Goal: Use online tool/utility: Use online tool/utility

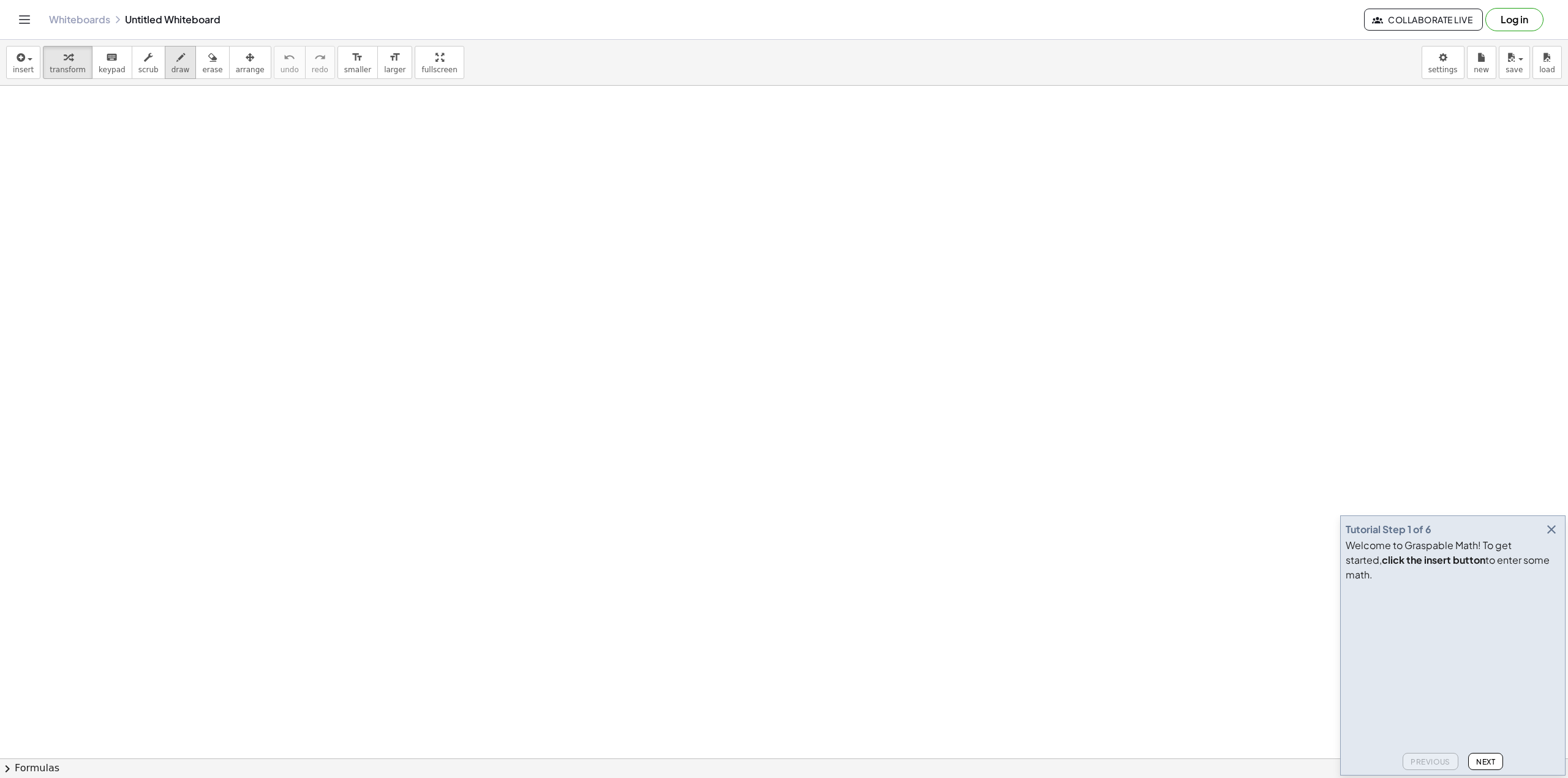
click at [177, 56] on icon "button" at bounding box center [181, 57] width 9 height 15
drag, startPoint x: 231, startPoint y: 235, endPoint x: 235, endPoint y: 202, distance: 33.2
click at [235, 202] on div at bounding box center [784, 758] width 1568 height 1346
drag, startPoint x: 290, startPoint y: 223, endPoint x: 290, endPoint y: 235, distance: 12.0
click at [254, 241] on div at bounding box center [784, 758] width 1568 height 1346
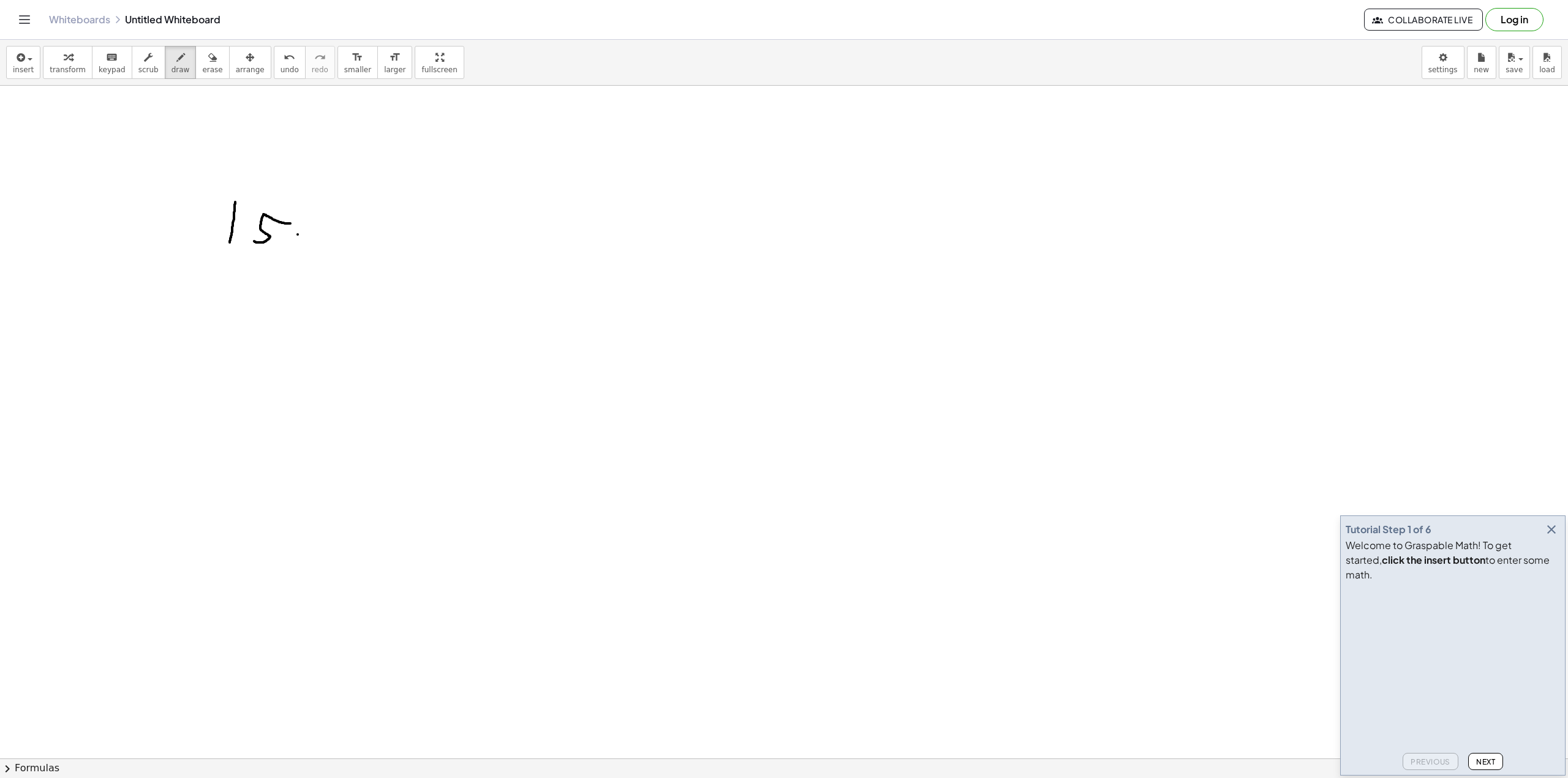
drag, startPoint x: 298, startPoint y: 235, endPoint x: 317, endPoint y: 254, distance: 26.9
click at [319, 254] on div at bounding box center [784, 758] width 1568 height 1346
drag, startPoint x: 304, startPoint y: 253, endPoint x: 317, endPoint y: 235, distance: 22.2
click at [317, 235] on div at bounding box center [784, 758] width 1568 height 1346
drag, startPoint x: 240, startPoint y: 306, endPoint x: 240, endPoint y: 296, distance: 10.0
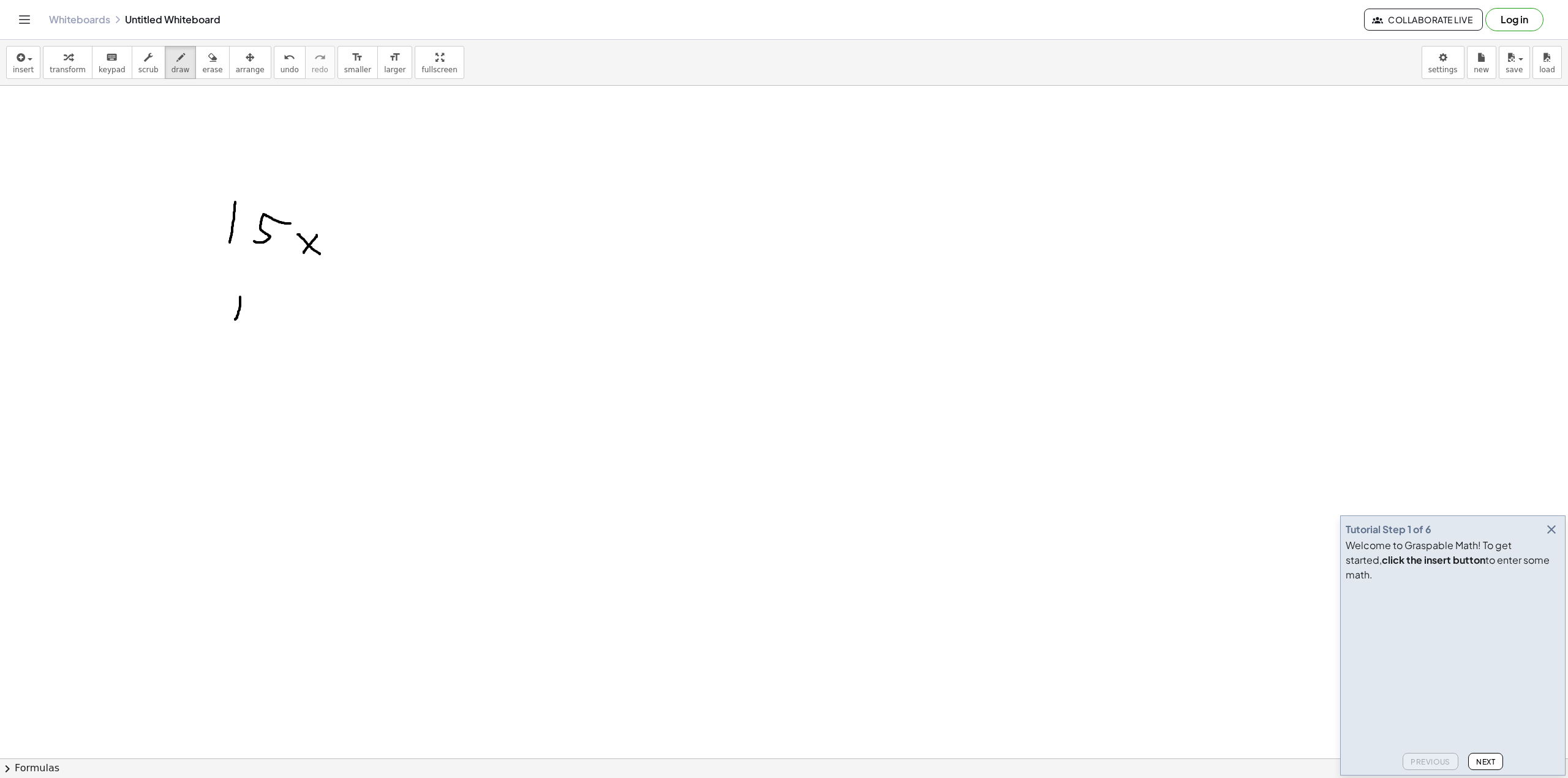
click at [240, 296] on div at bounding box center [784, 758] width 1568 height 1346
drag, startPoint x: 255, startPoint y: 300, endPoint x: 247, endPoint y: 322, distance: 23.4
click at [248, 322] on div at bounding box center [784, 758] width 1568 height 1346
drag, startPoint x: 268, startPoint y: 314, endPoint x: 282, endPoint y: 323, distance: 16.6
click at [282, 323] on div at bounding box center [784, 758] width 1568 height 1346
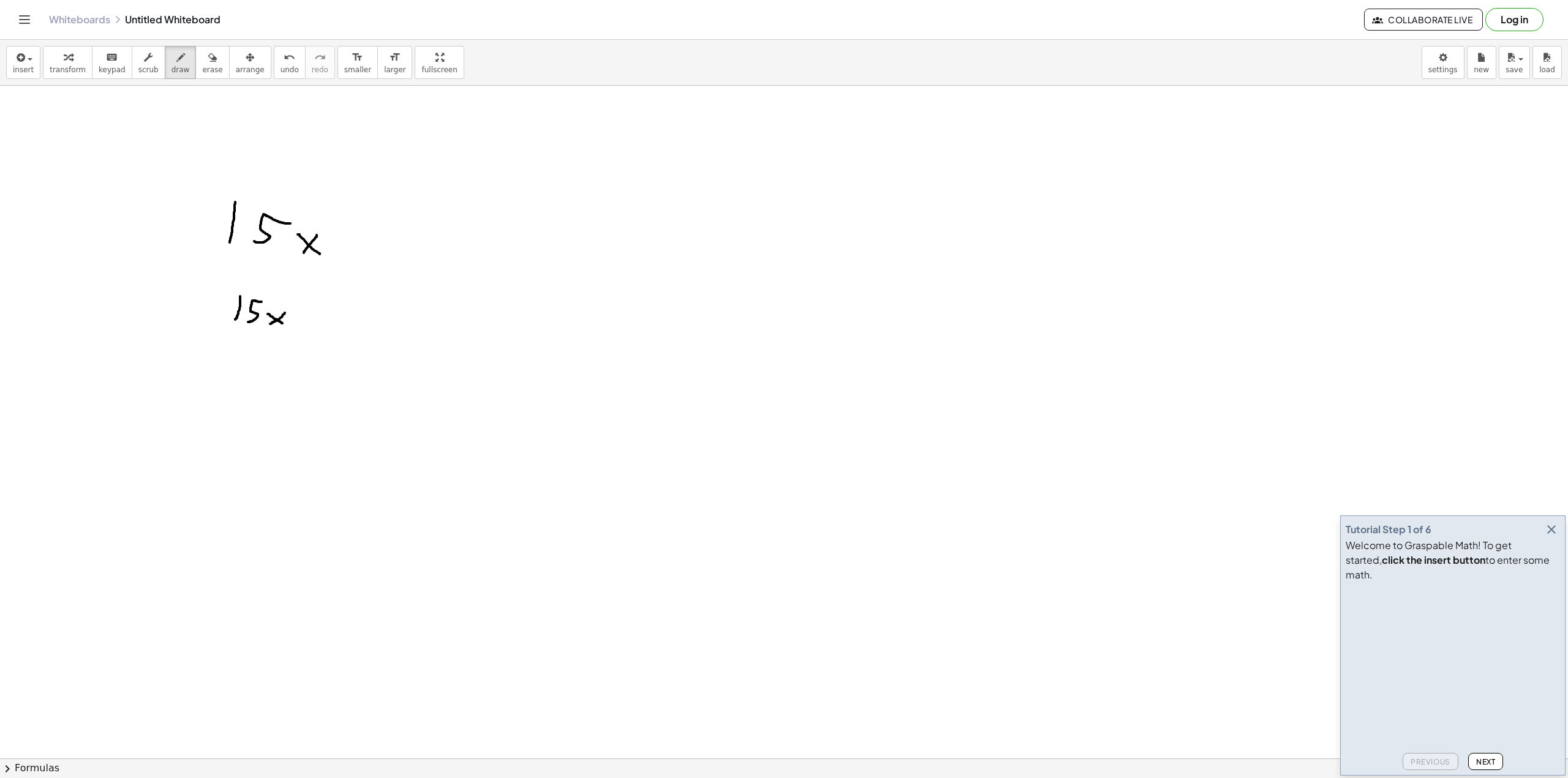
drag, startPoint x: 270, startPoint y: 324, endPoint x: 287, endPoint y: 308, distance: 23.3
click at [287, 308] on div at bounding box center [784, 758] width 1568 height 1346
drag, startPoint x: 318, startPoint y: 320, endPoint x: 349, endPoint y: 319, distance: 31.0
click at [327, 319] on div at bounding box center [784, 758] width 1568 height 1346
drag, startPoint x: 372, startPoint y: 311, endPoint x: 383, endPoint y: 338, distance: 29.2
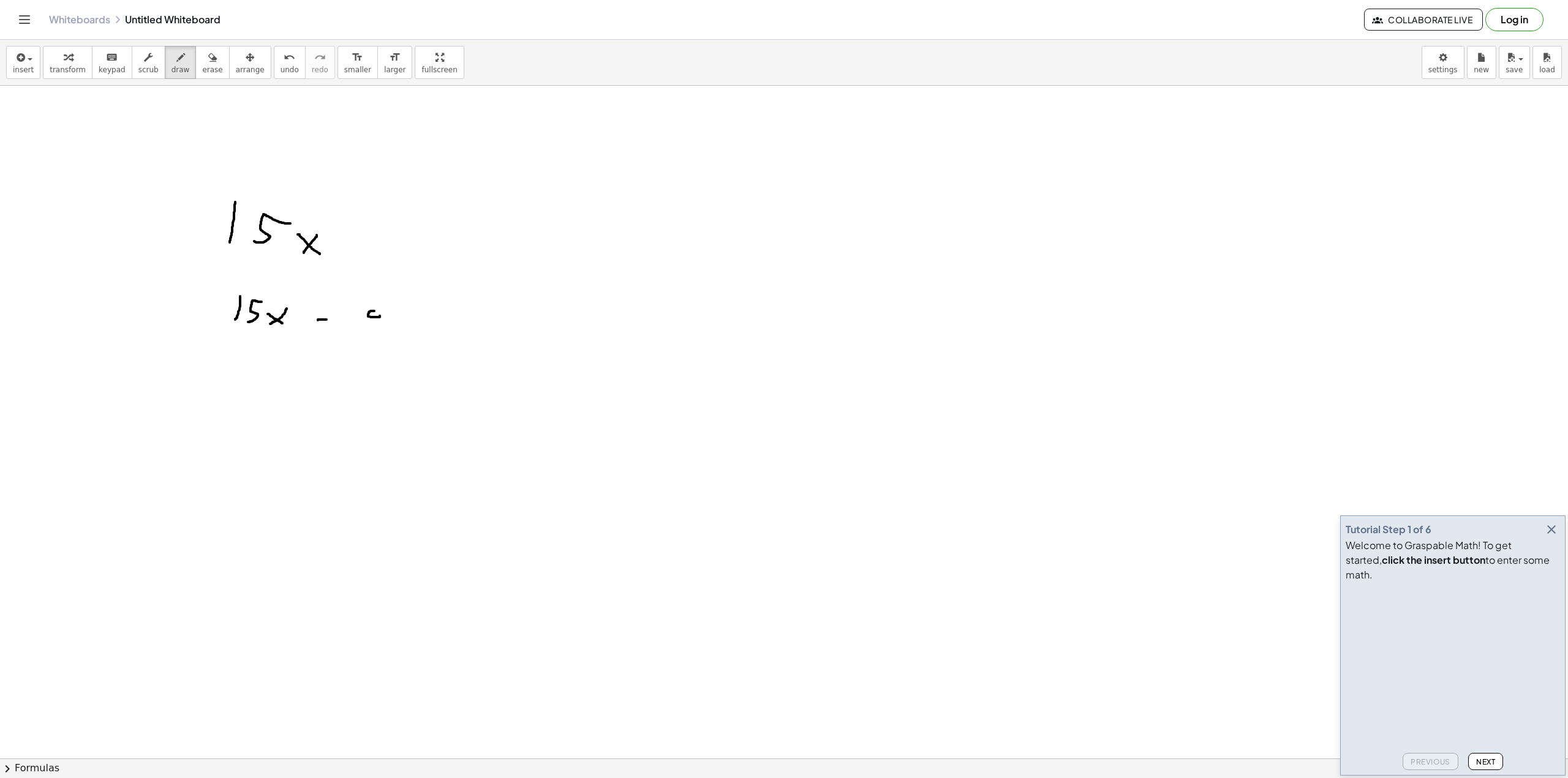
click at [383, 338] on div at bounding box center [784, 758] width 1568 height 1346
drag, startPoint x: 404, startPoint y: 336, endPoint x: 421, endPoint y: 314, distance: 27.8
click at [422, 314] on div at bounding box center [784, 758] width 1568 height 1346
drag, startPoint x: 415, startPoint y: 322, endPoint x: 400, endPoint y: 306, distance: 21.9
click at [407, 311] on div at bounding box center [784, 758] width 1568 height 1346
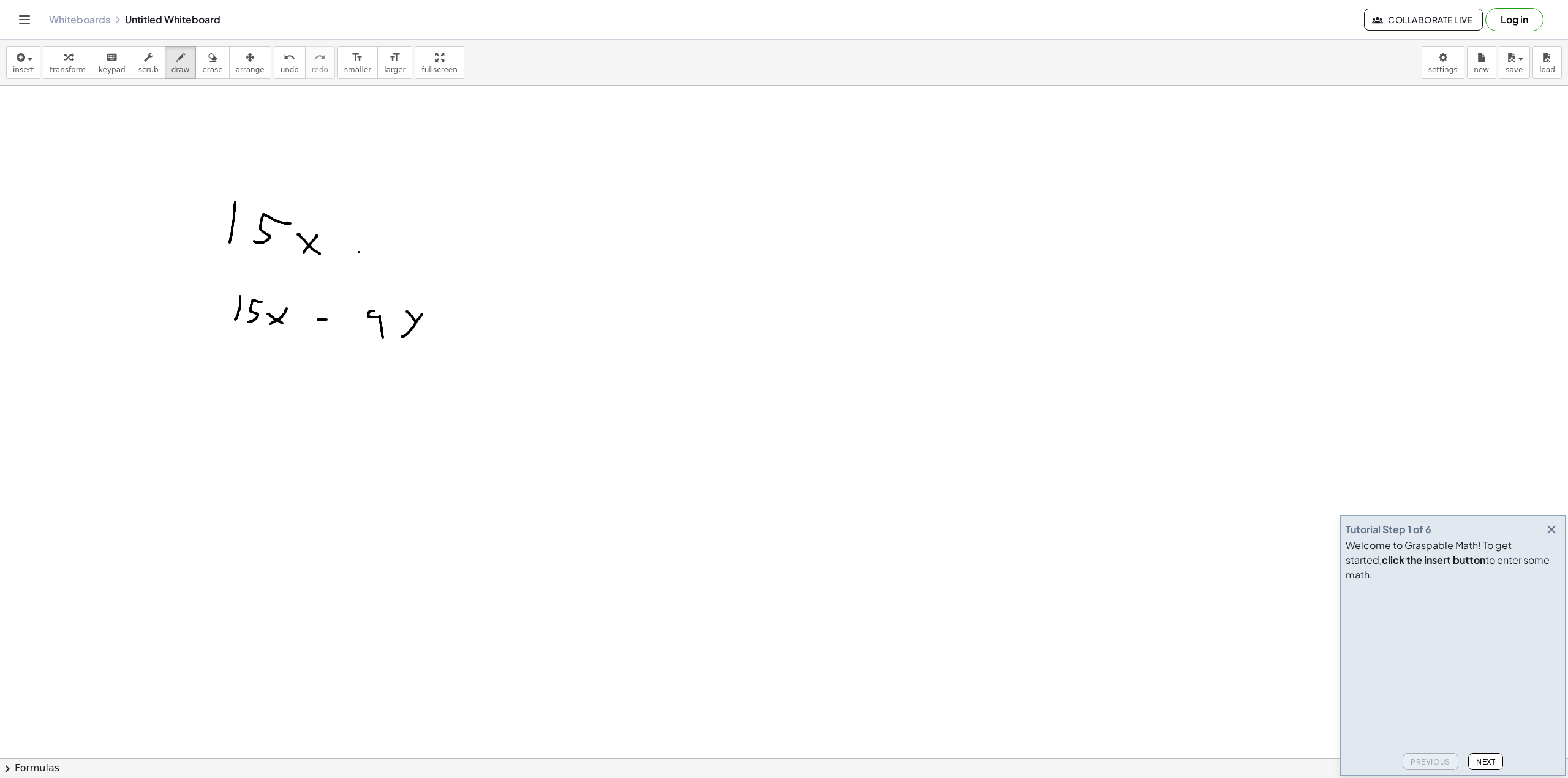
drag, startPoint x: 359, startPoint y: 252, endPoint x: 360, endPoint y: 242, distance: 10.0
click at [360, 242] on div at bounding box center [784, 758] width 1568 height 1346
drag, startPoint x: 356, startPoint y: 244, endPoint x: 367, endPoint y: 246, distance: 11.2
click at [367, 246] on div at bounding box center [784, 758] width 1568 height 1346
drag, startPoint x: 392, startPoint y: 266, endPoint x: 406, endPoint y: 231, distance: 37.7
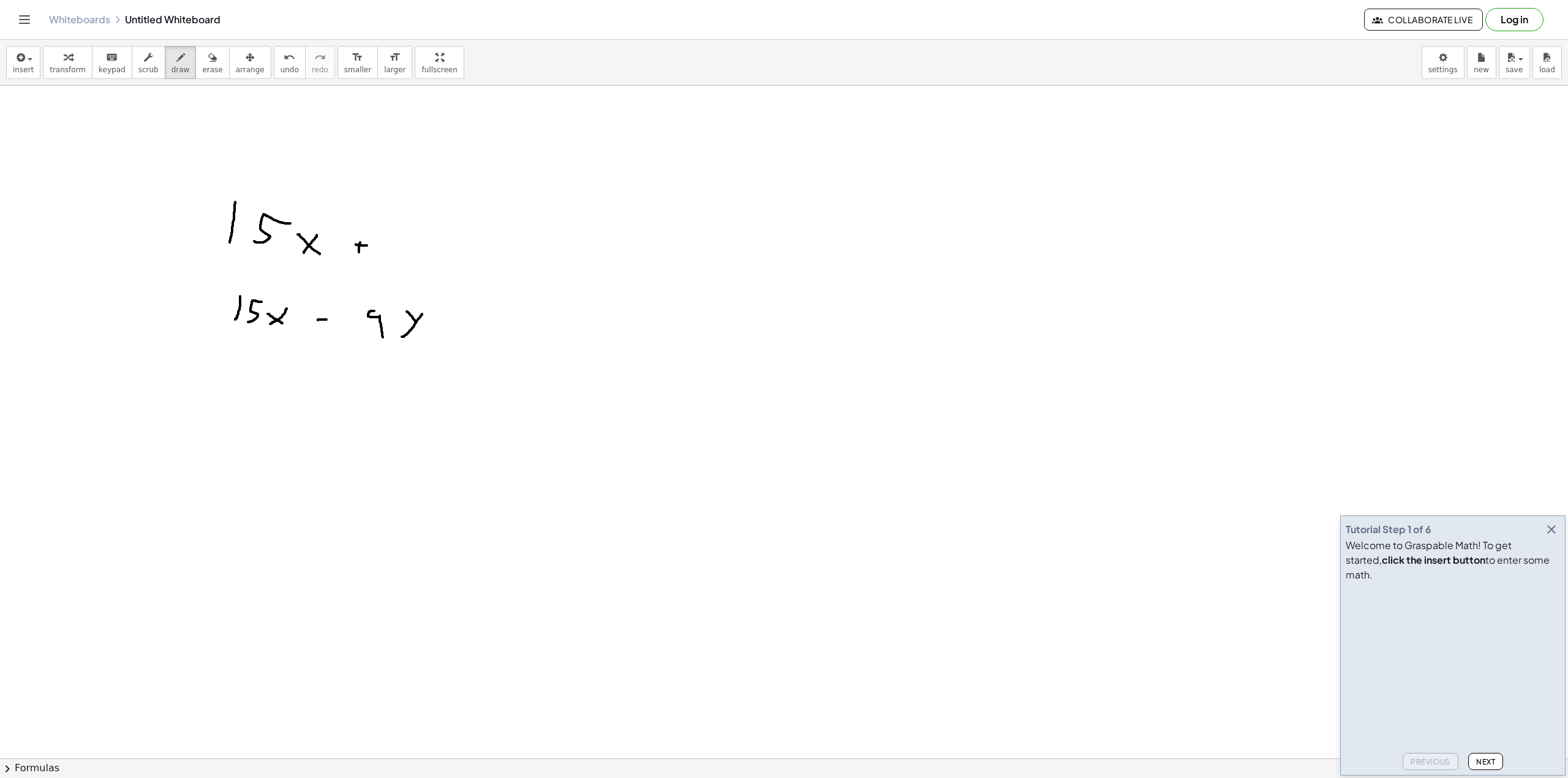
click at [406, 232] on div at bounding box center [784, 758] width 1568 height 1346
drag, startPoint x: 416, startPoint y: 252, endPoint x: 424, endPoint y: 248, distance: 8.9
click at [425, 246] on div at bounding box center [784, 758] width 1568 height 1346
drag, startPoint x: 443, startPoint y: 273, endPoint x: 456, endPoint y: 255, distance: 22.2
click at [459, 251] on div at bounding box center [784, 758] width 1568 height 1346
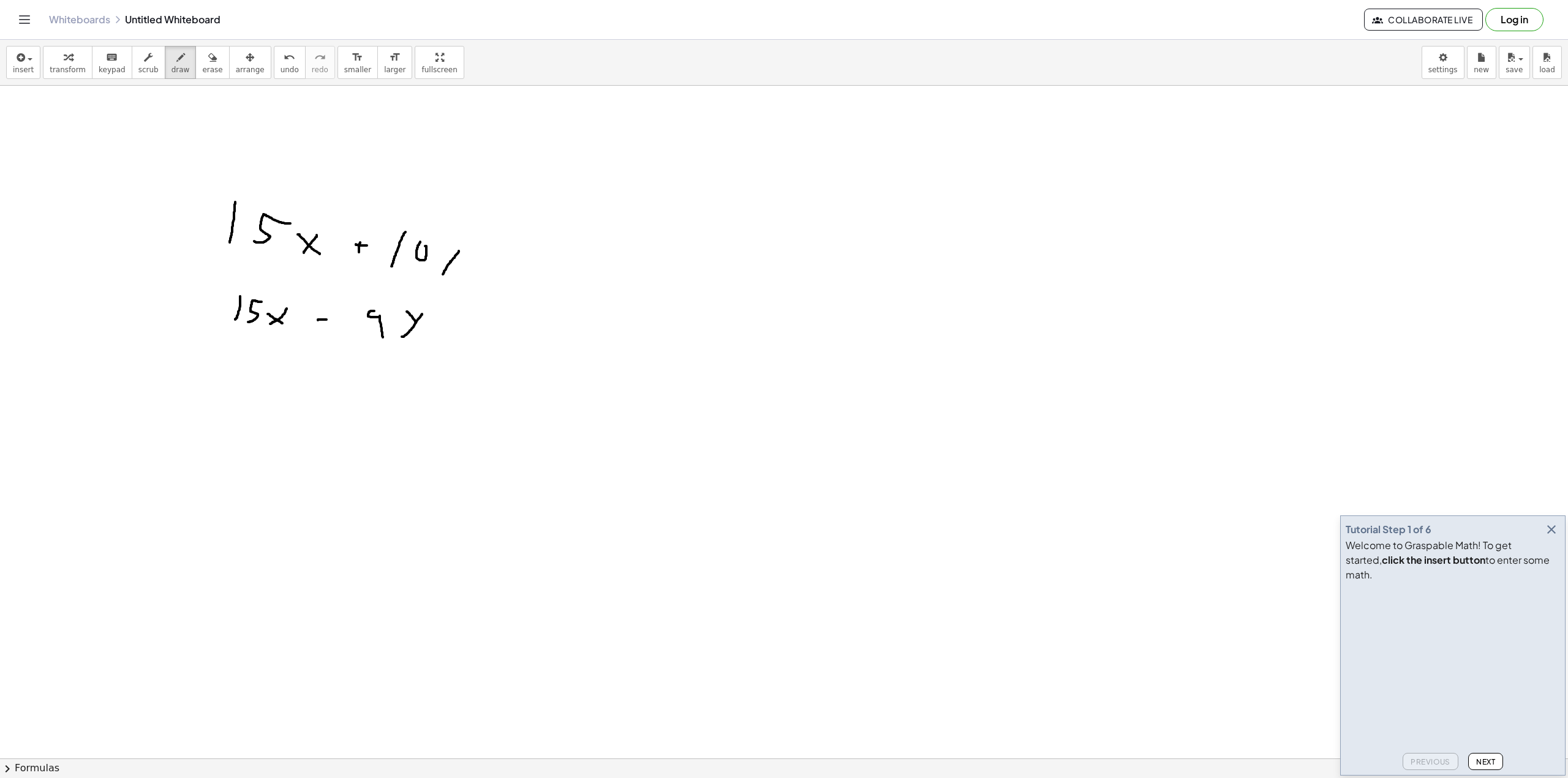
drag, startPoint x: 450, startPoint y: 261, endPoint x: 426, endPoint y: 231, distance: 38.4
click at [441, 248] on div at bounding box center [784, 758] width 1568 height 1346
click at [502, 269] on div at bounding box center [784, 758] width 1568 height 1346
click at [500, 255] on div at bounding box center [784, 758] width 1568 height 1346
drag, startPoint x: 470, startPoint y: 341, endPoint x: 480, endPoint y: 341, distance: 10.0
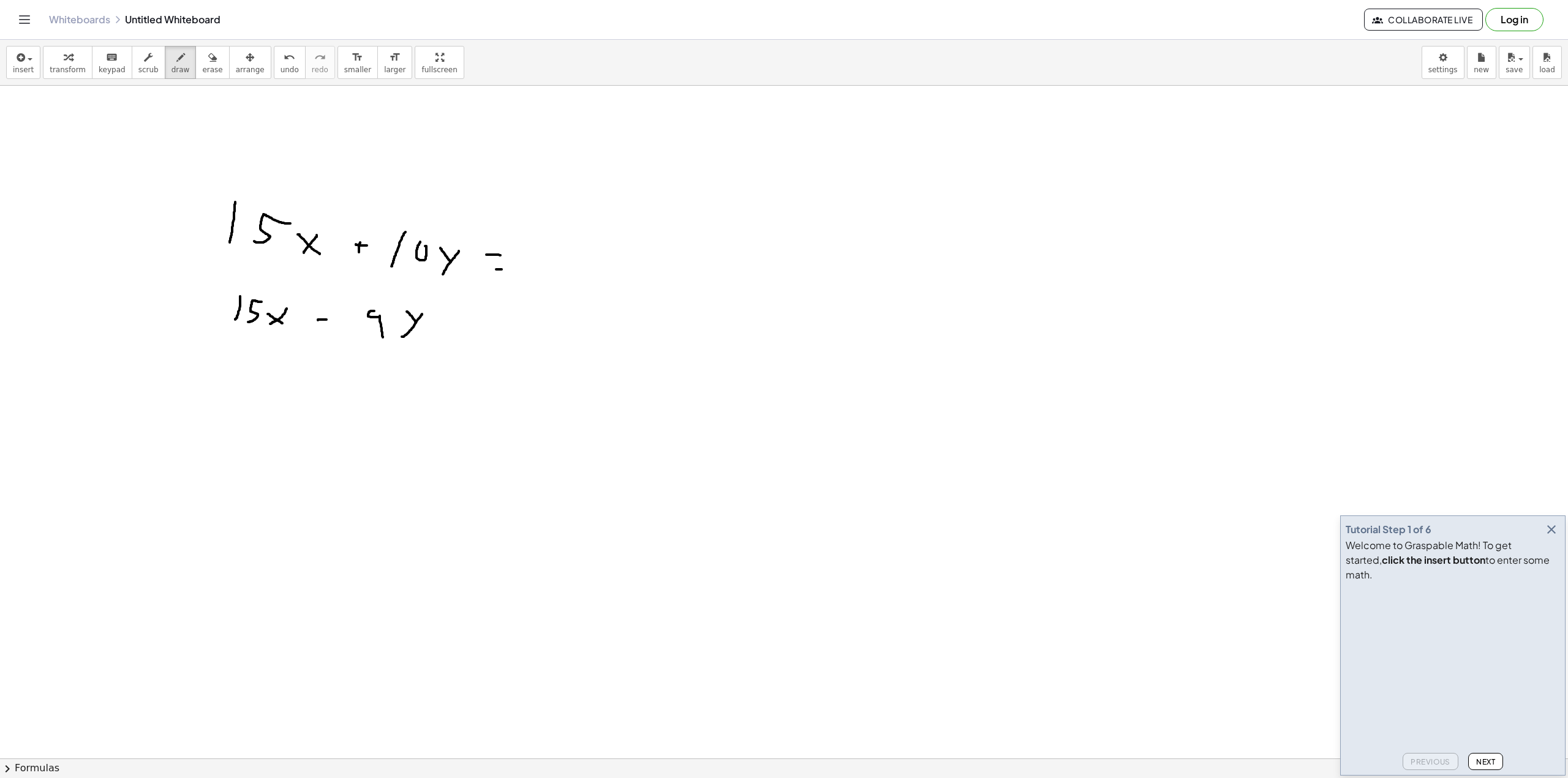
click at [480, 341] on div at bounding box center [784, 758] width 1568 height 1346
click at [482, 322] on div at bounding box center [784, 758] width 1568 height 1346
drag, startPoint x: 533, startPoint y: 239, endPoint x: 545, endPoint y: 257, distance: 21.6
click at [537, 264] on div at bounding box center [784, 758] width 1568 height 1346
drag, startPoint x: 576, startPoint y: 243, endPoint x: 563, endPoint y: 262, distance: 23.0
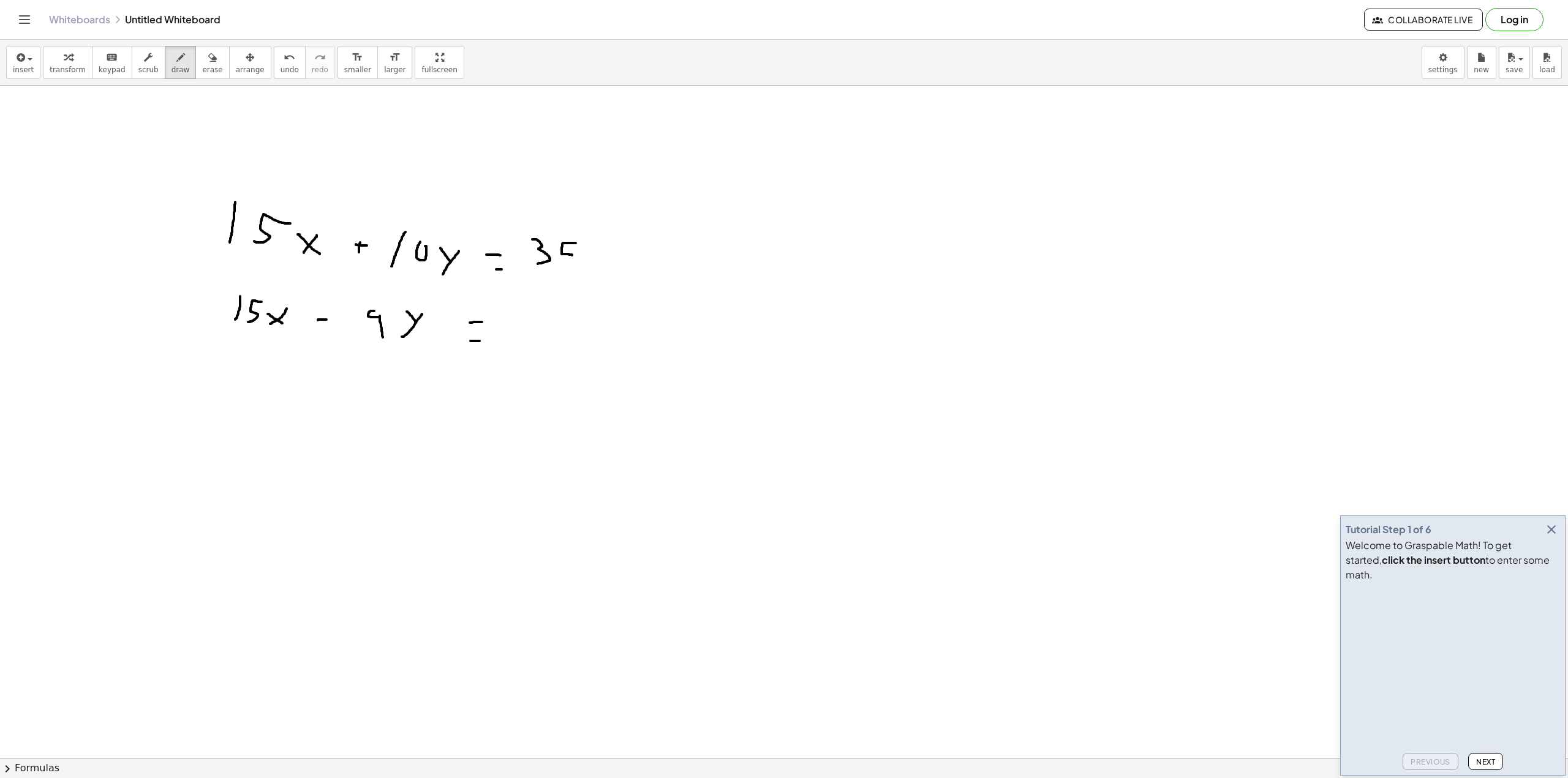
click at [565, 262] on div at bounding box center [784, 758] width 1568 height 1346
drag, startPoint x: 537, startPoint y: 340, endPoint x: 538, endPoint y: 323, distance: 17.0
click at [537, 323] on div at bounding box center [784, 758] width 1568 height 1346
drag, startPoint x: 557, startPoint y: 344, endPoint x: 560, endPoint y: 327, distance: 17.3
click at [560, 327] on div at bounding box center [784, 758] width 1568 height 1346
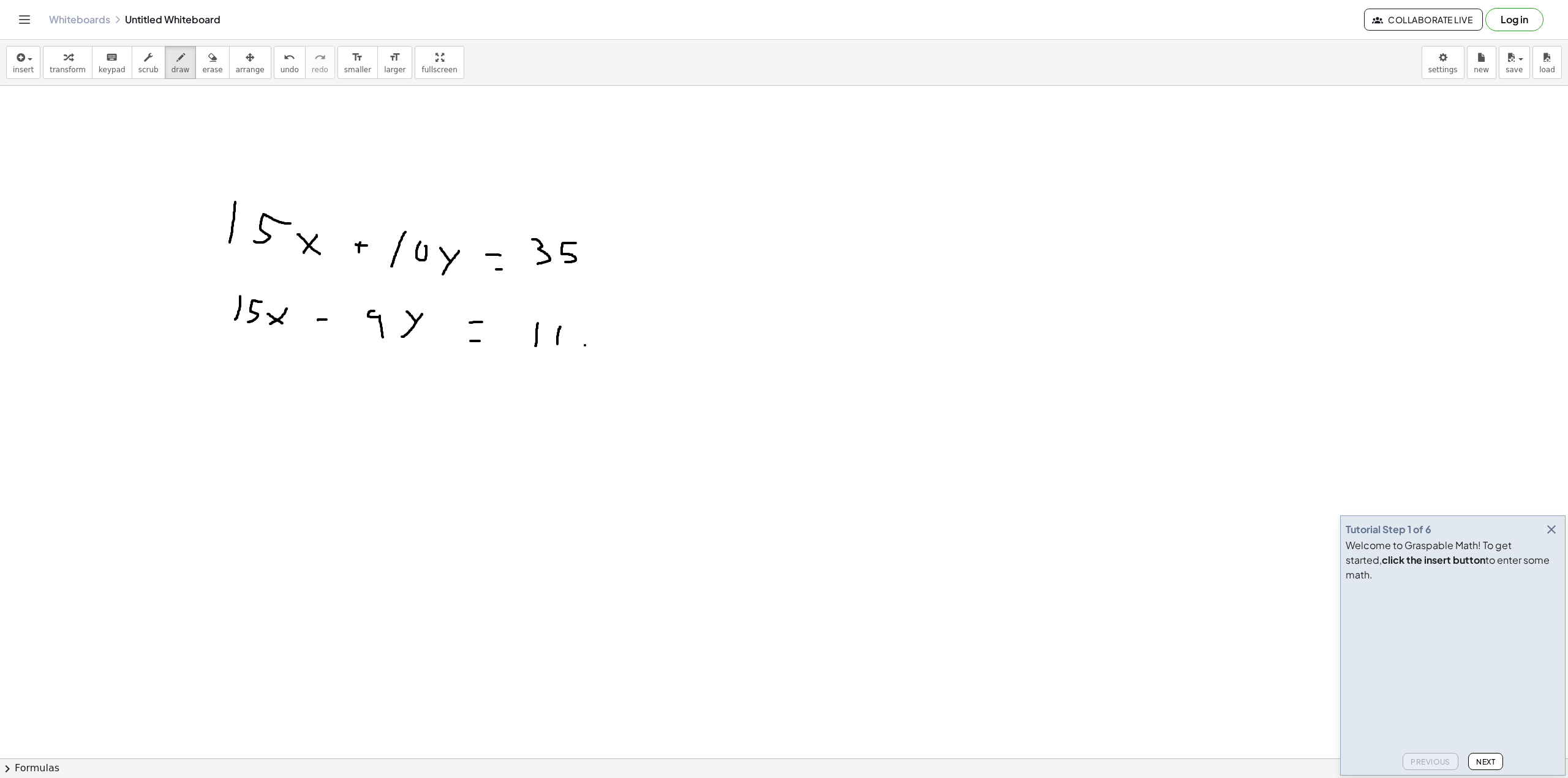
drag, startPoint x: 585, startPoint y: 345, endPoint x: 585, endPoint y: 330, distance: 15.0
click at [585, 330] on div at bounding box center [784, 758] width 1568 height 1346
drag, startPoint x: 537, startPoint y: 421, endPoint x: 573, endPoint y: 445, distance: 43.3
click at [541, 444] on div at bounding box center [784, 758] width 1568 height 1346
drag, startPoint x: 583, startPoint y: 443, endPoint x: 606, endPoint y: 422, distance: 31.1
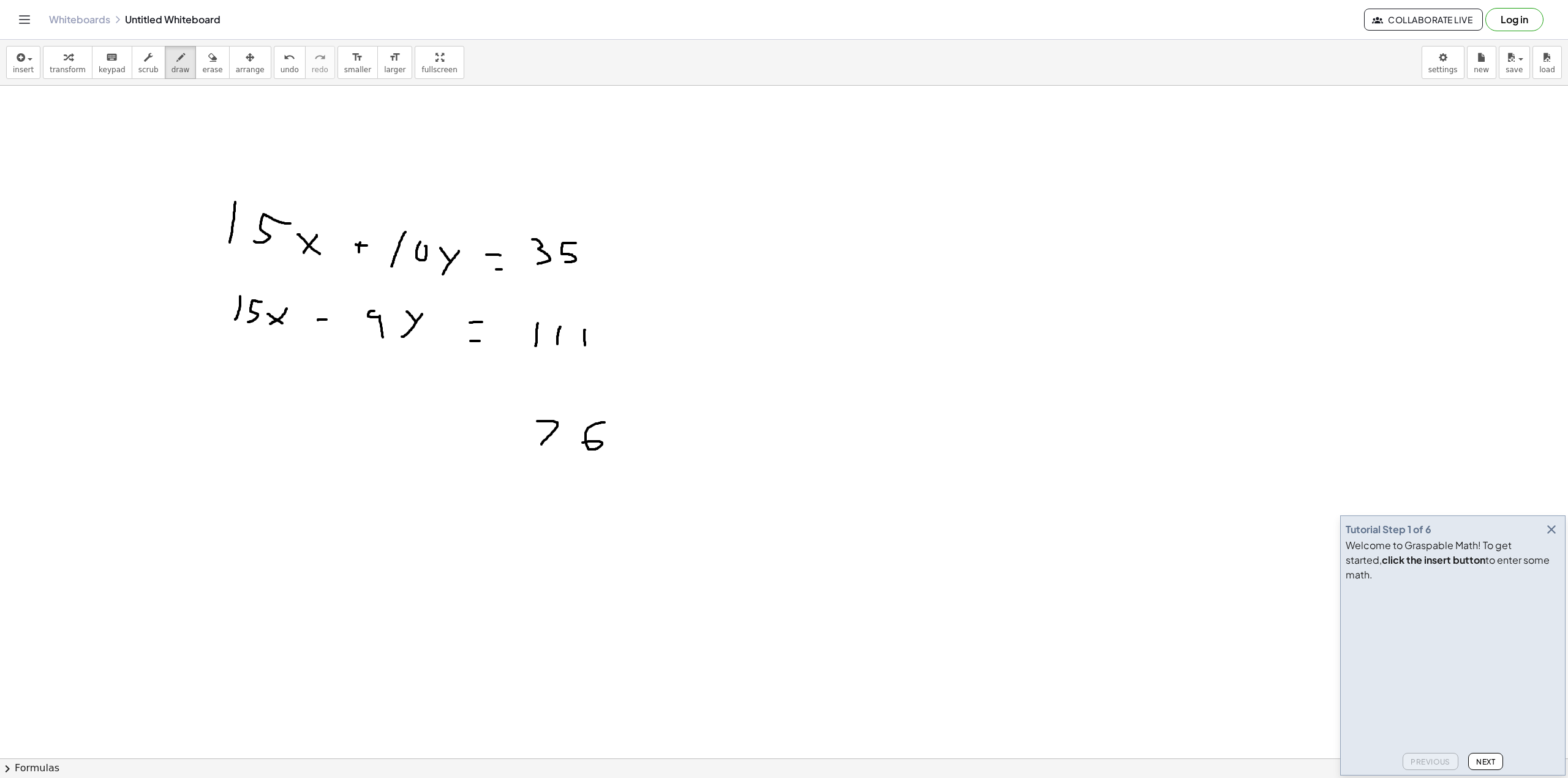
click at [606, 422] on div at bounding box center [784, 758] width 1568 height 1346
drag, startPoint x: 484, startPoint y: 444, endPoint x: 500, endPoint y: 443, distance: 16.0
click at [500, 443] on div at bounding box center [784, 758] width 1568 height 1346
click at [502, 430] on div at bounding box center [784, 758] width 1568 height 1346
drag, startPoint x: 388, startPoint y: 419, endPoint x: 388, endPoint y: 450, distance: 31.0
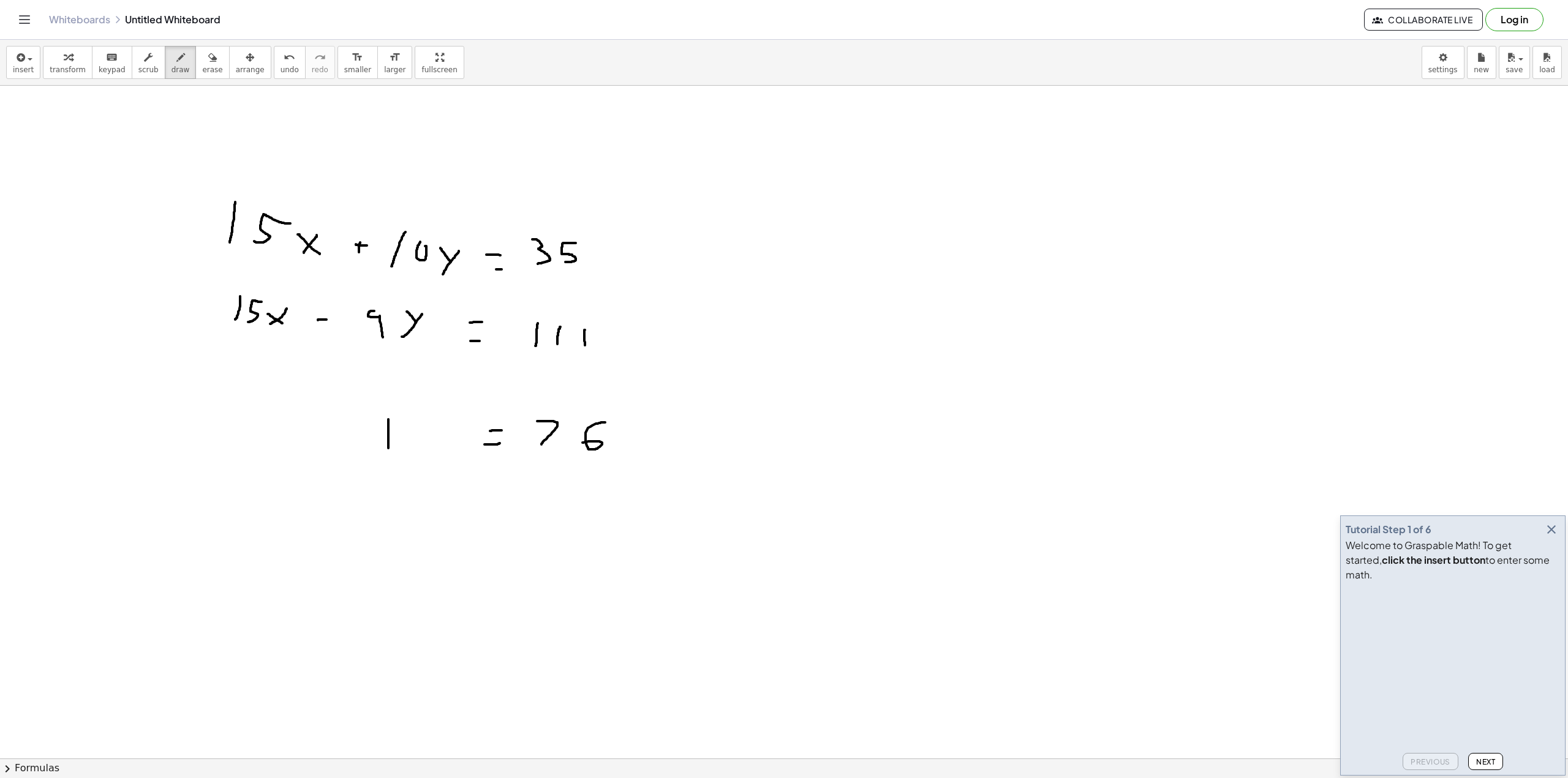
click at [388, 450] on div at bounding box center [784, 758] width 1568 height 1346
drag, startPoint x: 419, startPoint y: 425, endPoint x: 424, endPoint y: 468, distance: 43.3
click at [424, 468] on div at bounding box center [784, 758] width 1568 height 1346
click at [458, 448] on div at bounding box center [784, 758] width 1568 height 1346
click at [446, 453] on div at bounding box center [784, 758] width 1568 height 1346
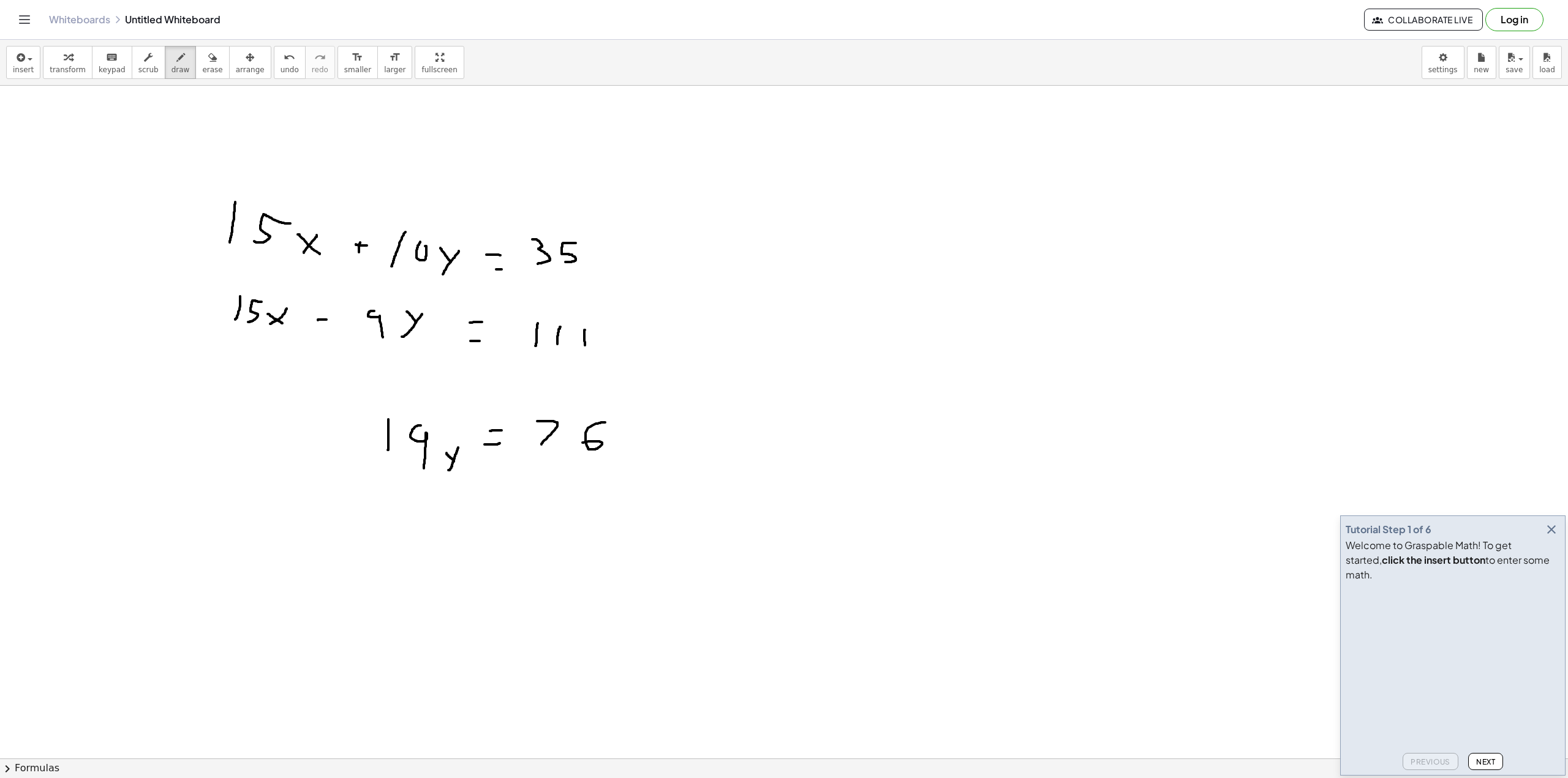
drag, startPoint x: 449, startPoint y: 556, endPoint x: 451, endPoint y: 550, distance: 6.3
click at [451, 550] on div at bounding box center [784, 758] width 1568 height 1346
drag, startPoint x: 441, startPoint y: 559, endPoint x: 441, endPoint y: 549, distance: 10.0
click at [441, 549] on div at bounding box center [784, 758] width 1568 height 1346
click at [481, 573] on div at bounding box center [784, 758] width 1568 height 1346
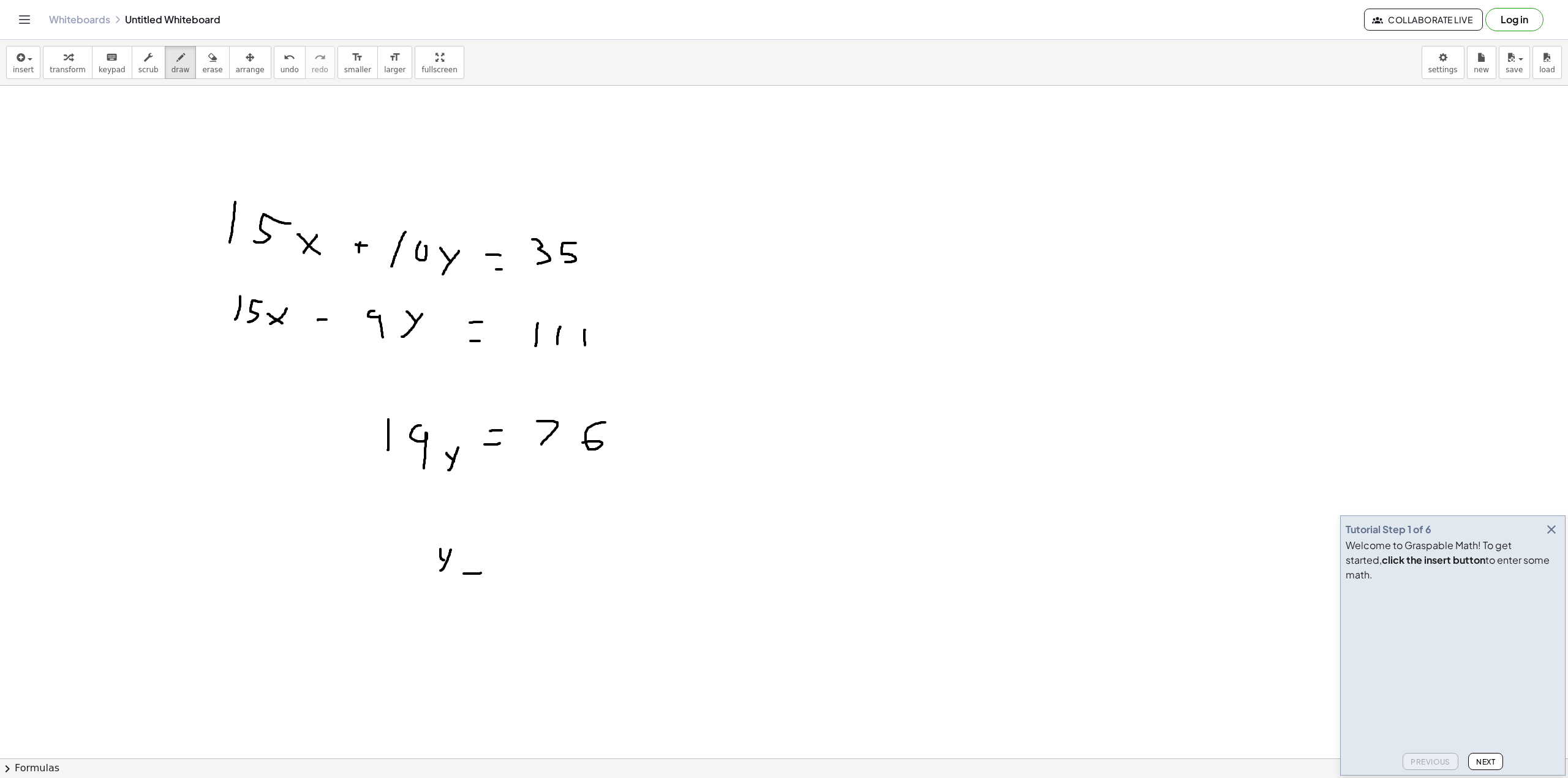
drag, startPoint x: 473, startPoint y: 562, endPoint x: 503, endPoint y: 559, distance: 30.1
click at [495, 559] on div at bounding box center [784, 758] width 1568 height 1346
drag, startPoint x: 507, startPoint y: 563, endPoint x: 508, endPoint y: 574, distance: 11.0
click at [508, 574] on div at bounding box center [784, 758] width 1568 height 1346
drag, startPoint x: 508, startPoint y: 566, endPoint x: 498, endPoint y: 562, distance: 10.8
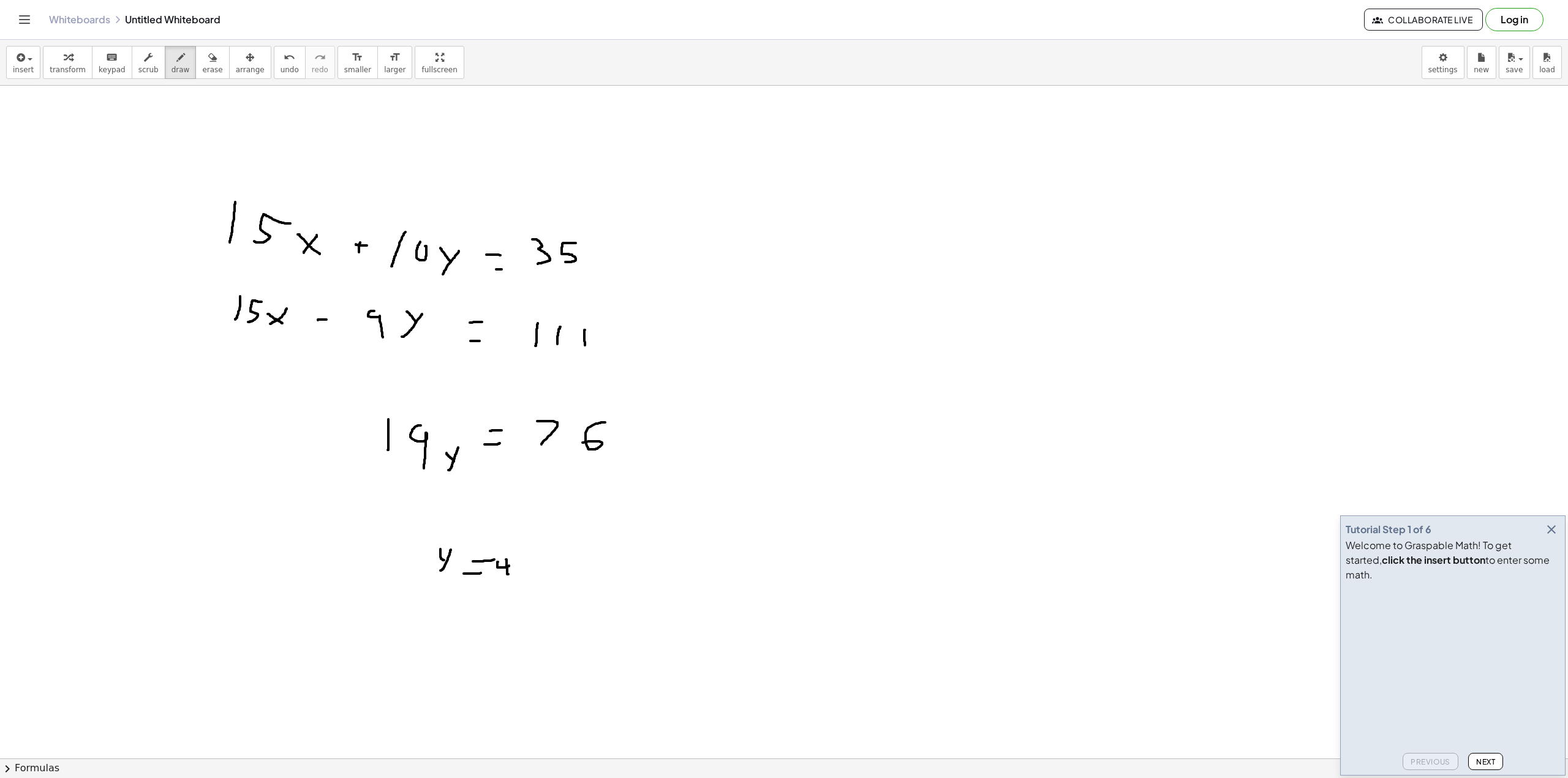
click at [498, 562] on div at bounding box center [784, 758] width 1568 height 1346
drag, startPoint x: 821, startPoint y: 245, endPoint x: 786, endPoint y: 280, distance: 49.5
click at [661, 280] on div at bounding box center [784, 758] width 1568 height 1346
drag, startPoint x: 826, startPoint y: 275, endPoint x: 843, endPoint y: 292, distance: 24.0
click at [661, 292] on div at bounding box center [784, 758] width 1568 height 1346
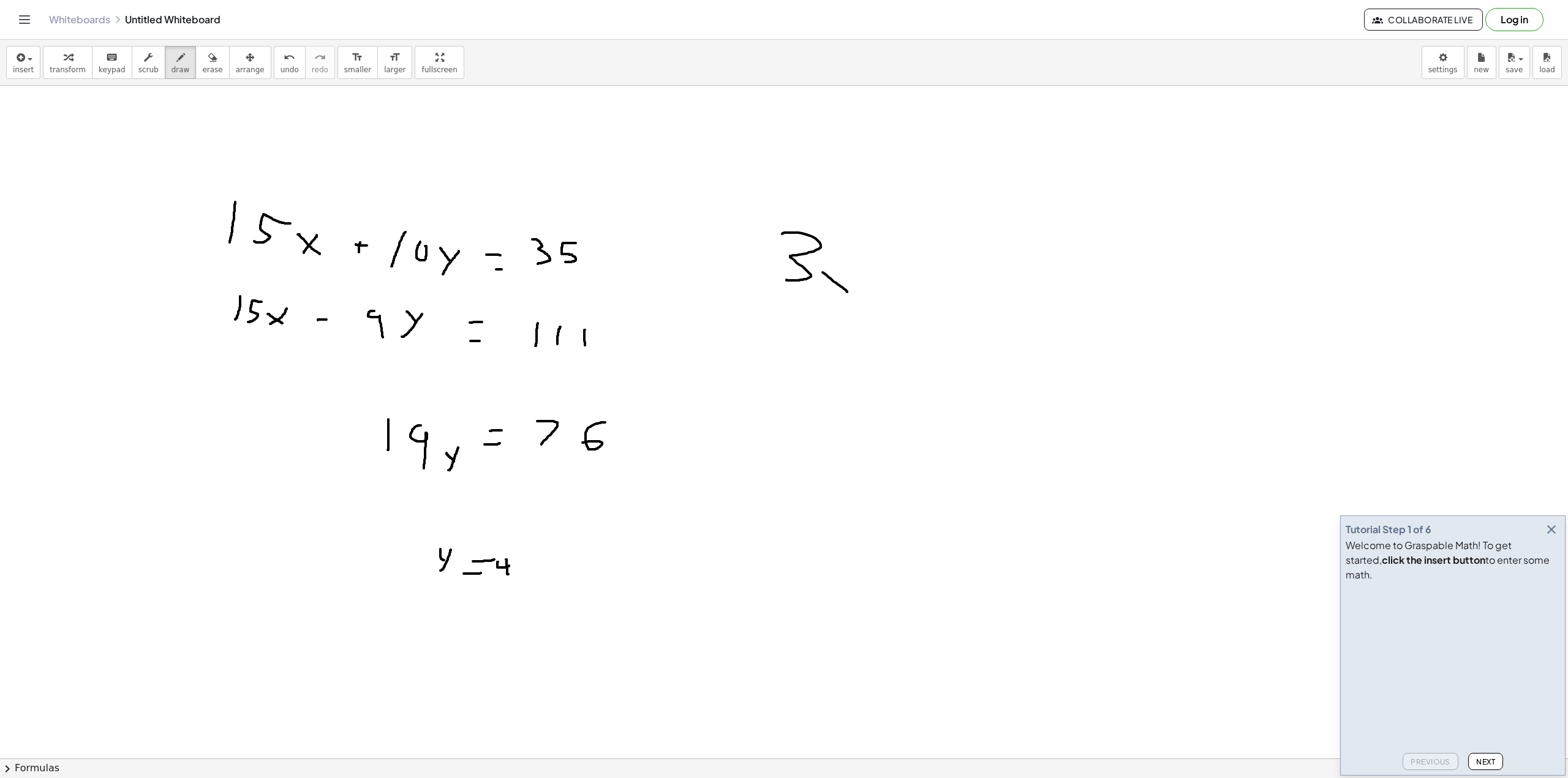
drag, startPoint x: 825, startPoint y: 287, endPoint x: 851, endPoint y: 277, distance: 27.9
click at [661, 281] on div at bounding box center [784, 758] width 1568 height 1346
drag, startPoint x: 878, startPoint y: 306, endPoint x: 862, endPoint y: 299, distance: 17.5
click at [661, 310] on div at bounding box center [784, 758] width 1568 height 1346
click at [661, 297] on div at bounding box center [784, 758] width 1568 height 1346
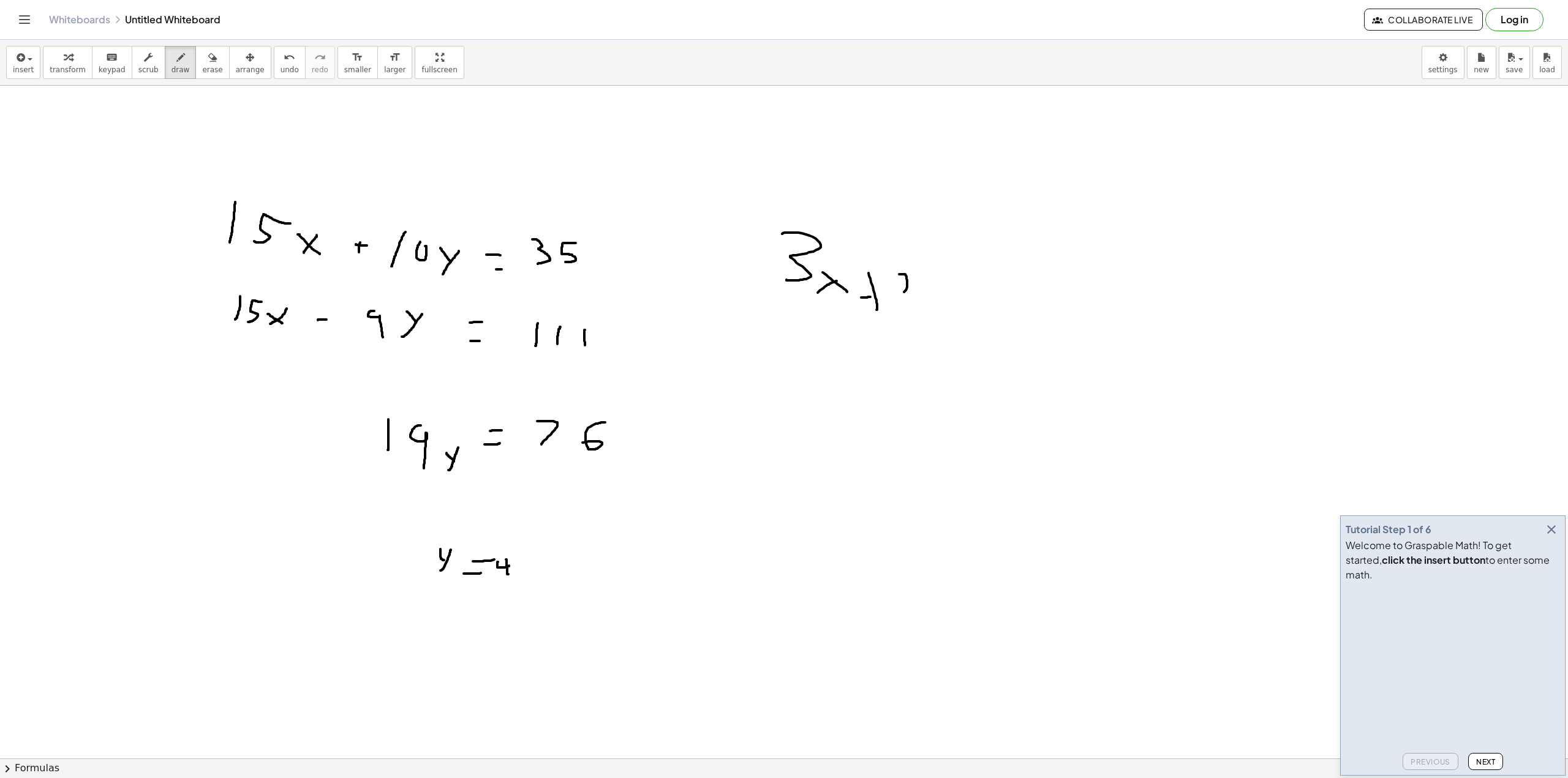
drag
click at [661, 292] on div at bounding box center [784, 758] width 1568 height 1346
click at [661, 257] on div at bounding box center [784, 758] width 1568 height 1346
click at [661, 260] on div at bounding box center [784, 758] width 1568 height 1346
click at [661, 298] on div at bounding box center [784, 758] width 1568 height 1346
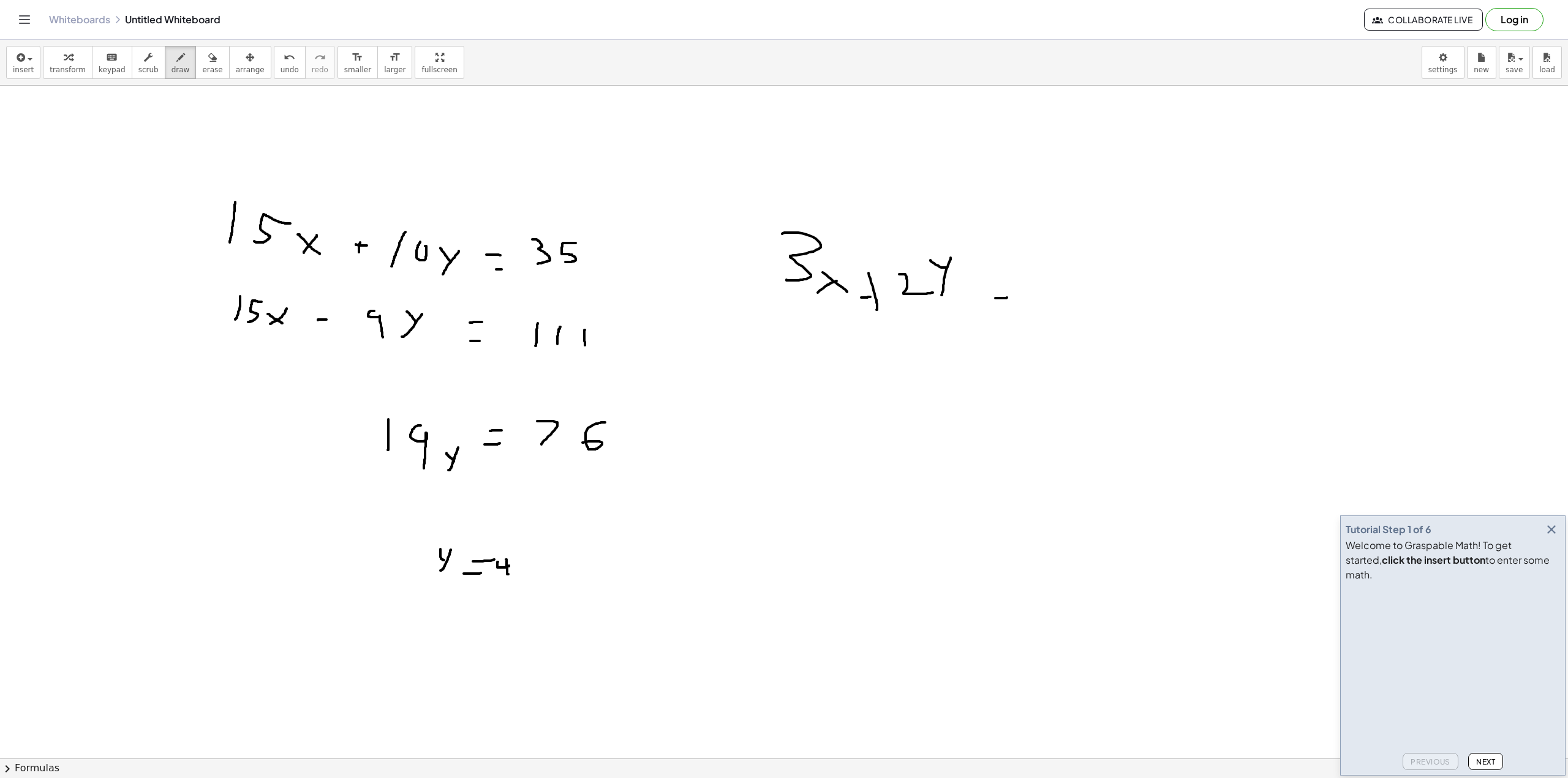
click at [661, 279] on div at bounding box center [784, 758] width 1568 height 1346
click at [661, 313] on div at bounding box center [784, 758] width 1568 height 1346
click at [661, 454] on div at bounding box center [784, 758] width 1568 height 1346
click at [661, 453] on div at bounding box center [784, 758] width 1568 height 1346
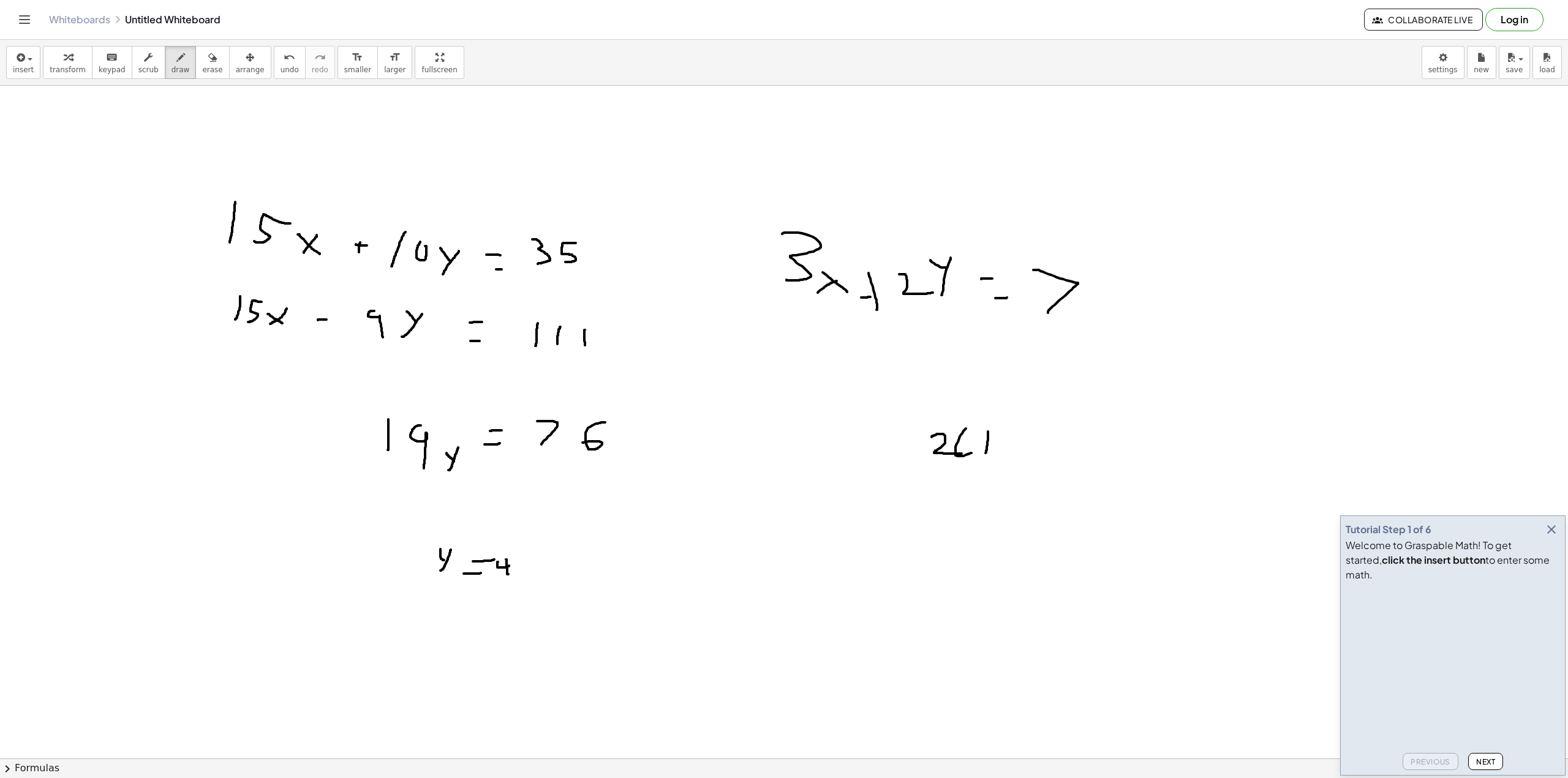
click at [661, 429] on div at bounding box center [784, 758] width 1568 height 1346
click at [661, 453] on div at bounding box center [784, 758] width 1568 height 1346
drag, startPoint x: 1018, startPoint y: 441, endPoint x: 1026, endPoint y: 440, distance: 8.1
click at [661, 440] on div at bounding box center [784, 758] width 1568 height 1346
click at [661, 433] on div at bounding box center [784, 758] width 1568 height 1346
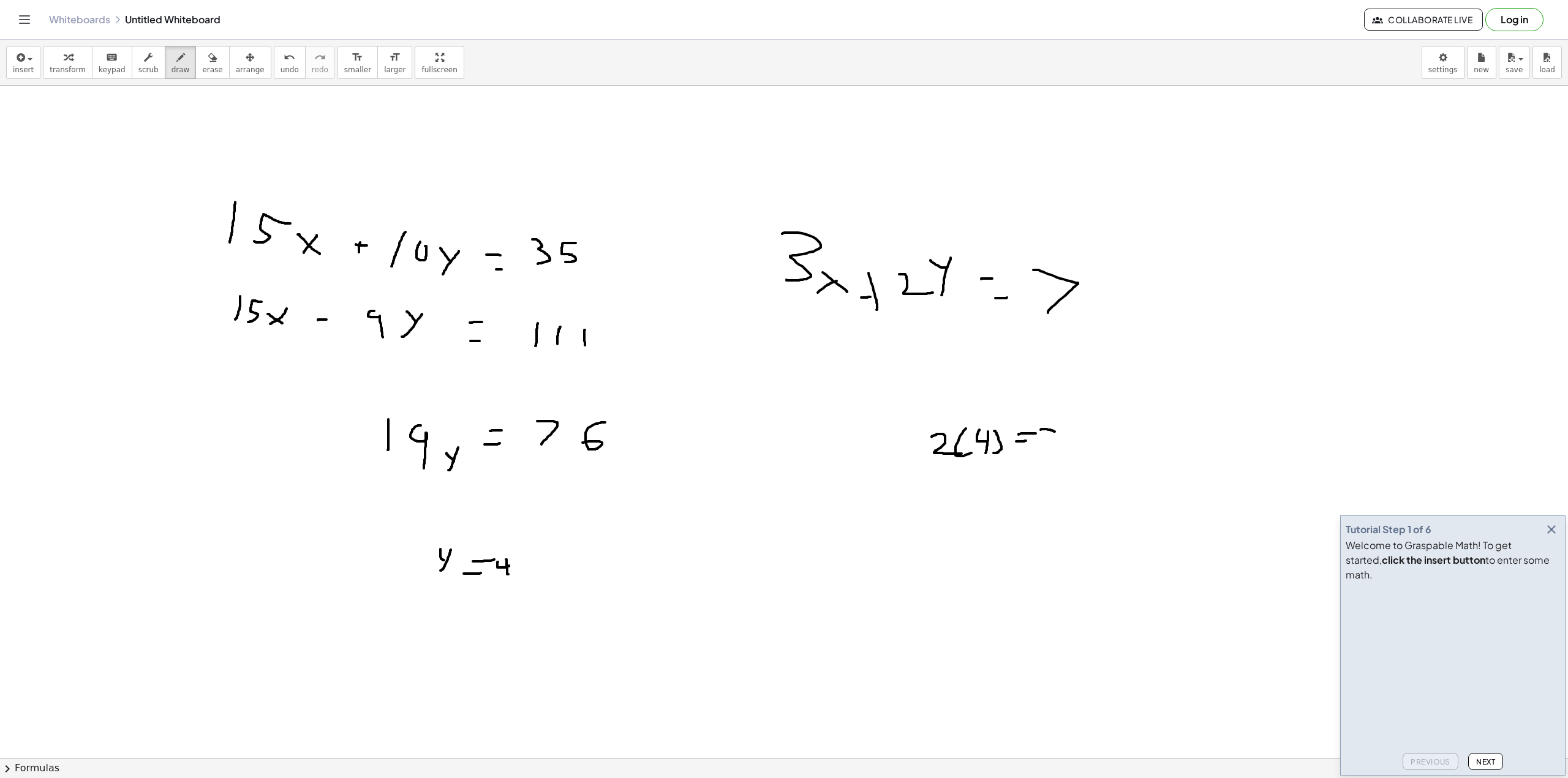
click at [661, 445] on div at bounding box center [784, 758] width 1568 height 1346
click at [661, 448] on div at bounding box center [784, 758] width 1568 height 1346
click at [661, 433] on div at bounding box center [784, 758] width 1568 height 1346
click at [661, 457] on div at bounding box center [784, 758] width 1568 height 1346
click at [661, 442] on div at bounding box center [784, 758] width 1568 height 1346
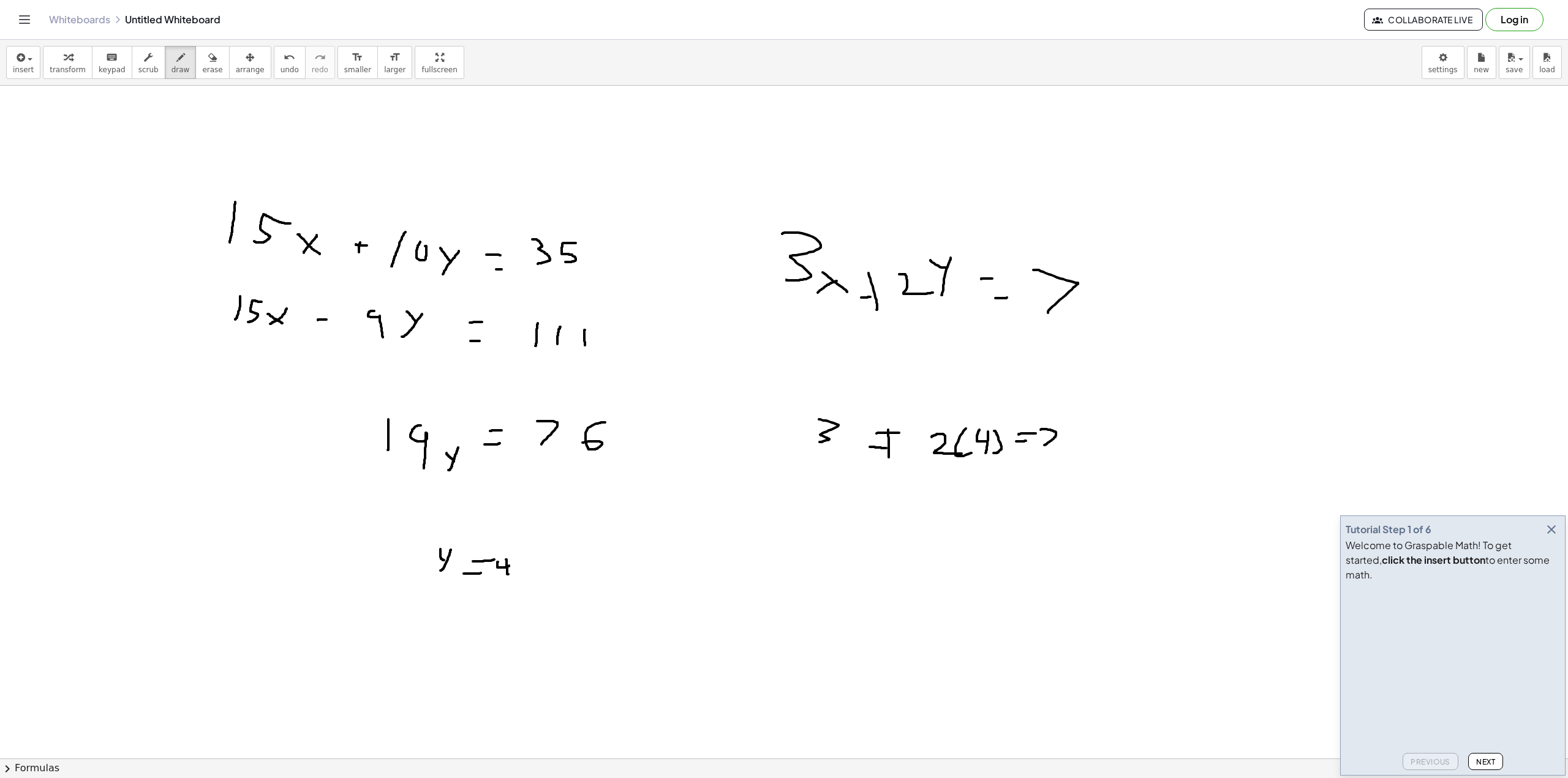
click at [661, 448] on div at bounding box center [784, 758] width 1568 height 1346
click at [661, 435] on div at bounding box center [784, 758] width 1568 height 1346
click at [661, 550] on div at bounding box center [784, 758] width 1568 height 1346
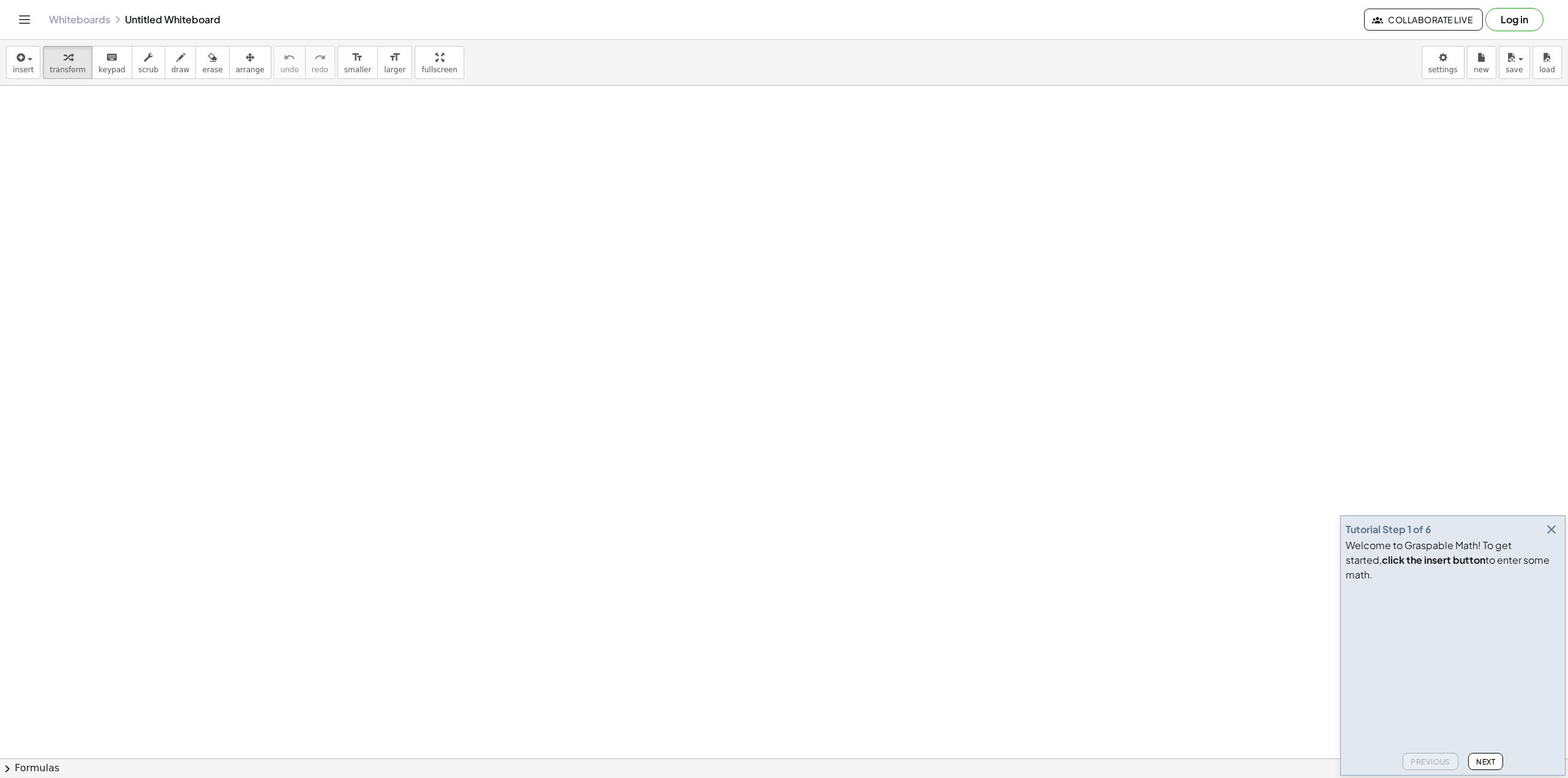
drag, startPoint x: 398, startPoint y: 233, endPoint x: 442, endPoint y: 269, distance: 56.9
click at [177, 63] on icon "button" at bounding box center [181, 57] width 9 height 15
drag, startPoint x: 271, startPoint y: 147, endPoint x: 304, endPoint y: 197, distance: 59.9
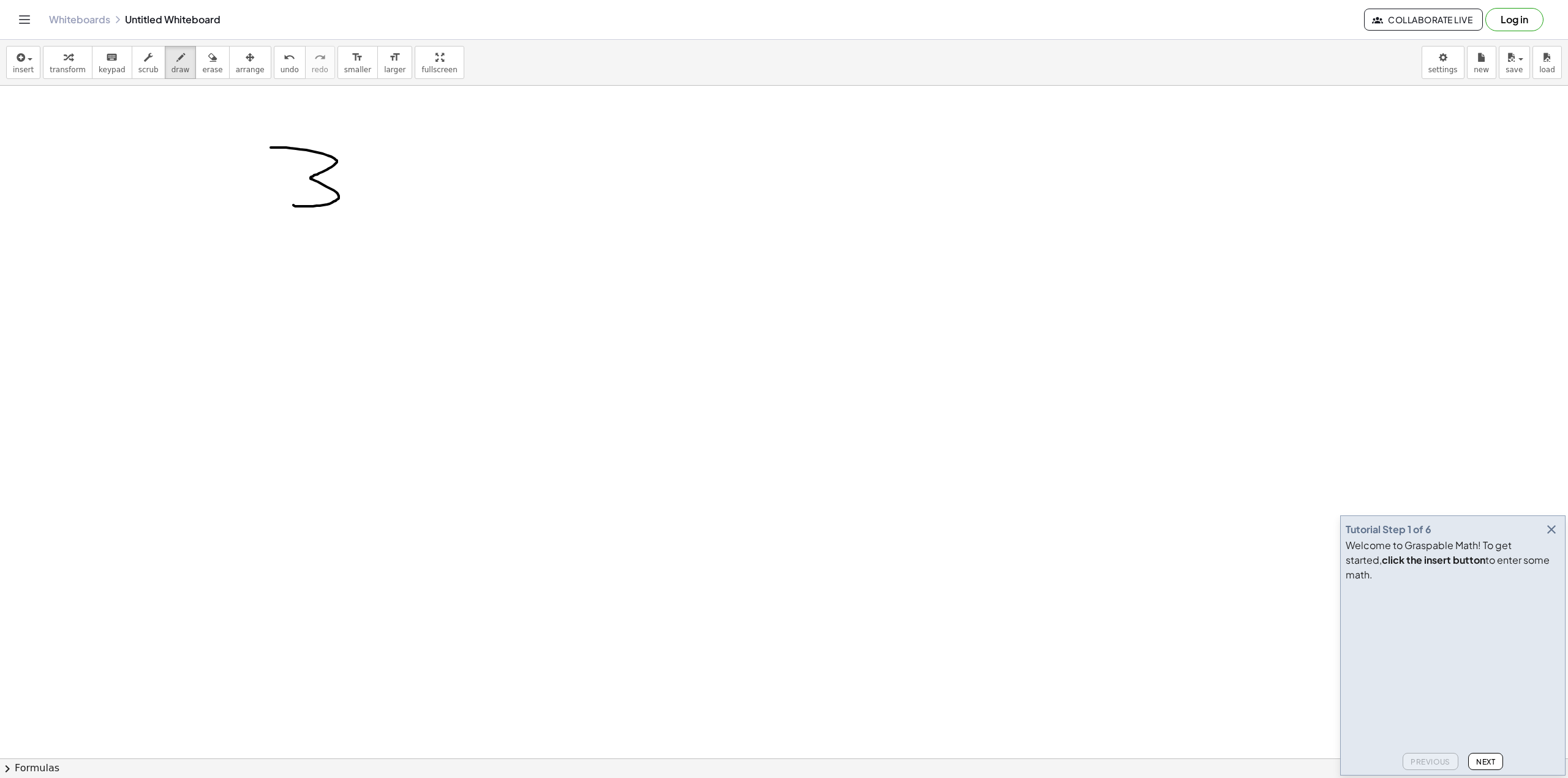
drag, startPoint x: 384, startPoint y: 207, endPoint x: 389, endPoint y: 213, distance: 7.8
drag, startPoint x: 391, startPoint y: 200, endPoint x: 398, endPoint y: 193, distance: 9.9
drag, startPoint x: 470, startPoint y: 212, endPoint x: 462, endPoint y: 211, distance: 8.1
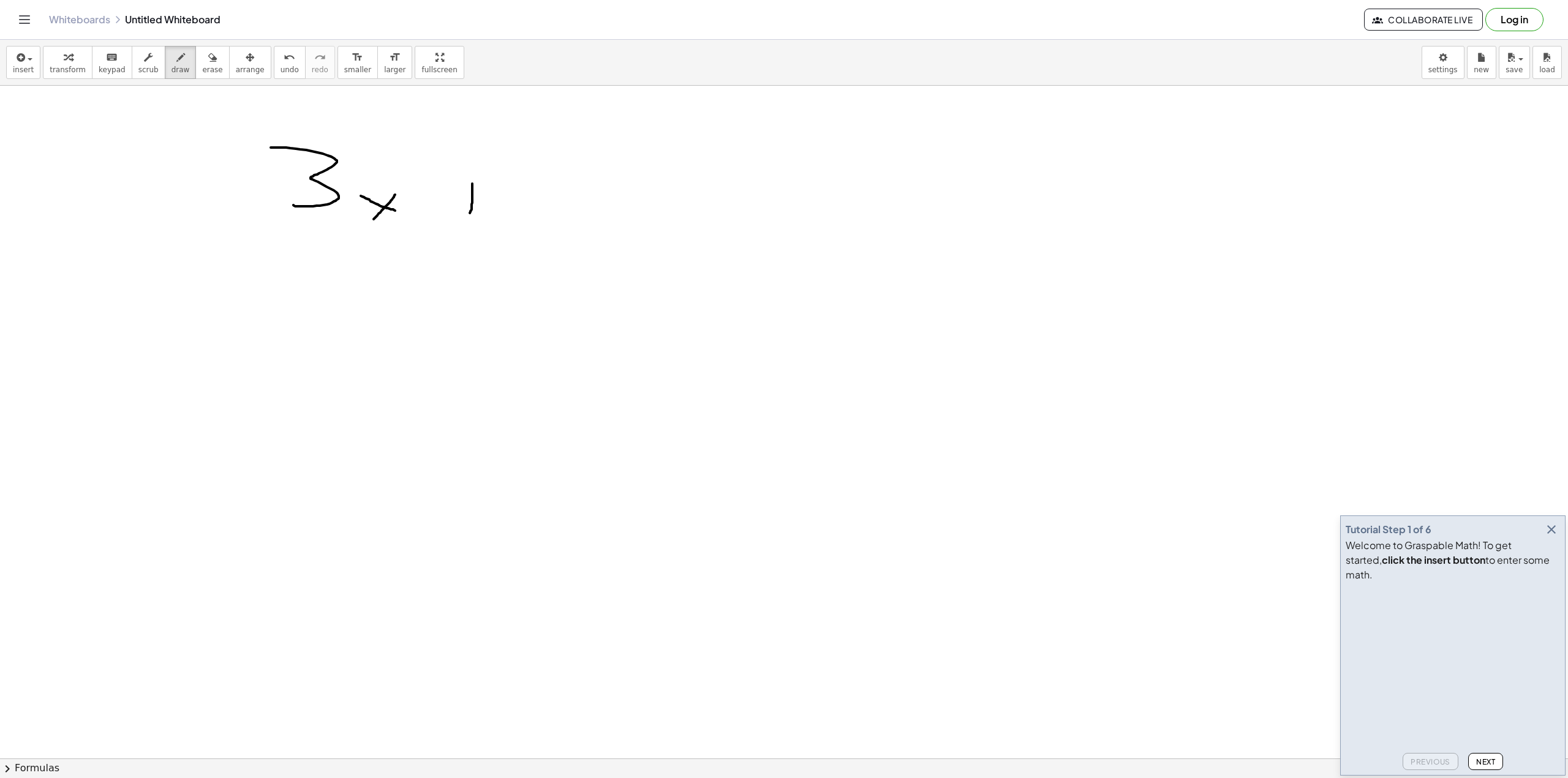
drag, startPoint x: 473, startPoint y: 200, endPoint x: 534, endPoint y: 188, distance: 62.2
drag, startPoint x: 537, startPoint y: 187, endPoint x: 524, endPoint y: 223, distance: 38.3
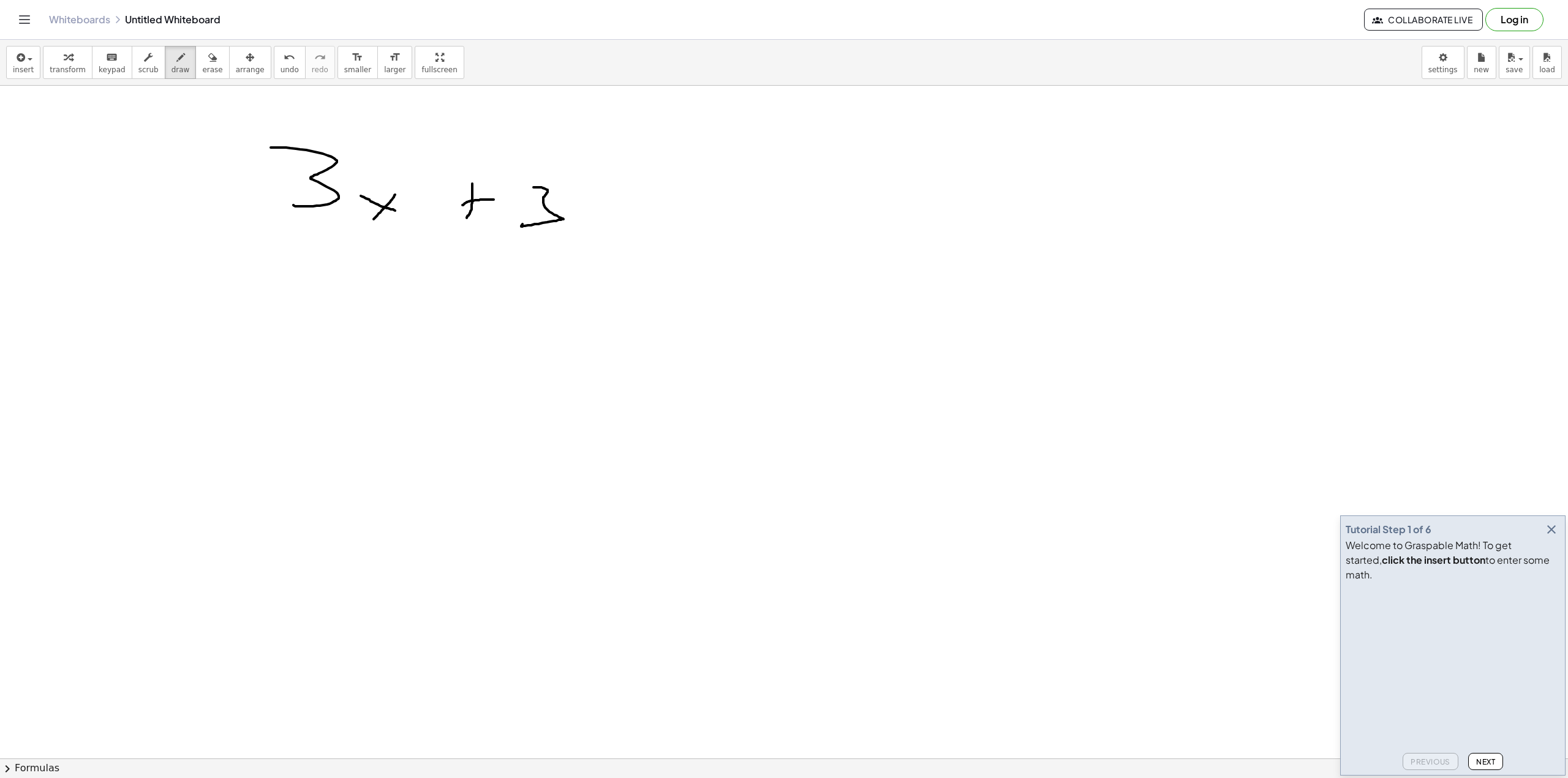
drag, startPoint x: 618, startPoint y: 212, endPoint x: 630, endPoint y: 195, distance: 20.8
drag, startPoint x: 316, startPoint y: 270, endPoint x: 338, endPoint y: 311, distance: 46.5
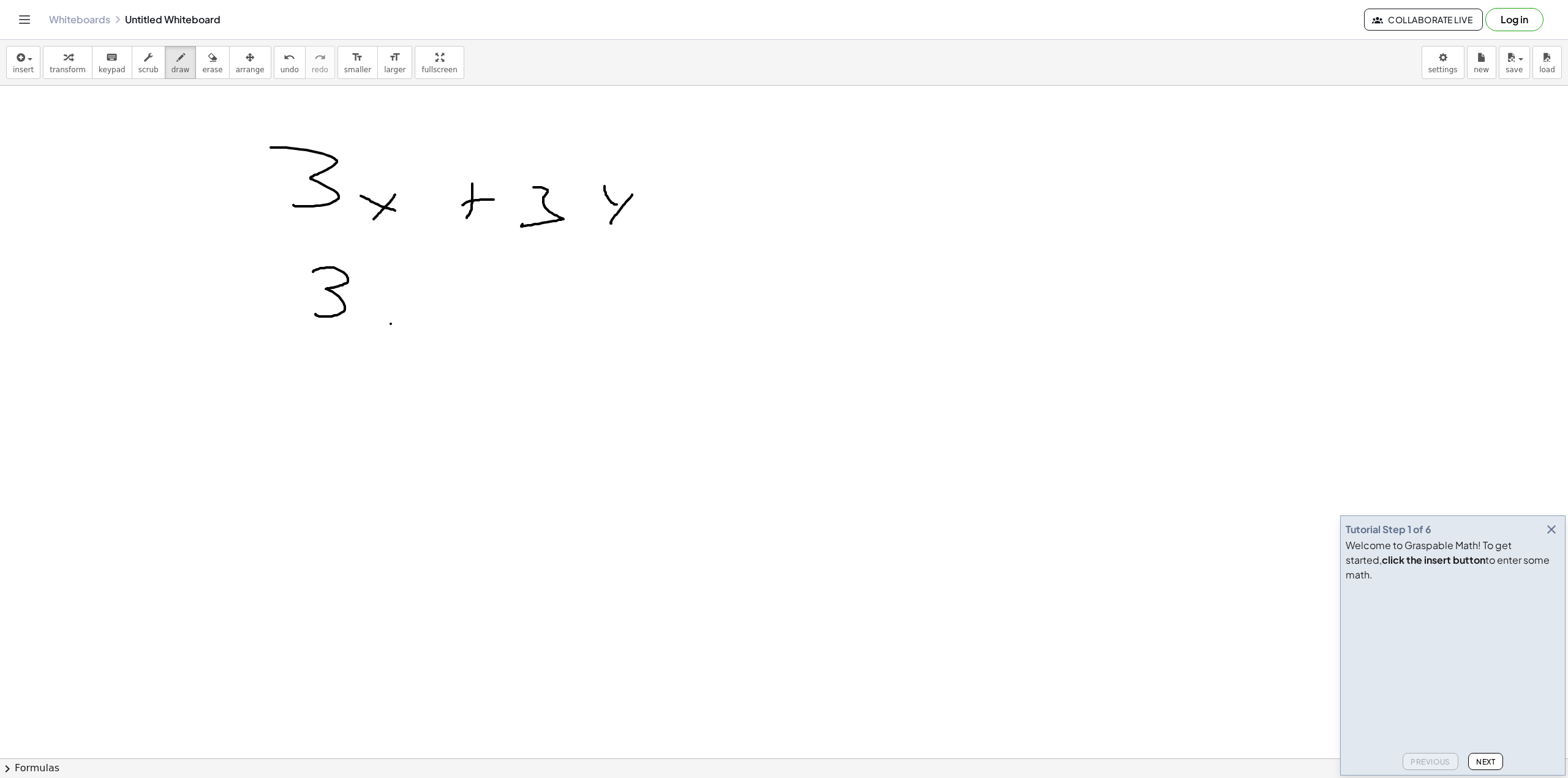
drag, startPoint x: 391, startPoint y: 324, endPoint x: 411, endPoint y: 285, distance: 43.8
drag, startPoint x: 395, startPoint y: 298, endPoint x: 340, endPoint y: 235, distance: 83.6
drag, startPoint x: 449, startPoint y: 317, endPoint x: 449, endPoint y: 292, distance: 25.0
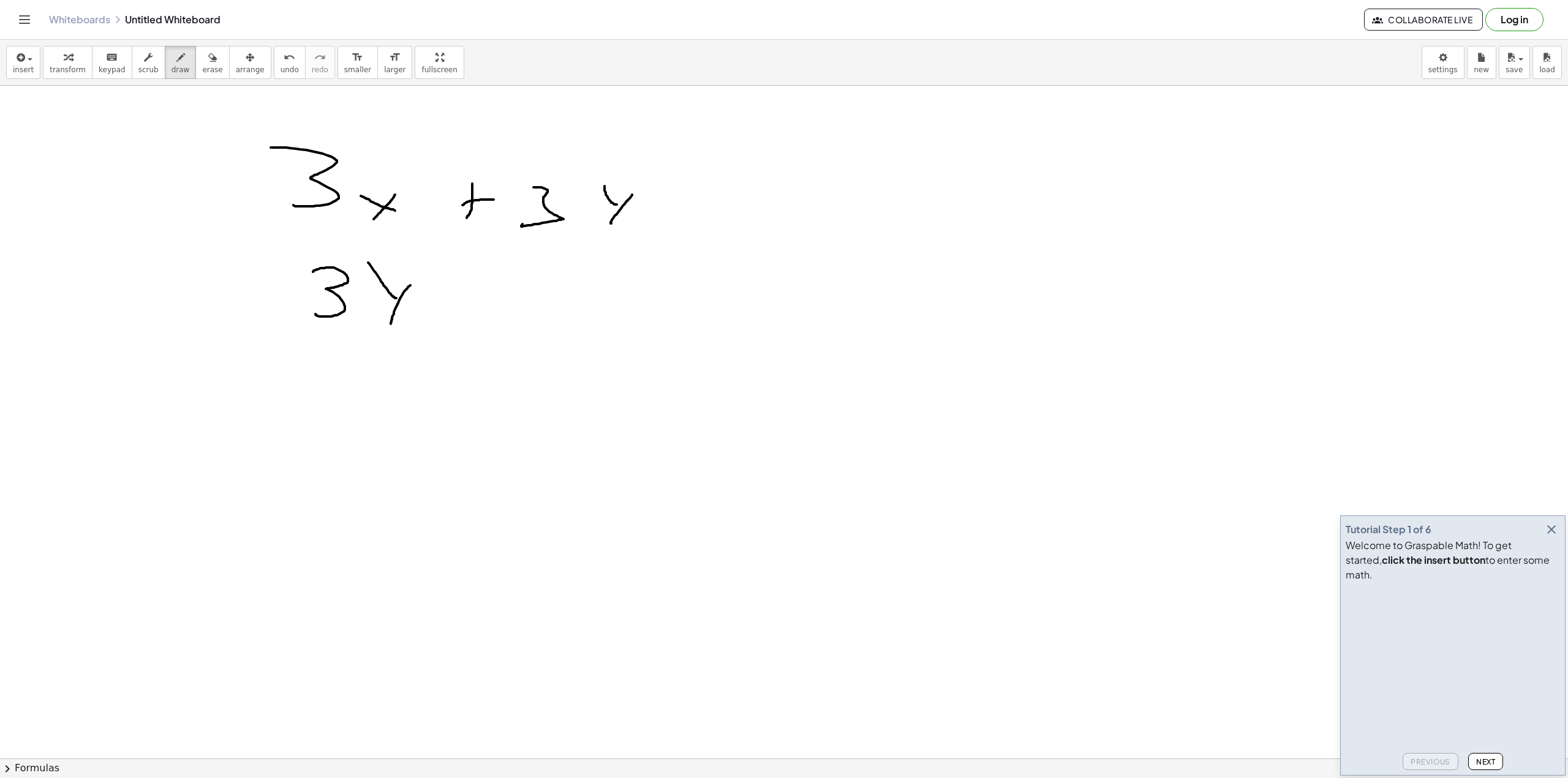
drag, startPoint x: 436, startPoint y: 295, endPoint x: 460, endPoint y: 296, distance: 24.0
drag, startPoint x: 522, startPoint y: 273, endPoint x: 575, endPoint y: 306, distance: 62.4
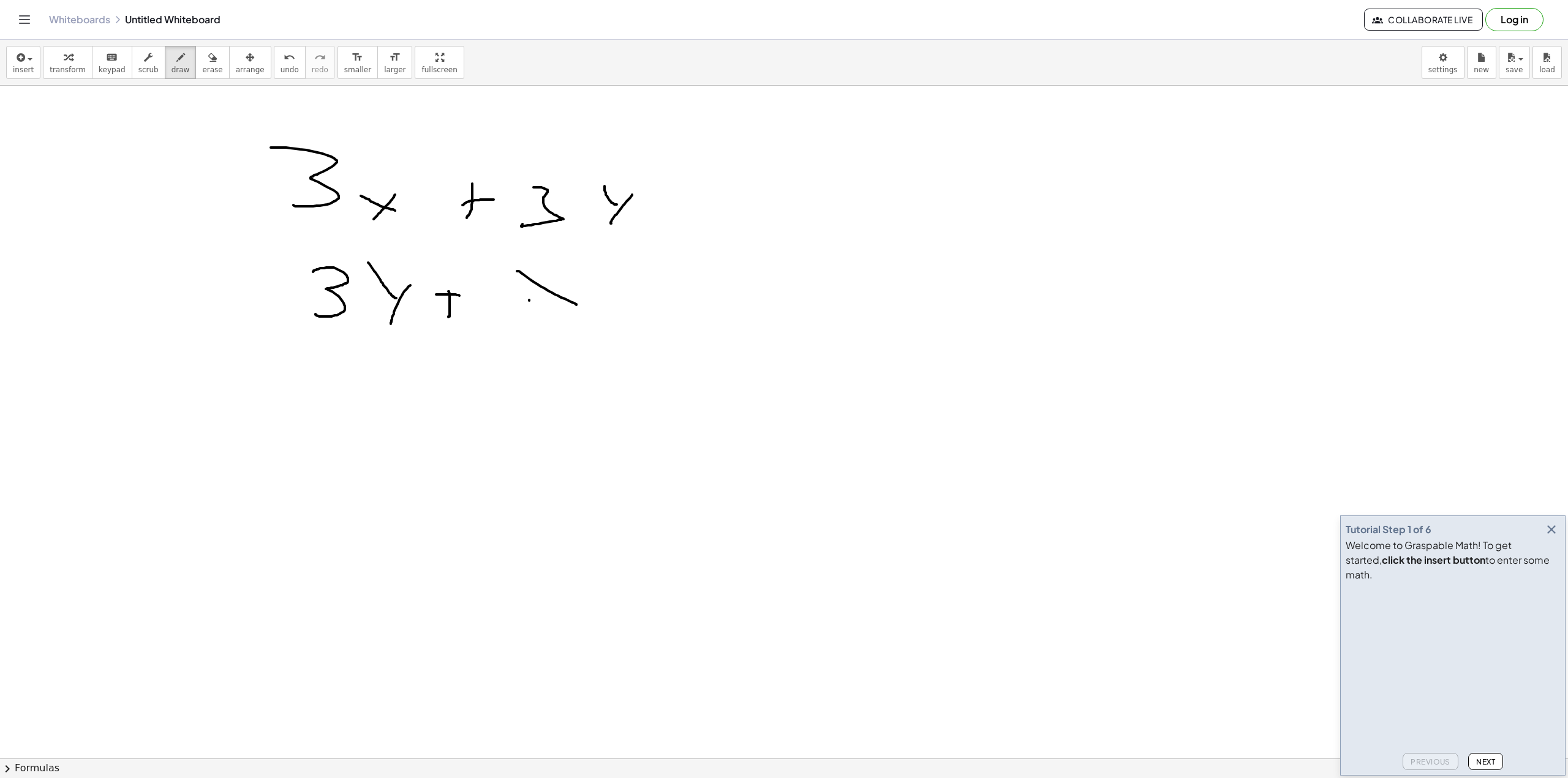
drag, startPoint x: 530, startPoint y: 300, endPoint x: 622, endPoint y: 246, distance: 106.7
drag, startPoint x: 679, startPoint y: 310, endPoint x: 695, endPoint y: 314, distance: 16.5
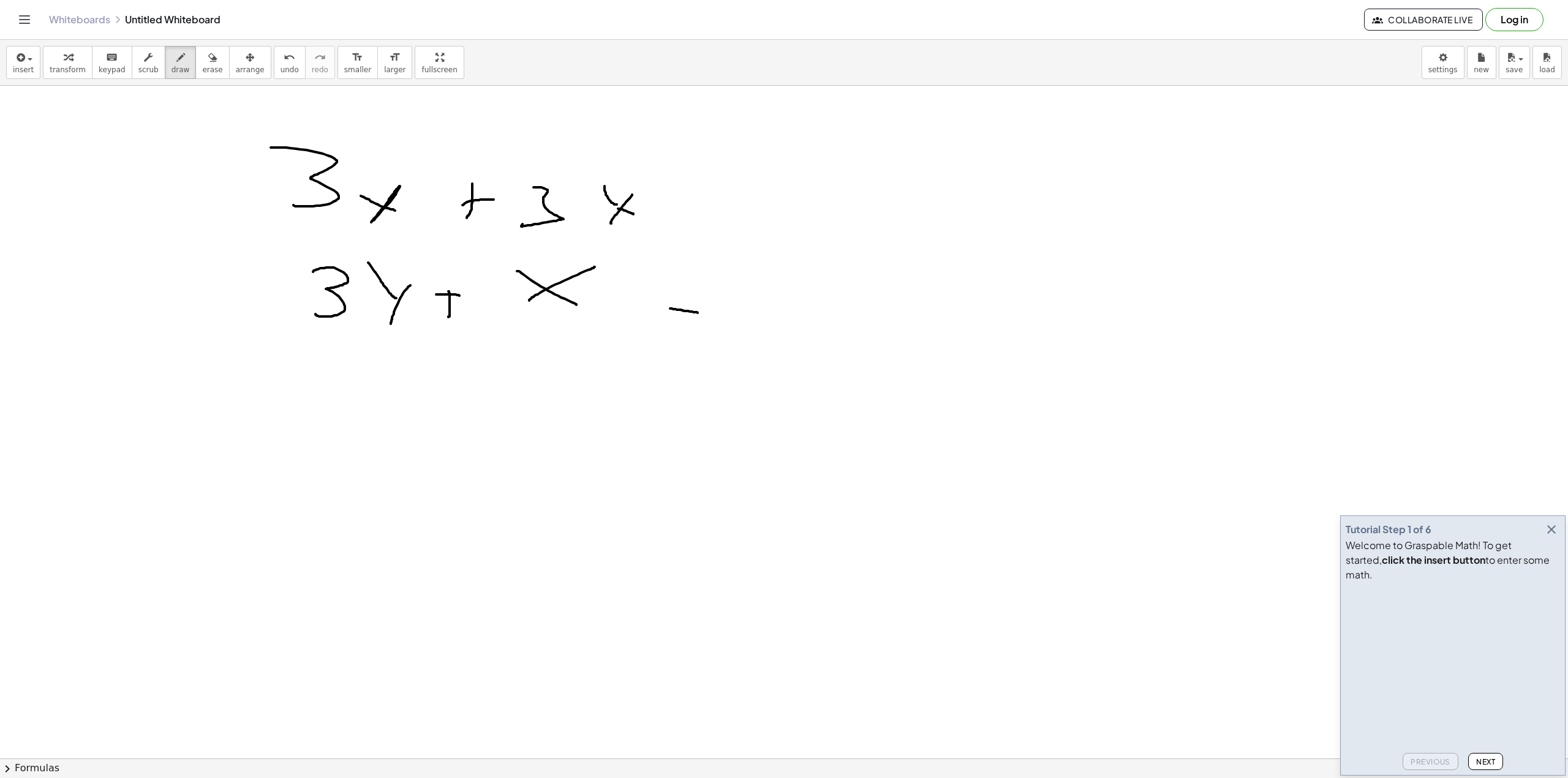
drag, startPoint x: 686, startPoint y: 296, endPoint x: 539, endPoint y: 200, distance: 175.6
drag, startPoint x: 689, startPoint y: 204, endPoint x: 698, endPoint y: 205, distance: 9.1
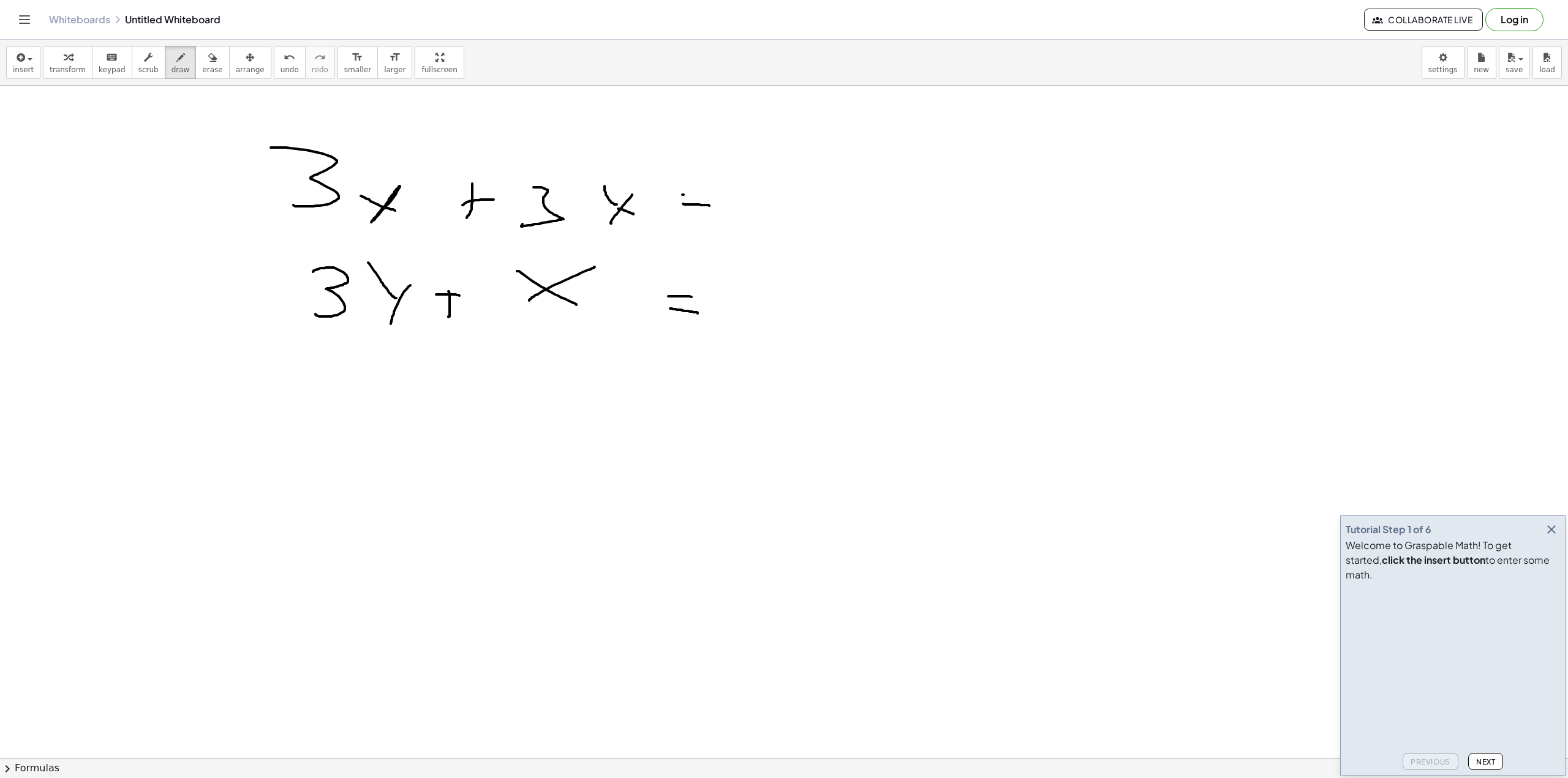
drag, startPoint x: 683, startPoint y: 195, endPoint x: 648, endPoint y: 162, distance: 48.1
drag, startPoint x: 761, startPoint y: 189, endPoint x: 757, endPoint y: 228, distance: 39.2
drag, startPoint x: 767, startPoint y: 283, endPoint x: 732, endPoint y: 310, distance: 44.2
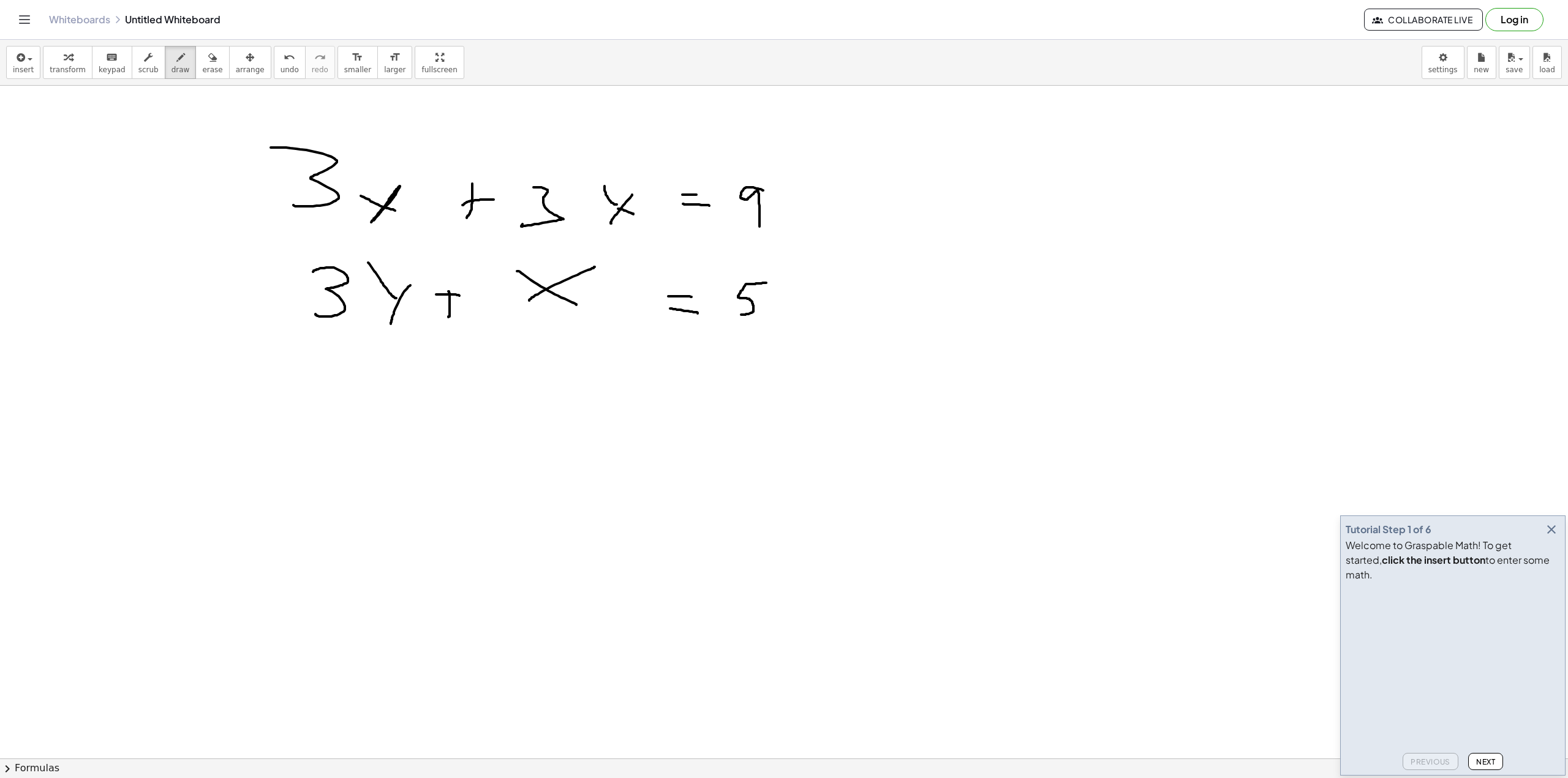
drag, startPoint x: 782, startPoint y: 479, endPoint x: 782, endPoint y: 525, distance: 46.0
drag, startPoint x: 778, startPoint y: 494, endPoint x: 762, endPoint y: 478, distance: 22.6
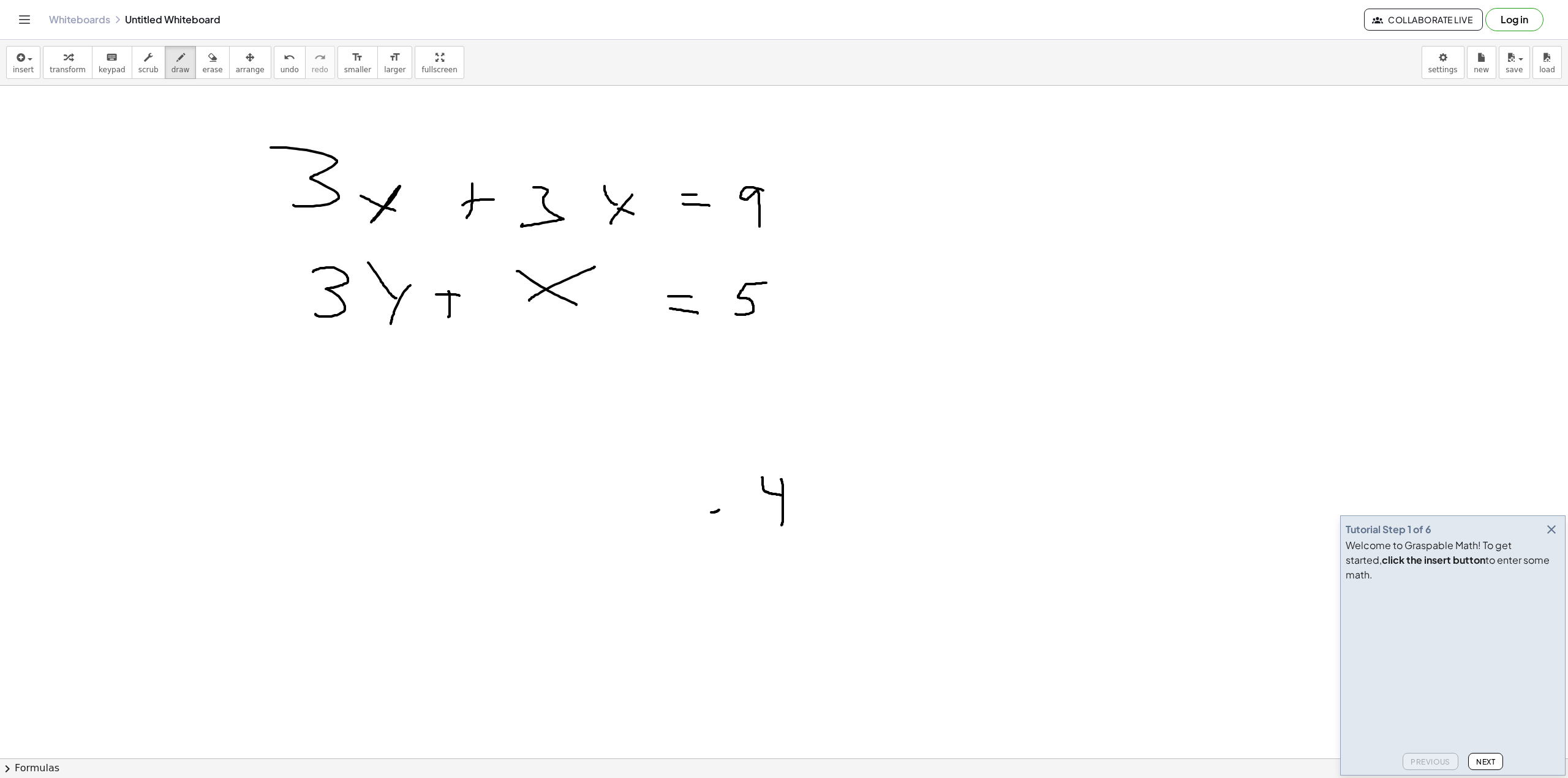
drag, startPoint x: 713, startPoint y: 513, endPoint x: 721, endPoint y: 510, distance: 8.5
drag, startPoint x: 624, startPoint y: 492, endPoint x: 659, endPoint y: 512, distance: 40.3
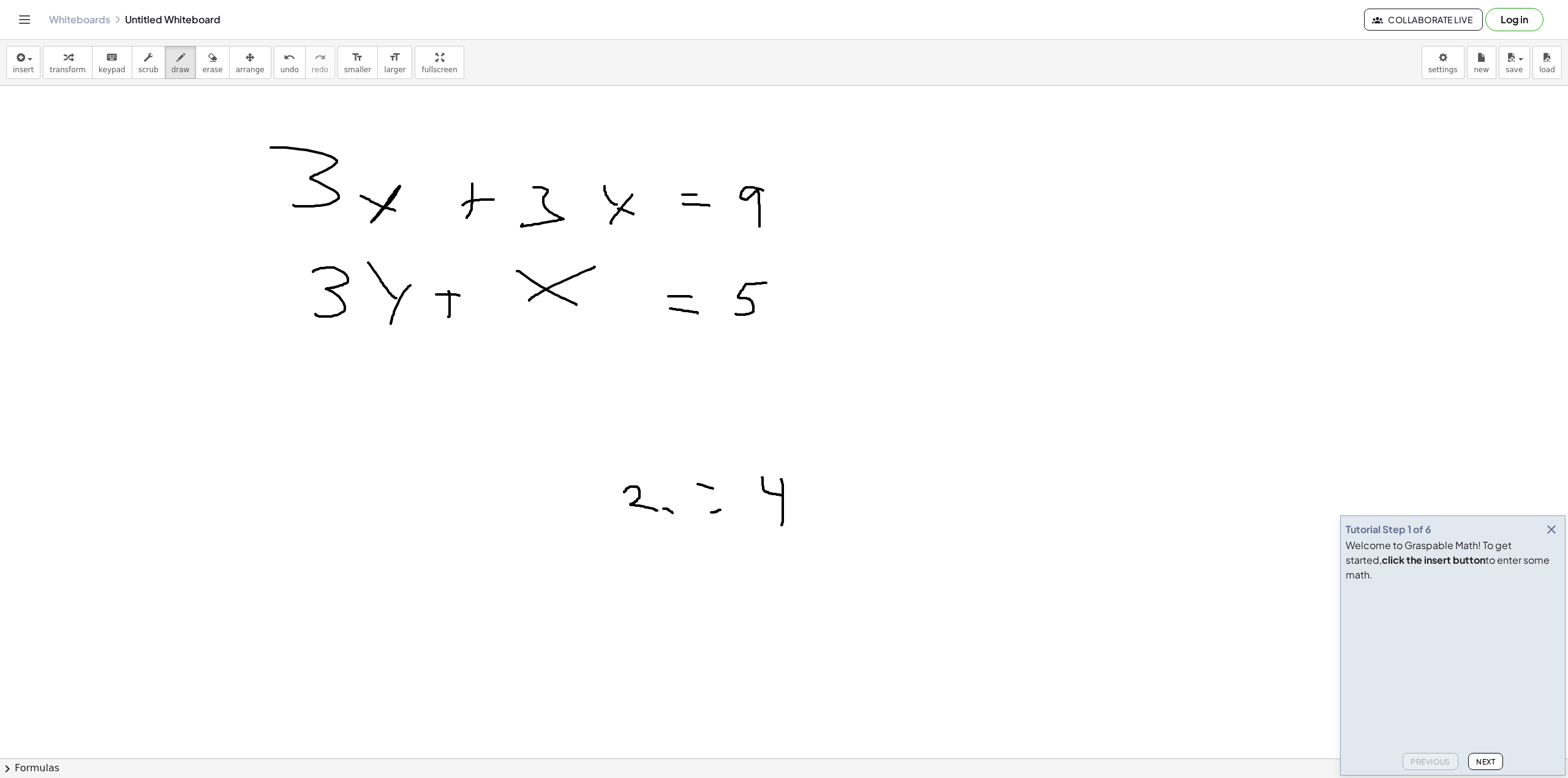
drag, startPoint x: 664, startPoint y: 509, endPoint x: 668, endPoint y: 519, distance: 10.8
drag, startPoint x: 667, startPoint y: 521, endPoint x: 683, endPoint y: 507, distance: 21.3
drag, startPoint x: 765, startPoint y: 532, endPoint x: 749, endPoint y: 553, distance: 26.4
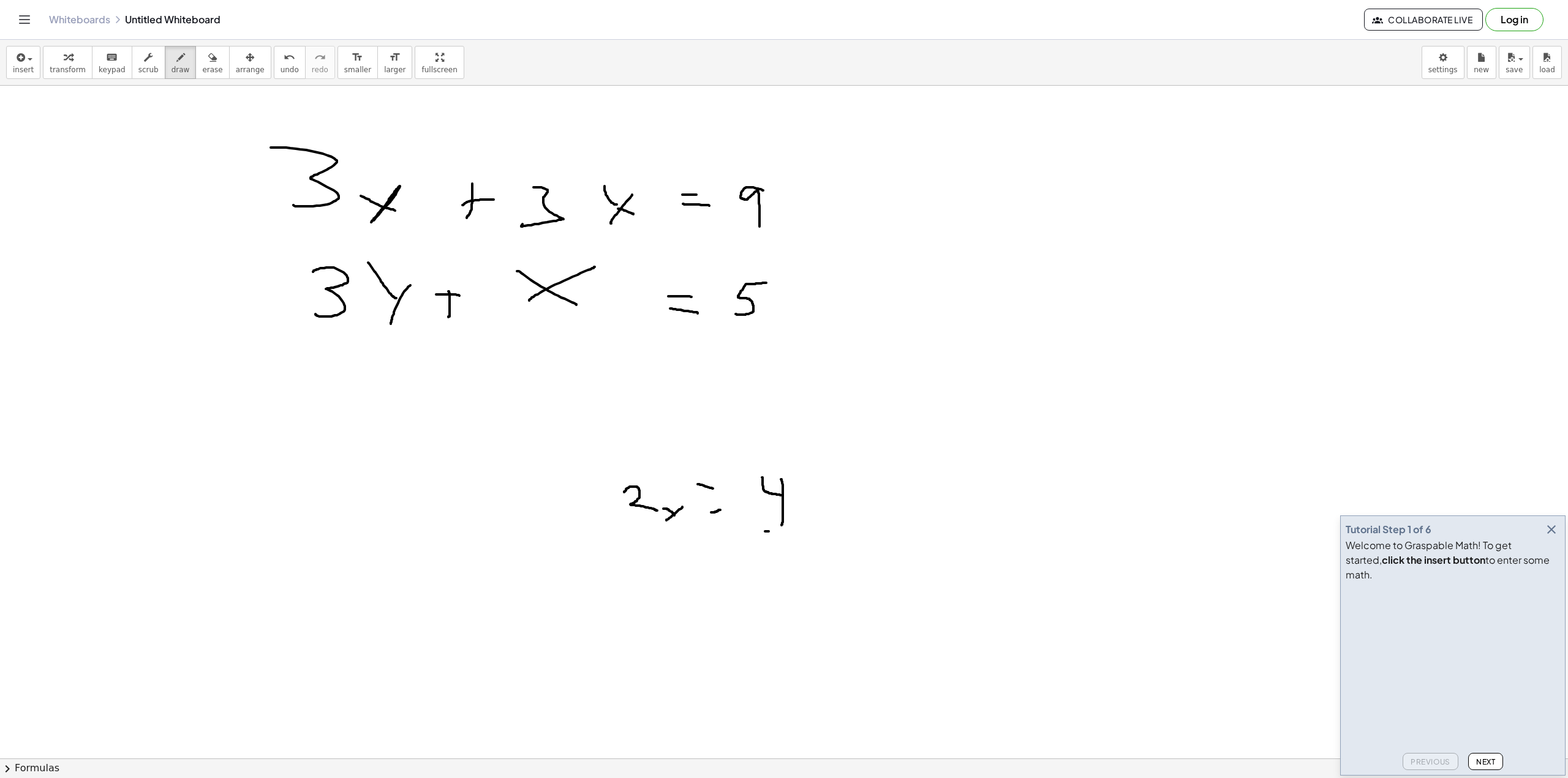
drag, startPoint x: 767, startPoint y: 551, endPoint x: 759, endPoint y: 575, distance: 25.3
drag, startPoint x: 697, startPoint y: 625, endPoint x: 682, endPoint y: 654, distance: 32.6
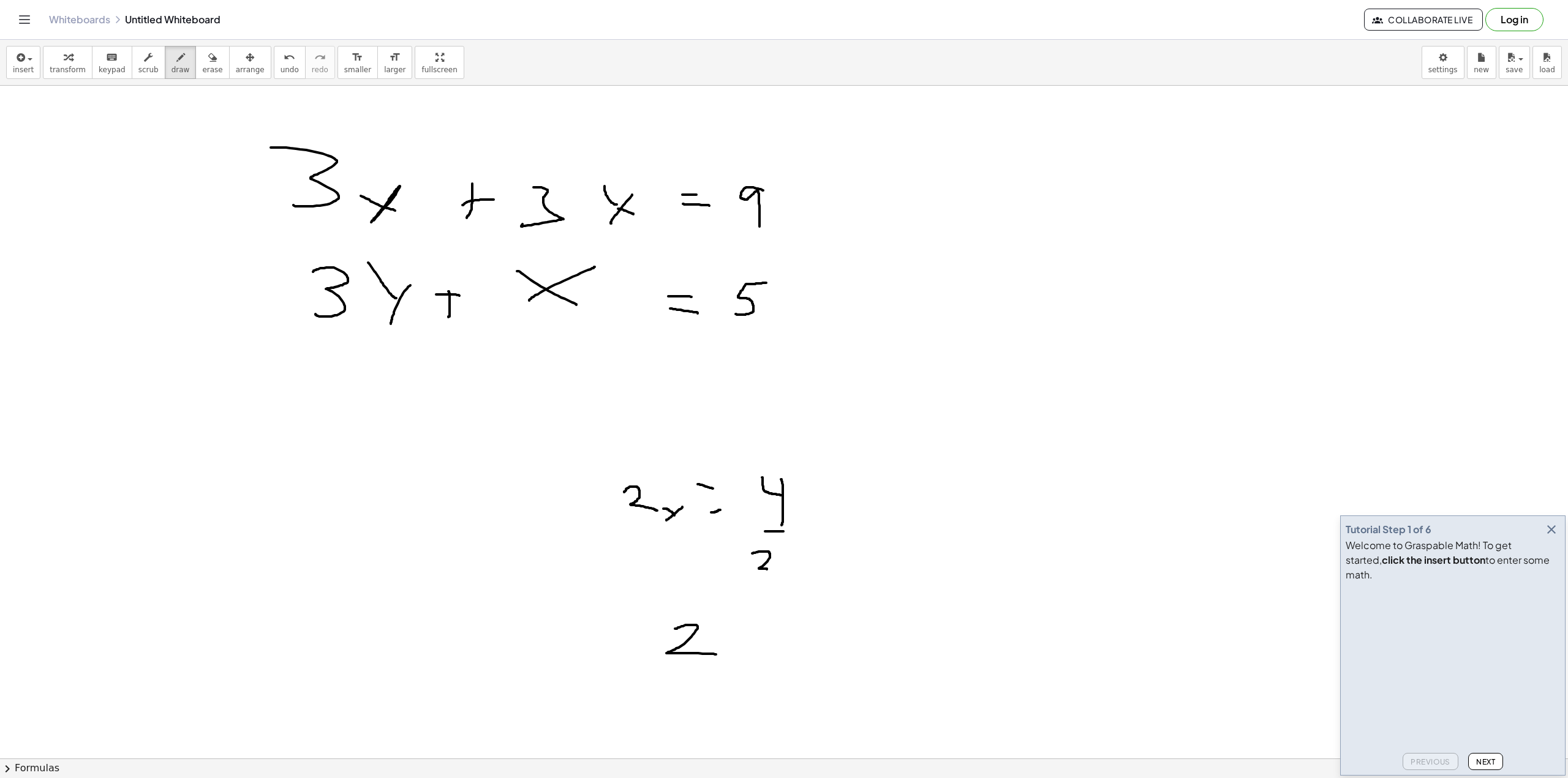
drag
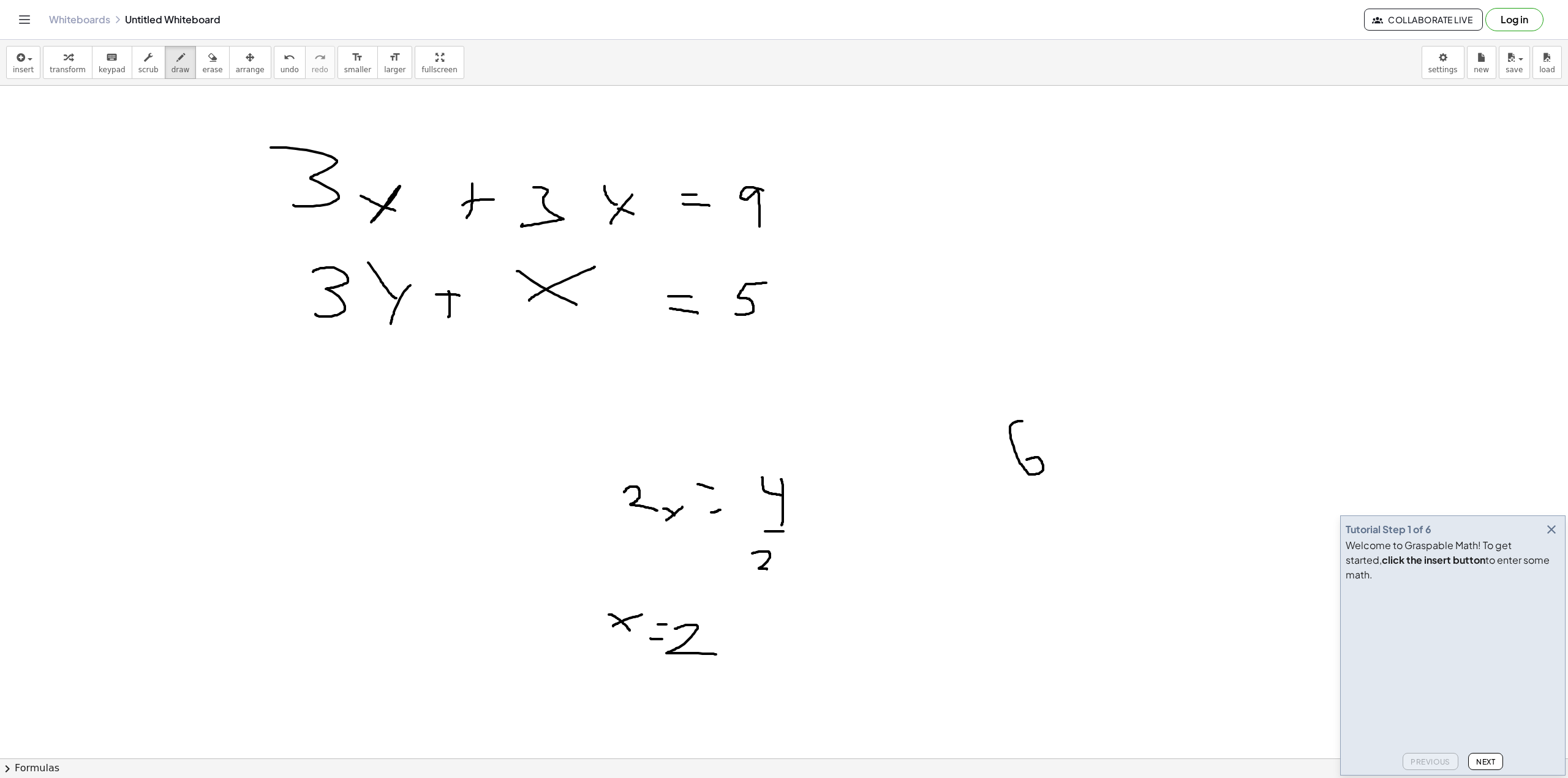
drag, startPoint x: 1004, startPoint y: 222, endPoint x: 1007, endPoint y: 263, distance: 41.1
drag, startPoint x: 1064, startPoint y: 263, endPoint x: 1082, endPoint y: 241, distance: 28.4
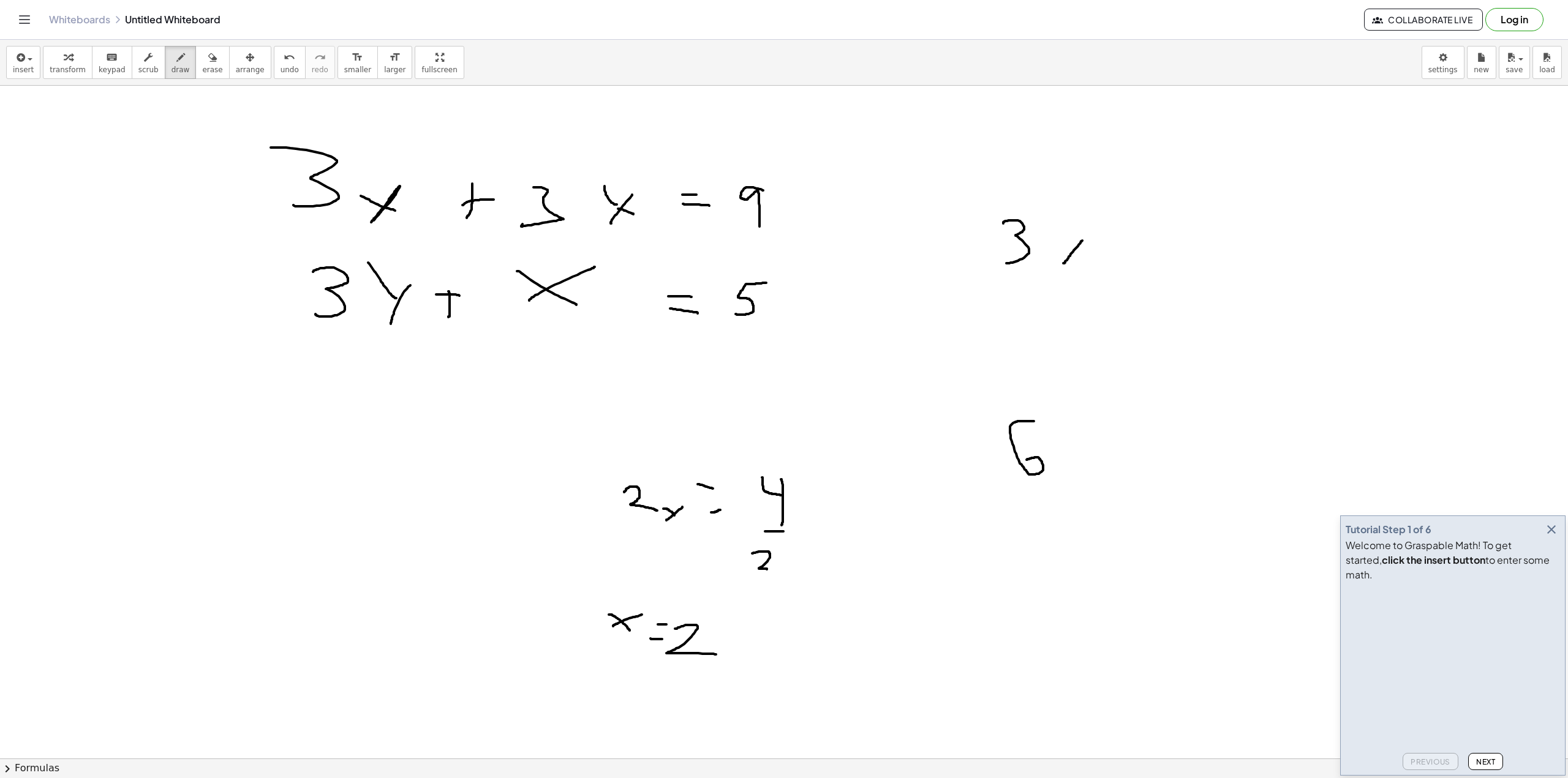
drag, startPoint x: 1112, startPoint y: 246, endPoint x: 1111, endPoint y: 266, distance: 20.0
drag, startPoint x: 1110, startPoint y: 260, endPoint x: 1124, endPoint y: 255, distance: 14.9
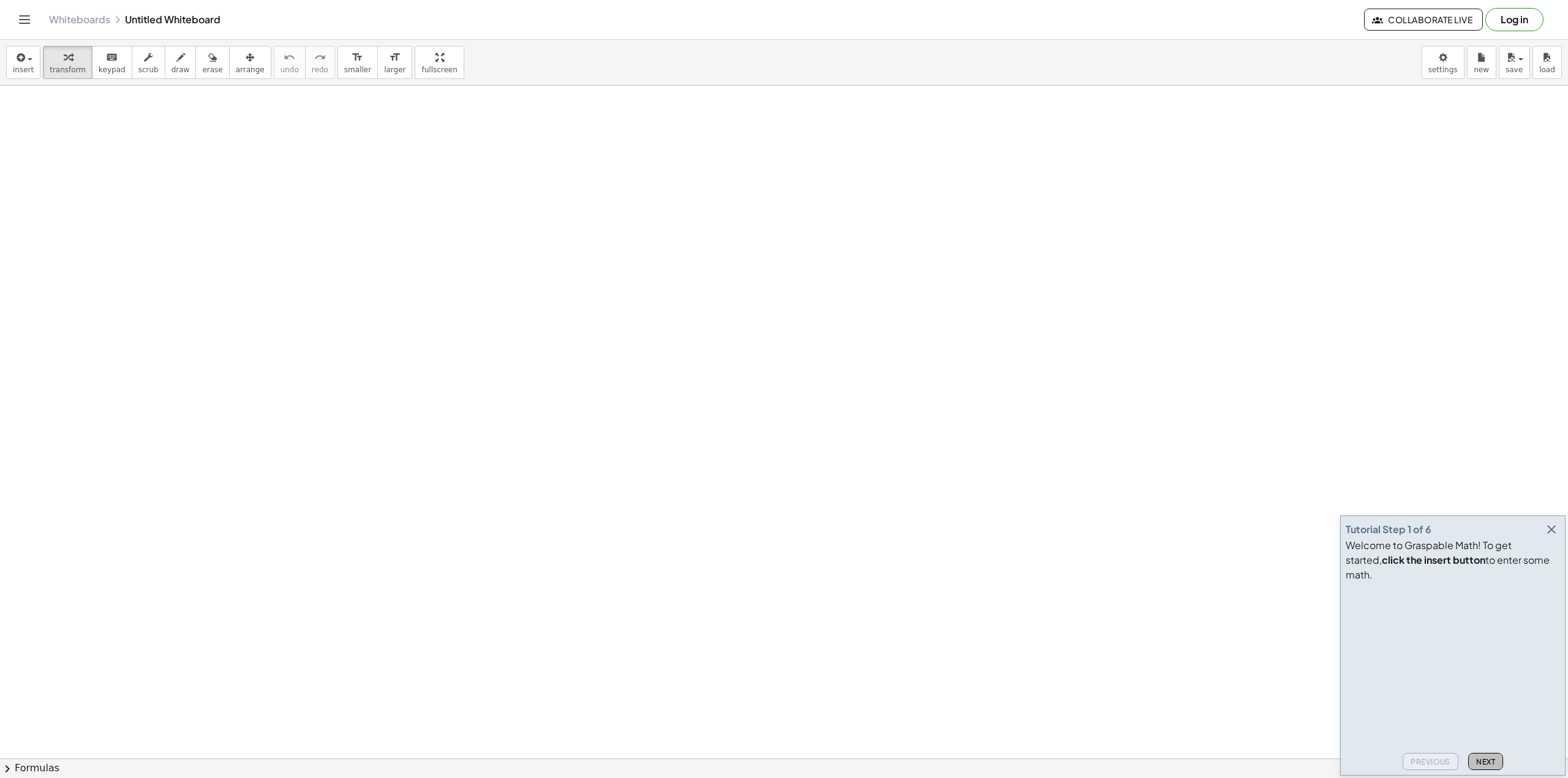
click at [1496, 763] on button "Next" at bounding box center [1486, 762] width 35 height 17
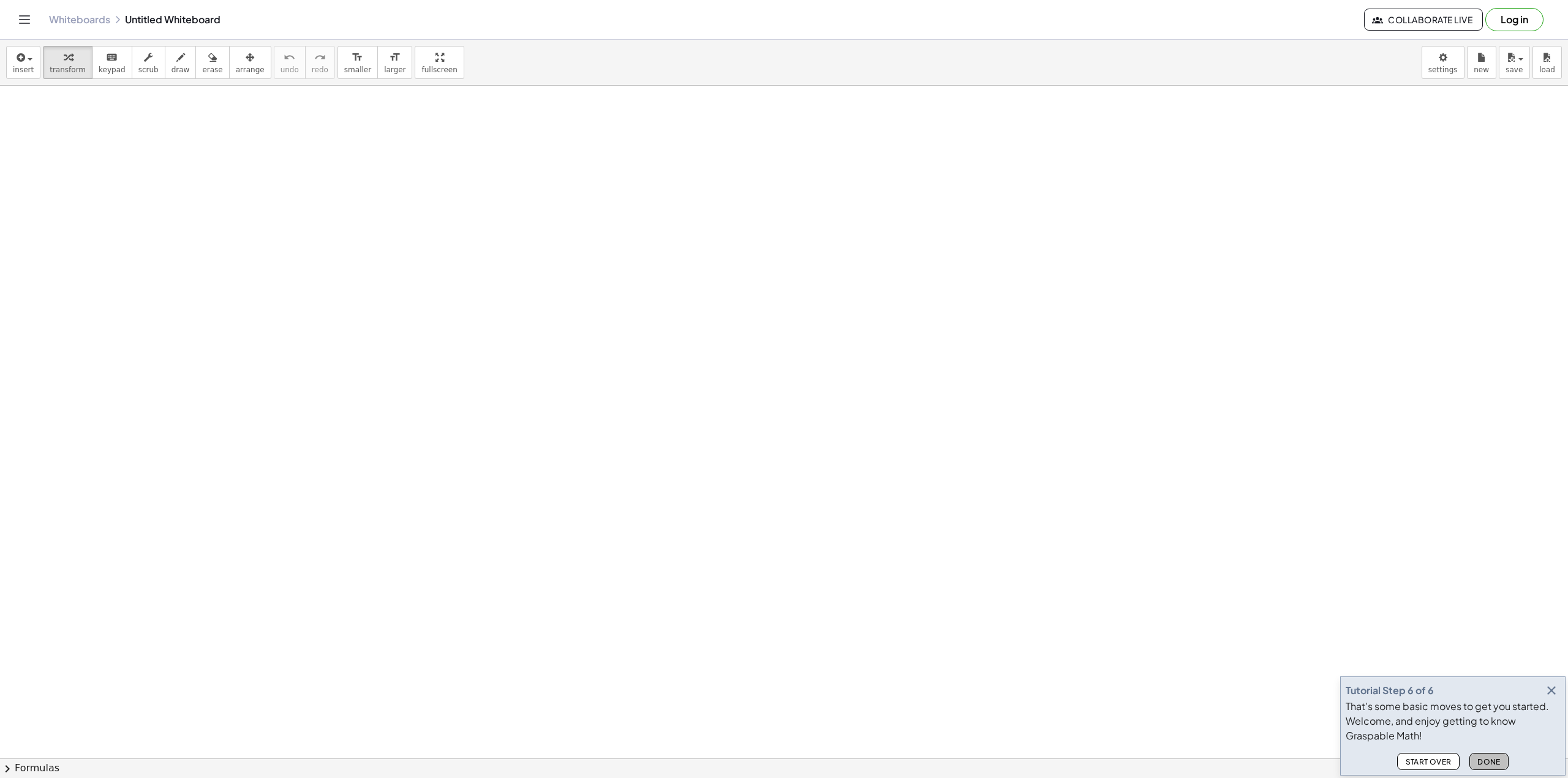
click at [1496, 763] on span "Done" at bounding box center [1489, 762] width 23 height 10
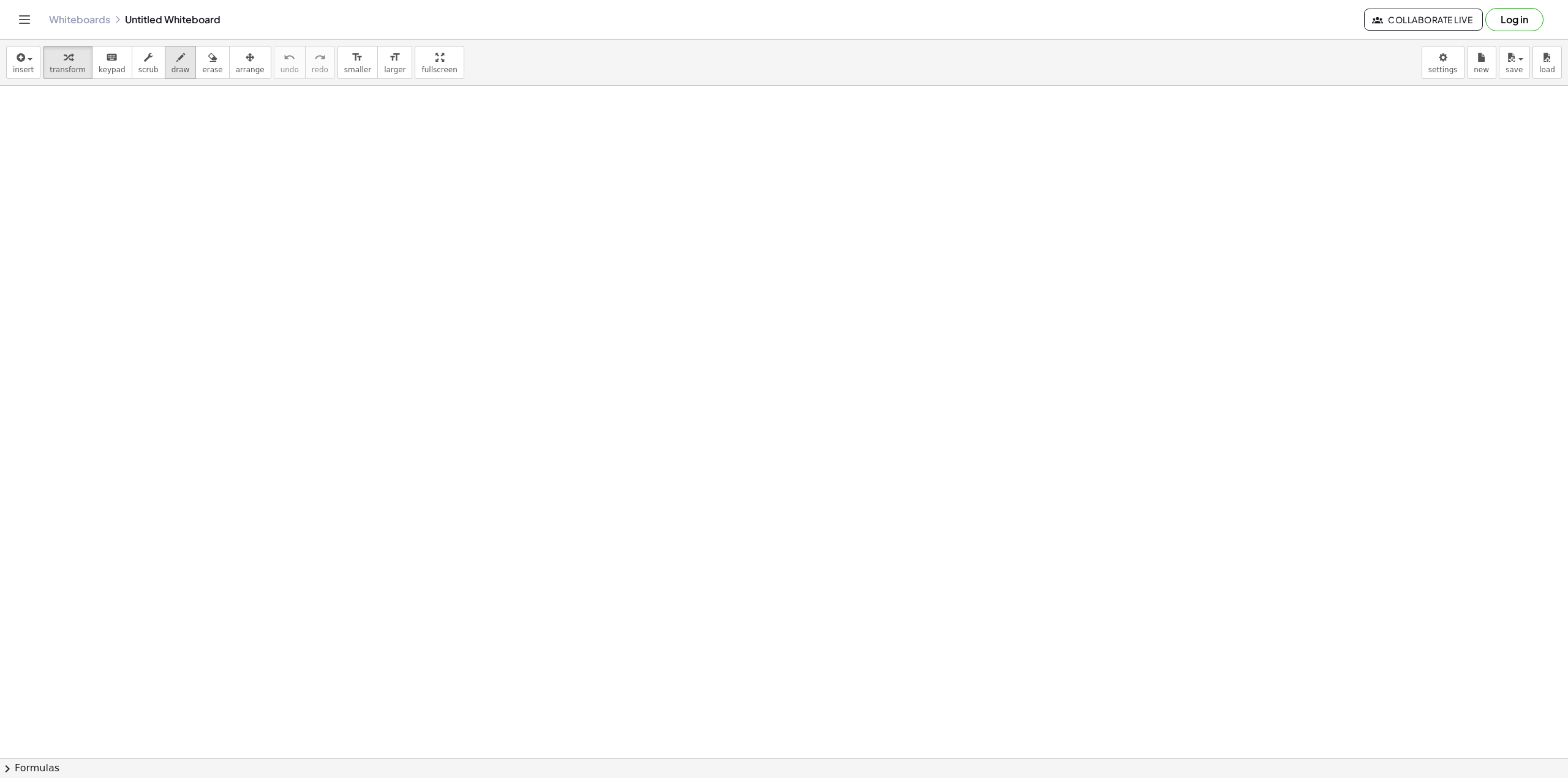
click at [174, 64] on button "draw" at bounding box center [181, 63] width 32 height 33
drag, startPoint x: 338, startPoint y: 273, endPoint x: 352, endPoint y: 272, distance: 14.0
drag, startPoint x: 399, startPoint y: 266, endPoint x: 422, endPoint y: 288, distance: 31.8
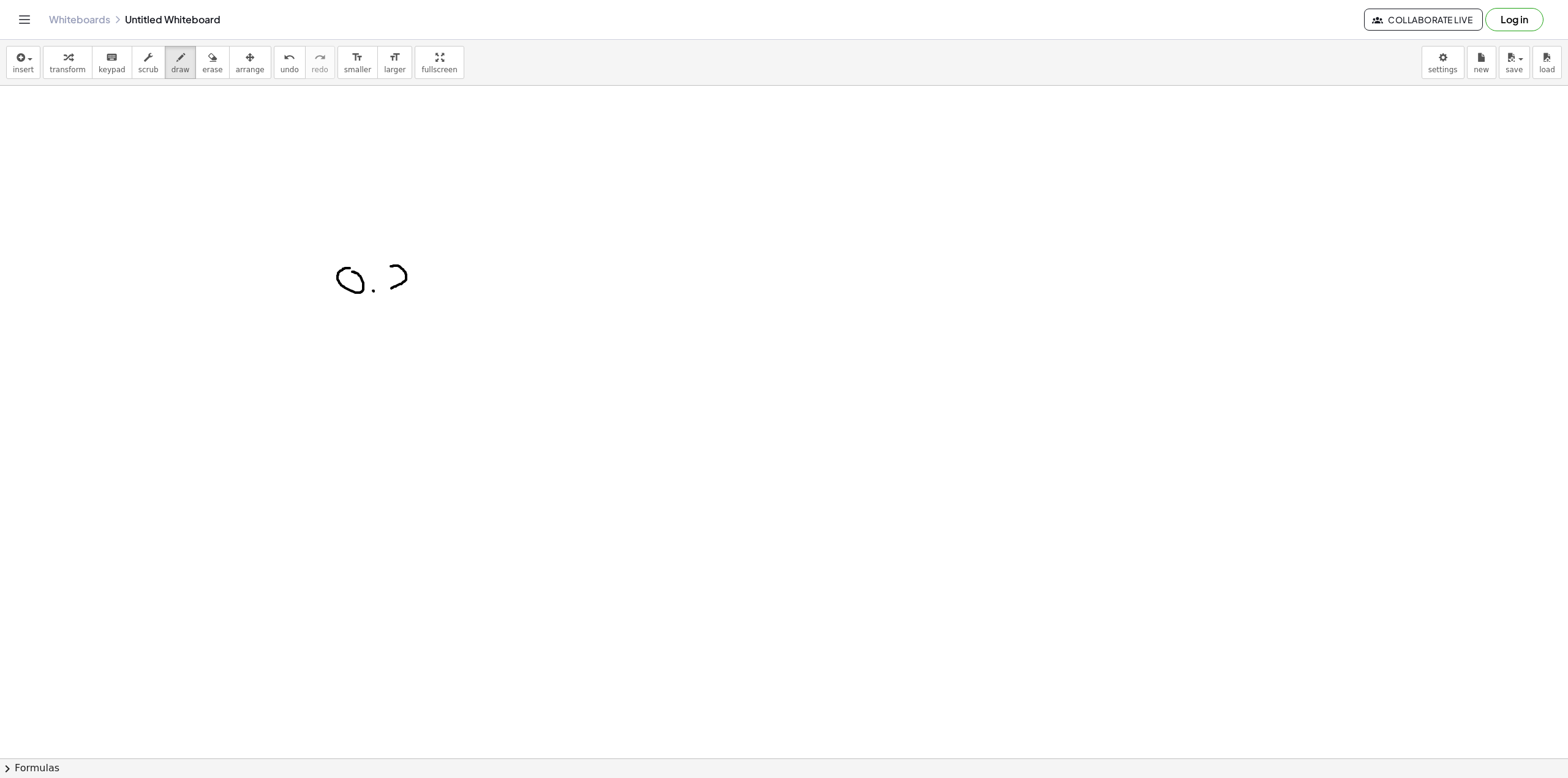
drag, startPoint x: 443, startPoint y: 270, endPoint x: 430, endPoint y: 295, distance: 28.2
click at [281, 71] on span "undo" at bounding box center [289, 70] width 18 height 9
click at [279, 66] on button "undo undo" at bounding box center [289, 63] width 32 height 33
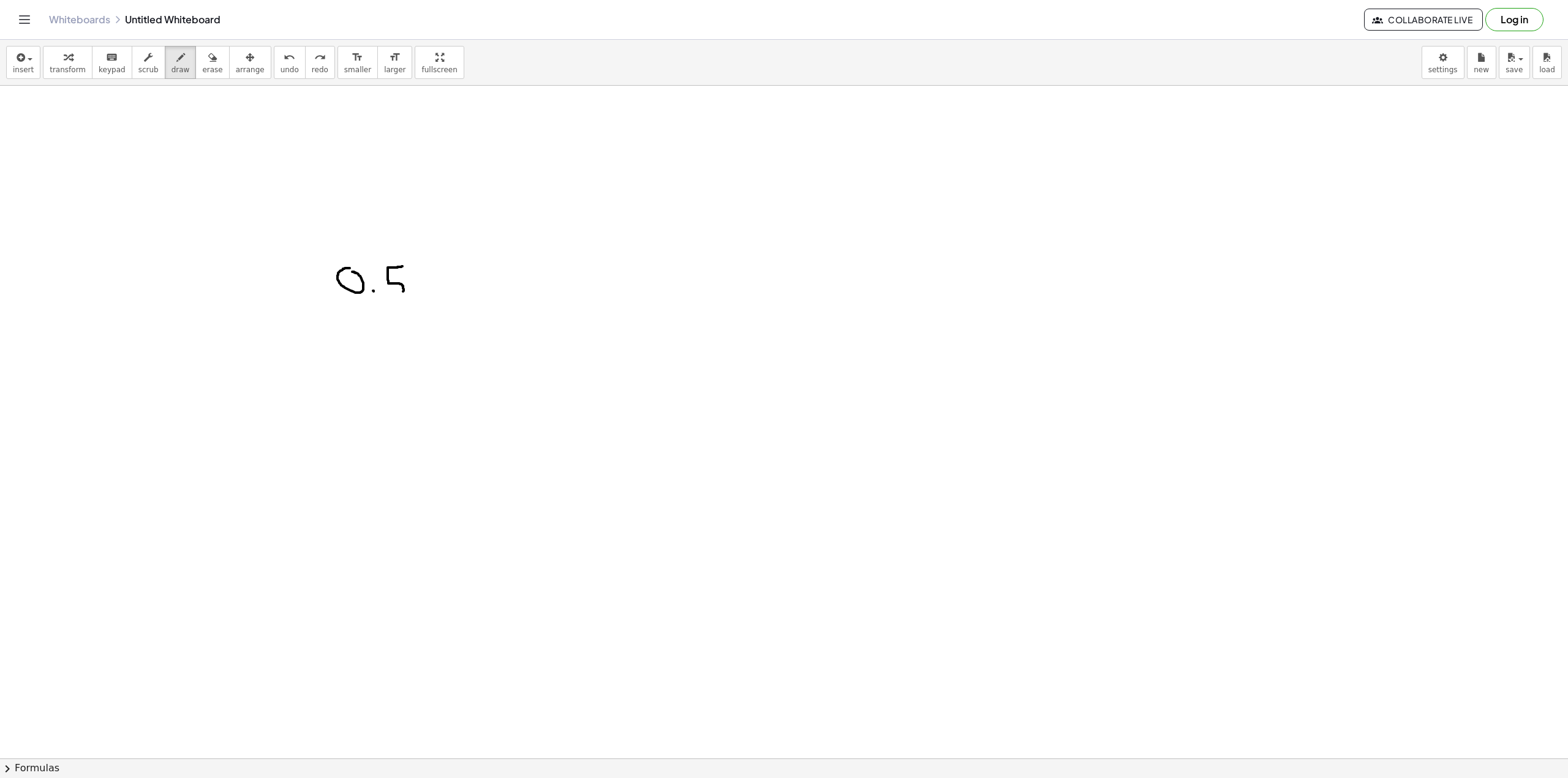
drag, startPoint x: 403, startPoint y: 266, endPoint x: 388, endPoint y: 299, distance: 36.2
drag, startPoint x: 440, startPoint y: 301, endPoint x: 452, endPoint y: 311, distance: 15.6
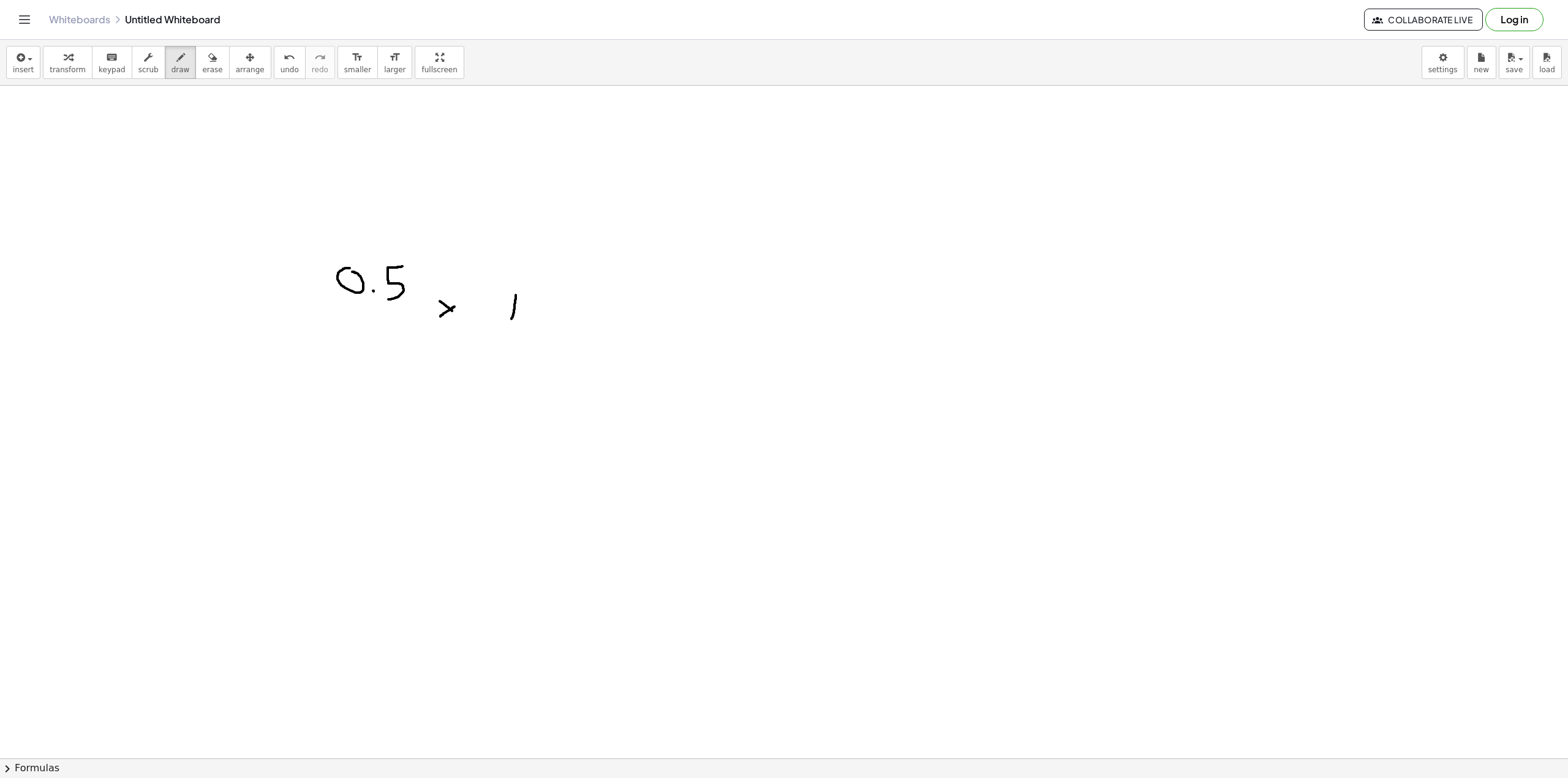
drag, startPoint x: 514, startPoint y: 311, endPoint x: 516, endPoint y: 295, distance: 16.1
drag, startPoint x: 504, startPoint y: 308, endPoint x: 535, endPoint y: 308, distance: 31.0
drag, startPoint x: 576, startPoint y: 334, endPoint x: 600, endPoint y: 302, distance: 40.0
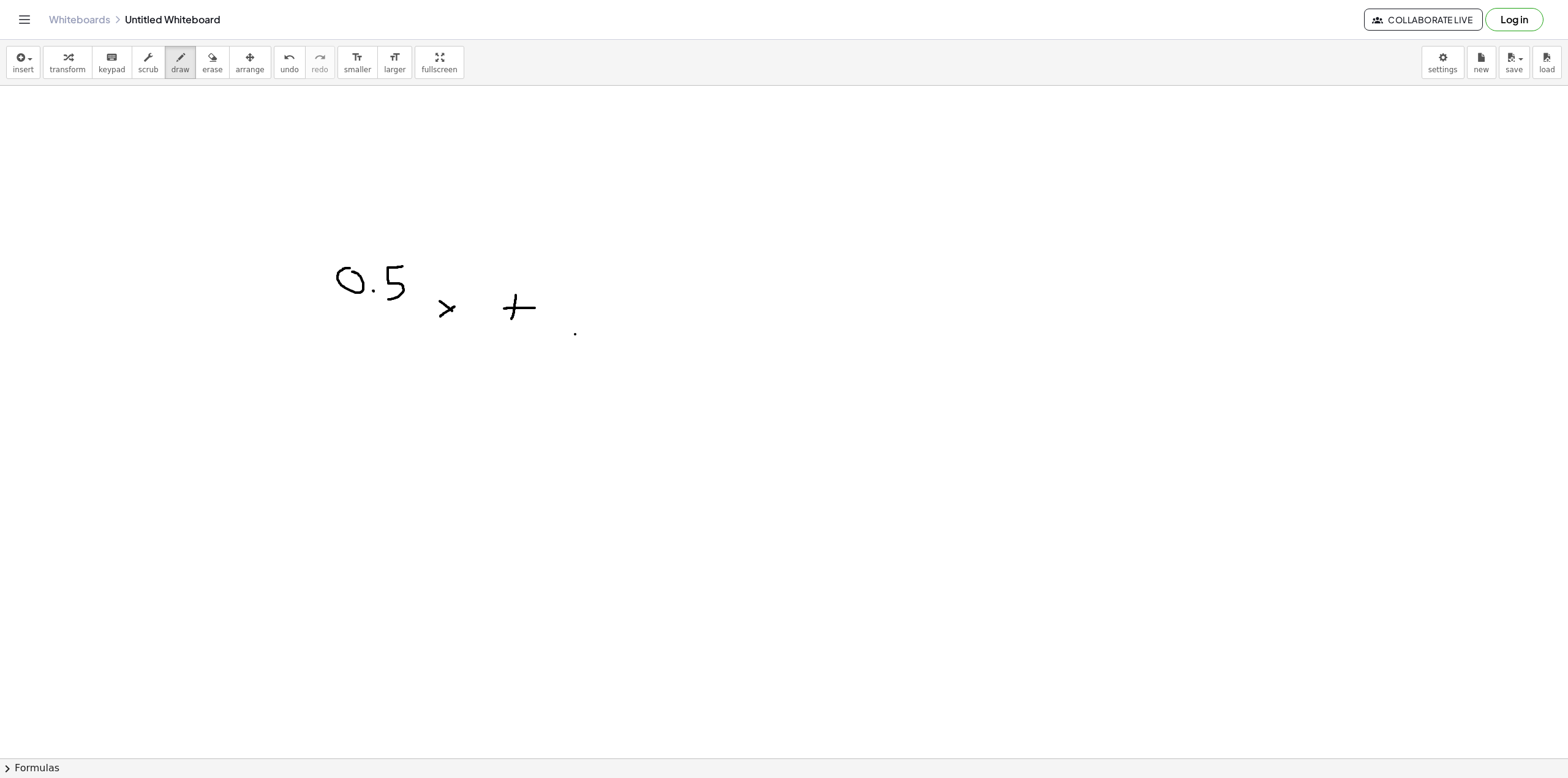
drag, startPoint x: 592, startPoint y: 317, endPoint x: 583, endPoint y: 305, distance: 15.0
drag, startPoint x: 684, startPoint y: 356, endPoint x: 679, endPoint y: 360, distance: 6.4
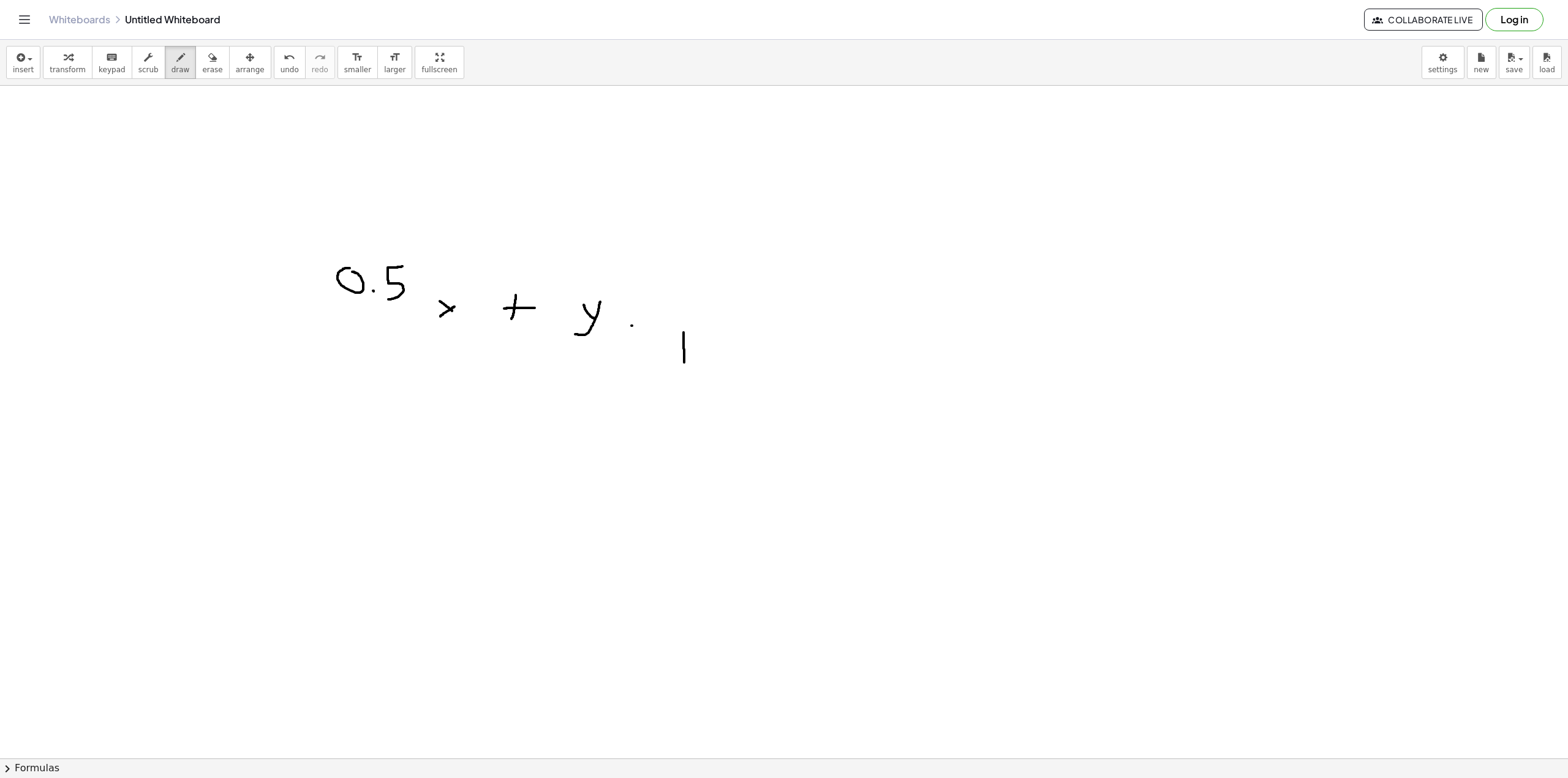
drag, startPoint x: 632, startPoint y: 326, endPoint x: 660, endPoint y: 326, distance: 28.0
drag, startPoint x: 702, startPoint y: 330, endPoint x: 675, endPoint y: 378, distance: 55.1
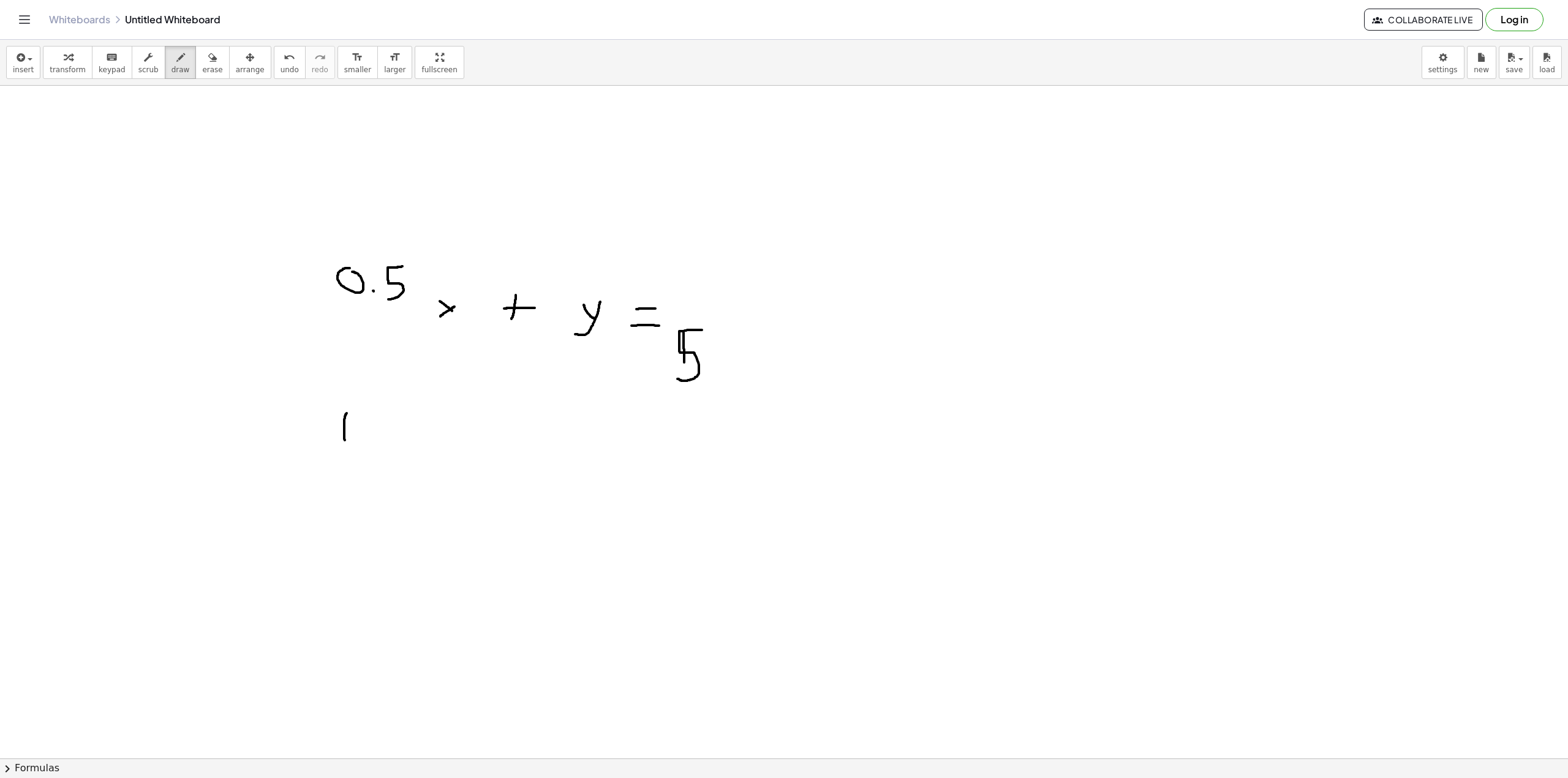
drag, startPoint x: 346, startPoint y: 414, endPoint x: 349, endPoint y: 445, distance: 31.1
drag, startPoint x: 390, startPoint y: 415, endPoint x: 384, endPoint y: 447, distance: 32.6
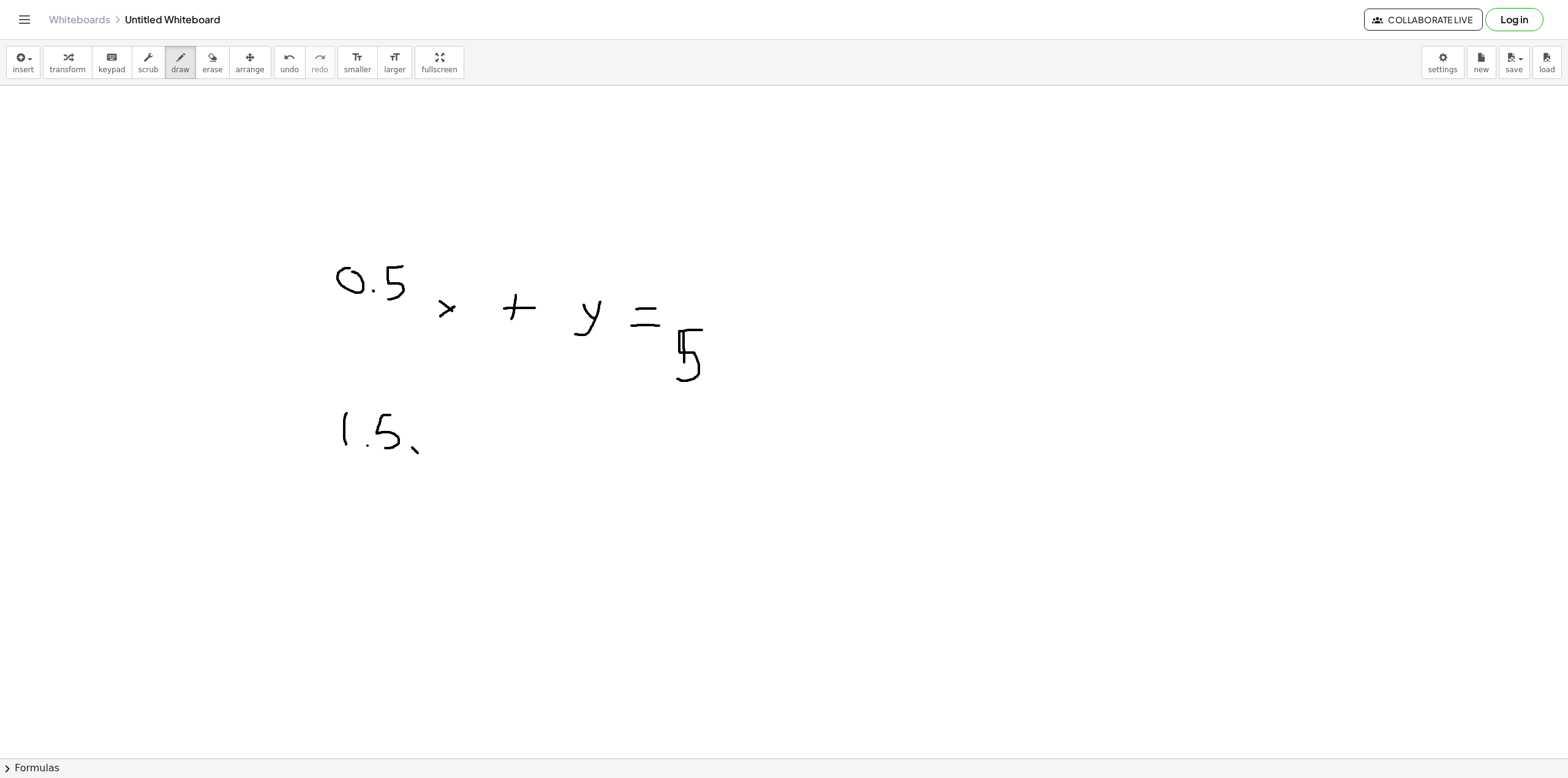
drag, startPoint x: 414, startPoint y: 448, endPoint x: 427, endPoint y: 460, distance: 17.7
drag, startPoint x: 476, startPoint y: 456, endPoint x: 496, endPoint y: 454, distance: 20.1
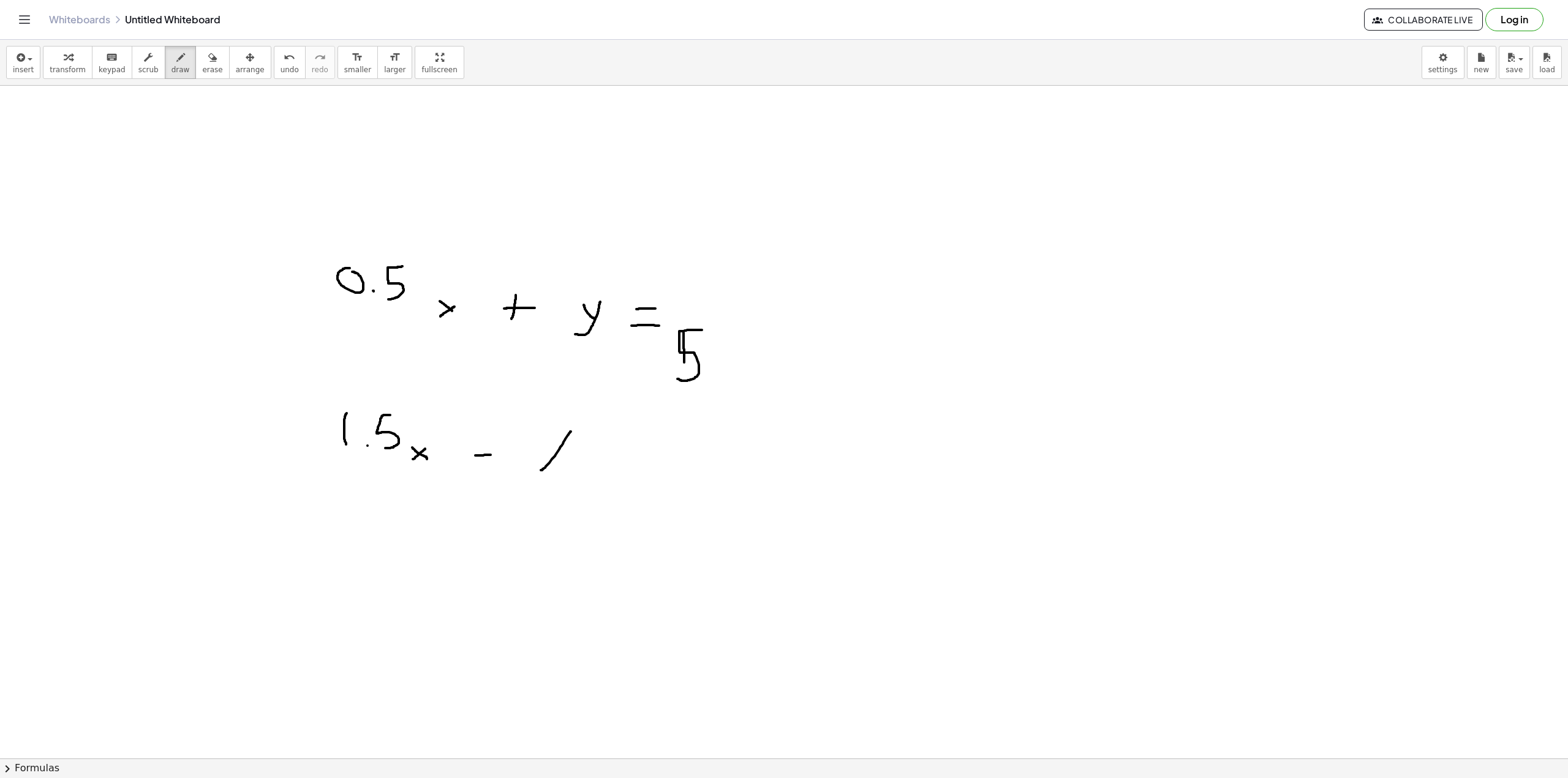
drag, startPoint x: 560, startPoint y: 447, endPoint x: 568, endPoint y: 433, distance: 16.1
drag, startPoint x: 557, startPoint y: 444, endPoint x: 544, endPoint y: 441, distance: 13.3
drag, startPoint x: 527, startPoint y: 447, endPoint x: 528, endPoint y: 429, distance: 18.0
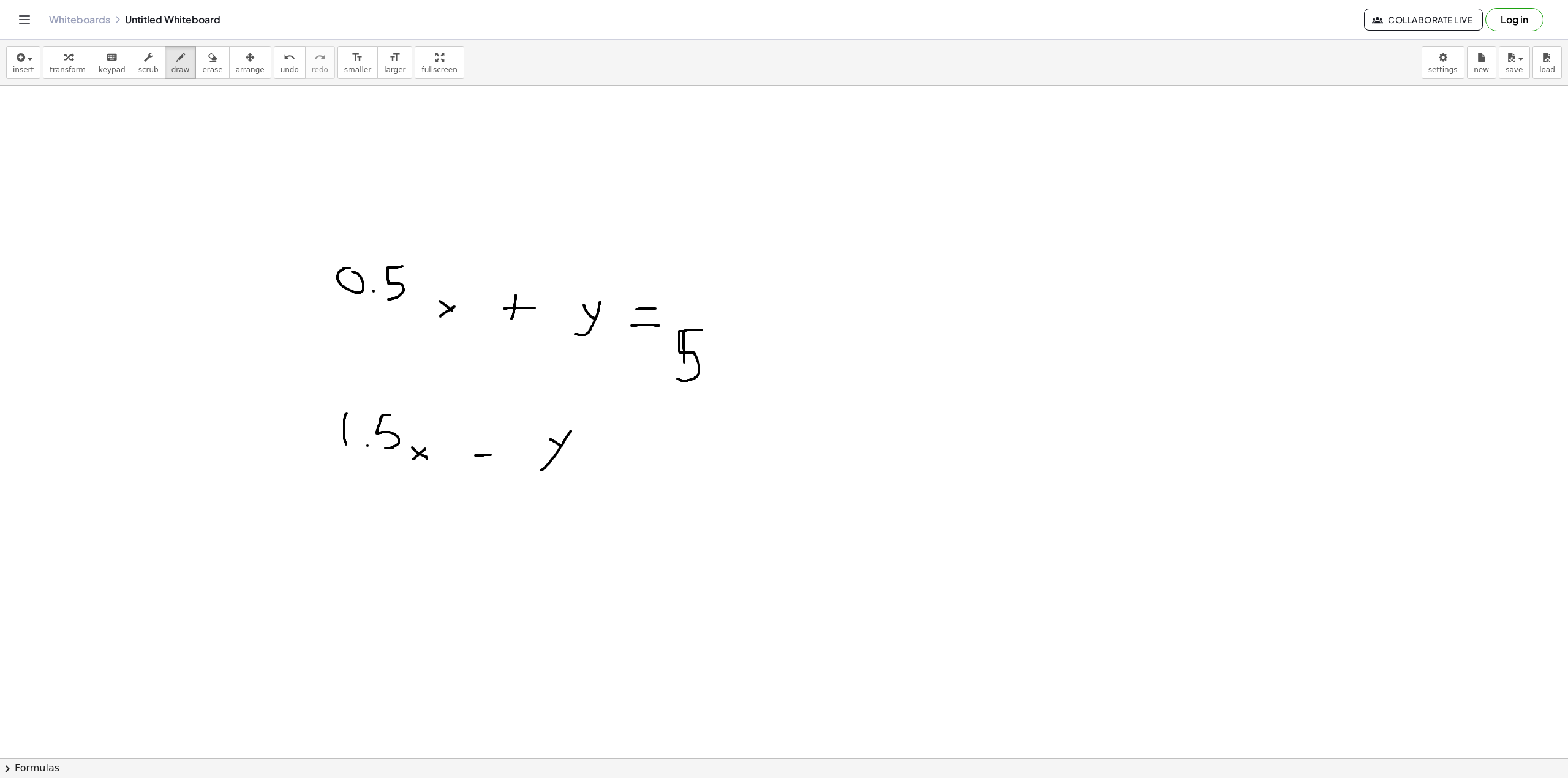
drag, startPoint x: 562, startPoint y: 303, endPoint x: 562, endPoint y: 293, distance: 10.0
drag, startPoint x: 606, startPoint y: 479, endPoint x: 631, endPoint y: 478, distance: 25.0
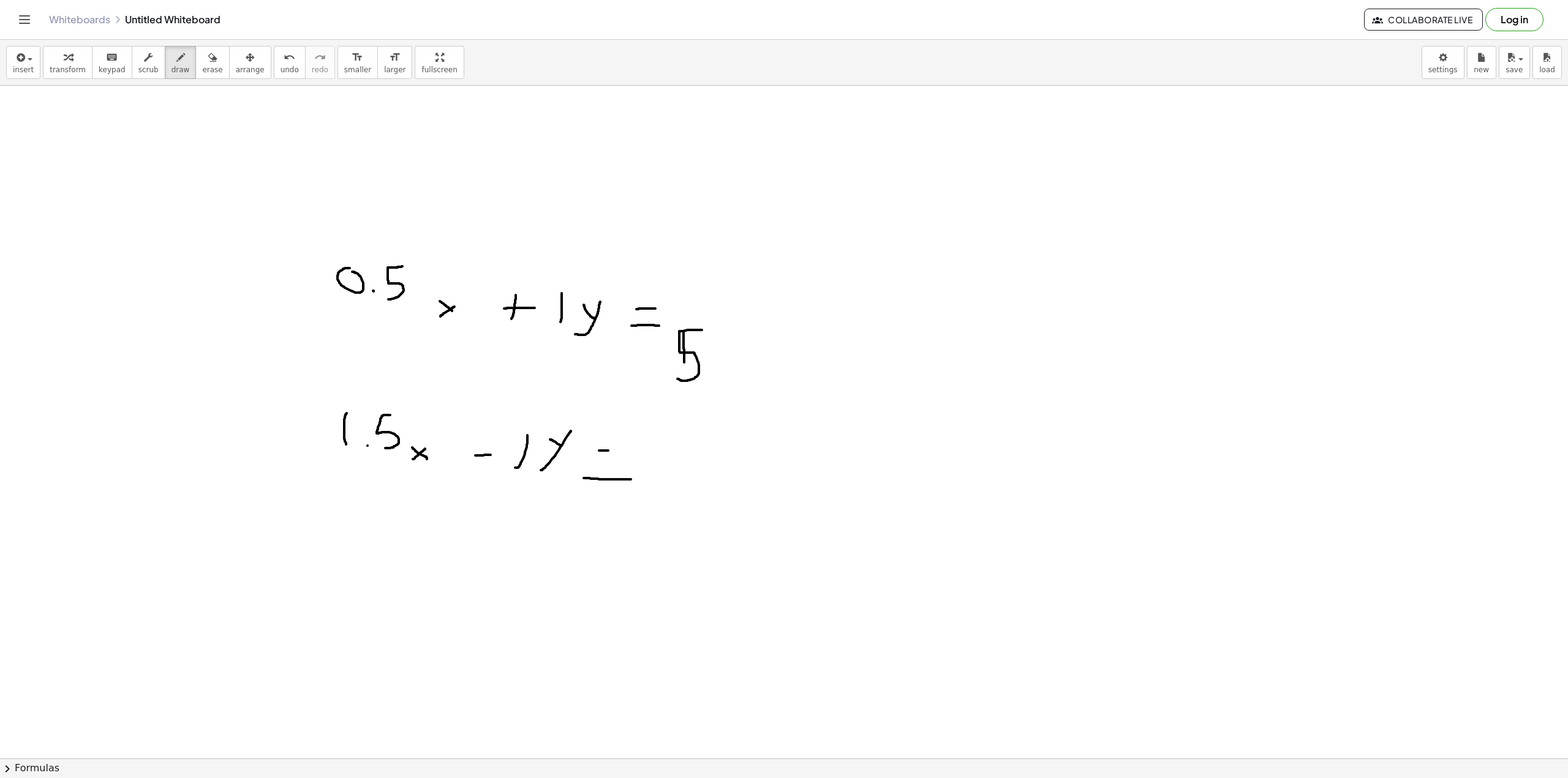
drag, startPoint x: 599, startPoint y: 451, endPoint x: 650, endPoint y: 448, distance: 51.1
drag, startPoint x: 656, startPoint y: 452, endPoint x: 662, endPoint y: 504, distance: 52.3
drag, startPoint x: 724, startPoint y: 129, endPoint x: 691, endPoint y: 181, distance: 61.6
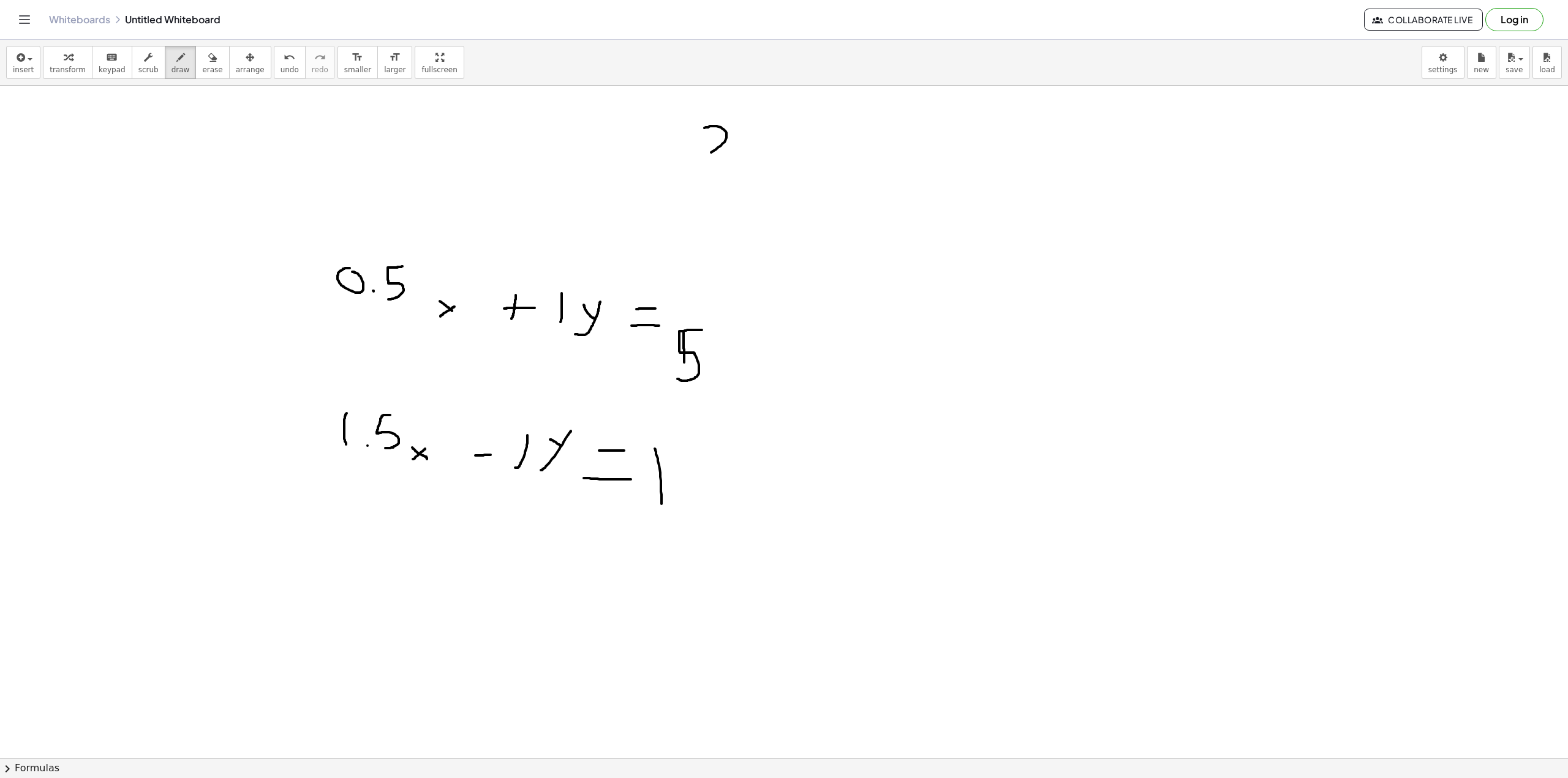
drag, startPoint x: 755, startPoint y: 184, endPoint x: 790, endPoint y: 156, distance: 44.8
drag, startPoint x: 507, startPoint y: 166, endPoint x: 507, endPoint y: 128, distance: 38.0
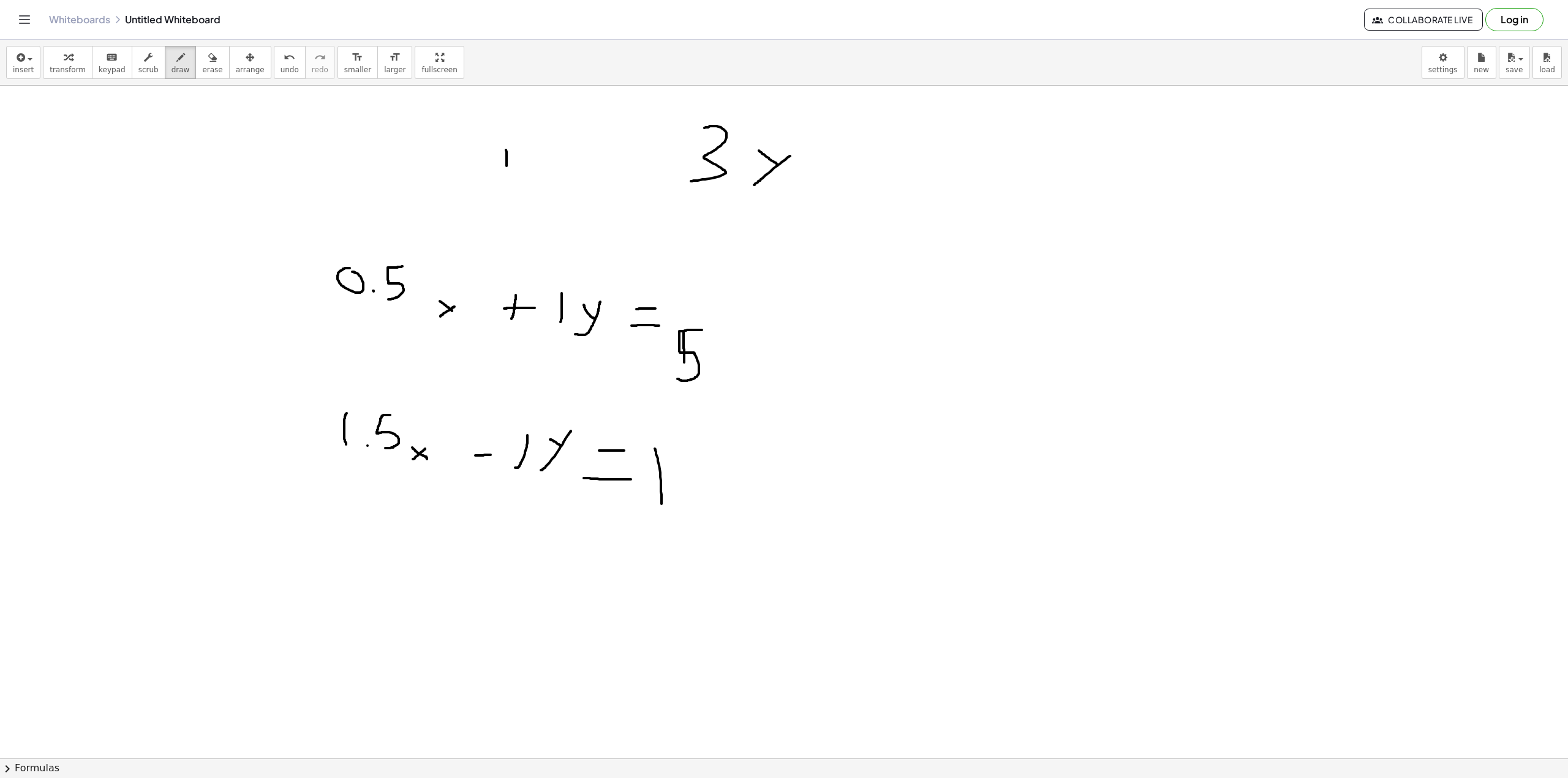
drag, startPoint x: 549, startPoint y: 136, endPoint x: 545, endPoint y: 183, distance: 47.2
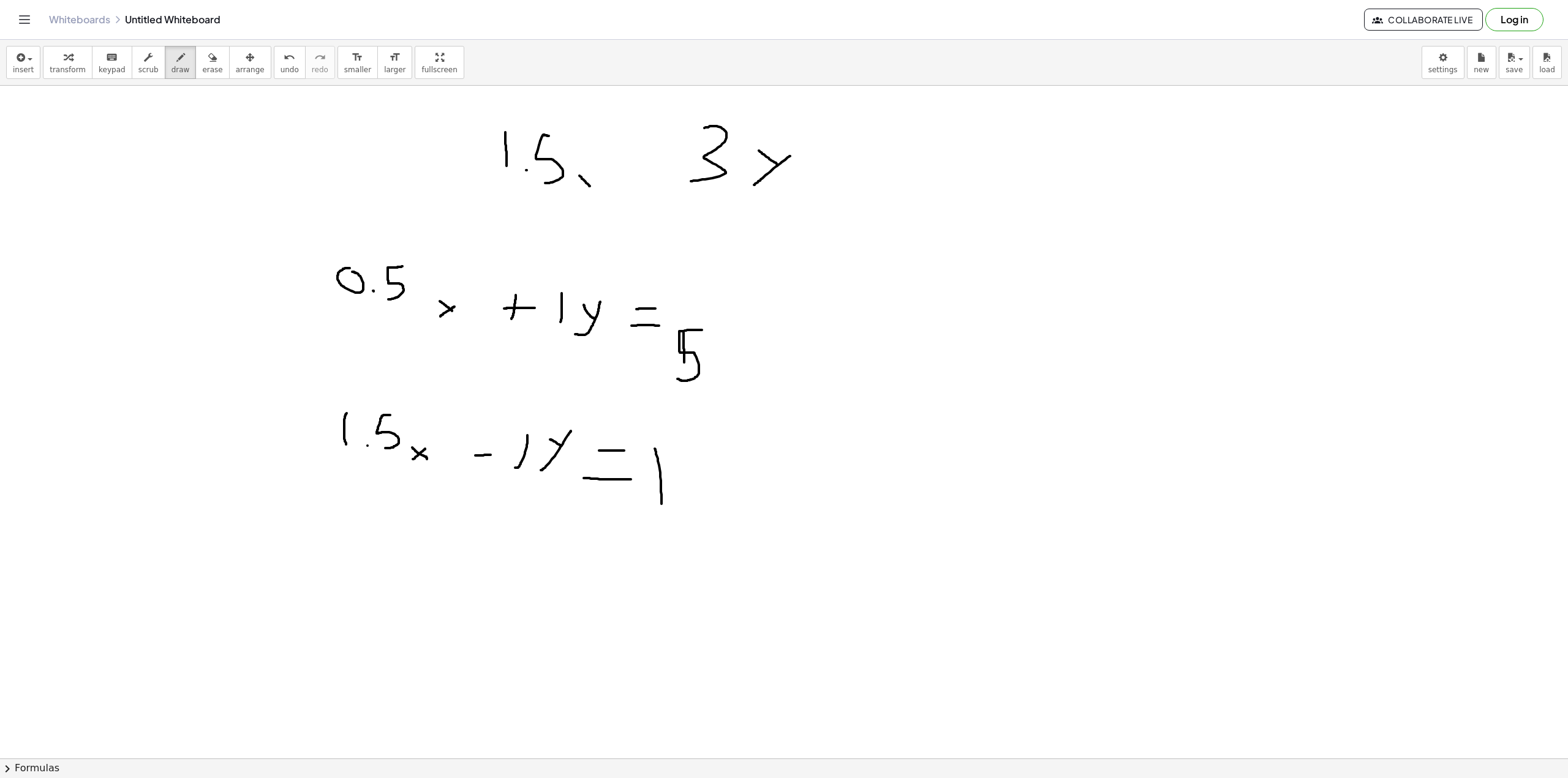
drag, startPoint x: 626, startPoint y: 179, endPoint x: 625, endPoint y: 158, distance: 21.0
drag, startPoint x: 619, startPoint y: 166, endPoint x: 643, endPoint y: 166, distance: 24.0
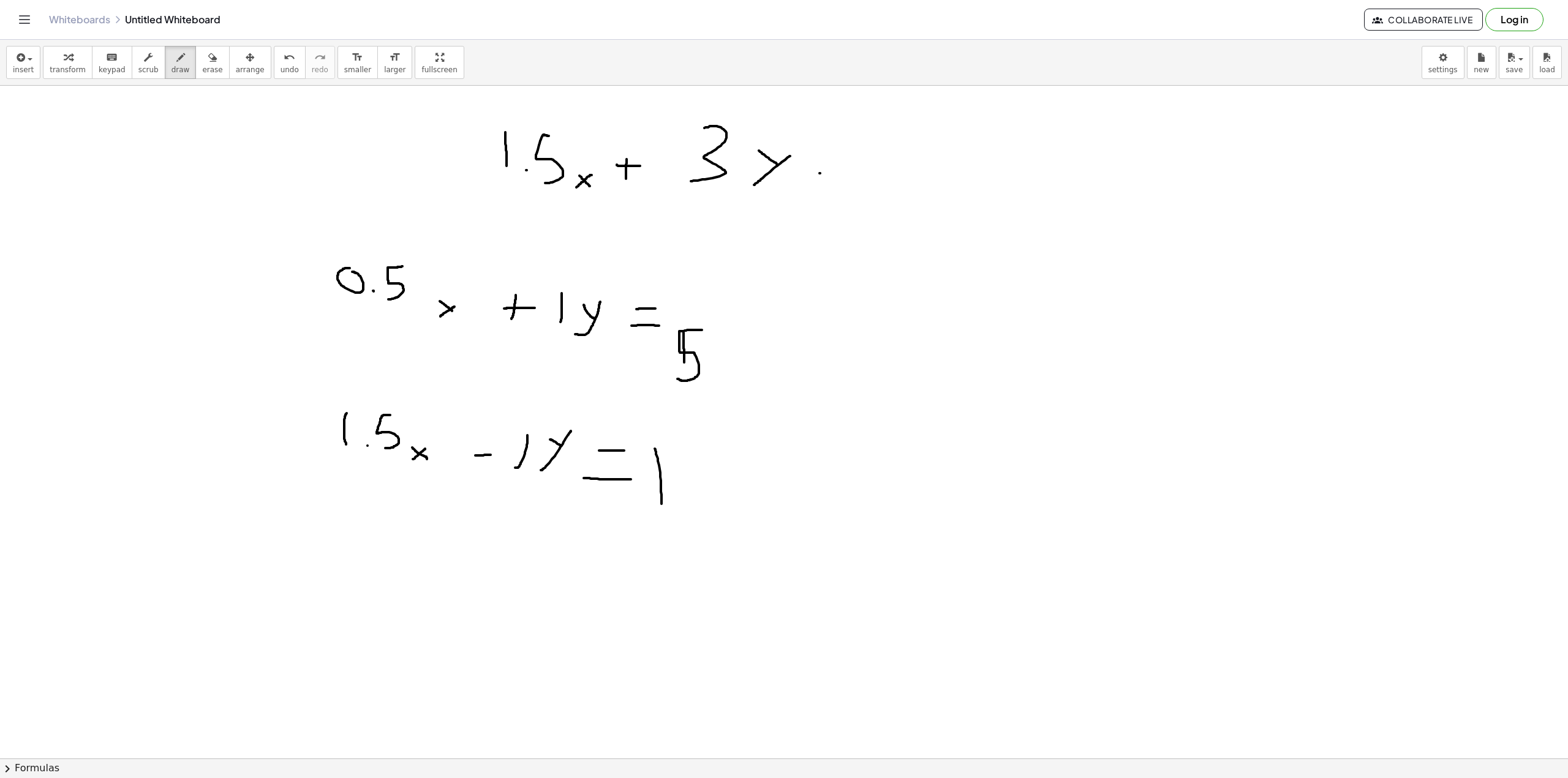
drag, startPoint x: 820, startPoint y: 174, endPoint x: 849, endPoint y: 177, distance: 29.2
drag
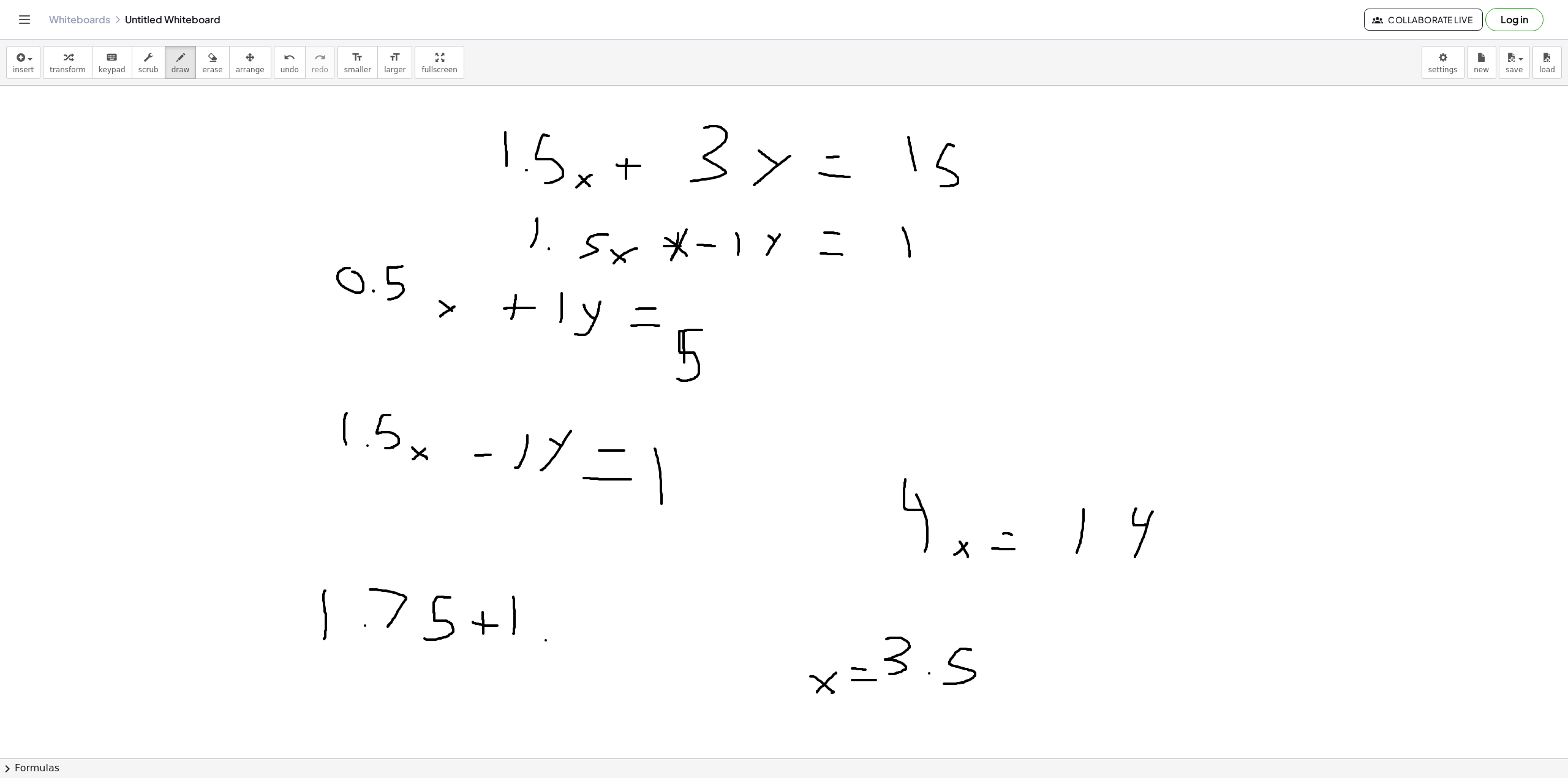
click at [197, 47] on div "insert select one: Math Expression Function Text Youtube Video Graphing Geometr…" at bounding box center [784, 63] width 1568 height 46
click at [202, 69] on span "erase" at bounding box center [212, 70] width 21 height 9
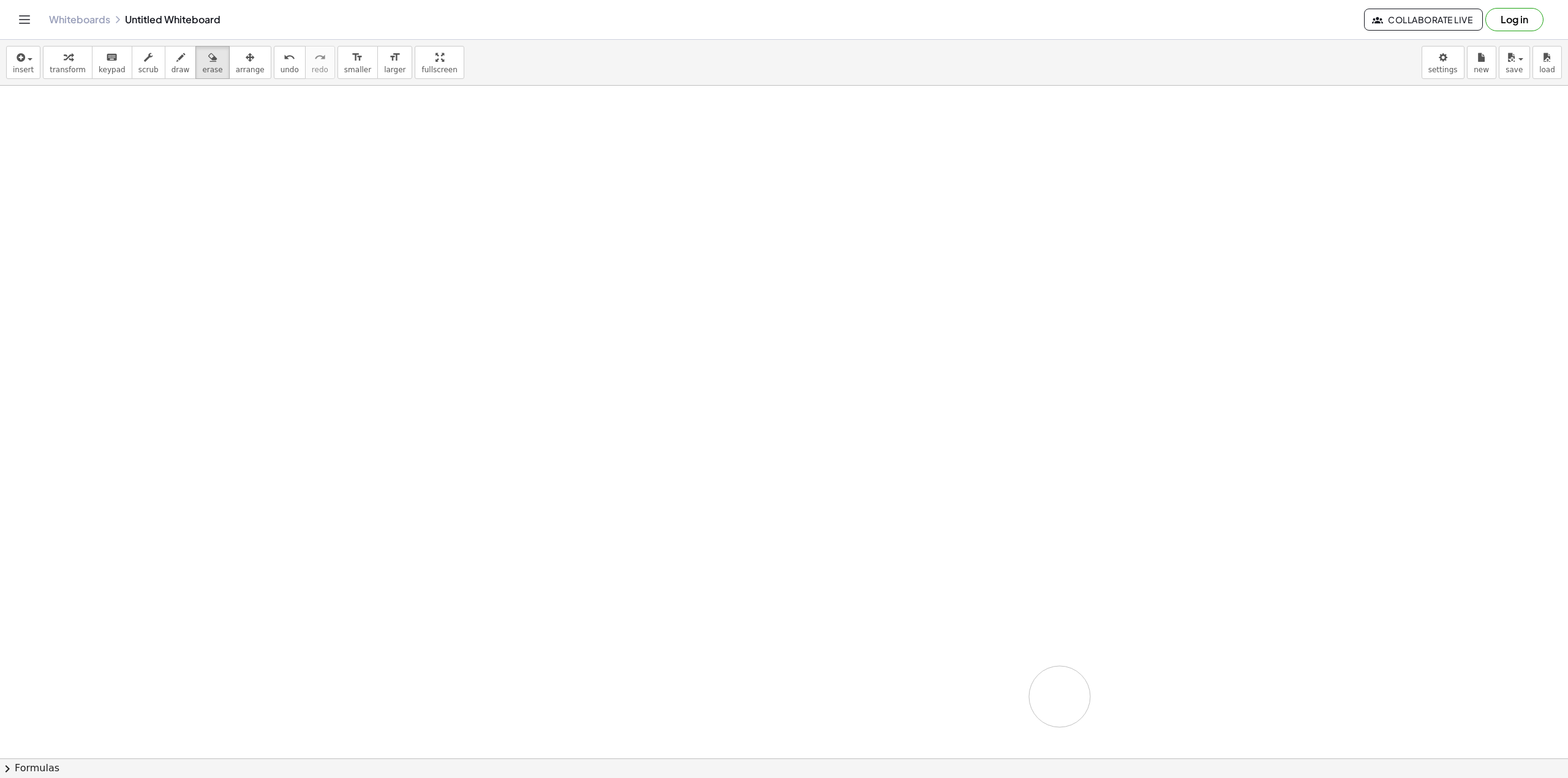
drag, startPoint x: 619, startPoint y: 105, endPoint x: 114, endPoint y: 2, distance: 515.4
click at [146, 62] on button "scrub" at bounding box center [148, 63] width 34 height 33
click at [171, 66] on span "draw" at bounding box center [180, 70] width 18 height 9
drag, startPoint x: 286, startPoint y: 193, endPoint x: 287, endPoint y: 170, distance: 23.0
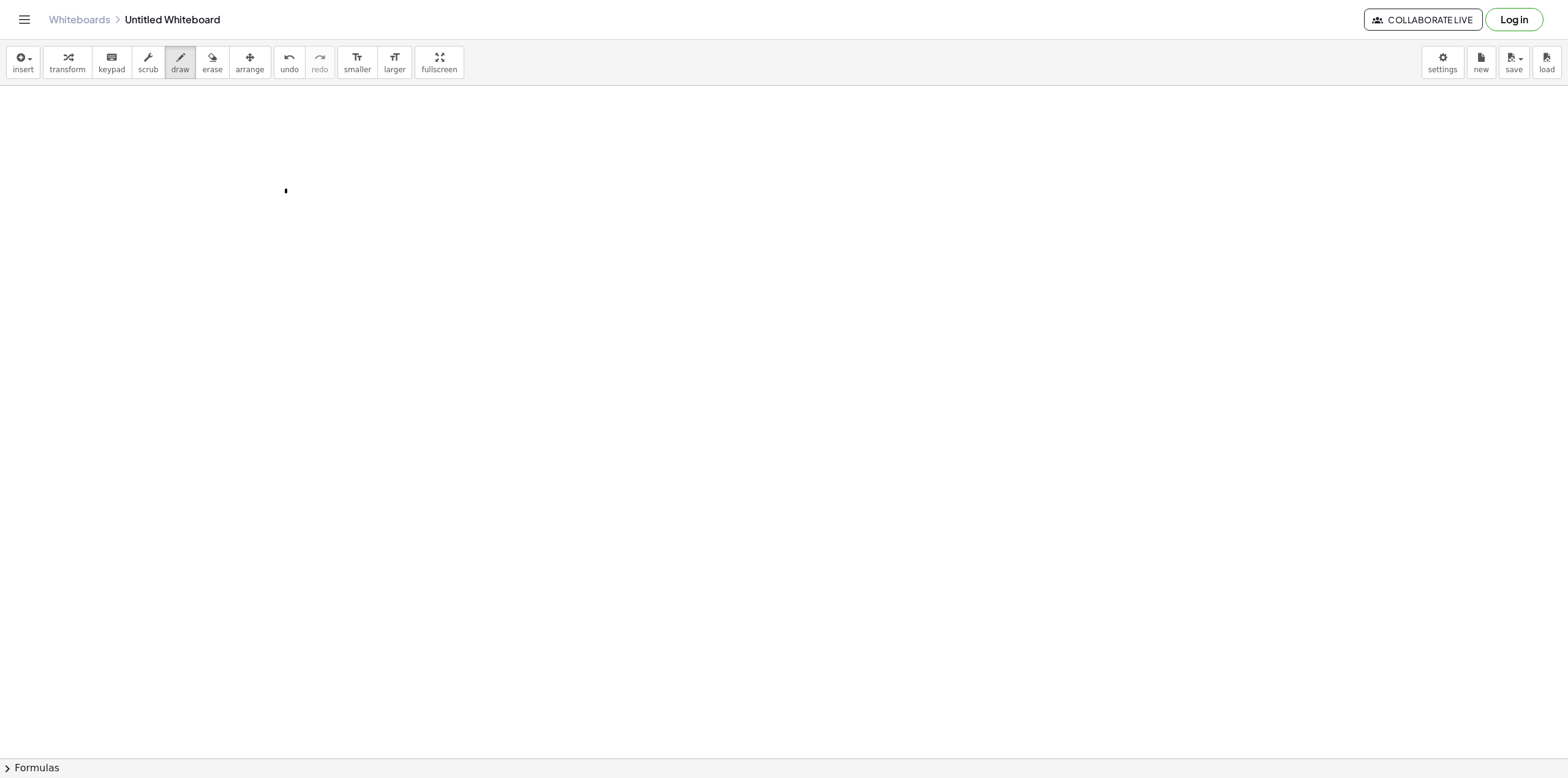
drag, startPoint x: 277, startPoint y: 220, endPoint x: 286, endPoint y: 239, distance: 21.0
drag, startPoint x: 327, startPoint y: 232, endPoint x: 335, endPoint y: 237, distance: 9.4
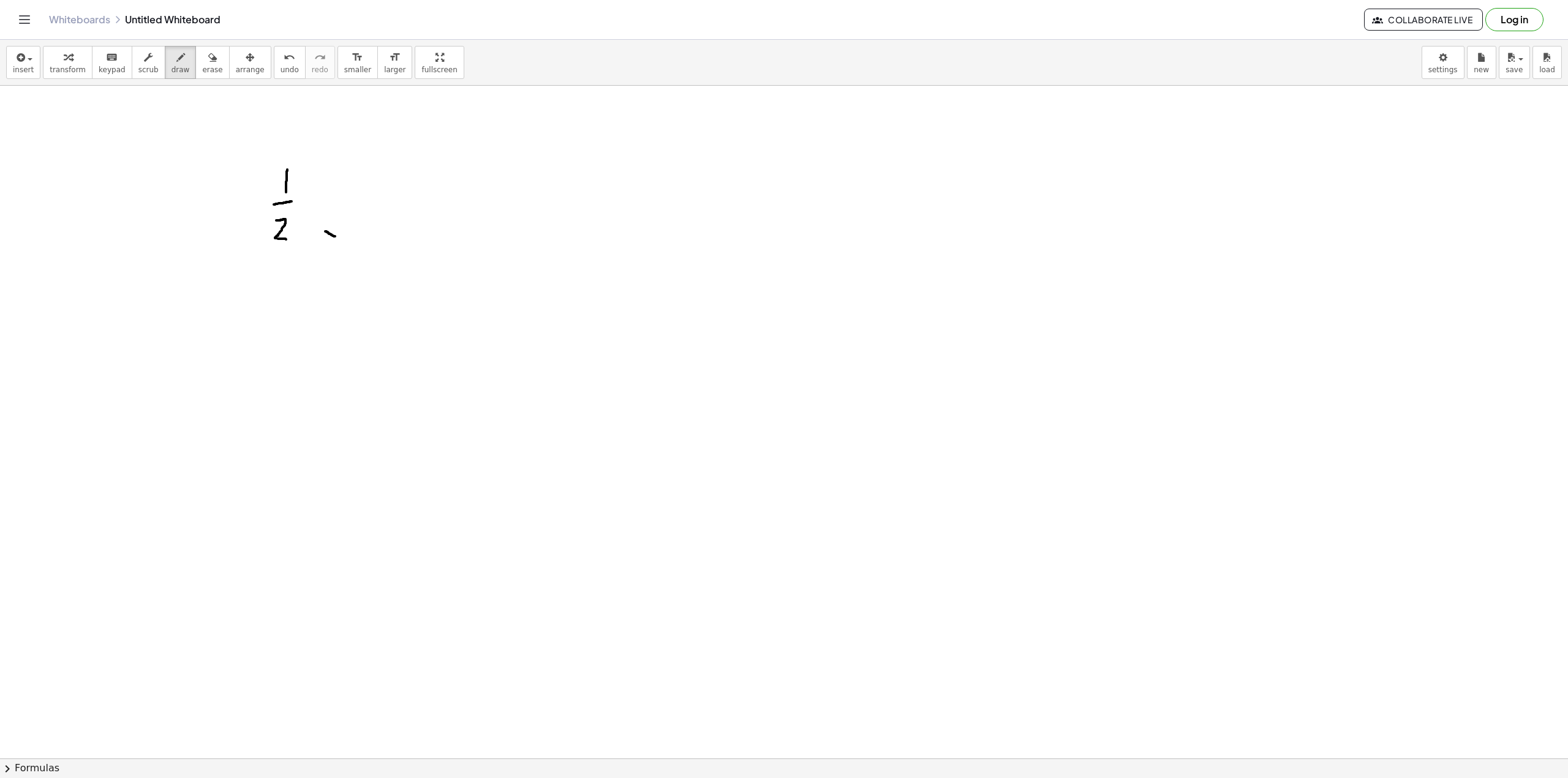
drag, startPoint x: 325, startPoint y: 242, endPoint x: 353, endPoint y: 234, distance: 29.1
drag, startPoint x: 368, startPoint y: 237, endPoint x: 392, endPoint y: 237, distance: 24.0
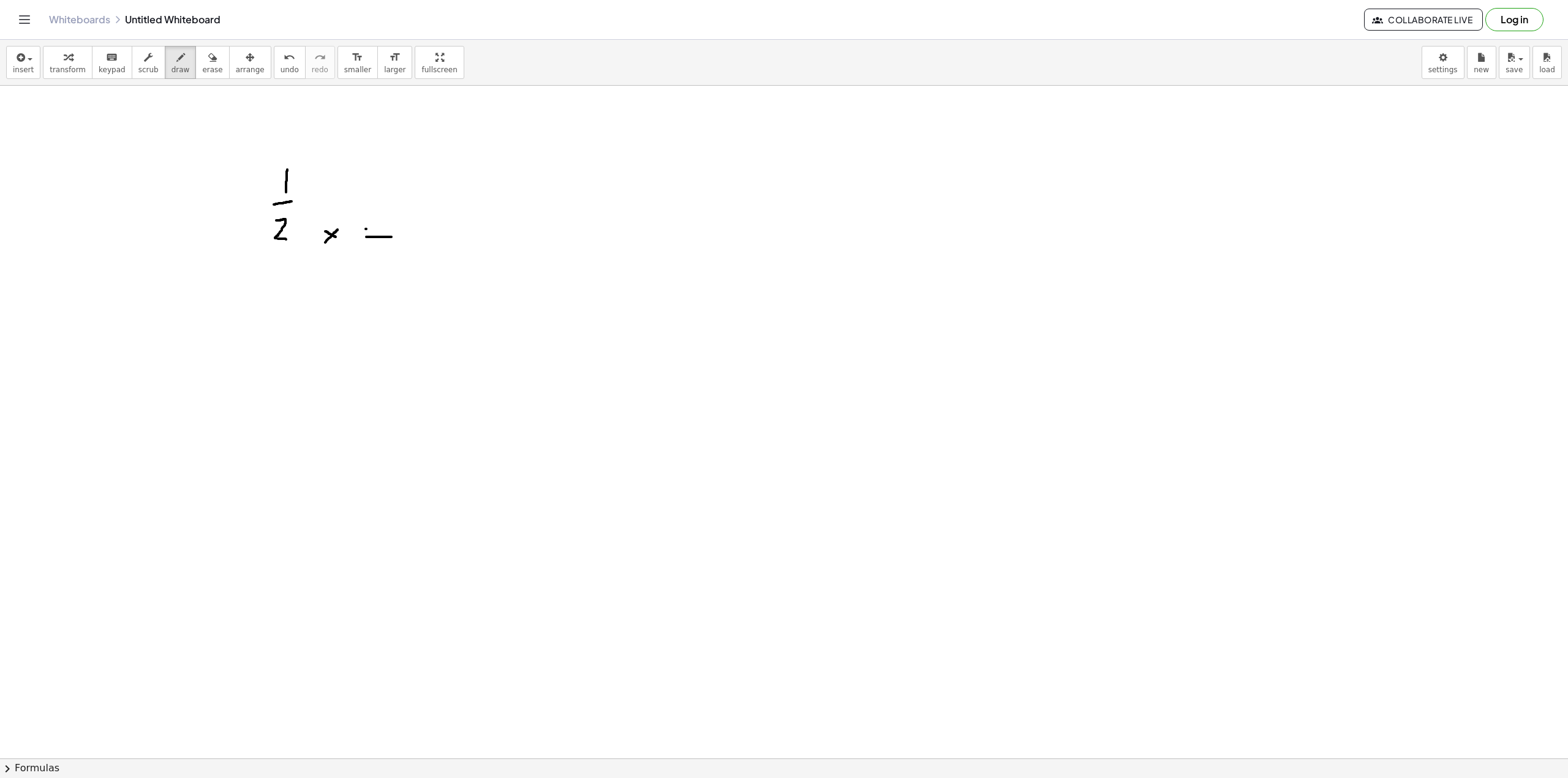
drag, startPoint x: 366, startPoint y: 229, endPoint x: 400, endPoint y: 229, distance: 34.0
drag, startPoint x: 379, startPoint y: 220, endPoint x: 378, endPoint y: 244, distance: 24.0
drag, startPoint x: 411, startPoint y: 241, endPoint x: 433, endPoint y: 211, distance: 37.2
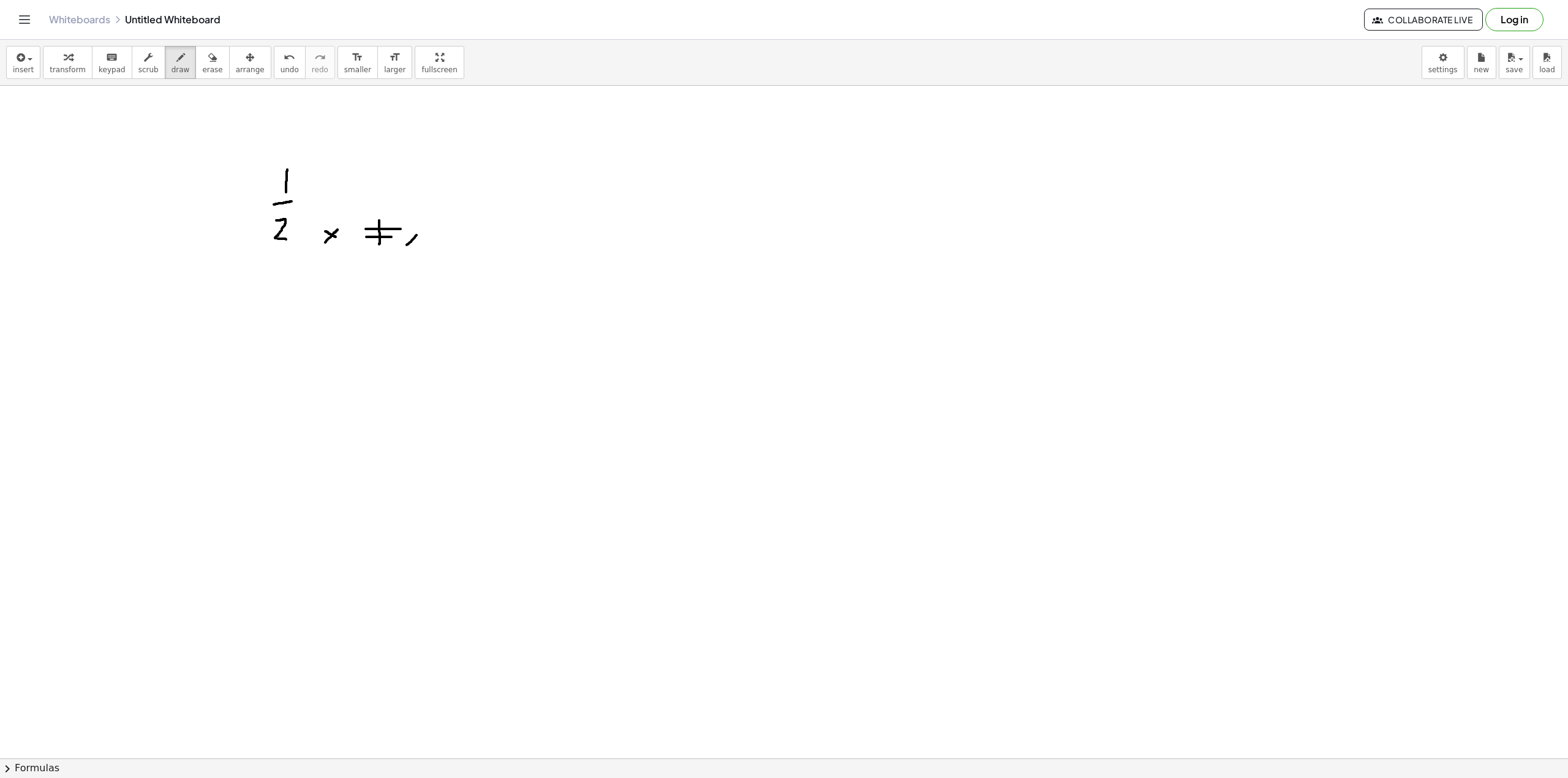
drag, startPoint x: 427, startPoint y: 225, endPoint x: 415, endPoint y: 212, distance: 17.7
drag, startPoint x: 443, startPoint y: 223, endPoint x: 454, endPoint y: 225, distance: 11.2
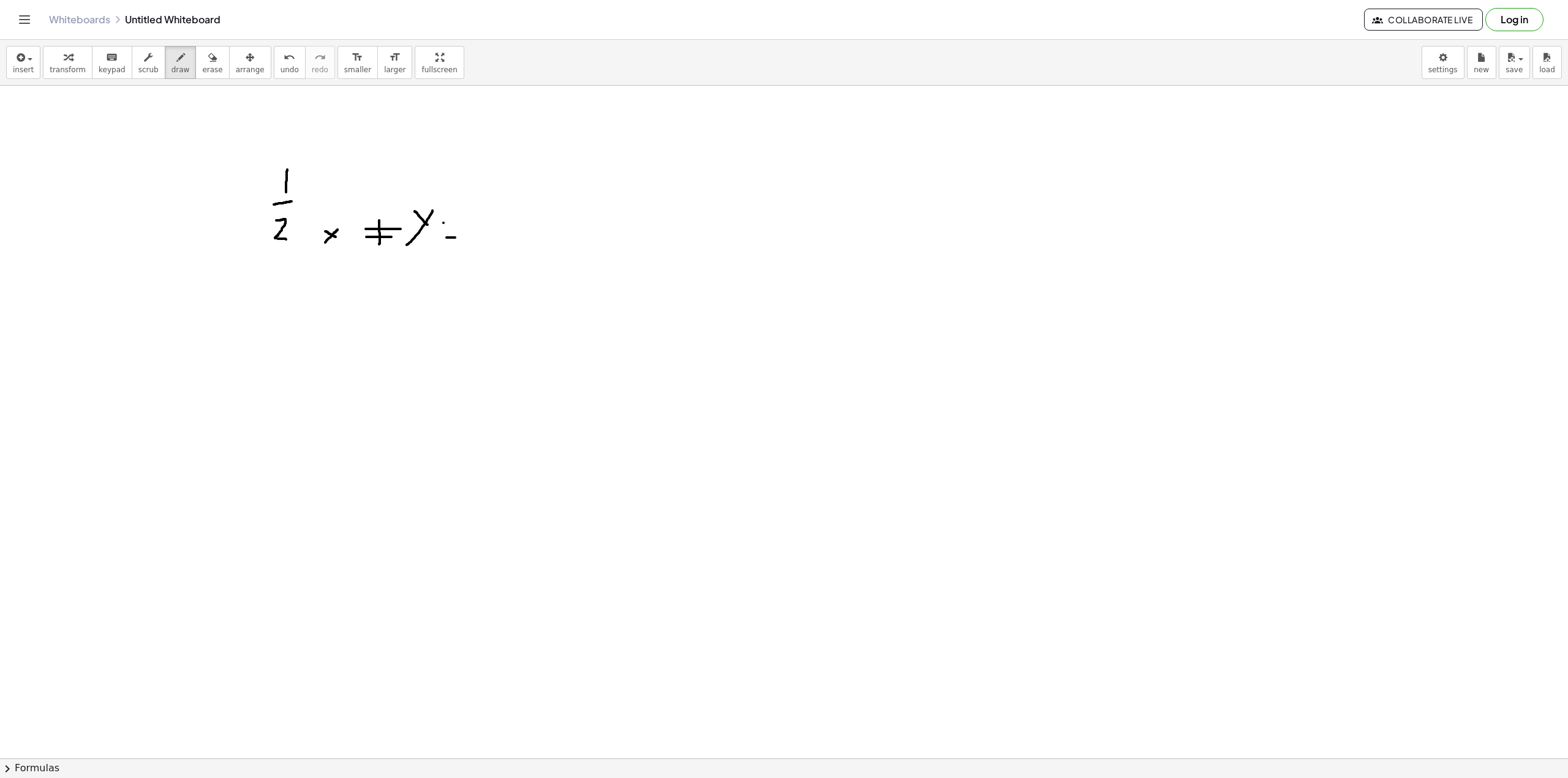
drag, startPoint x: 495, startPoint y: 225, endPoint x: 460, endPoint y: 242, distance: 38.9
drag, startPoint x: 280, startPoint y: 298, endPoint x: 275, endPoint y: 333, distance: 35.4
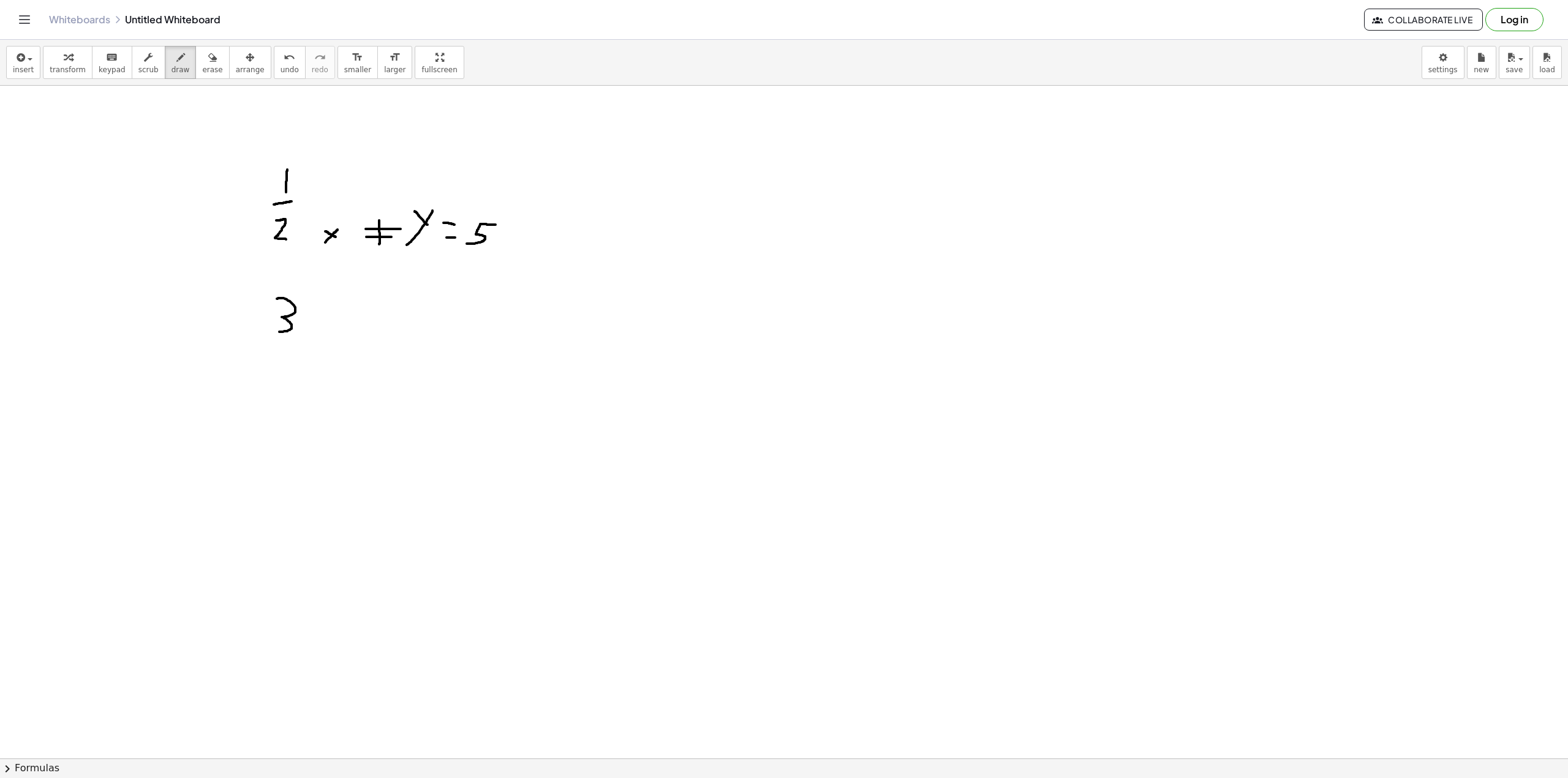
drag, startPoint x: 265, startPoint y: 358, endPoint x: 301, endPoint y: 363, distance: 36.3
drag, startPoint x: 277, startPoint y: 381, endPoint x: 314, endPoint y: 393, distance: 38.9
drag, startPoint x: 325, startPoint y: 383, endPoint x: 353, endPoint y: 395, distance: 30.5
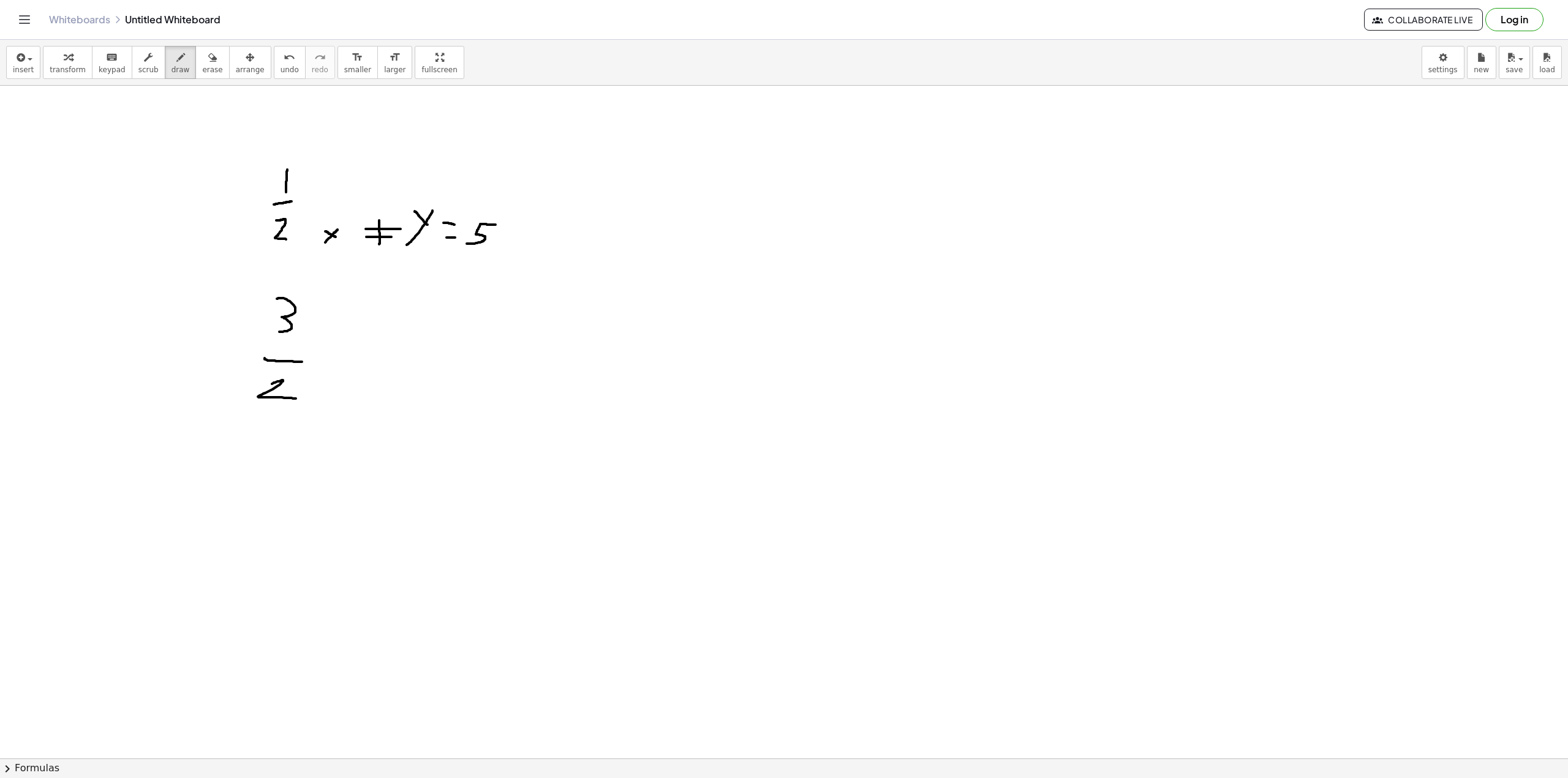
drag, startPoint x: 335, startPoint y: 397, endPoint x: 347, endPoint y: 383, distance: 18.4
drag, startPoint x: 383, startPoint y: 398, endPoint x: 398, endPoint y: 397, distance: 15.0
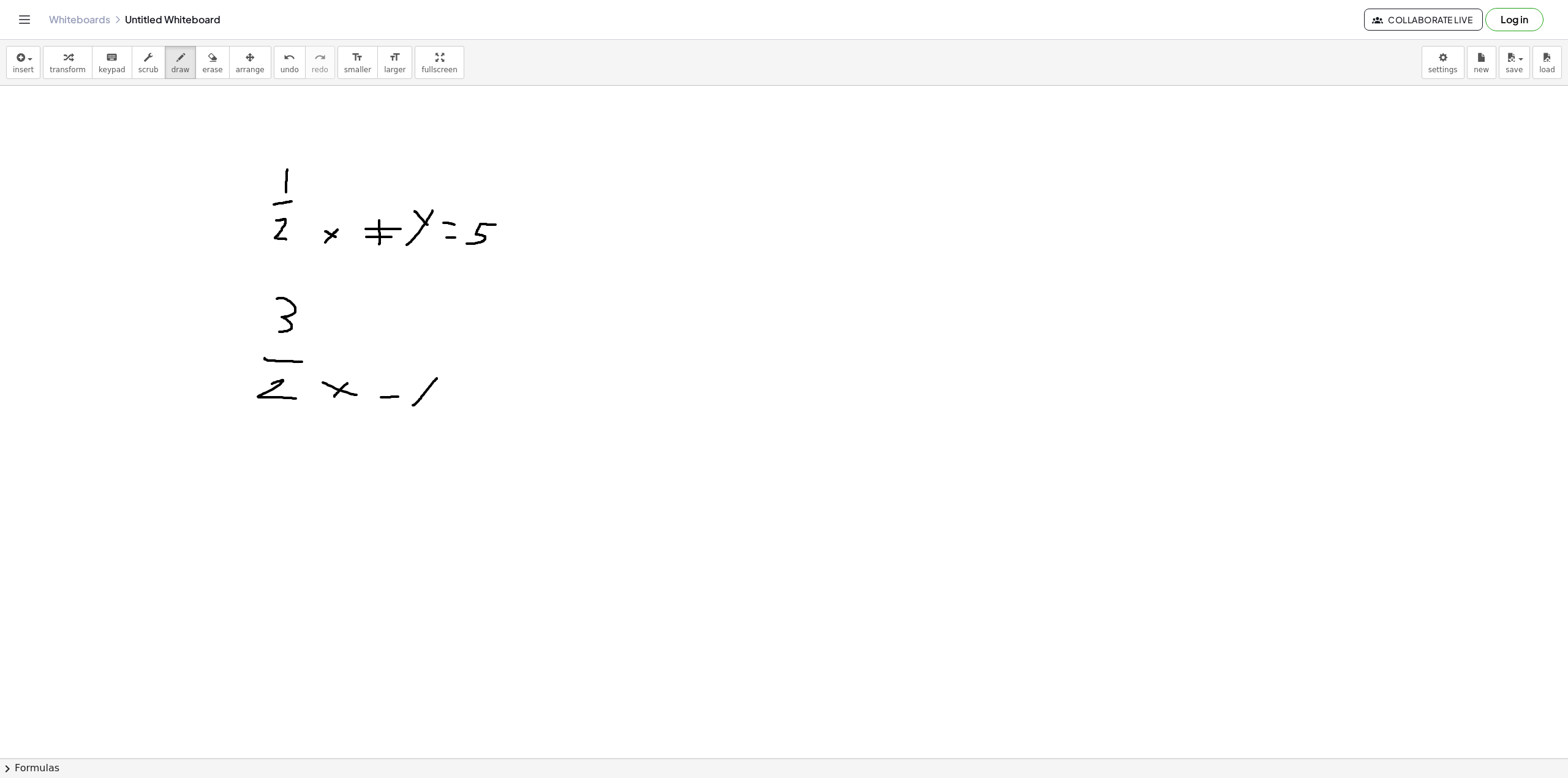
drag, startPoint x: 419, startPoint y: 399, endPoint x: 438, endPoint y: 377, distance: 29.1
drag, startPoint x: 430, startPoint y: 384, endPoint x: 419, endPoint y: 375, distance: 14.2
drag, startPoint x: 481, startPoint y: 414, endPoint x: 476, endPoint y: 411, distance: 5.8
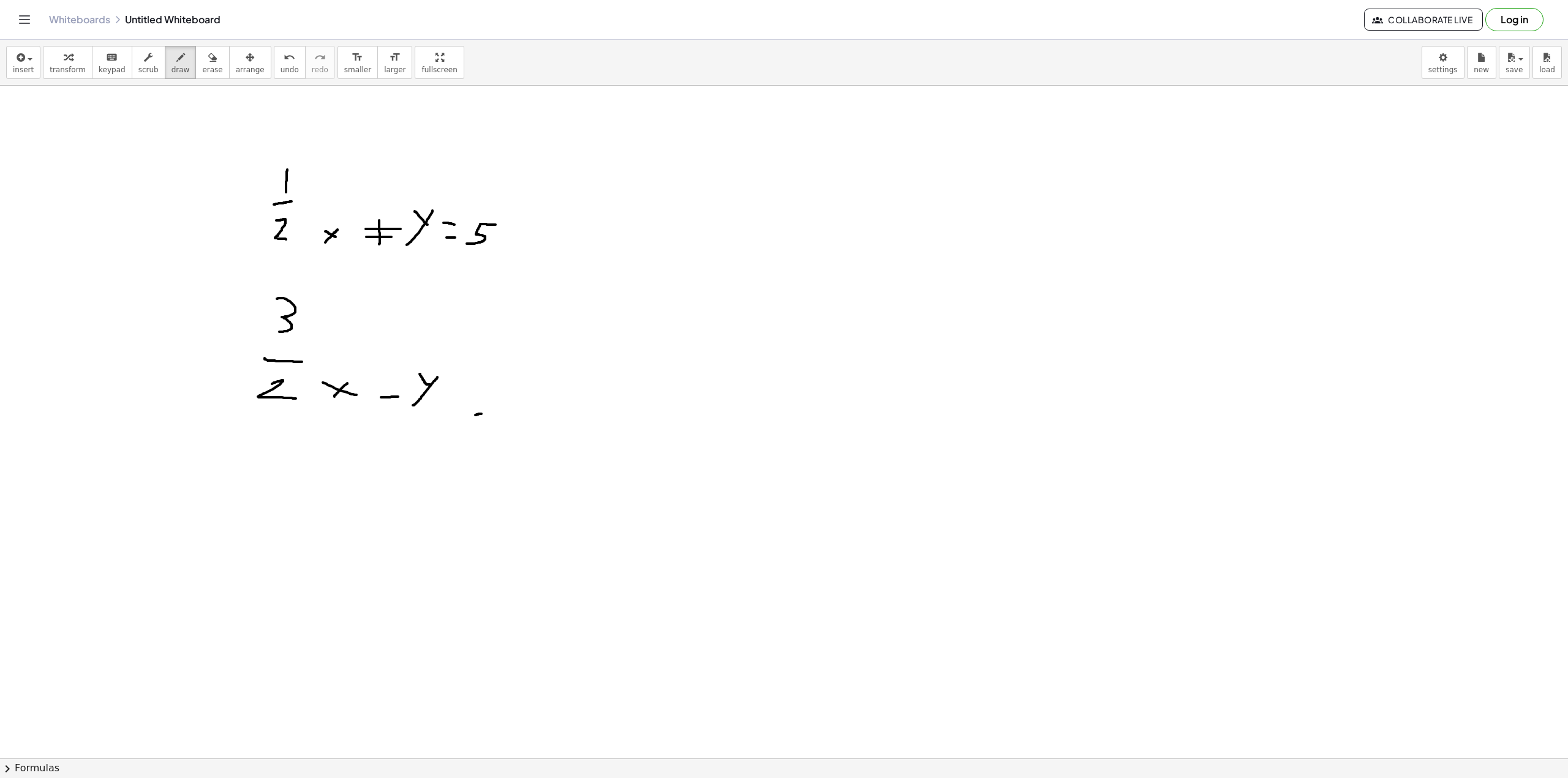
drag, startPoint x: 463, startPoint y: 398, endPoint x: 490, endPoint y: 401, distance: 27.2
drag, startPoint x: 508, startPoint y: 410, endPoint x: 514, endPoint y: 389, distance: 21.8
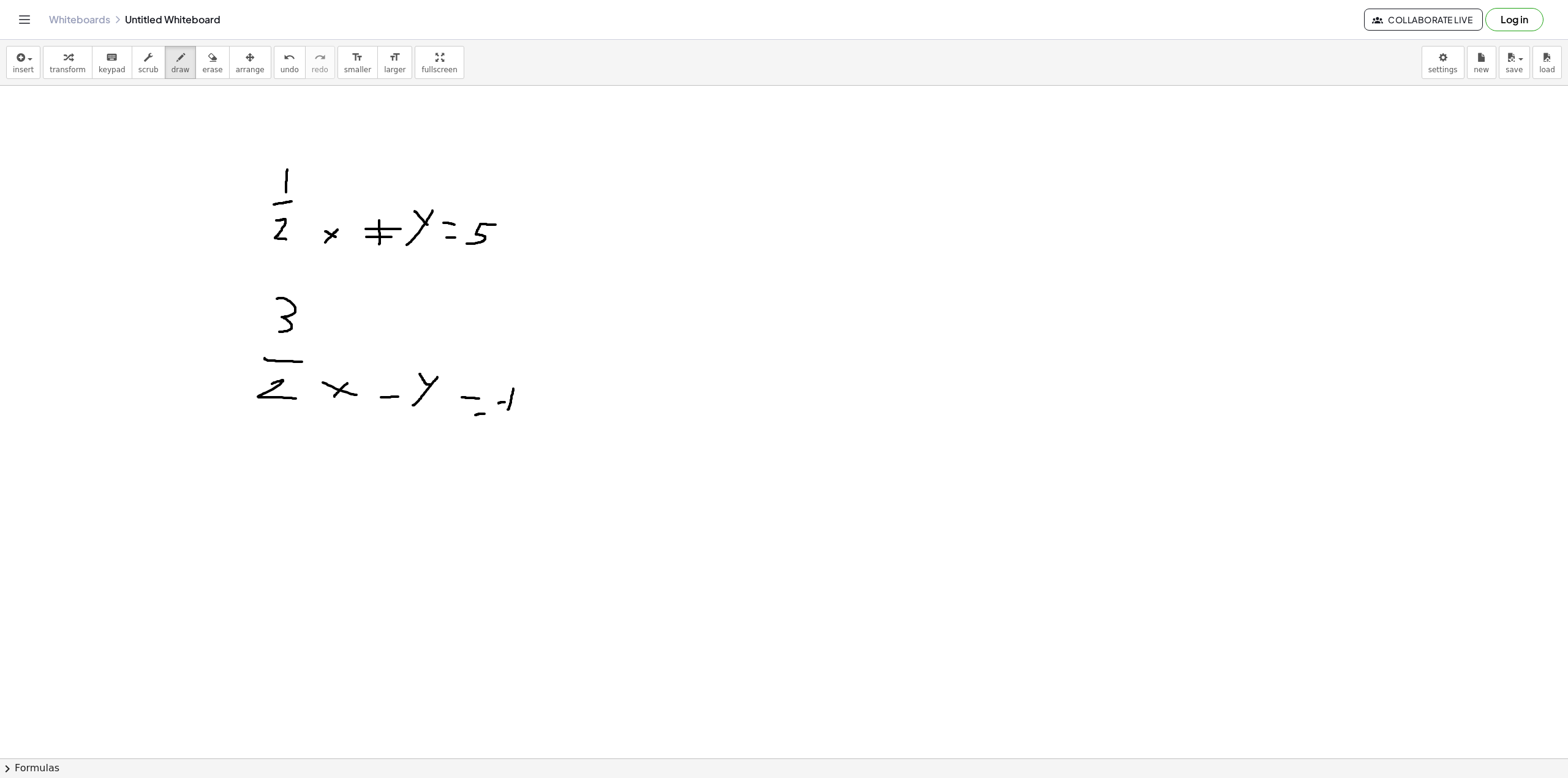
drag, startPoint x: 392, startPoint y: 405, endPoint x: 394, endPoint y: 395, distance: 10.2
drag, startPoint x: 234, startPoint y: 361, endPoint x: 257, endPoint y: 362, distance: 23.0
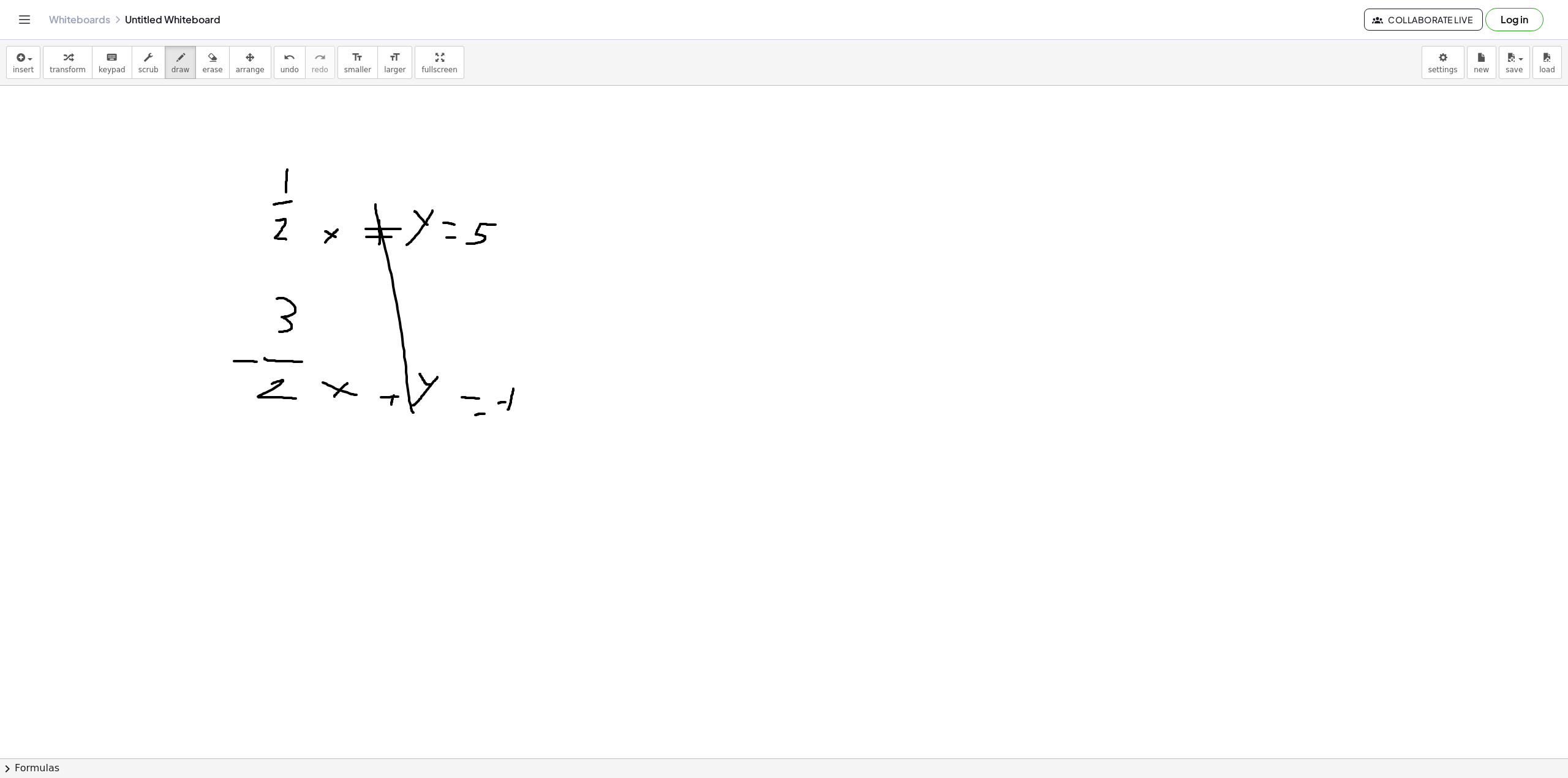
drag, startPoint x: 376, startPoint y: 204, endPoint x: 414, endPoint y: 413, distance: 212.4
drag, startPoint x: 395, startPoint y: 429, endPoint x: 424, endPoint y: 158, distance: 272.5
drag, startPoint x: 824, startPoint y: 185, endPoint x: 855, endPoint y: 144, distance: 51.4
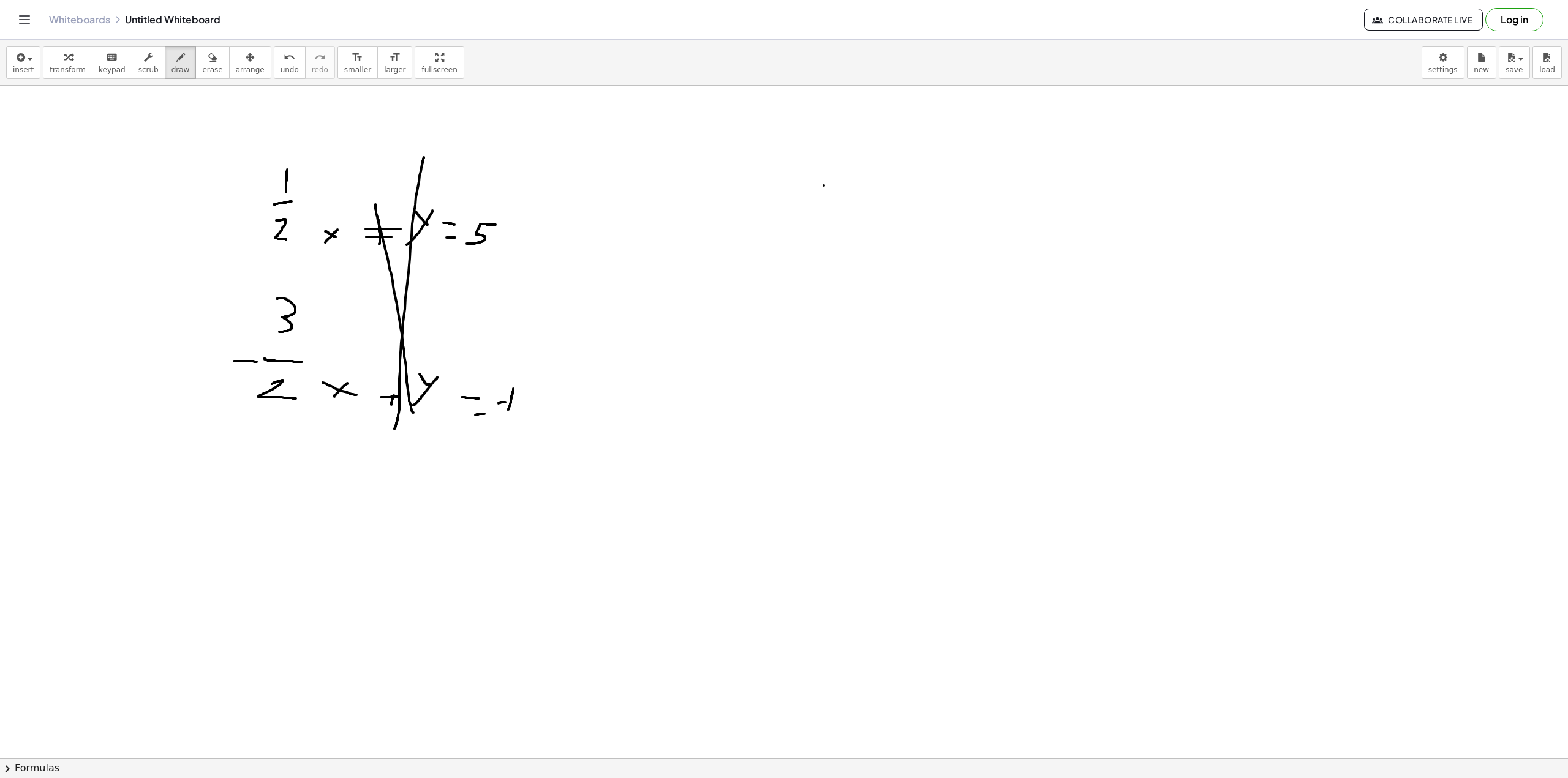
drag, startPoint x: 809, startPoint y: 128, endPoint x: 839, endPoint y: 174, distance: 54.9
drag, startPoint x: 878, startPoint y: 204, endPoint x: 894, endPoint y: 193, distance: 19.4
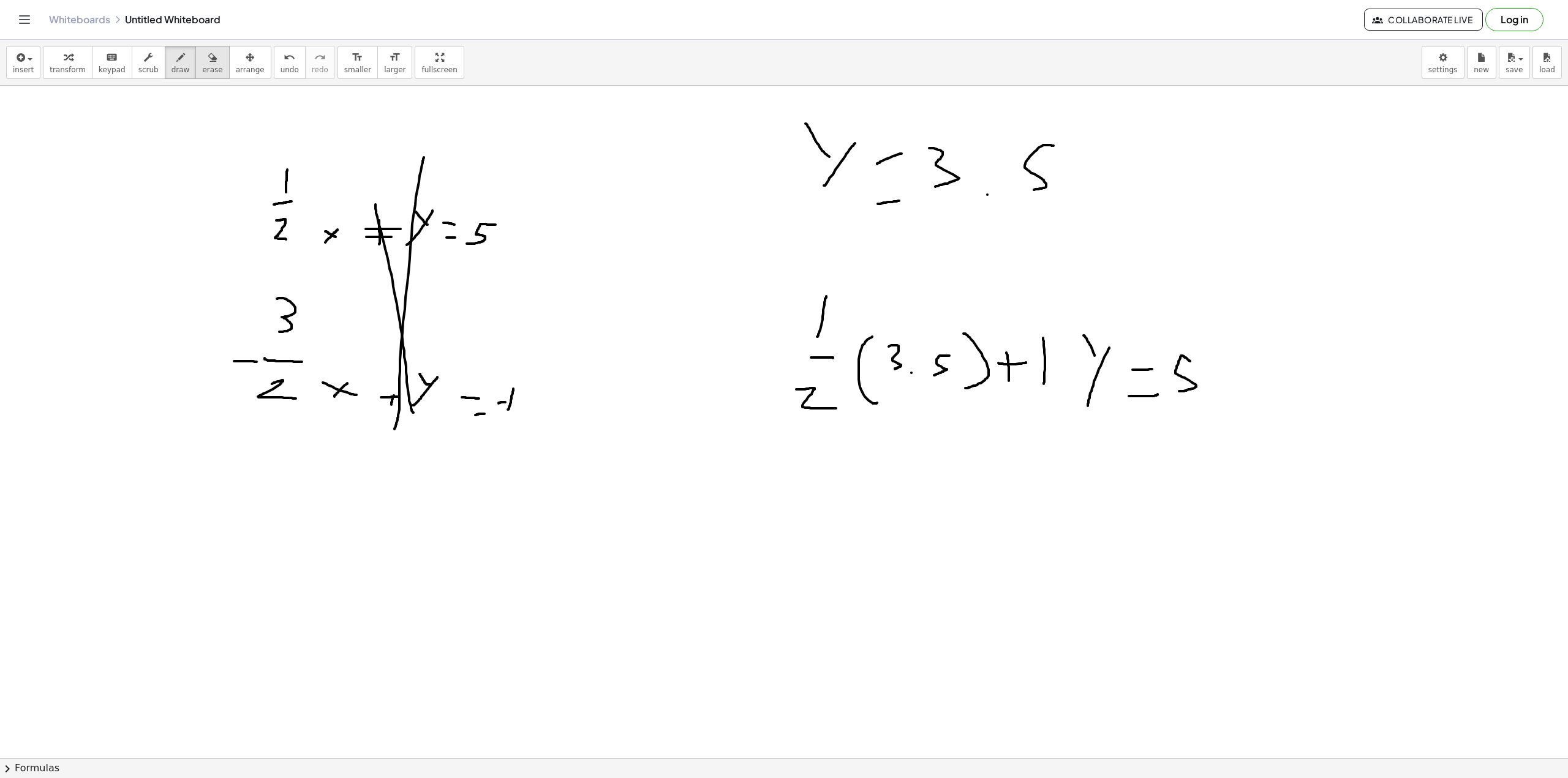
click at [202, 69] on span "erase" at bounding box center [212, 70] width 21 height 9
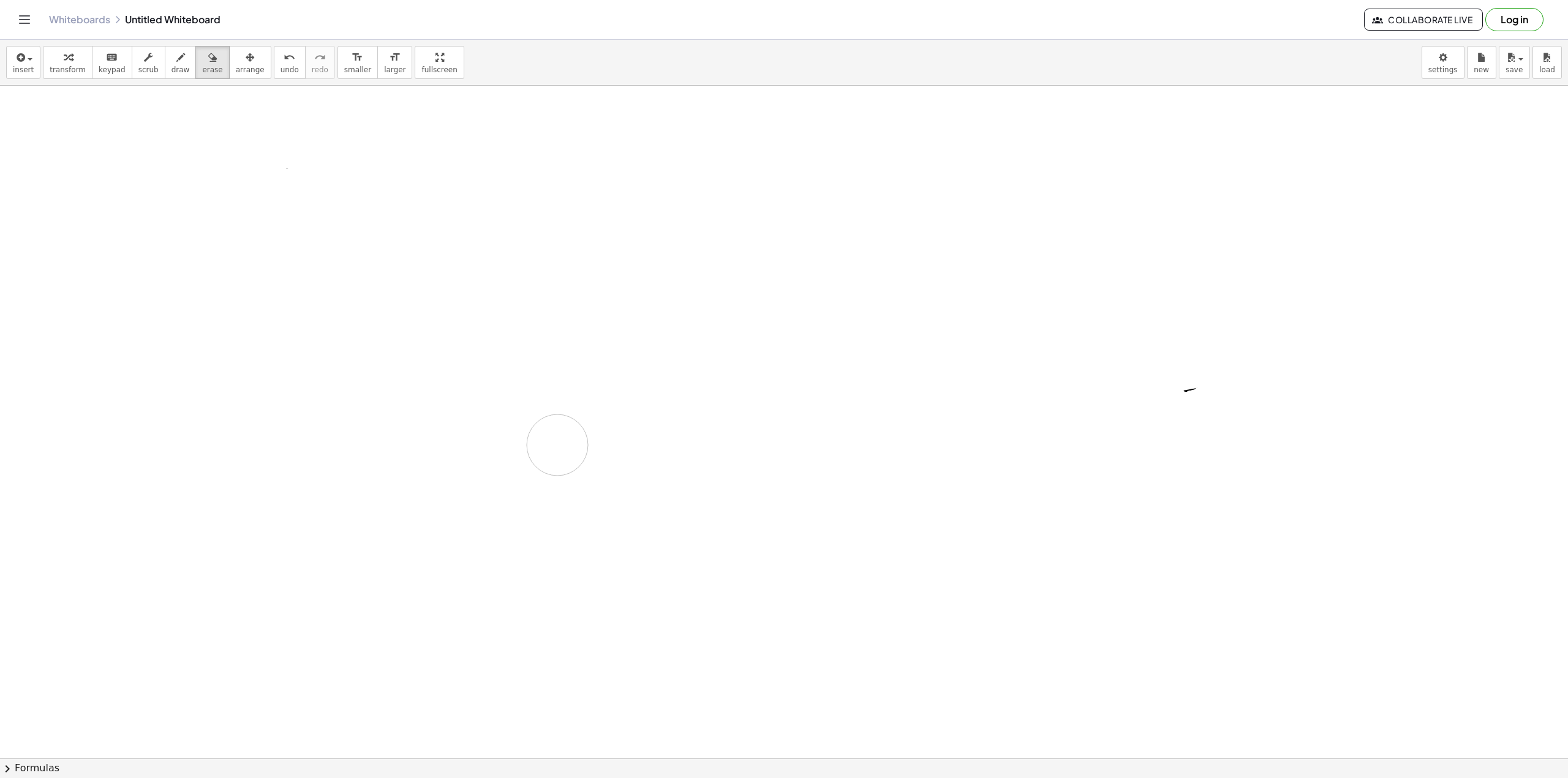
drag, startPoint x: 184, startPoint y: 357, endPoint x: 0, endPoint y: 201, distance: 241.2
click at [147, 72] on button "scrub" at bounding box center [148, 63] width 34 height 33
click at [171, 71] on span "draw" at bounding box center [180, 70] width 18 height 9
drag, startPoint x: 211, startPoint y: 354, endPoint x: 233, endPoint y: 357, distance: 22.2
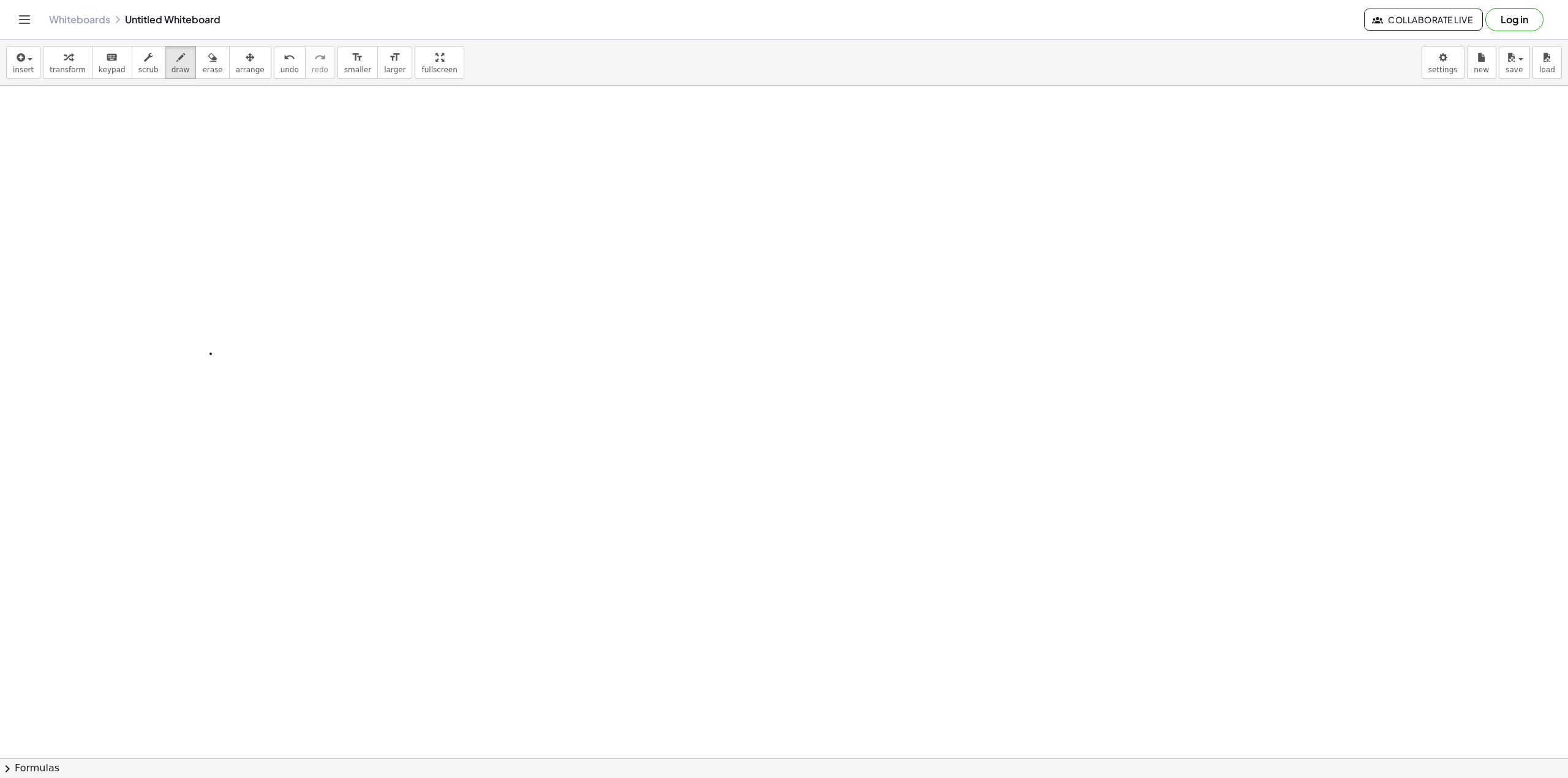
drag, startPoint x: 271, startPoint y: 307, endPoint x: 260, endPoint y: 344, distance: 38.6
drag, startPoint x: 255, startPoint y: 370, endPoint x: 288, endPoint y: 373, distance: 33.1
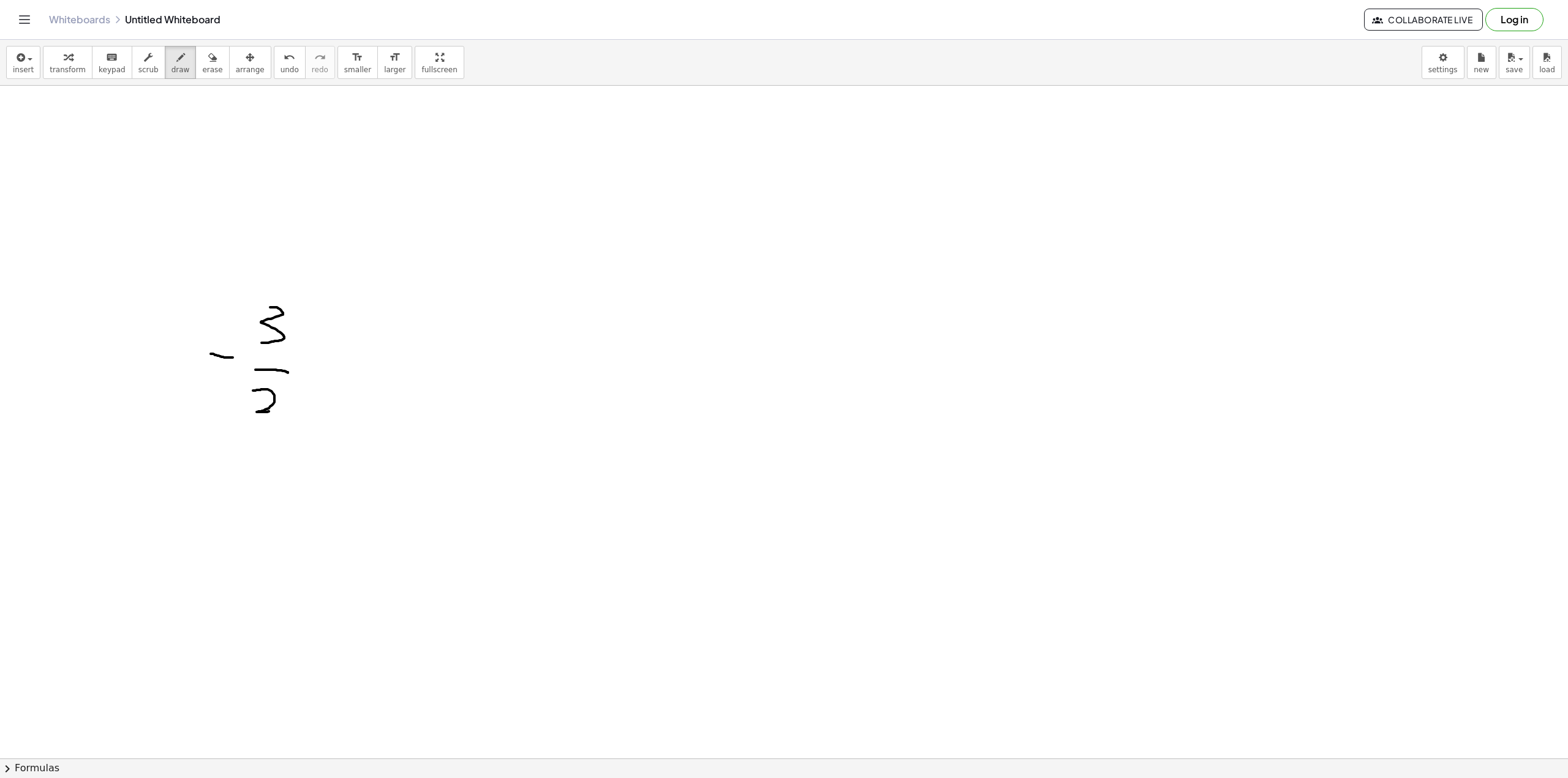
drag, startPoint x: 263, startPoint y: 389, endPoint x: 294, endPoint y: 411, distance: 38.0
drag, startPoint x: 346, startPoint y: 353, endPoint x: 339, endPoint y: 381, distance: 28.9
drag, startPoint x: 336, startPoint y: 367, endPoint x: 349, endPoint y: 367, distance: 13.0
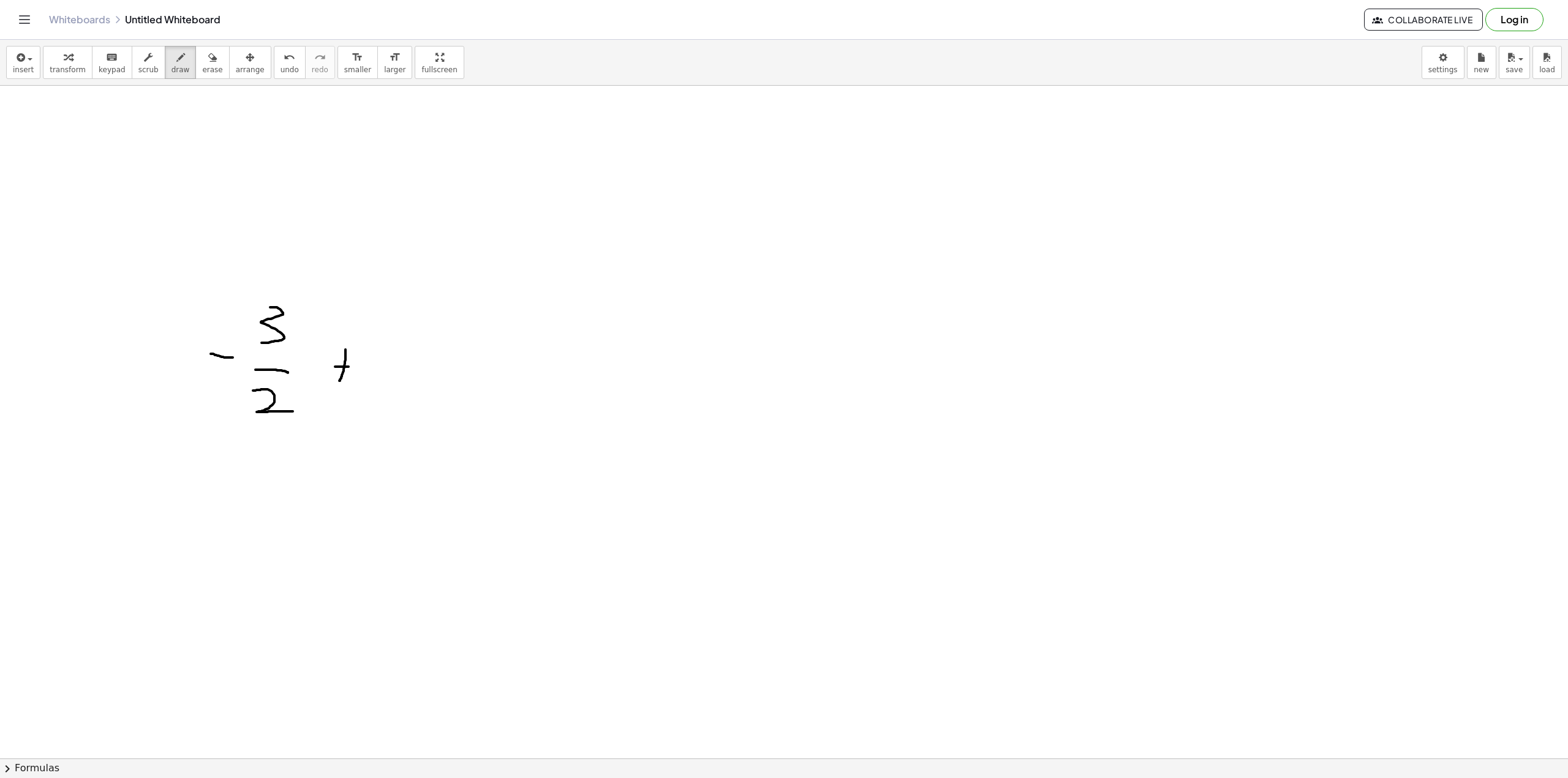
drag, startPoint x: 403, startPoint y: 376, endPoint x: 419, endPoint y: 353, distance: 28.0
drag, startPoint x: 406, startPoint y: 360, endPoint x: 383, endPoint y: 371, distance: 25.5
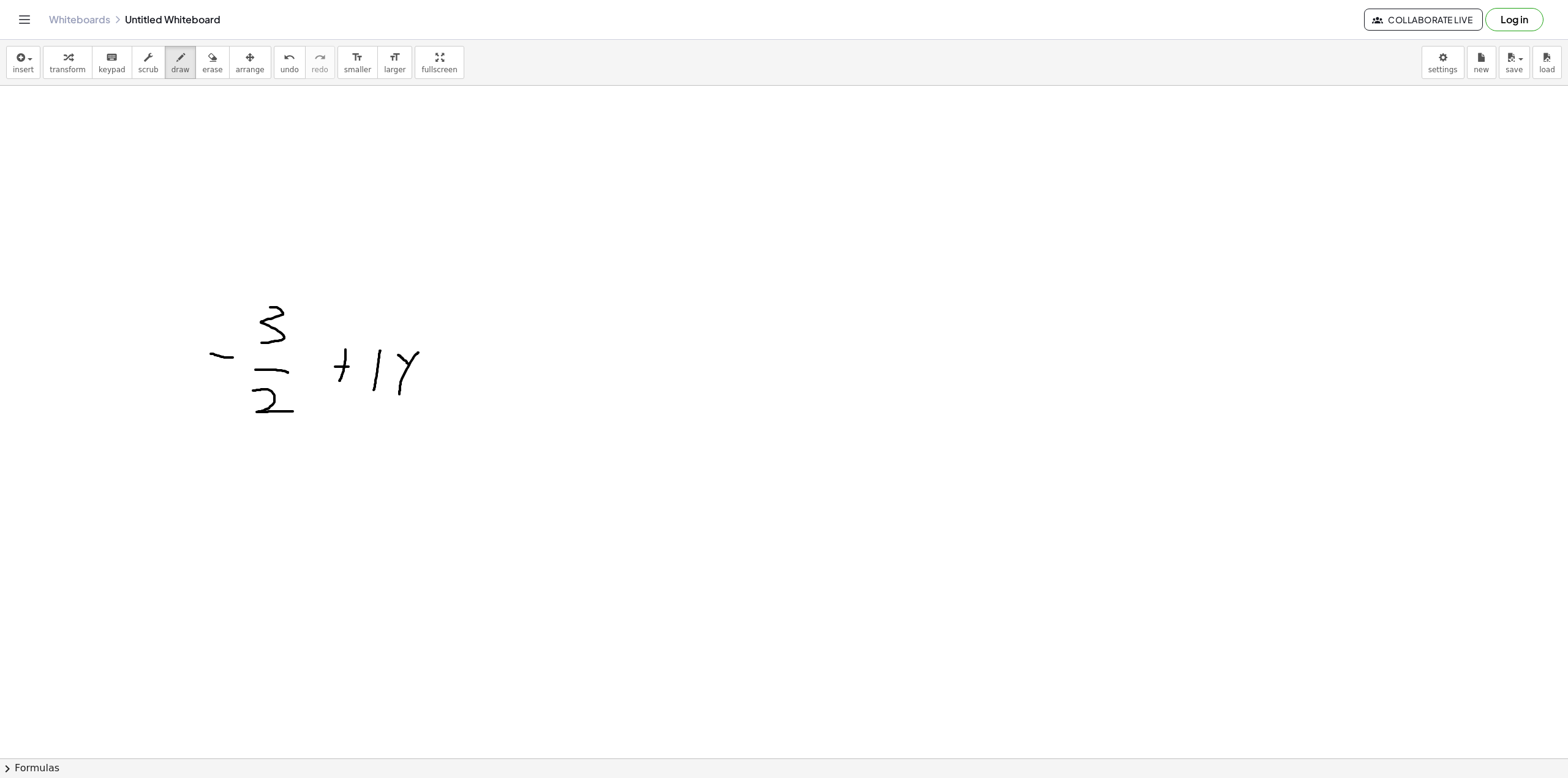
drag, startPoint x: 375, startPoint y: 387, endPoint x: 381, endPoint y: 349, distance: 38.5
drag, startPoint x: 432, startPoint y: 386, endPoint x: 451, endPoint y: 387, distance: 19.0
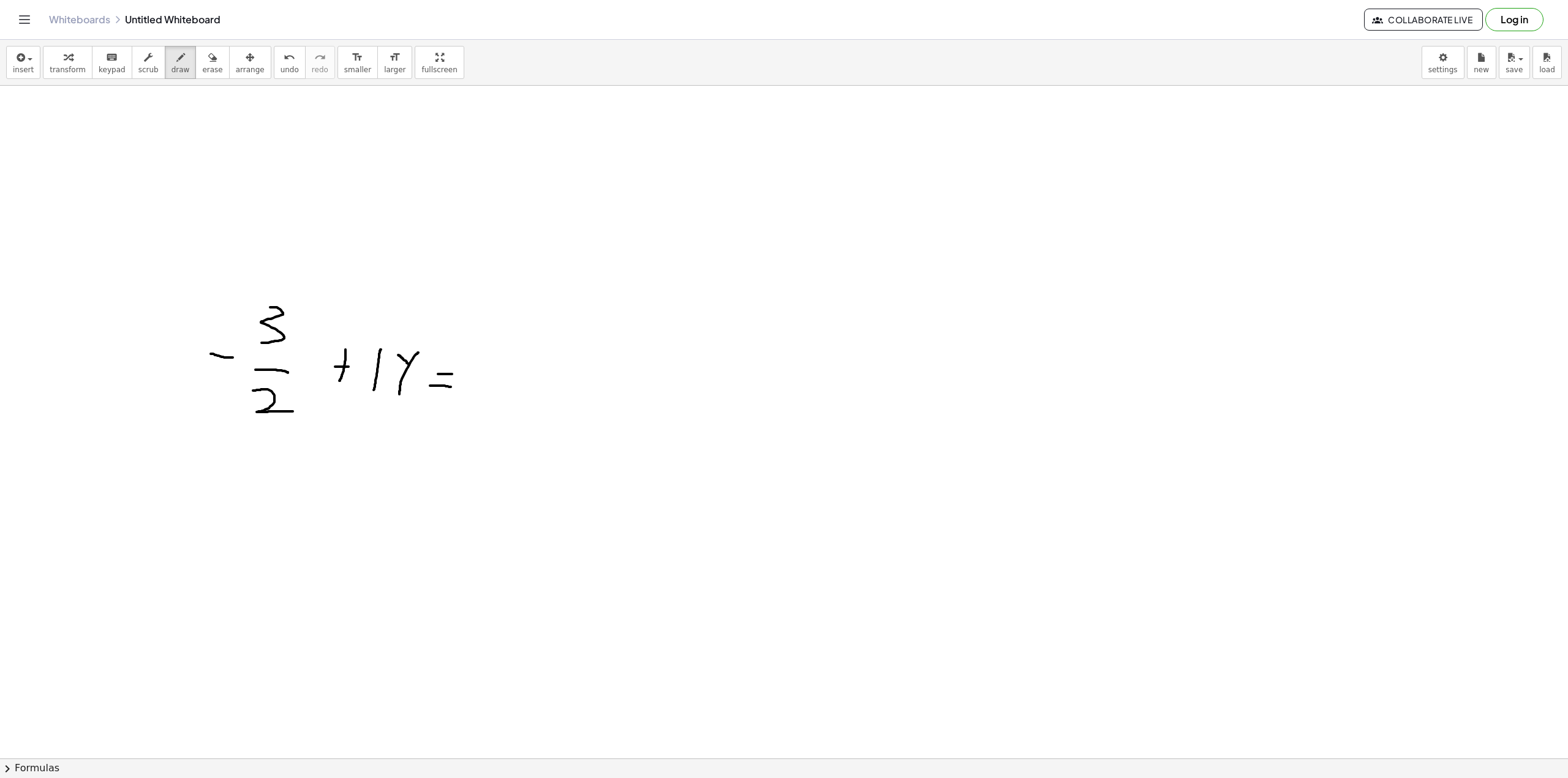
drag, startPoint x: 500, startPoint y: 376, endPoint x: 481, endPoint y: 372, distance: 19.4
drag, startPoint x: 531, startPoint y: 365, endPoint x: 503, endPoint y: 396, distance: 41.8
click at [202, 69] on span "erase" at bounding box center [212, 70] width 21 height 9
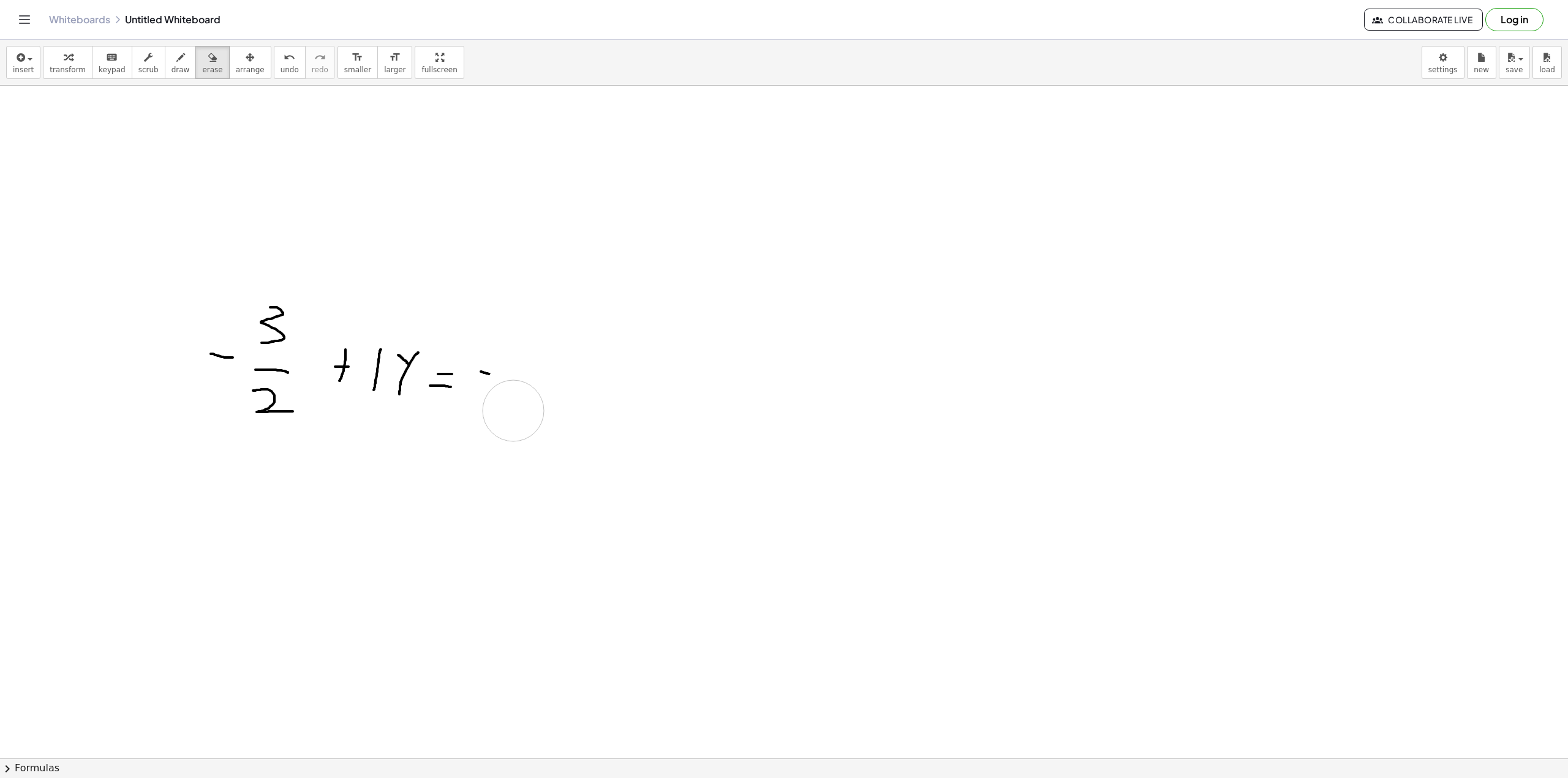
drag, startPoint x: 524, startPoint y: 408, endPoint x: 465, endPoint y: 336, distance: 93.1
click at [171, 66] on span "draw" at bounding box center [180, 70] width 18 height 9
drag, startPoint x: 543, startPoint y: 399, endPoint x: 535, endPoint y: 352, distance: 47.7
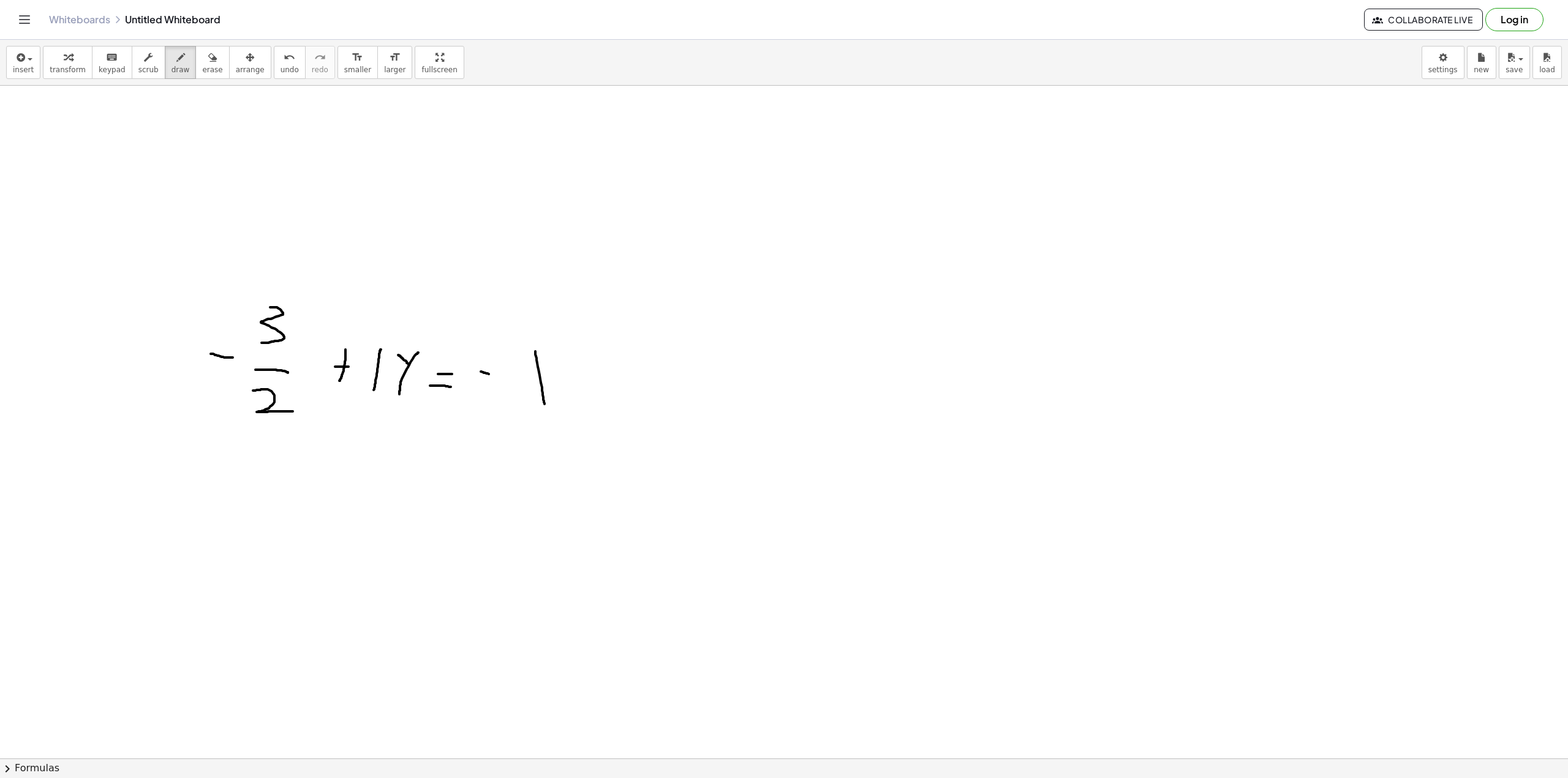
drag, startPoint x: 254, startPoint y: 163, endPoint x: 247, endPoint y: 195, distance: 32.8
drag, startPoint x: 240, startPoint y: 217, endPoint x: 253, endPoint y: 218, distance: 13.0
drag, startPoint x: 247, startPoint y: 239, endPoint x: 258, endPoint y: 252, distance: 17.0
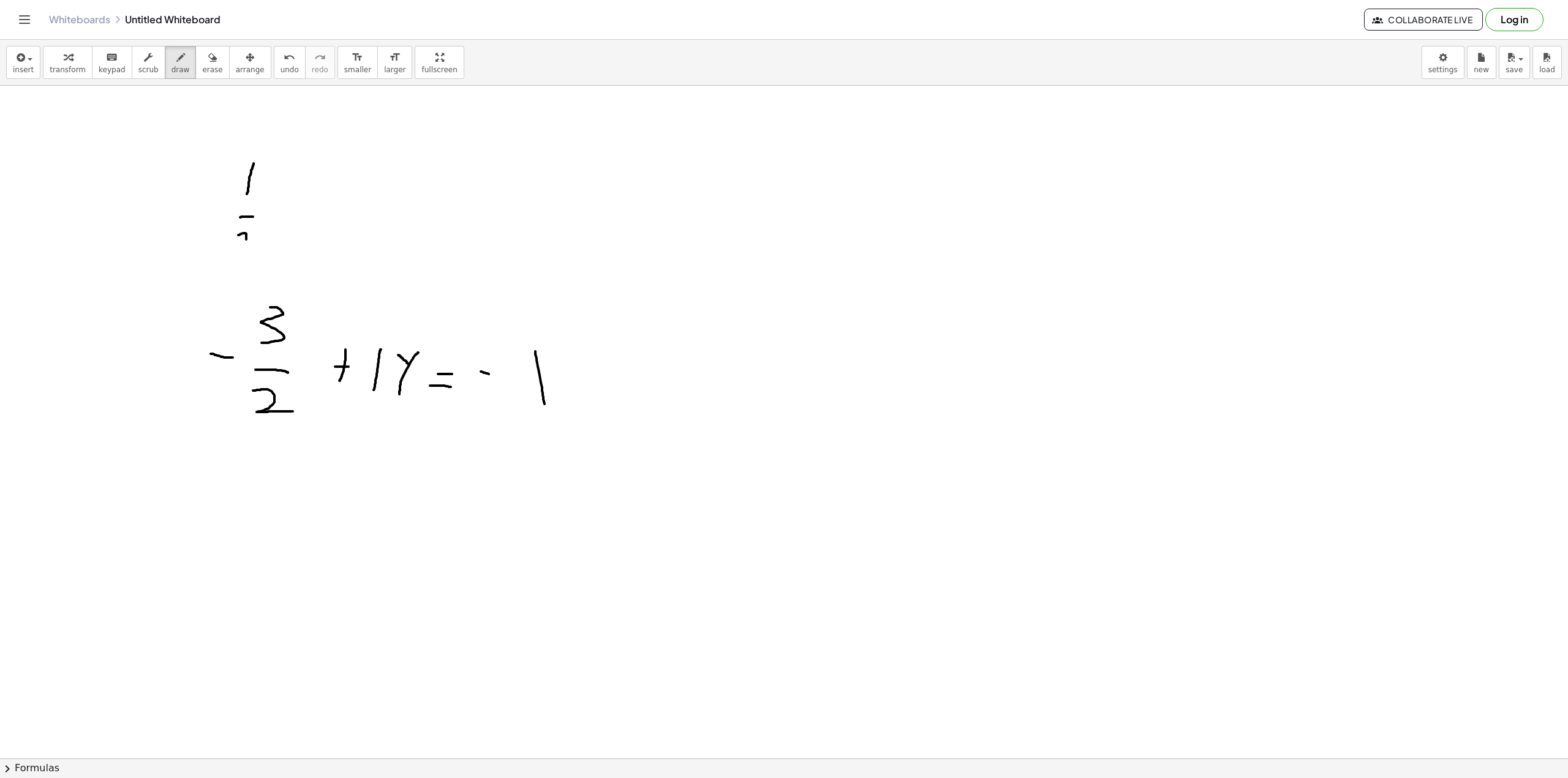
drag, startPoint x: 296, startPoint y: 238, endPoint x: 300, endPoint y: 215, distance: 23.3
drag, startPoint x: 300, startPoint y: 226, endPoint x: 312, endPoint y: 225, distance: 12.0
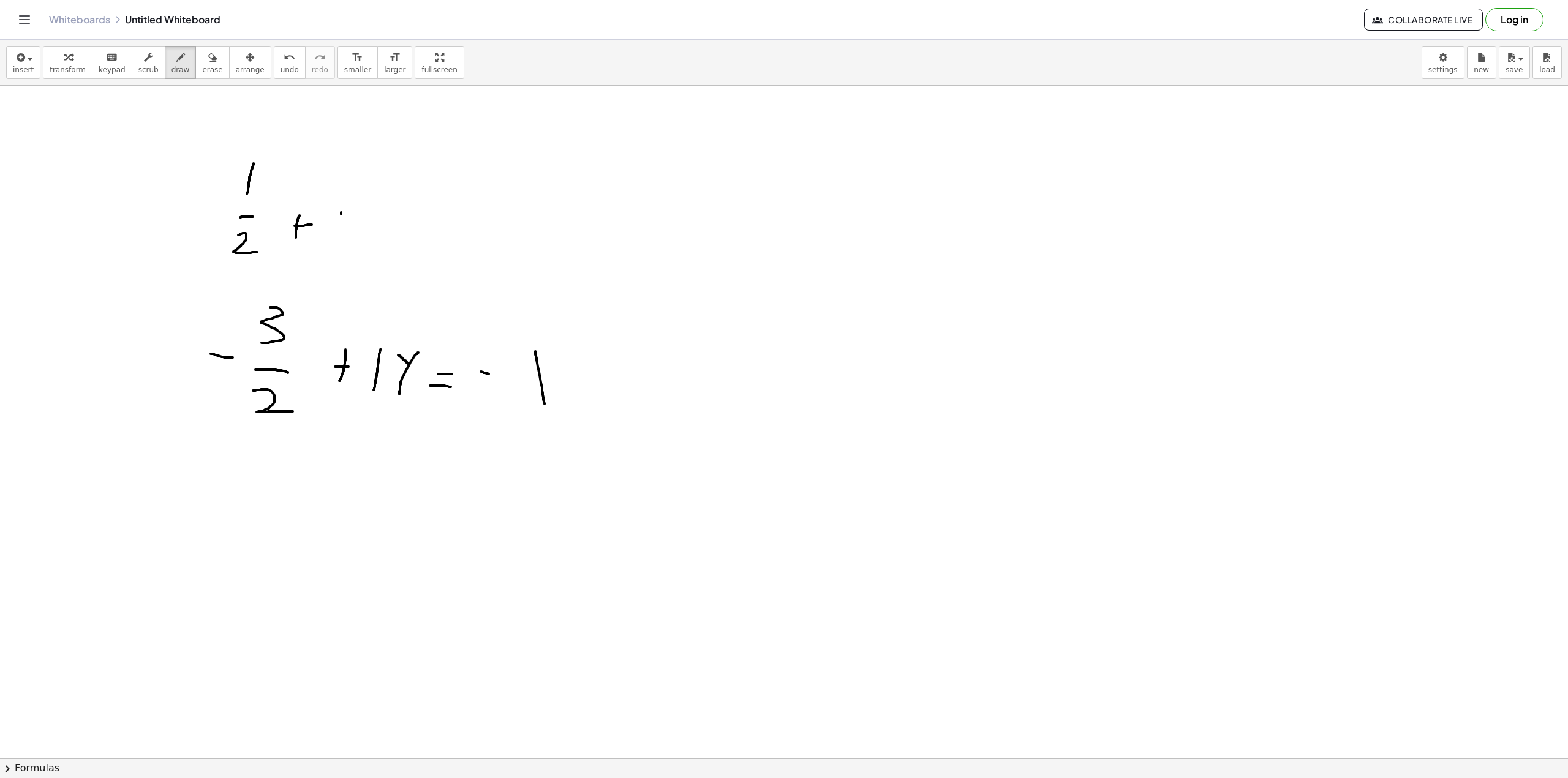
drag, startPoint x: 341, startPoint y: 214, endPoint x: 353, endPoint y: 233, distance: 22.5
drag, startPoint x: 395, startPoint y: 250, endPoint x: 398, endPoint y: 233, distance: 17.3
drag, startPoint x: 387, startPoint y: 250, endPoint x: 379, endPoint y: 244, distance: 10.0
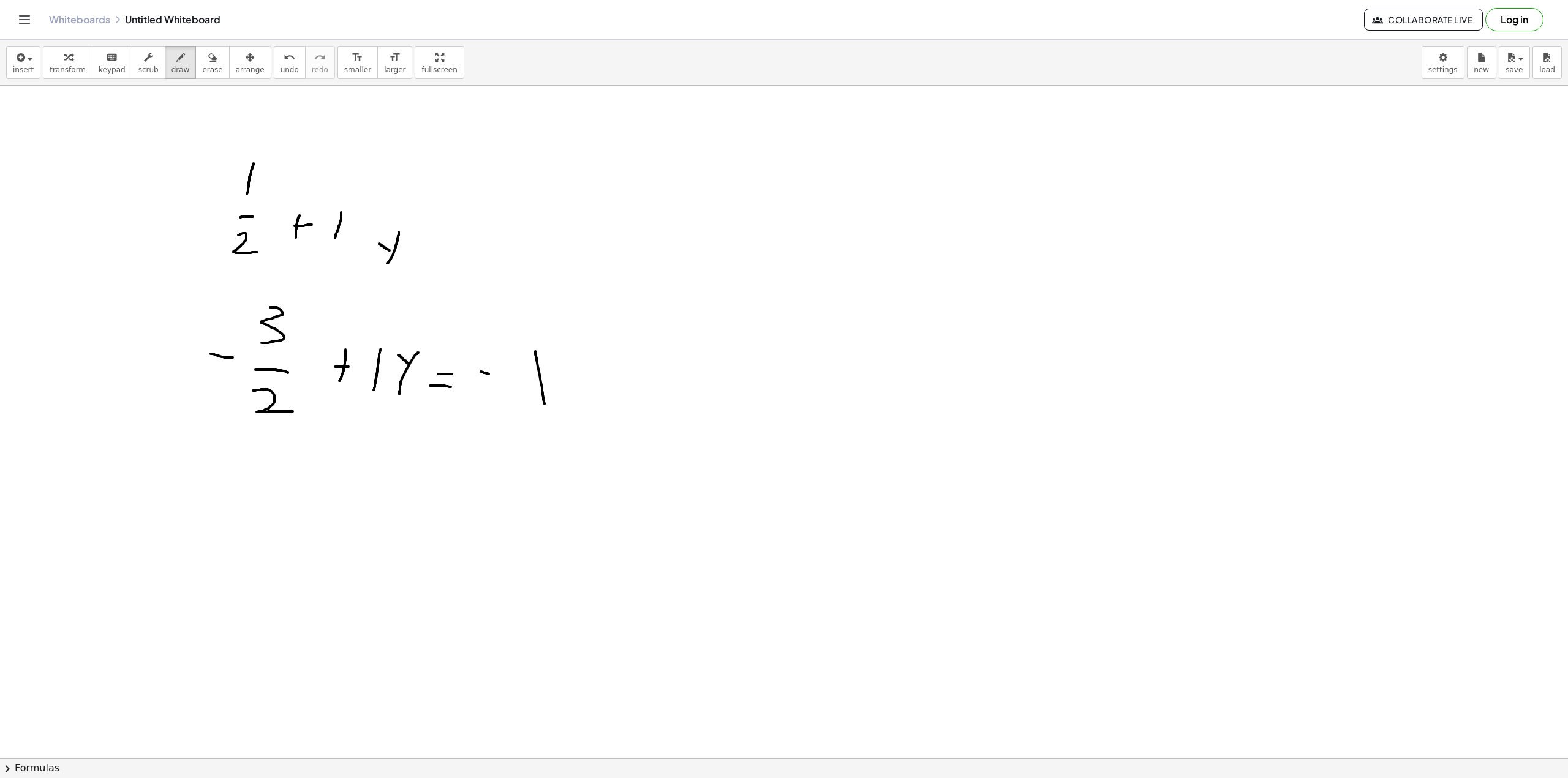
drag, startPoint x: 448, startPoint y: 236, endPoint x: 526, endPoint y: 229, distance: 78.3
drag, startPoint x: 560, startPoint y: 228, endPoint x: 516, endPoint y: 273, distance: 62.9
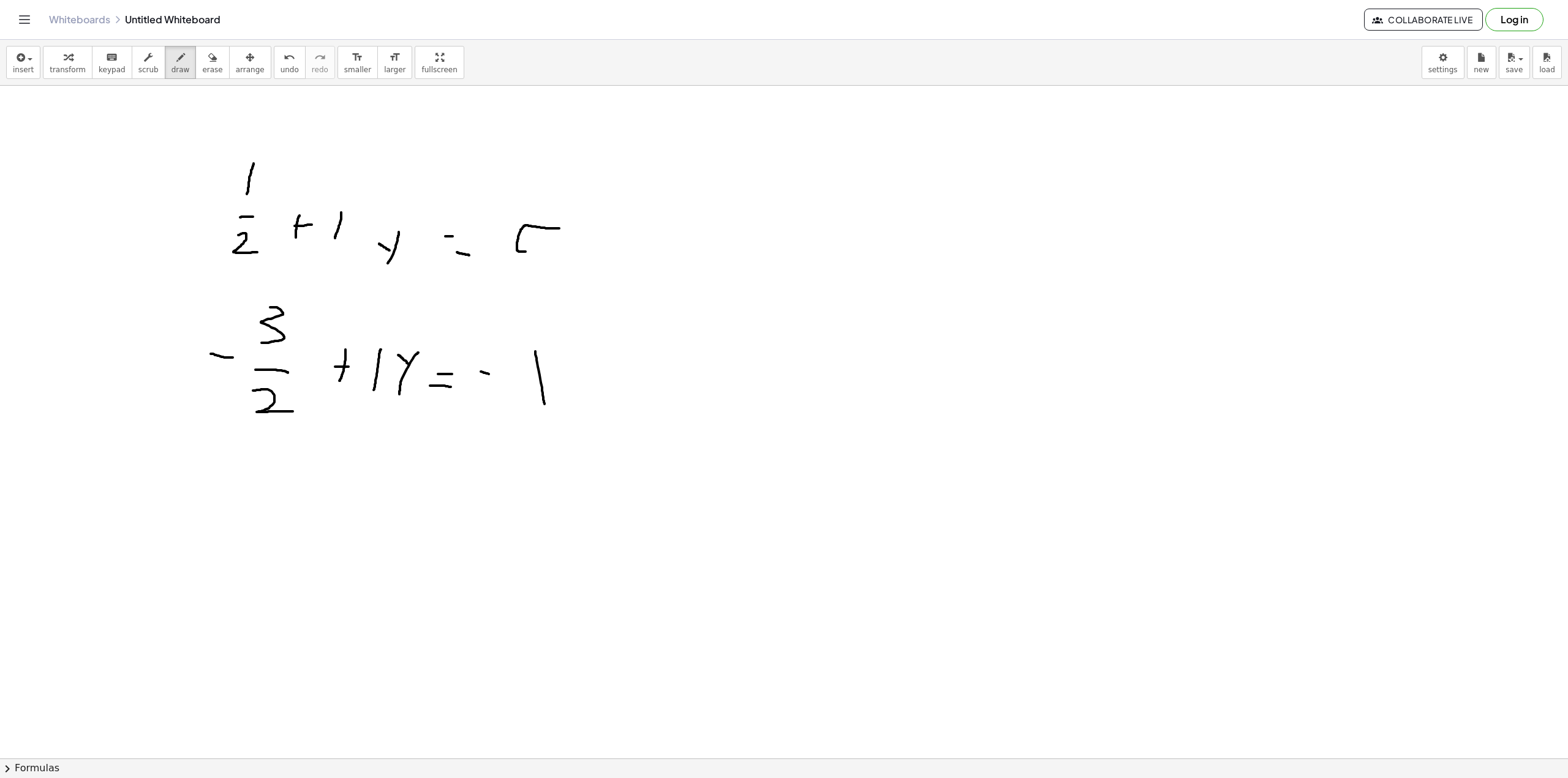
drag, startPoint x: 342, startPoint y: 212, endPoint x: 444, endPoint y: 381, distance: 197.4
drag, startPoint x: 317, startPoint y: 404, endPoint x: 327, endPoint y: 413, distance: 13.5
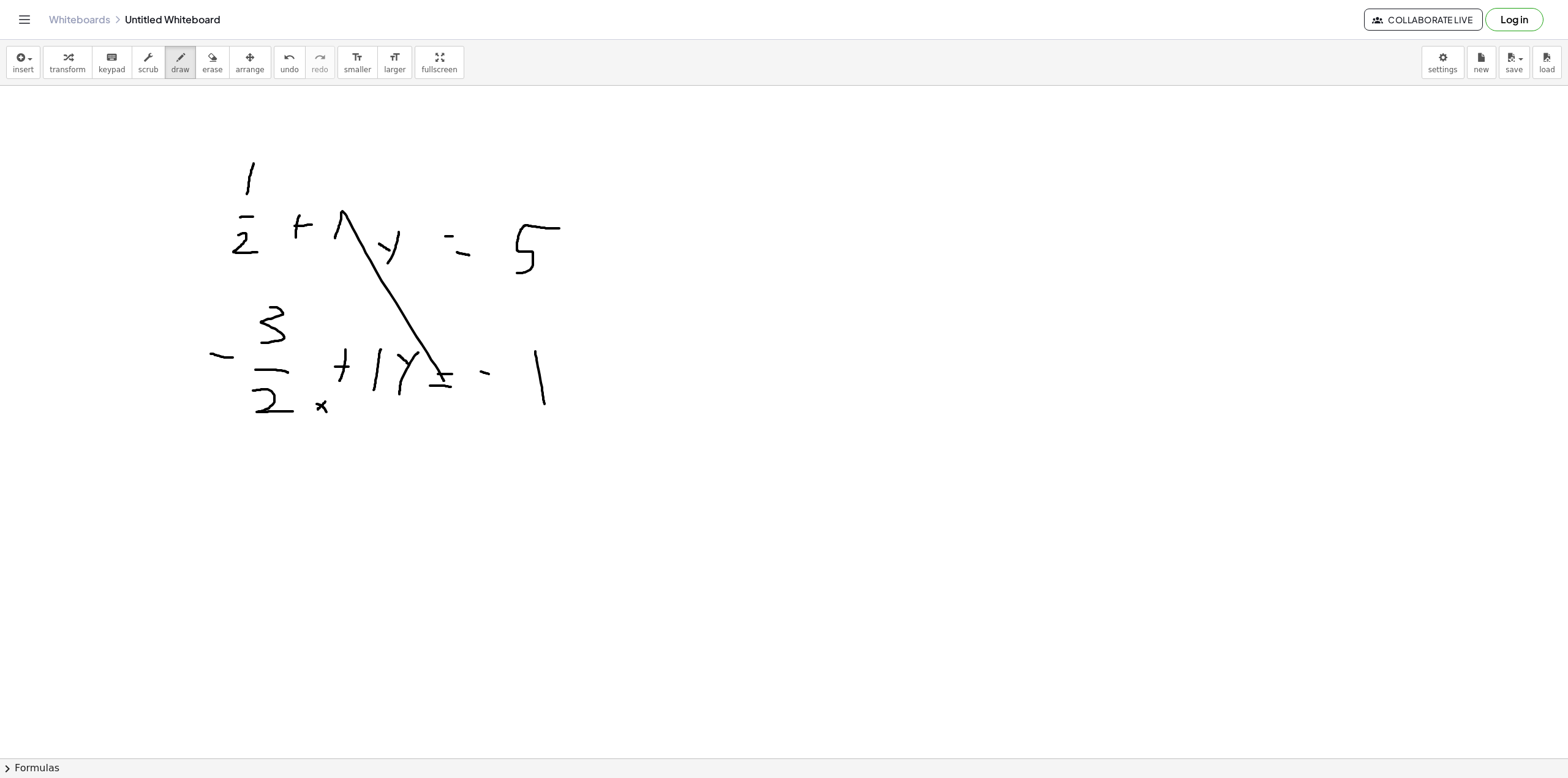
drag, startPoint x: 318, startPoint y: 410, endPoint x: 333, endPoint y: 392, distance: 23.4
drag, startPoint x: 266, startPoint y: 238, endPoint x: 271, endPoint y: 254, distance: 16.8
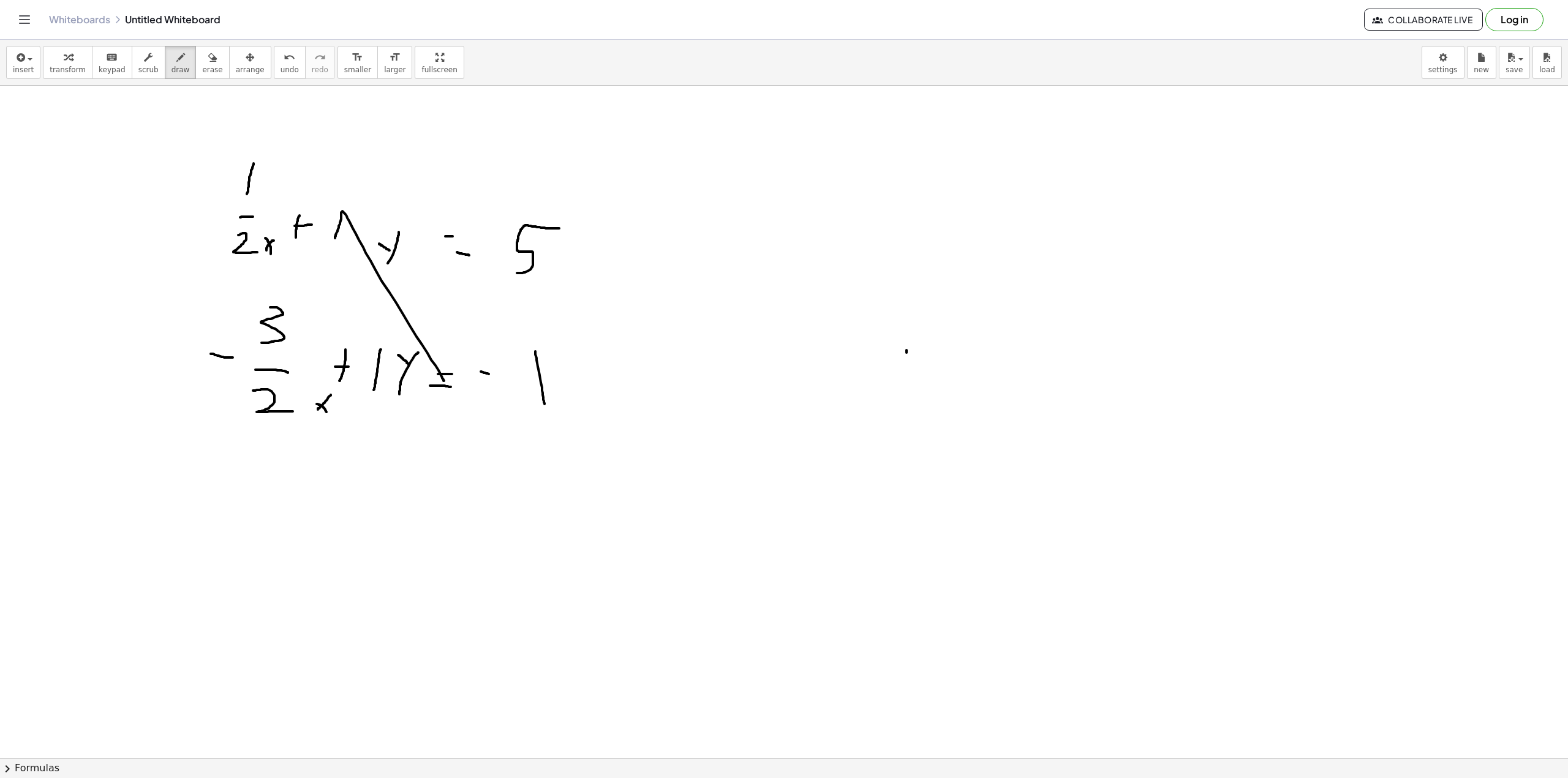
drag, startPoint x: 907, startPoint y: 353, endPoint x: 899, endPoint y: 375, distance: 23.4
drag, startPoint x: 896, startPoint y: 372, endPoint x: 889, endPoint y: 354, distance: 19.3
drag, startPoint x: 882, startPoint y: 451, endPoint x: 906, endPoint y: 450, distance: 24.0
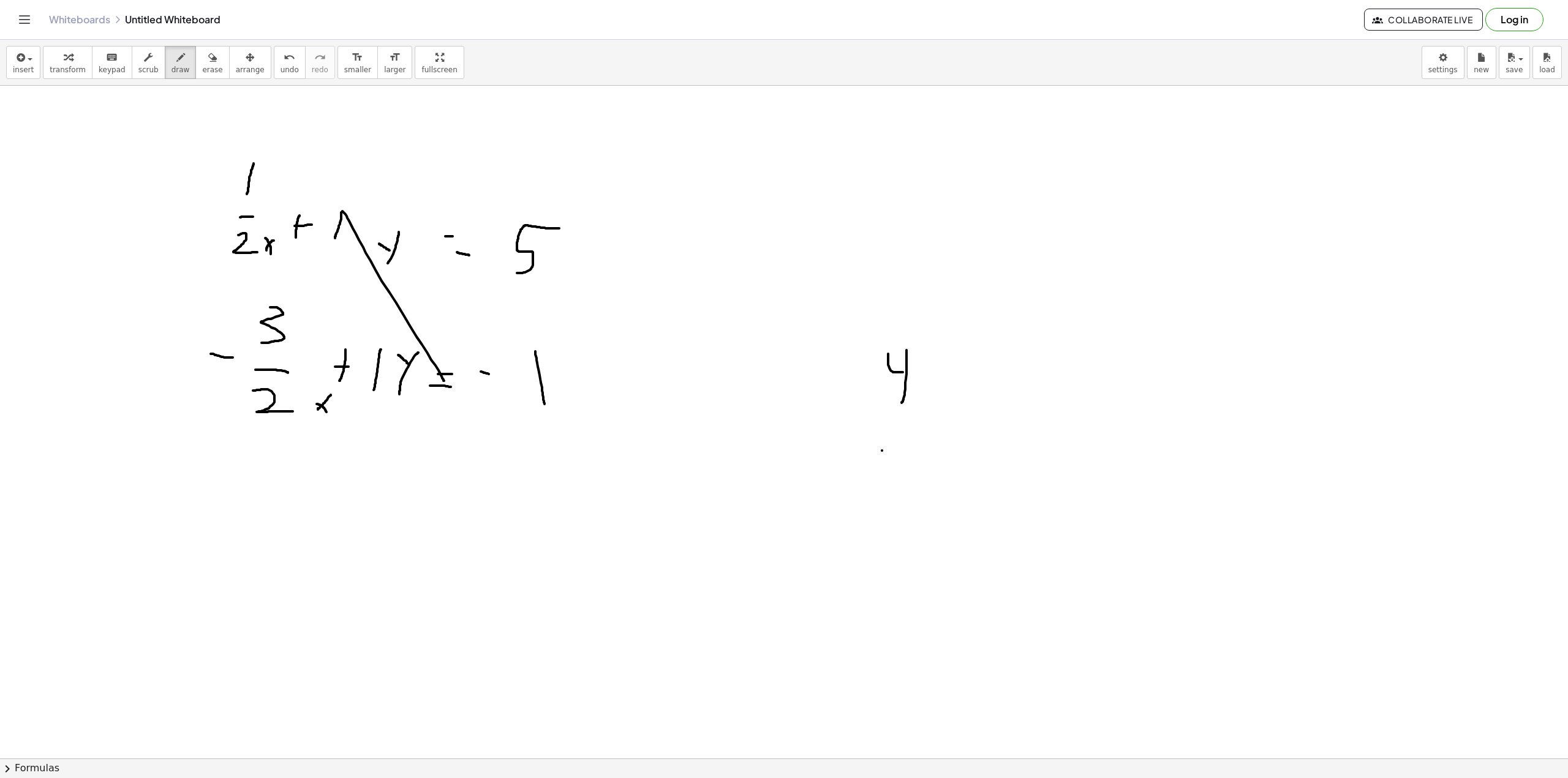
drag, startPoint x: 890, startPoint y: 463, endPoint x: 926, endPoint y: 485, distance: 42.2
drag, startPoint x: 965, startPoint y: 460, endPoint x: 987, endPoint y: 459, distance: 22.0
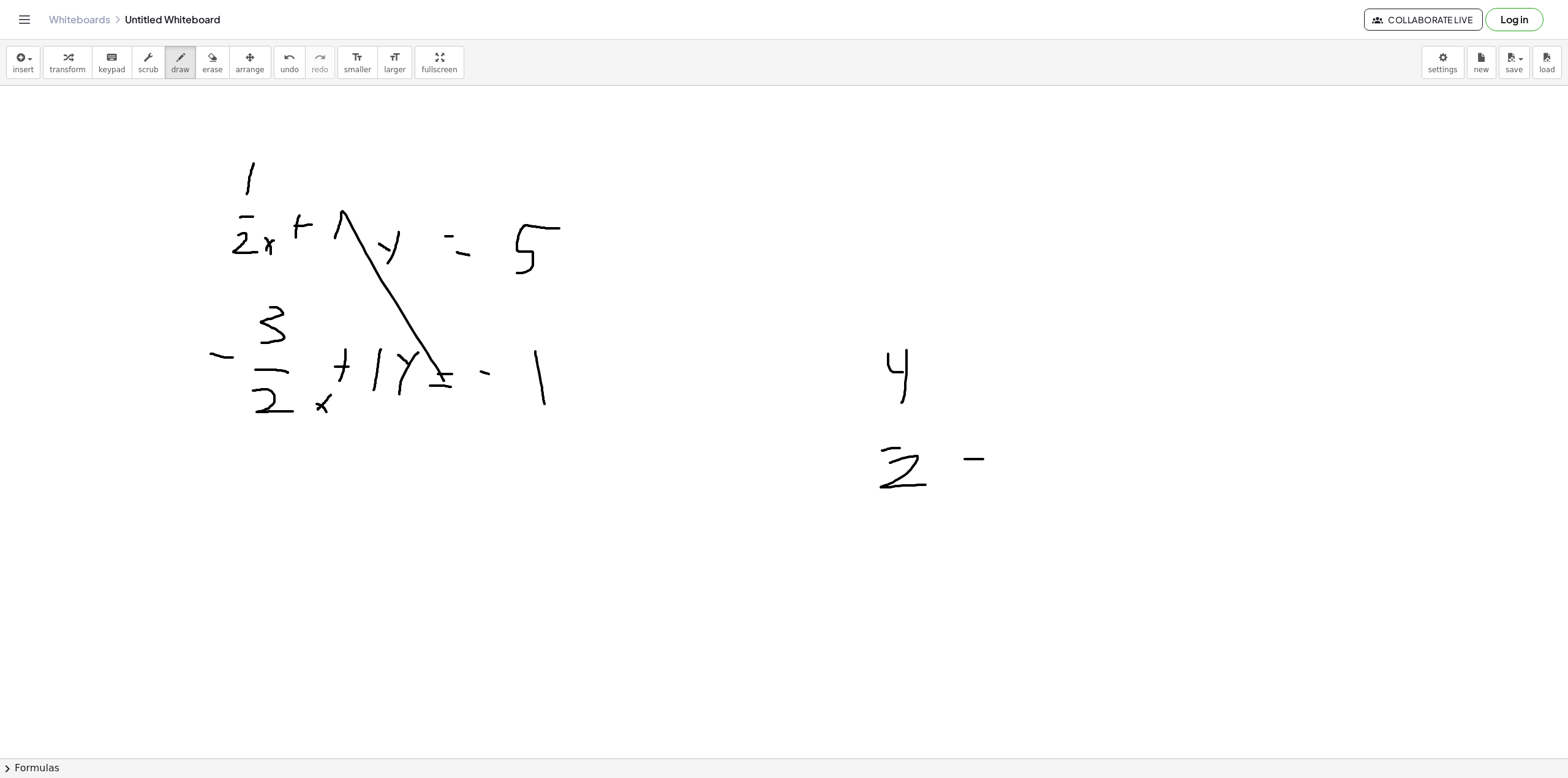
drag, startPoint x: 962, startPoint y: 436, endPoint x: 1018, endPoint y: 438, distance: 56.0
drag, startPoint x: 1069, startPoint y: 425, endPoint x: 1277, endPoint y: 494, distance: 219.1
drag, startPoint x: 220, startPoint y: 360, endPoint x: 223, endPoint y: 351, distance: 9.5
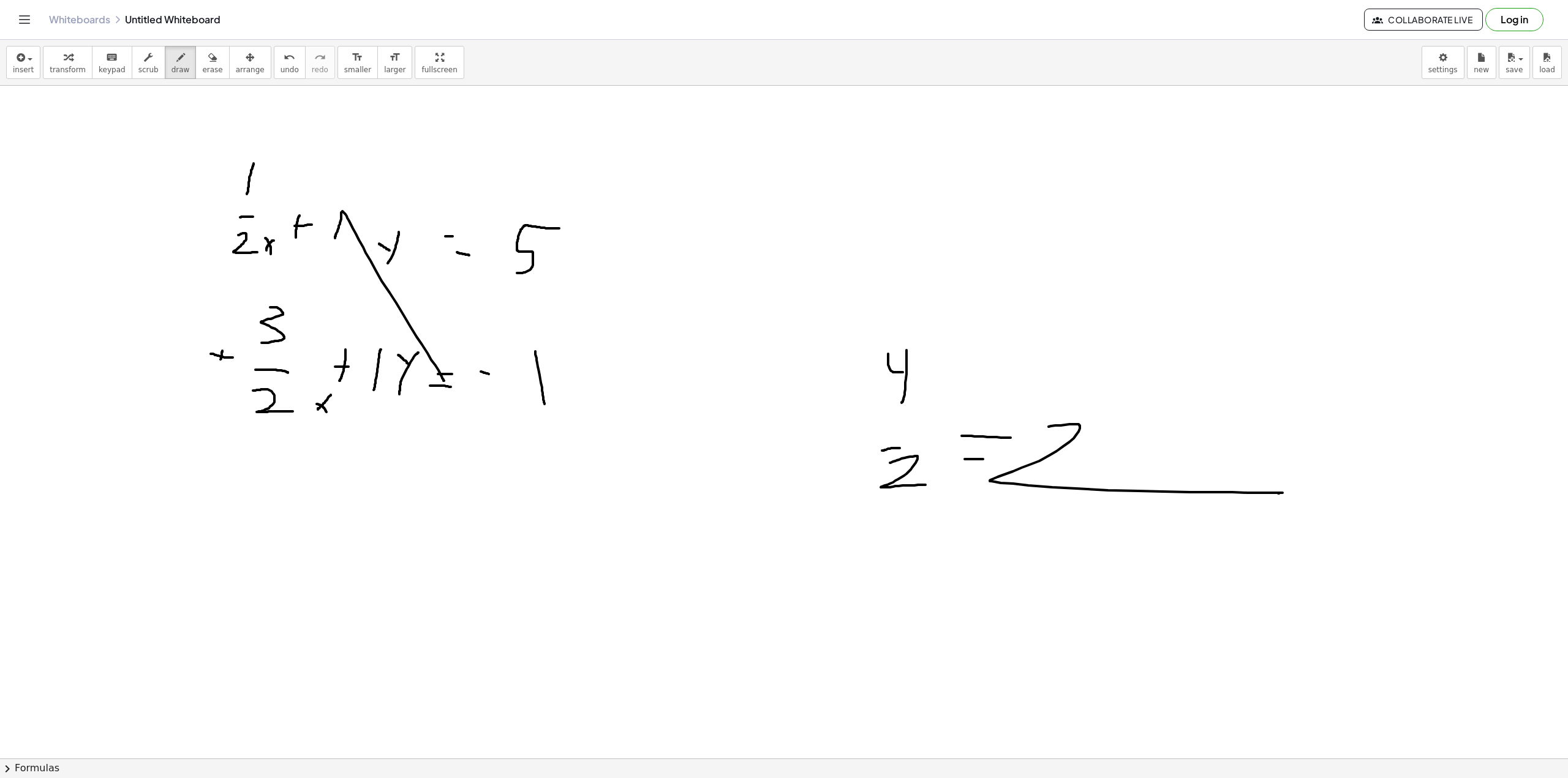
drag, startPoint x: 487, startPoint y: 379, endPoint x: 488, endPoint y: 368, distance: 11.0
drag, startPoint x: 595, startPoint y: 573, endPoint x: 610, endPoint y: 560, distance: 19.8
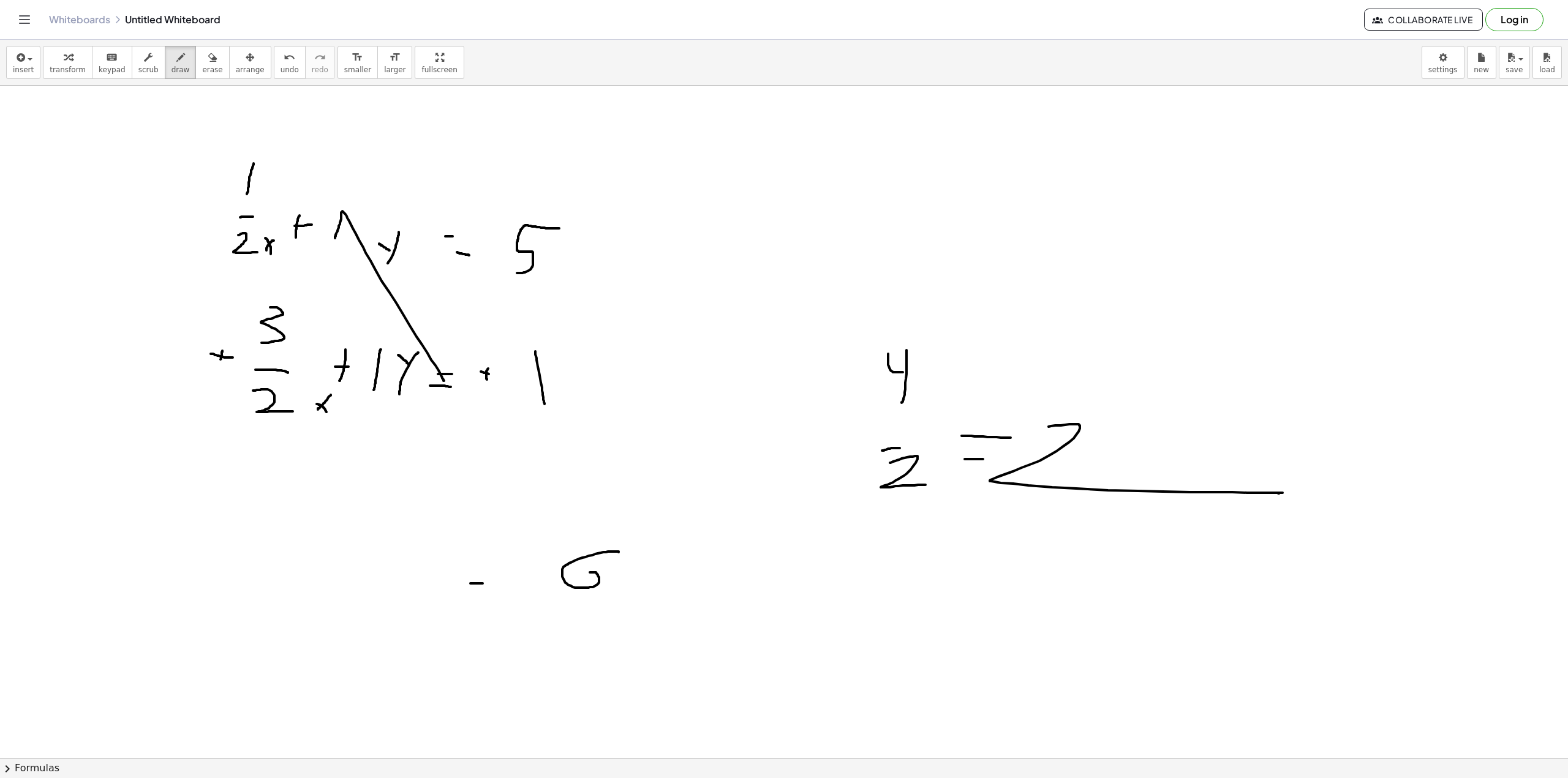
drag, startPoint x: 470, startPoint y: 583, endPoint x: 482, endPoint y: 556, distance: 29.5
drag, startPoint x: 491, startPoint y: 550, endPoint x: 500, endPoint y: 549, distance: 9.1
drag, startPoint x: 478, startPoint y: 368, endPoint x: 511, endPoint y: 368, distance: 33.0
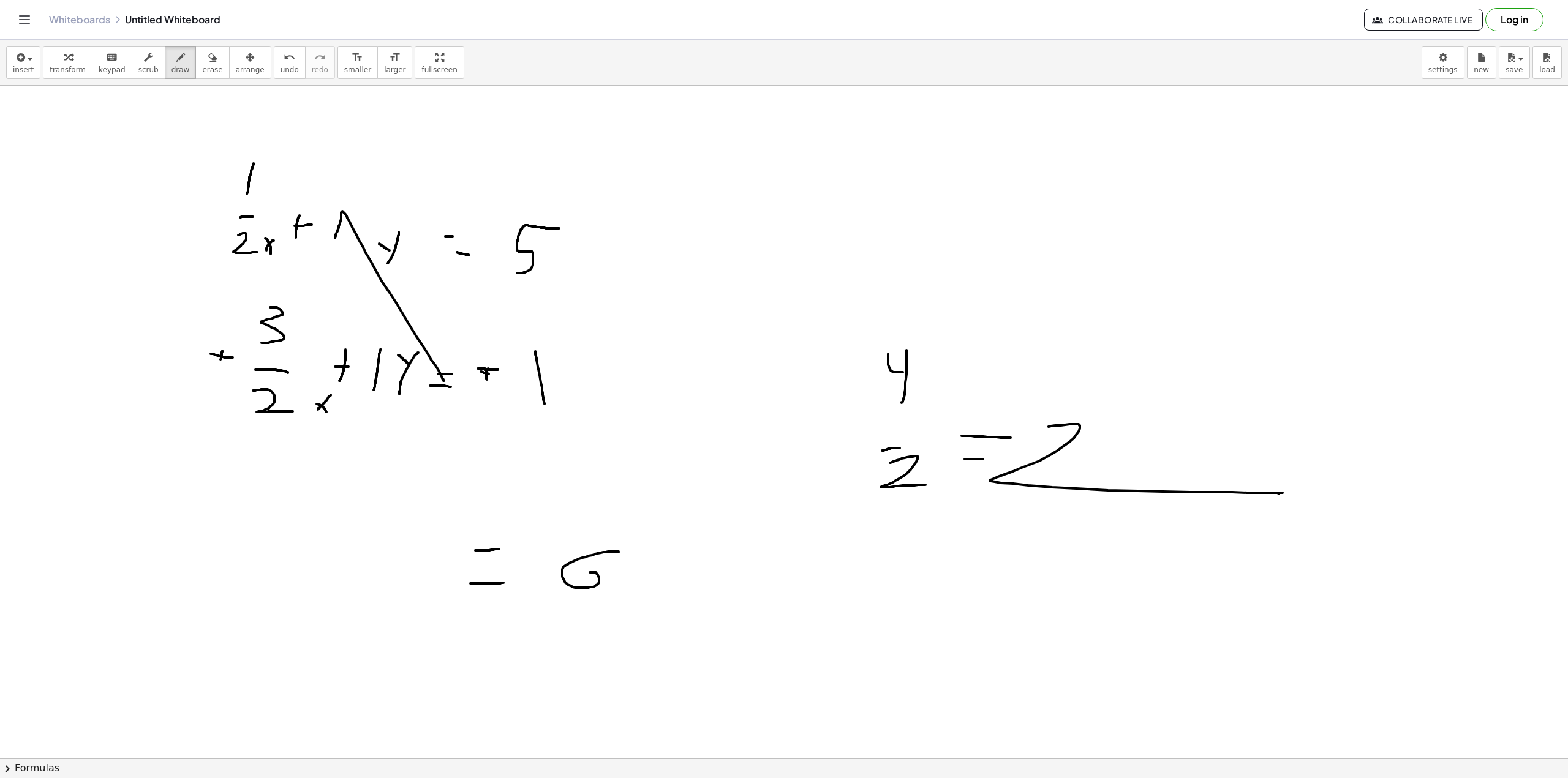
drag, startPoint x: 903, startPoint y: 365, endPoint x: 952, endPoint y: 323, distance: 64.5
drag, startPoint x: 989, startPoint y: 589, endPoint x: 972, endPoint y: 618, distance: 33.6
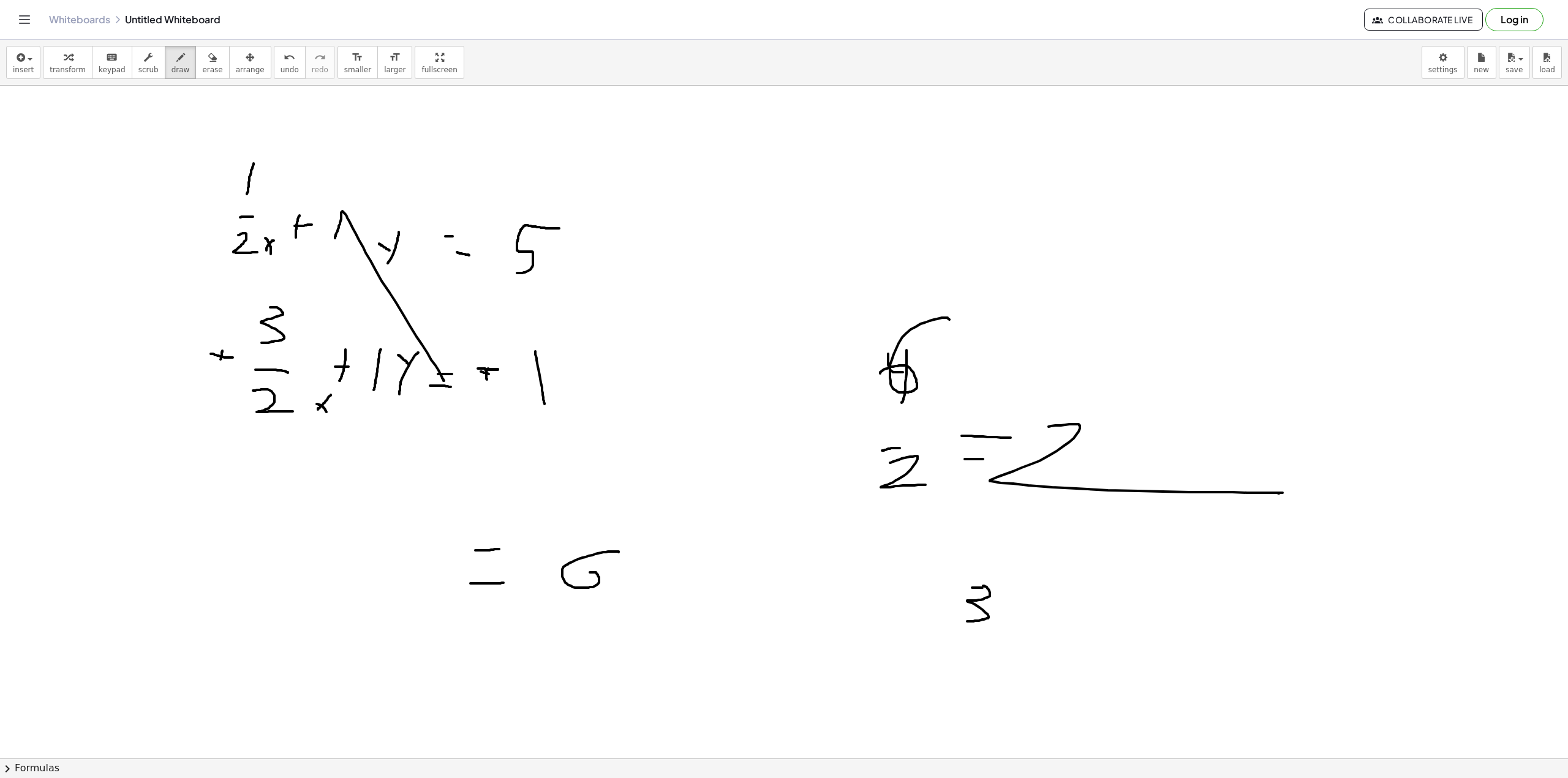
click at [196, 49] on button "erase" at bounding box center [212, 63] width 34 height 33
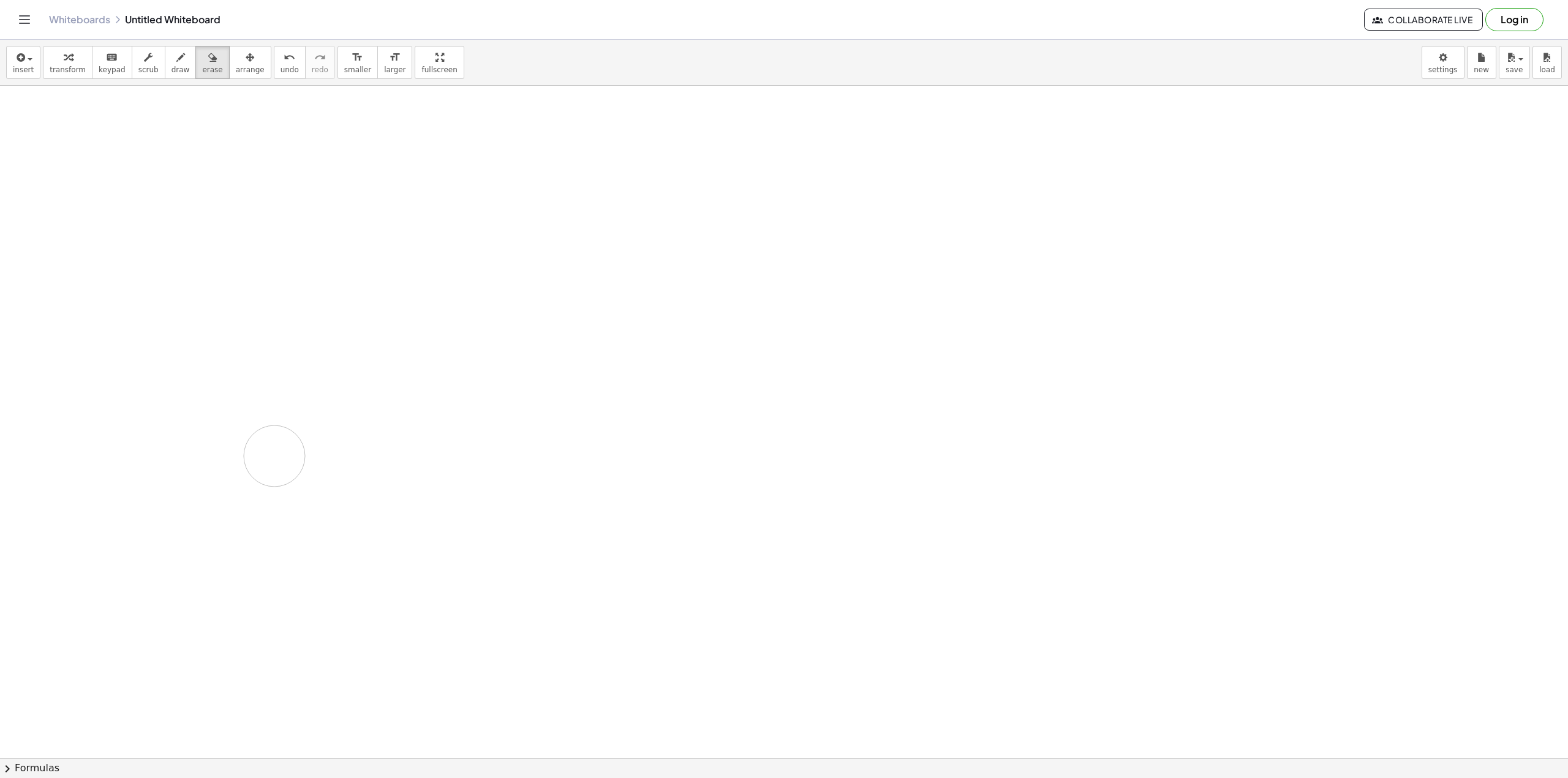
drag, startPoint x: 223, startPoint y: 280, endPoint x: 167, endPoint y: 120, distance: 169.5
click at [168, 76] on button "draw" at bounding box center [181, 63] width 32 height 33
drag, startPoint x: 475, startPoint y: 262, endPoint x: 470, endPoint y: 226, distance: 36.3
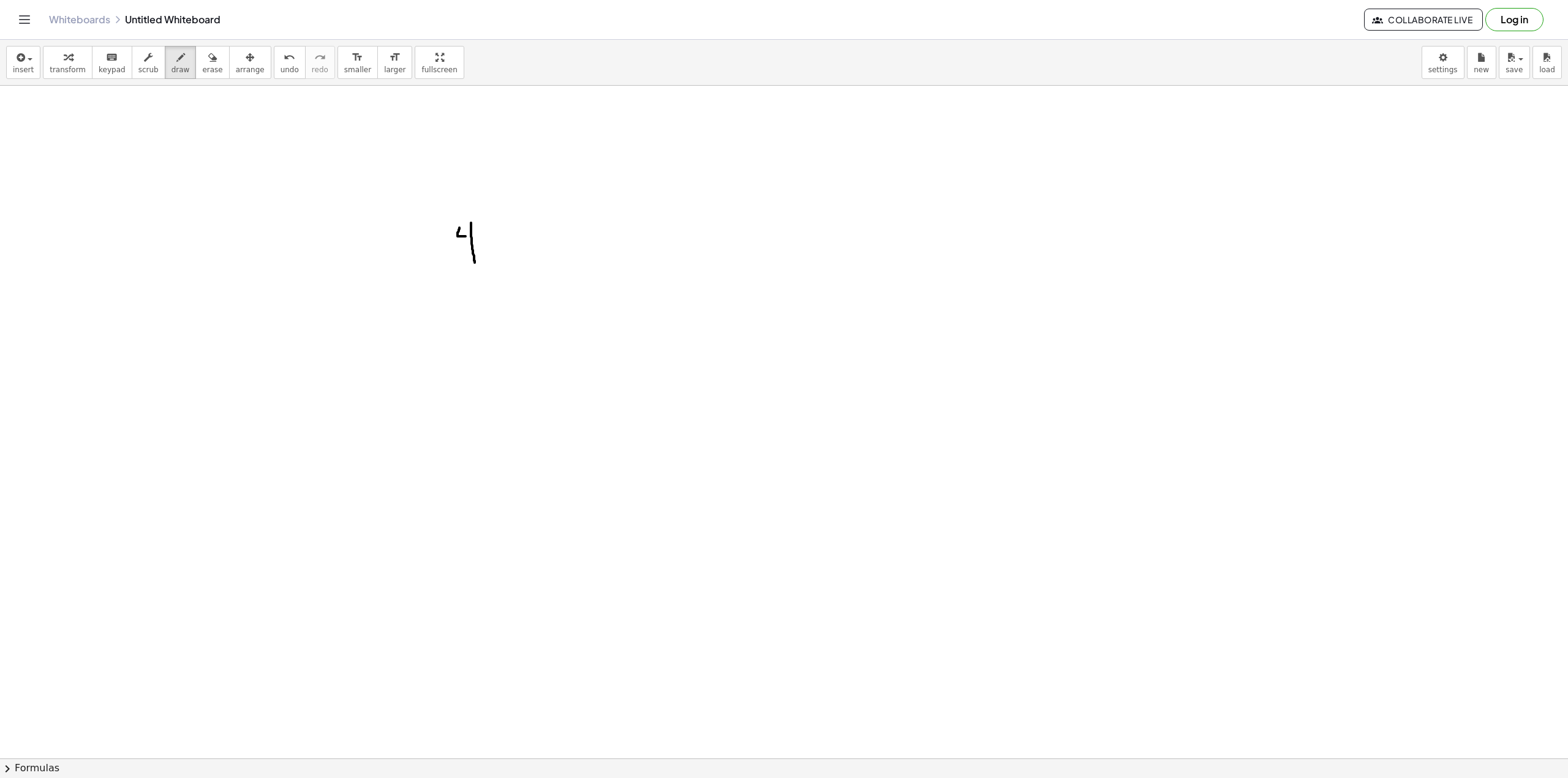
drag, startPoint x: 465, startPoint y: 236, endPoint x: 463, endPoint y: 218, distance: 18.1
drag, startPoint x: 503, startPoint y: 264, endPoint x: 516, endPoint y: 276, distance: 17.7
drag, startPoint x: 499, startPoint y: 276, endPoint x: 509, endPoint y: 266, distance: 14.1
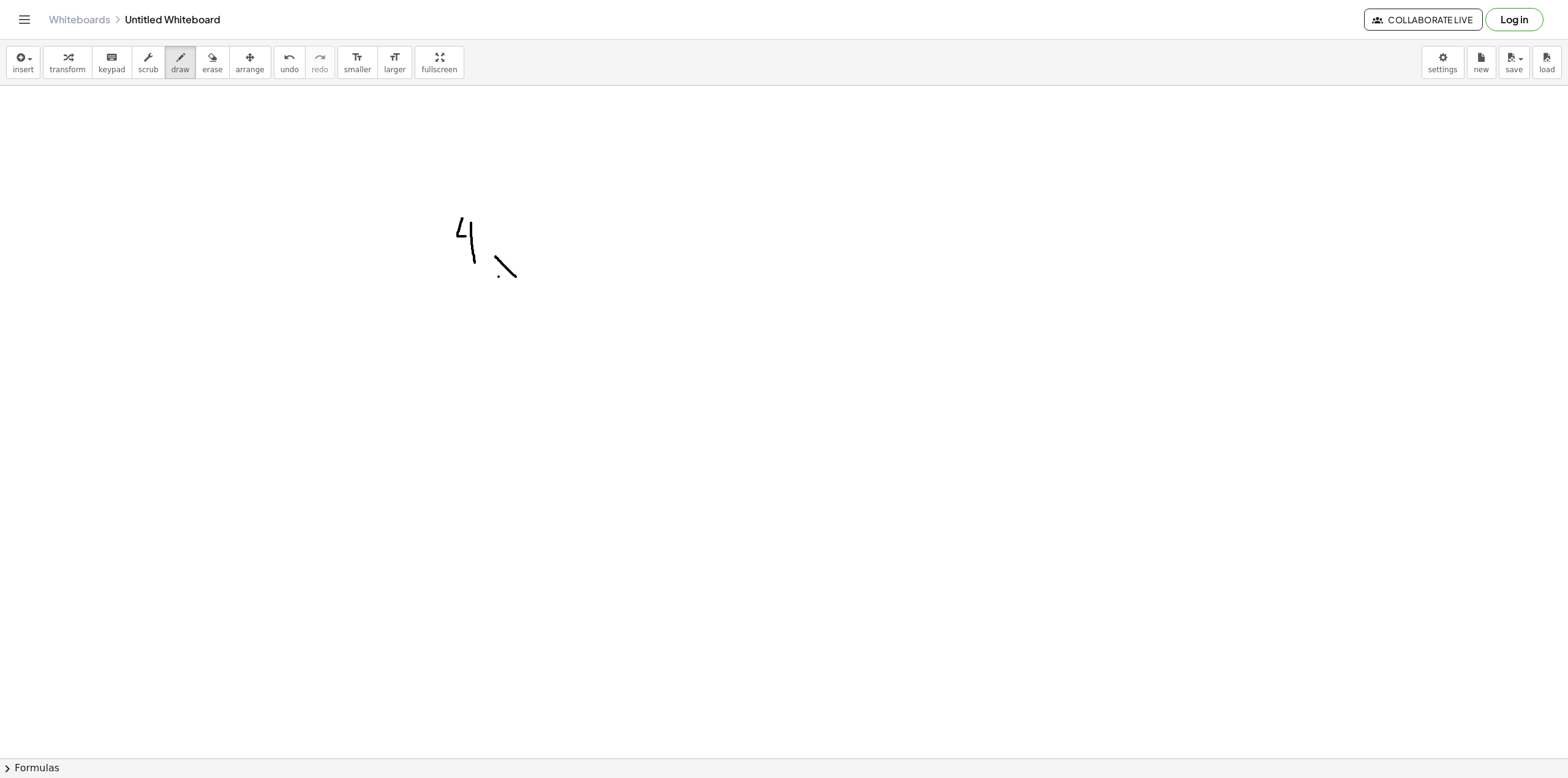
drag, startPoint x: 545, startPoint y: 261, endPoint x: 564, endPoint y: 262, distance: 19.0
drag, startPoint x: 610, startPoint y: 252, endPoint x: 586, endPoint y: 274, distance: 32.6
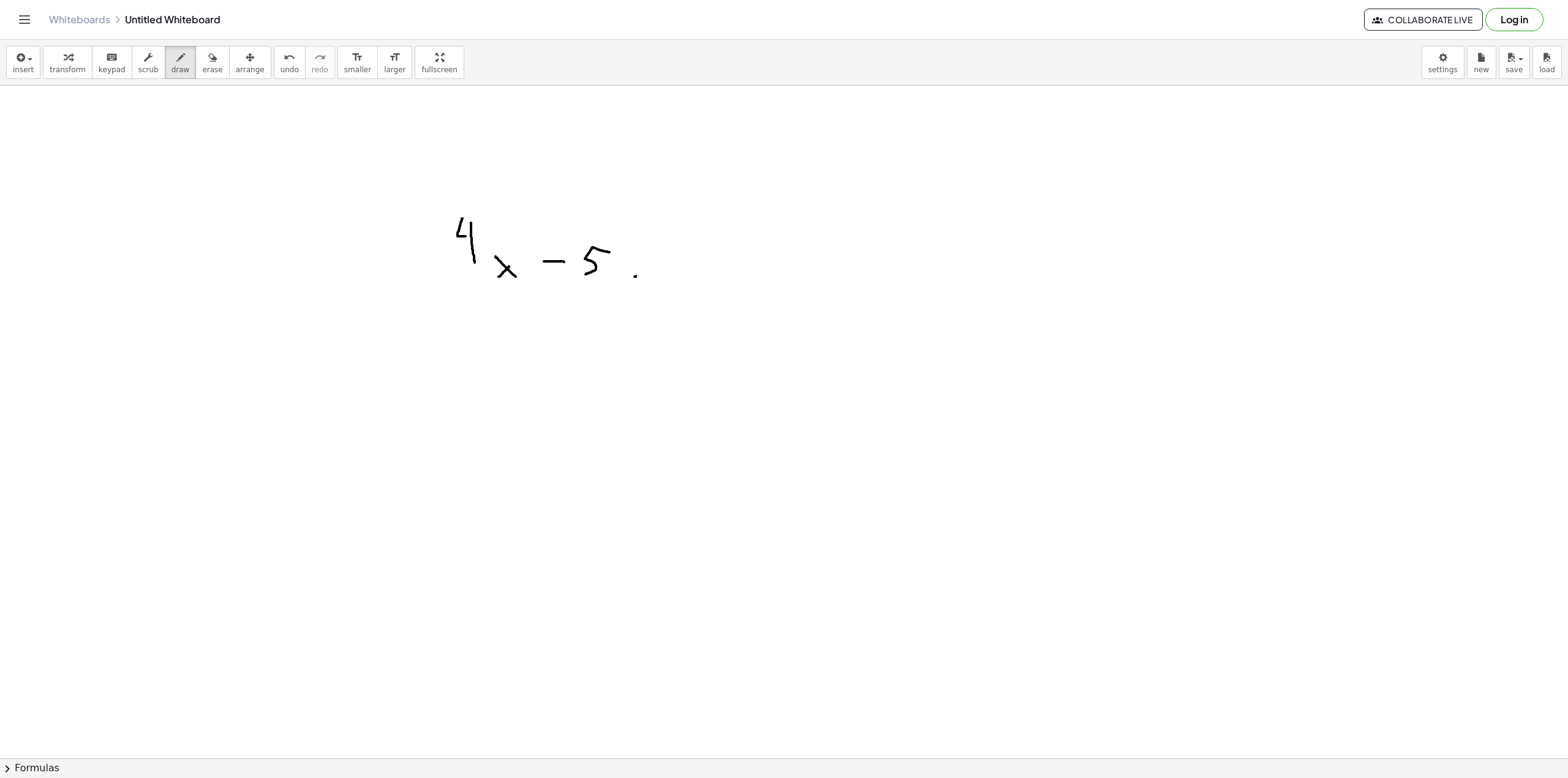
drag, startPoint x: 635, startPoint y: 276, endPoint x: 644, endPoint y: 260, distance: 18.4
drag, startPoint x: 685, startPoint y: 279, endPoint x: 691, endPoint y: 279, distance: 6.0
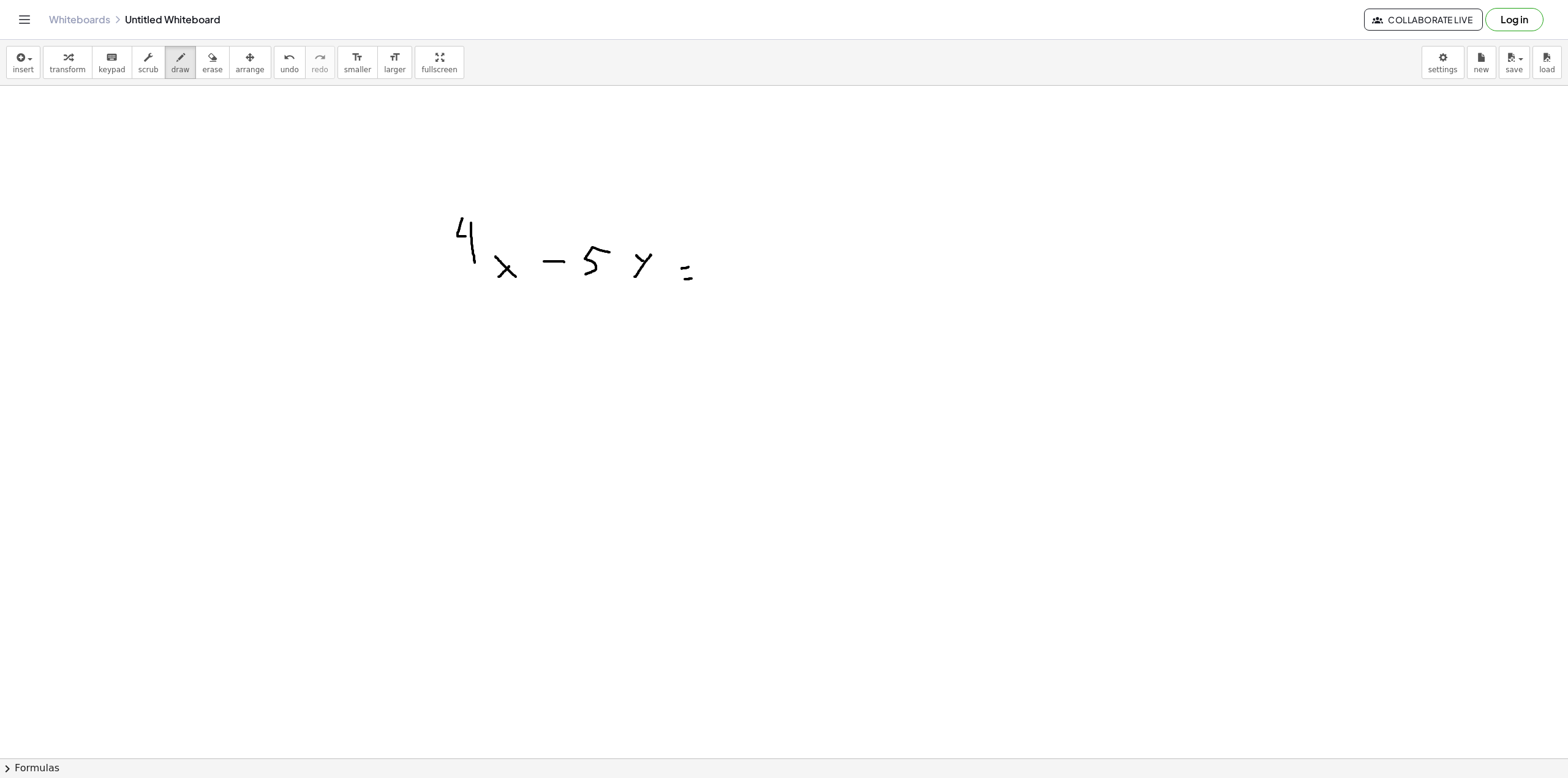
drag, startPoint x: 682, startPoint y: 269, endPoint x: 693, endPoint y: 267, distance: 11.2
drag, startPoint x: 732, startPoint y: 269, endPoint x: 745, endPoint y: 269, distance: 13.0
drag, startPoint x: 755, startPoint y: 261, endPoint x: 832, endPoint y: 287, distance: 81.3
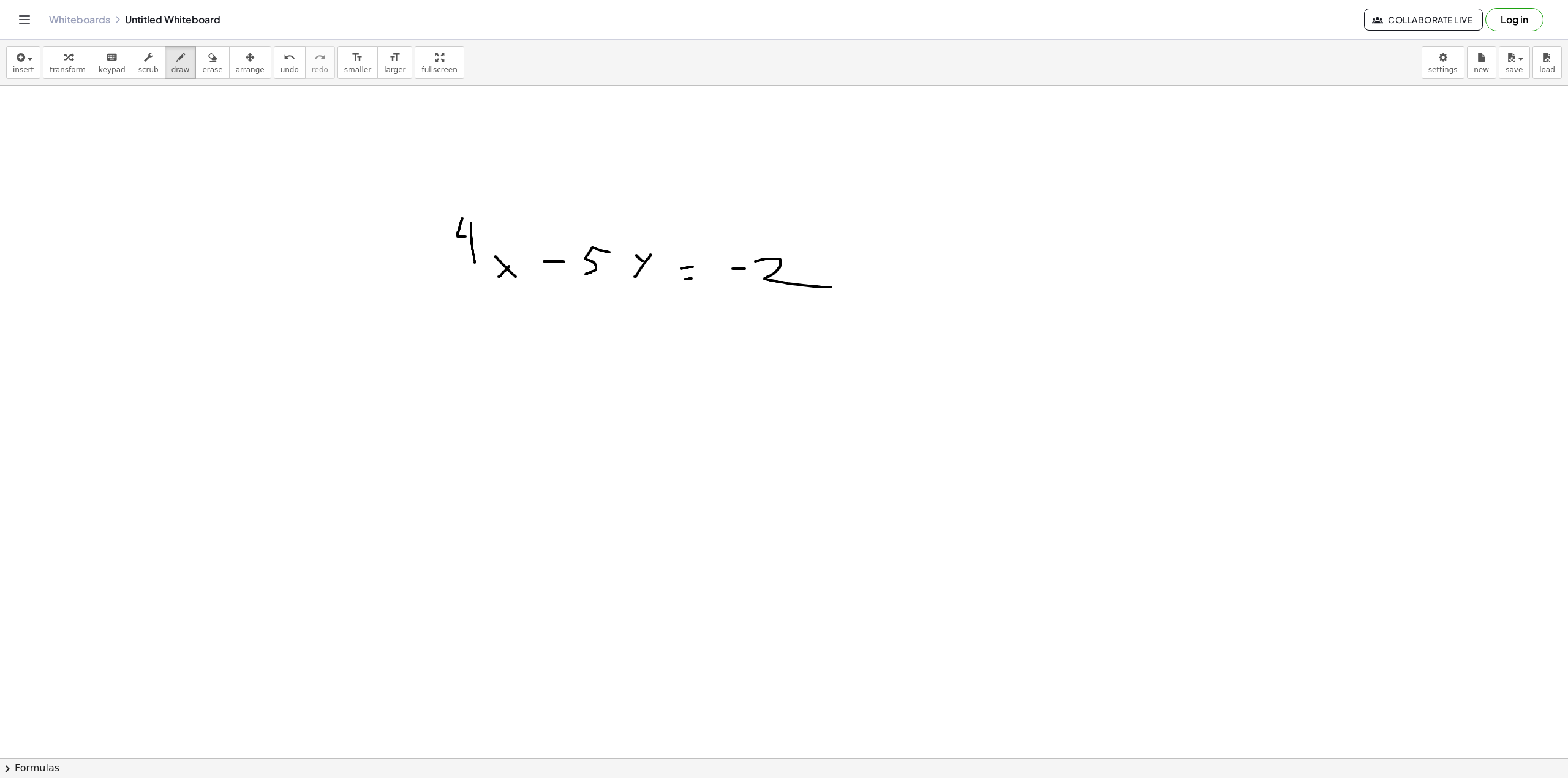
drag, startPoint x: 476, startPoint y: 334, endPoint x: 494, endPoint y: 320, distance: 22.8
drag, startPoint x: 507, startPoint y: 336, endPoint x: 507, endPoint y: 342, distance: 6.0
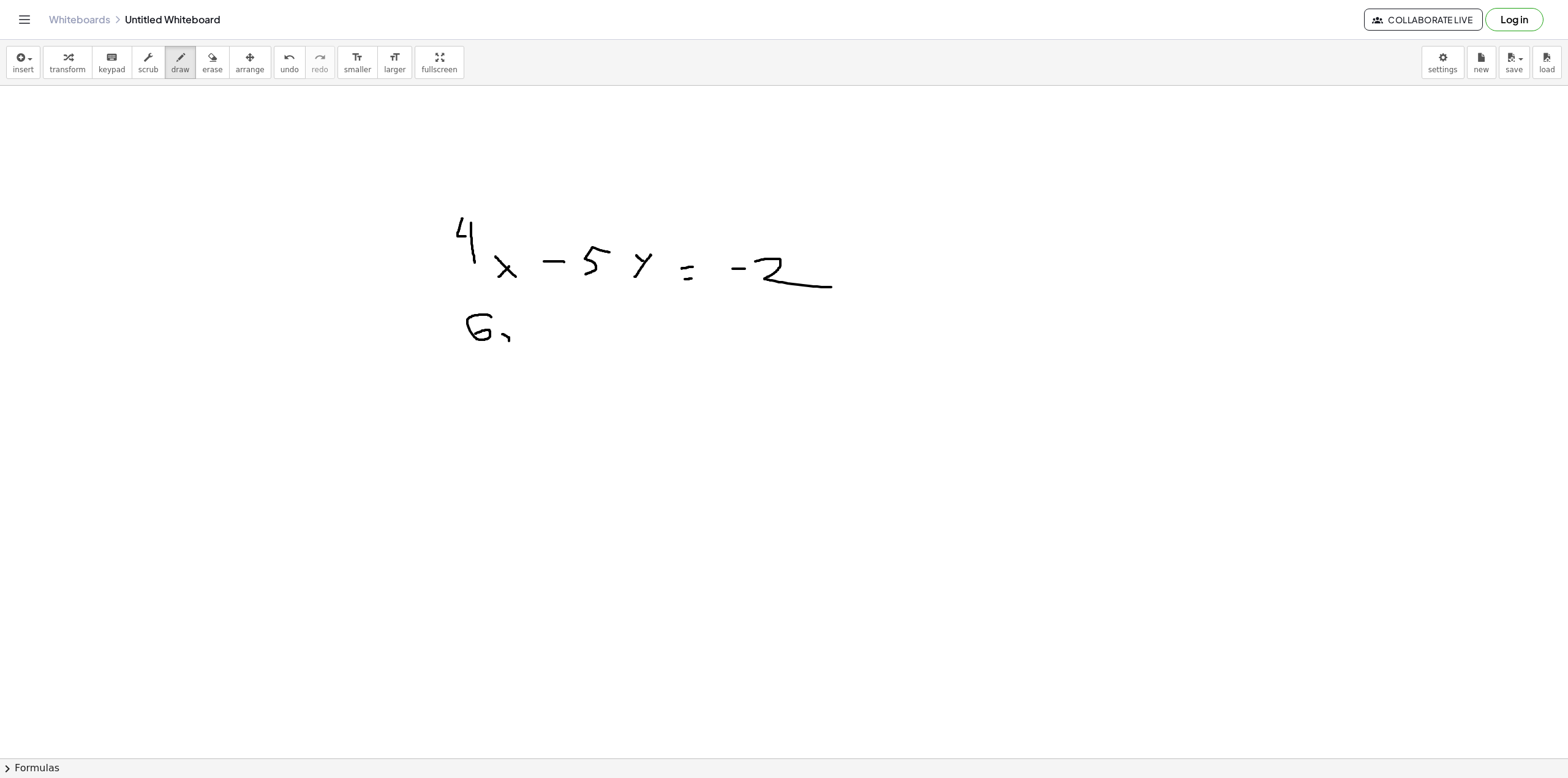
drag, startPoint x: 537, startPoint y: 348, endPoint x: 534, endPoint y: 335, distance: 13.3
drag, startPoint x: 533, startPoint y: 338, endPoint x: 543, endPoint y: 338, distance: 10.0
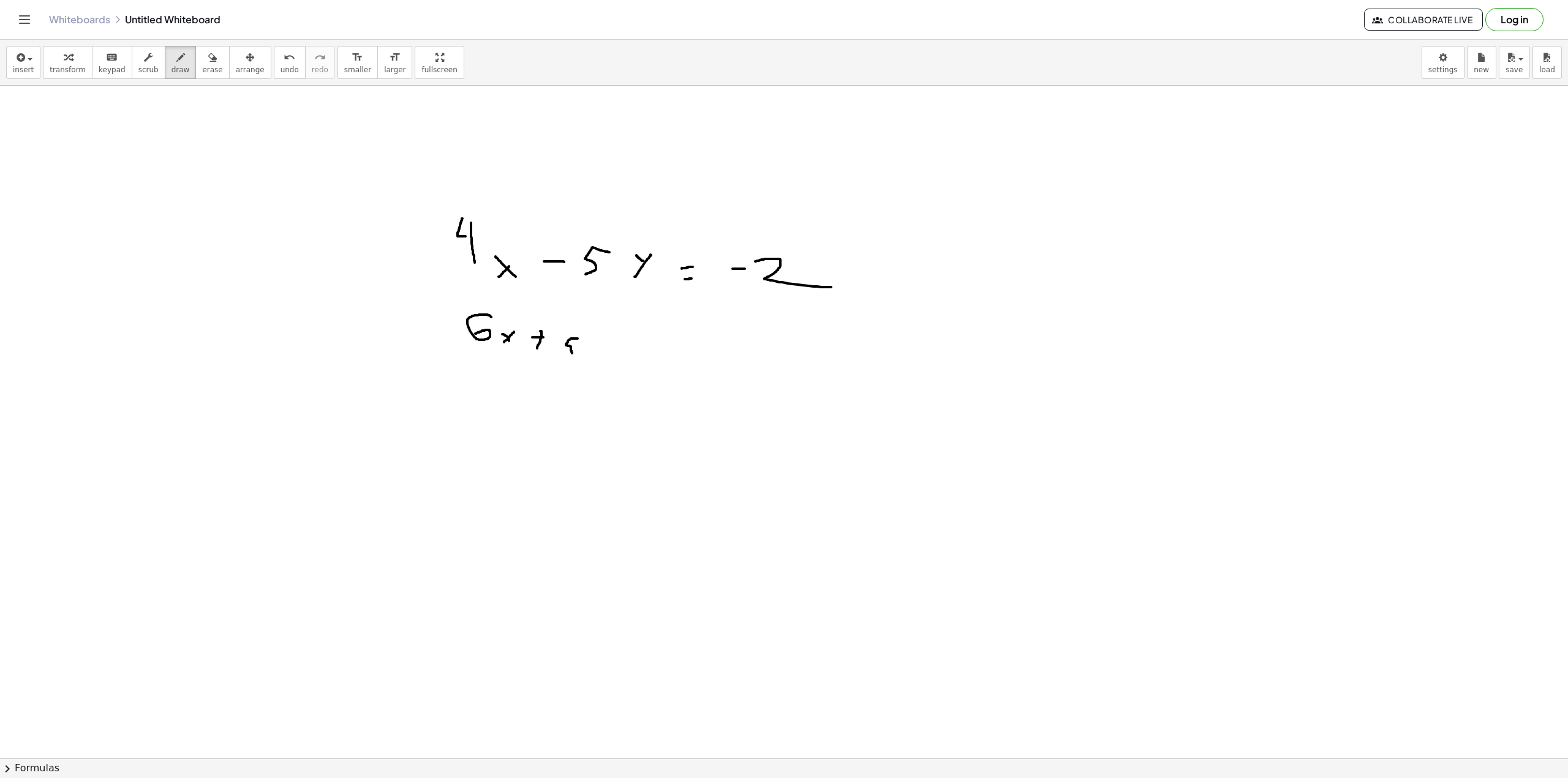
drag, startPoint x: 578, startPoint y: 338, endPoint x: 564, endPoint y: 357, distance: 23.6
drag, startPoint x: 599, startPoint y: 357, endPoint x: 611, endPoint y: 343, distance: 18.4
drag, startPoint x: 606, startPoint y: 349, endPoint x: 597, endPoint y: 343, distance: 10.8
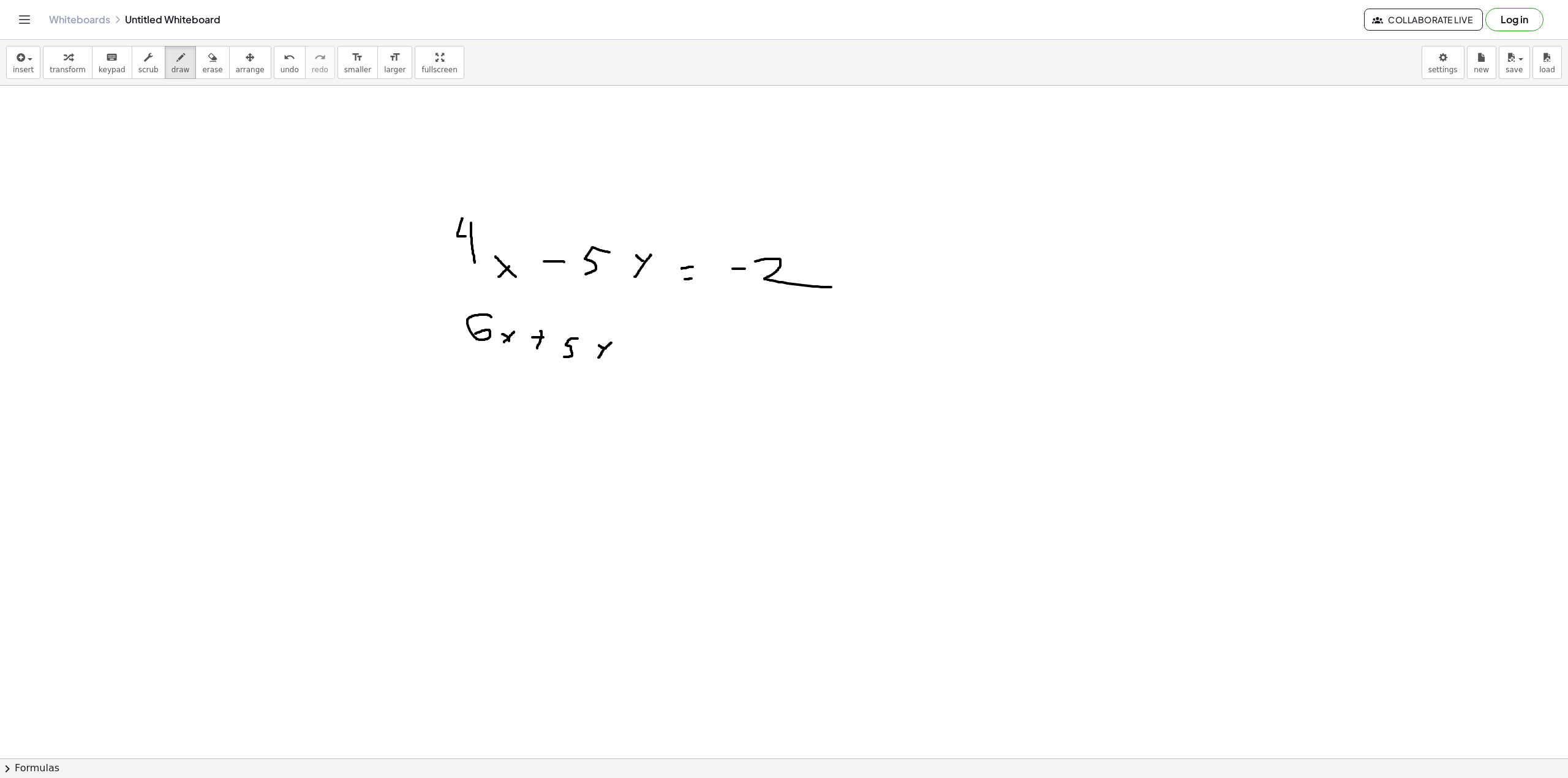
drag, startPoint x: 633, startPoint y: 349, endPoint x: 650, endPoint y: 347, distance: 17.1
drag, startPoint x: 664, startPoint y: 346, endPoint x: 697, endPoint y: 365, distance: 38.1
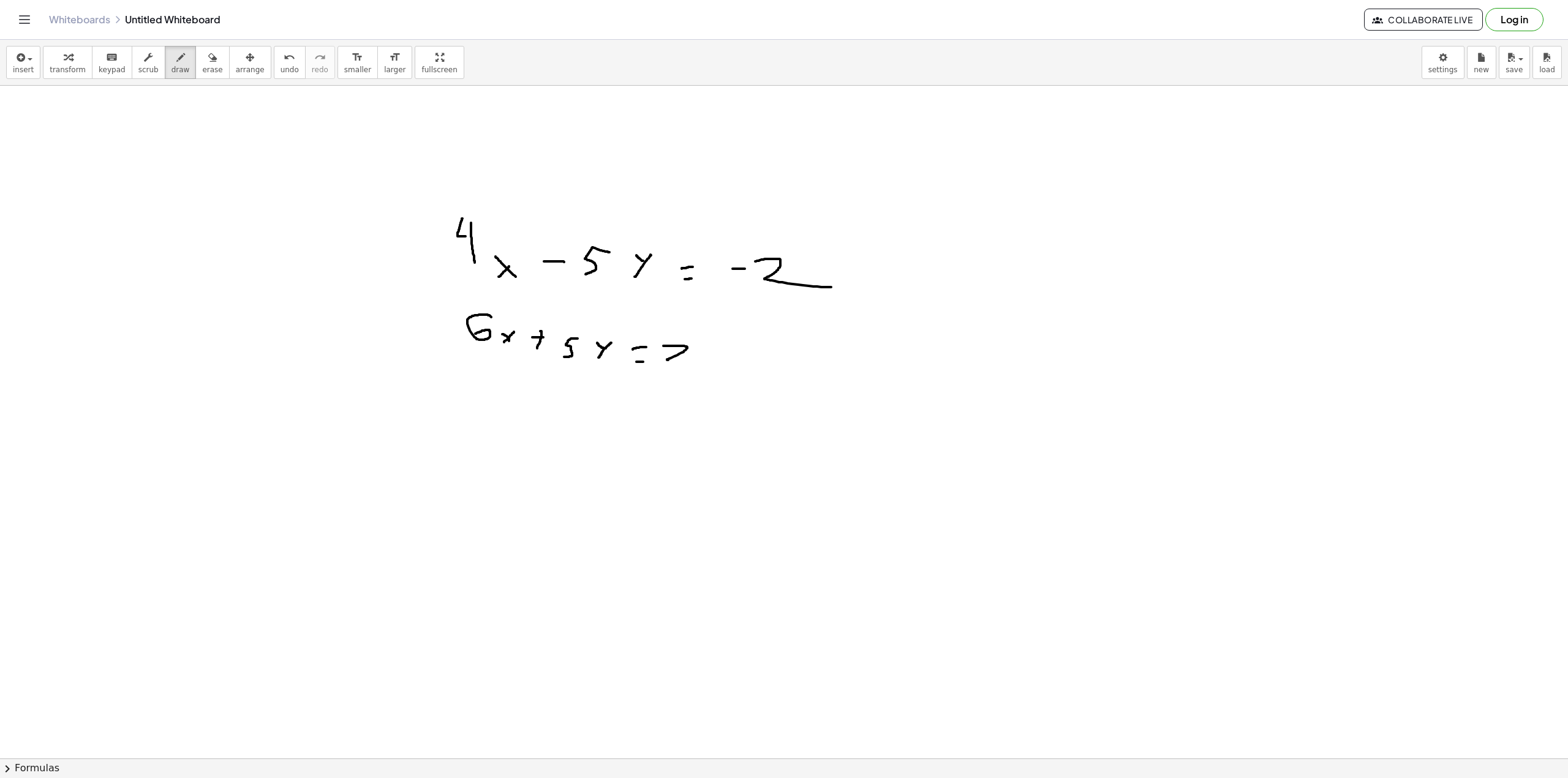
drag, startPoint x: 724, startPoint y: 363, endPoint x: 731, endPoint y: 347, distance: 17.5
drag, startPoint x: 435, startPoint y: 516, endPoint x: 451, endPoint y: 473, distance: 45.9
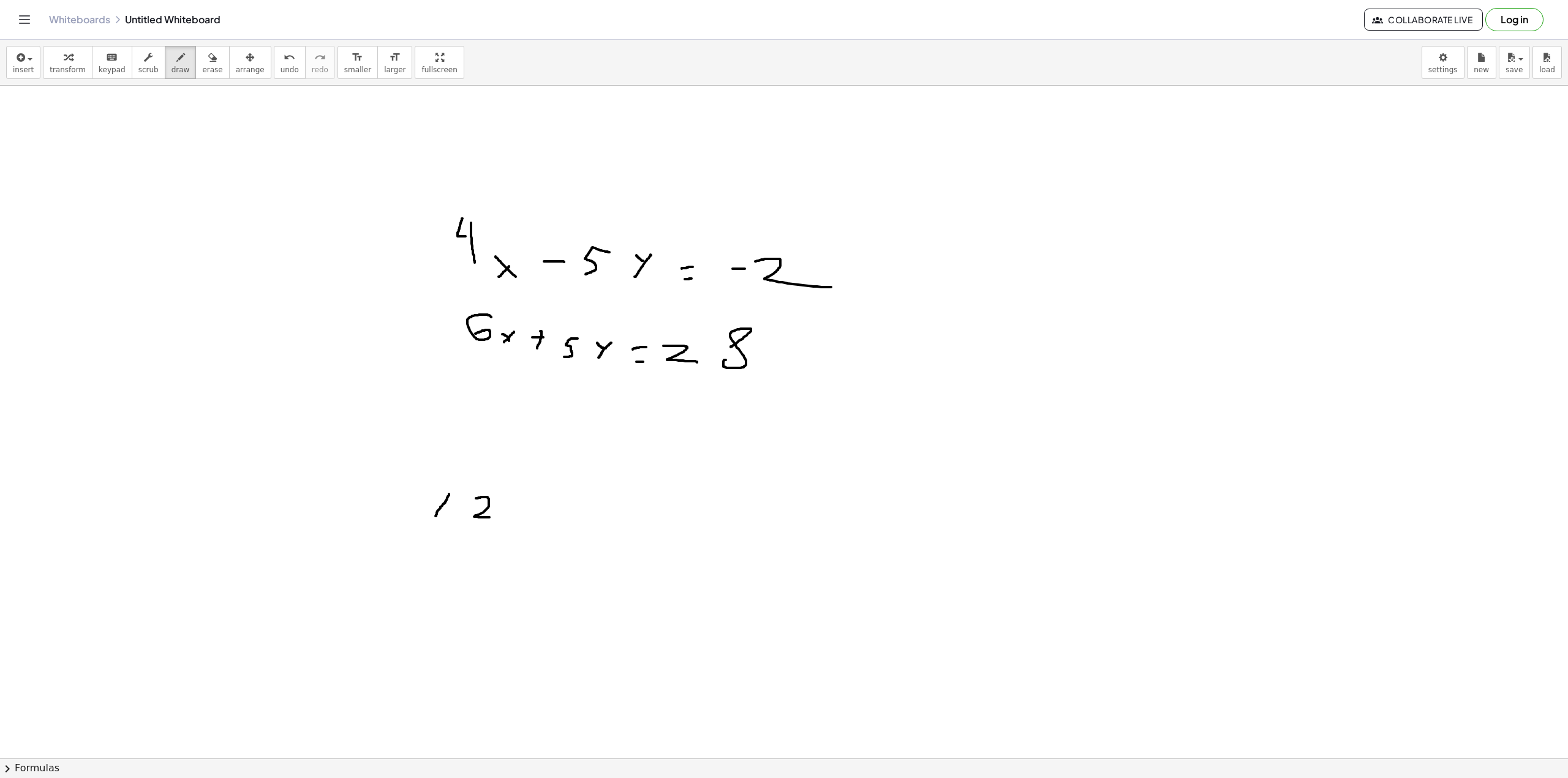
drag, startPoint x: 476, startPoint y: 498, endPoint x: 497, endPoint y: 518, distance: 29.0
drag, startPoint x: 511, startPoint y: 518, endPoint x: 518, endPoint y: 521, distance: 7.6
drag, startPoint x: 509, startPoint y: 522, endPoint x: 518, endPoint y: 516, distance: 10.8
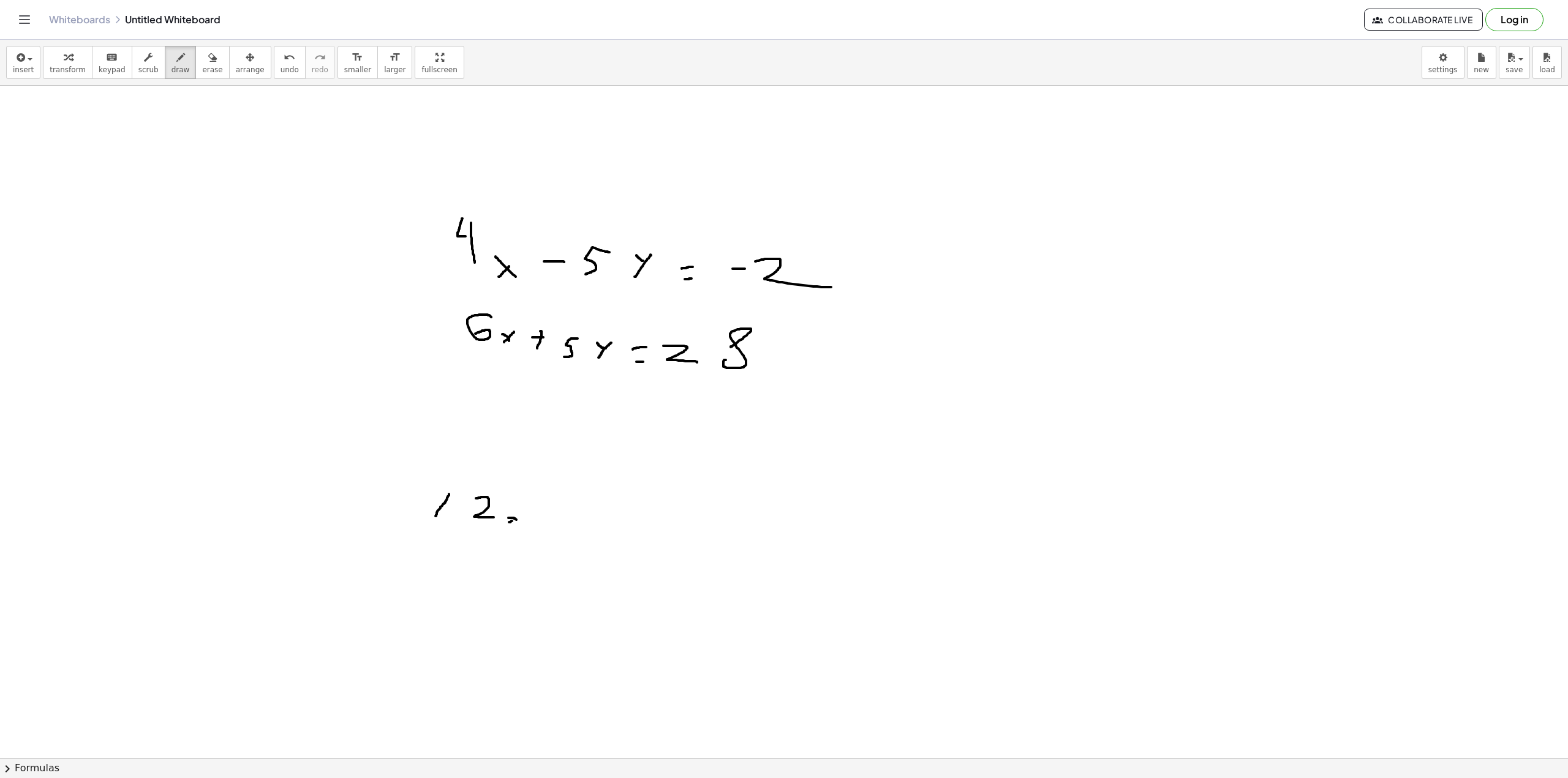
drag, startPoint x: 541, startPoint y: 515, endPoint x: 554, endPoint y: 514, distance: 13.0
drag, startPoint x: 589, startPoint y: 502, endPoint x: 594, endPoint y: 516, distance: 14.9
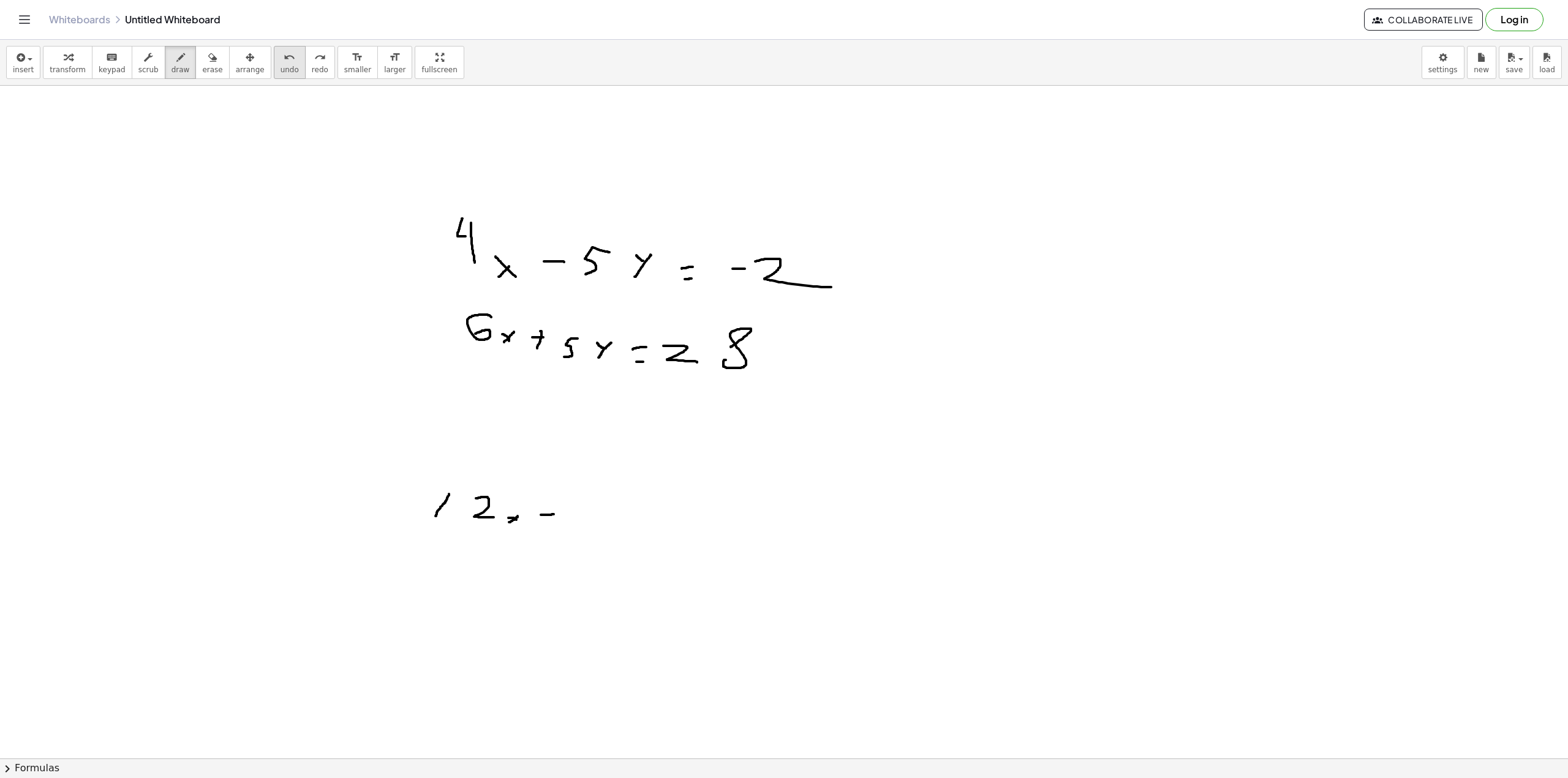
click at [281, 71] on span "undo" at bounding box center [289, 70] width 18 height 9
drag, startPoint x: 600, startPoint y: 501, endPoint x: 597, endPoint y: 519, distance: 18.2
drag, startPoint x: 627, startPoint y: 502, endPoint x: 615, endPoint y: 519, distance: 20.8
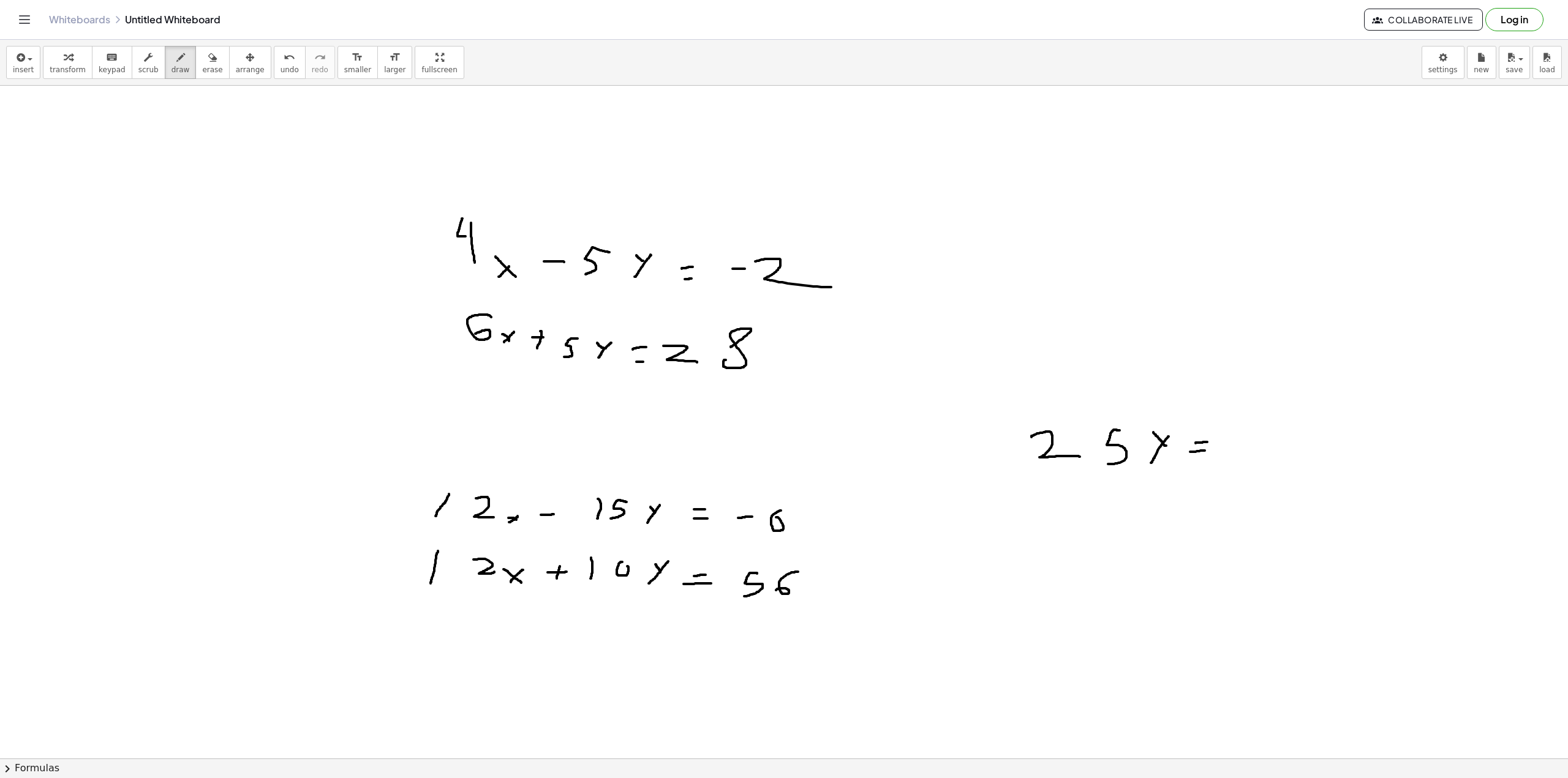
drag, startPoint x: 1225, startPoint y: 444, endPoint x: 1235, endPoint y: 444, distance: 10.0
drag, startPoint x: 1268, startPoint y: 448, endPoint x: 1291, endPoint y: 440, distance: 24.4
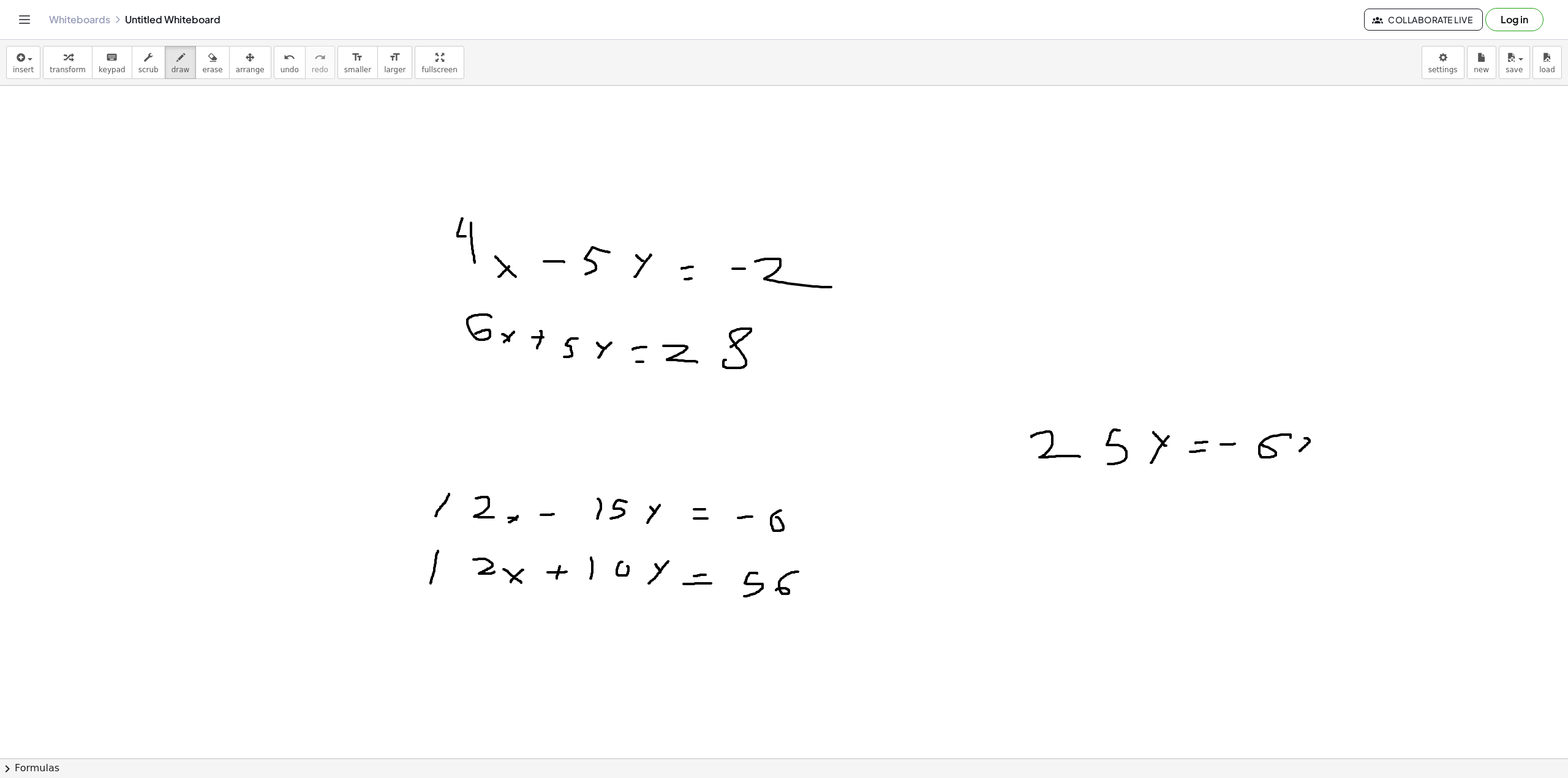
drag, startPoint x: 1305, startPoint y: 438, endPoint x: 1335, endPoint y: 449, distance: 32.0
drag, startPoint x: 1092, startPoint y: 521, endPoint x: 1118, endPoint y: 521, distance: 26.0
drag, startPoint x: 1128, startPoint y: 511, endPoint x: 1134, endPoint y: 537, distance: 26.7
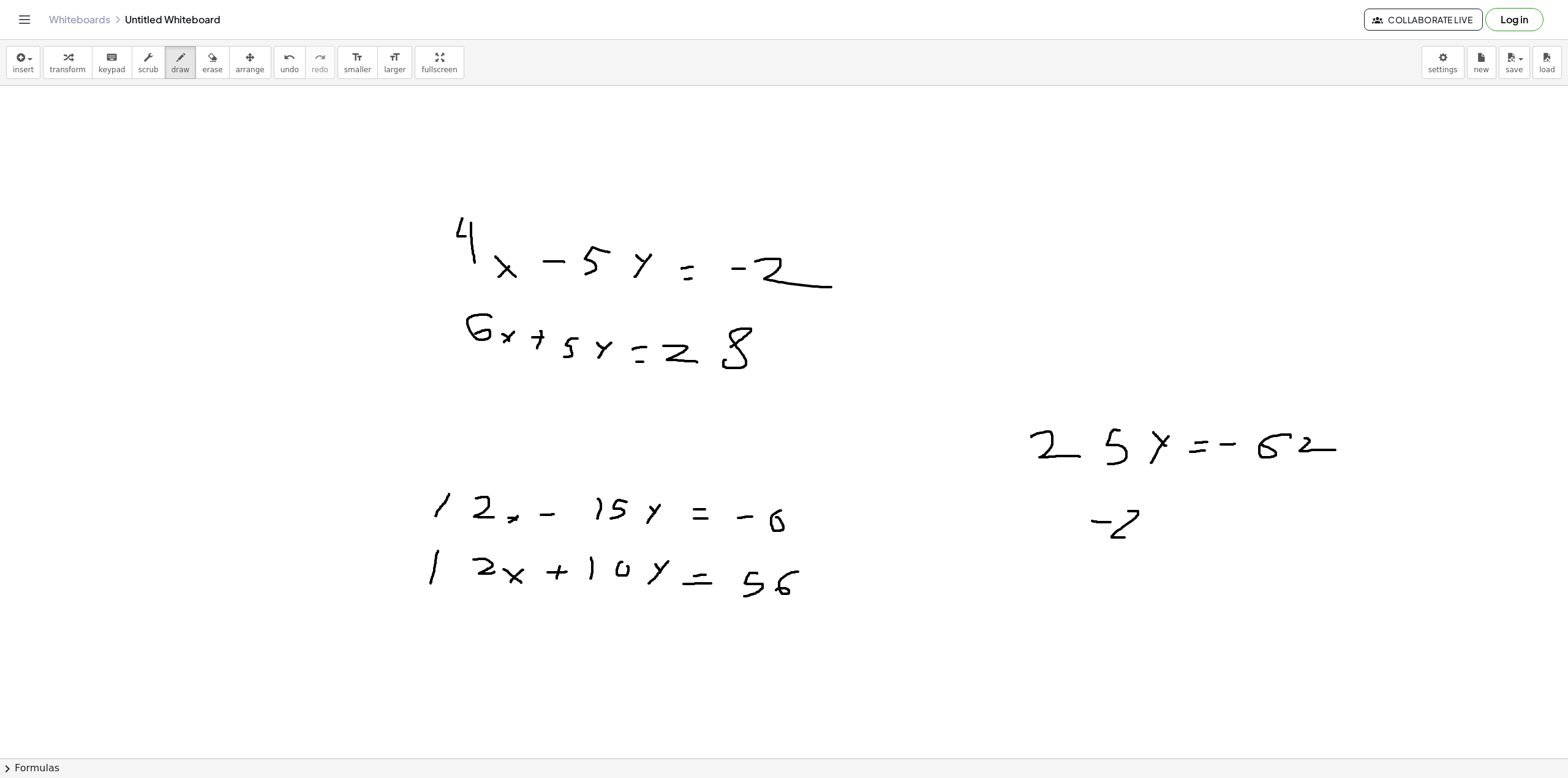
drag, startPoint x: 1172, startPoint y: 537, endPoint x: 1182, endPoint y: 497, distance: 41.2
drag, startPoint x: 1169, startPoint y: 513, endPoint x: 1172, endPoint y: 491, distance: 22.2
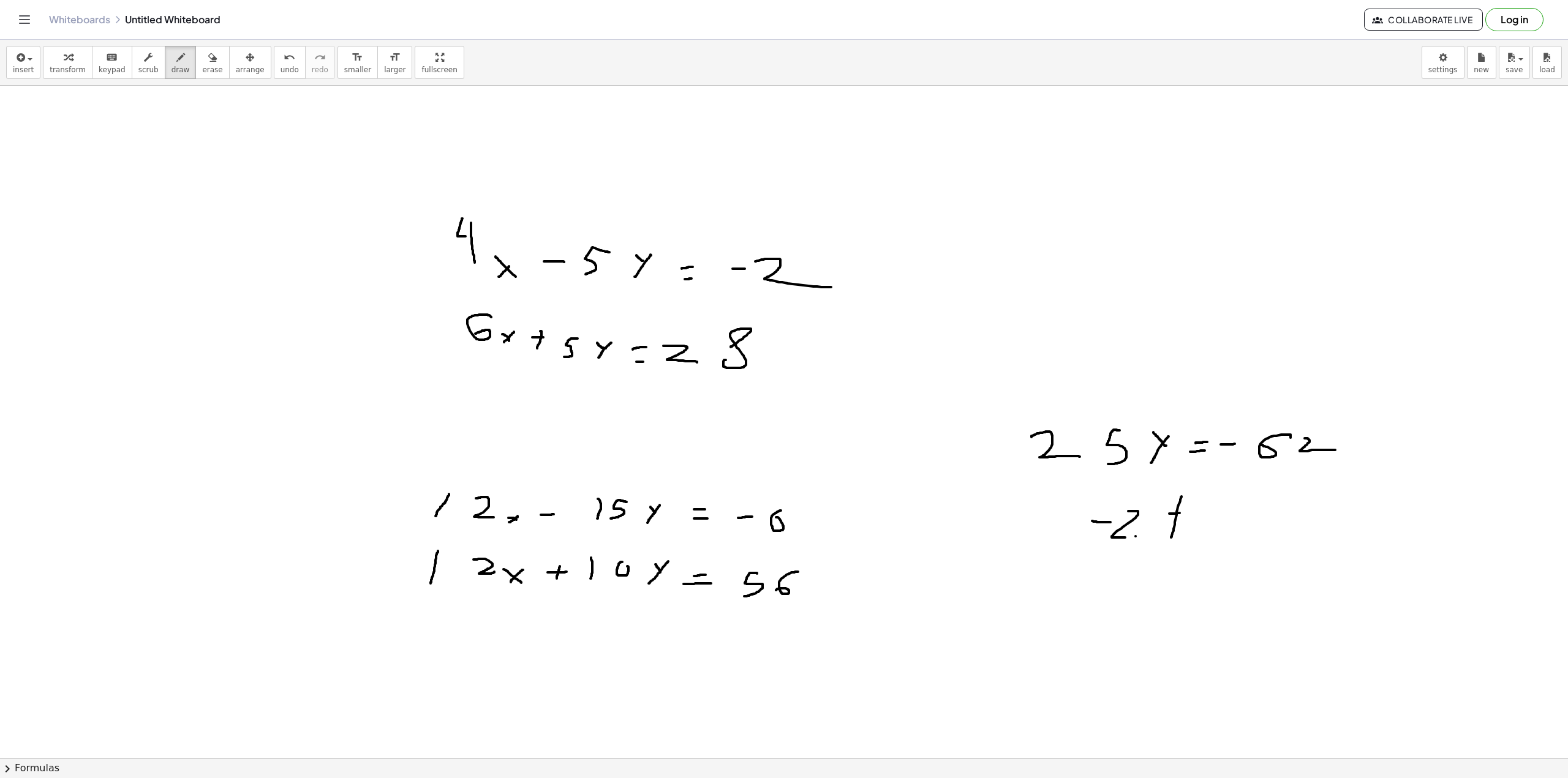
drag, startPoint x: 1191, startPoint y: 513, endPoint x: 1199, endPoint y: 514, distance: 8.1
drag, startPoint x: 558, startPoint y: 268, endPoint x: 555, endPoint y: 256, distance: 12.4
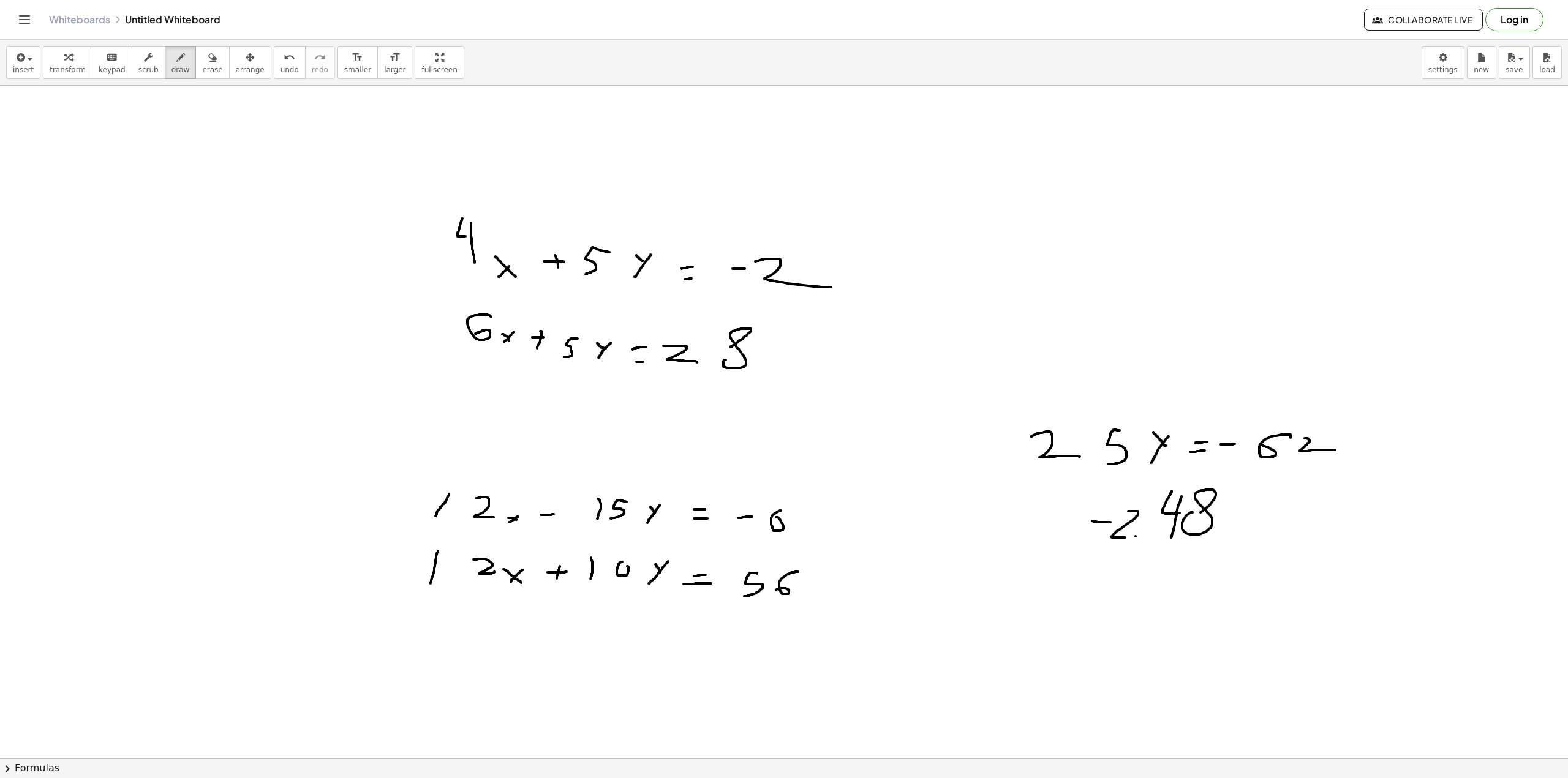
drag, startPoint x: 740, startPoint y: 273, endPoint x: 740, endPoint y: 263, distance: 10.0
drag, startPoint x: 200, startPoint y: 134, endPoint x: 241, endPoint y: 127, distance: 41.6
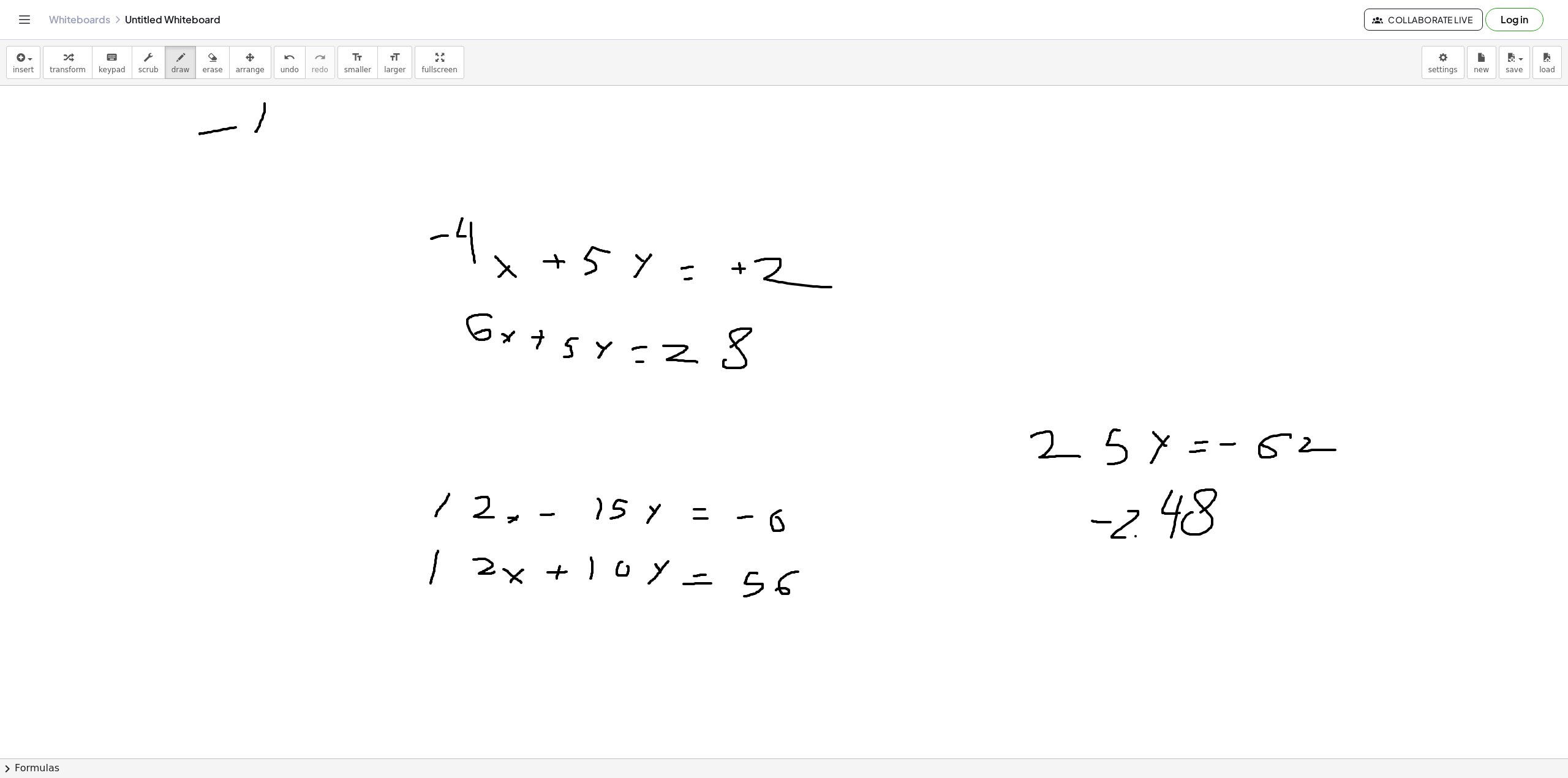
drag, startPoint x: 260, startPoint y: 123, endPoint x: 266, endPoint y: 101, distance: 22.8
drag, startPoint x: 346, startPoint y: 141, endPoint x: 365, endPoint y: 139, distance: 19.1
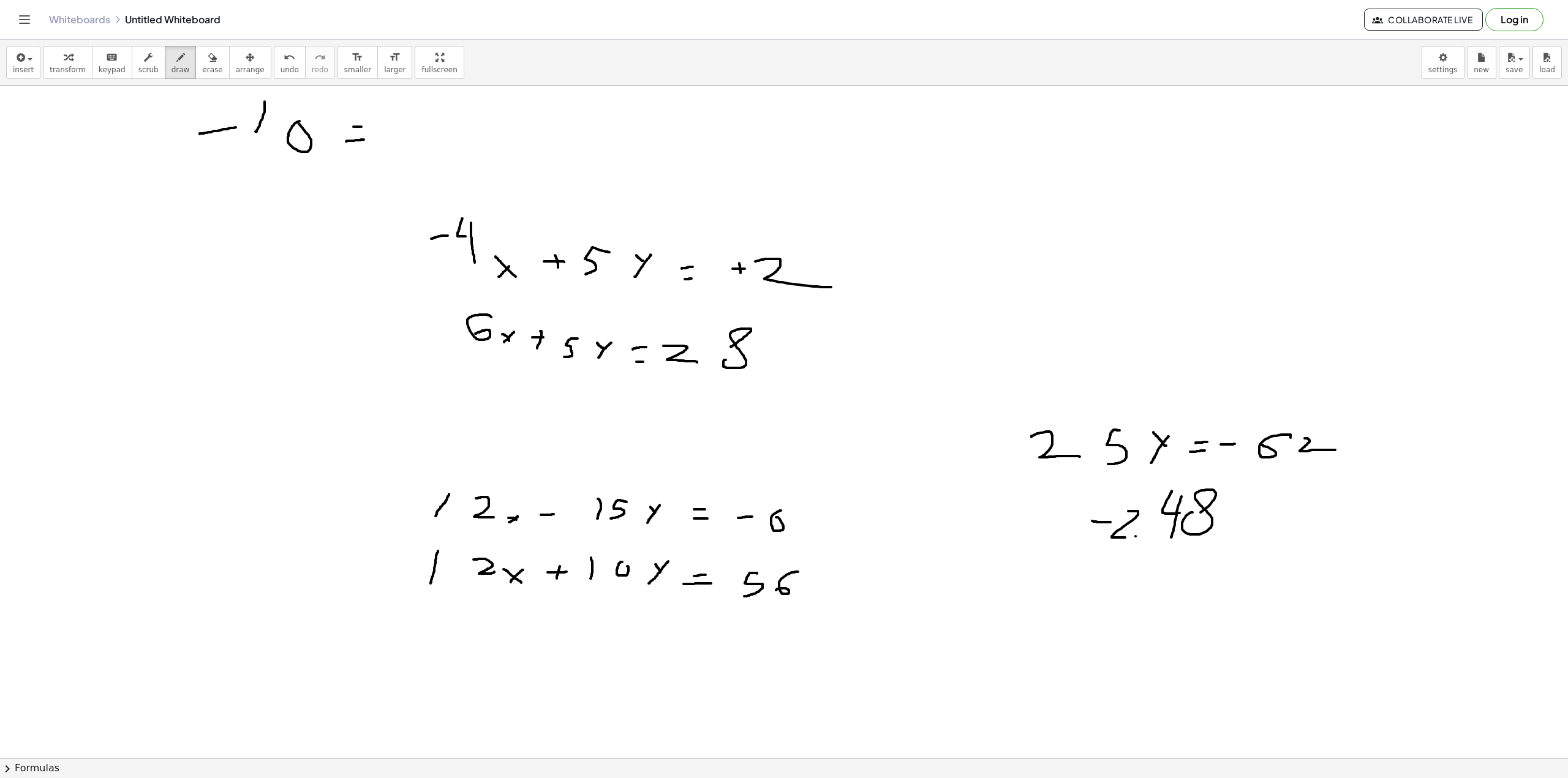
drag, startPoint x: 354, startPoint y: 127, endPoint x: 368, endPoint y: 127, distance: 14.0
drag, startPoint x: 325, startPoint y: 144, endPoint x: 335, endPoint y: 151, distance: 12.2
drag, startPoint x: 326, startPoint y: 154, endPoint x: 331, endPoint y: 146, distance: 9.4
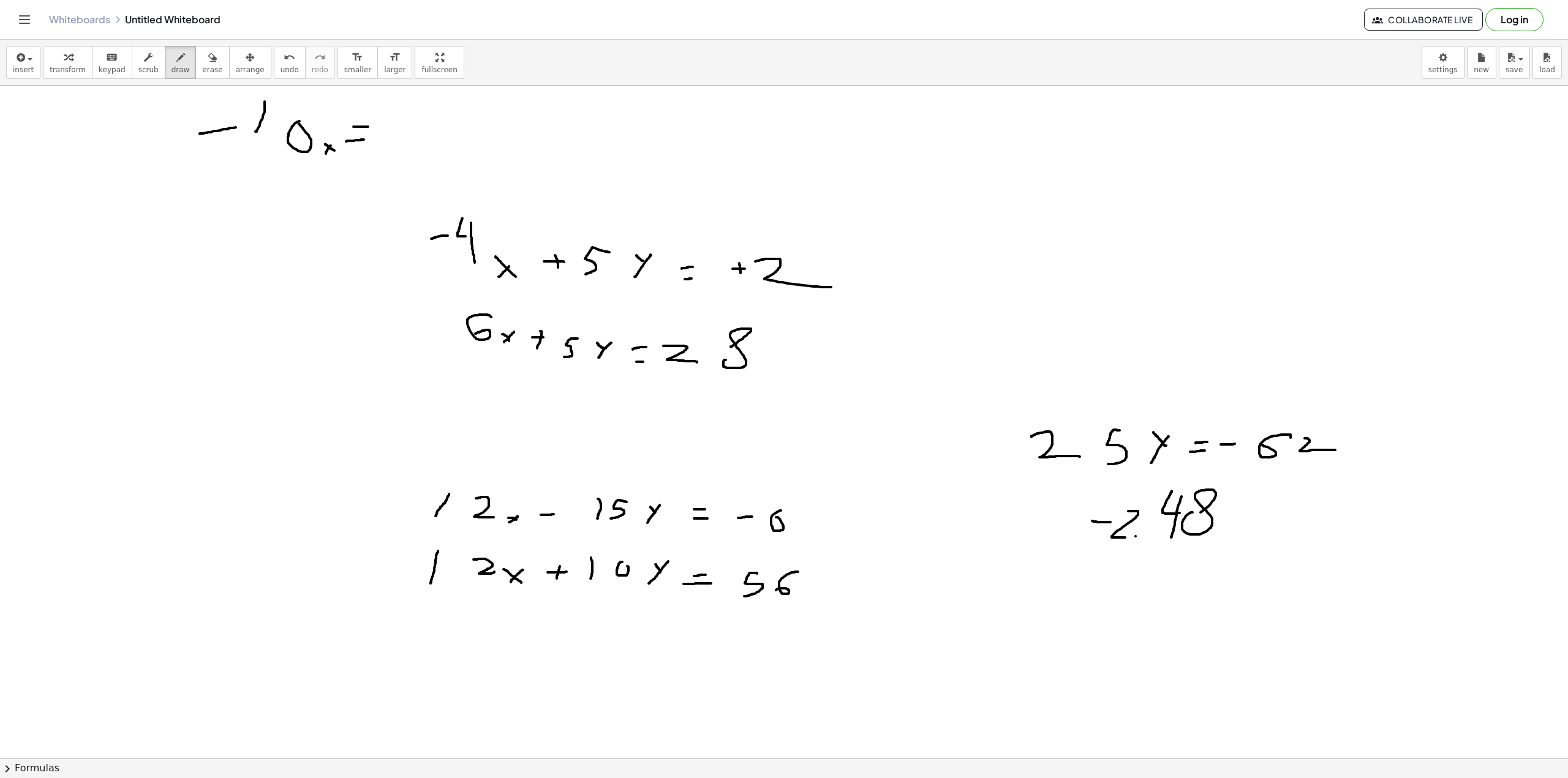
drag, startPoint x: 413, startPoint y: 123, endPoint x: 425, endPoint y: 141, distance: 21.6
drag, startPoint x: 443, startPoint y: 143, endPoint x: 452, endPoint y: 116, distance: 28.5
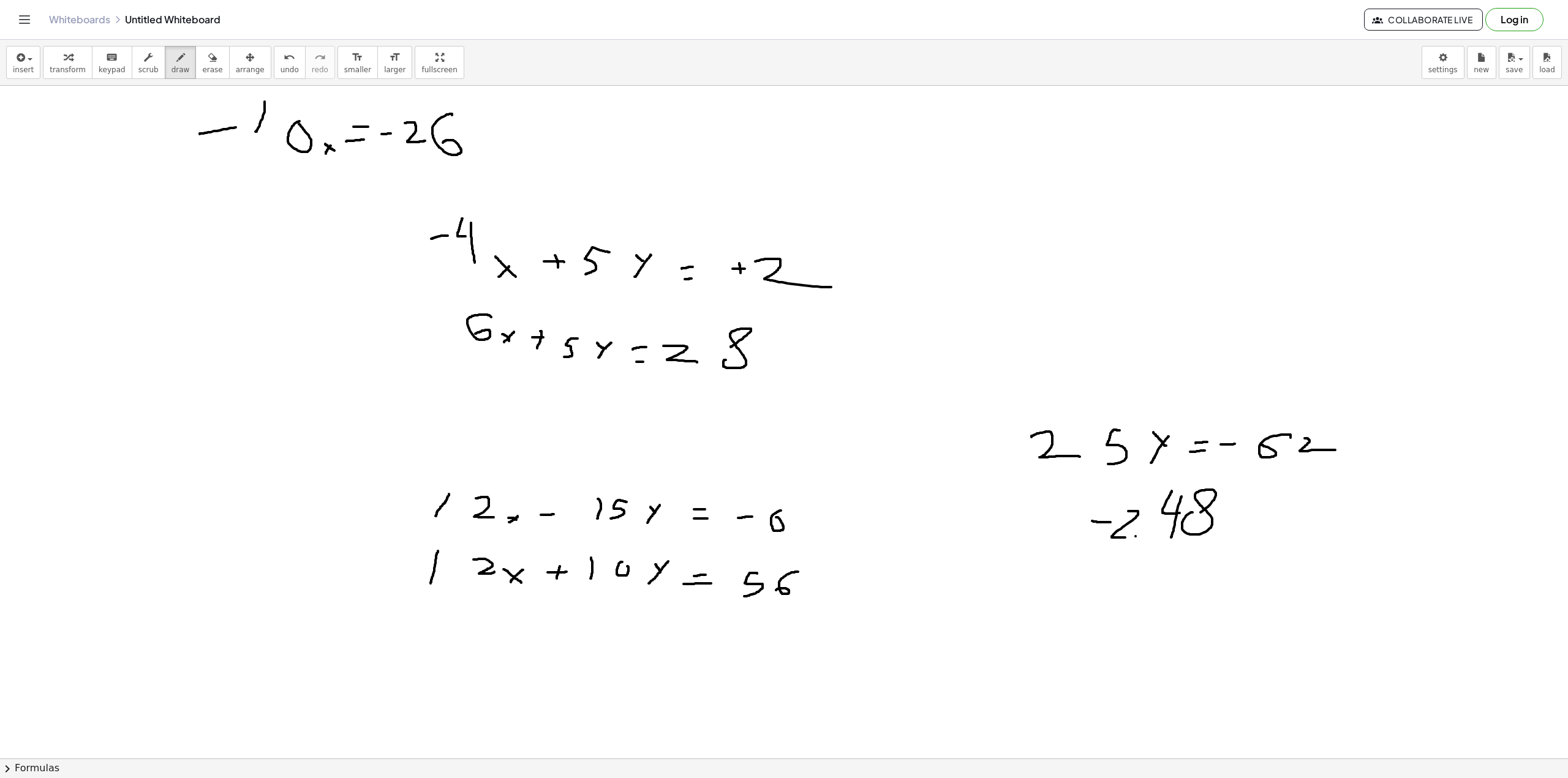
drag, startPoint x: 381, startPoint y: 134, endPoint x: 391, endPoint y: 133, distance: 10.0
drag, startPoint x: 658, startPoint y: 123, endPoint x: 682, endPoint y: 155, distance: 40.0
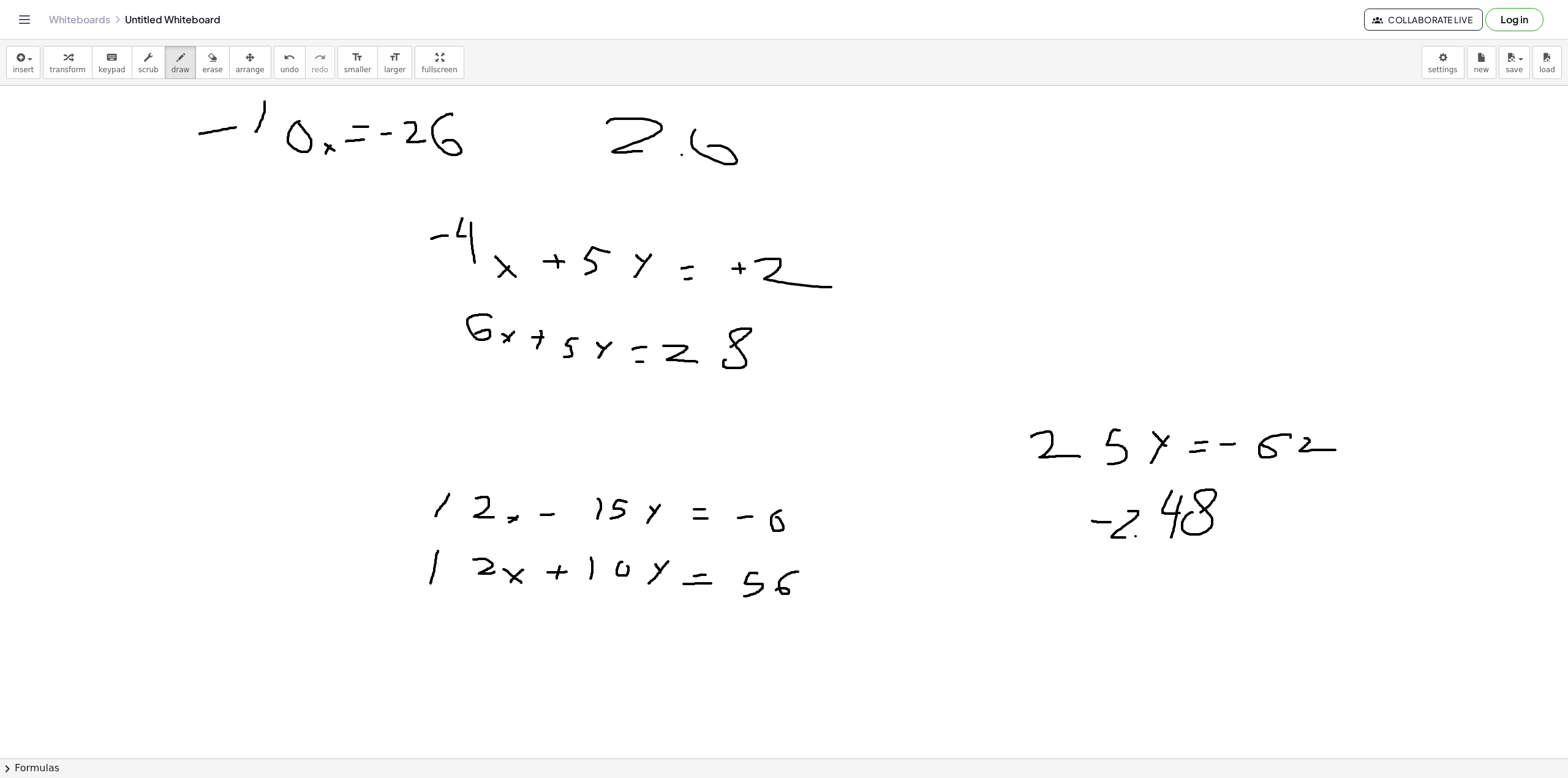
drag, startPoint x: 725, startPoint y: 147, endPoint x: 739, endPoint y: 132, distance: 20.5
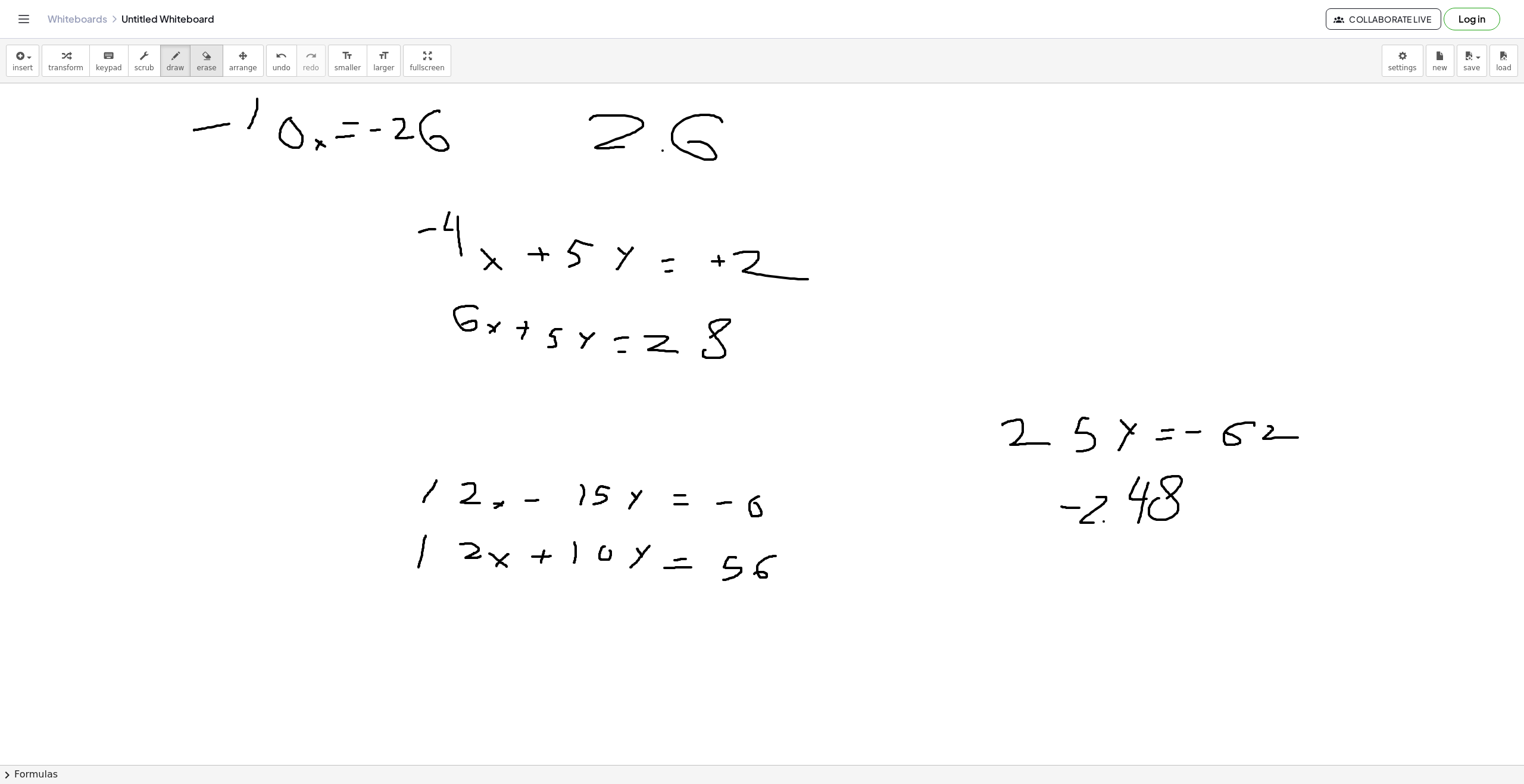
click at [203, 55] on icon "button" at bounding box center [206, 55] width 8 height 15
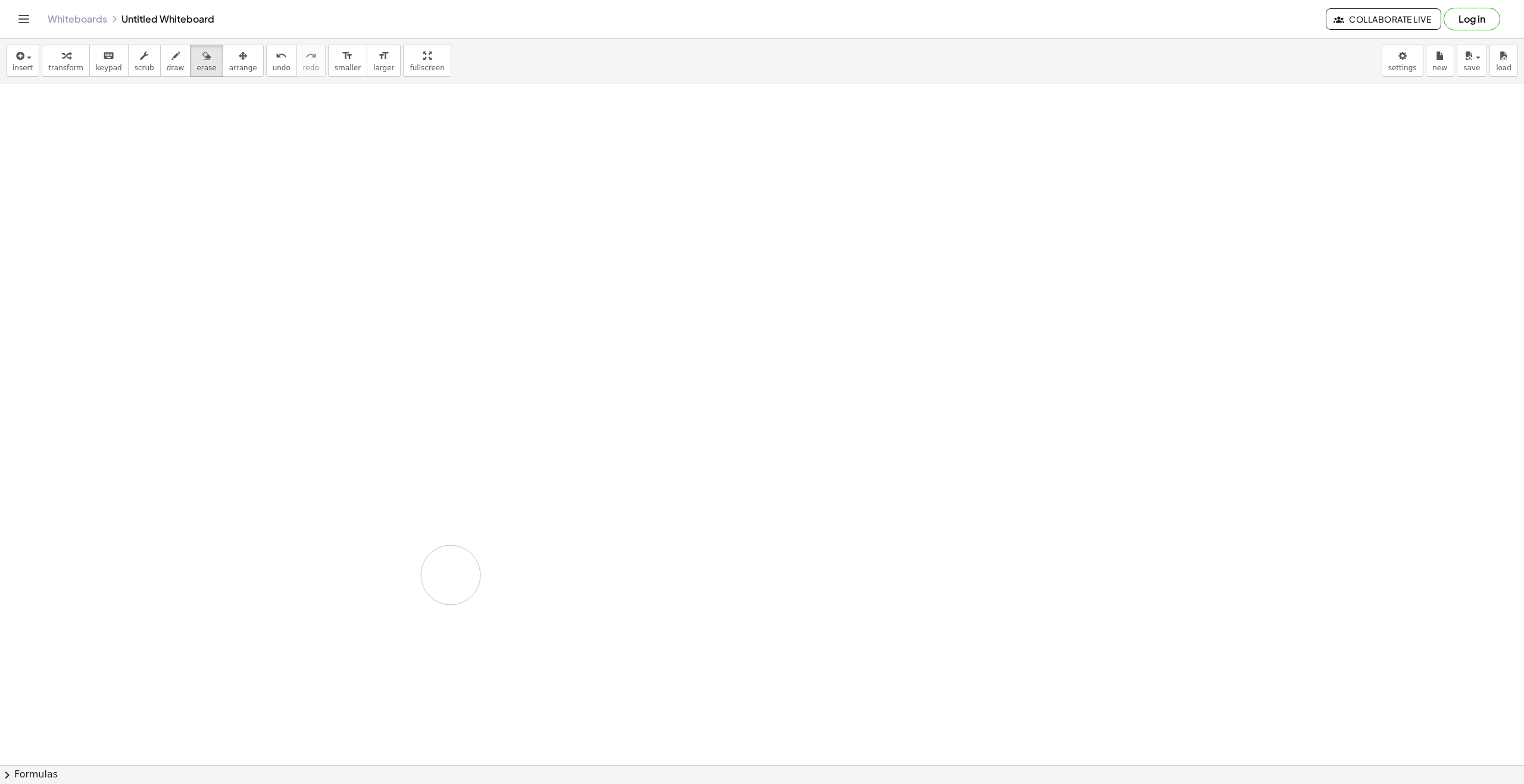
drag, startPoint x: 299, startPoint y: 110, endPoint x: 0, endPoint y: 2, distance: 317.9
click at [64, 415] on div at bounding box center [762, 776] width 1524 height 1385
drag, startPoint x: 329, startPoint y: 218, endPoint x: 371, endPoint y: 281, distance: 75.7
click at [371, 281] on div at bounding box center [762, 776] width 1524 height 1385
drag, startPoint x: 149, startPoint y: 54, endPoint x: 155, endPoint y: 66, distance: 13.4
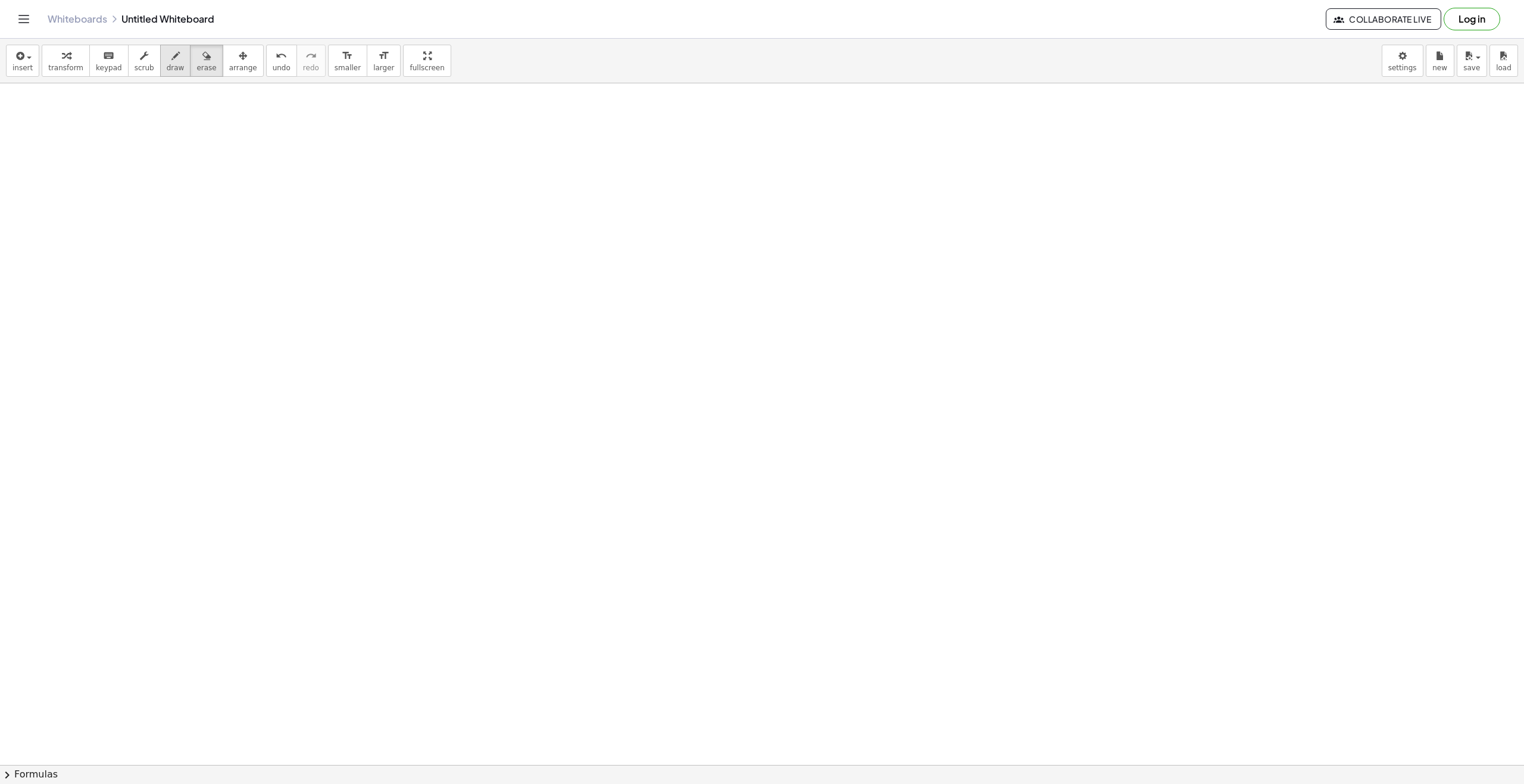
click at [160, 54] on button "draw" at bounding box center [176, 61] width 31 height 32
drag, startPoint x: 200, startPoint y: 169, endPoint x: 237, endPoint y: 216, distance: 59.8
click at [237, 216] on div at bounding box center [762, 776] width 1524 height 1385
drag, startPoint x: 208, startPoint y: 221, endPoint x: 225, endPoint y: 184, distance: 40.7
click at [224, 186] on div at bounding box center [762, 776] width 1524 height 1385
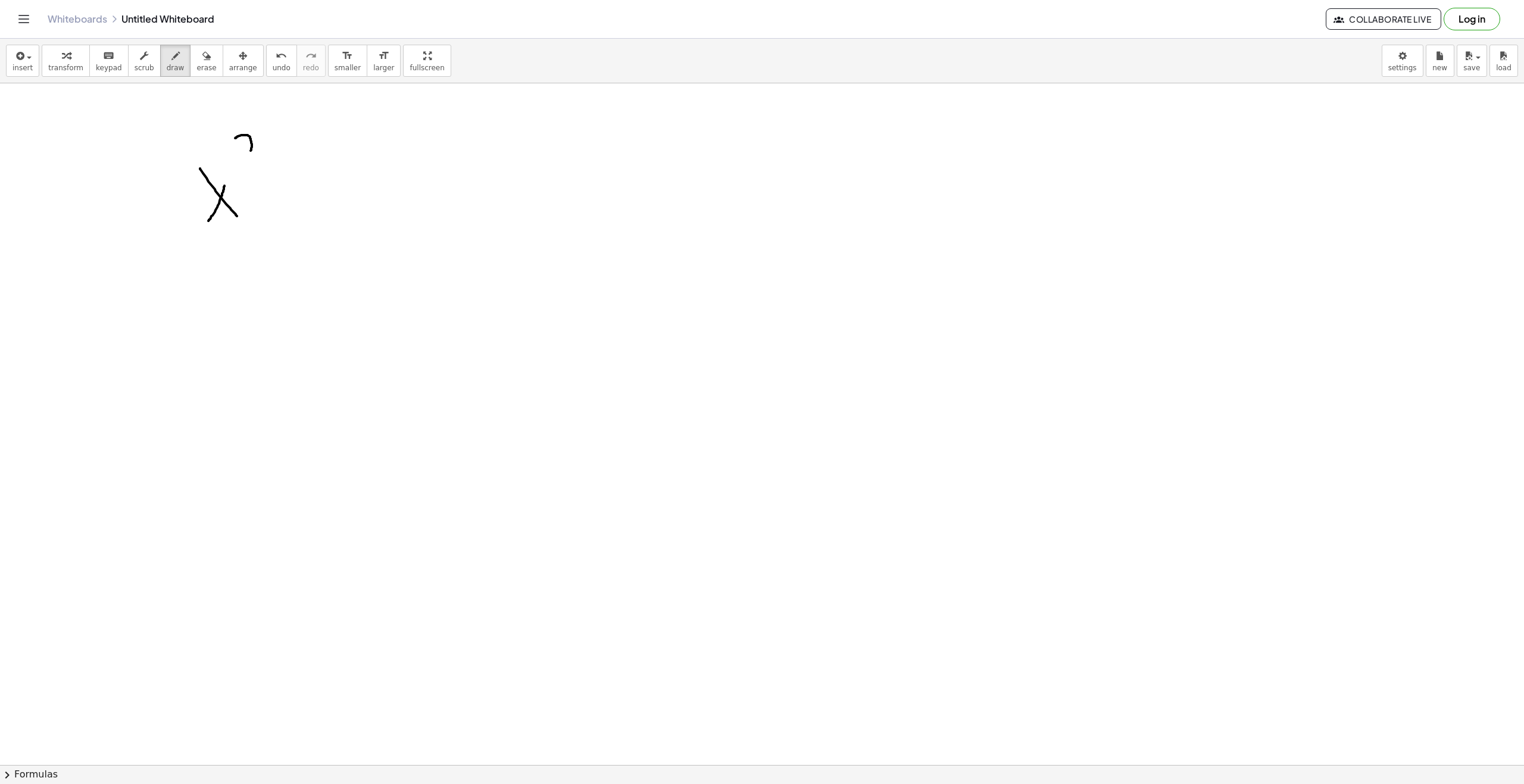
drag, startPoint x: 251, startPoint y: 142, endPoint x: 293, endPoint y: 174, distance: 52.8
click at [270, 156] on div at bounding box center [762, 776] width 1524 height 1385
drag, startPoint x: 310, startPoint y: 206, endPoint x: 297, endPoint y: 161, distance: 46.8
click at [297, 161] on div at bounding box center [762, 776] width 1524 height 1385
drag, startPoint x: 288, startPoint y: 180, endPoint x: 333, endPoint y: 189, distance: 45.9
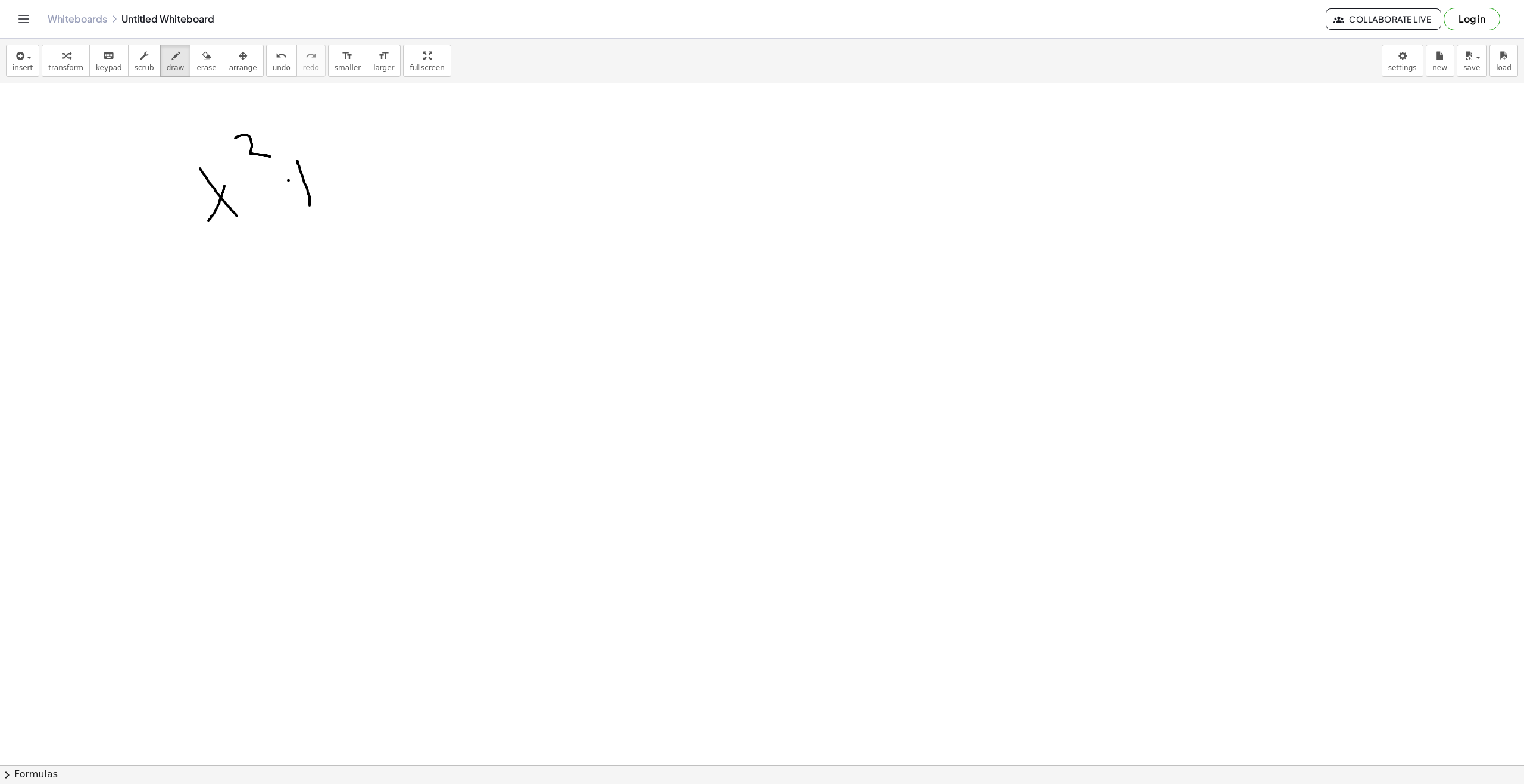
click at [295, 179] on div at bounding box center [762, 776] width 1524 height 1385
drag, startPoint x: 340, startPoint y: 189, endPoint x: 391, endPoint y: 191, distance: 51.0
click at [381, 182] on div at bounding box center [762, 776] width 1524 height 1385
drag, startPoint x: 391, startPoint y: 191, endPoint x: 415, endPoint y: 208, distance: 29.4
click at [419, 206] on div at bounding box center [762, 776] width 1524 height 1385
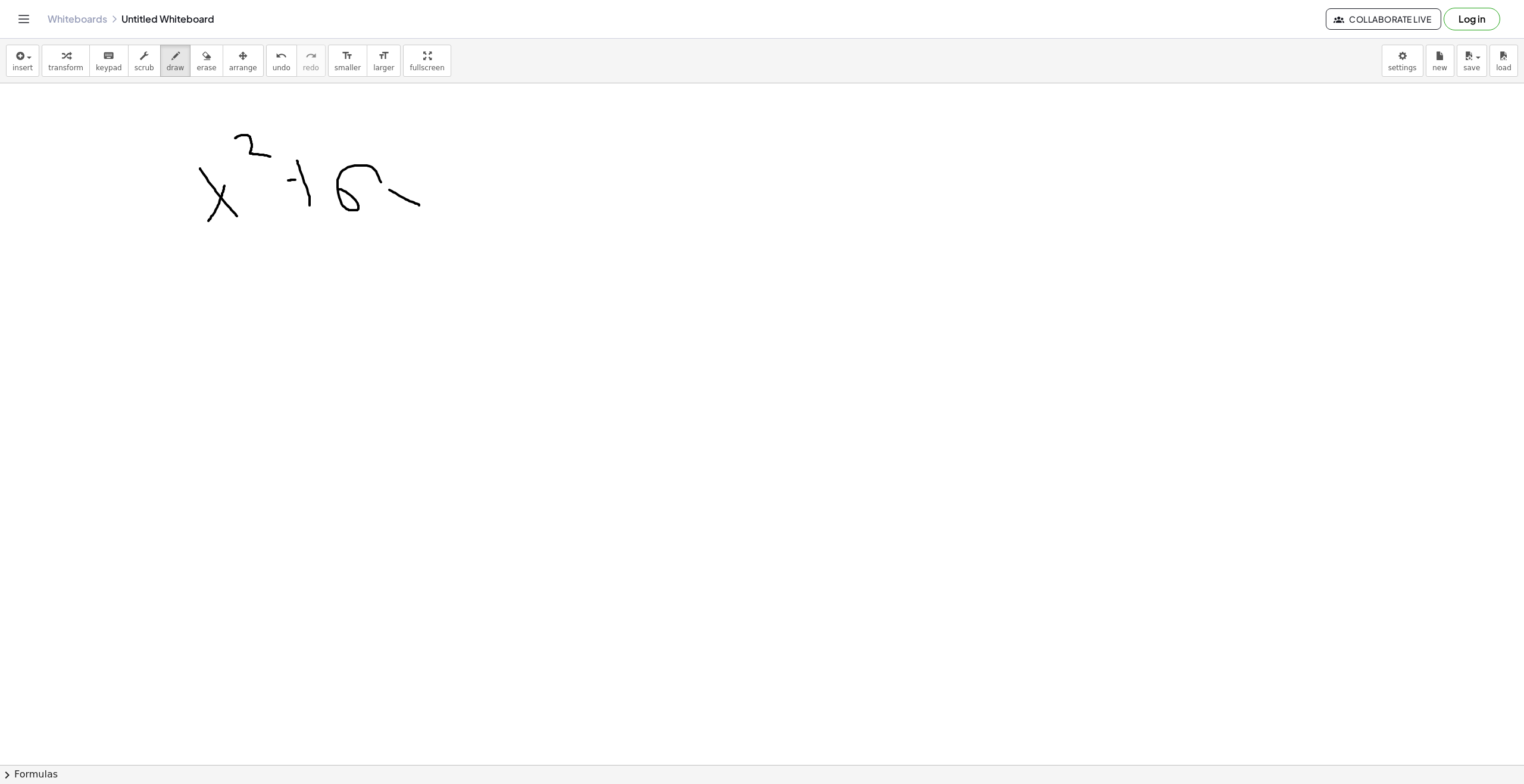
drag, startPoint x: 385, startPoint y: 213, endPoint x: 415, endPoint y: 187, distance: 39.7
click at [408, 186] on div at bounding box center [762, 776] width 1524 height 1385
click at [472, 164] on div at bounding box center [762, 776] width 1524 height 1385
drag, startPoint x: 481, startPoint y: 172, endPoint x: 496, endPoint y: 171, distance: 15.0
click at [495, 172] on div at bounding box center [762, 776] width 1524 height 1385
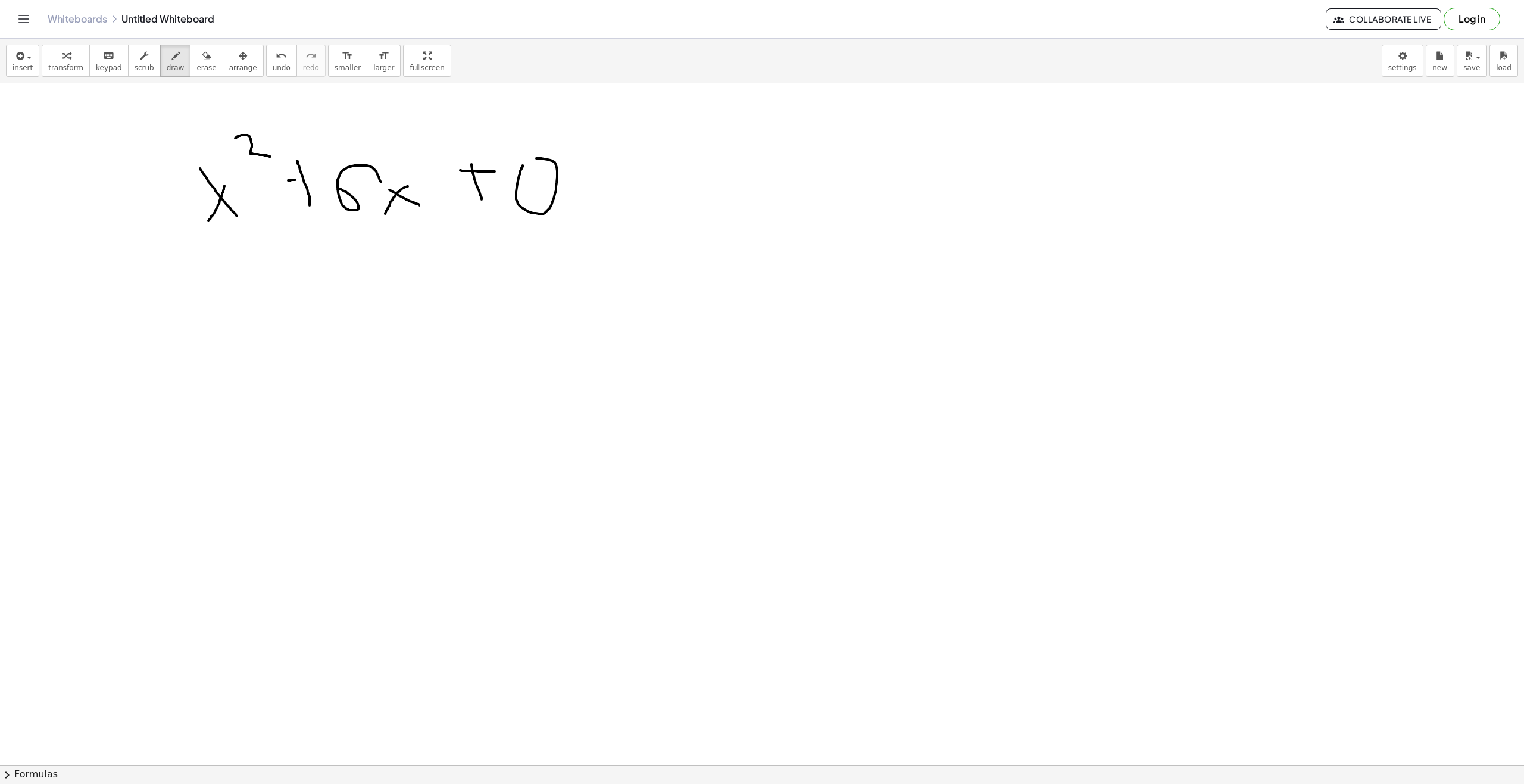
drag, startPoint x: 520, startPoint y: 173, endPoint x: 490, endPoint y: 163, distance: 31.6
click at [519, 159] on div at bounding box center [762, 776] width 1524 height 1385
drag, startPoint x: 347, startPoint y: 394, endPoint x: 371, endPoint y: 377, distance: 29.4
click at [363, 363] on div at bounding box center [762, 776] width 1524 height 1385
drag, startPoint x: 388, startPoint y: 400, endPoint x: 400, endPoint y: 410, distance: 15.6
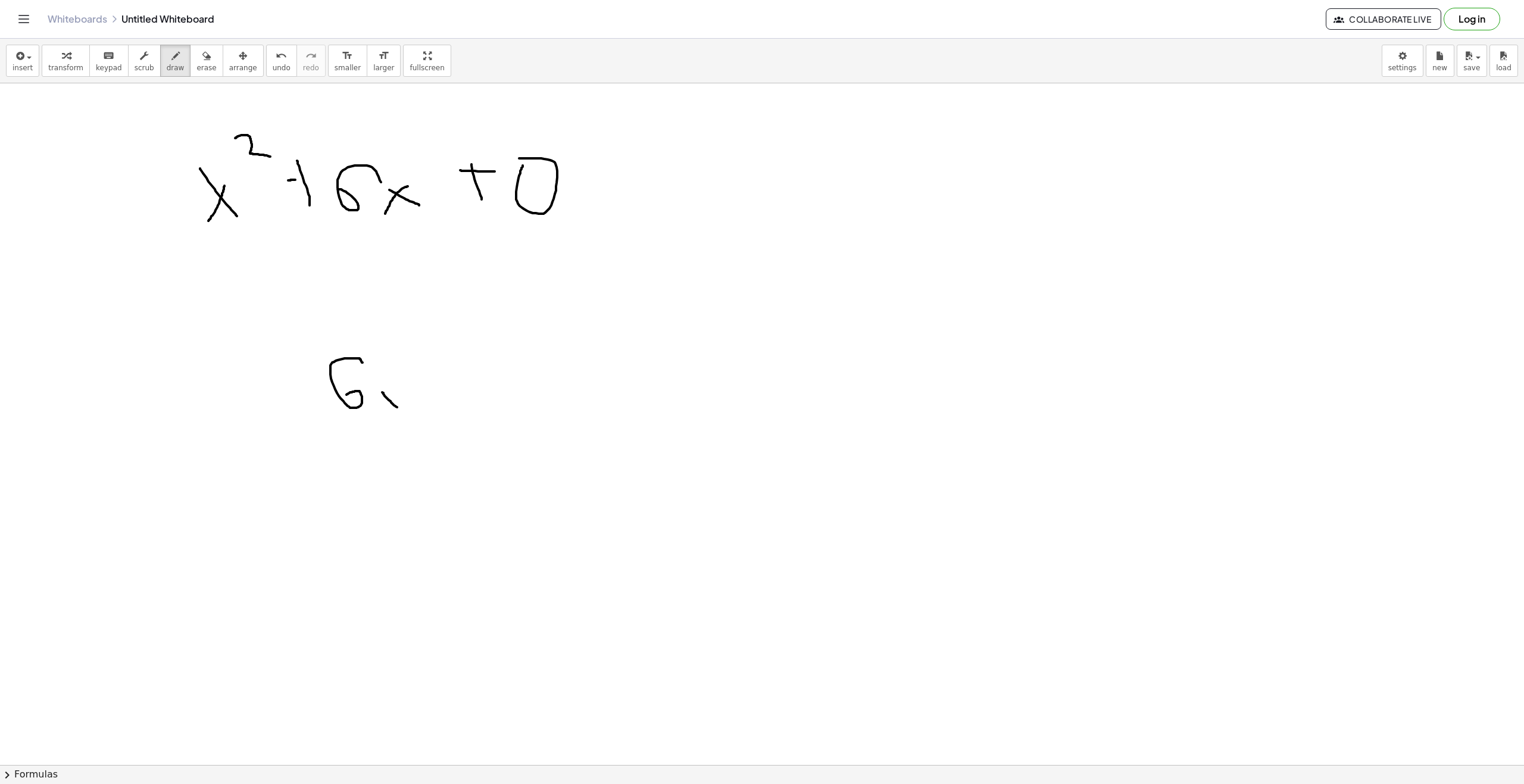
click at [401, 410] on div at bounding box center [762, 776] width 1524 height 1385
drag, startPoint x: 385, startPoint y: 410, endPoint x: 401, endPoint y: 390, distance: 25.6
click at [401, 390] on div at bounding box center [762, 776] width 1524 height 1385
drag, startPoint x: 447, startPoint y: 397, endPoint x: 440, endPoint y: 400, distance: 7.6
click at [444, 403] on div at bounding box center [762, 776] width 1524 height 1385
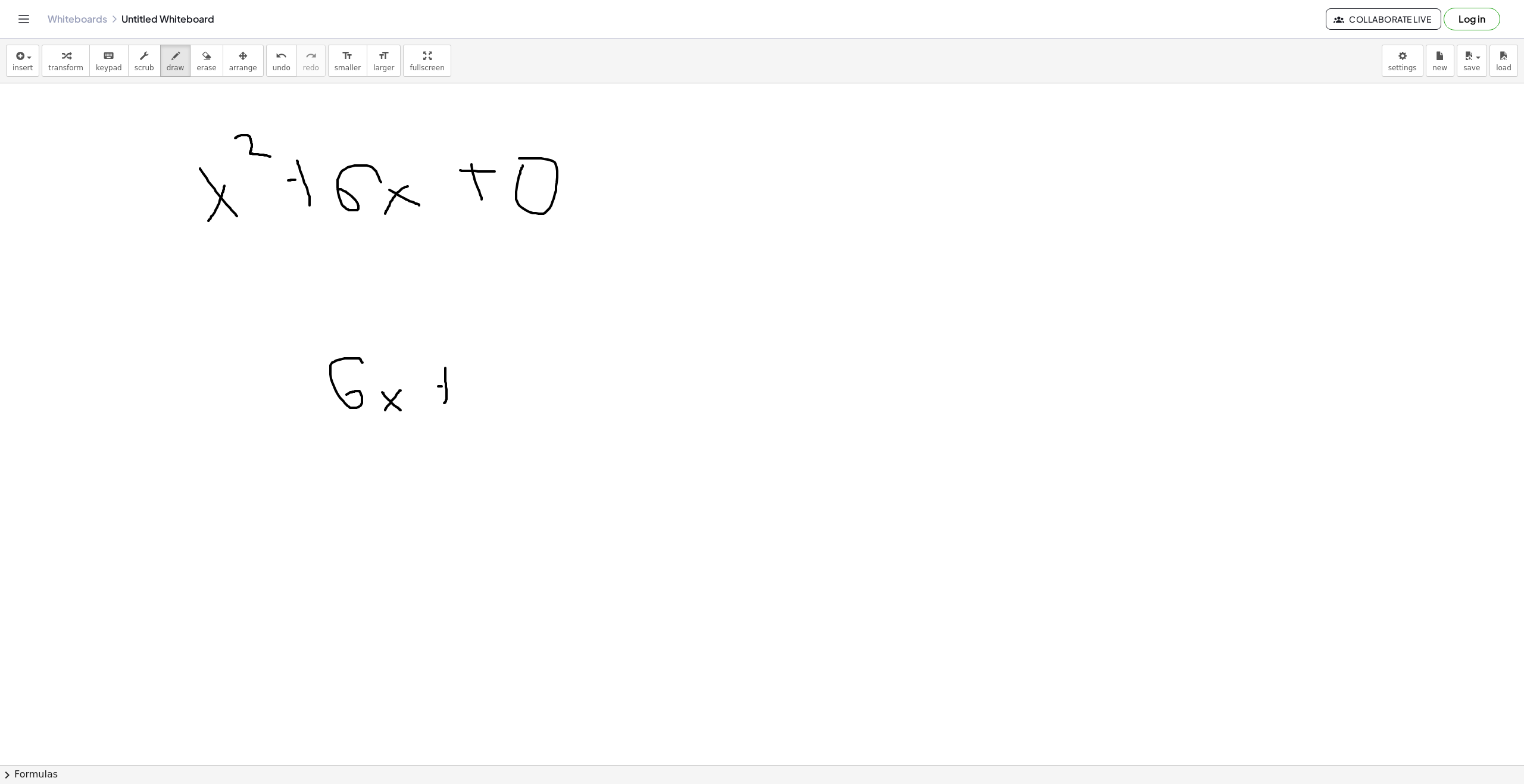
drag, startPoint x: 440, startPoint y: 387, endPoint x: 468, endPoint y: 379, distance: 29.1
click at [447, 387] on div at bounding box center [762, 776] width 1524 height 1385
drag, startPoint x: 479, startPoint y: 370, endPoint x: 495, endPoint y: 352, distance: 24.1
click at [473, 391] on div at bounding box center [762, 776] width 1524 height 1385
drag, startPoint x: 509, startPoint y: 339, endPoint x: 540, endPoint y: 361, distance: 38.0
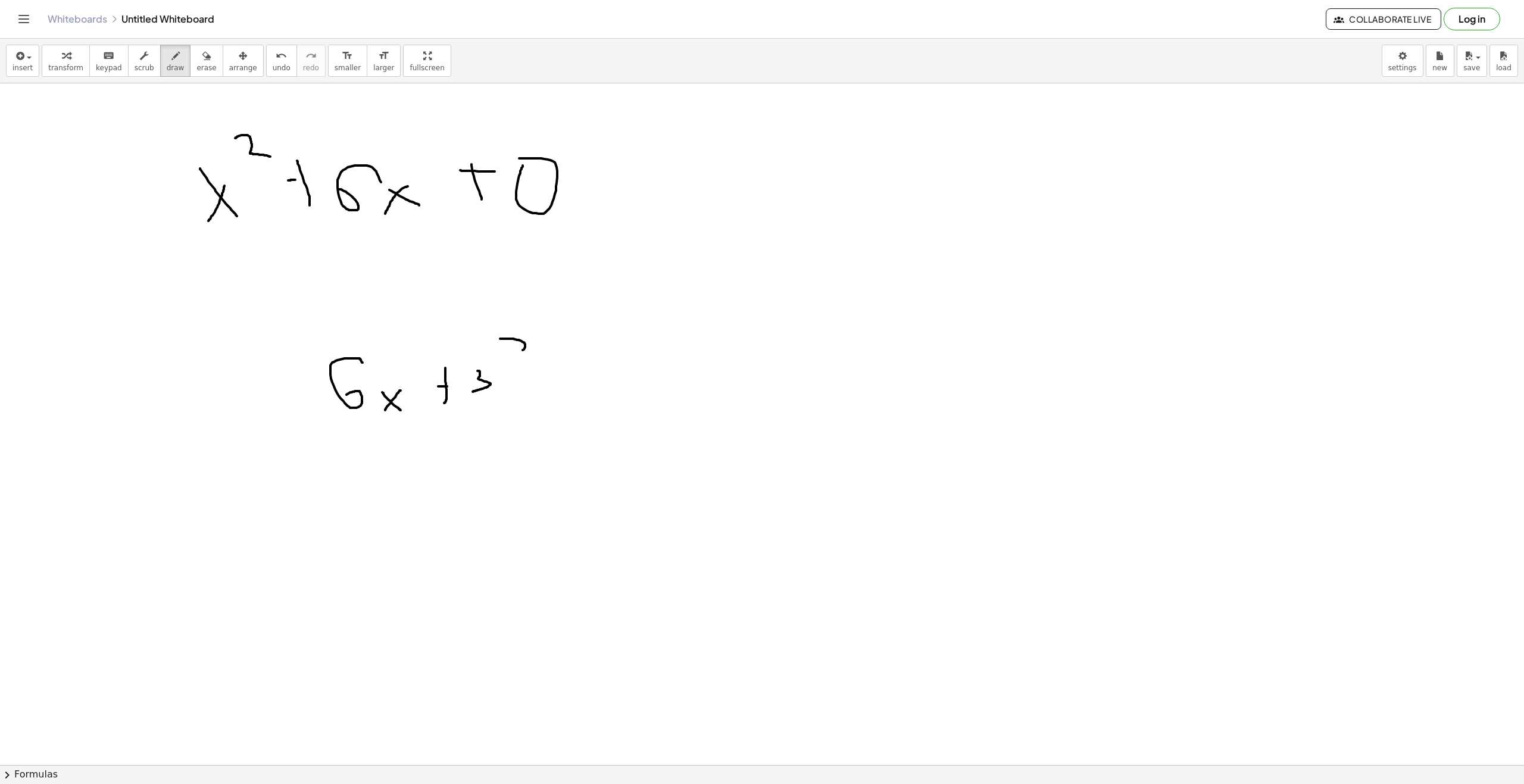
click at [540, 361] on div at bounding box center [762, 776] width 1524 height 1385
drag, startPoint x: 263, startPoint y: 391, endPoint x: 292, endPoint y: 391, distance: 29.0
click at [292, 391] on div at bounding box center [762, 776] width 1524 height 1385
drag, startPoint x: 183, startPoint y: 387, endPoint x: 207, endPoint y: 407, distance: 31.2
click at [214, 403] on div at bounding box center [762, 776] width 1524 height 1385
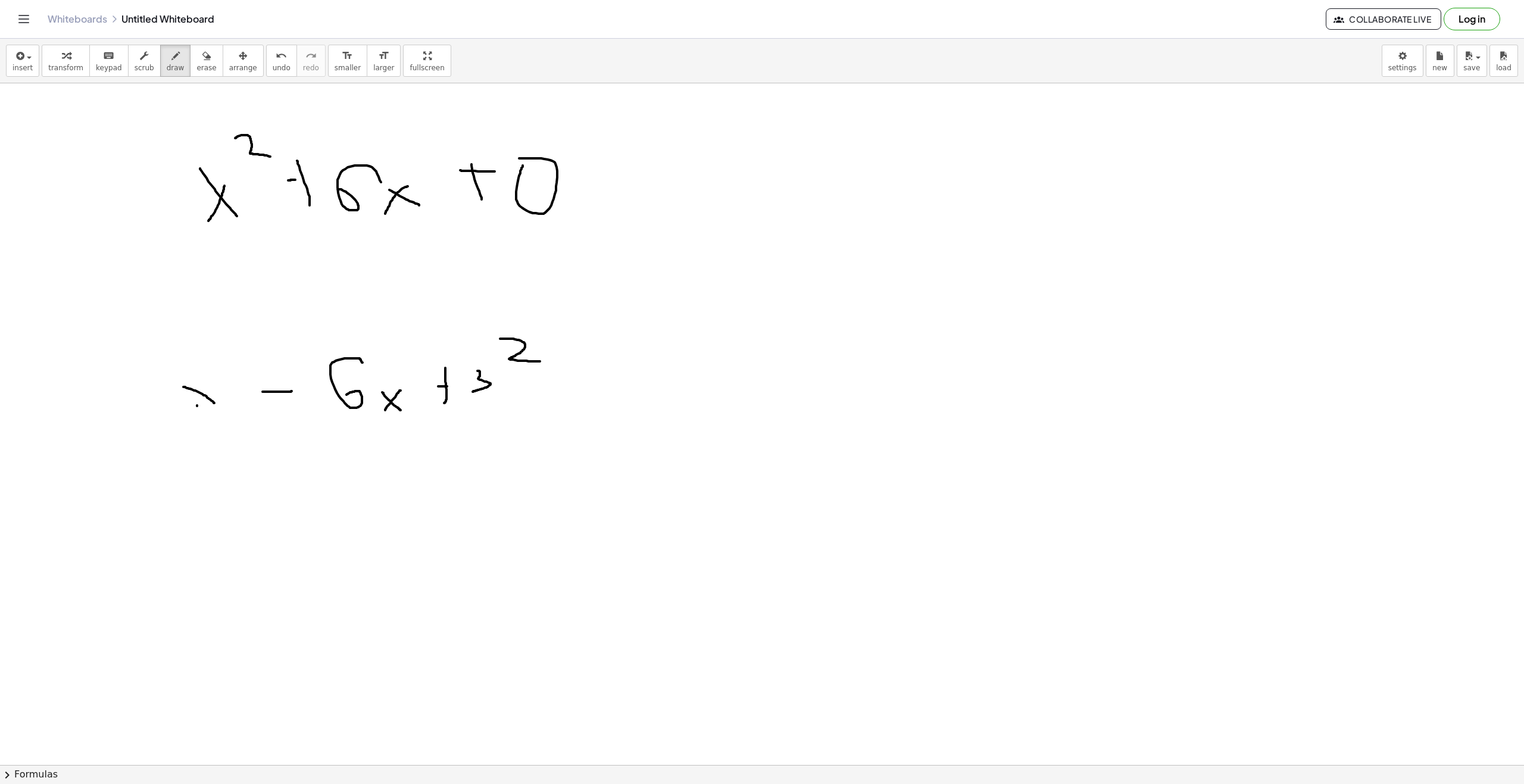
drag, startPoint x: 197, startPoint y: 405, endPoint x: 219, endPoint y: 380, distance: 33.3
click at [216, 387] on div at bounding box center [762, 776] width 1524 height 1385
drag, startPoint x: 241, startPoint y: 348, endPoint x: 270, endPoint y: 359, distance: 31.0
click at [270, 362] on div at bounding box center [762, 776] width 1524 height 1385
drag, startPoint x: 279, startPoint y: 394, endPoint x: 277, endPoint y: 349, distance: 45.0
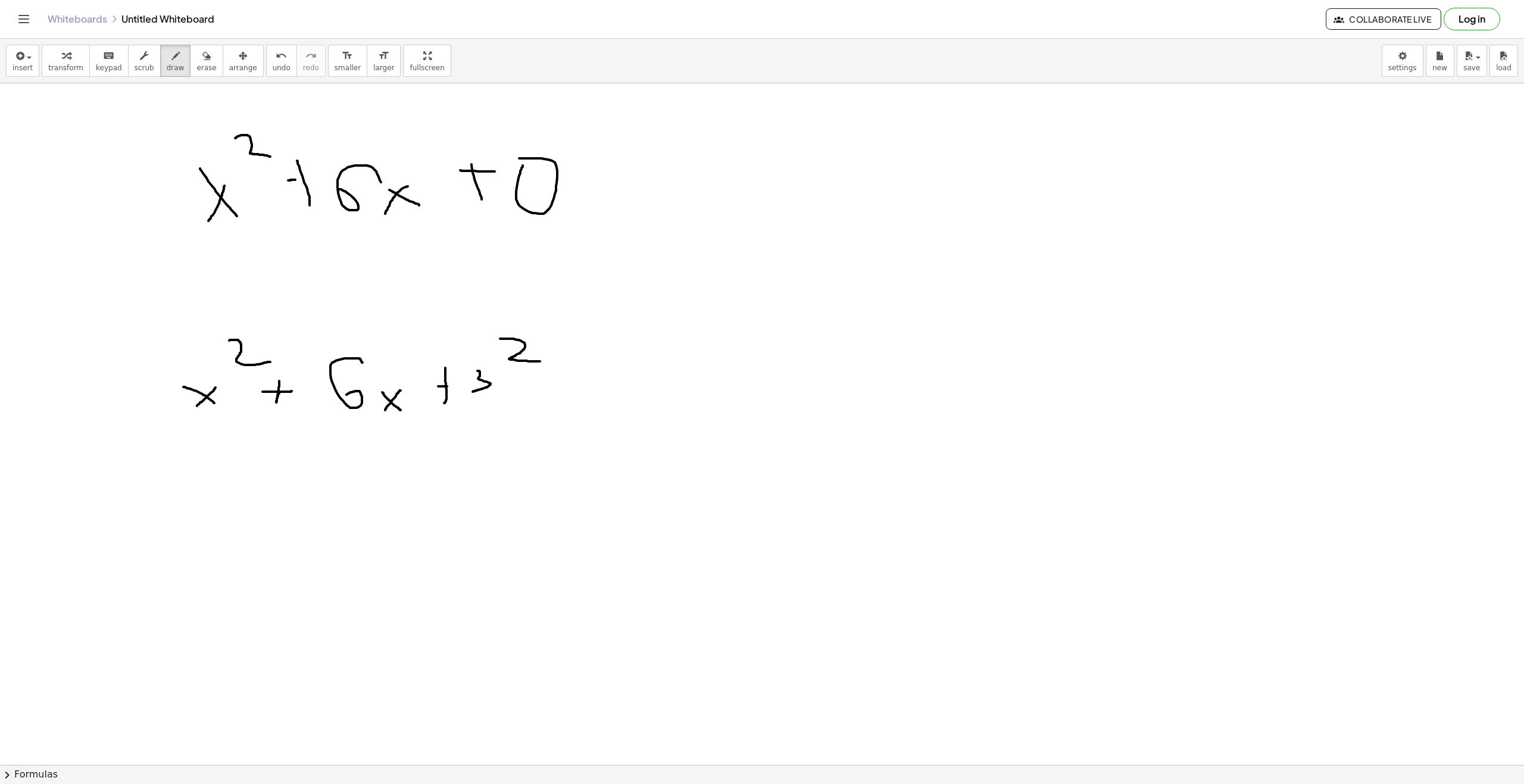
click at [279, 353] on div at bounding box center [762, 776] width 1524 height 1385
drag, startPoint x: 542, startPoint y: 407, endPoint x: 546, endPoint y: 381, distance: 26.3
click at [546, 378] on div at bounding box center [762, 776] width 1524 height 1385
drag, startPoint x: 545, startPoint y: 387, endPoint x: 574, endPoint y: 390, distance: 29.2
click at [548, 388] on div at bounding box center [762, 776] width 1524 height 1385
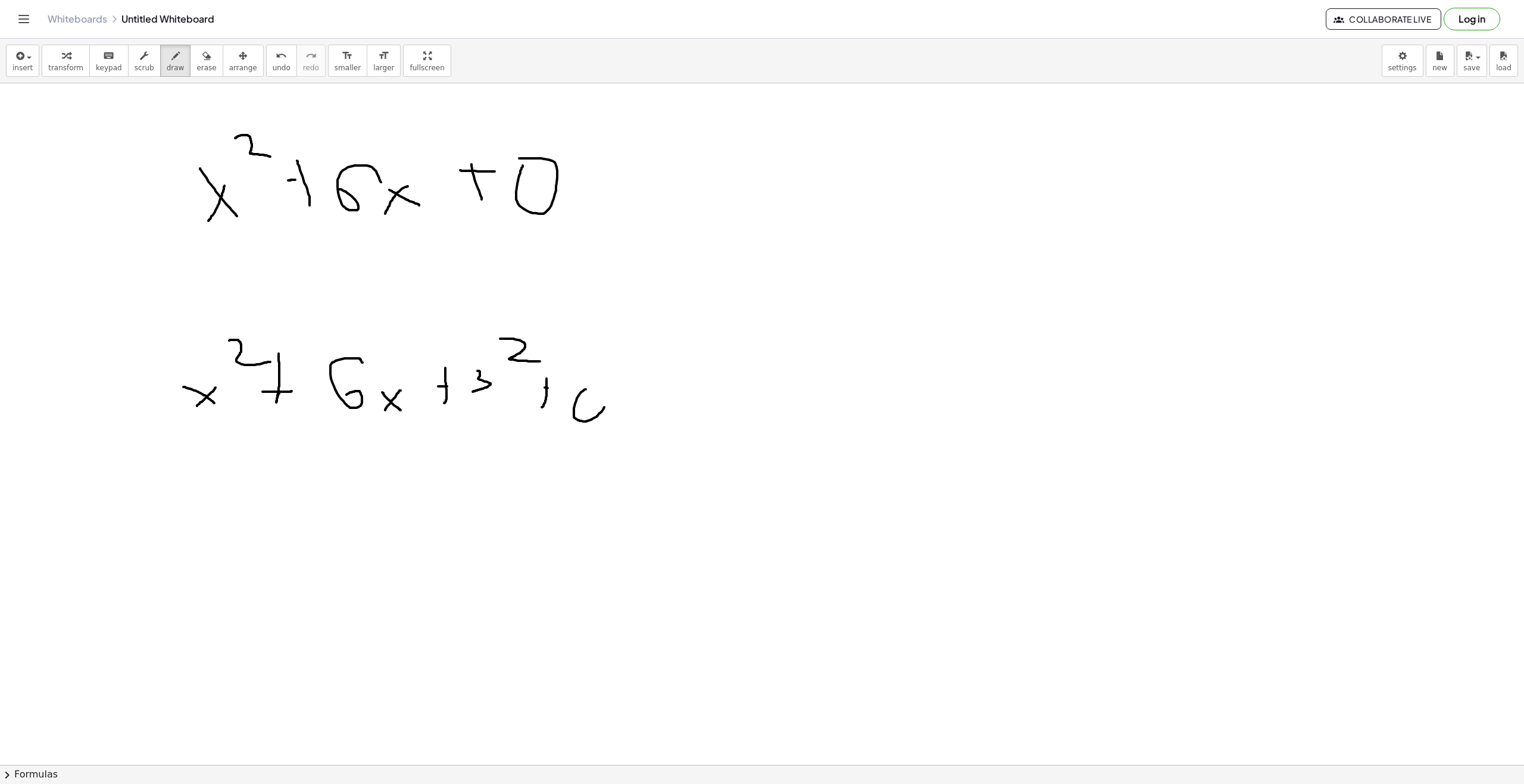
click at [591, 393] on div at bounding box center [762, 776] width 1524 height 1385
drag, startPoint x: 415, startPoint y: 347, endPoint x: 436, endPoint y: 422, distance: 77.9
click at [436, 422] on div at bounding box center [762, 776] width 1524 height 1385
drag, startPoint x: 209, startPoint y: 303, endPoint x: 174, endPoint y: 441, distance: 142.4
click at [174, 441] on div at bounding box center [762, 776] width 1524 height 1385
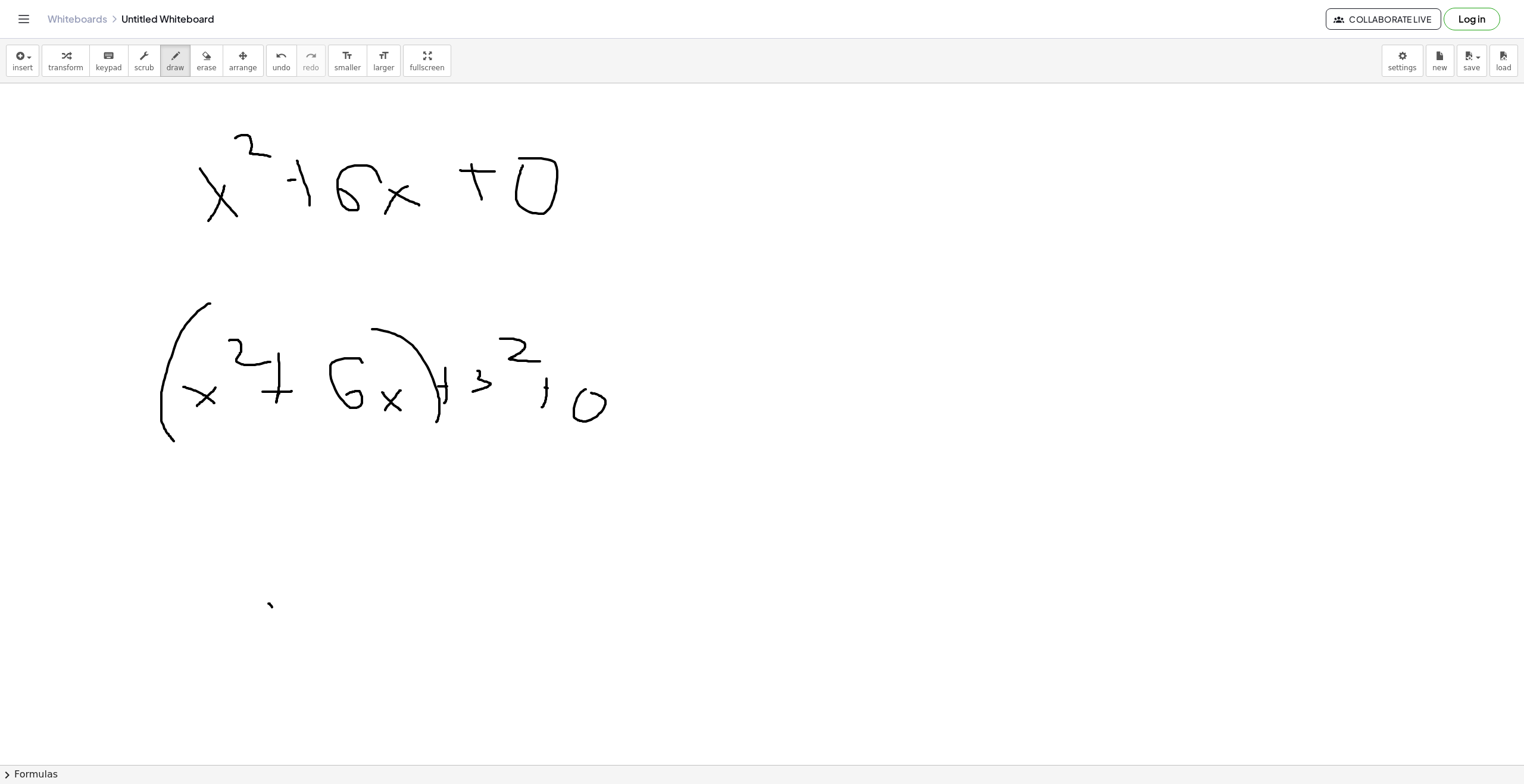
drag, startPoint x: 269, startPoint y: 604, endPoint x: 290, endPoint y: 642, distance: 43.4
click at [311, 644] on div at bounding box center [762, 776] width 1524 height 1385
drag, startPoint x: 272, startPoint y: 632, endPoint x: 300, endPoint y: 603, distance: 40.3
click at [300, 603] on div at bounding box center [762, 776] width 1524 height 1385
click at [264, 673] on div at bounding box center [762, 776] width 1524 height 1385
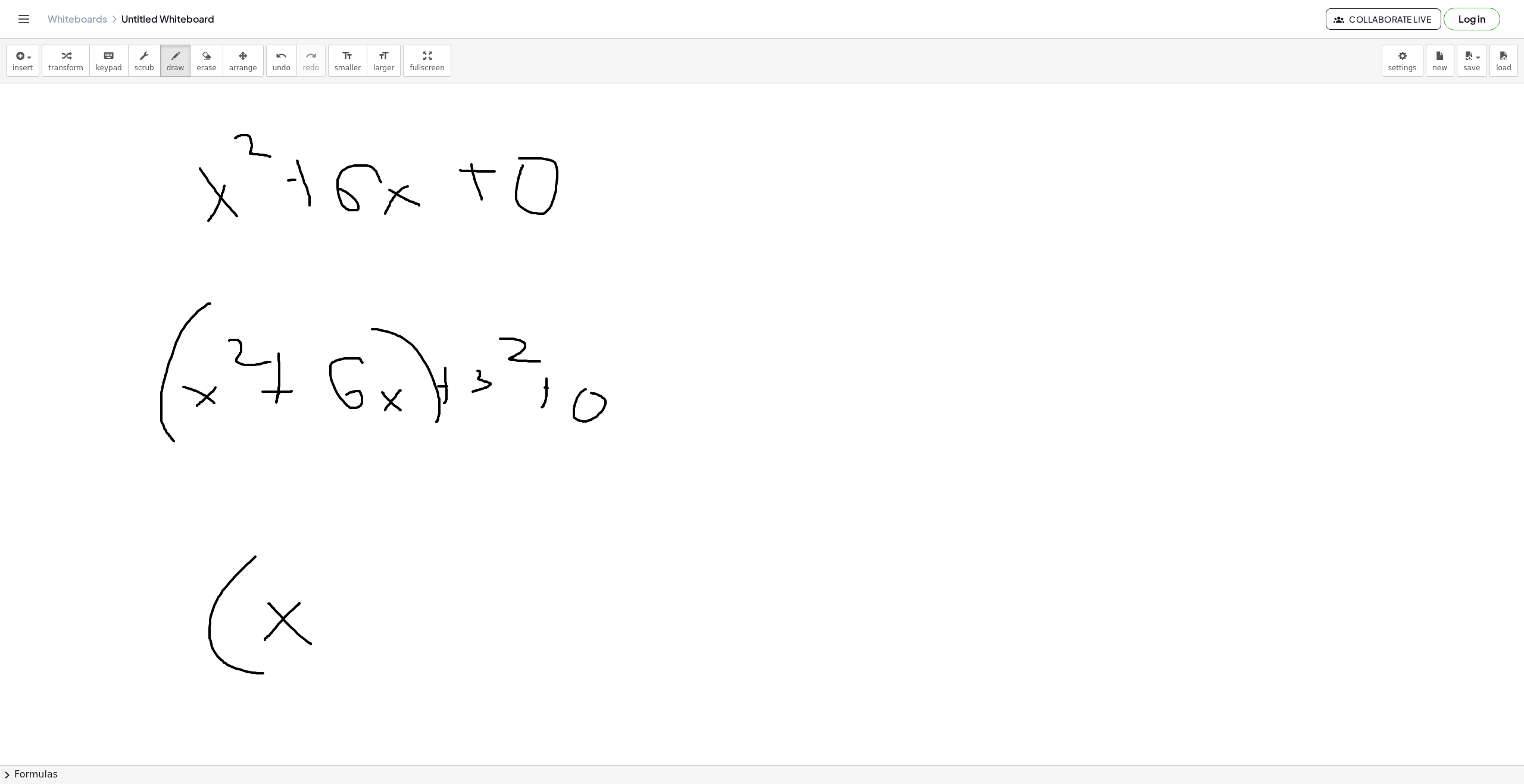
click at [119, 598] on div at bounding box center [762, 776] width 1524 height 1385
click at [88, 591] on div at bounding box center [762, 776] width 1524 height 1385
click at [143, 647] on div at bounding box center [762, 776] width 1524 height 1385
click at [144, 625] on div at bounding box center [762, 776] width 1524 height 1385
click at [183, 605] on div at bounding box center [762, 776] width 1524 height 1385
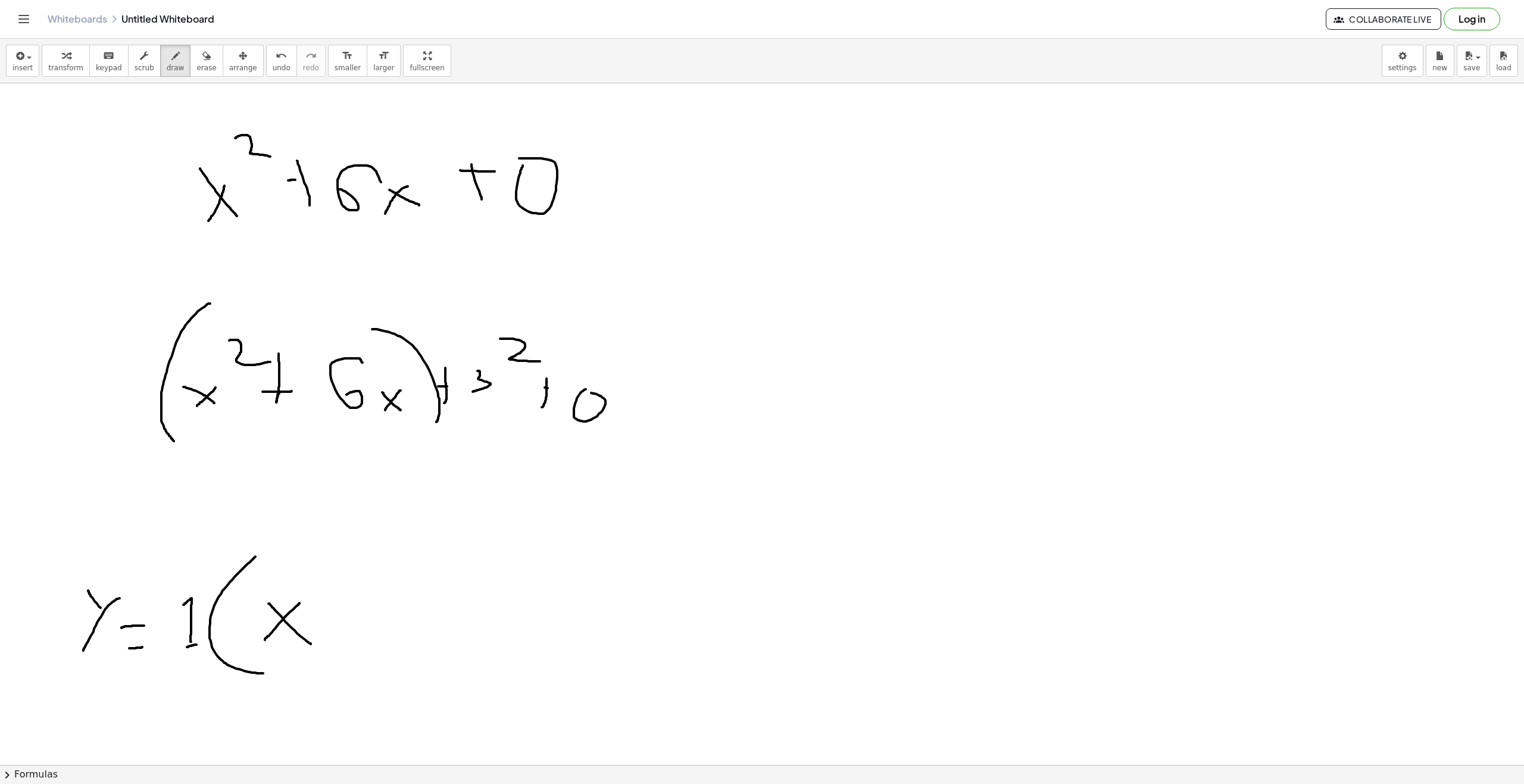
click at [196, 645] on div at bounding box center [762, 776] width 1524 height 1385
click at [340, 604] on div at bounding box center [762, 776] width 1524 height 1385
click at [341, 632] on div at bounding box center [762, 776] width 1524 height 1385
click at [355, 633] on div at bounding box center [762, 776] width 1524 height 1385
click at [397, 630] on div at bounding box center [762, 776] width 1524 height 1385
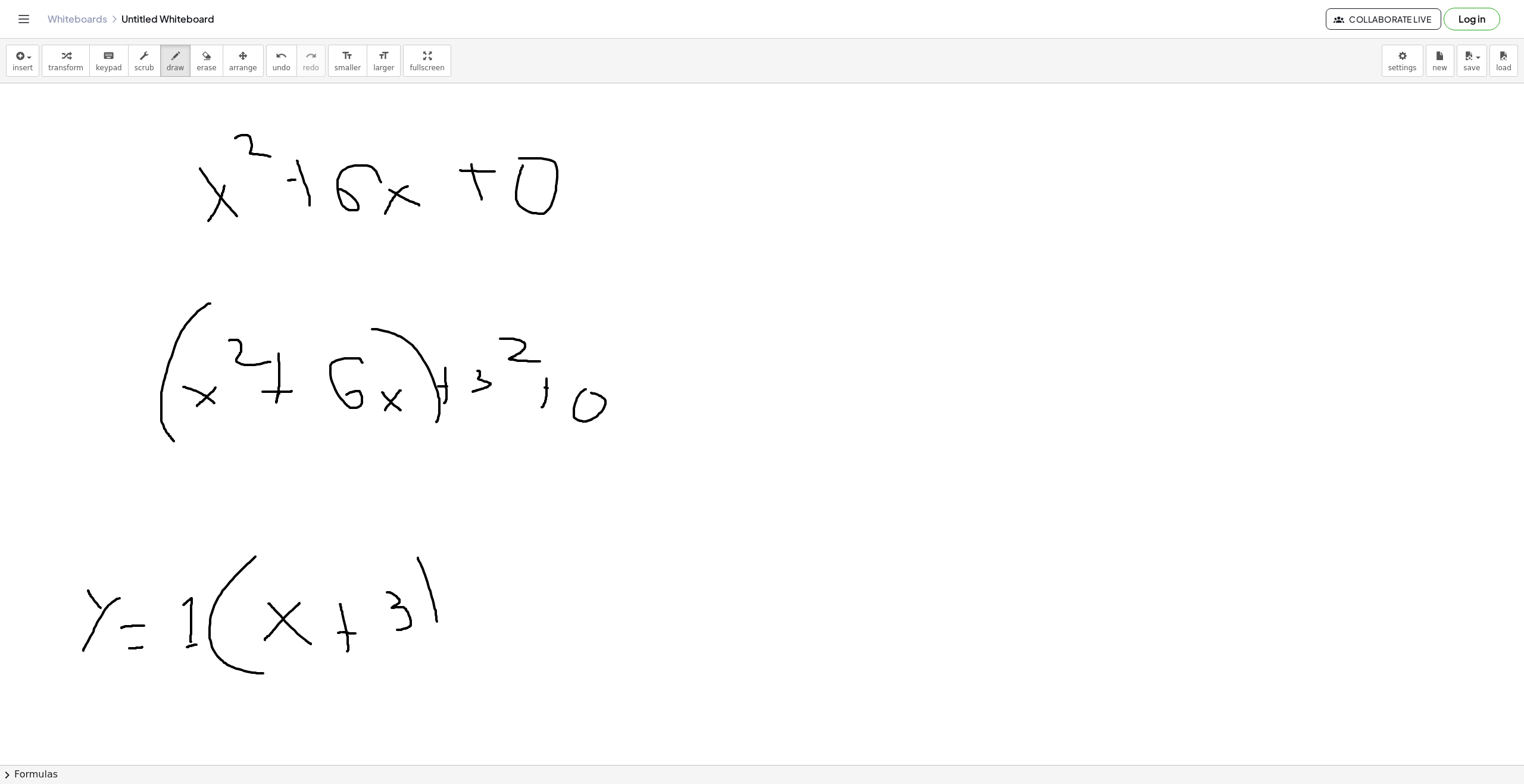
click at [431, 643] on div at bounding box center [762, 776] width 1524 height 1385
click at [471, 537] on div at bounding box center [762, 776] width 1524 height 1385
click at [488, 615] on div at bounding box center [762, 776] width 1524 height 1385
click at [493, 595] on div at bounding box center [762, 776] width 1524 height 1385
click at [539, 630] on div at bounding box center [762, 776] width 1524 height 1385
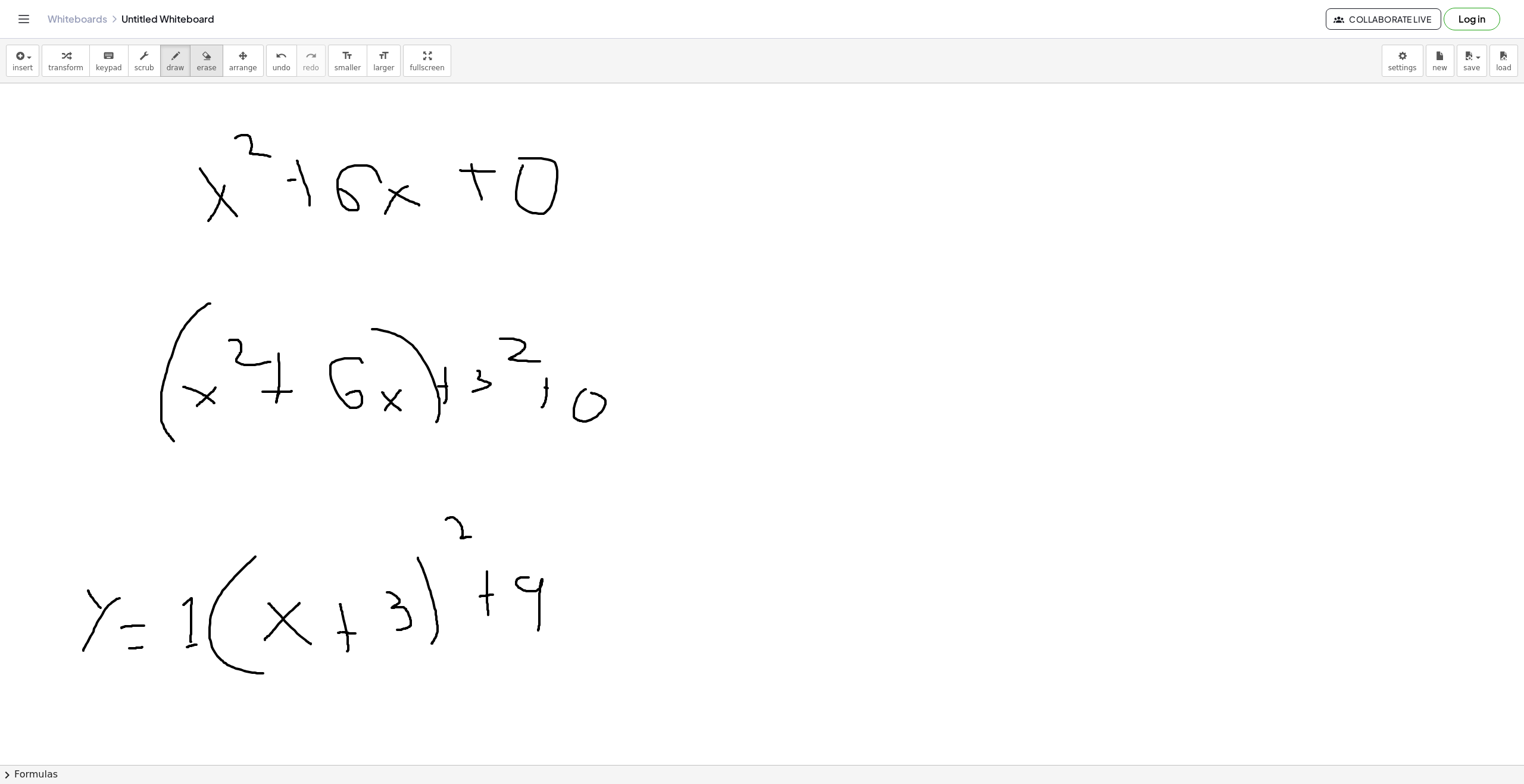
click at [196, 64] on span "erase" at bounding box center [206, 68] width 20 height 8
click at [478, 611] on div at bounding box center [762, 776] width 1524 height 1385
click at [166, 64] on span "draw" at bounding box center [175, 68] width 18 height 8
click at [500, 608] on div at bounding box center [762, 776] width 1524 height 1385
click at [190, 72] on button "erase" at bounding box center [206, 61] width 33 height 32
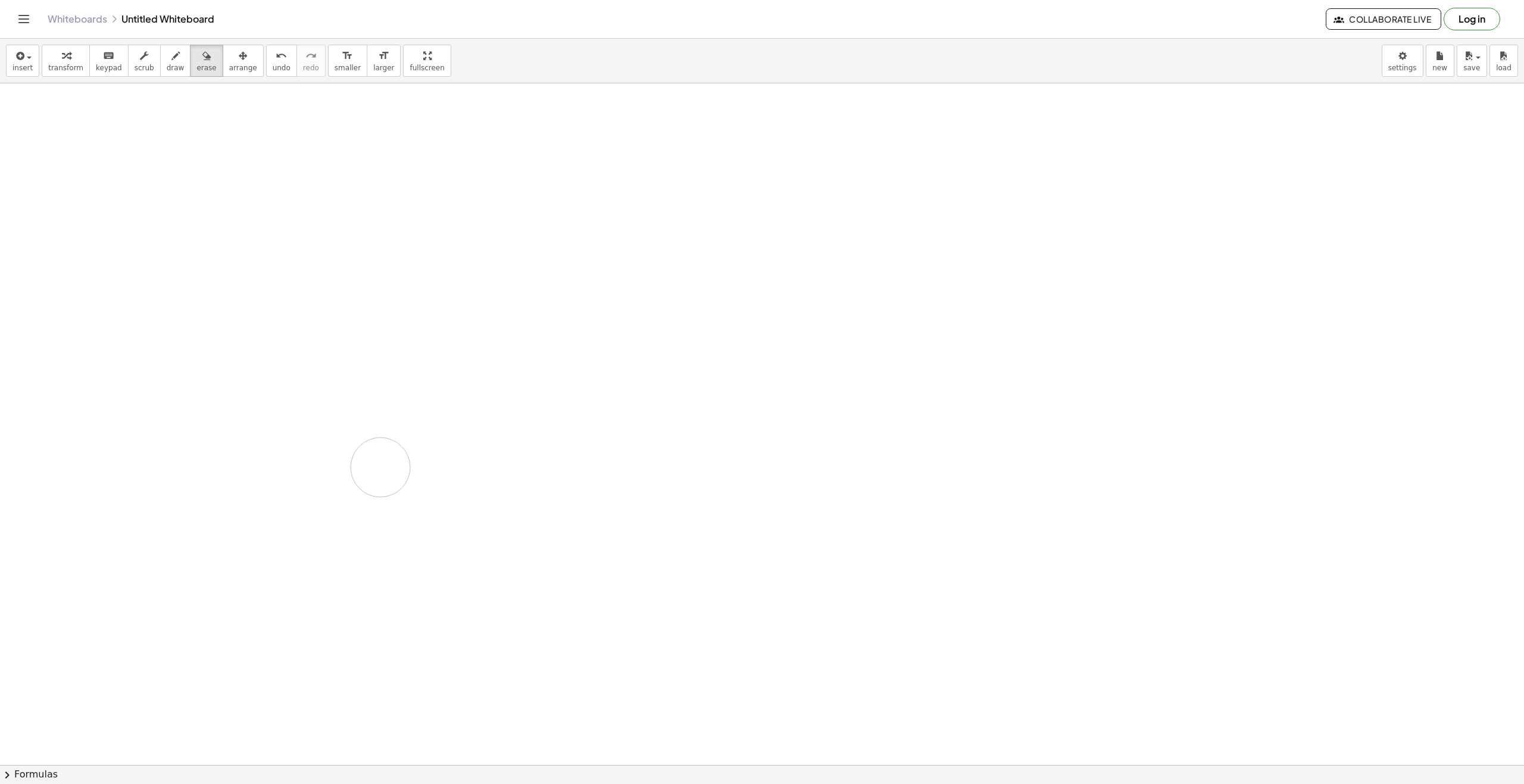
drag, startPoint x: 307, startPoint y: 177, endPoint x: 1199, endPoint y: 538, distance: 962.3
click at [924, 344] on div at bounding box center [762, 776] width 1524 height 1385
click at [196, 52] on div "button" at bounding box center [206, 55] width 20 height 15
click at [172, 56] on icon "button" at bounding box center [176, 55] width 8 height 15
drag, startPoint x: 277, startPoint y: 211, endPoint x: 371, endPoint y: 246, distance: 100.3
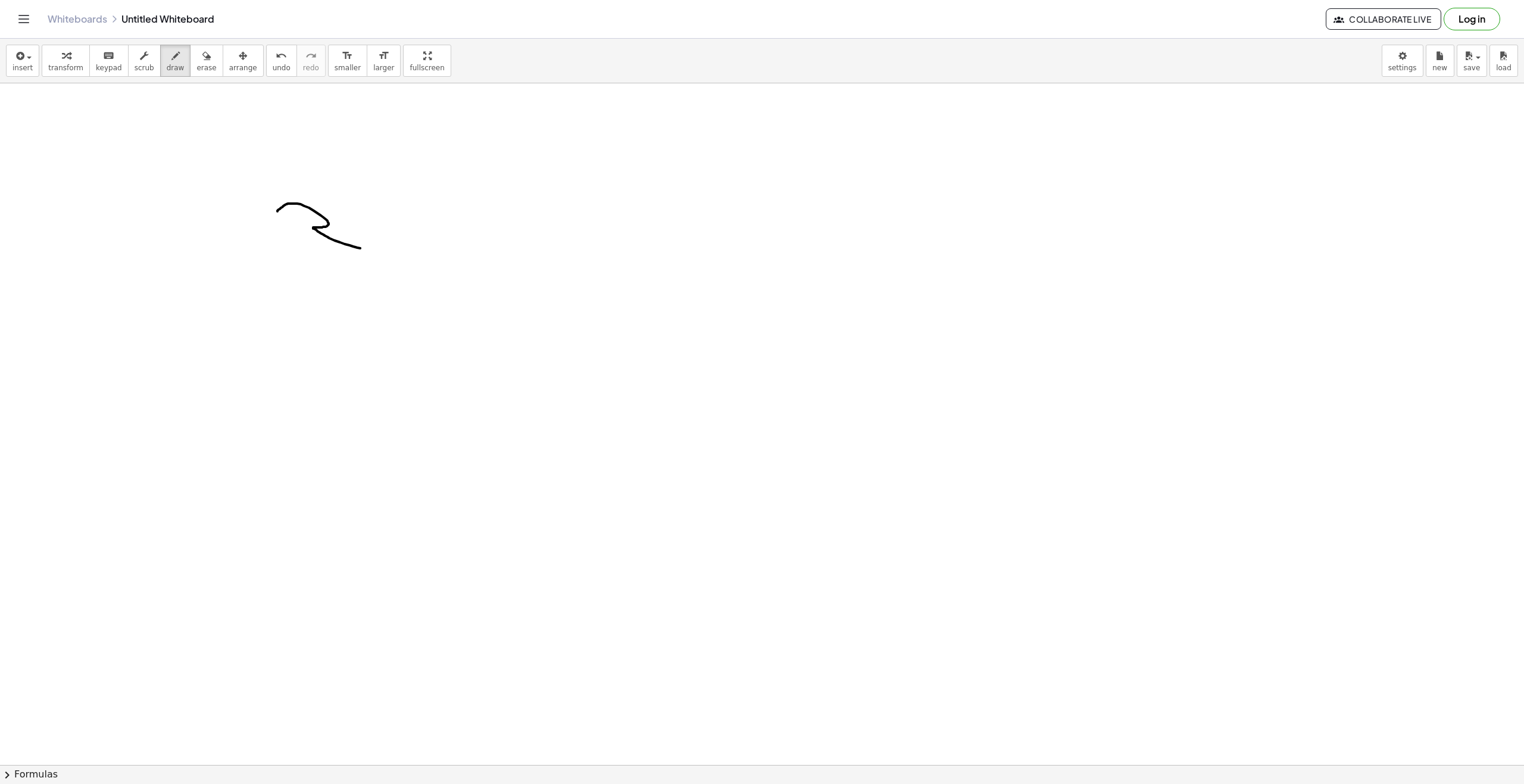
click at [369, 249] on div at bounding box center [762, 776] width 1524 height 1385
drag, startPoint x: 383, startPoint y: 244, endPoint x: 388, endPoint y: 258, distance: 14.9
click at [398, 257] on div at bounding box center [762, 776] width 1524 height 1385
drag, startPoint x: 378, startPoint y: 253, endPoint x: 394, endPoint y: 204, distance: 51.5
click at [394, 240] on div at bounding box center [762, 776] width 1524 height 1385
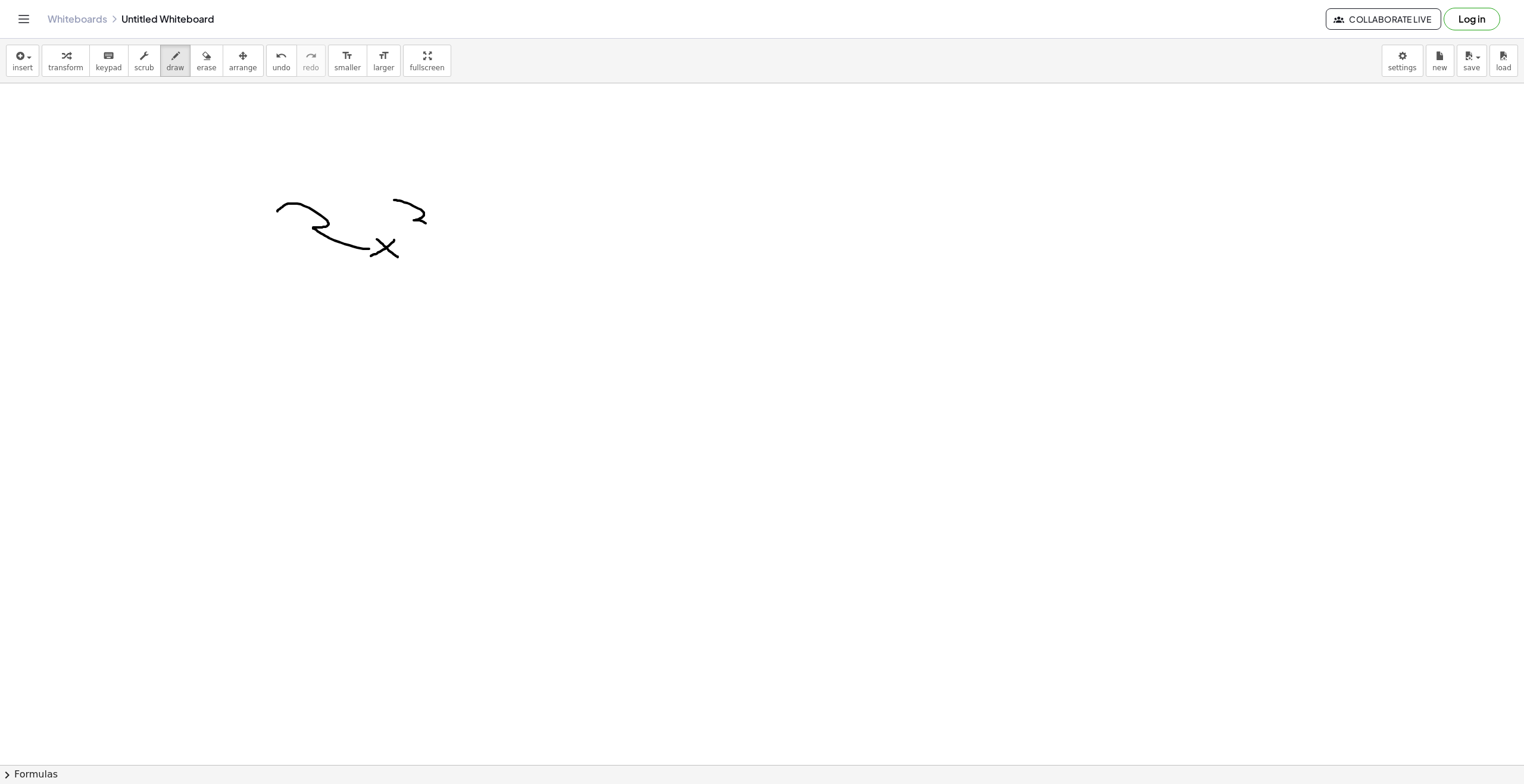
drag, startPoint x: 404, startPoint y: 203, endPoint x: 463, endPoint y: 260, distance: 82.0
click at [428, 225] on div at bounding box center [762, 776] width 1524 height 1385
drag, startPoint x: 467, startPoint y: 228, endPoint x: 451, endPoint y: 228, distance: 16.0
click at [469, 216] on div at bounding box center [762, 776] width 1524 height 1385
drag, startPoint x: 452, startPoint y: 233, endPoint x: 492, endPoint y: 249, distance: 43.1
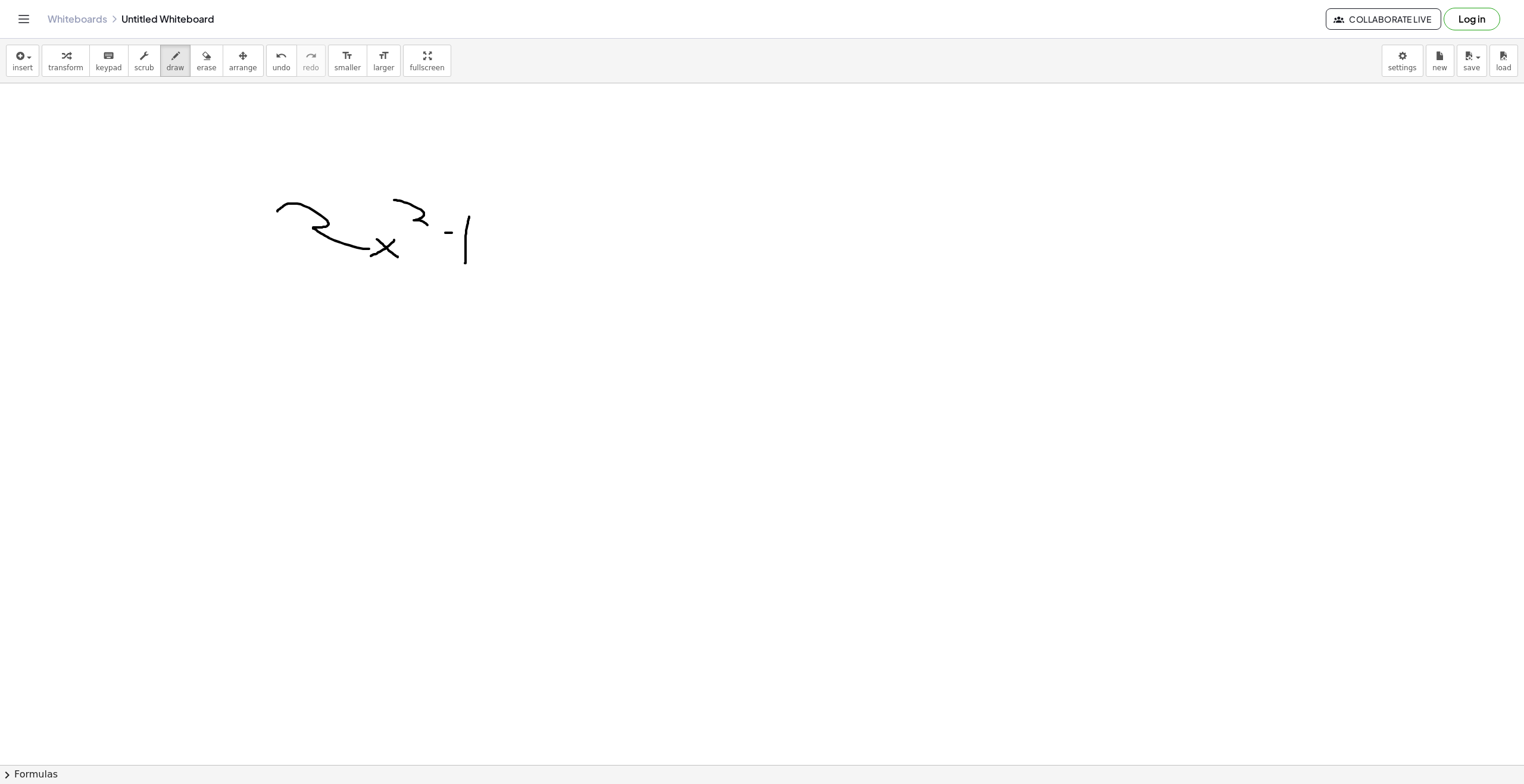
click at [462, 233] on div at bounding box center [762, 776] width 1524 height 1385
drag, startPoint x: 514, startPoint y: 250, endPoint x: 525, endPoint y: 240, distance: 14.9
click at [522, 216] on div at bounding box center [762, 776] width 1524 height 1385
drag, startPoint x: 580, startPoint y: 269, endPoint x: 552, endPoint y: 269, distance: 28.0
click at [583, 270] on div at bounding box center [762, 776] width 1524 height 1385
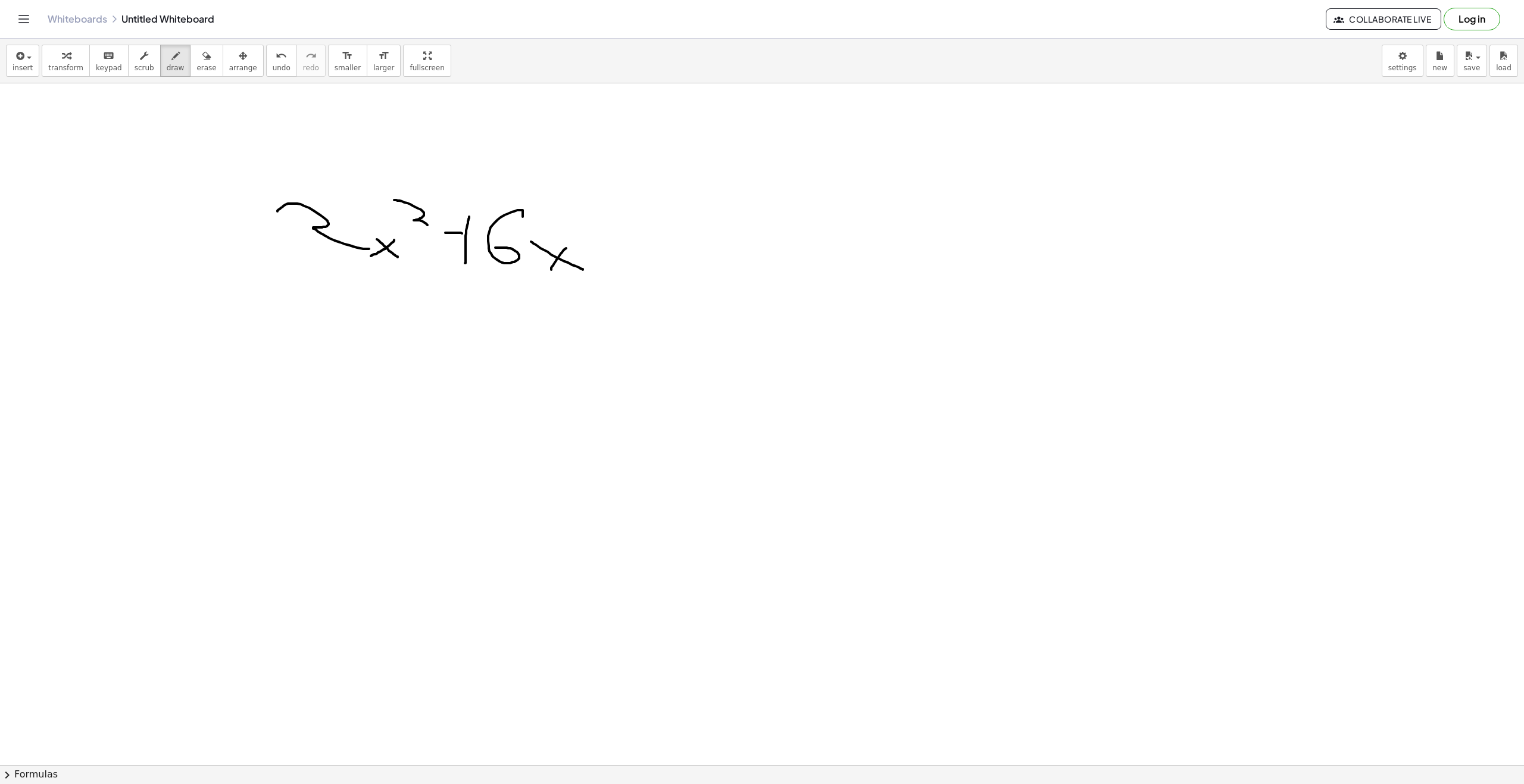
drag, startPoint x: 552, startPoint y: 269, endPoint x: 575, endPoint y: 244, distance: 34.0
click at [573, 244] on div at bounding box center [762, 776] width 1524 height 1385
drag, startPoint x: 629, startPoint y: 253, endPoint x: 633, endPoint y: 223, distance: 30.3
click at [633, 223] on div at bounding box center [762, 776] width 1524 height 1385
drag, startPoint x: 623, startPoint y: 238, endPoint x: 647, endPoint y: 234, distance: 24.3
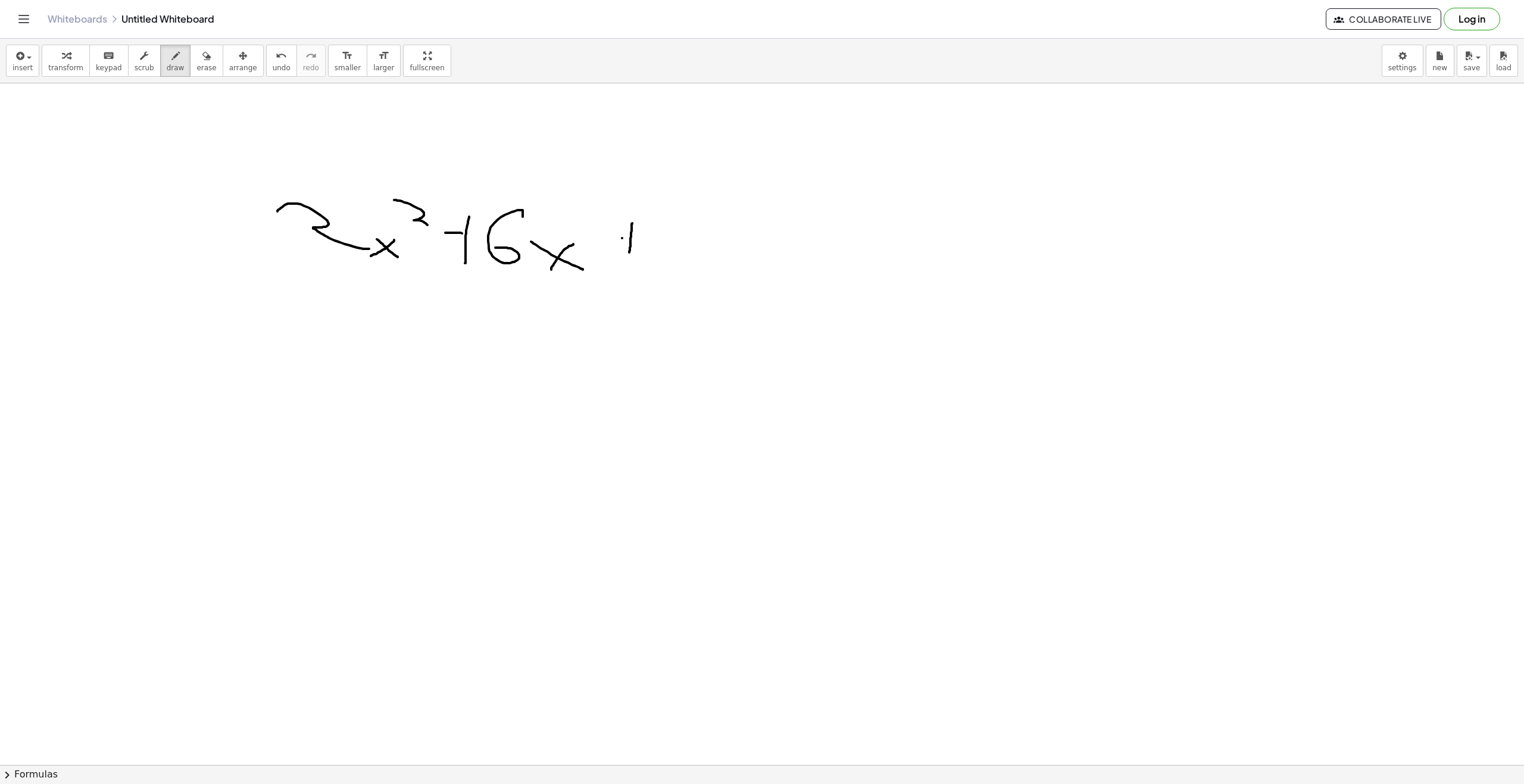
click at [633, 235] on div at bounding box center [762, 776] width 1524 height 1385
drag, startPoint x: 660, startPoint y: 226, endPoint x: 669, endPoint y: 250, distance: 25.6
click at [669, 250] on div at bounding box center [762, 776] width 1524 height 1385
drag, startPoint x: 388, startPoint y: 418, endPoint x: 420, endPoint y: 456, distance: 49.7
click at [418, 456] on div at bounding box center [762, 776] width 1524 height 1385
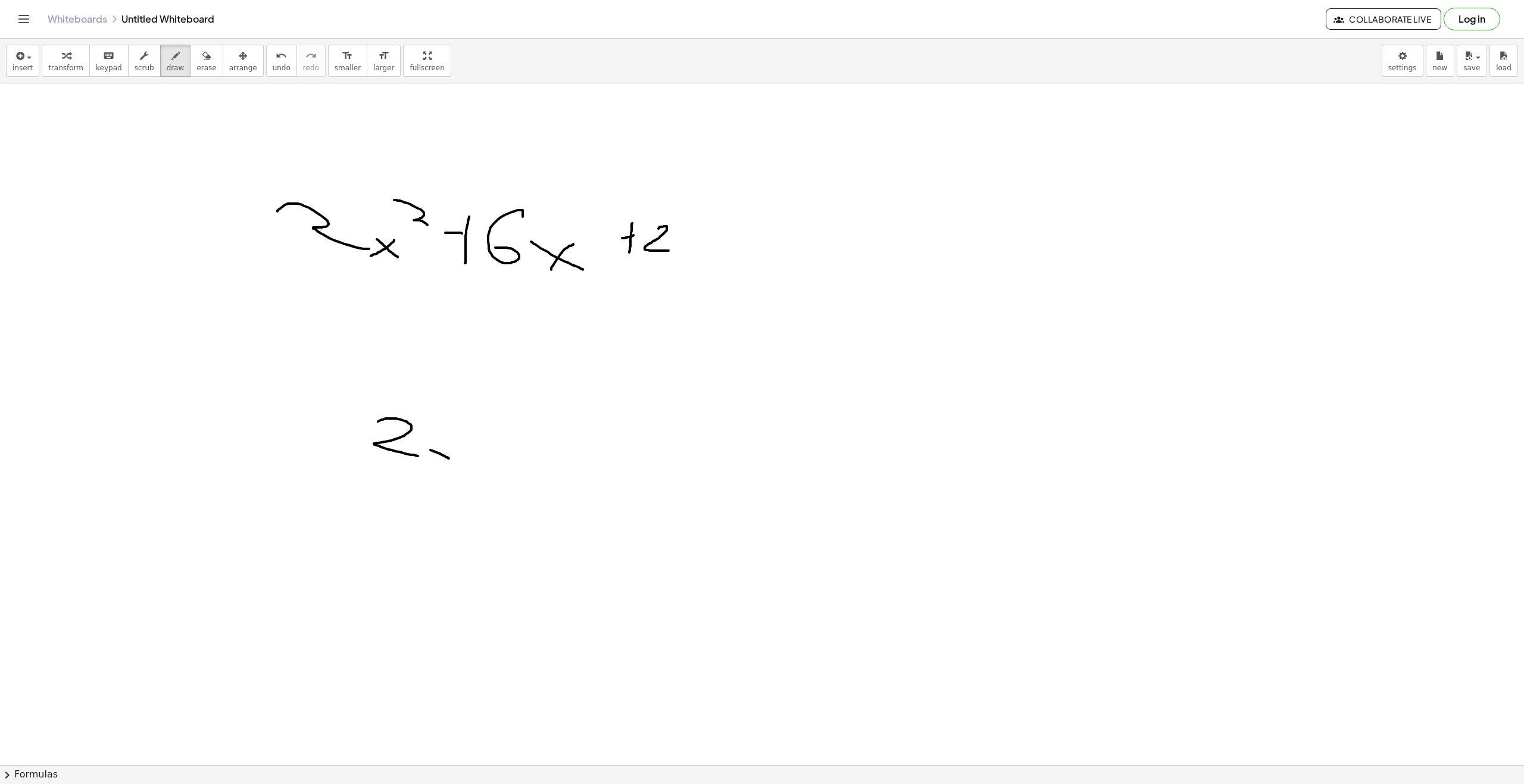
click at [449, 458] on div at bounding box center [762, 776] width 1524 height 1385
drag, startPoint x: 439, startPoint y: 458, endPoint x: 448, endPoint y: 439, distance: 21.0
click at [449, 442] on div at bounding box center [762, 776] width 1524 height 1385
drag, startPoint x: 468, startPoint y: 378, endPoint x: 474, endPoint y: 400, distance: 22.8
click at [474, 400] on div at bounding box center [762, 776] width 1524 height 1385
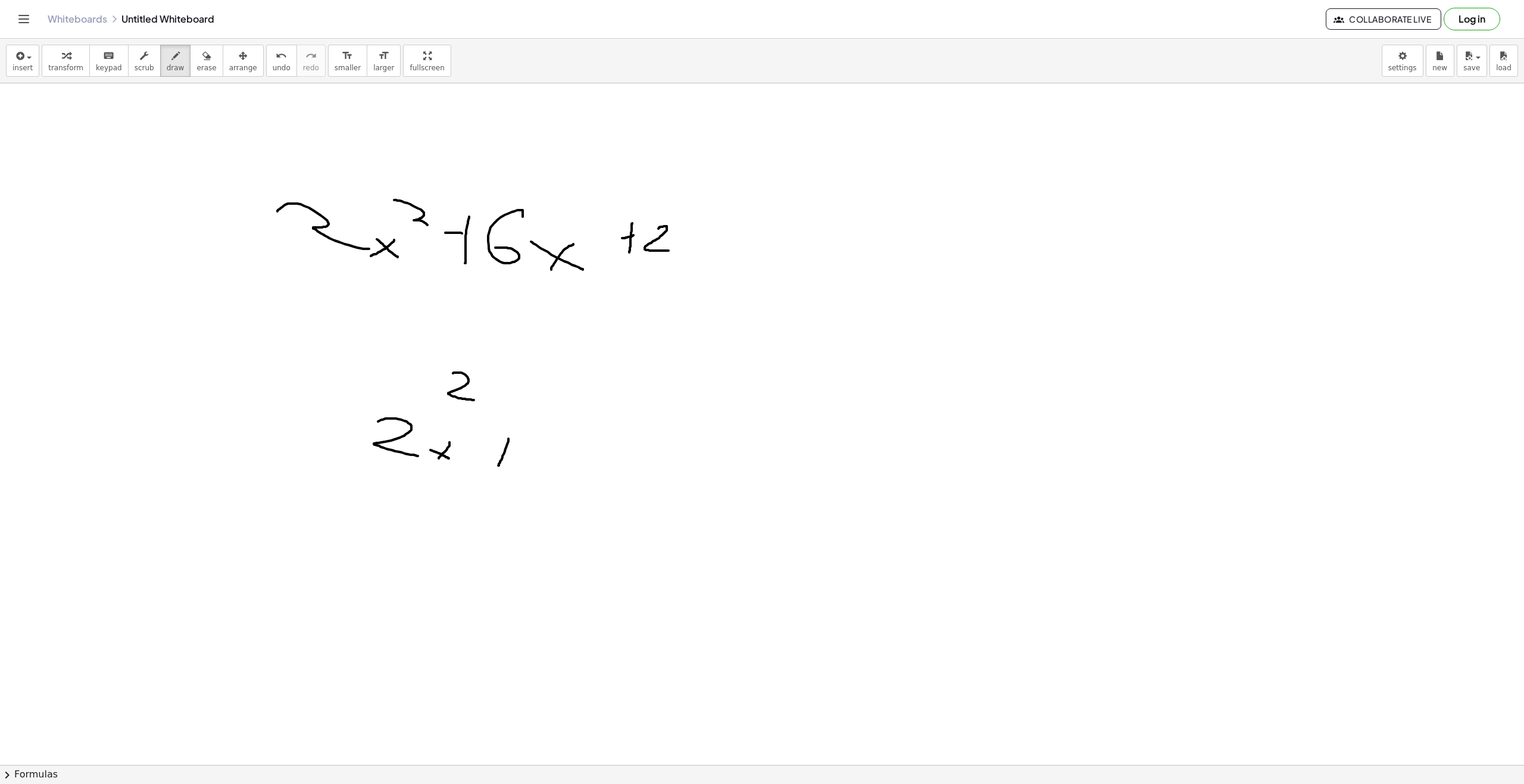
drag, startPoint x: 505, startPoint y: 453, endPoint x: 502, endPoint y: 442, distance: 11.4
click at [509, 438] on div at bounding box center [762, 776] width 1524 height 1385
drag, startPoint x: 507, startPoint y: 448, endPoint x: 522, endPoint y: 455, distance: 16.6
click at [509, 448] on div at bounding box center [762, 776] width 1524 height 1385
drag, startPoint x: 539, startPoint y: 457, endPoint x: 553, endPoint y: 441, distance: 21.3
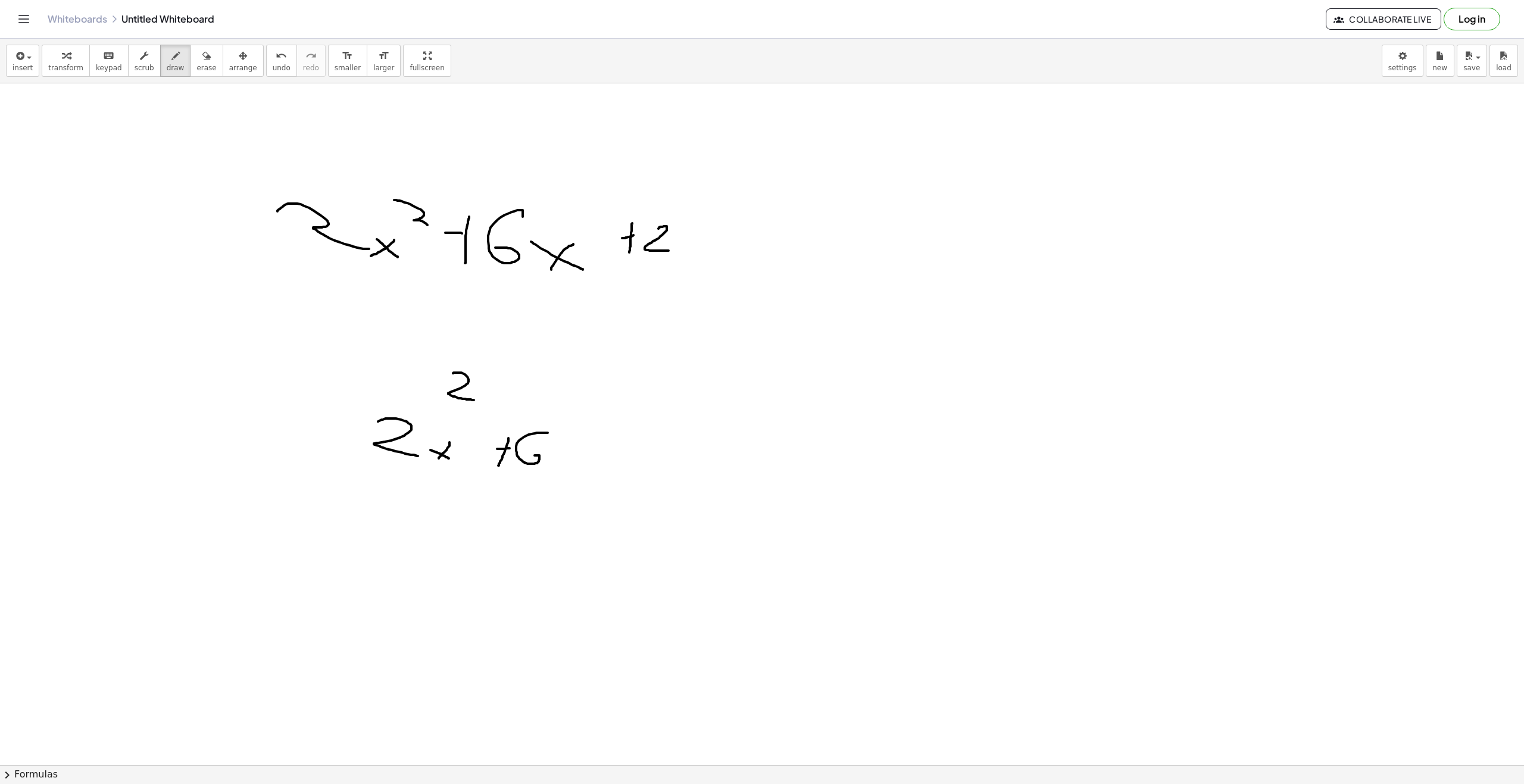
click at [552, 439] on div at bounding box center [762, 776] width 1524 height 1385
drag, startPoint x: 561, startPoint y: 463, endPoint x: 559, endPoint y: 475, distance: 12.2
click at [572, 470] on div at bounding box center [762, 776] width 1524 height 1385
drag, startPoint x: 559, startPoint y: 475, endPoint x: 573, endPoint y: 461, distance: 19.8
click at [573, 461] on div at bounding box center [762, 776] width 1524 height 1385
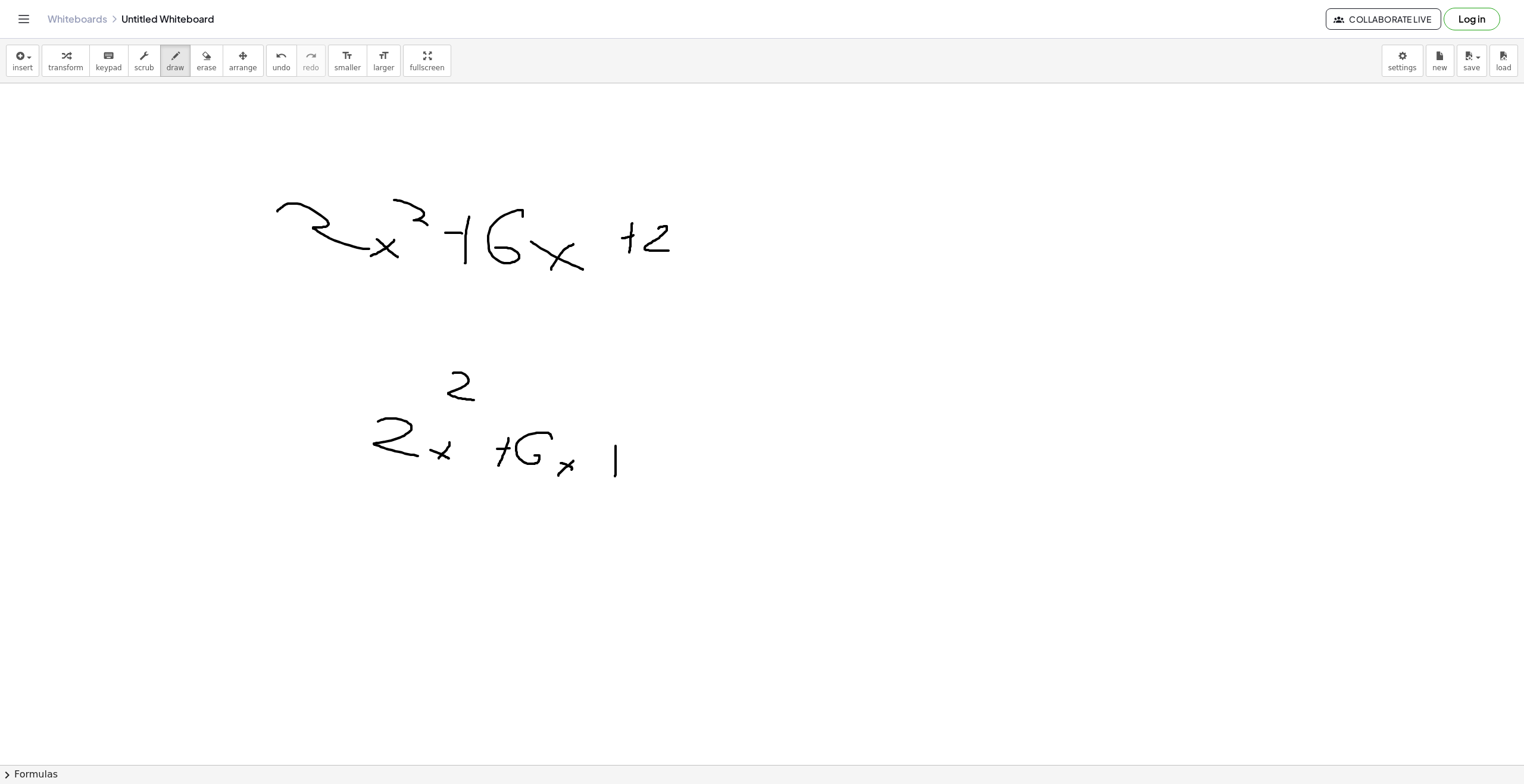
click at [615, 476] on div at bounding box center [762, 776] width 1524 height 1385
drag, startPoint x: 605, startPoint y: 462, endPoint x: 623, endPoint y: 462, distance: 18.0
click at [623, 462] on div at bounding box center [762, 776] width 1524 height 1385
drag, startPoint x: 654, startPoint y: 454, endPoint x: 644, endPoint y: 470, distance: 18.9
click at [645, 470] on div at bounding box center [762, 776] width 1524 height 1385
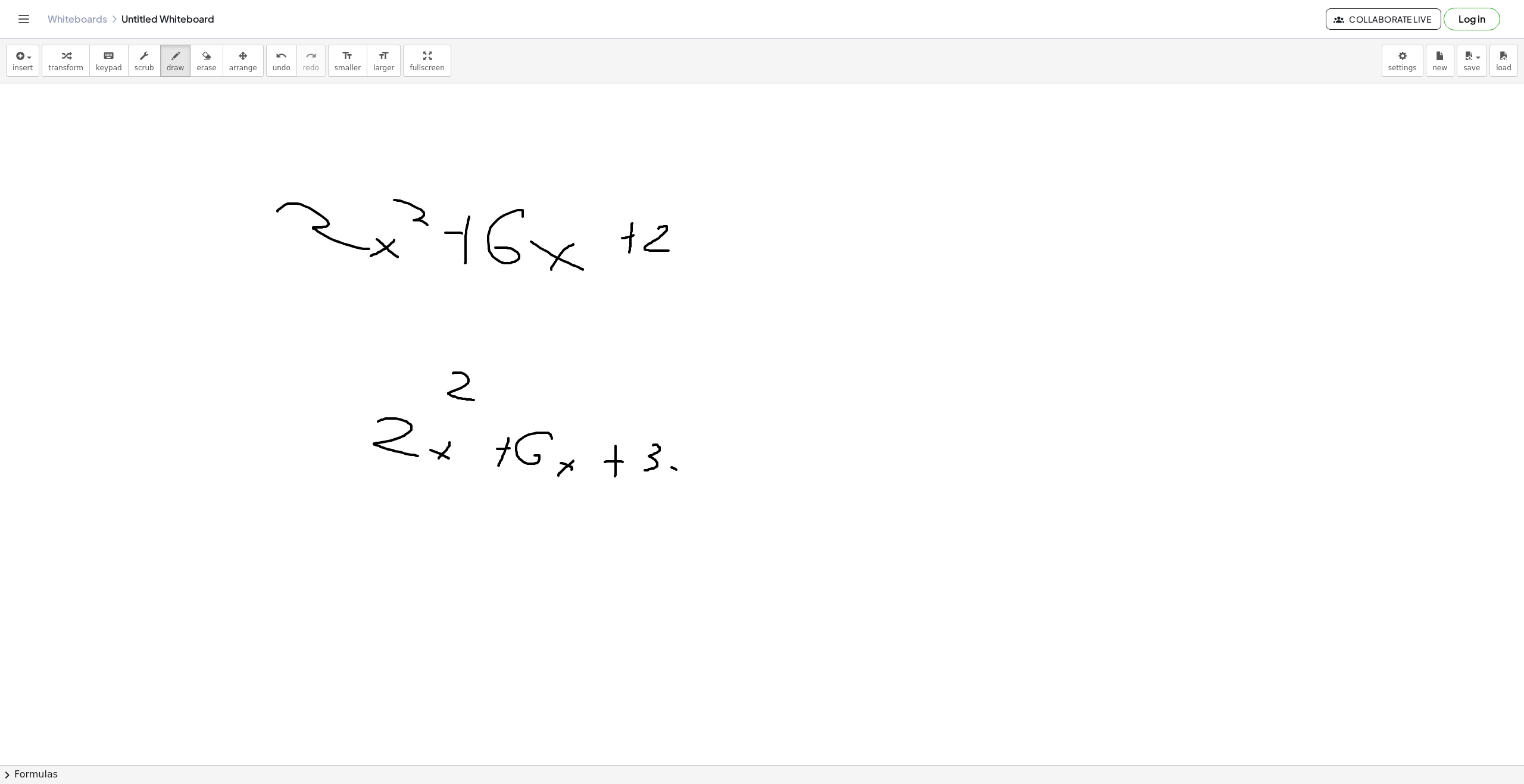
drag, startPoint x: 676, startPoint y: 470, endPoint x: 677, endPoint y: 475, distance: 5.1
click at [686, 474] on div at bounding box center [762, 776] width 1524 height 1385
click at [684, 466] on div at bounding box center [762, 776] width 1524 height 1385
drag, startPoint x: 696, startPoint y: 439, endPoint x: 702, endPoint y: 452, distance: 14.3
click at [702, 452] on div at bounding box center [762, 776] width 1524 height 1385
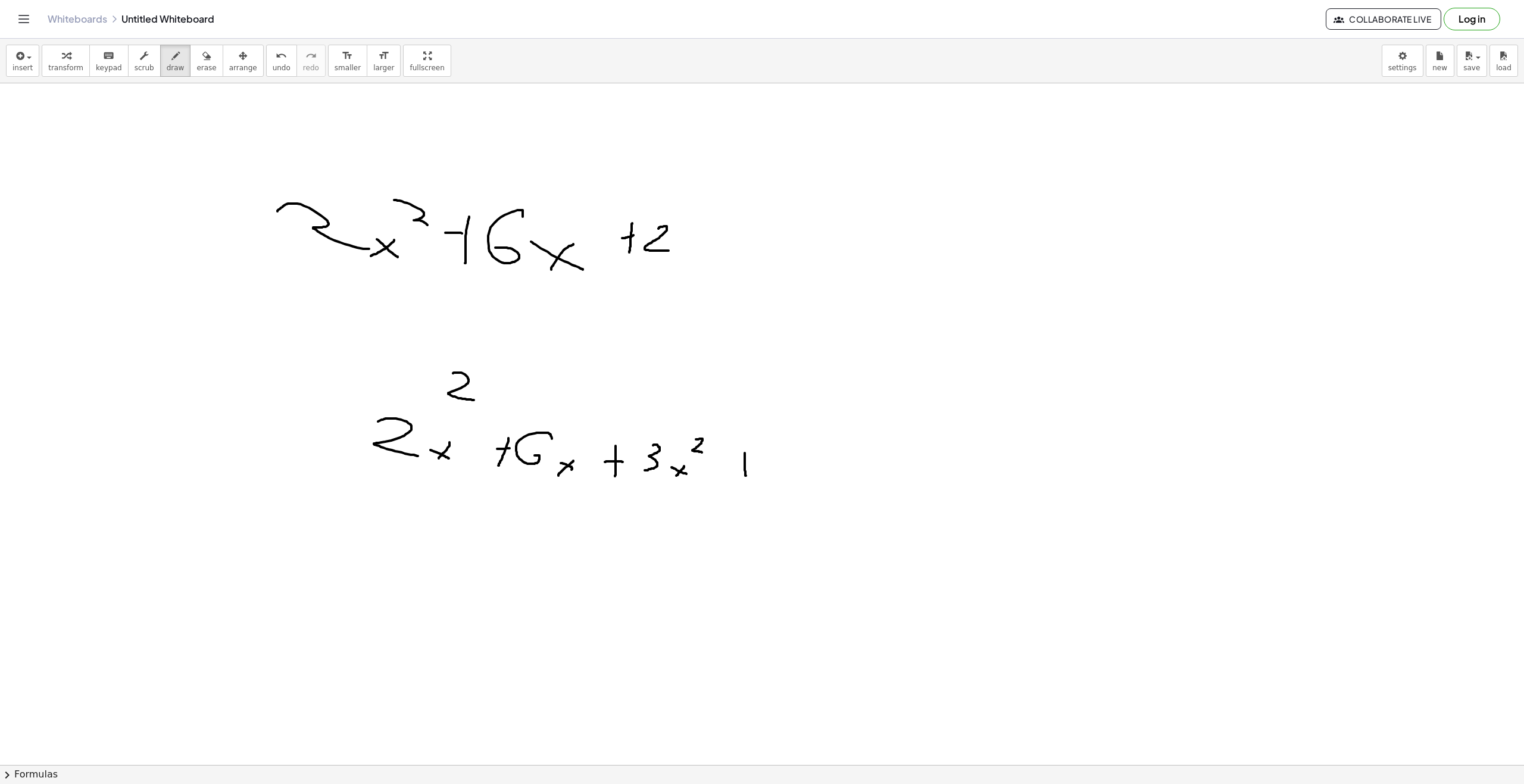
drag, startPoint x: 746, startPoint y: 475, endPoint x: 745, endPoint y: 450, distance: 25.0
click at [745, 450] on div at bounding box center [762, 776] width 1524 height 1385
drag, startPoint x: 740, startPoint y: 461, endPoint x: 759, endPoint y: 463, distance: 19.1
click at [752, 461] on div at bounding box center [762, 776] width 1524 height 1385
drag, startPoint x: 782, startPoint y: 452, endPoint x: 768, endPoint y: 473, distance: 25.2
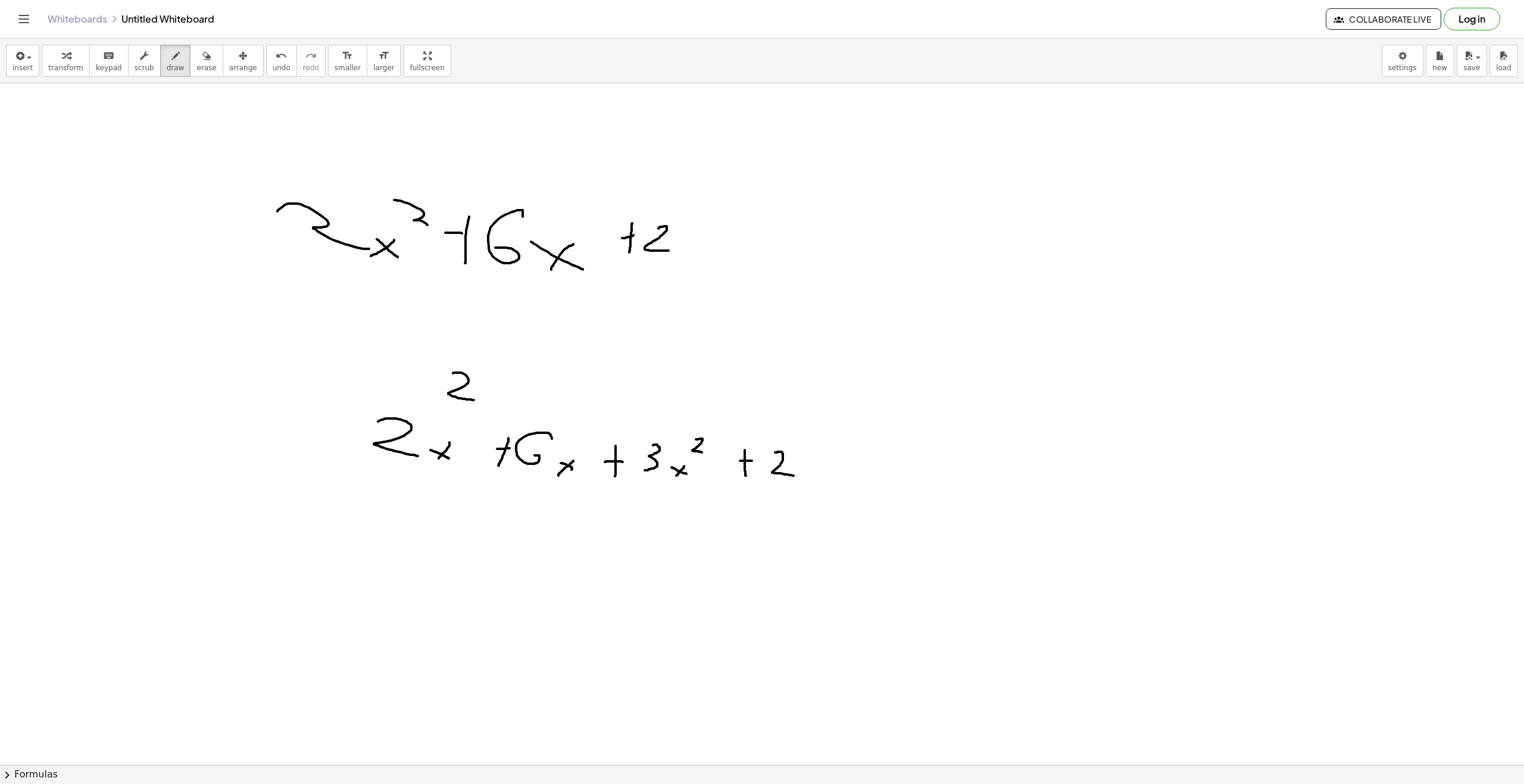
click at [794, 476] on div at bounding box center [762, 776] width 1524 height 1385
drag, startPoint x: 589, startPoint y: 427, endPoint x: 488, endPoint y: 428, distance: 101.0
click at [563, 474] on div at bounding box center [762, 776] width 1524 height 1385
drag, startPoint x: 390, startPoint y: 338, endPoint x: 356, endPoint y: 478, distance: 144.1
click at [348, 474] on div at bounding box center [762, 776] width 1524 height 1385
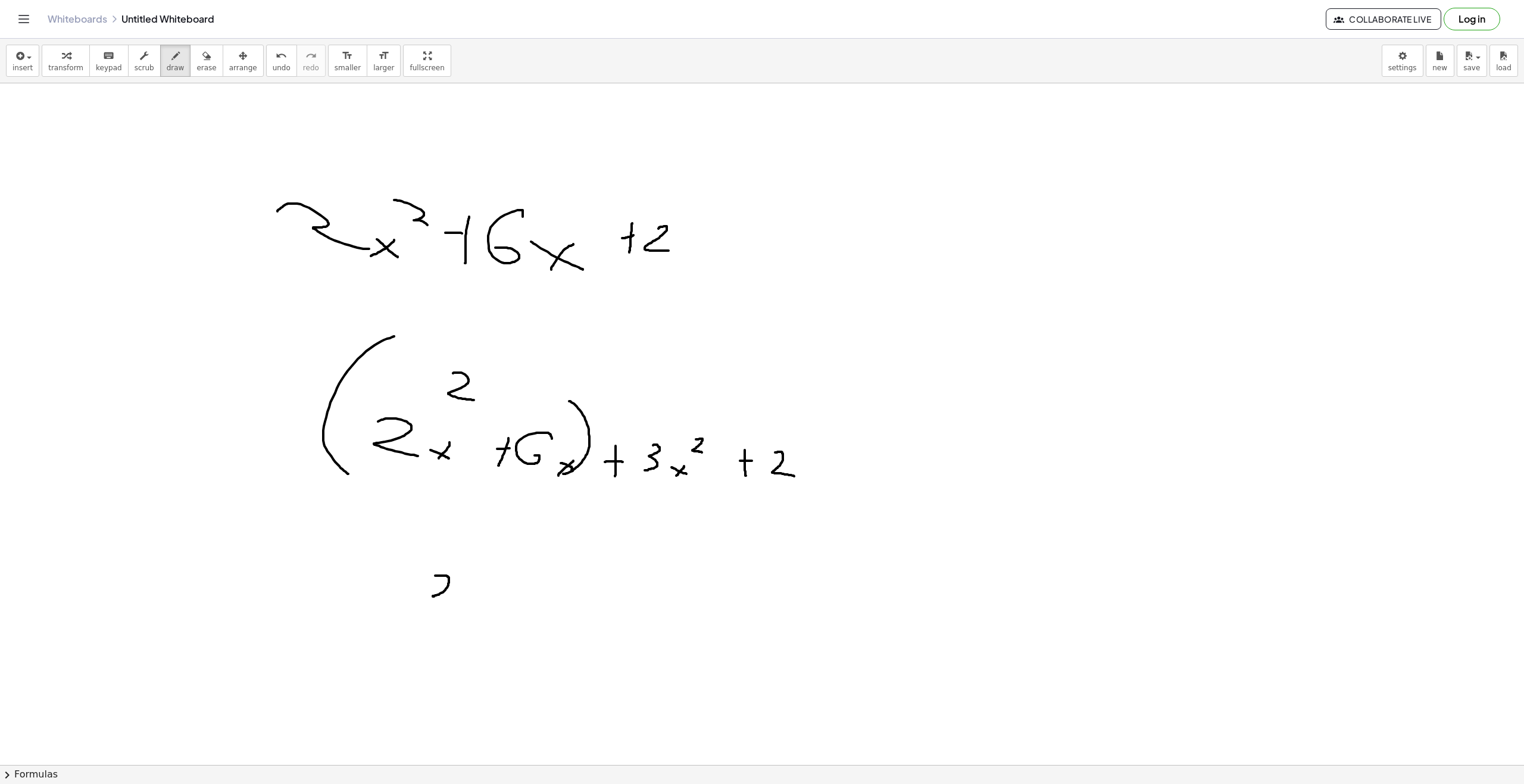
click at [472, 601] on div at bounding box center [762, 776] width 1524 height 1385
click at [499, 605] on div at bounding box center [762, 776] width 1524 height 1385
click at [499, 592] on div at bounding box center [762, 776] width 1524 height 1385
click at [482, 632] on div at bounding box center [762, 776] width 1524 height 1385
click at [542, 588] on div at bounding box center [762, 776] width 1524 height 1385
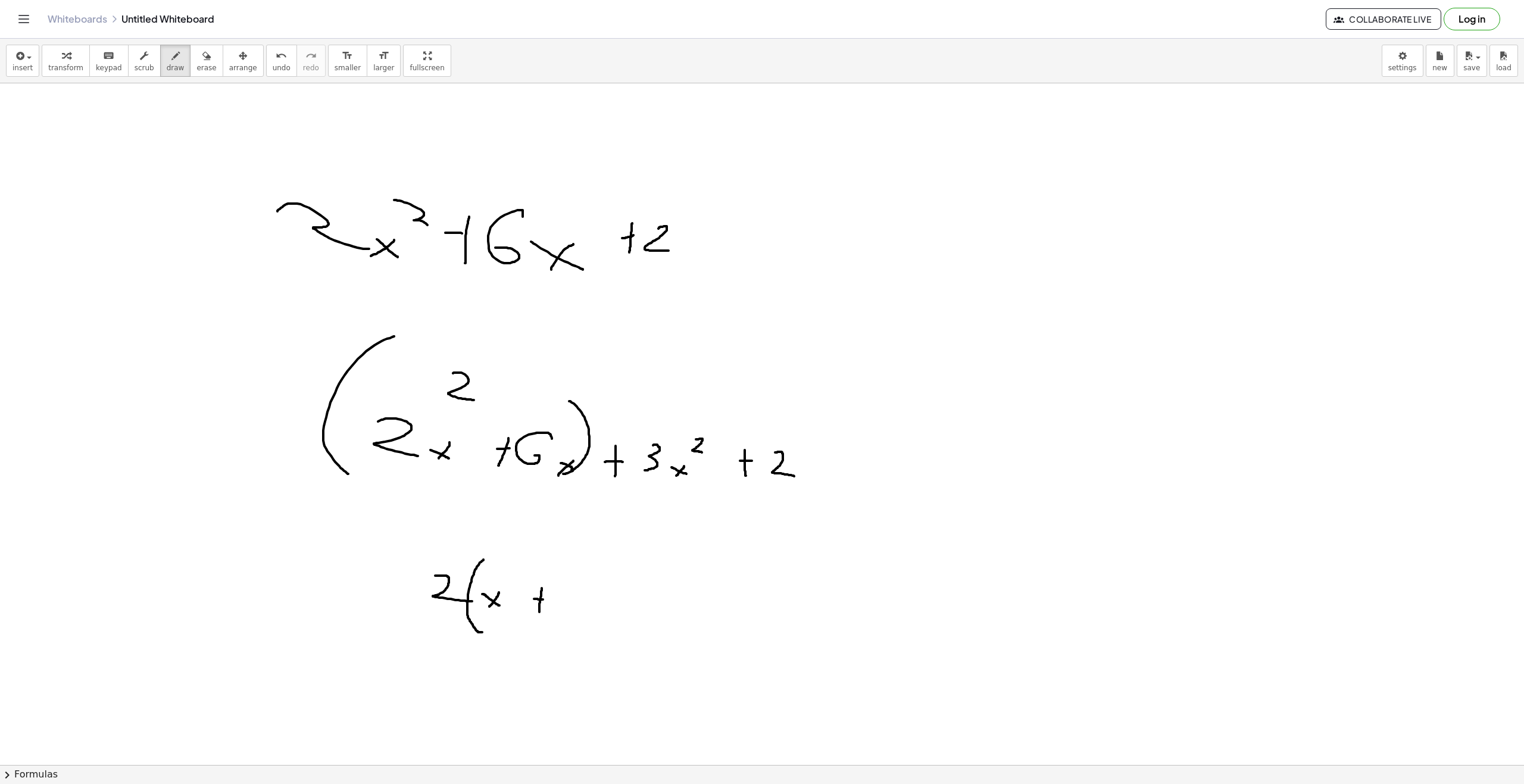
click at [544, 599] on div at bounding box center [762, 776] width 1524 height 1385
click at [565, 611] on div at bounding box center [762, 776] width 1524 height 1385
click at [602, 609] on div at bounding box center [762, 776] width 1524 height 1385
click at [604, 604] on div at bounding box center [762, 776] width 1524 height 1385
click at [196, 71] on span "erase" at bounding box center [206, 68] width 20 height 8
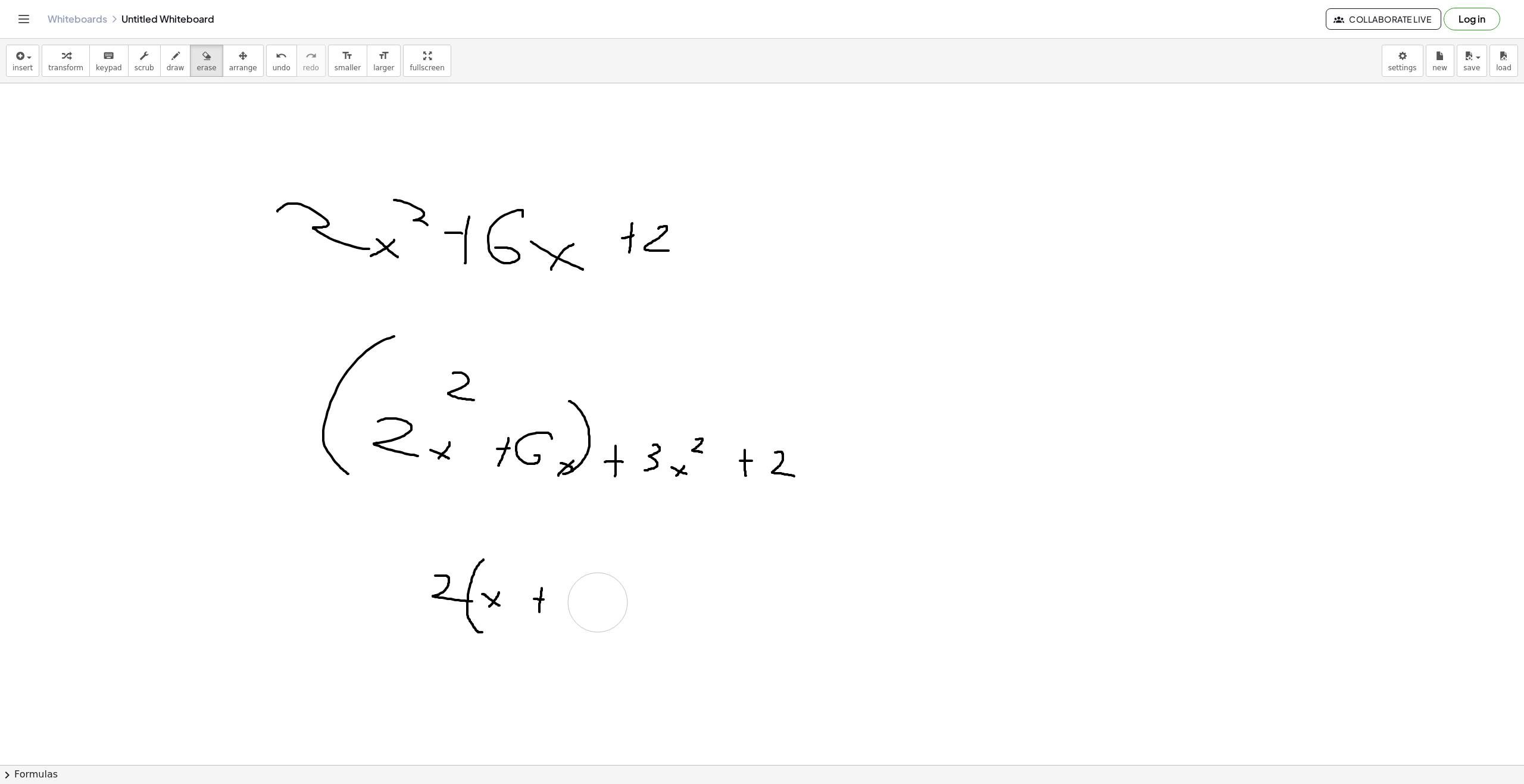
click at [597, 601] on div at bounding box center [762, 776] width 1524 height 1385
click at [166, 56] on div "button" at bounding box center [175, 55] width 18 height 15
click at [558, 602] on div at bounding box center [762, 776] width 1524 height 1385
click at [594, 610] on div at bounding box center [762, 776] width 1524 height 1385
click at [623, 558] on div at bounding box center [762, 776] width 1524 height 1385
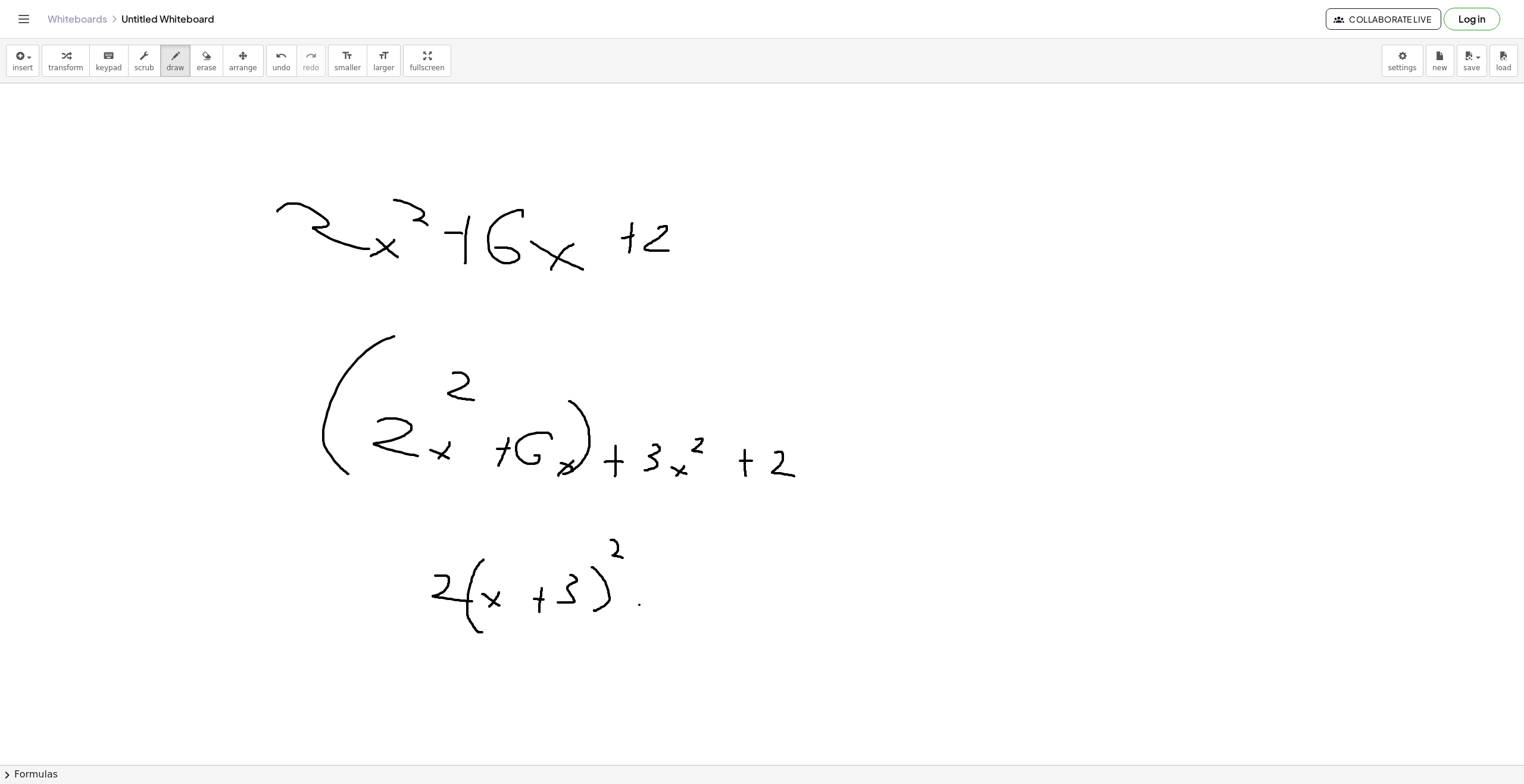
click at [639, 605] on div at bounding box center [762, 776] width 1524 height 1385
click at [276, 62] on icon "undo" at bounding box center [281, 55] width 12 height 15
click at [676, 603] on div at bounding box center [762, 776] width 1524 height 1385
click at [690, 635] on div at bounding box center [762, 776] width 1524 height 1385
click at [203, 60] on icon "button" at bounding box center [206, 55] width 8 height 15
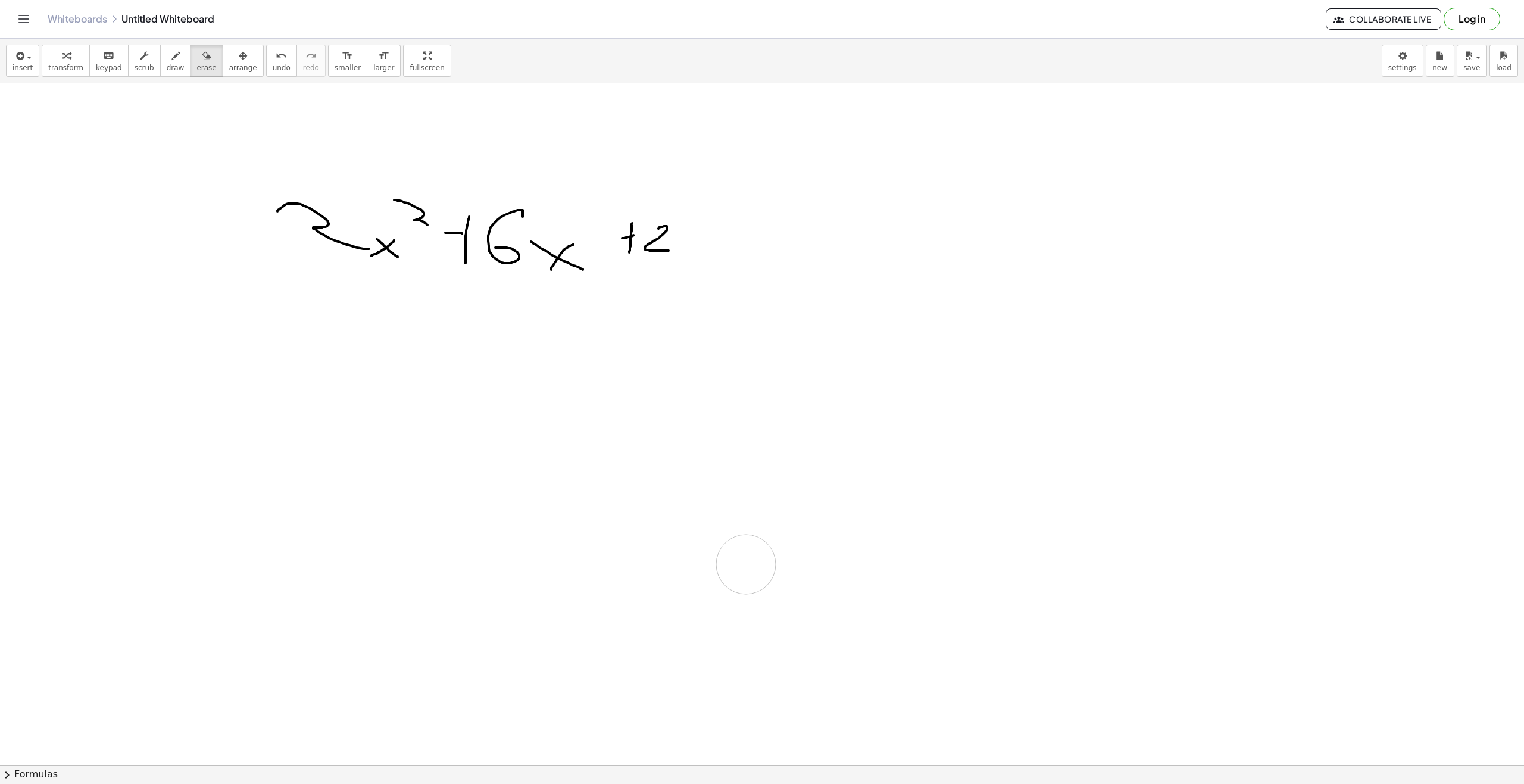
drag, startPoint x: 323, startPoint y: 435, endPoint x: 72, endPoint y: 1, distance: 501.4
click at [0, 416] on div at bounding box center [762, 776] width 1524 height 1385
click at [172, 53] on icon "button" at bounding box center [176, 55] width 8 height 15
drag, startPoint x: 307, startPoint y: 378, endPoint x: 324, endPoint y: 402, distance: 29.4
click at [324, 402] on div at bounding box center [762, 776] width 1524 height 1385
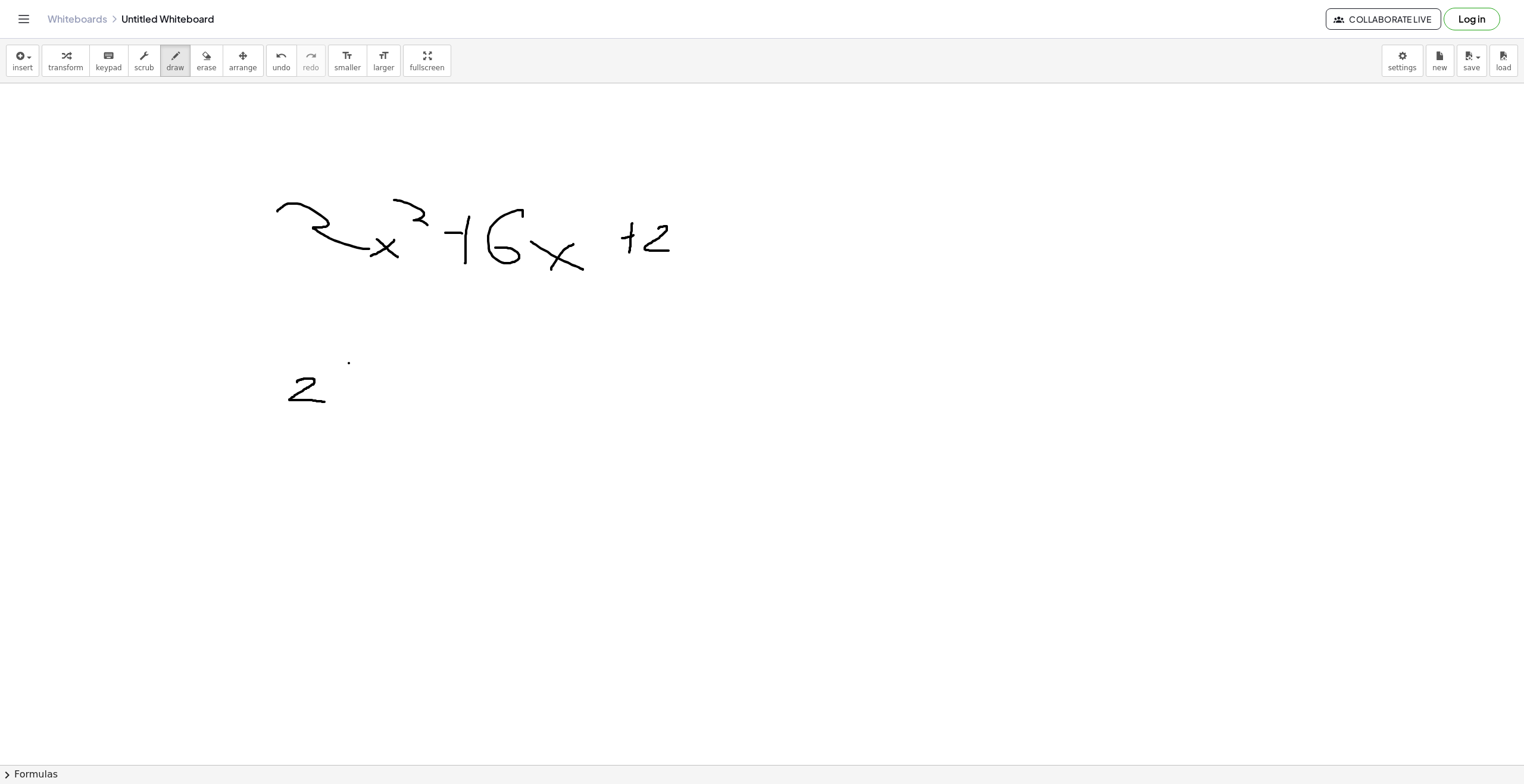
drag, startPoint x: 349, startPoint y: 363, endPoint x: 352, endPoint y: 431, distance: 68.1
click at [351, 431] on div at bounding box center [762, 776] width 1524 height 1385
drag, startPoint x: 368, startPoint y: 395, endPoint x: 391, endPoint y: 409, distance: 26.9
click at [392, 407] on div at bounding box center [762, 776] width 1524 height 1385
drag, startPoint x: 381, startPoint y: 401, endPoint x: 387, endPoint y: 394, distance: 9.2
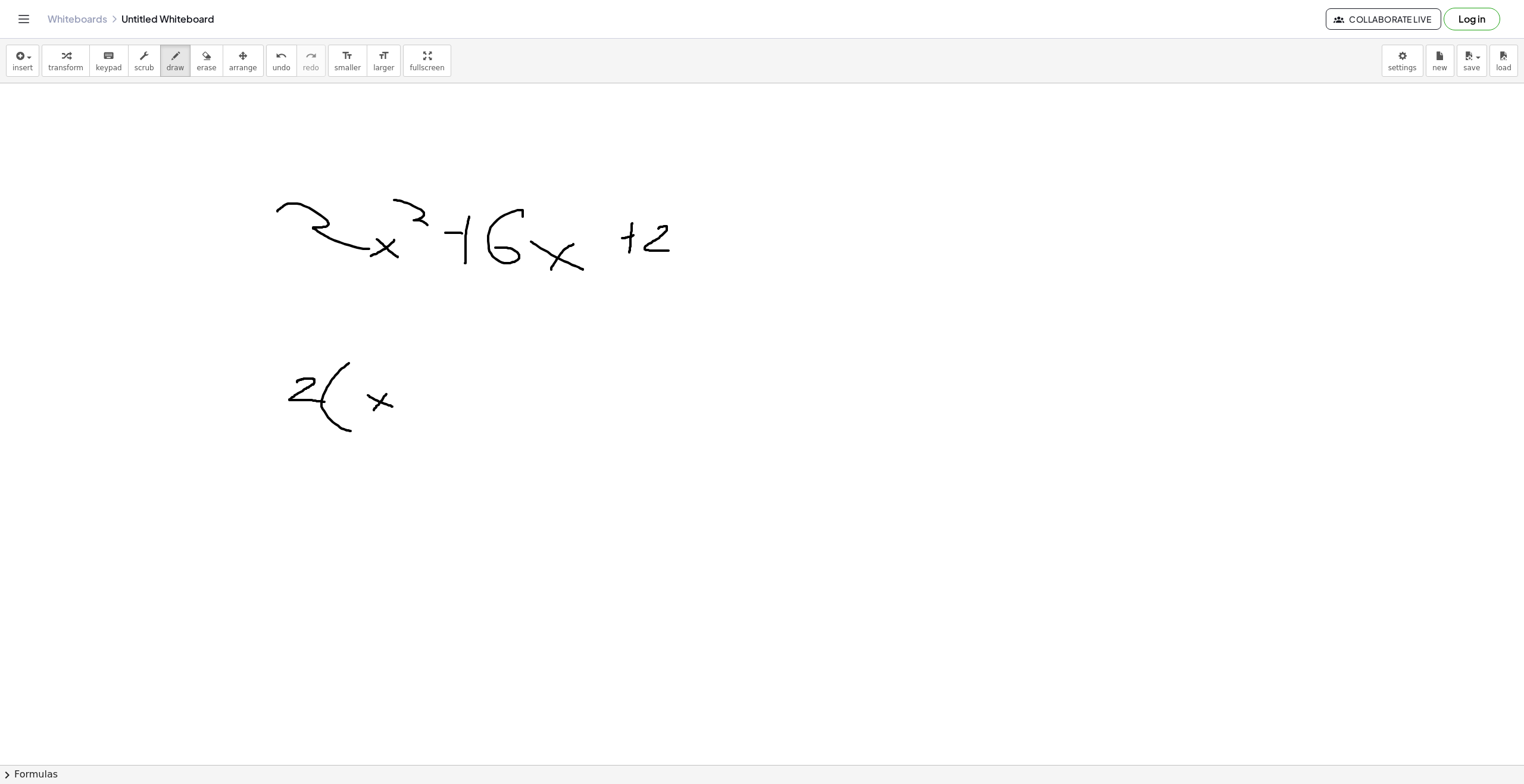
click at [387, 394] on div at bounding box center [762, 776] width 1524 height 1385
drag, startPoint x: 435, startPoint y: 404, endPoint x: 435, endPoint y: 419, distance: 15.0
click at [435, 419] on div at bounding box center [762, 776] width 1524 height 1385
drag, startPoint x: 429, startPoint y: 411, endPoint x: 441, endPoint y: 405, distance: 13.4
click at [441, 405] on div at bounding box center [762, 776] width 1524 height 1385
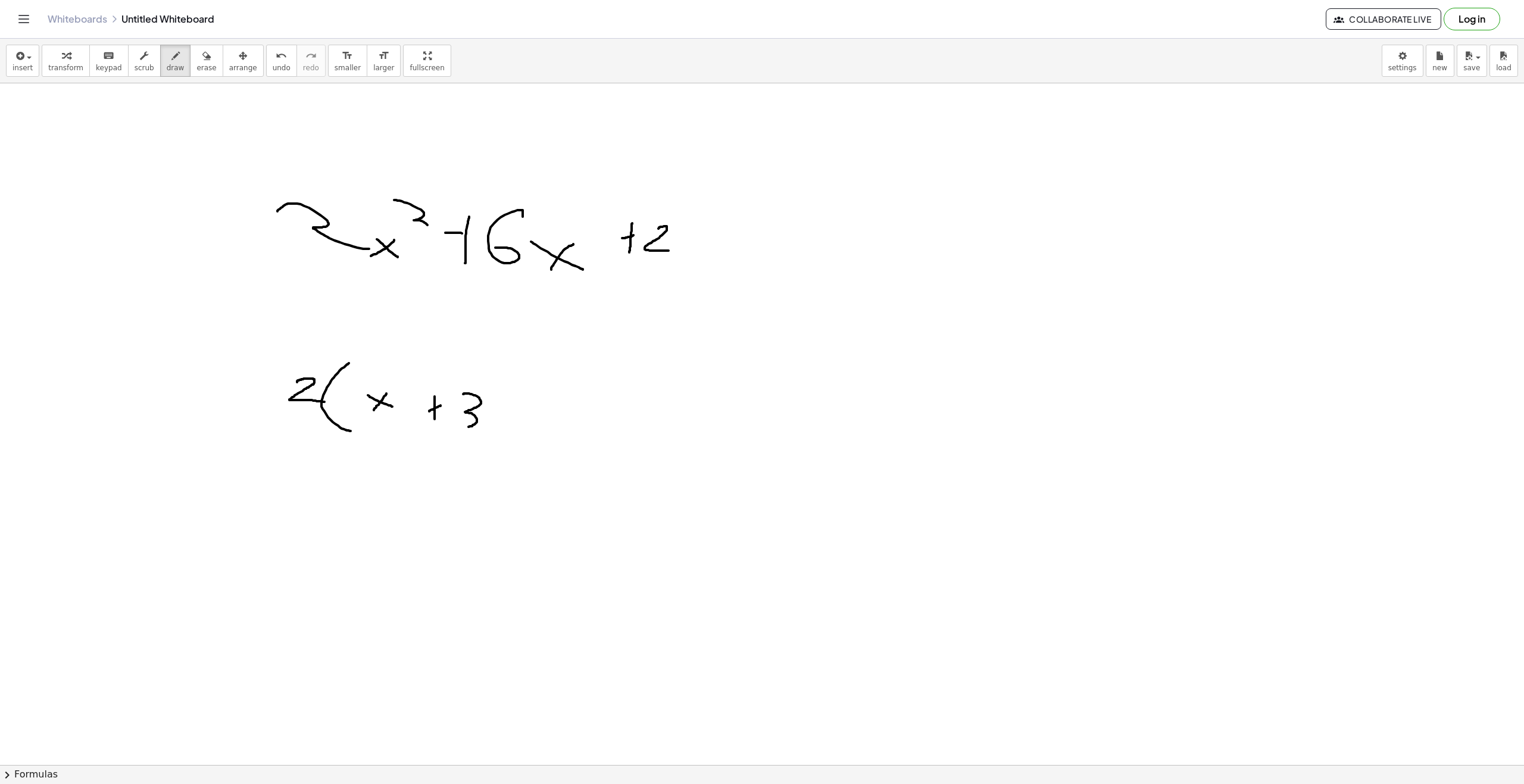
drag, startPoint x: 464, startPoint y: 394, endPoint x: 471, endPoint y: 417, distance: 24.0
click at [455, 429] on div at bounding box center [762, 776] width 1524 height 1385
drag, startPoint x: 492, startPoint y: 385, endPoint x: 494, endPoint y: 438, distance: 53.0
click at [494, 438] on div at bounding box center [762, 776] width 1524 height 1385
drag, startPoint x: 505, startPoint y: 363, endPoint x: 522, endPoint y: 373, distance: 19.7
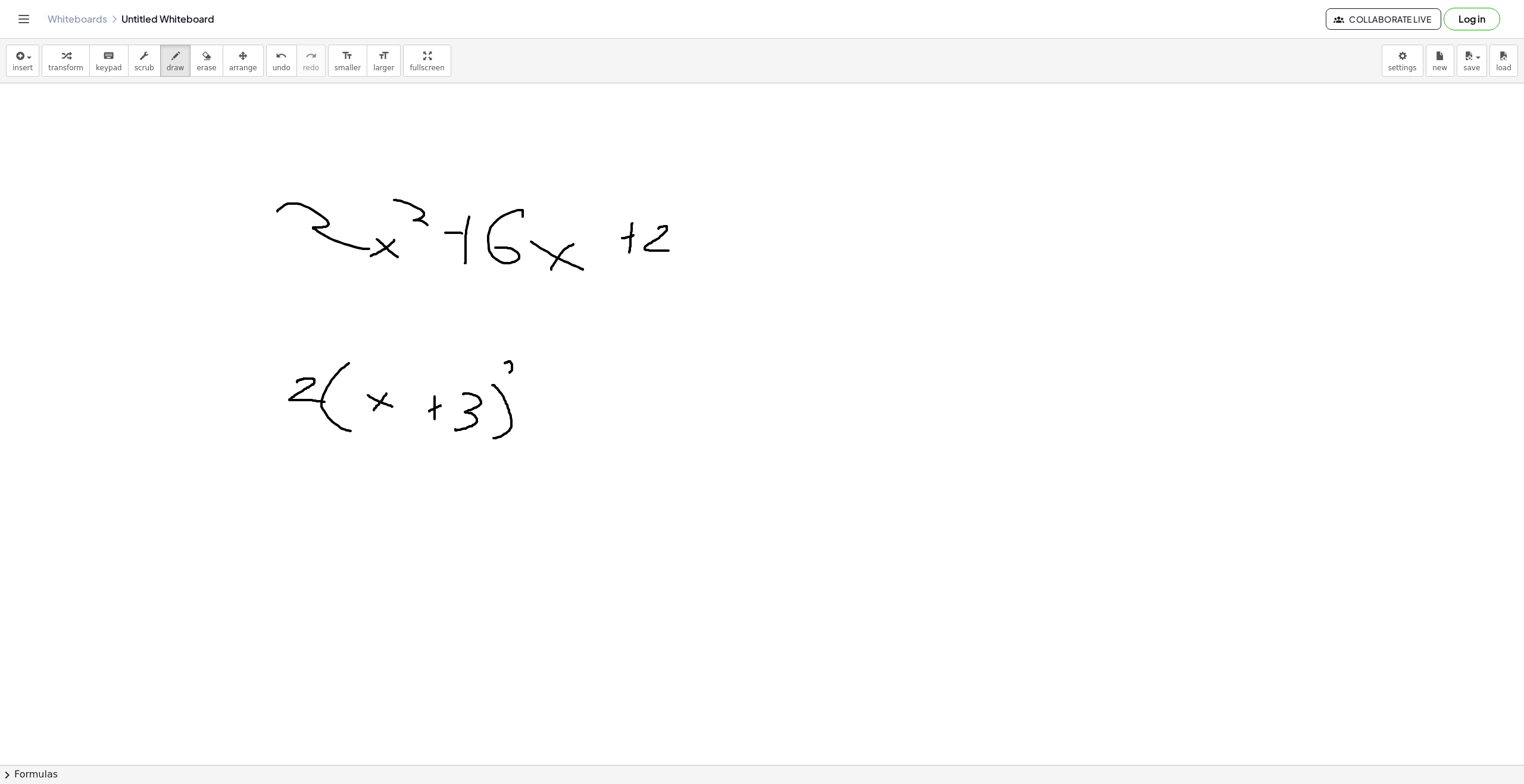
click at [520, 373] on div at bounding box center [762, 776] width 1524 height 1385
drag, startPoint x: 591, startPoint y: 429, endPoint x: 586, endPoint y: 414, distance: 15.8
click at [591, 407] on div at bounding box center [762, 776] width 1524 height 1385
drag, startPoint x: 585, startPoint y: 417, endPoint x: 597, endPoint y: 417, distance: 12.0
click at [595, 417] on div at bounding box center [762, 776] width 1524 height 1385
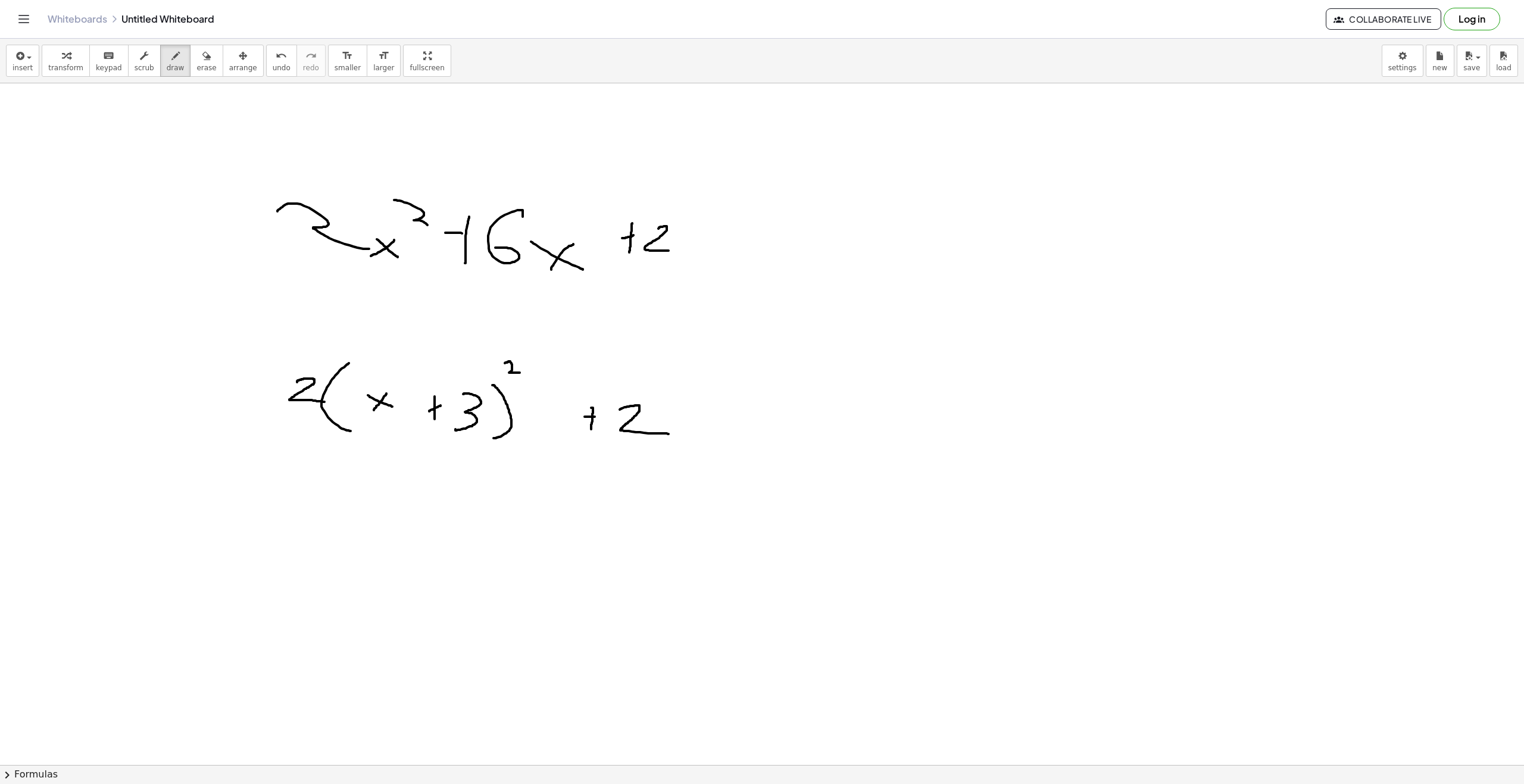
drag, startPoint x: 639, startPoint y: 406, endPoint x: 669, endPoint y: 434, distance: 41.0
click at [669, 434] on div at bounding box center [762, 776] width 1524 height 1385
drag, startPoint x: 709, startPoint y: 431, endPoint x: 712, endPoint y: 413, distance: 18.2
click at [712, 413] on div at bounding box center [762, 776] width 1524 height 1385
drag, startPoint x: 707, startPoint y: 421, endPoint x: 718, endPoint y: 421, distance: 11.0
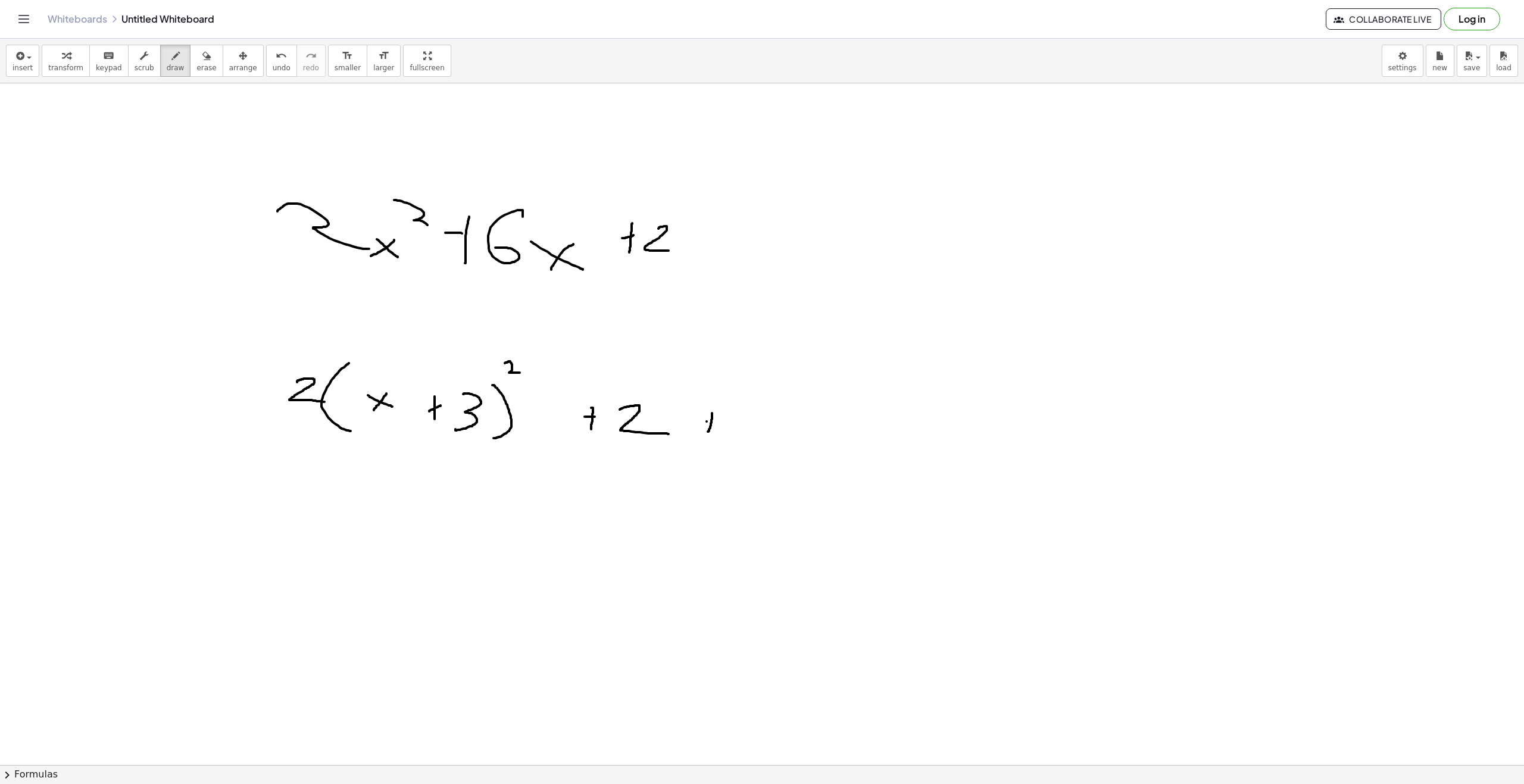
click at [718, 421] on div at bounding box center [762, 776] width 1524 height 1385
drag, startPoint x: 734, startPoint y: 431, endPoint x: 735, endPoint y: 404, distance: 27.0
click at [735, 404] on div at bounding box center [762, 776] width 1524 height 1385
click at [748, 427] on div at bounding box center [762, 776] width 1524 height 1385
drag, startPoint x: 782, startPoint y: 411, endPoint x: 773, endPoint y: 434, distance: 24.7
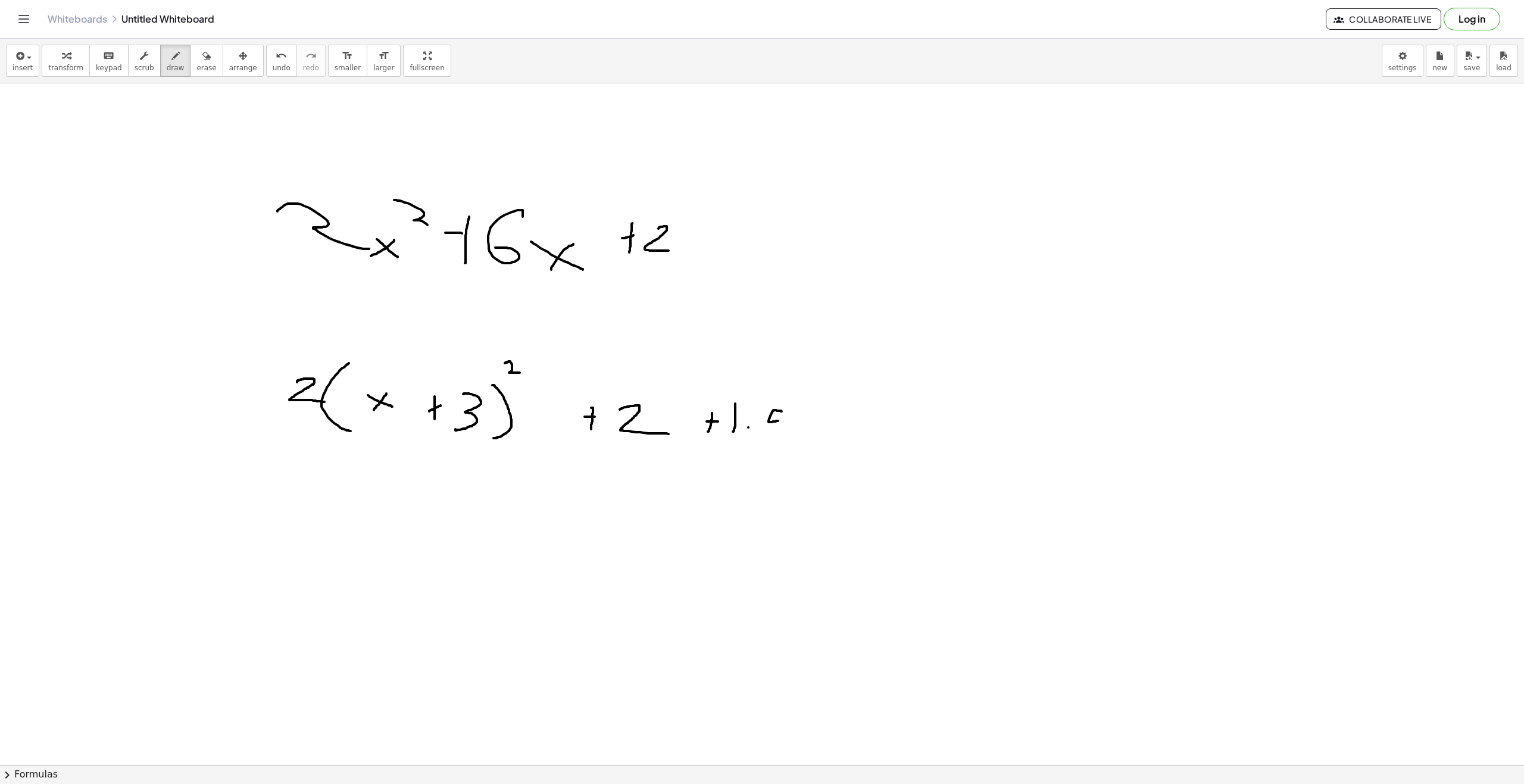
click at [773, 434] on div at bounding box center [762, 776] width 1524 height 1385
drag, startPoint x: 794, startPoint y: 397, endPoint x: 798, endPoint y: 408, distance: 11.7
click at [798, 408] on div at bounding box center [762, 776] width 1524 height 1385
drag, startPoint x: 704, startPoint y: 417, endPoint x: 723, endPoint y: 421, distance: 19.4
click at [724, 421] on div at bounding box center [762, 776] width 1524 height 1385
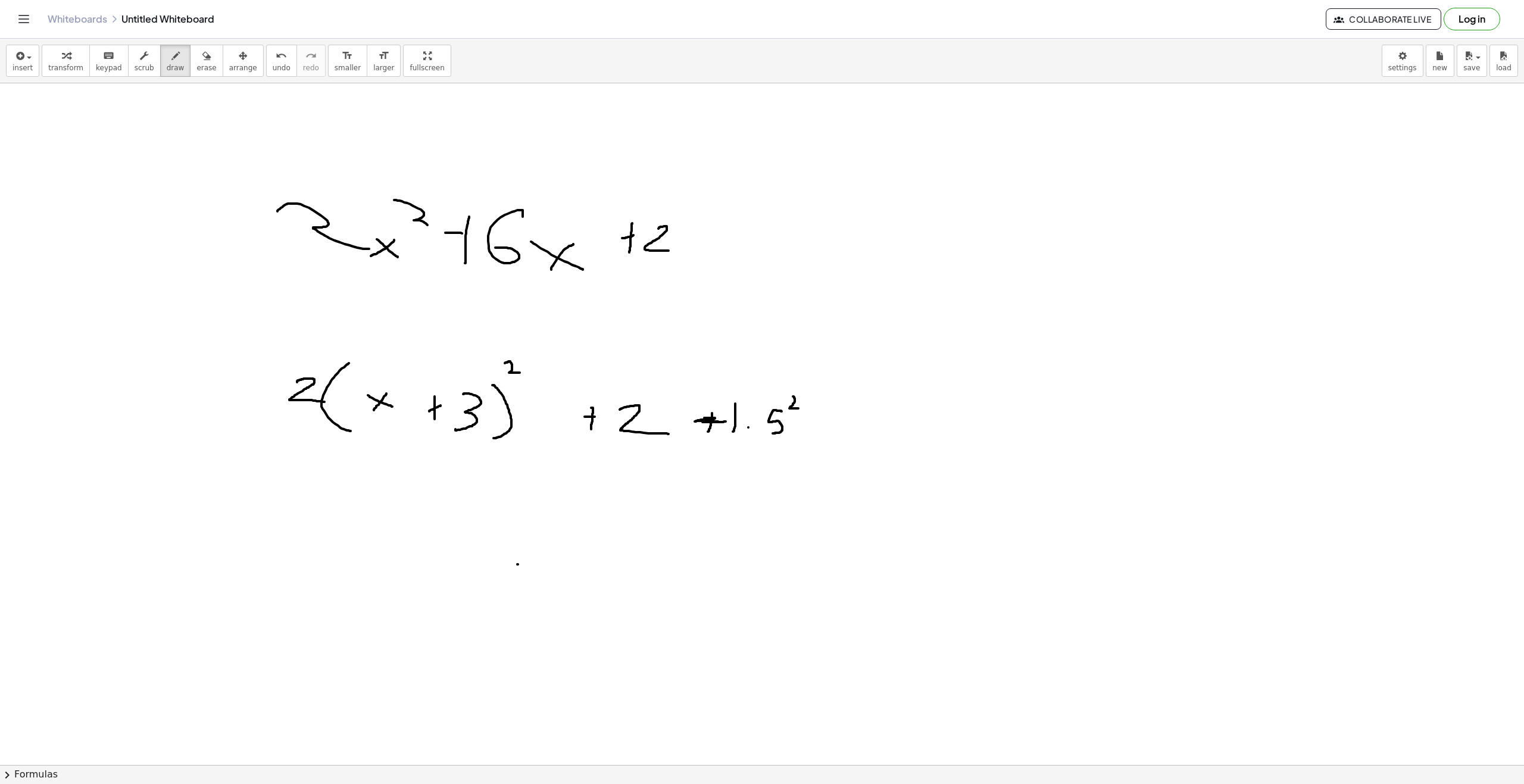
drag, startPoint x: 518, startPoint y: 565, endPoint x: 541, endPoint y: 586, distance: 31.1
click at [551, 586] on div at bounding box center [762, 776] width 1524 height 1385
drag, startPoint x: 540, startPoint y: 572, endPoint x: 552, endPoint y: 551, distance: 24.2
click at [552, 551] on div at bounding box center [762, 776] width 1524 height 1385
drag, startPoint x: 577, startPoint y: 565, endPoint x: 578, endPoint y: 556, distance: 9.1
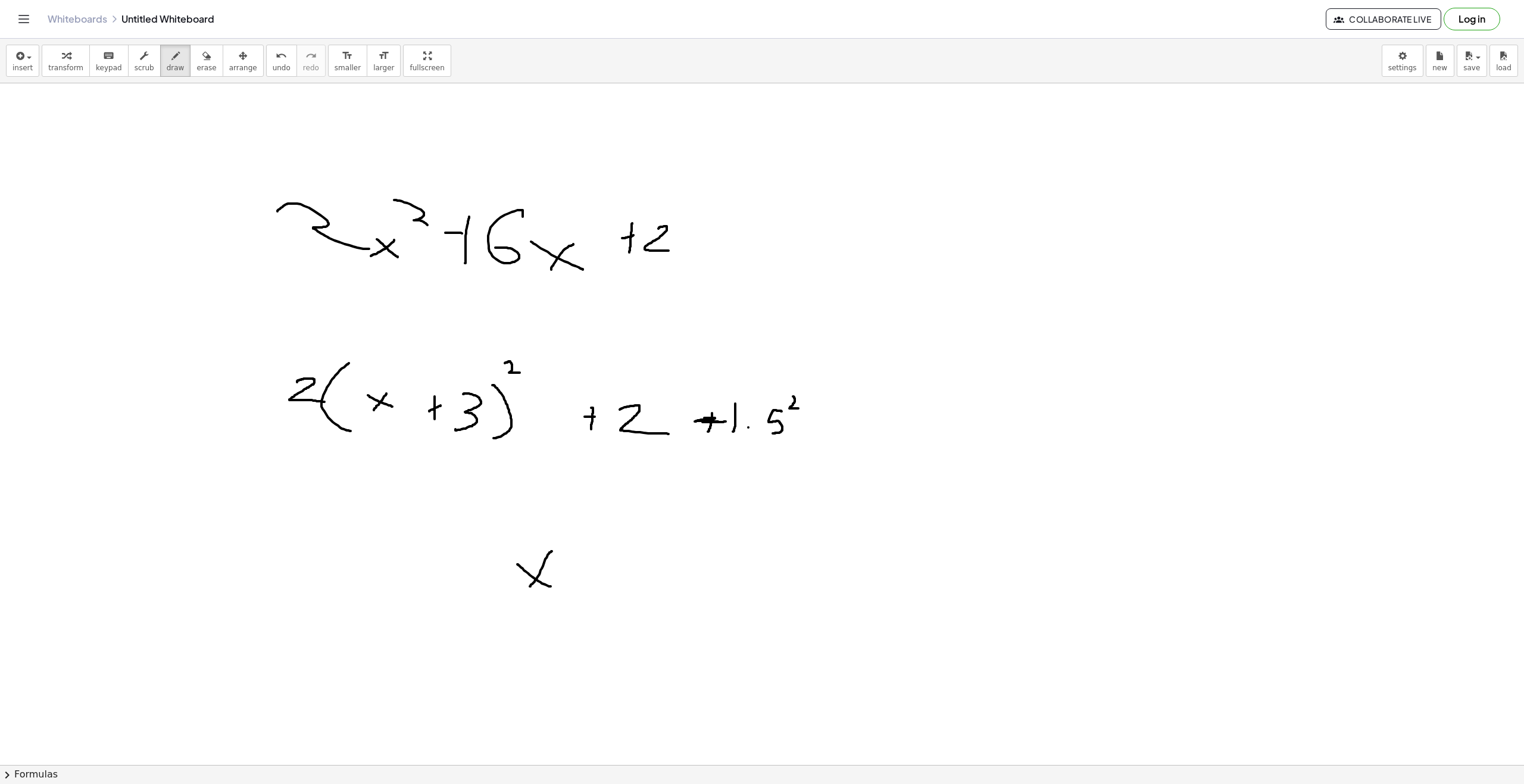
click at [578, 554] on div at bounding box center [762, 776] width 1524 height 1385
drag, startPoint x: 572, startPoint y: 561, endPoint x: 591, endPoint y: 560, distance: 19.0
click at [589, 560] on div at bounding box center [762, 776] width 1524 height 1385
click at [609, 548] on div at bounding box center [762, 776] width 1524 height 1385
click at [613, 573] on div at bounding box center [762, 776] width 1524 height 1385
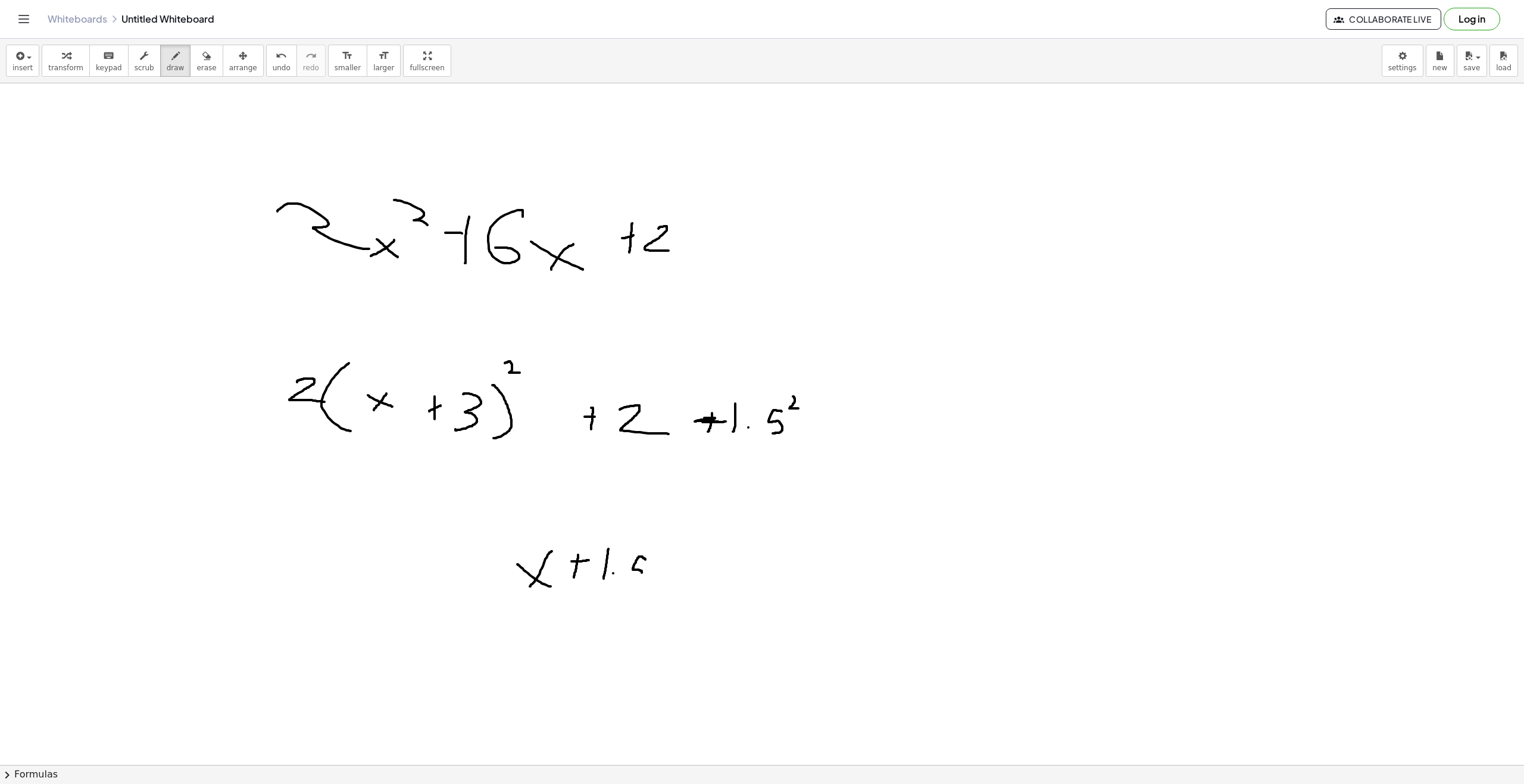
drag, startPoint x: 646, startPoint y: 559, endPoint x: 643, endPoint y: 568, distance: 9.5
click at [629, 580] on div at bounding box center [762, 776] width 1524 height 1385
drag, startPoint x: 662, startPoint y: 551, endPoint x: 507, endPoint y: 575, distance: 156.8
click at [648, 585] on div at bounding box center [762, 776] width 1524 height 1385
drag, startPoint x: 492, startPoint y: 593, endPoint x: 515, endPoint y: 594, distance: 23.0
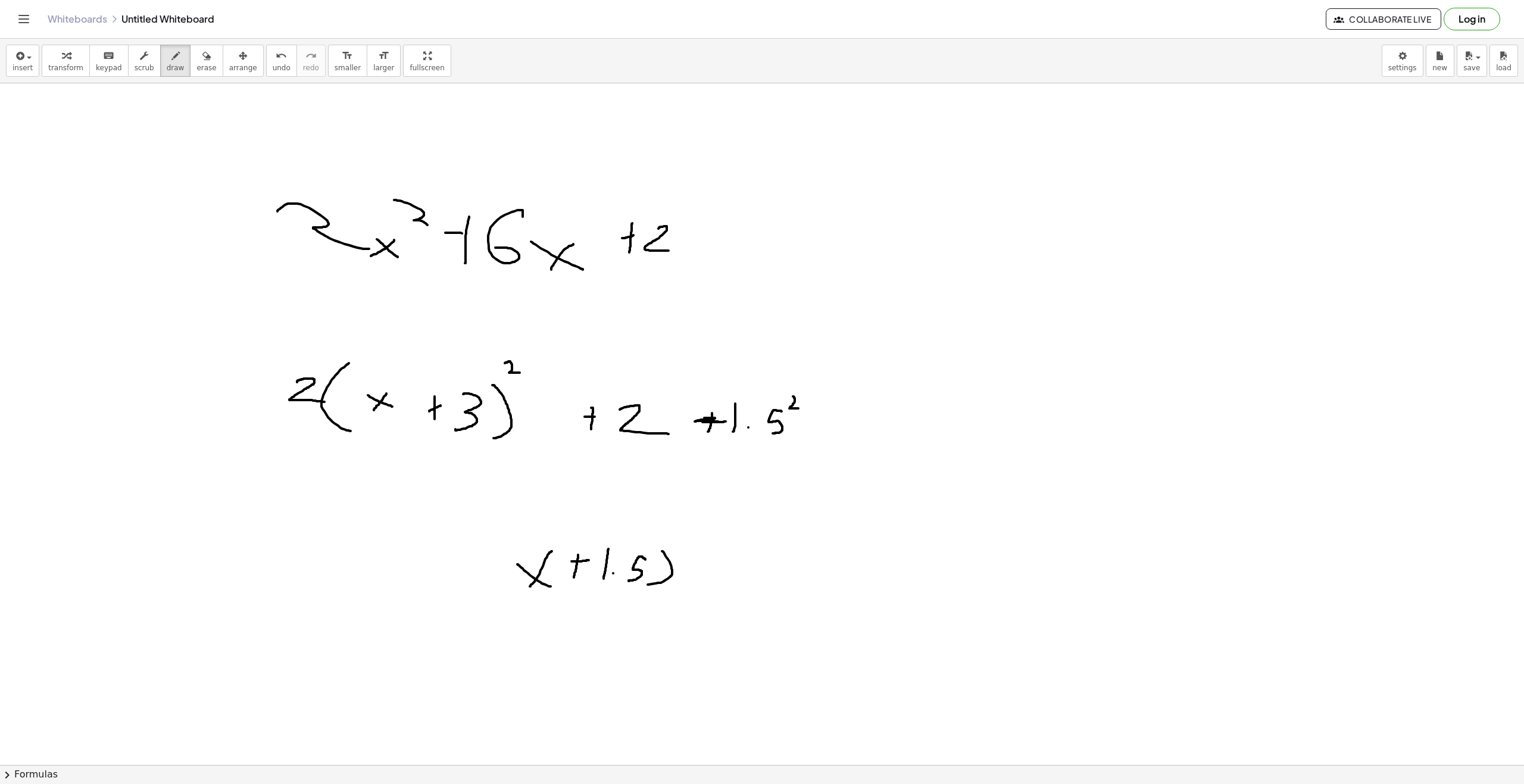
click at [498, 594] on div at bounding box center [762, 776] width 1524 height 1385
drag, startPoint x: 675, startPoint y: 525, endPoint x: 697, endPoint y: 543, distance: 28.4
click at [697, 543] on div at bounding box center [762, 776] width 1524 height 1385
drag, startPoint x: 411, startPoint y: 565, endPoint x: 373, endPoint y: 587, distance: 43.9
click at [430, 583] on div at bounding box center [762, 776] width 1524 height 1385
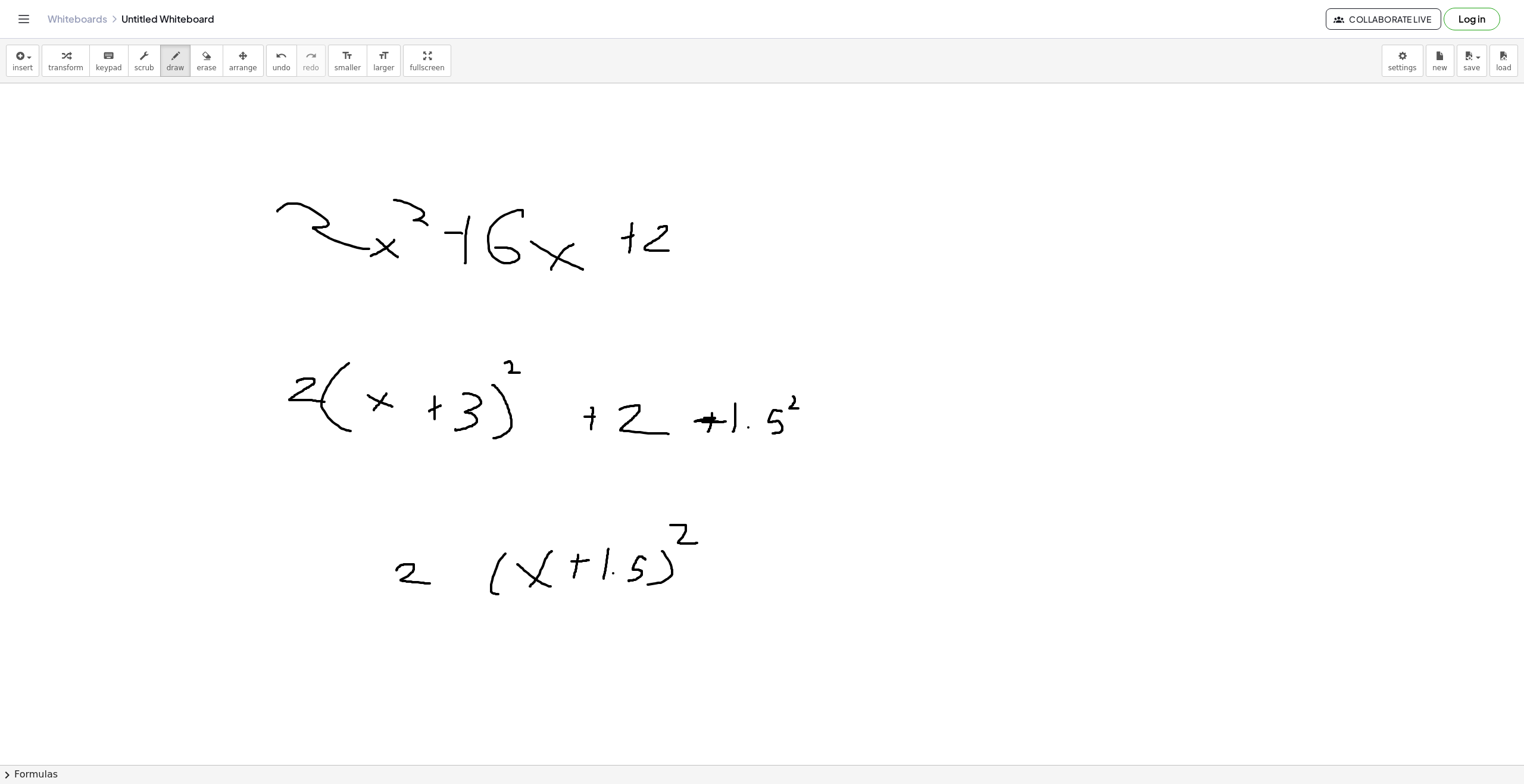
drag, startPoint x: 298, startPoint y: 588, endPoint x: 315, endPoint y: 564, distance: 29.4
click at [315, 561] on div at bounding box center [762, 776] width 1524 height 1385
drag, startPoint x: 297, startPoint y: 560, endPoint x: 326, endPoint y: 585, distance: 38.3
click at [297, 559] on div at bounding box center [762, 776] width 1524 height 1385
click at [344, 587] on div at bounding box center [762, 776] width 1524 height 1385
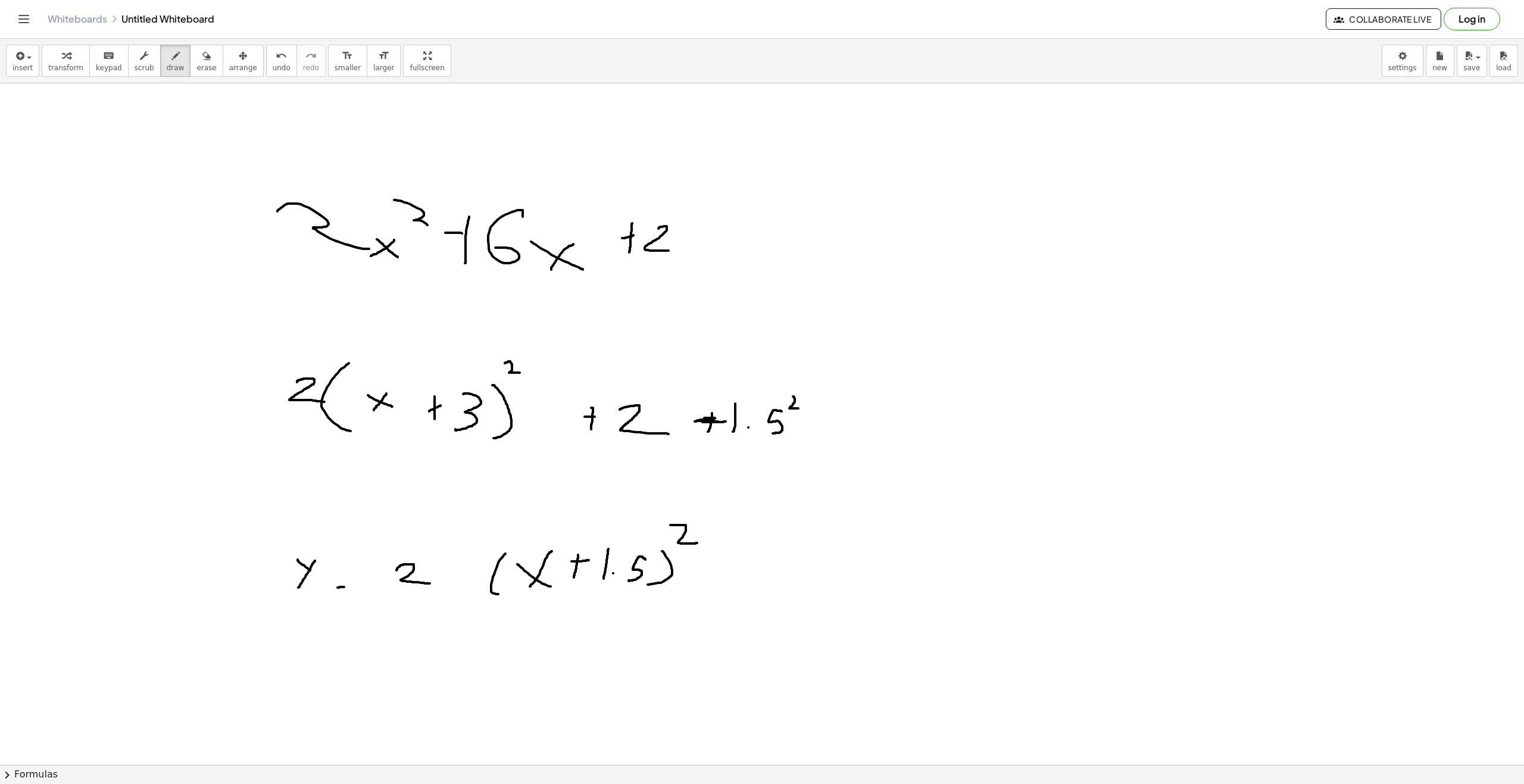
click at [350, 575] on div at bounding box center [762, 776] width 1524 height 1385
click at [720, 584] on div at bounding box center [762, 776] width 1524 height 1385
click at [203, 56] on icon "button" at bounding box center [206, 55] width 8 height 15
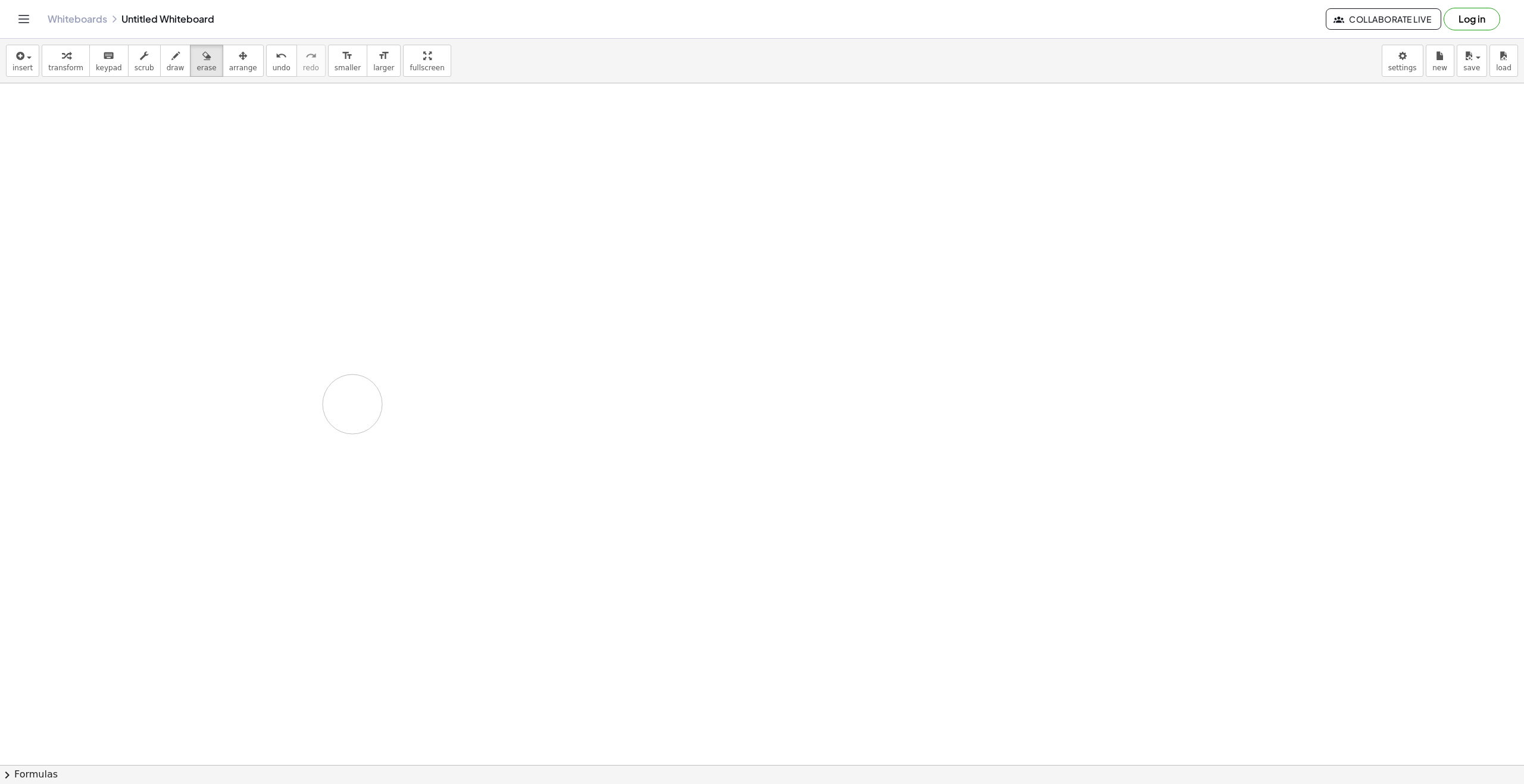
drag, startPoint x: 693, startPoint y: 176, endPoint x: 47, endPoint y: 93, distance: 651.3
click at [233, 337] on div at bounding box center [762, 776] width 1524 height 1385
click at [172, 57] on icon "button" at bounding box center [176, 55] width 8 height 15
drag, startPoint x: 187, startPoint y: 236, endPoint x: 193, endPoint y: 236, distance: 6.0
click at [186, 244] on div at bounding box center [762, 776] width 1524 height 1385
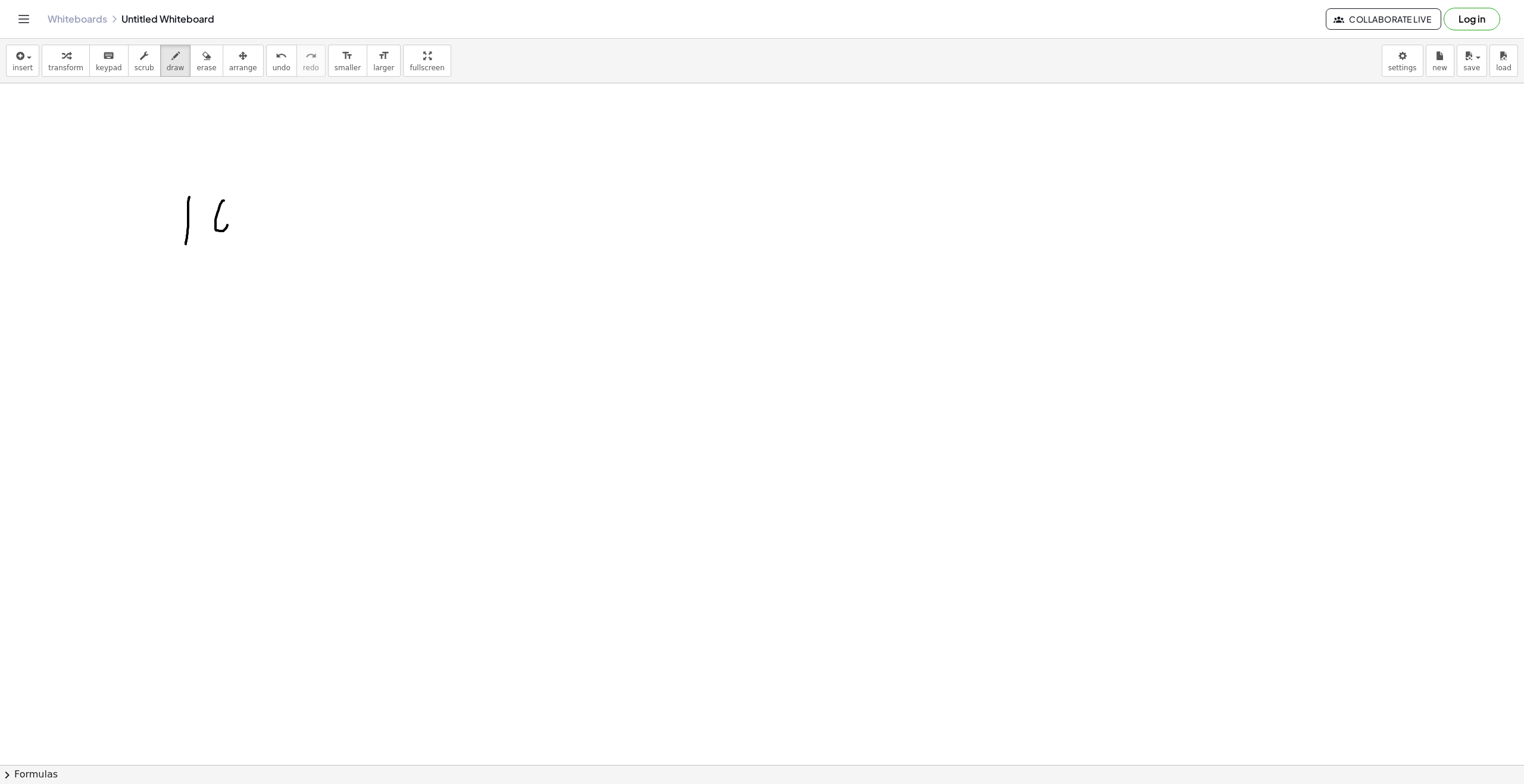
drag, startPoint x: 224, startPoint y: 200, endPoint x: 228, endPoint y: 219, distance: 19.4
click at [230, 212] on div at bounding box center [762, 776] width 1524 height 1385
click at [232, 230] on div at bounding box center [762, 776] width 1524 height 1385
drag, startPoint x: 243, startPoint y: 207, endPoint x: 263, endPoint y: 233, distance: 32.8
click at [250, 233] on div at bounding box center [762, 776] width 1524 height 1385
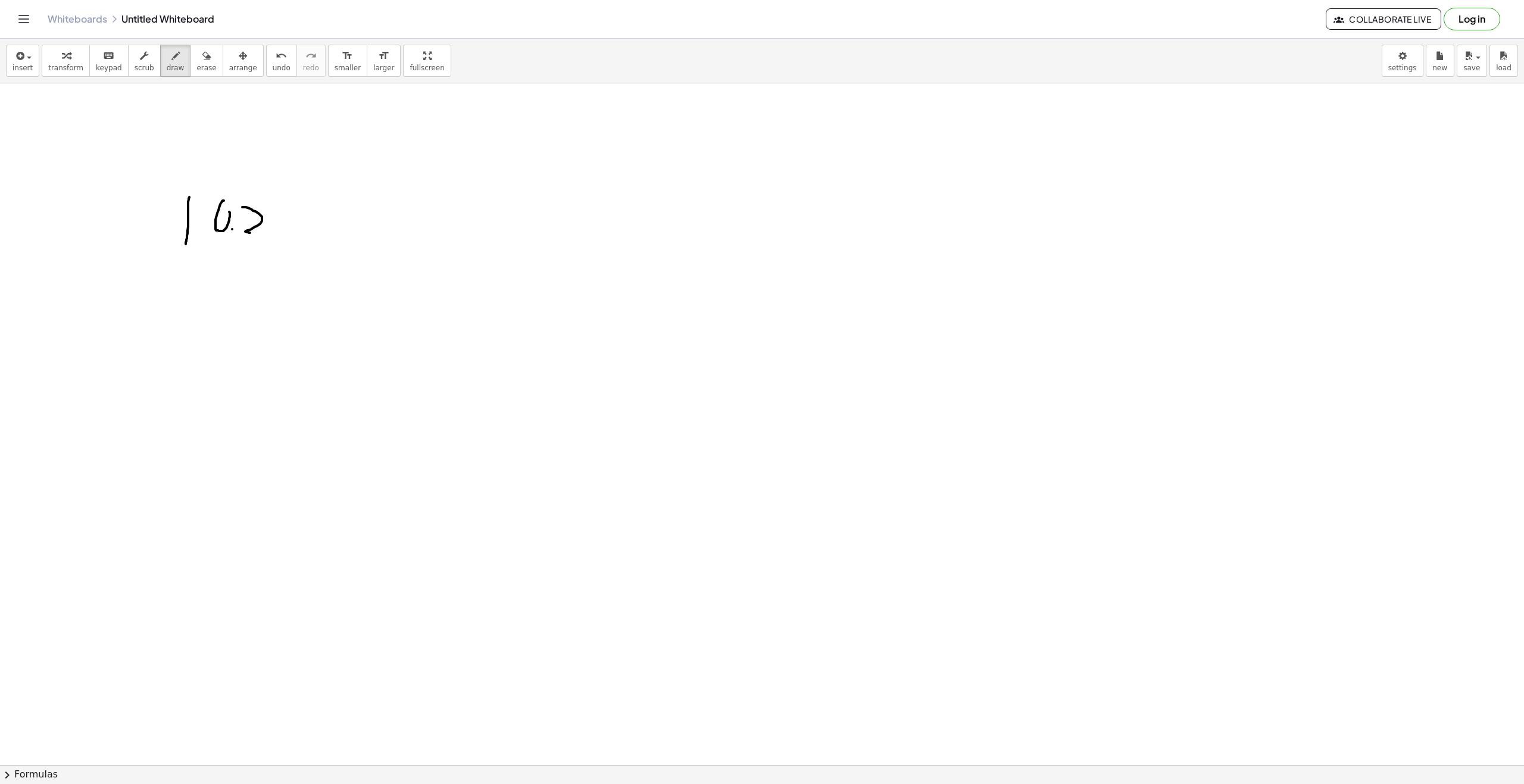
drag, startPoint x: 290, startPoint y: 233, endPoint x: 299, endPoint y: 244, distance: 14.2
click at [307, 244] on div at bounding box center [762, 776] width 1524 height 1385
click at [301, 226] on div at bounding box center [762, 776] width 1524 height 1385
drag, startPoint x: 317, startPoint y: 195, endPoint x: 345, endPoint y: 223, distance: 39.6
click at [321, 199] on div at bounding box center [762, 776] width 1524 height 1385
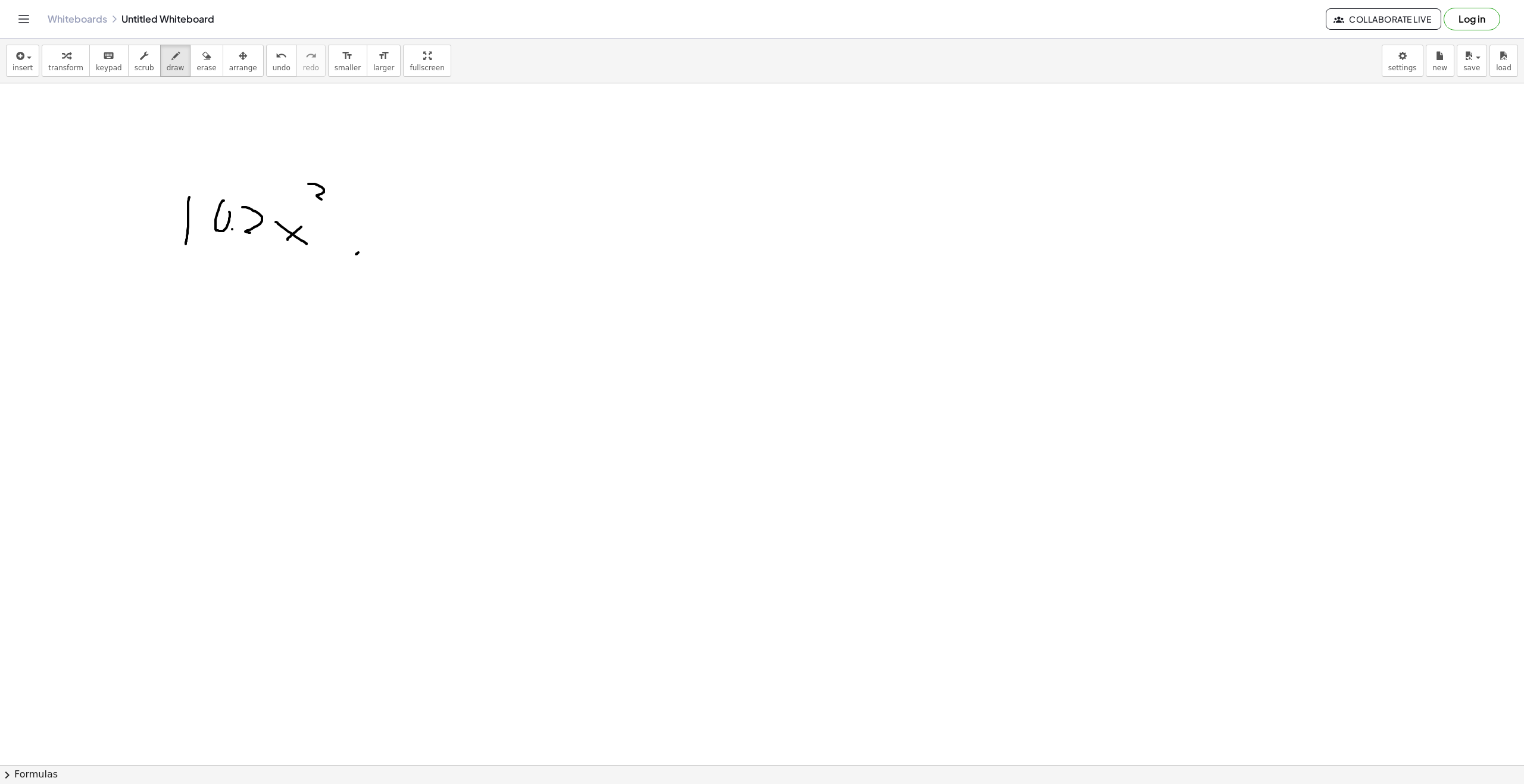
drag, startPoint x: 358, startPoint y: 253, endPoint x: 352, endPoint y: 219, distance: 34.5
click at [361, 219] on div at bounding box center [762, 776] width 1524 height 1385
drag, startPoint x: 345, startPoint y: 228, endPoint x: 404, endPoint y: 240, distance: 60.2
click at [365, 234] on div at bounding box center [762, 776] width 1524 height 1385
drag, startPoint x: 404, startPoint y: 240, endPoint x: 394, endPoint y: 266, distance: 27.9
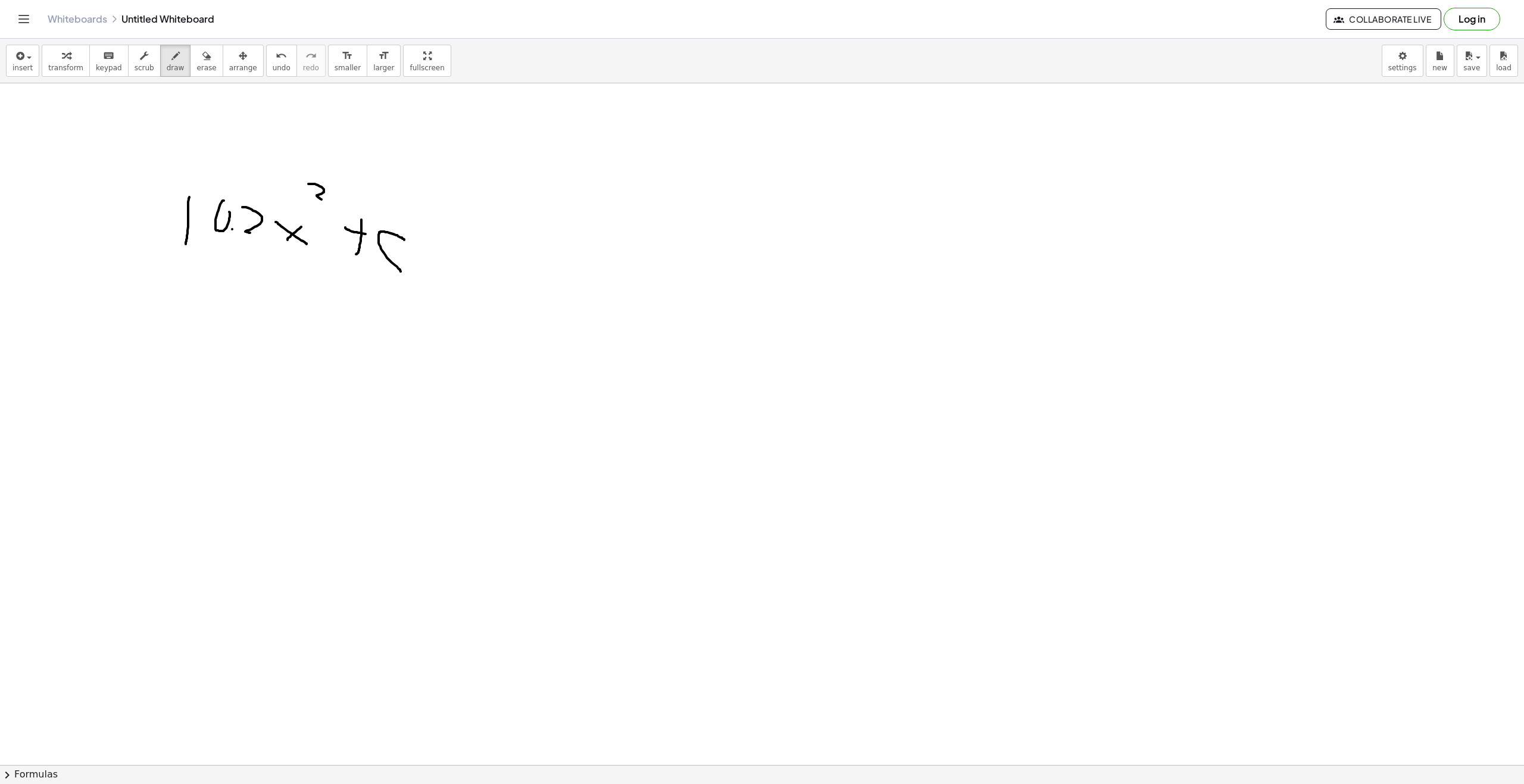
click at [388, 271] on div at bounding box center [762, 776] width 1524 height 1385
drag, startPoint x: 424, startPoint y: 260, endPoint x: 439, endPoint y: 270, distance: 18.0
click at [445, 266] on div at bounding box center [762, 776] width 1524 height 1385
drag, startPoint x: 429, startPoint y: 260, endPoint x: 440, endPoint y: 253, distance: 13.0
click at [439, 253] on div at bounding box center [762, 776] width 1524 height 1385
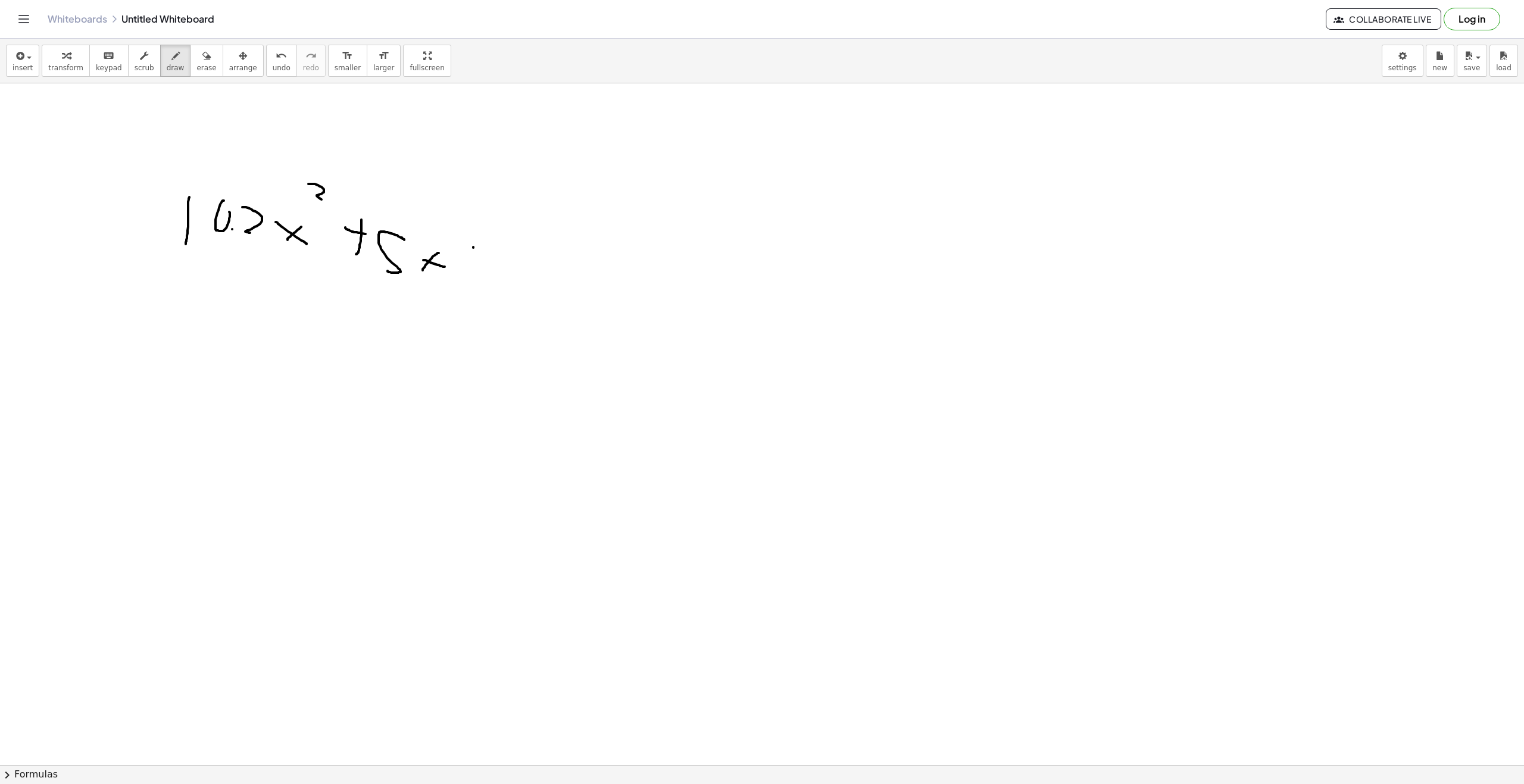
drag, startPoint x: 473, startPoint y: 247, endPoint x: 468, endPoint y: 273, distance: 26.5
click at [472, 275] on div at bounding box center [762, 776] width 1524 height 1385
drag, startPoint x: 470, startPoint y: 258, endPoint x: 506, endPoint y: 251, distance: 36.7
click at [479, 260] on div at bounding box center [762, 776] width 1524 height 1385
drag, startPoint x: 512, startPoint y: 250, endPoint x: 539, endPoint y: 269, distance: 33.0
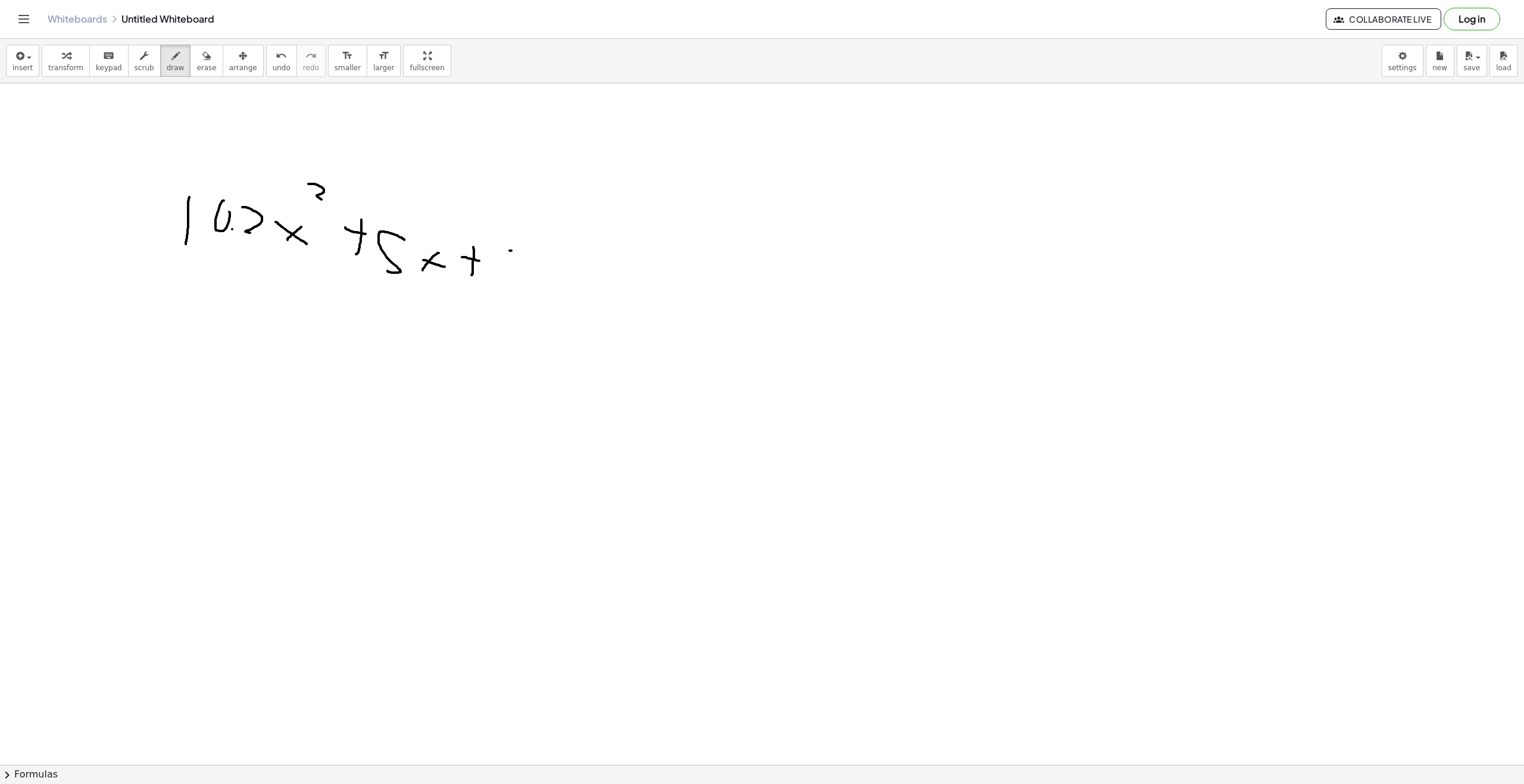
click at [560, 282] on div at bounding box center [762, 776] width 1524 height 1385
drag, startPoint x: 324, startPoint y: 417, endPoint x: 348, endPoint y: 450, distance: 40.8
click at [347, 450] on div at bounding box center [762, 776] width 1524 height 1385
click at [198, 67] on button "erase" at bounding box center [206, 61] width 33 height 32
drag, startPoint x: 342, startPoint y: 452, endPoint x: 330, endPoint y: 431, distance: 24.2
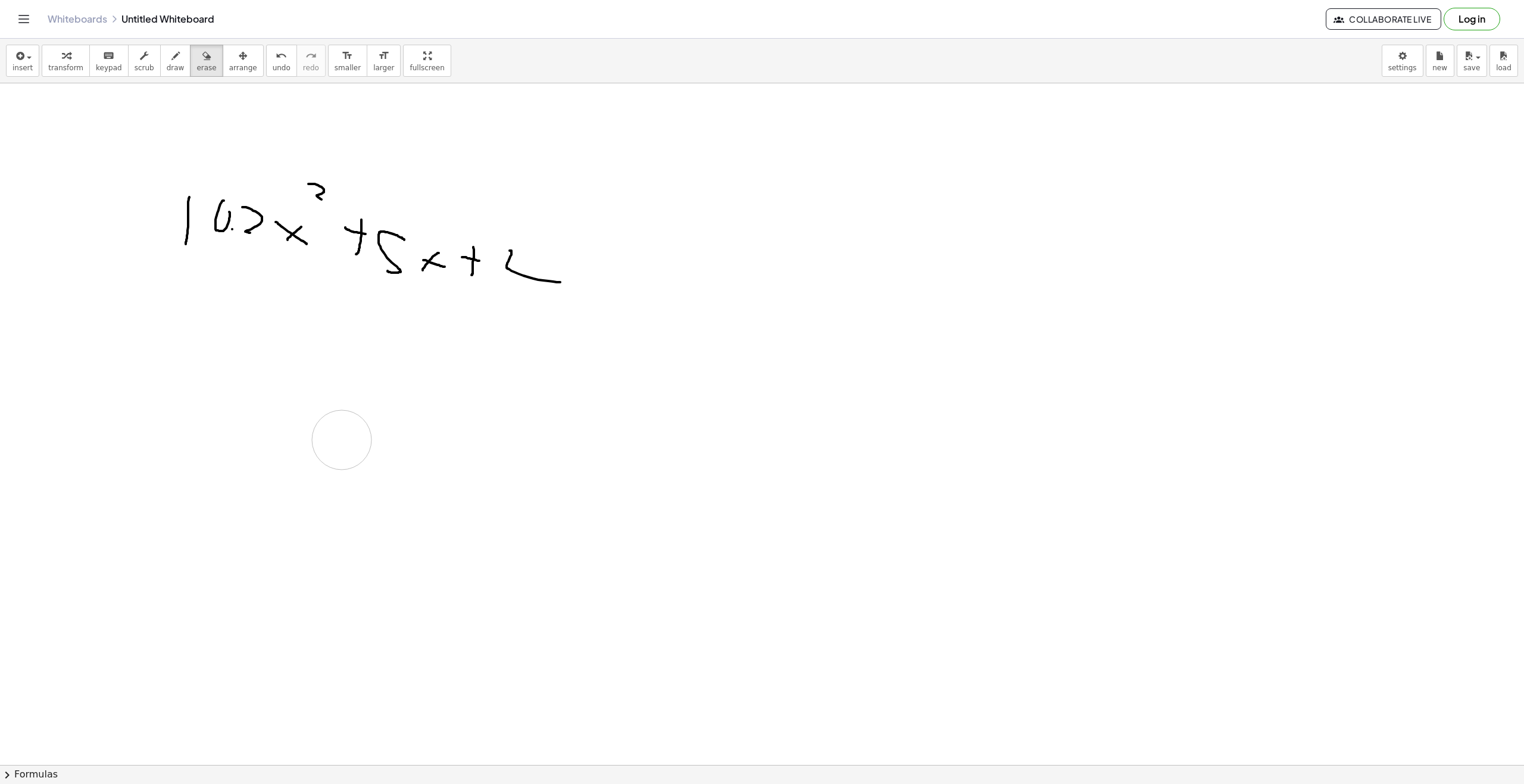
click at [338, 448] on div at bounding box center [762, 776] width 1524 height 1385
drag, startPoint x: 330, startPoint y: 431, endPoint x: 143, endPoint y: 209, distance: 290.3
click at [143, 209] on div at bounding box center [762, 776] width 1524 height 1385
click at [173, 72] on button "draw" at bounding box center [176, 61] width 31 height 32
drag, startPoint x: 434, startPoint y: 381, endPoint x: 451, endPoint y: 378, distance: 17.3
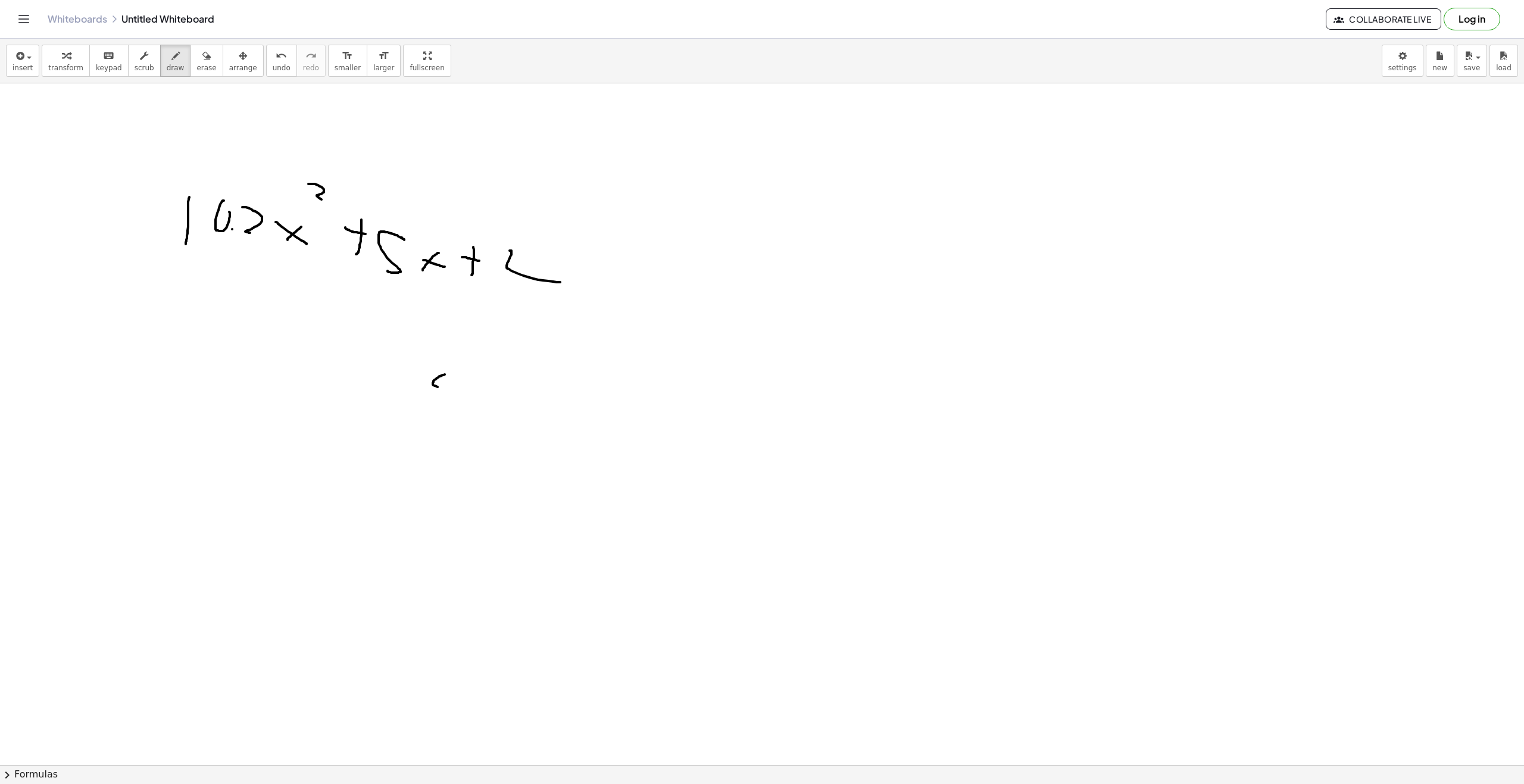
click at [451, 378] on div at bounding box center [762, 776] width 1524 height 1385
click at [457, 387] on div at bounding box center [762, 776] width 1524 height 1385
drag, startPoint x: 481, startPoint y: 374, endPoint x: 457, endPoint y: 394, distance: 31.2
click at [460, 394] on div at bounding box center [762, 776] width 1524 height 1385
drag, startPoint x: 238, startPoint y: 397, endPoint x: 250, endPoint y: 361, distance: 37.9
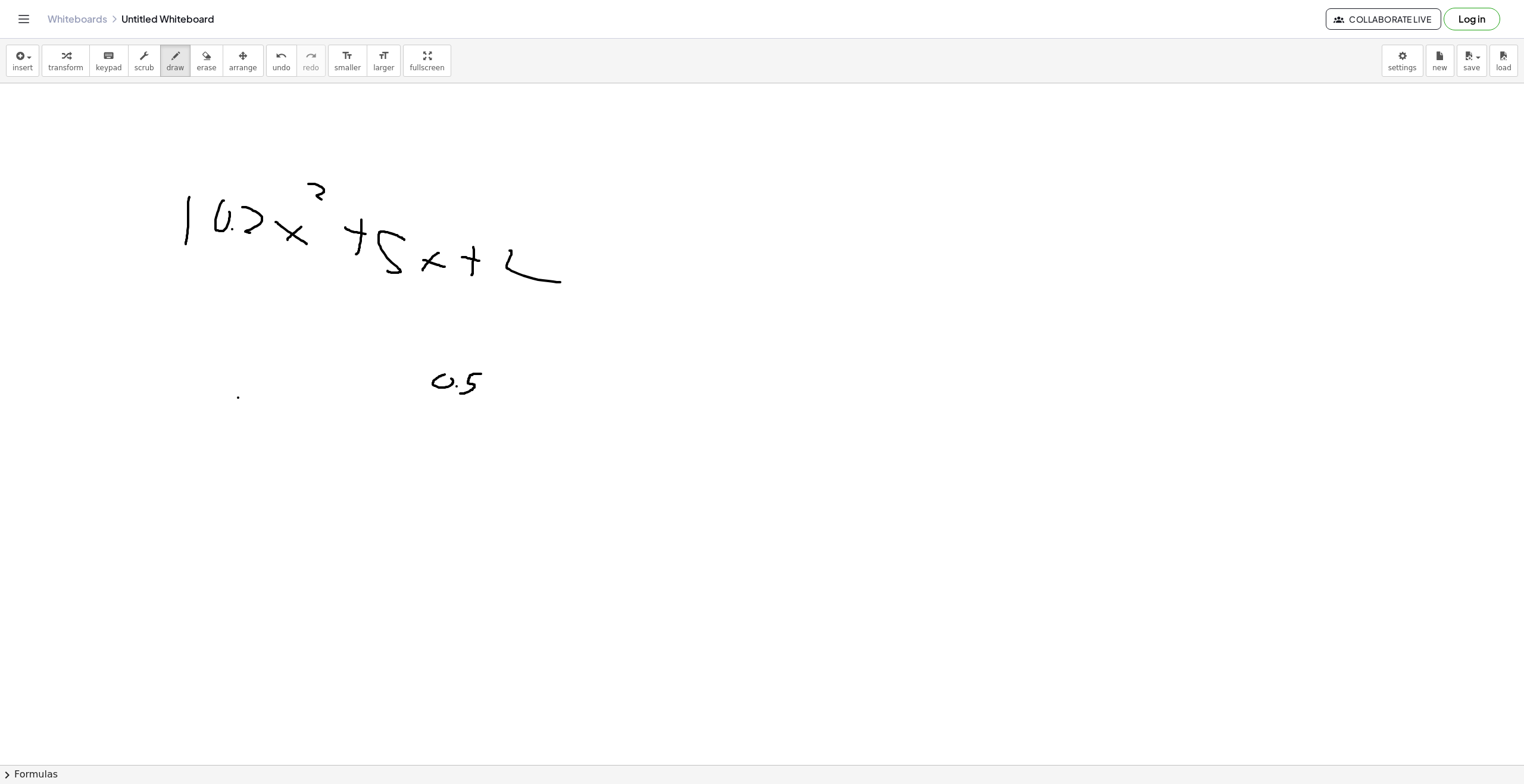
click at [247, 359] on div at bounding box center [762, 776] width 1524 height 1385
drag, startPoint x: 258, startPoint y: 384, endPoint x: 276, endPoint y: 387, distance: 18.2
click at [279, 378] on div at bounding box center [762, 776] width 1524 height 1385
click at [280, 390] on div at bounding box center [762, 776] width 1524 height 1385
drag, startPoint x: 303, startPoint y: 383, endPoint x: 318, endPoint y: 390, distance: 16.6
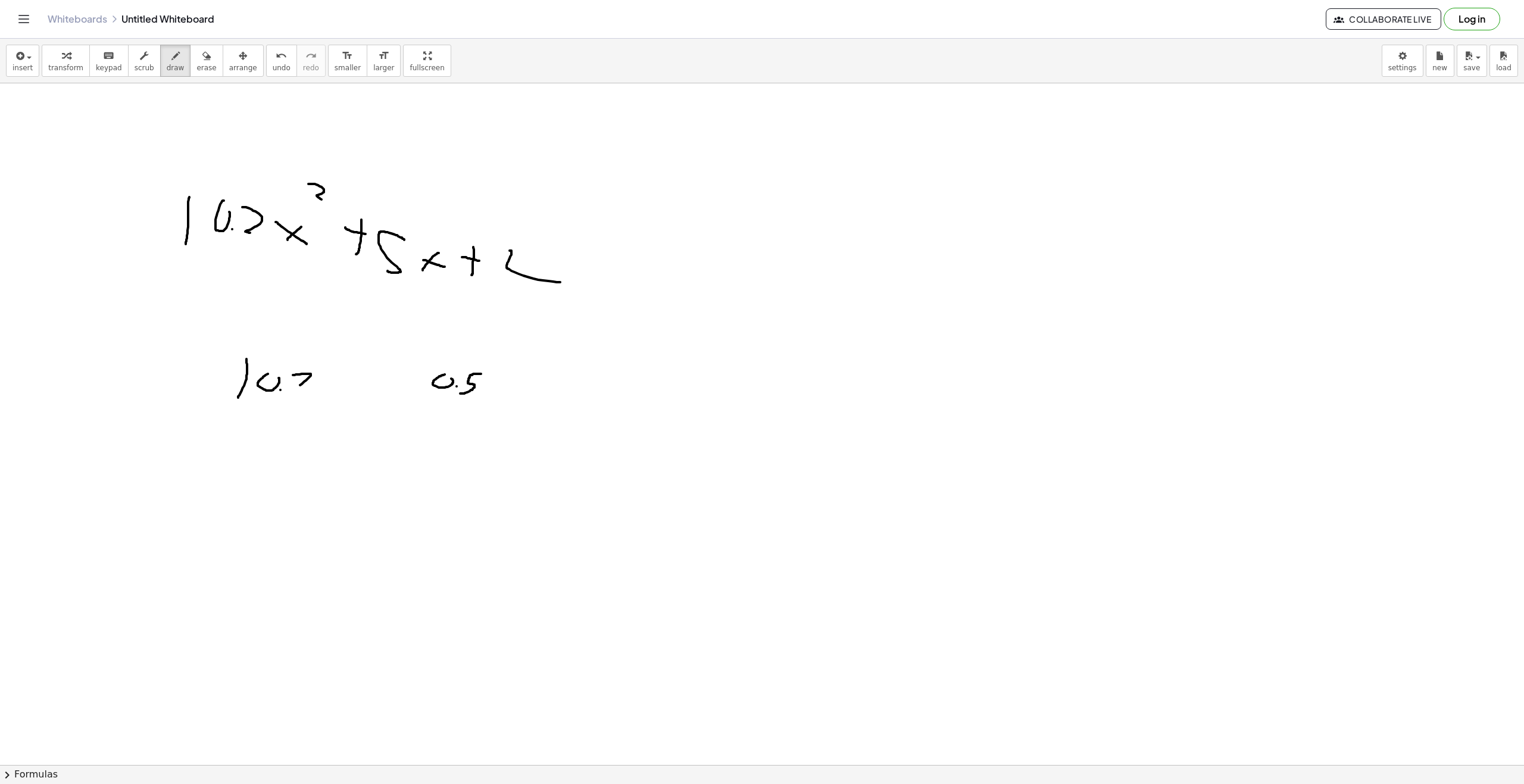
click at [317, 390] on div at bounding box center [762, 776] width 1524 height 1385
drag, startPoint x: 332, startPoint y: 387, endPoint x: 372, endPoint y: 417, distance: 50.0
click at [371, 420] on div at bounding box center [762, 776] width 1524 height 1385
drag, startPoint x: 388, startPoint y: 384, endPoint x: 398, endPoint y: 390, distance: 11.7
click at [401, 389] on div at bounding box center [762, 776] width 1524 height 1385
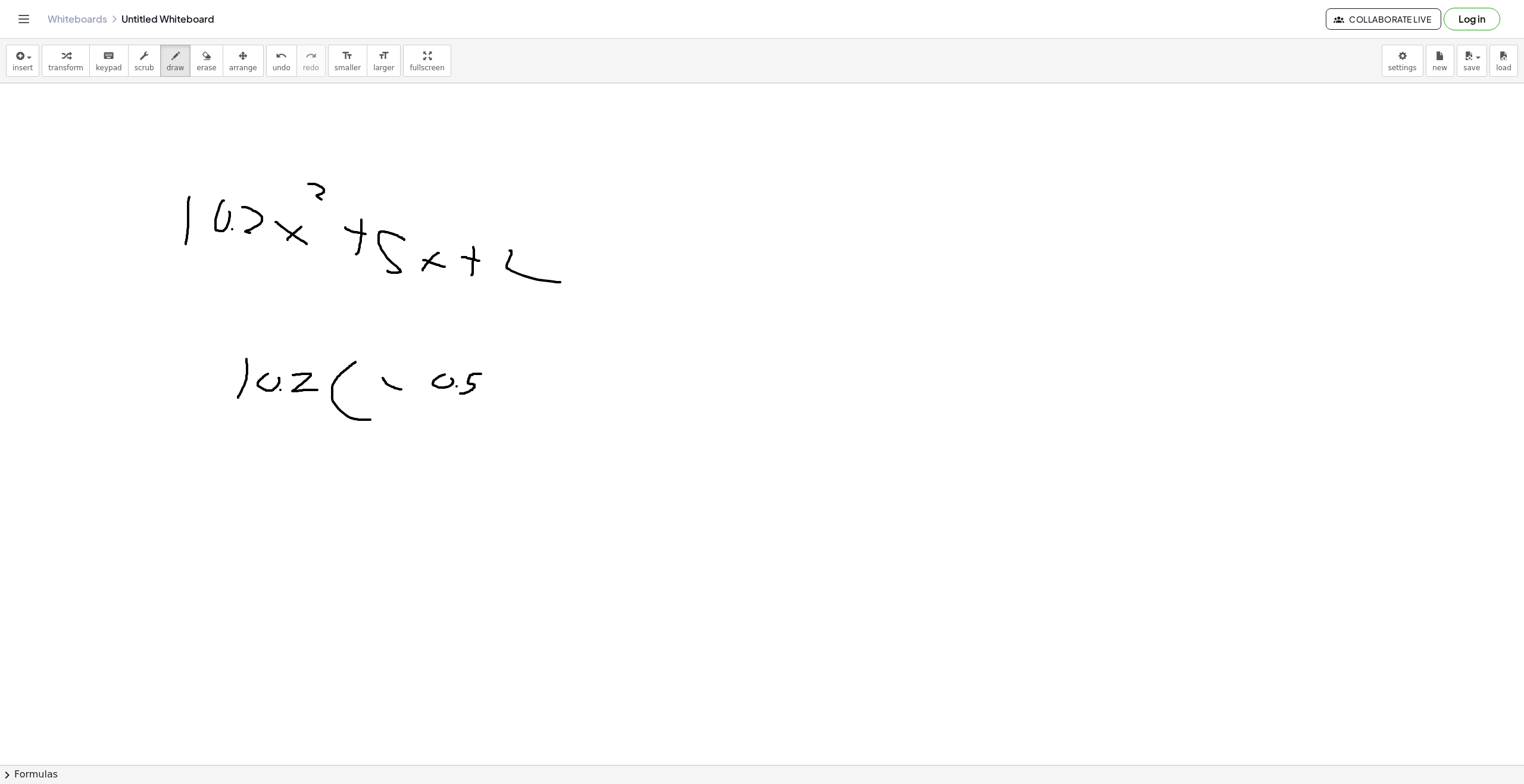
drag, startPoint x: 386, startPoint y: 391, endPoint x: 398, endPoint y: 380, distance: 16.3
click at [398, 380] on div at bounding box center [762, 776] width 1524 height 1385
click at [413, 378] on div at bounding box center [762, 776] width 1524 height 1385
click at [413, 384] on div at bounding box center [762, 776] width 1524 height 1385
drag, startPoint x: 489, startPoint y: 360, endPoint x: 494, endPoint y: 401, distance: 41.3
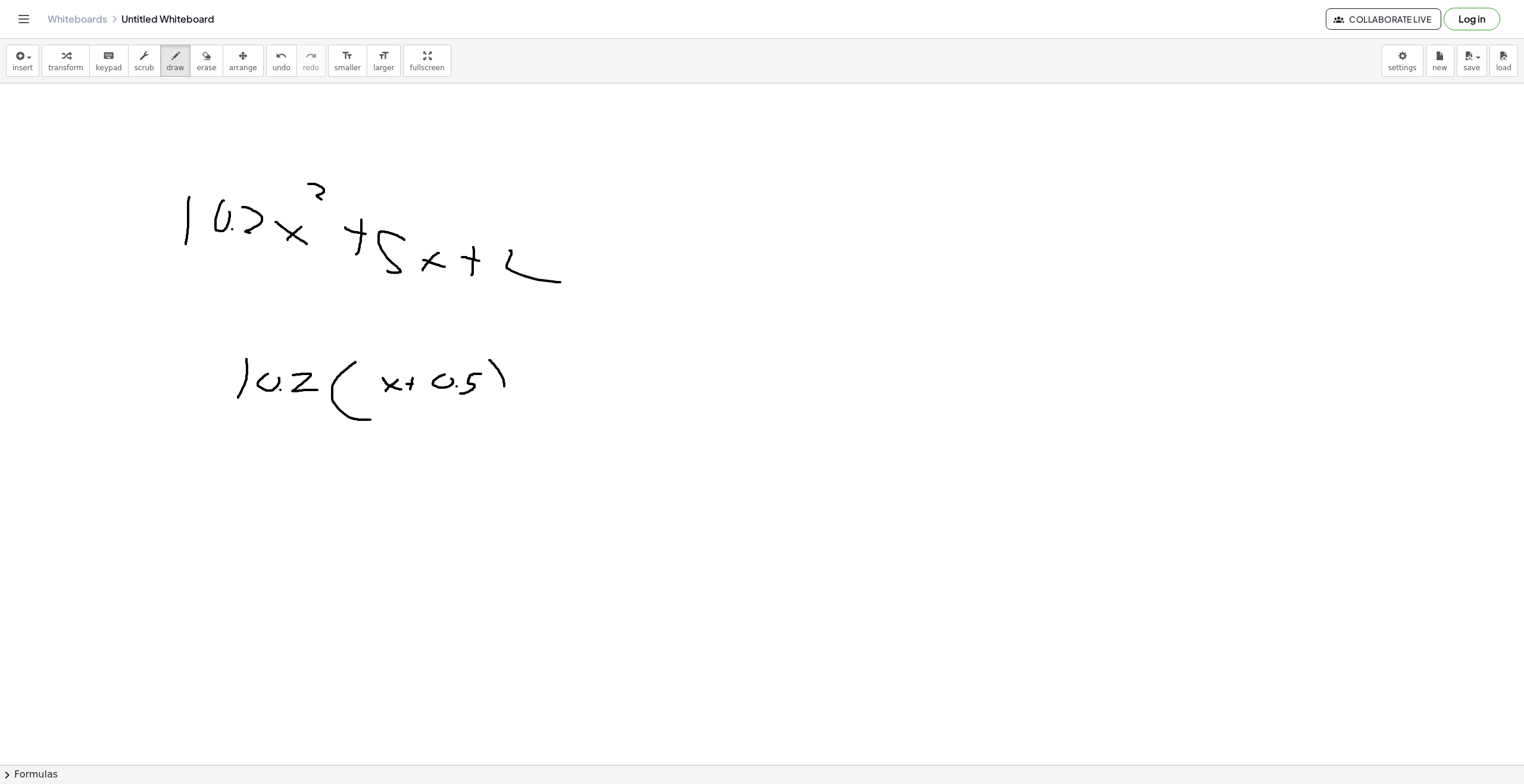
click at [494, 401] on div at bounding box center [762, 776] width 1524 height 1385
drag, startPoint x: 512, startPoint y: 342, endPoint x: 524, endPoint y: 351, distance: 15.0
click at [524, 351] on div at bounding box center [762, 776] width 1524 height 1385
drag, startPoint x: 566, startPoint y: 396, endPoint x: 566, endPoint y: 369, distance: 27.0
click at [566, 369] on div at bounding box center [762, 776] width 1524 height 1385
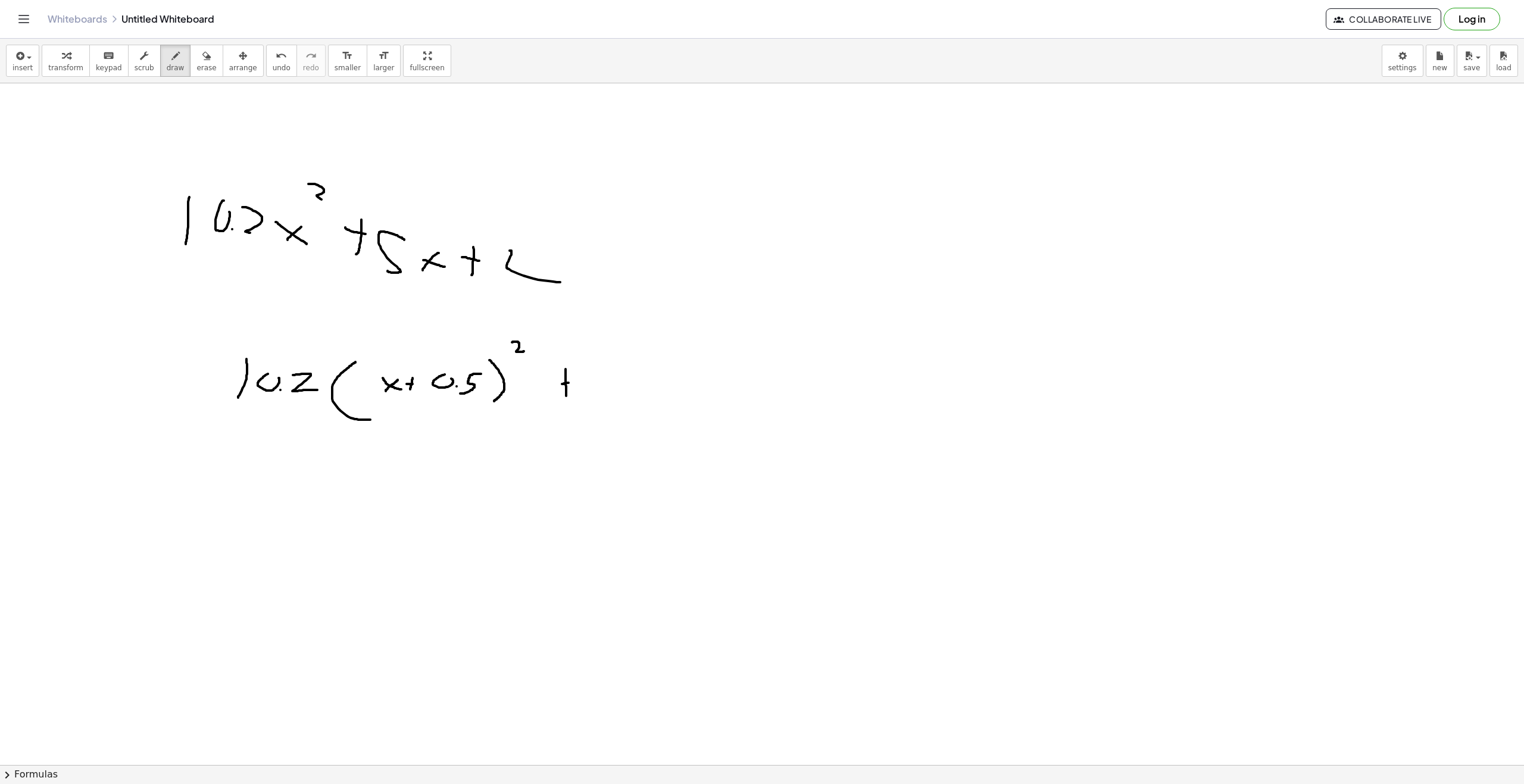
drag, startPoint x: 562, startPoint y: 384, endPoint x: 570, endPoint y: 383, distance: 8.1
click at [570, 383] on div at bounding box center [762, 776] width 1524 height 1385
drag, startPoint x: 595, startPoint y: 372, endPoint x: 603, endPoint y: 390, distance: 19.7
click at [603, 390] on div at bounding box center [762, 776] width 1524 height 1385
click at [196, 65] on span "erase" at bounding box center [206, 68] width 20 height 8
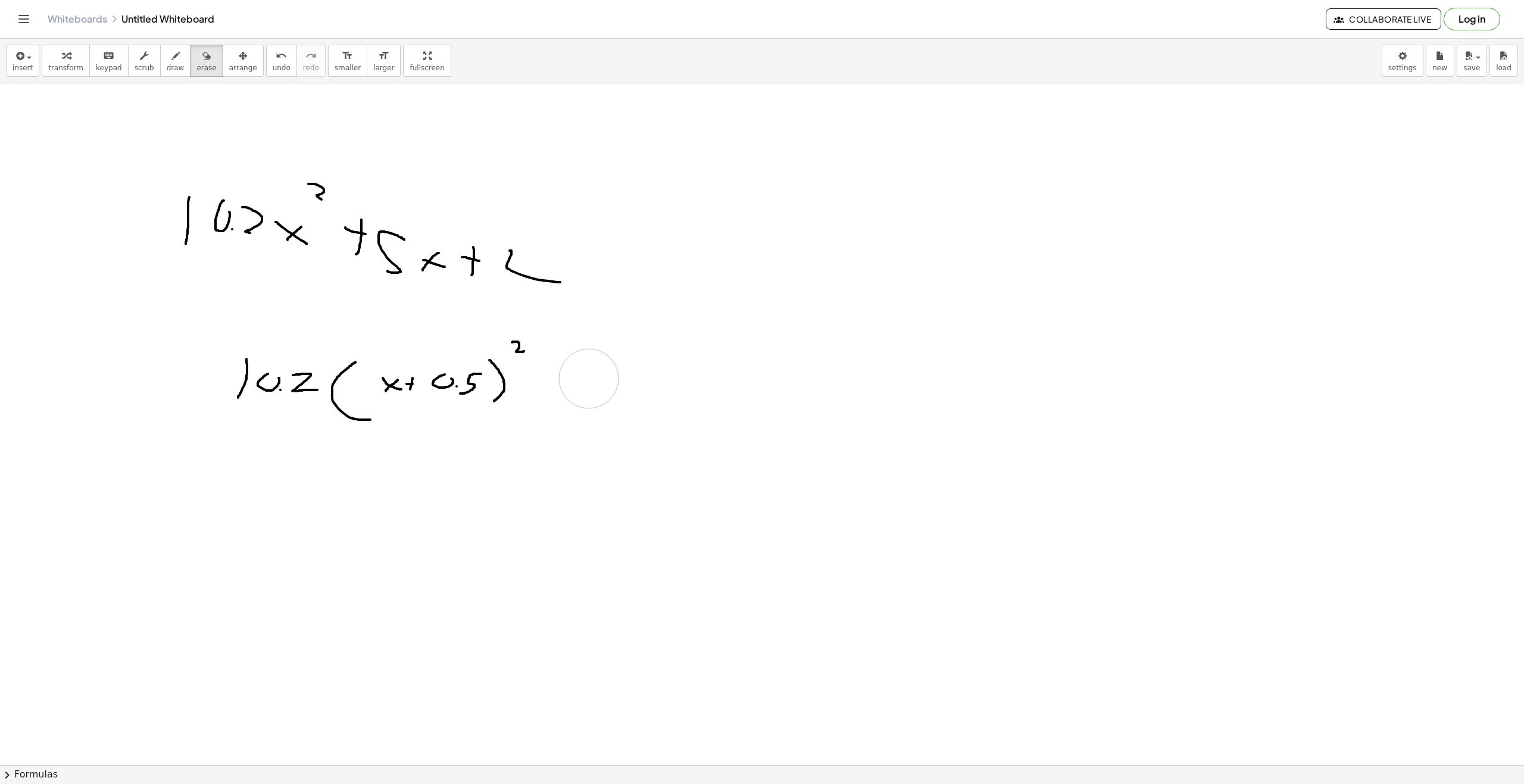
drag, startPoint x: 593, startPoint y: 378, endPoint x: 576, endPoint y: 381, distance: 17.3
click at [576, 387] on div at bounding box center [762, 776] width 1524 height 1385
click at [160, 69] on button "draw" at bounding box center [176, 61] width 31 height 32
drag, startPoint x: 531, startPoint y: 393, endPoint x: 528, endPoint y: 399, distance: 6.7
click at [531, 399] on div at bounding box center [762, 776] width 1524 height 1385
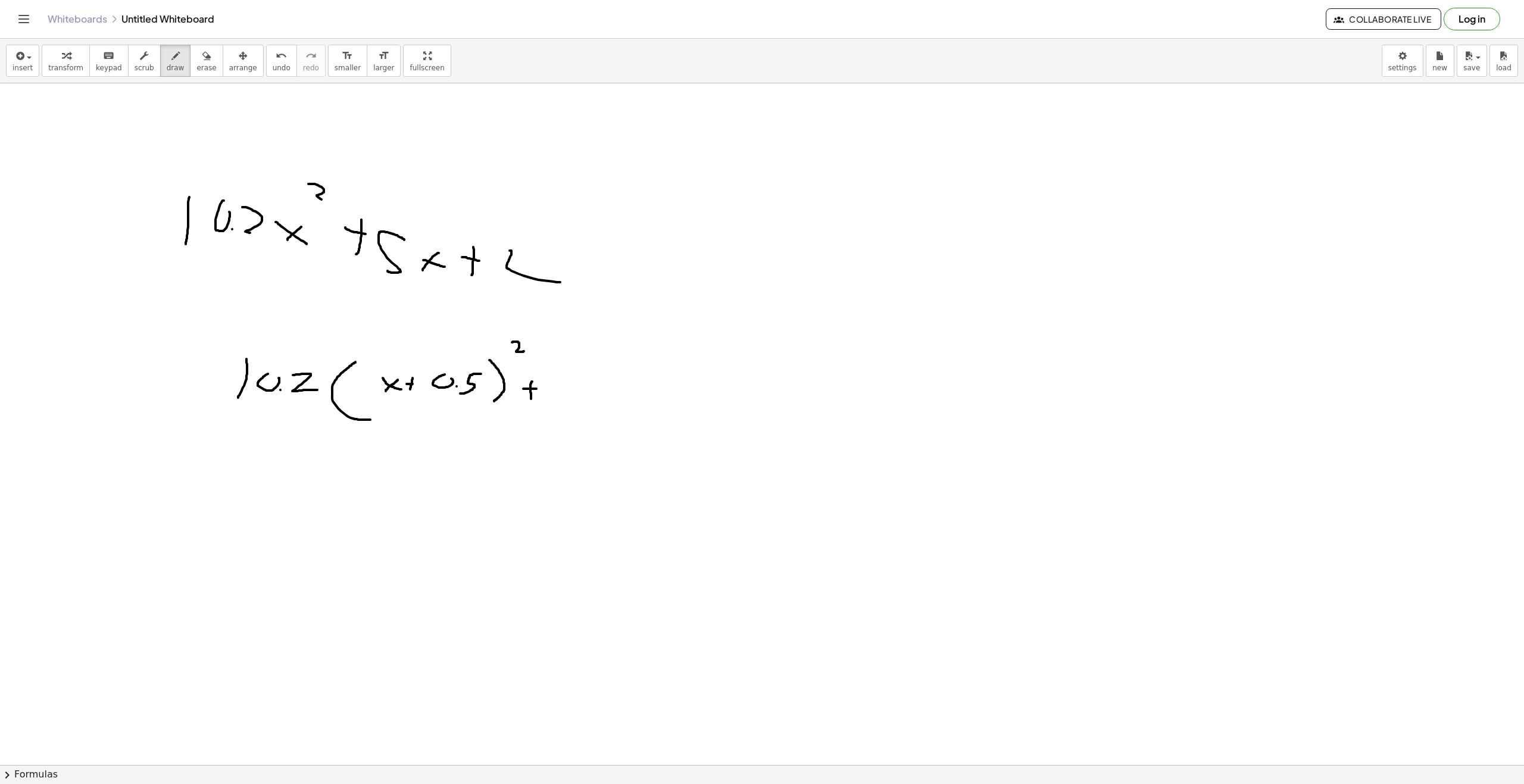
drag, startPoint x: 526, startPoint y: 389, endPoint x: 542, endPoint y: 388, distance: 16.0
click at [541, 389] on div at bounding box center [762, 776] width 1524 height 1385
drag, startPoint x: 550, startPoint y: 387, endPoint x: 569, endPoint y: 396, distance: 21.0
click at [565, 382] on div at bounding box center [762, 776] width 1524 height 1385
click at [572, 394] on div at bounding box center [762, 776] width 1524 height 1385
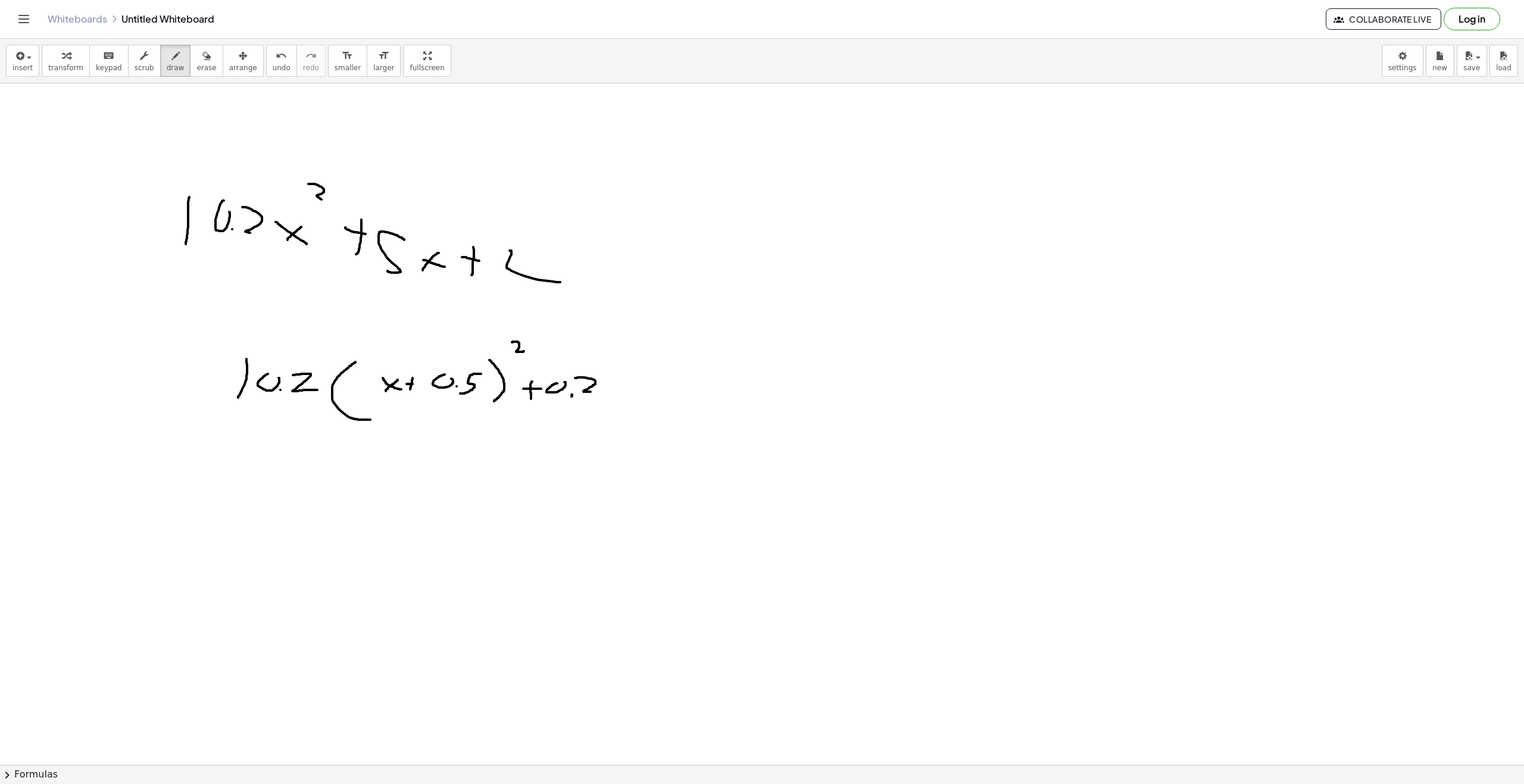
drag, startPoint x: 577, startPoint y: 378, endPoint x: 616, endPoint y: 379, distance: 39.0
click at [604, 389] on div at bounding box center [762, 776] width 1524 height 1385
drag, startPoint x: 616, startPoint y: 377, endPoint x: 605, endPoint y: 390, distance: 17.0
click at [605, 392] on div at bounding box center [762, 776] width 1524 height 1385
drag, startPoint x: 643, startPoint y: 389, endPoint x: 666, endPoint y: 389, distance: 23.0
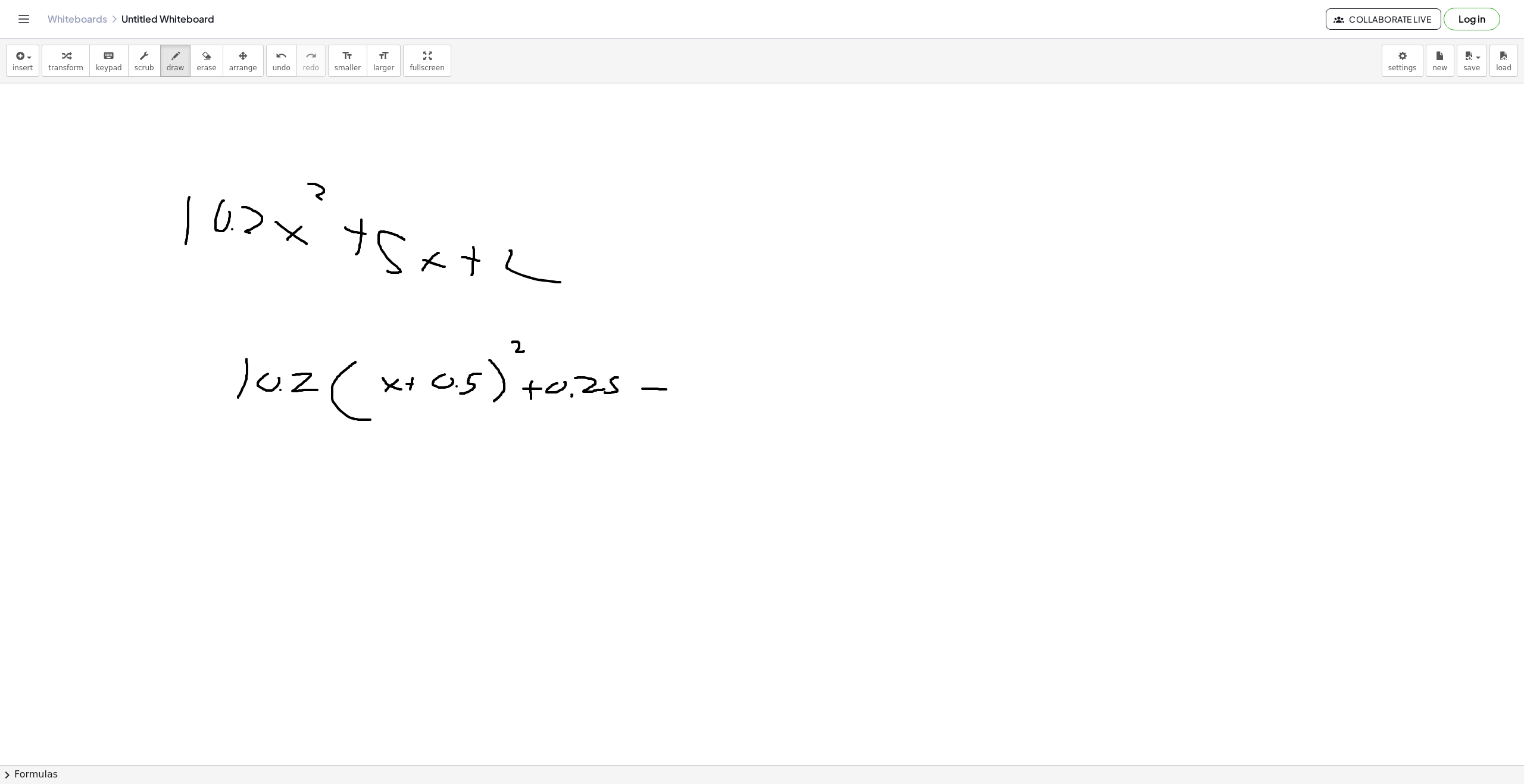
click at [666, 389] on div at bounding box center [762, 776] width 1524 height 1385
drag, startPoint x: 684, startPoint y: 380, endPoint x: 690, endPoint y: 381, distance: 6.1
click at [690, 383] on div at bounding box center [762, 776] width 1524 height 1385
click at [697, 398] on div at bounding box center [762, 776] width 1524 height 1385
drag, startPoint x: 710, startPoint y: 391, endPoint x: 727, endPoint y: 392, distance: 17.0
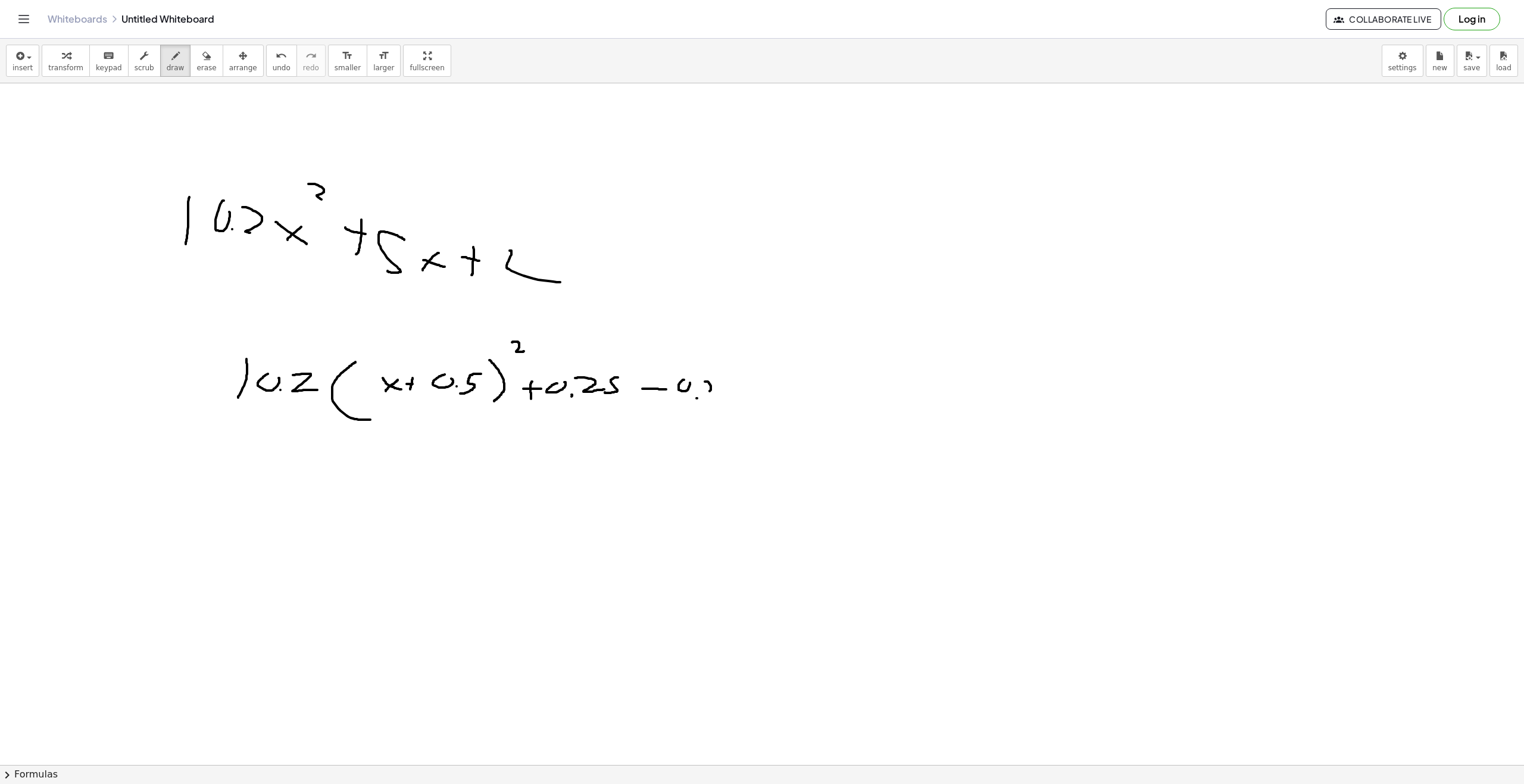
click at [723, 394] on div at bounding box center [762, 776] width 1524 height 1385
drag, startPoint x: 740, startPoint y: 382, endPoint x: 730, endPoint y: 396, distance: 17.2
click at [730, 396] on div at bounding box center [762, 776] width 1524 height 1385
click at [740, 384] on div at bounding box center [762, 776] width 1524 height 1385
drag, startPoint x: 750, startPoint y: 359, endPoint x: 756, endPoint y: 403, distance: 44.4
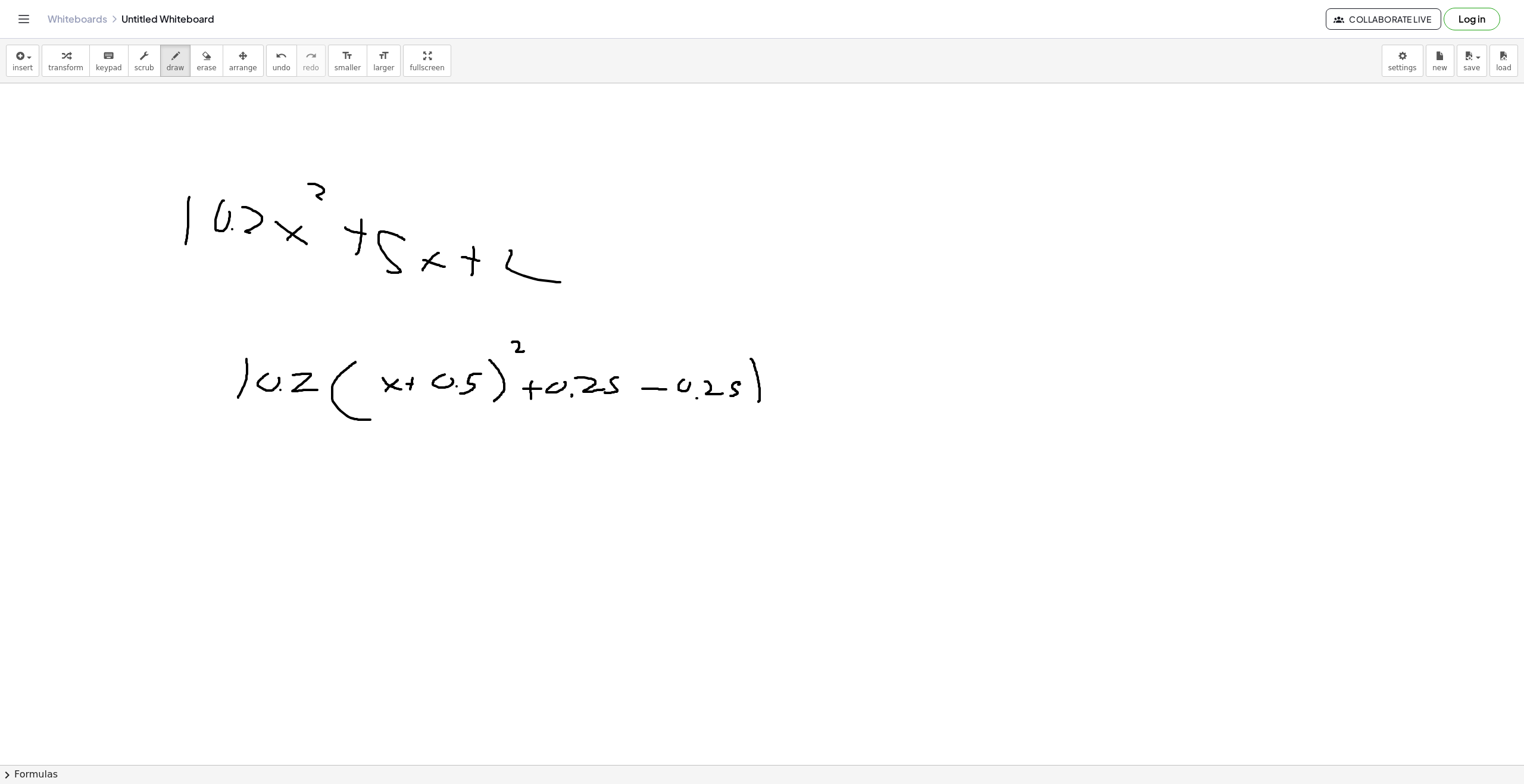
click at [757, 403] on div at bounding box center [762, 776] width 1524 height 1385
drag, startPoint x: 330, startPoint y: 365, endPoint x: 324, endPoint y: 427, distance: 62.3
click at [324, 427] on div at bounding box center [762, 776] width 1524 height 1385
drag, startPoint x: 774, startPoint y: 377, endPoint x: 779, endPoint y: 392, distance: 15.8
click at [779, 392] on div at bounding box center [762, 776] width 1524 height 1385
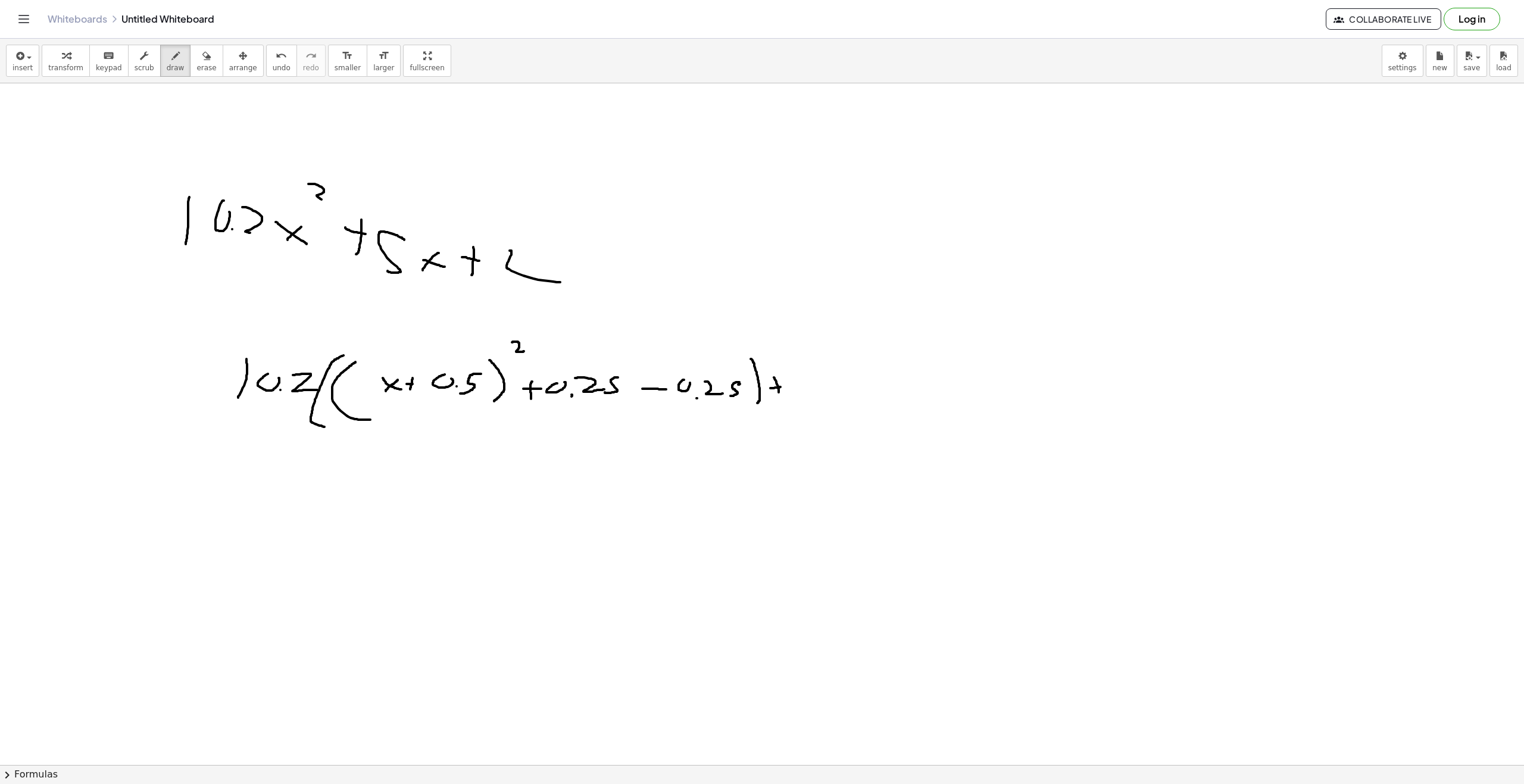
click at [780, 387] on div at bounding box center [762, 776] width 1524 height 1385
drag, startPoint x: 798, startPoint y: 378, endPoint x: 797, endPoint y: 394, distance: 16.0
click at [804, 392] on div at bounding box center [762, 776] width 1524 height 1385
click at [190, 47] on button "erase" at bounding box center [206, 61] width 33 height 32
click at [472, 389] on div at bounding box center [762, 776] width 1524 height 1385
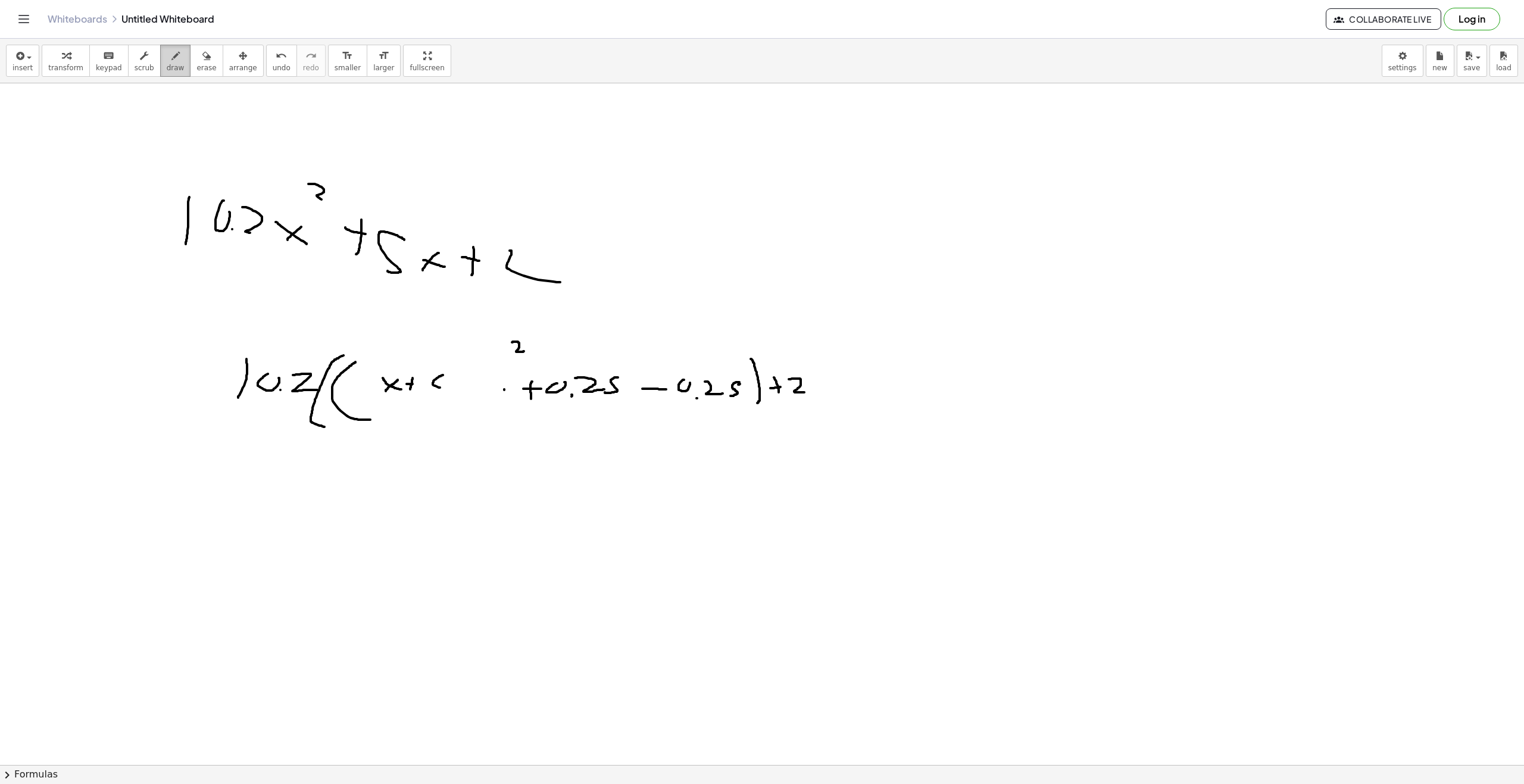
click at [166, 69] on span "draw" at bounding box center [175, 68] width 18 height 8
drag, startPoint x: 495, startPoint y: 370, endPoint x: 500, endPoint y: 404, distance: 34.4
click at [500, 404] on div at bounding box center [762, 776] width 1524 height 1385
drag, startPoint x: 435, startPoint y: 369, endPoint x: 446, endPoint y: 384, distance: 18.6
click at [446, 384] on div at bounding box center [762, 776] width 1524 height 1385
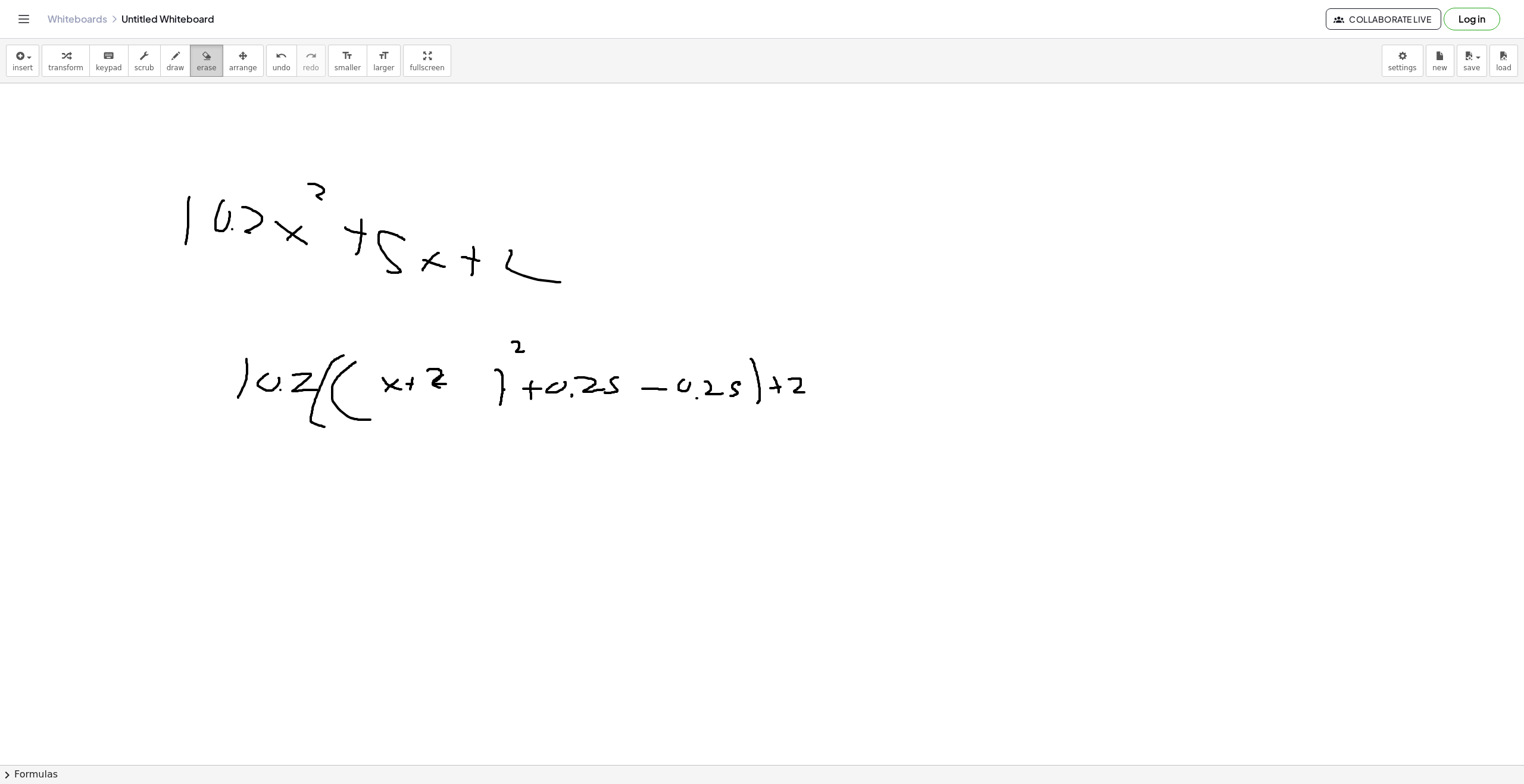
click at [196, 66] on span "erase" at bounding box center [206, 68] width 20 height 8
drag, startPoint x: 562, startPoint y: 410, endPoint x: 733, endPoint y: 394, distance: 171.7
click at [733, 394] on div at bounding box center [762, 776] width 1524 height 1385
drag, startPoint x: 722, startPoint y: 575, endPoint x: 721, endPoint y: 509, distance: 66.0
click at [721, 509] on div at bounding box center [762, 776] width 1524 height 1385
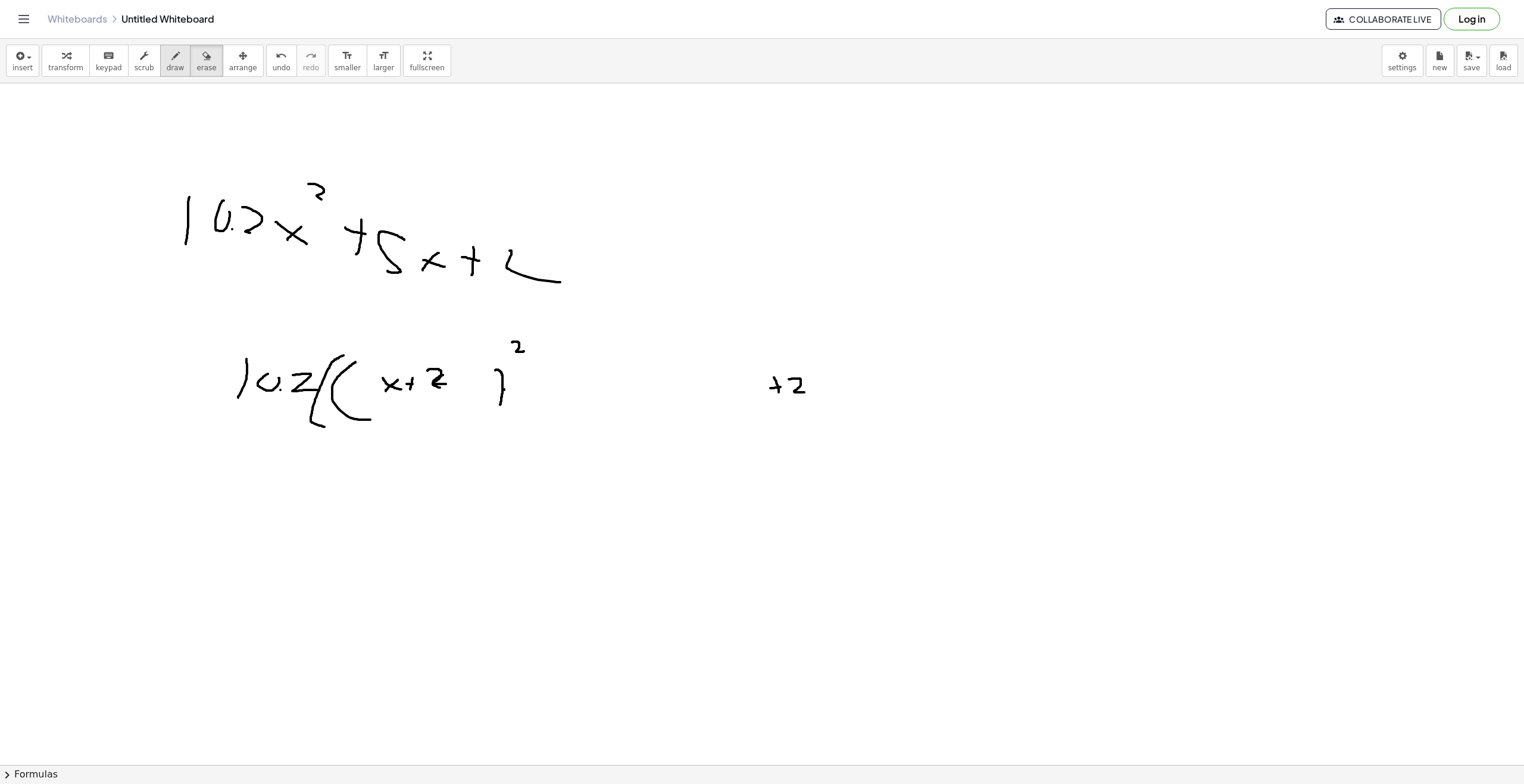
click at [170, 62] on button "draw" at bounding box center [176, 61] width 31 height 32
drag, startPoint x: 661, startPoint y: 544, endPoint x: 656, endPoint y: 477, distance: 67.2
click at [656, 477] on div at bounding box center [762, 776] width 1524 height 1385
click at [698, 561] on div at bounding box center [762, 776] width 1524 height 1385
drag, startPoint x: 727, startPoint y: 517, endPoint x: 743, endPoint y: 561, distance: 46.8
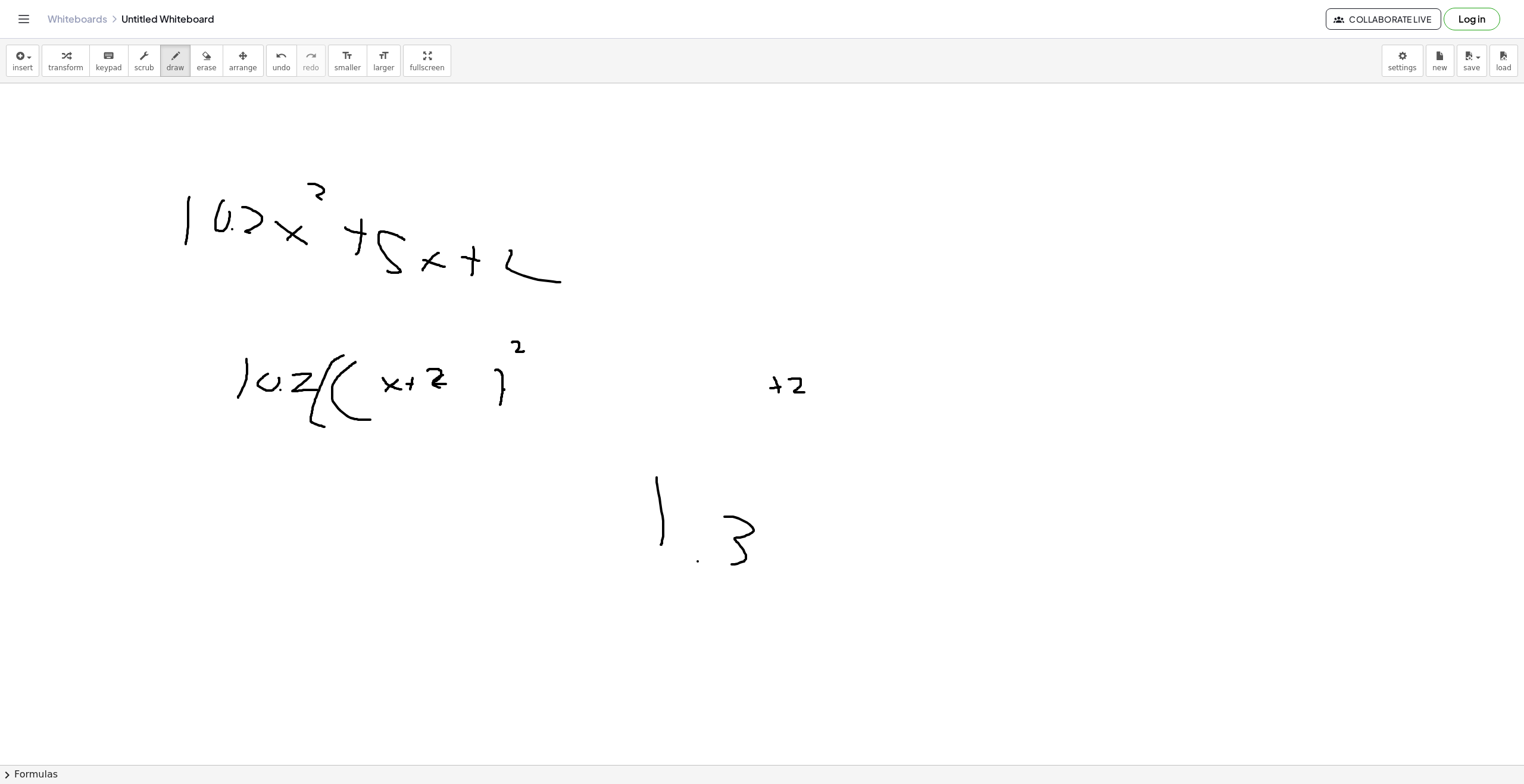
click at [707, 562] on div at bounding box center [762, 776] width 1524 height 1385
drag, startPoint x: 803, startPoint y: 571, endPoint x: 856, endPoint y: 562, distance: 53.8
click at [848, 551] on div at bounding box center [762, 776] width 1524 height 1385
drag, startPoint x: 874, startPoint y: 586, endPoint x: 918, endPoint y: 572, distance: 46.2
click at [899, 595] on div at bounding box center [762, 776] width 1524 height 1385
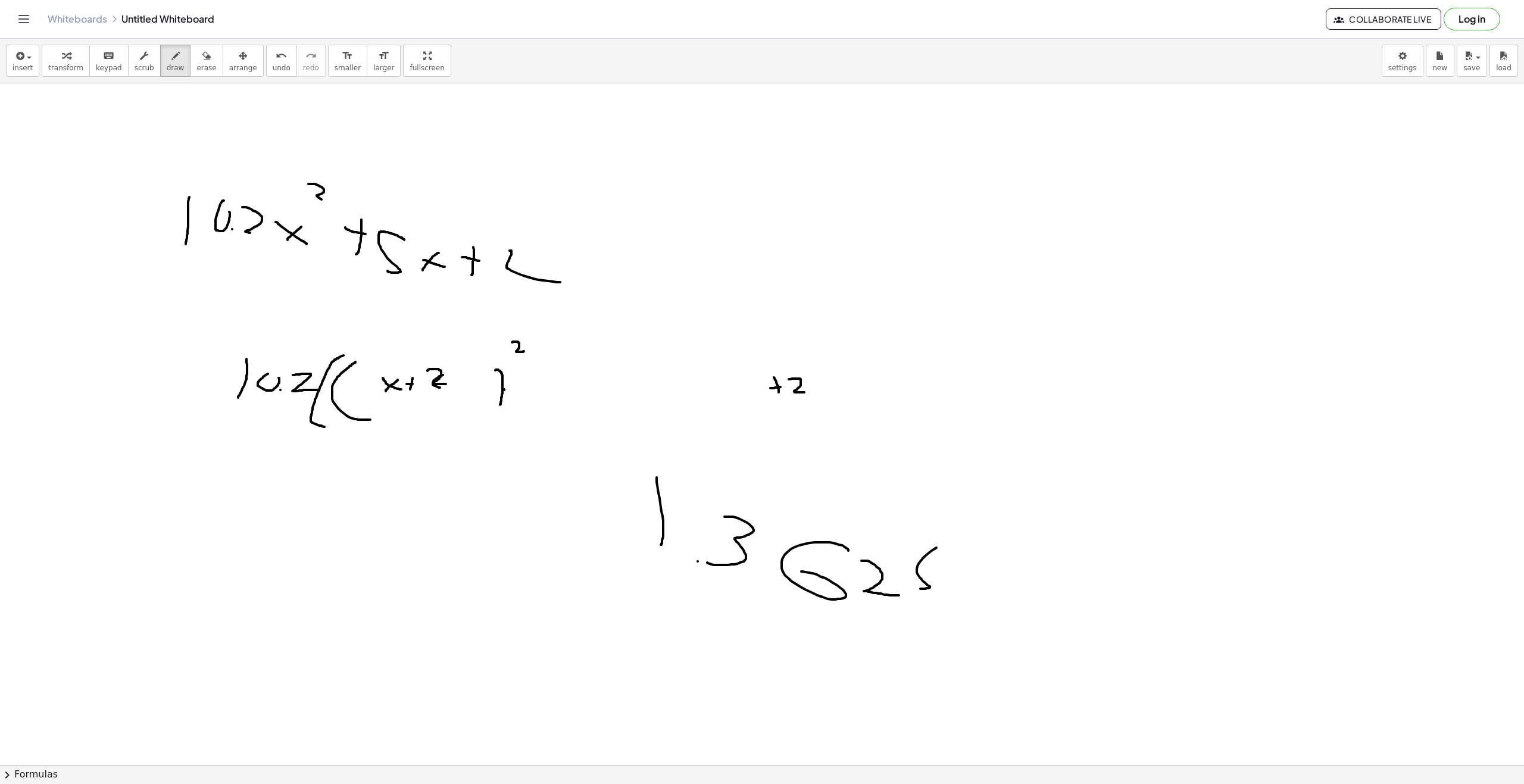
drag, startPoint x: 925, startPoint y: 556, endPoint x: 905, endPoint y: 575, distance: 27.6
click at [908, 588] on div at bounding box center [762, 776] width 1524 height 1385
click at [968, 554] on div at bounding box center [762, 776] width 1524 height 1385
drag, startPoint x: 662, startPoint y: 504, endPoint x: 609, endPoint y: 555, distance: 73.6
click at [616, 558] on div at bounding box center [762, 776] width 1524 height 1385
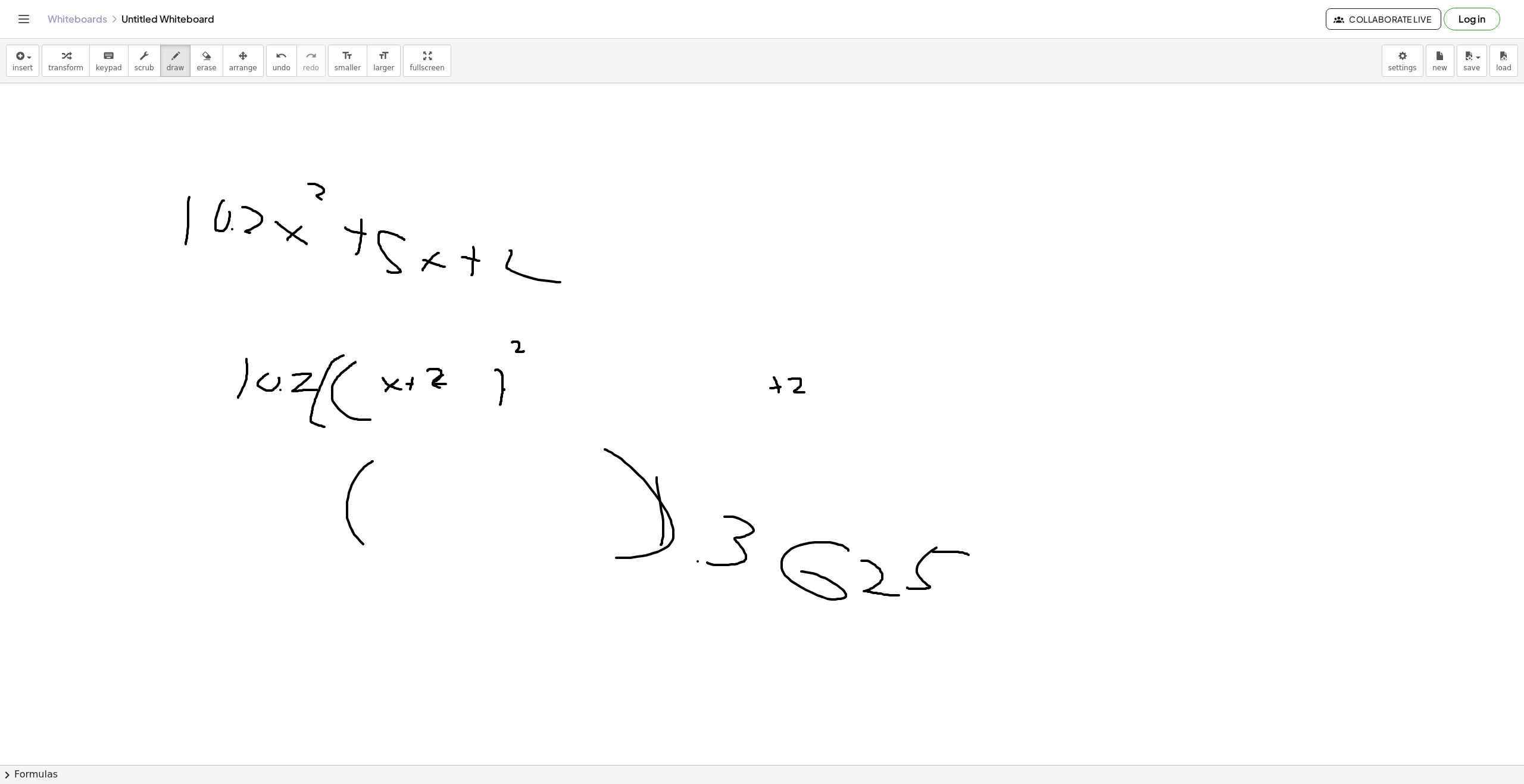
drag, startPoint x: 365, startPoint y: 466, endPoint x: 541, endPoint y: 500, distance: 179.3
click at [413, 559] on div at bounding box center [762, 776] width 1524 height 1385
drag, startPoint x: 613, startPoint y: 417, endPoint x: 677, endPoint y: 457, distance: 75.5
click at [673, 453] on div at bounding box center [762, 776] width 1524 height 1385
drag, startPoint x: 650, startPoint y: 510, endPoint x: 649, endPoint y: 532, distance: 22.0
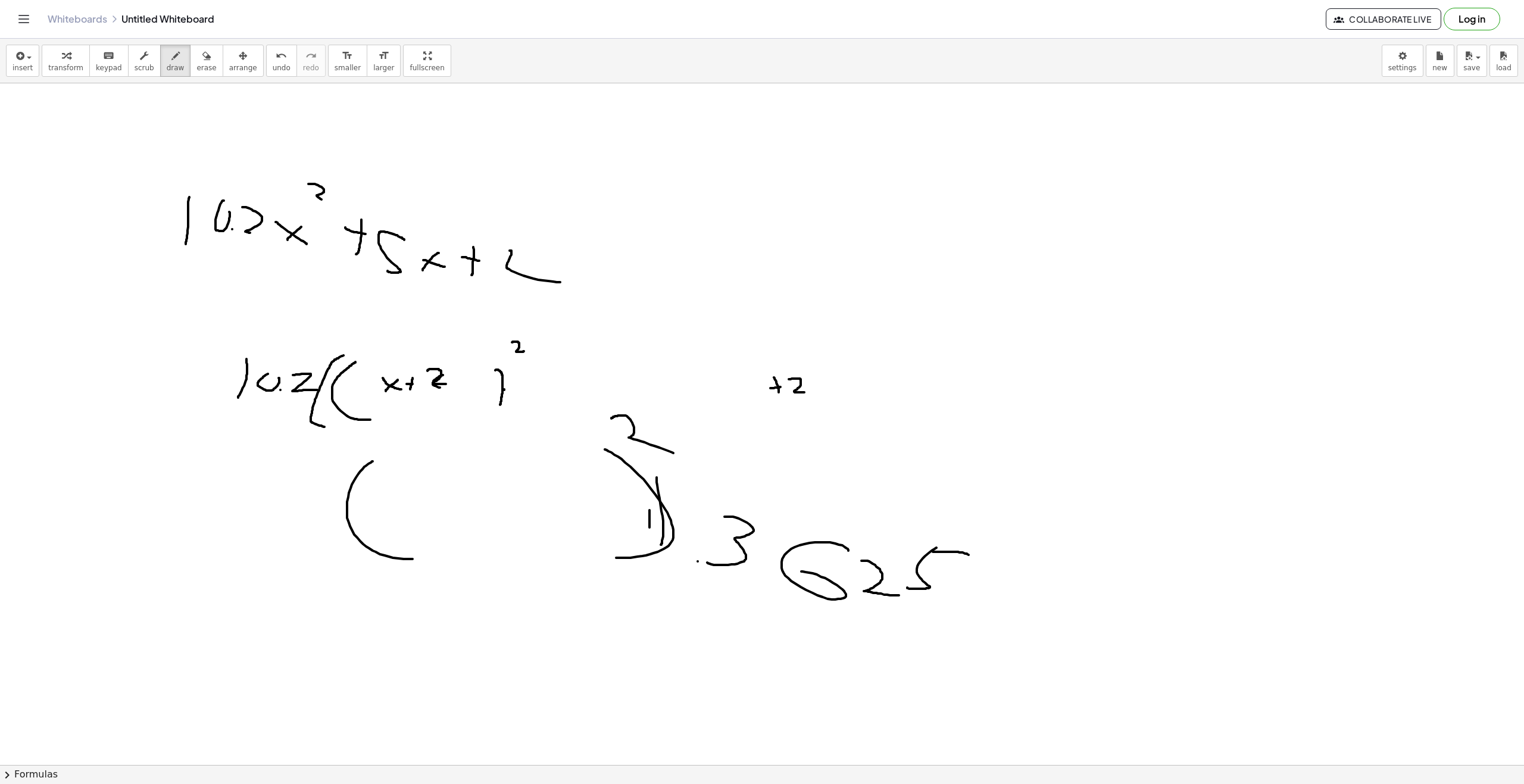
click at [649, 532] on div at bounding box center [762, 776] width 1524 height 1385
drag, startPoint x: 643, startPoint y: 527, endPoint x: 651, endPoint y: 526, distance: 8.1
click at [651, 526] on div at bounding box center [762, 776] width 1524 height 1385
drag, startPoint x: 396, startPoint y: 498, endPoint x: 431, endPoint y: 534, distance: 50.2
click at [435, 534] on div at bounding box center [762, 776] width 1524 height 1385
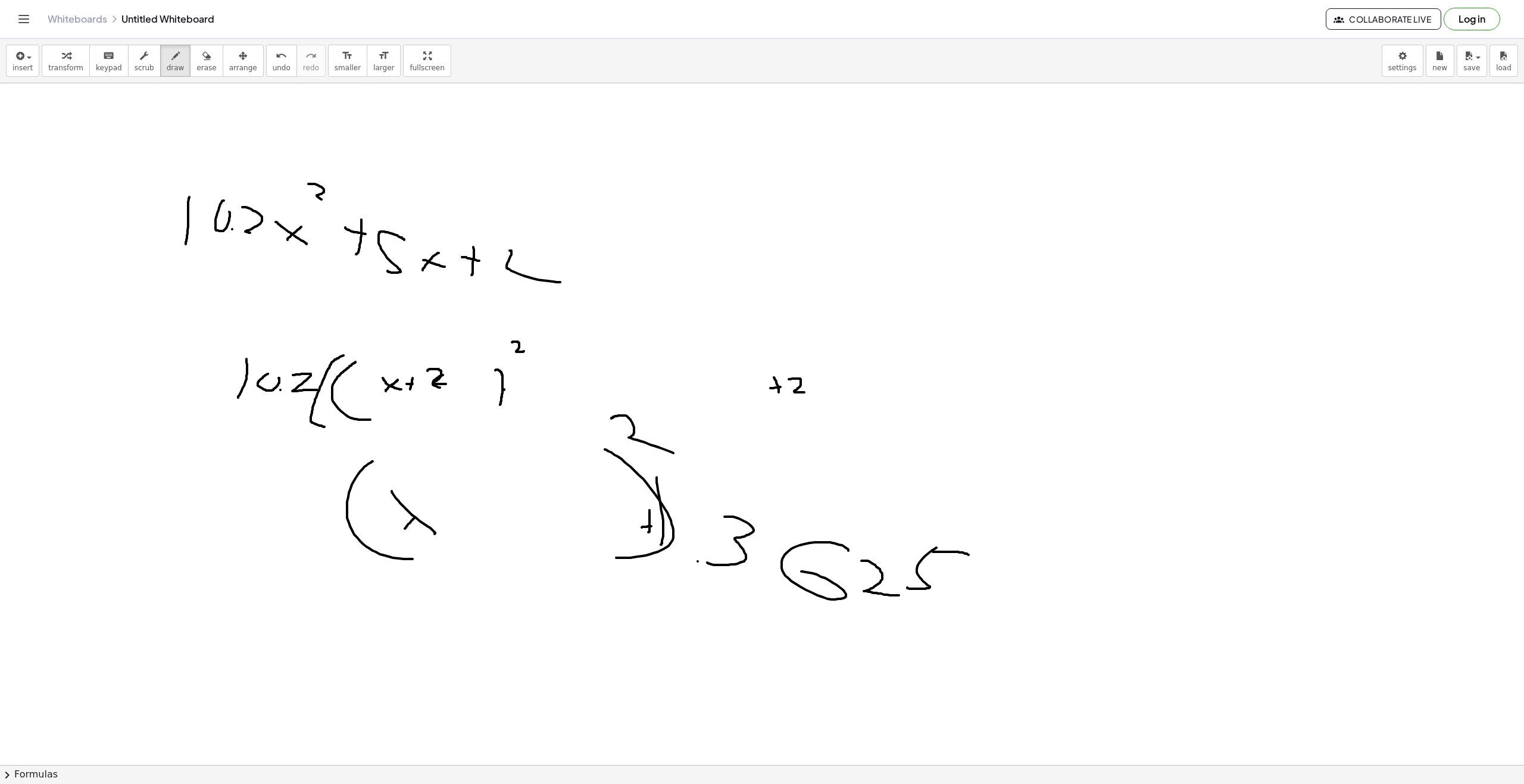
drag, startPoint x: 406, startPoint y: 528, endPoint x: 468, endPoint y: 484, distance: 76.0
click at [462, 486] on div at bounding box center [762, 776] width 1524 height 1385
drag, startPoint x: 496, startPoint y: 539, endPoint x: 492, endPoint y: 531, distance: 8.9
click at [496, 540] on div at bounding box center [762, 776] width 1524 height 1385
click at [515, 520] on div at bounding box center [762, 776] width 1524 height 1385
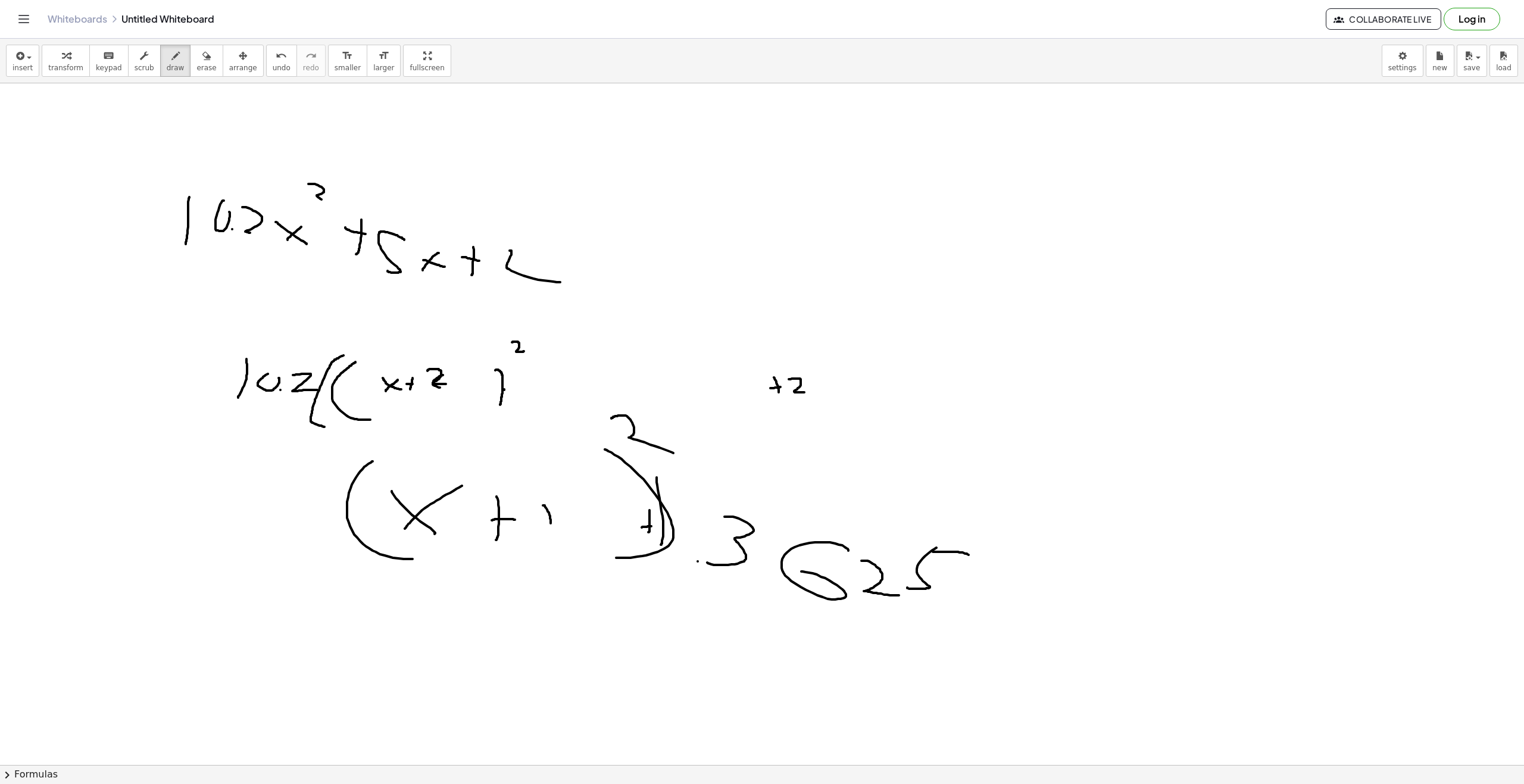
drag, startPoint x: 551, startPoint y: 523, endPoint x: 515, endPoint y: 554, distance: 47.5
click at [587, 552] on div at bounding box center [762, 776] width 1524 height 1385
drag, startPoint x: 230, startPoint y: 519, endPoint x: 232, endPoint y: 489, distance: 30.1
click at [232, 486] on div at bounding box center [762, 776] width 1524 height 1385
drag, startPoint x: 247, startPoint y: 509, endPoint x: 274, endPoint y: 522, distance: 30.0
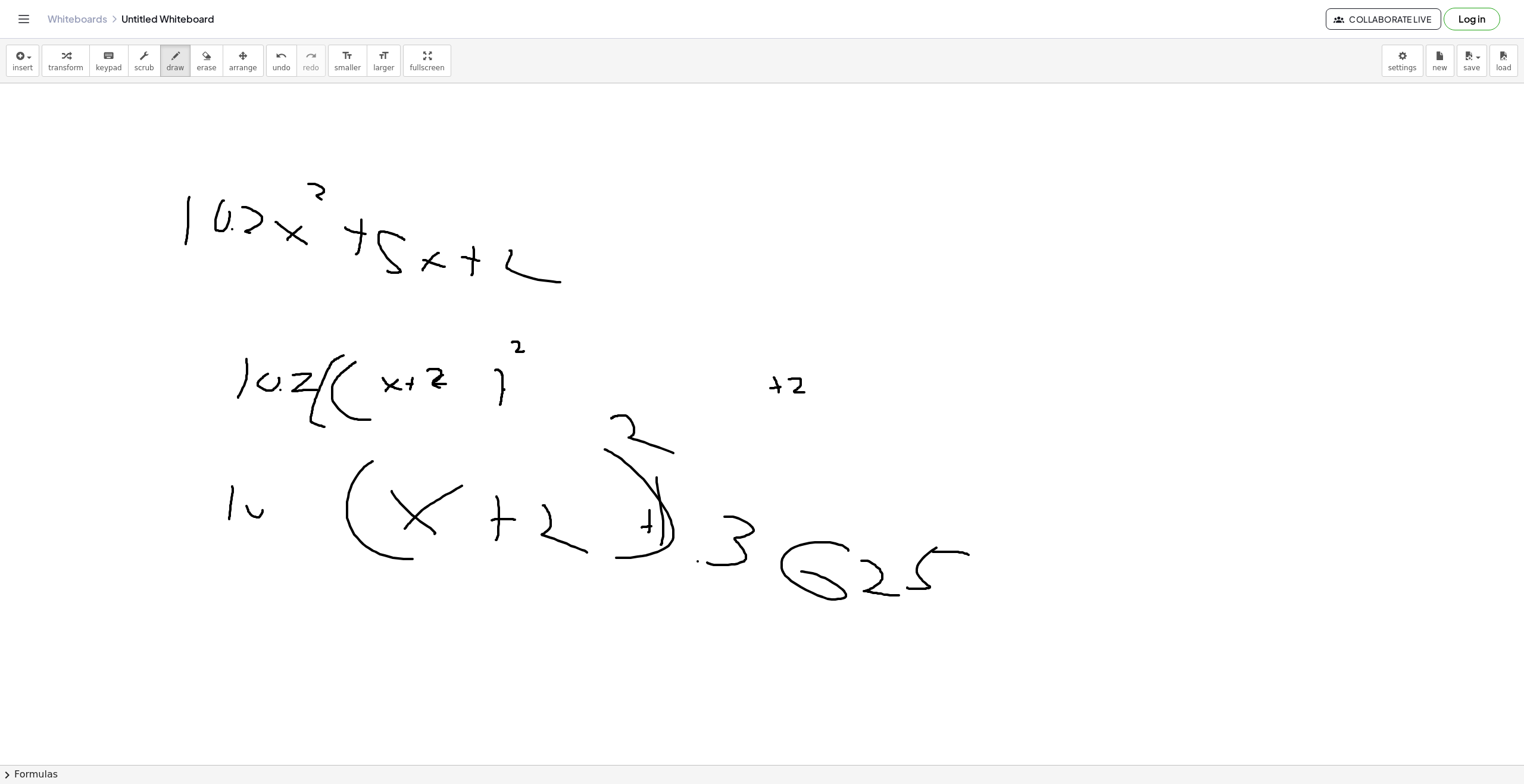
click at [260, 501] on div at bounding box center [762, 776] width 1524 height 1385
click at [276, 522] on div at bounding box center [762, 776] width 1524 height 1385
drag, startPoint x: 322, startPoint y: 516, endPoint x: 352, endPoint y: 536, distance: 36.1
click at [342, 533] on div at bounding box center [762, 776] width 1524 height 1385
click at [170, 51] on button "draw" at bounding box center [176, 61] width 31 height 32
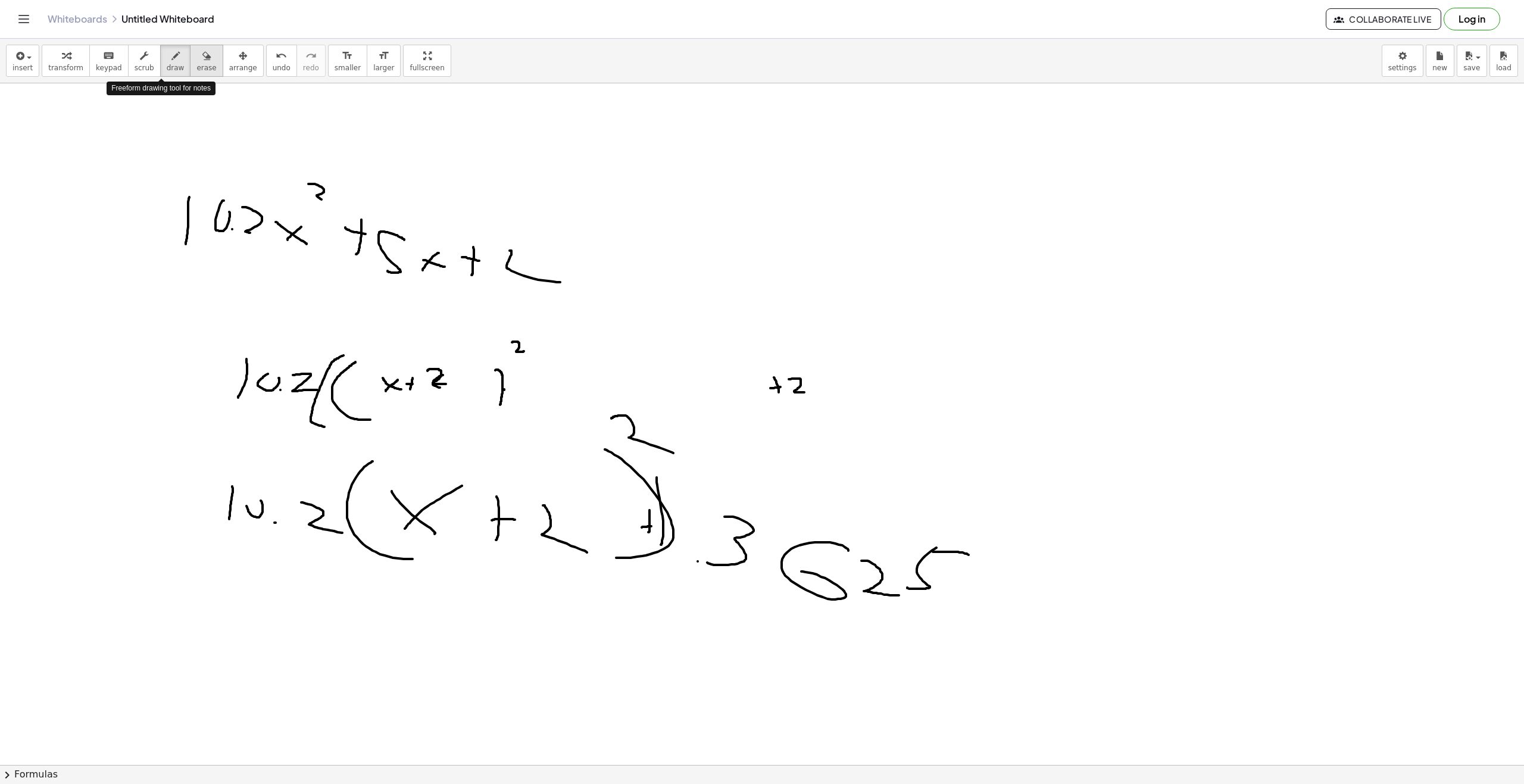
click at [190, 52] on button "erase" at bounding box center [206, 61] width 33 height 32
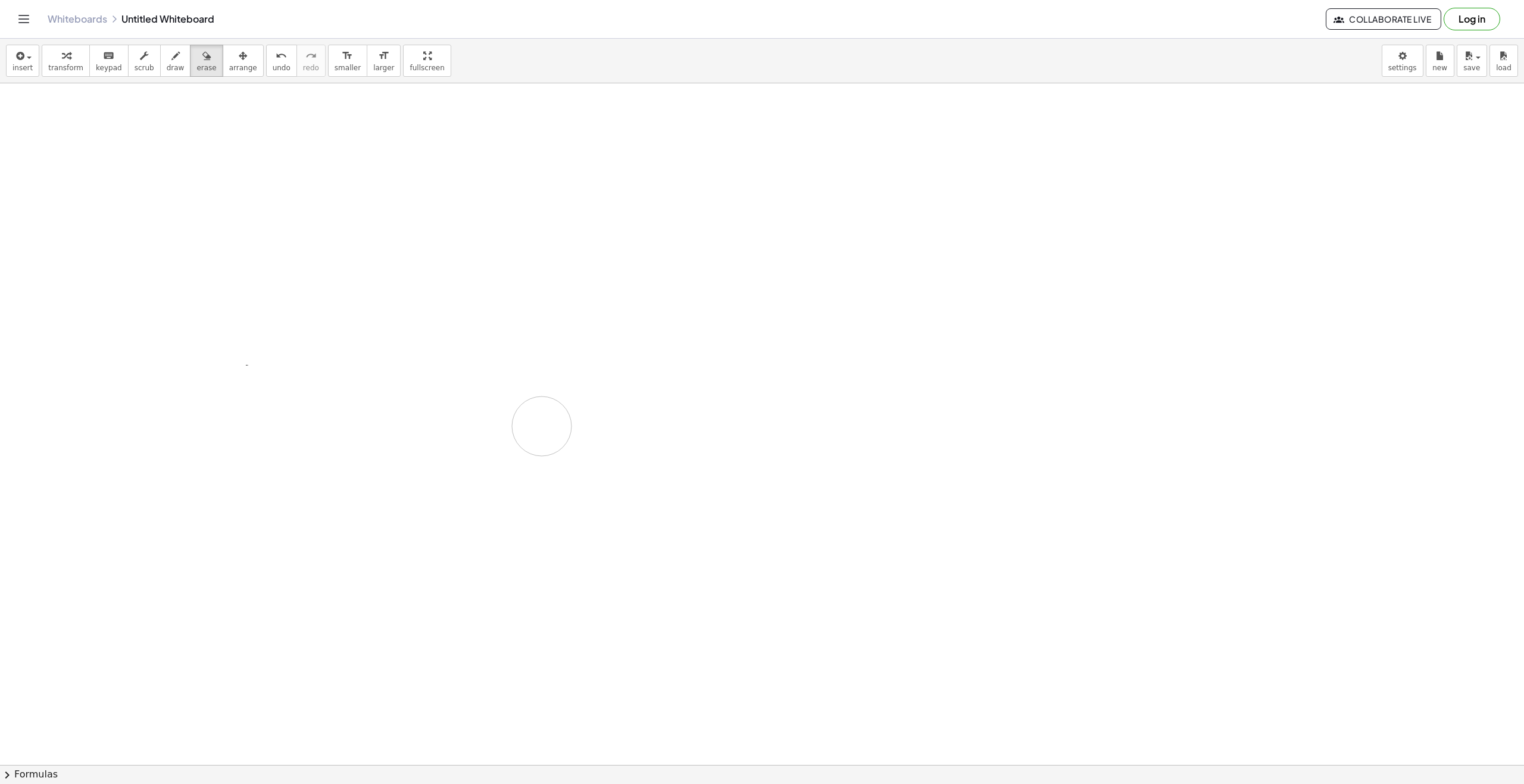
drag, startPoint x: 334, startPoint y: 173, endPoint x: 130, endPoint y: 1, distance: 266.8
click at [827, 320] on div at bounding box center [762, 776] width 1524 height 1385
drag, startPoint x: 230, startPoint y: 271, endPoint x: 211, endPoint y: 169, distance: 103.8
click at [211, 169] on div at bounding box center [762, 776] width 1524 height 1385
click at [172, 59] on icon "button" at bounding box center [176, 55] width 8 height 15
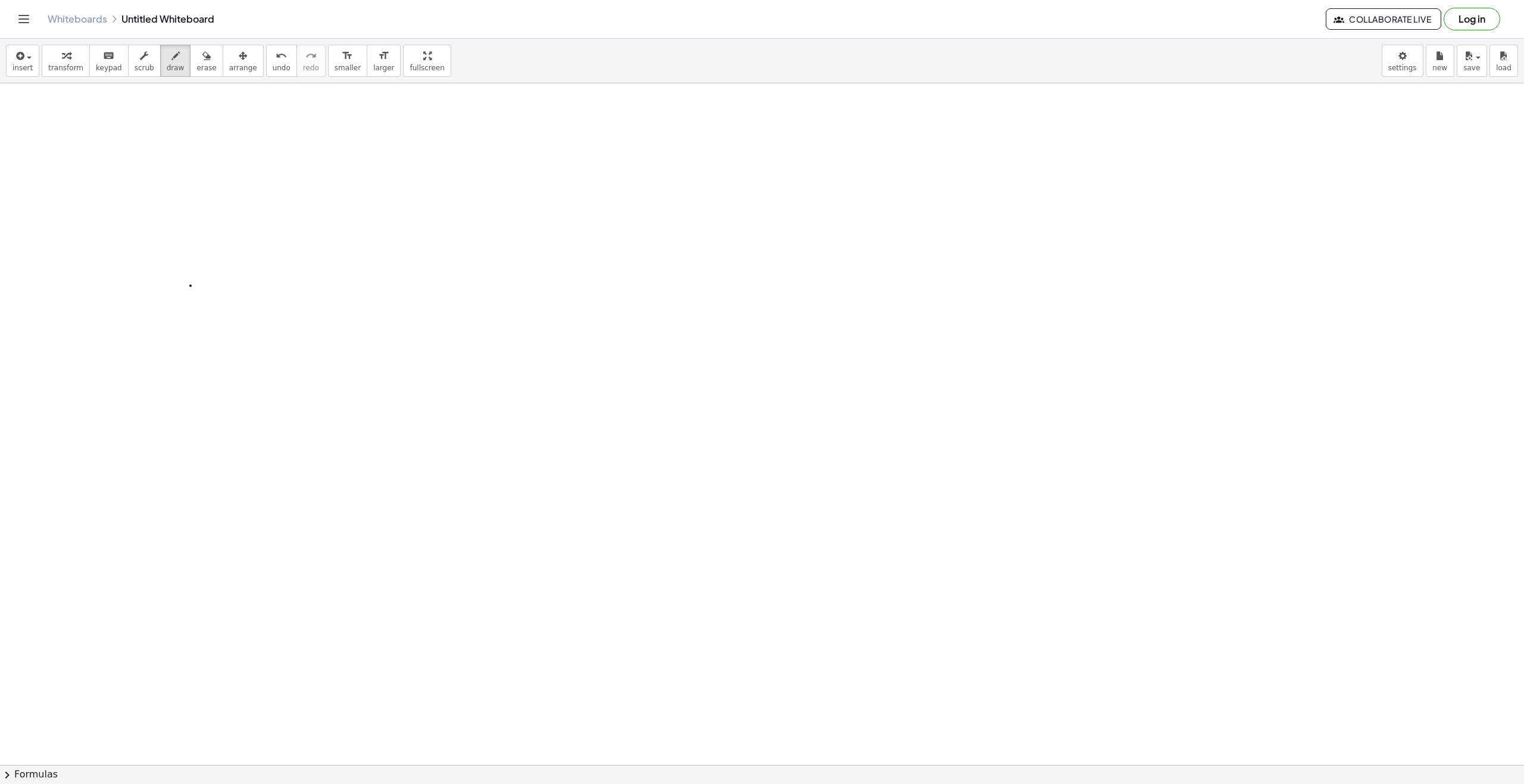
drag, startPoint x: 190, startPoint y: 286, endPoint x: 180, endPoint y: 168, distance: 118.4
click at [180, 165] on div at bounding box center [762, 776] width 1524 height 1385
click at [233, 283] on div at bounding box center [762, 776] width 1524 height 1385
drag, startPoint x: 289, startPoint y: 248, endPoint x: 277, endPoint y: 205, distance: 44.6
click at [284, 179] on div at bounding box center [762, 776] width 1524 height 1385
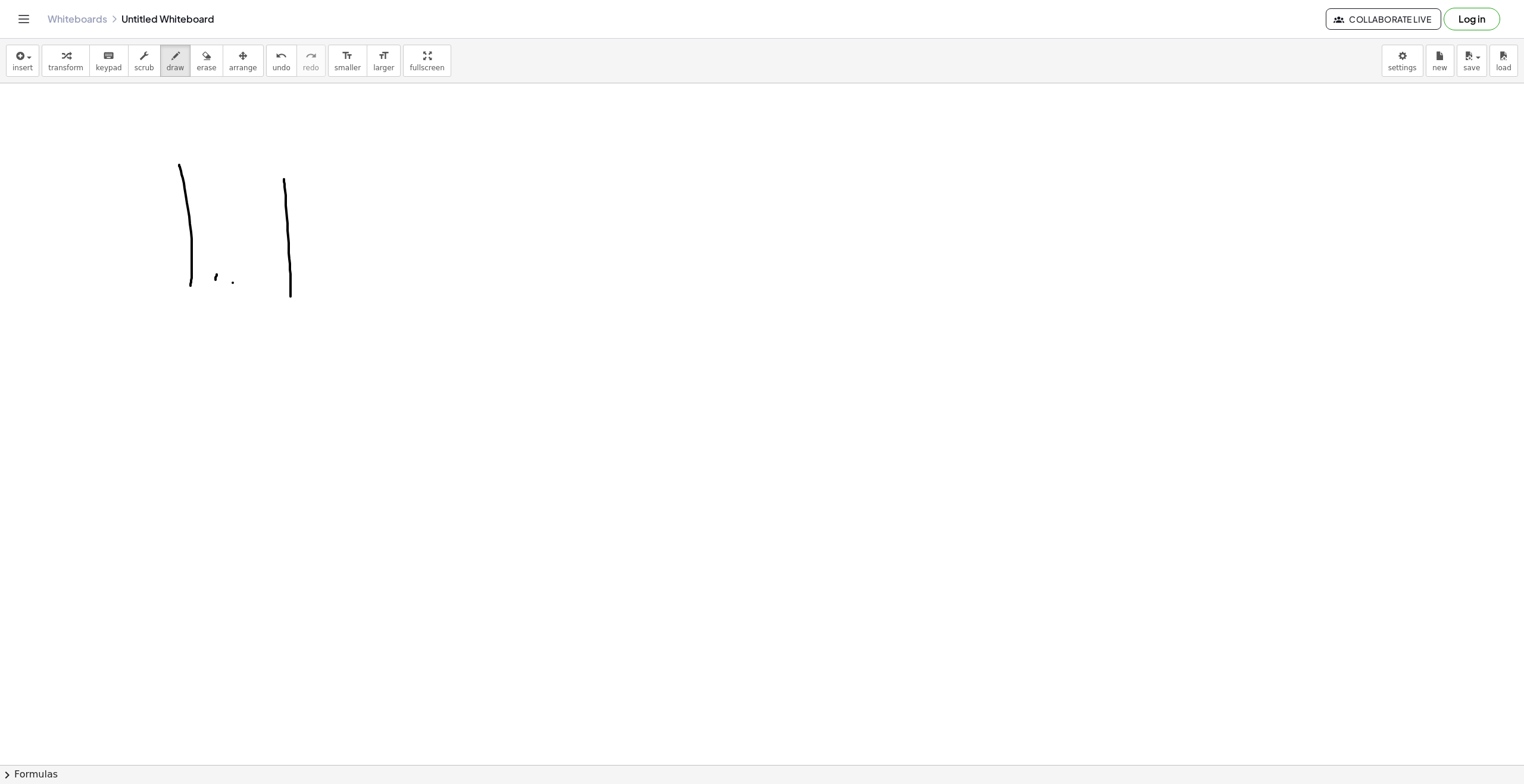
drag, startPoint x: 217, startPoint y: 274, endPoint x: 212, endPoint y: 198, distance: 76.2
click at [212, 198] on div at bounding box center [762, 776] width 1524 height 1385
drag, startPoint x: 206, startPoint y: 208, endPoint x: 206, endPoint y: 190, distance: 18.0
click at [203, 187] on div at bounding box center [762, 776] width 1524 height 1385
drag, startPoint x: 290, startPoint y: 213, endPoint x: 267, endPoint y: 193, distance: 30.5
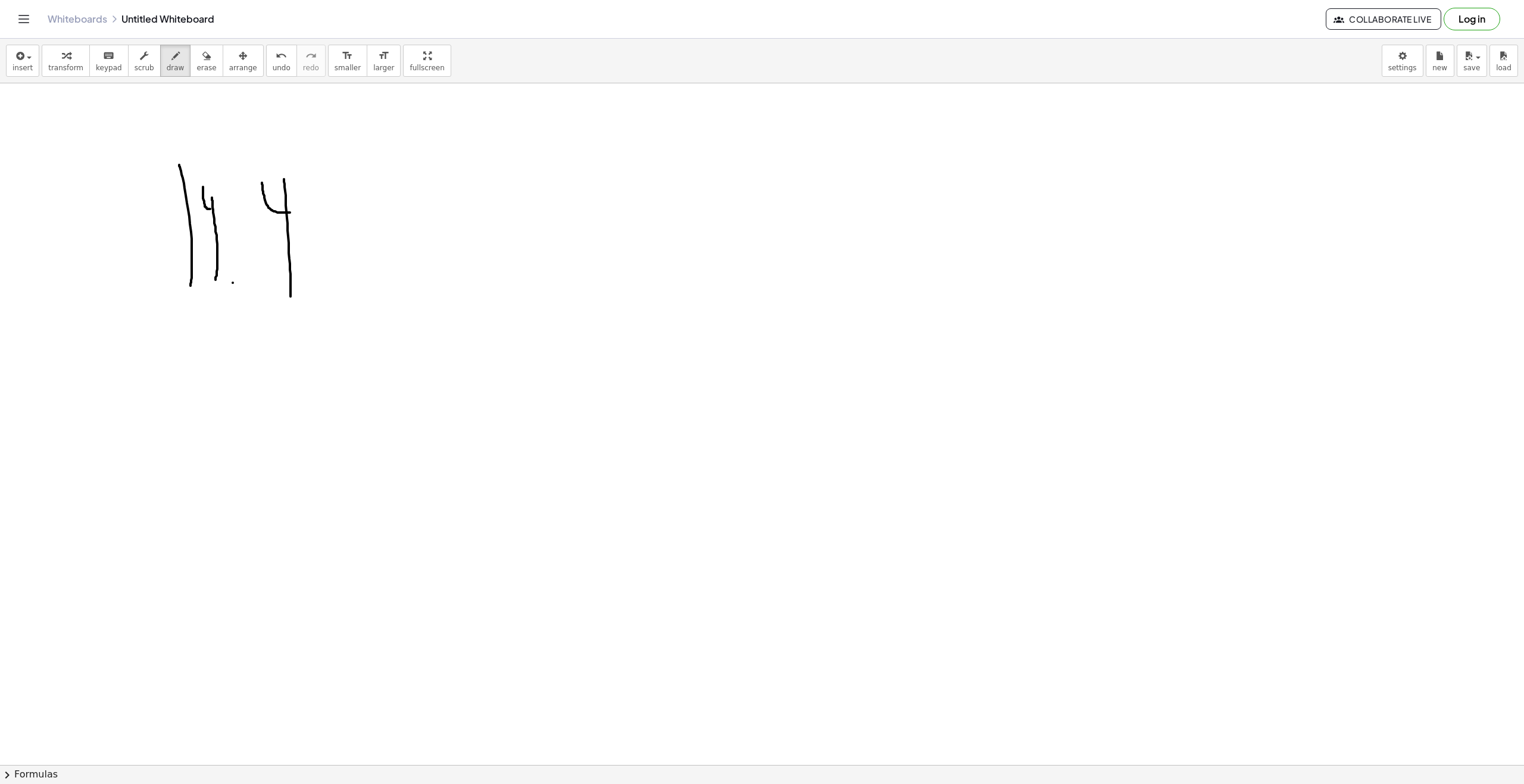
click at [262, 182] on div at bounding box center [762, 776] width 1524 height 1385
click at [331, 305] on div at bounding box center [762, 776] width 1524 height 1385
drag, startPoint x: 324, startPoint y: 307, endPoint x: 334, endPoint y: 286, distance: 23.3
click at [333, 286] on div at bounding box center [762, 776] width 1524 height 1385
drag, startPoint x: 347, startPoint y: 206, endPoint x: 360, endPoint y: 232, distance: 29.1
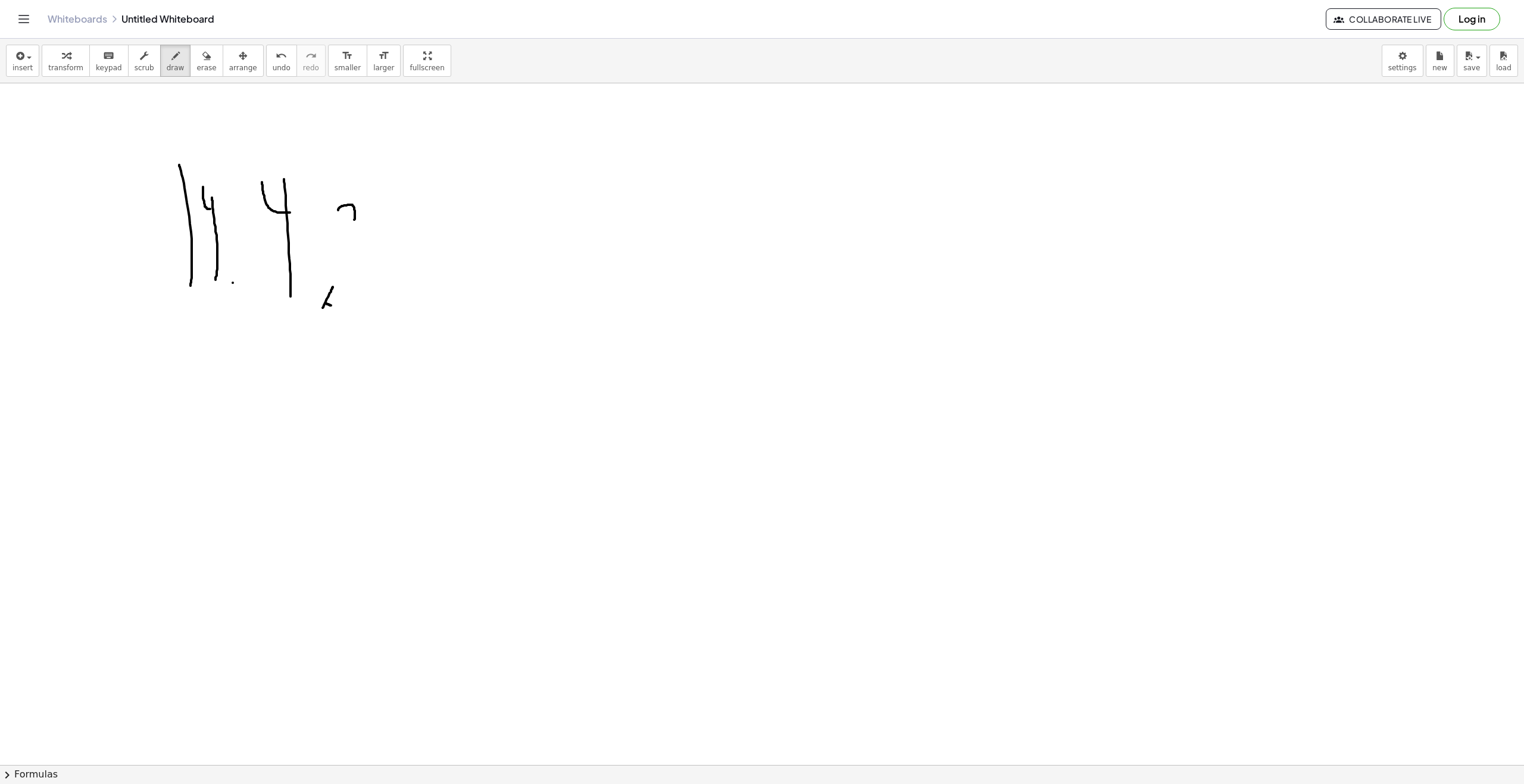
click at [360, 232] on div at bounding box center [762, 776] width 1524 height 1385
drag, startPoint x: 325, startPoint y: 300, endPoint x: 318, endPoint y: 293, distance: 9.9
click at [318, 293] on div at bounding box center [762, 776] width 1524 height 1385
drag, startPoint x: 402, startPoint y: 267, endPoint x: 398, endPoint y: 290, distance: 23.3
click at [398, 290] on div at bounding box center [762, 776] width 1524 height 1385
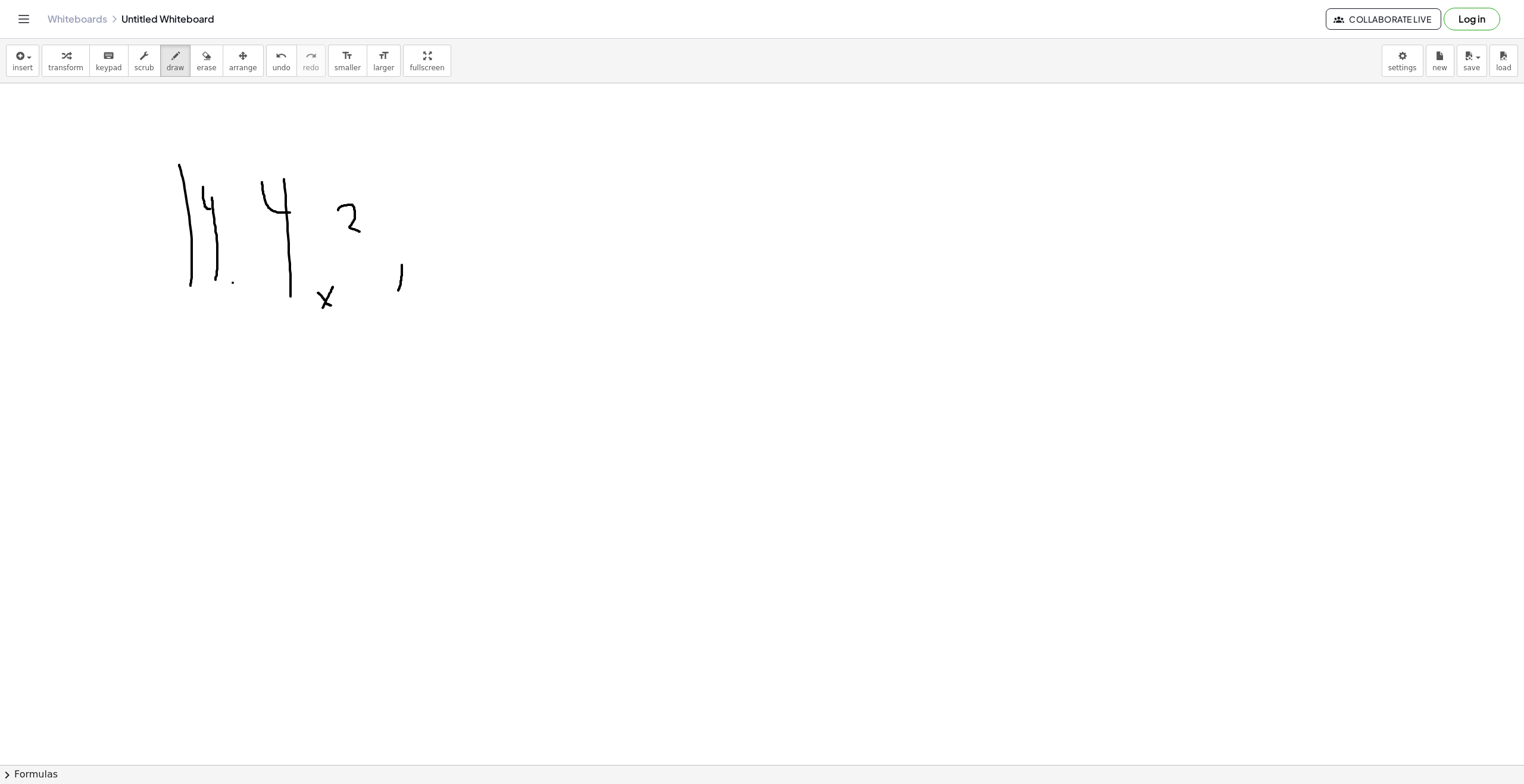
drag, startPoint x: 394, startPoint y: 279, endPoint x: 408, endPoint y: 276, distance: 14.3
click at [405, 278] on div at bounding box center [762, 776] width 1524 height 1385
drag, startPoint x: 475, startPoint y: 282, endPoint x: 496, endPoint y: 308, distance: 33.4
click at [496, 308] on div at bounding box center [762, 776] width 1524 height 1385
drag, startPoint x: 475, startPoint y: 300, endPoint x: 493, endPoint y: 282, distance: 25.5
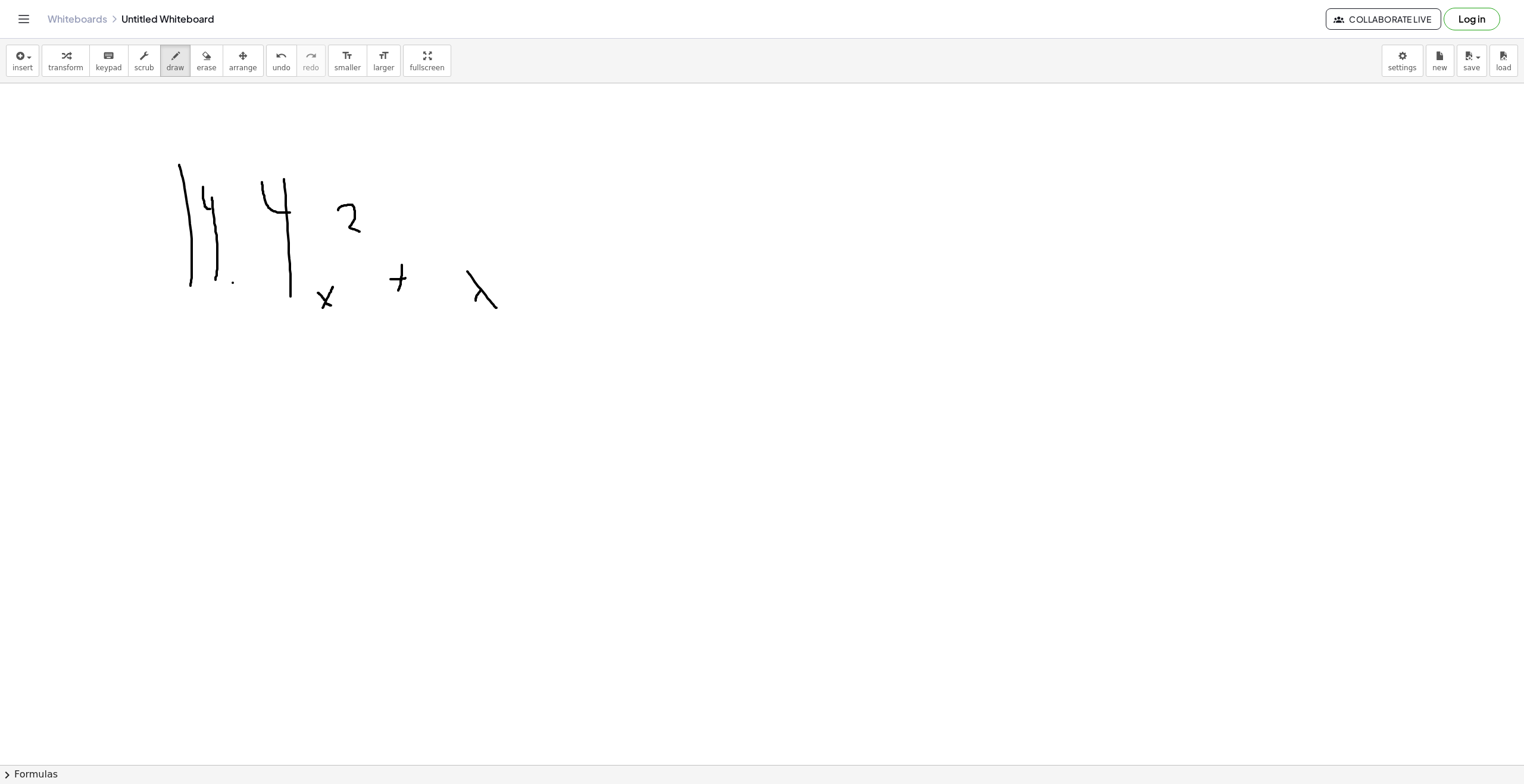
click at [488, 283] on div at bounding box center [762, 776] width 1524 height 1385
click at [556, 286] on div at bounding box center [762, 776] width 1524 height 1385
drag, startPoint x: 581, startPoint y: 254, endPoint x: 617, endPoint y: 254, distance: 36.0
click at [579, 235] on div at bounding box center [762, 776] width 1524 height 1385
drag, startPoint x: 618, startPoint y: 262, endPoint x: 636, endPoint y: 266, distance: 18.4
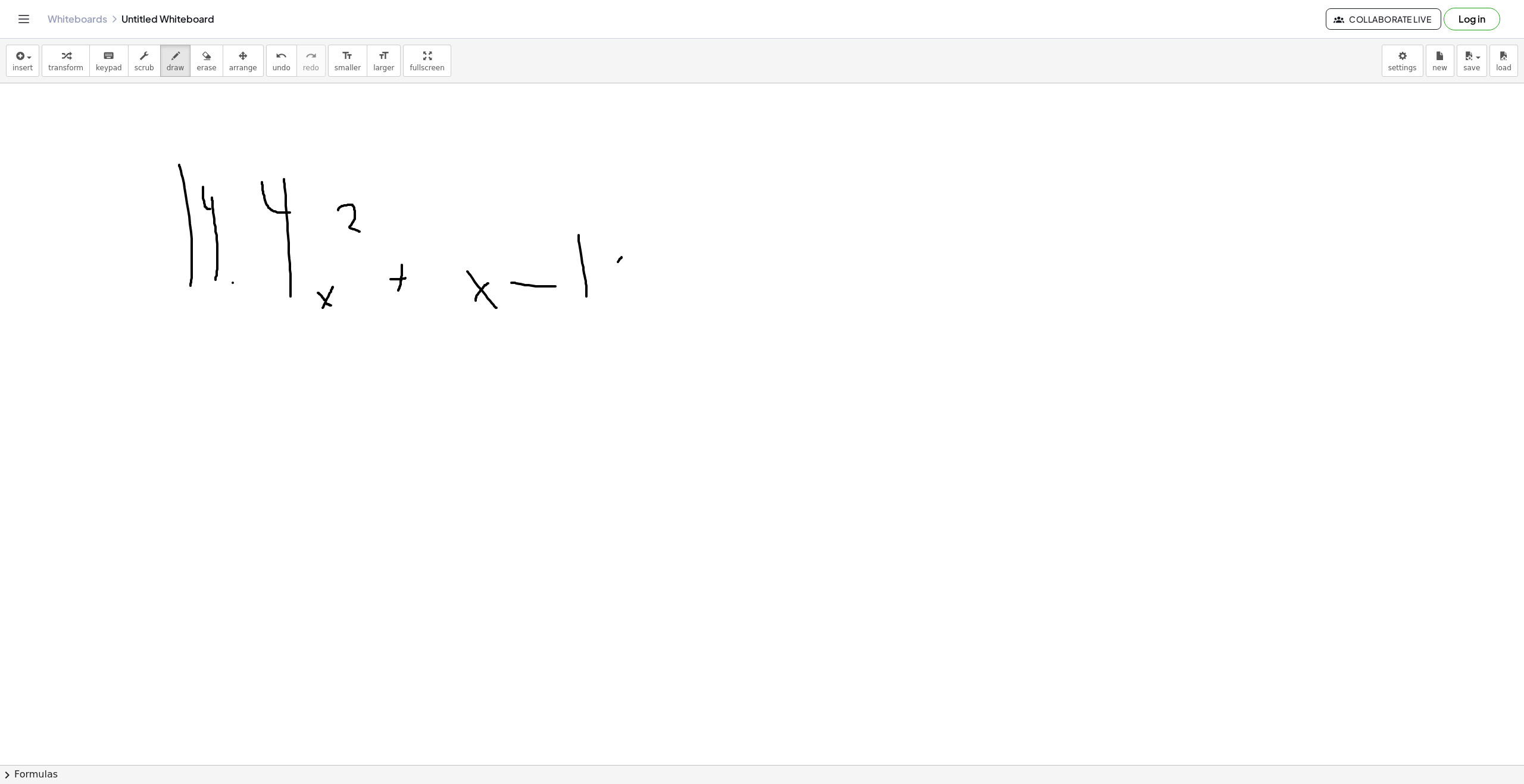
click at [636, 266] on div at bounding box center [762, 776] width 1524 height 1385
drag, startPoint x: 335, startPoint y: 187, endPoint x: 326, endPoint y: 331, distance: 144.3
click at [326, 331] on div at bounding box center [762, 776] width 1524 height 1385
drag, startPoint x: 448, startPoint y: 178, endPoint x: 495, endPoint y: 339, distance: 167.7
click at [495, 339] on div at bounding box center [762, 776] width 1524 height 1385
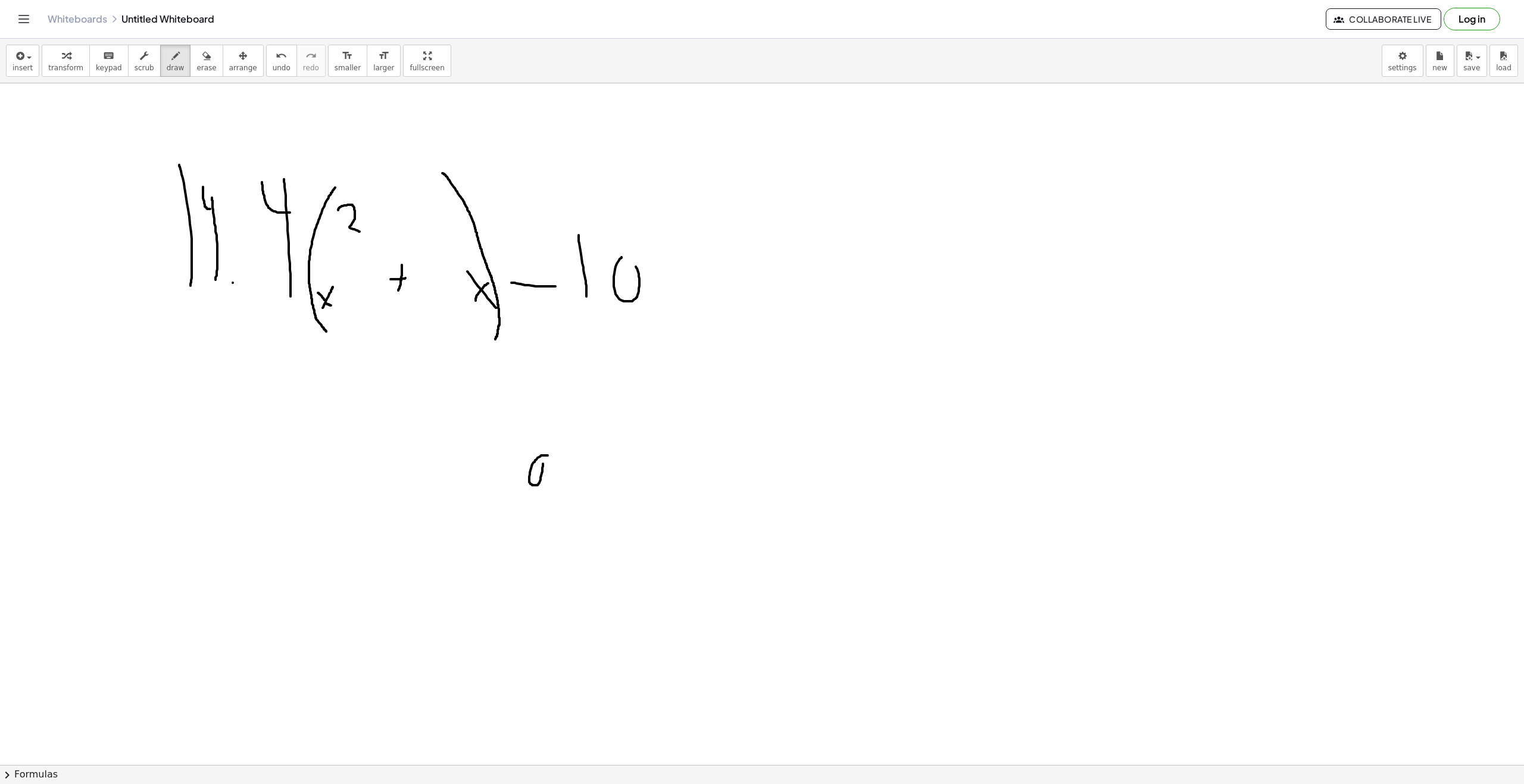
click at [542, 454] on div at bounding box center [762, 776] width 1524 height 1385
click at [582, 488] on div at bounding box center [762, 776] width 1524 height 1385
drag, startPoint x: 617, startPoint y: 495, endPoint x: 638, endPoint y: 481, distance: 25.2
click at [637, 480] on div at bounding box center [762, 776] width 1524 height 1385
drag, startPoint x: 673, startPoint y: 499, endPoint x: 713, endPoint y: 491, distance: 40.8
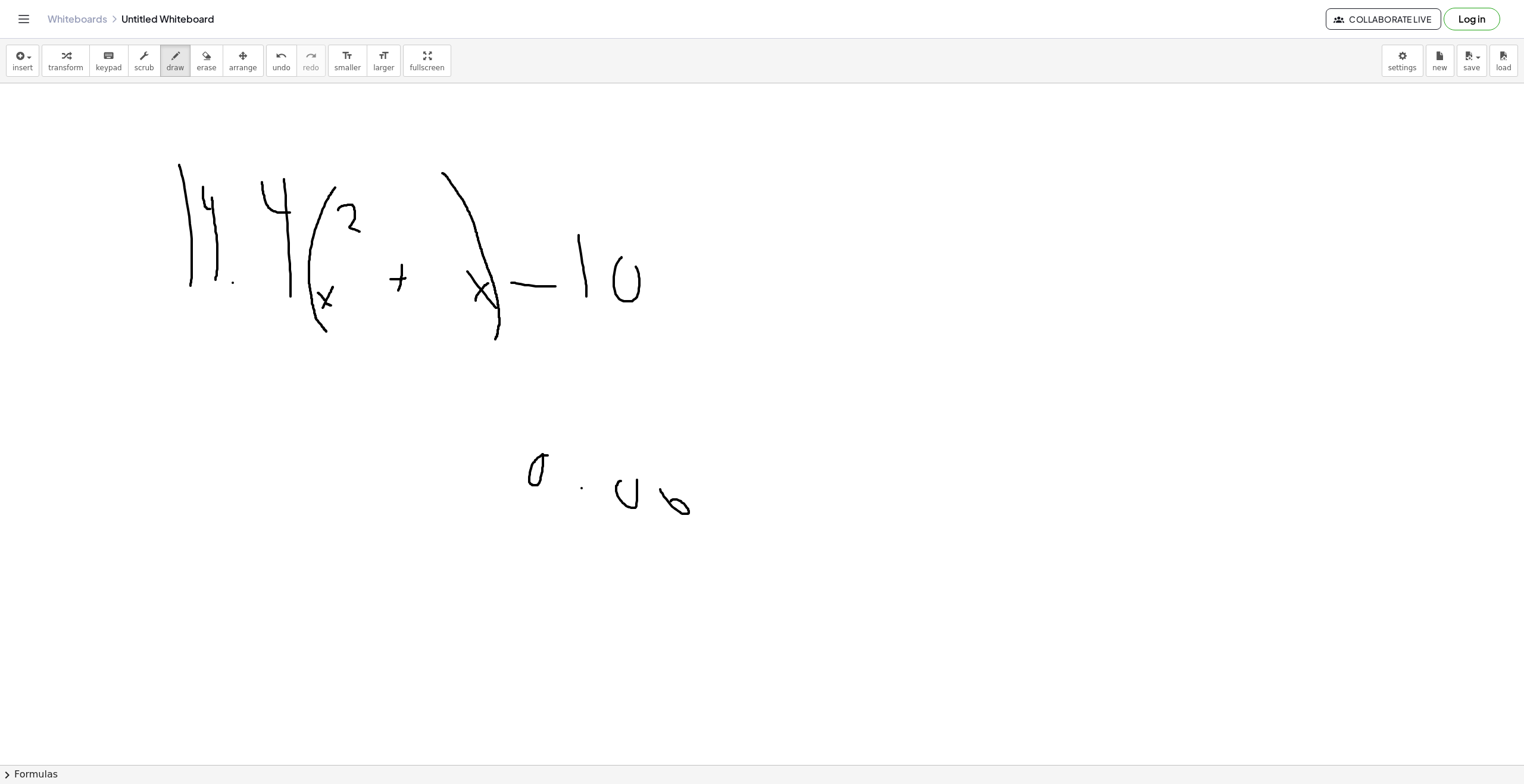
click at [712, 487] on div at bounding box center [762, 776] width 1524 height 1385
drag, startPoint x: 733, startPoint y: 495, endPoint x: 759, endPoint y: 545, distance: 56.4
click at [759, 544] on div at bounding box center [762, 776] width 1524 height 1385
drag, startPoint x: 795, startPoint y: 548, endPoint x: 794, endPoint y: 491, distance: 57.0
click at [794, 487] on div at bounding box center [762, 776] width 1524 height 1385
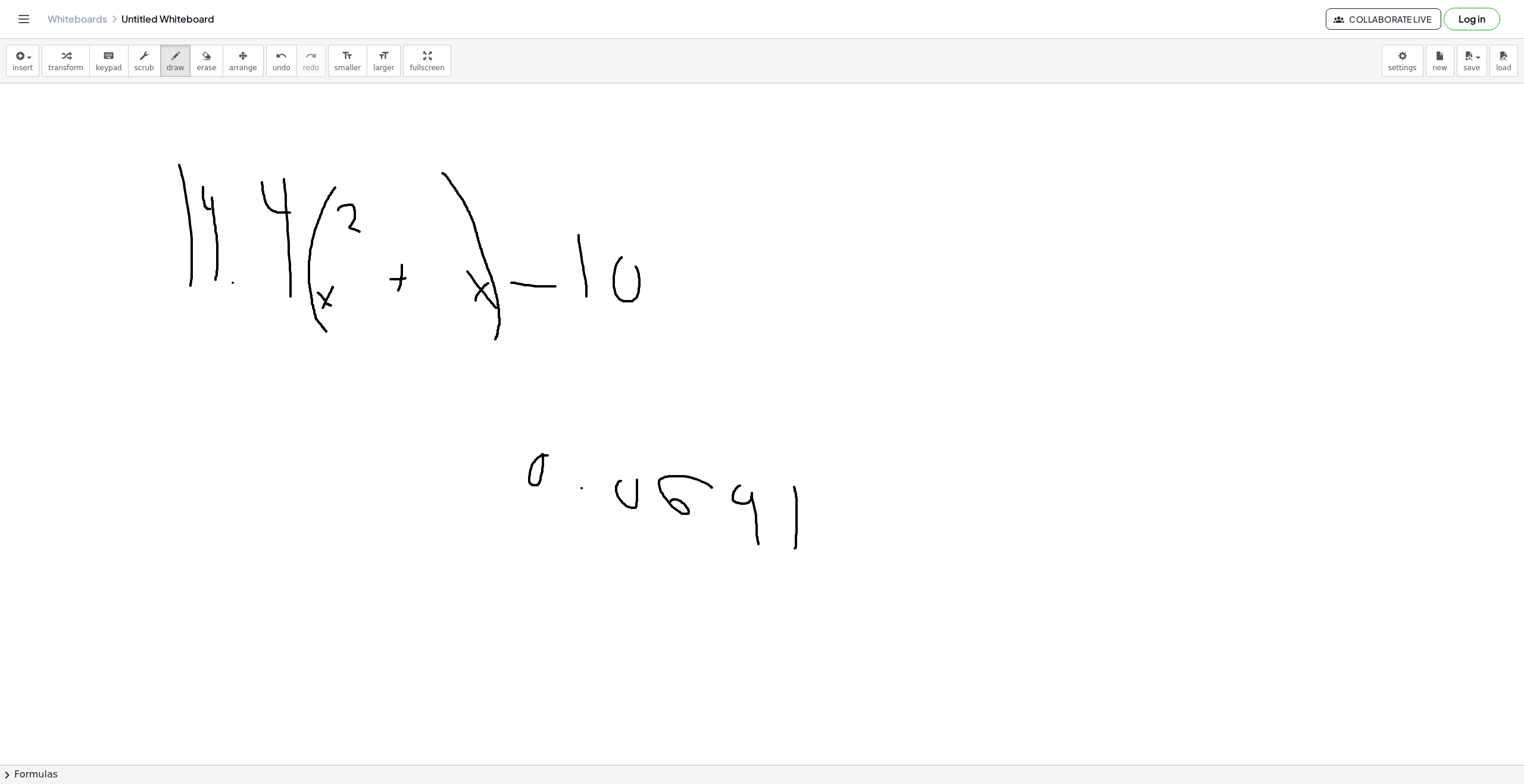
drag, startPoint x: 790, startPoint y: 499, endPoint x: 774, endPoint y: 475, distance: 28.8
click at [774, 475] on div at bounding box center [762, 776] width 1524 height 1385
drag, startPoint x: 820, startPoint y: 484, endPoint x: 842, endPoint y: 563, distance: 82.0
click at [844, 563] on div at bounding box center [762, 776] width 1524 height 1385
drag, startPoint x: 528, startPoint y: 423, endPoint x: 509, endPoint y: 538, distance: 116.6
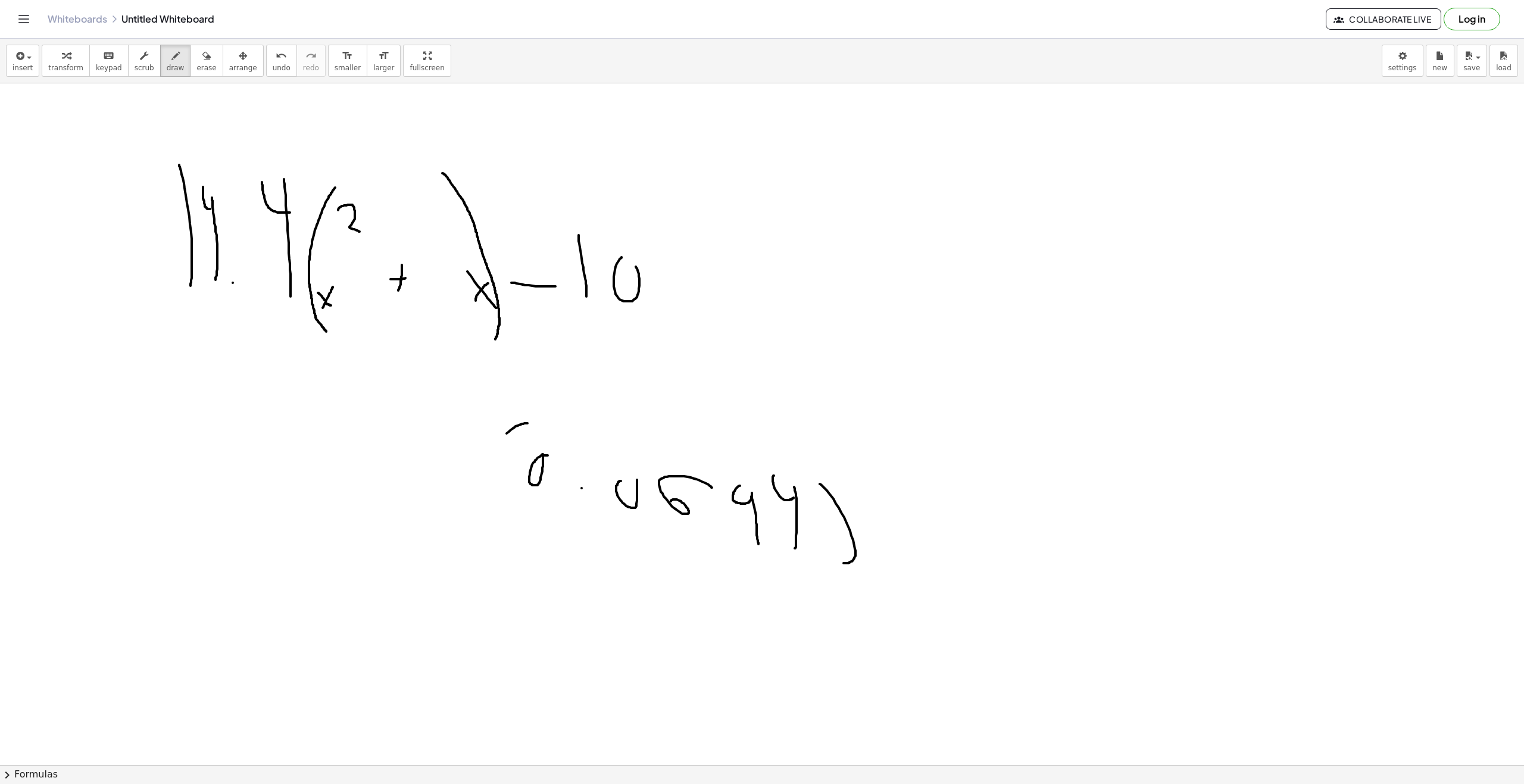
click at [507, 538] on div at bounding box center [762, 776] width 1524 height 1385
drag, startPoint x: 897, startPoint y: 525, endPoint x: 910, endPoint y: 527, distance: 13.2
click at [907, 526] on div at bounding box center [762, 776] width 1524 height 1385
drag, startPoint x: 941, startPoint y: 531, endPoint x: 964, endPoint y: 512, distance: 29.8
click at [942, 496] on div at bounding box center [762, 776] width 1524 height 1385
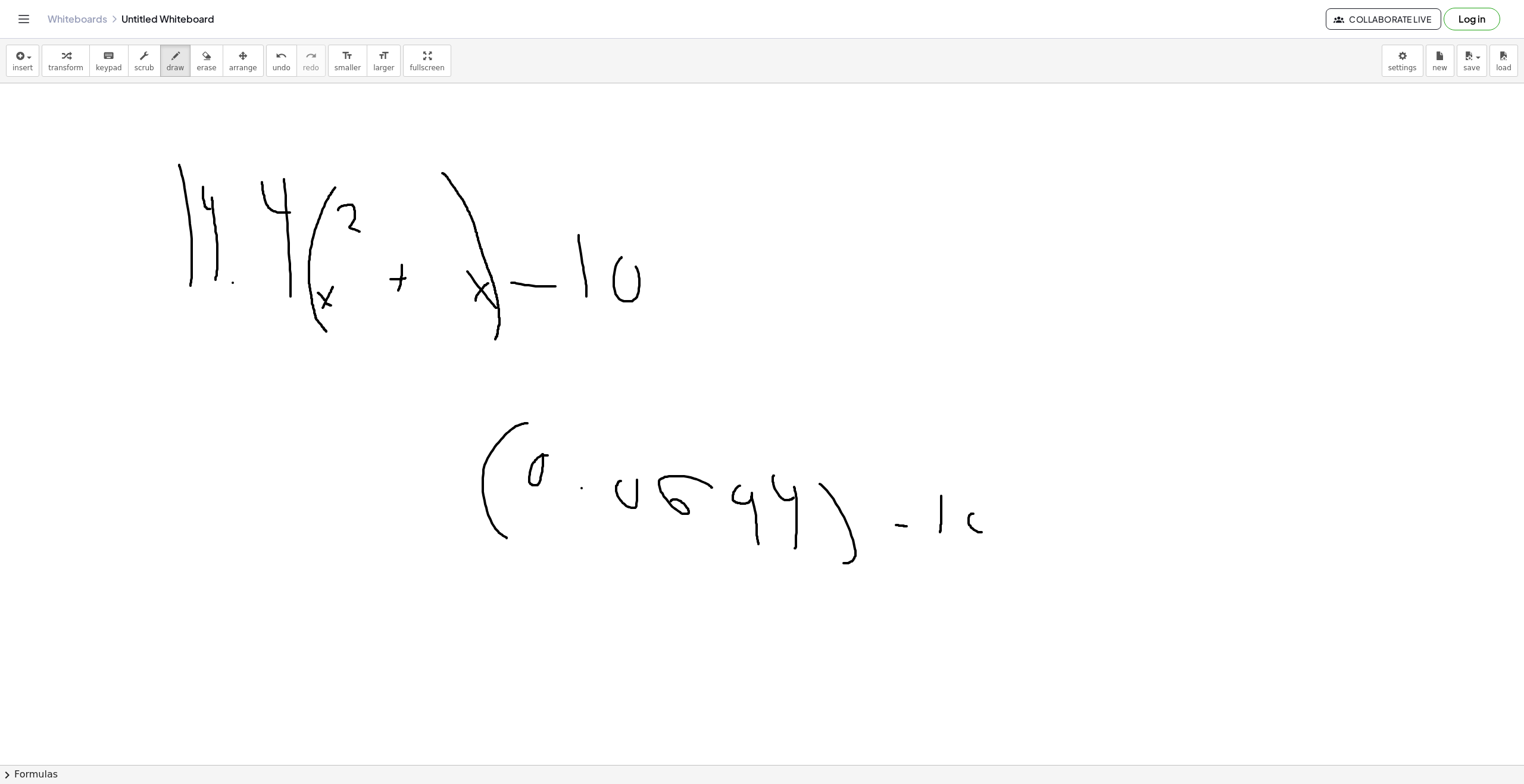
drag, startPoint x: 968, startPoint y: 518, endPoint x: 984, endPoint y: 518, distance: 16.0
click at [986, 518] on div at bounding box center [762, 776] width 1524 height 1385
drag, startPoint x: 402, startPoint y: 525, endPoint x: 428, endPoint y: 504, distance: 33.4
click at [400, 456] on div at bounding box center [762, 776] width 1524 height 1385
drag, startPoint x: 441, startPoint y: 491, endPoint x: 442, endPoint y: 462, distance: 29.0
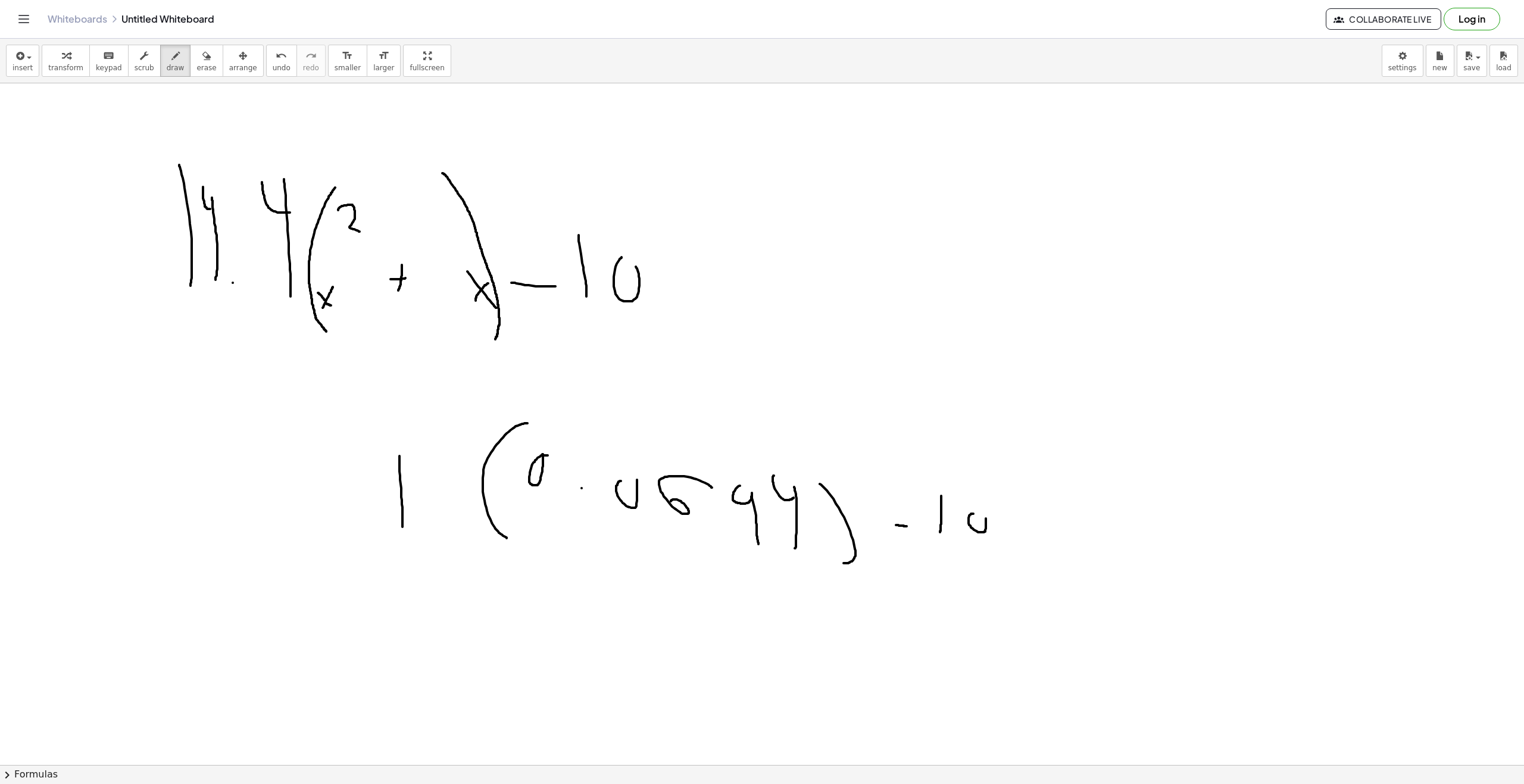
click at [443, 461] on div at bounding box center [762, 776] width 1524 height 1385
drag, startPoint x: 434, startPoint y: 467, endPoint x: 429, endPoint y: 457, distance: 11.2
click at [429, 457] on div at bounding box center [762, 776] width 1524 height 1385
drag, startPoint x: 456, startPoint y: 524, endPoint x: 462, endPoint y: 511, distance: 14.3
click at [457, 521] on div at bounding box center [762, 776] width 1524 height 1385
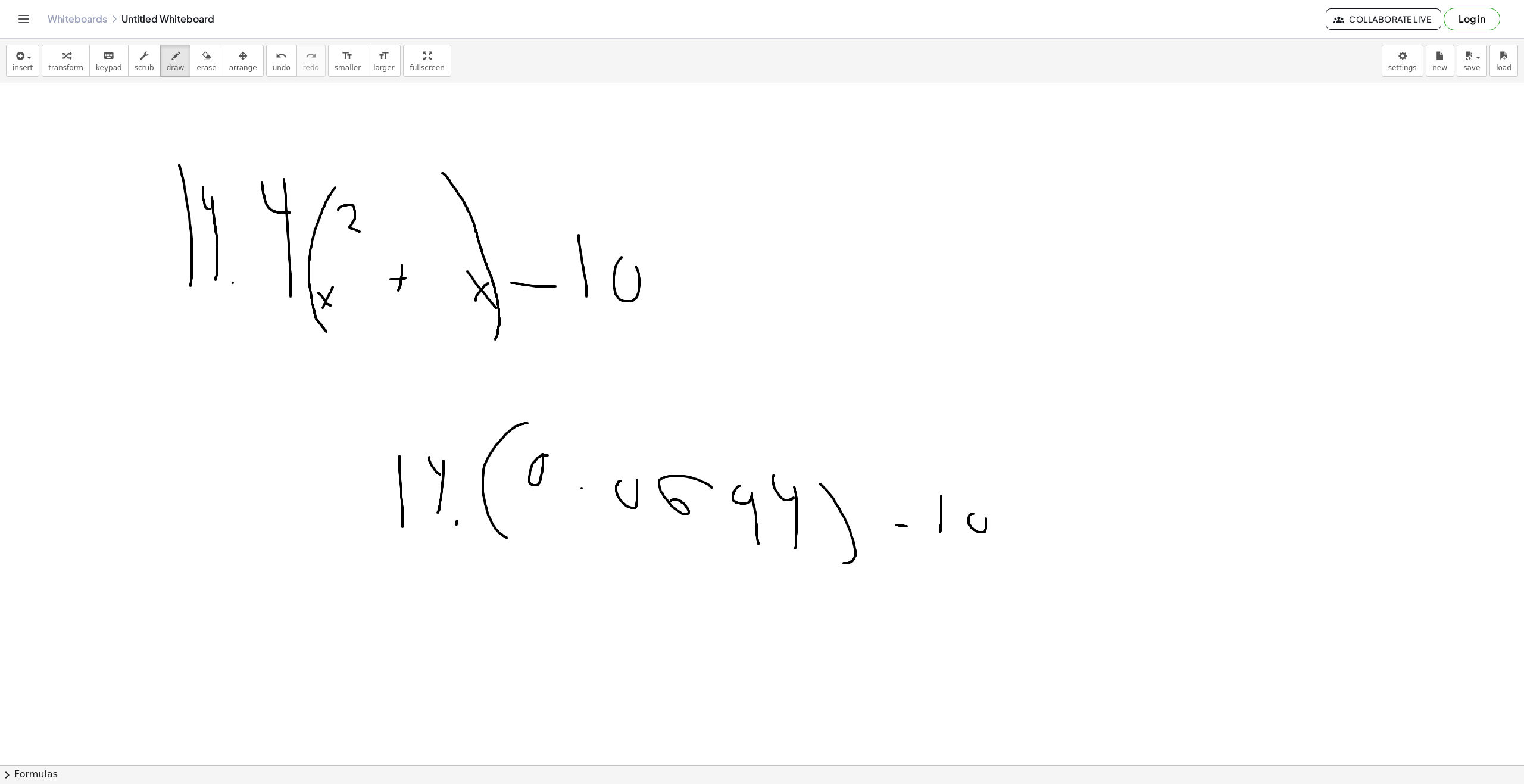
drag, startPoint x: 477, startPoint y: 499, endPoint x: 477, endPoint y: 481, distance: 18.0
click at [477, 482] on div at bounding box center [762, 776] width 1524 height 1385
drag, startPoint x: 470, startPoint y: 493, endPoint x: 465, endPoint y: 473, distance: 20.6
click at [463, 474] on div at bounding box center [762, 776] width 1524 height 1385
drag, startPoint x: 496, startPoint y: 417, endPoint x: 488, endPoint y: 559, distance: 142.2
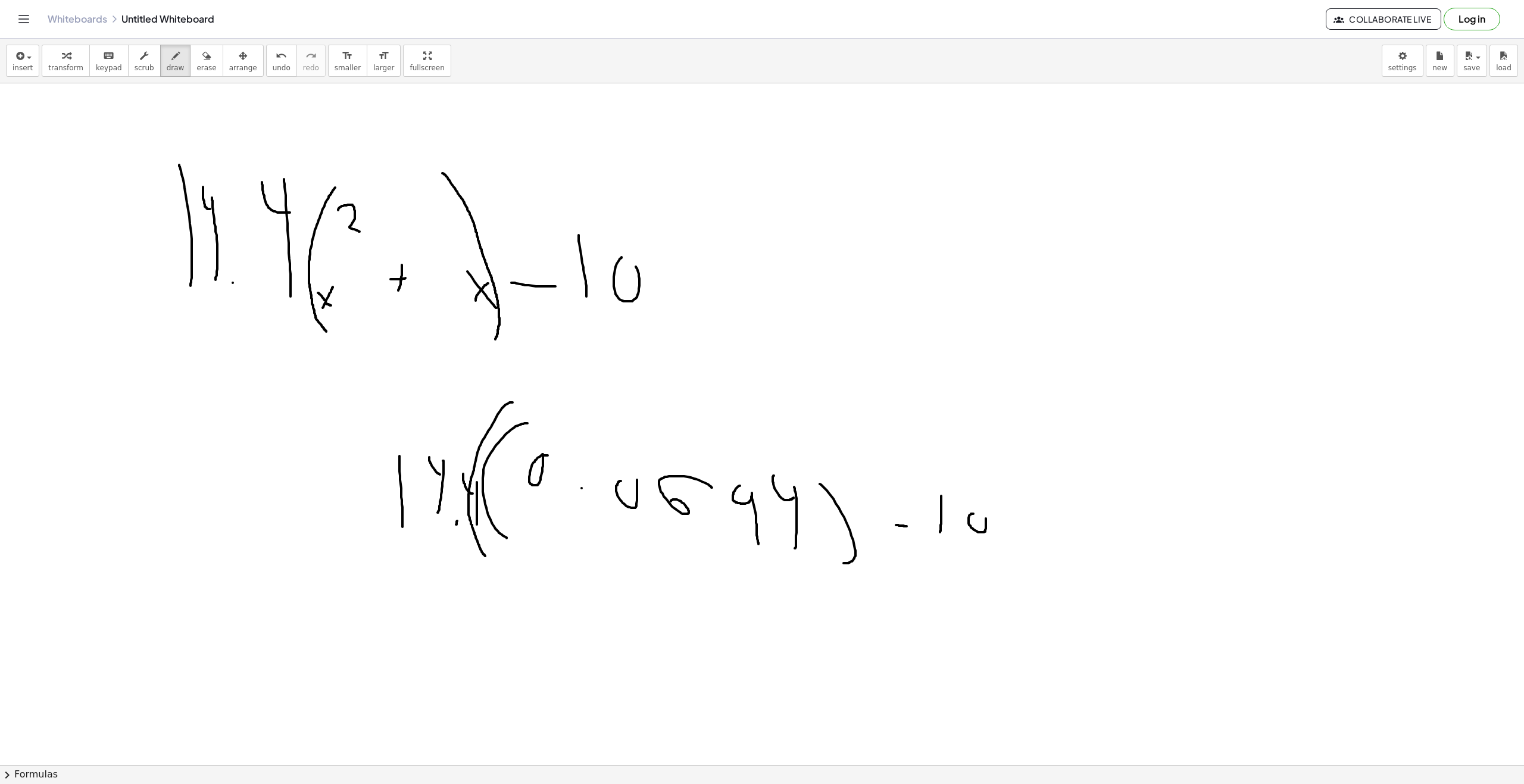
click at [488, 559] on div at bounding box center [762, 776] width 1524 height 1385
click at [203, 58] on icon "button" at bounding box center [206, 55] width 8 height 15
drag, startPoint x: 971, startPoint y: 514, endPoint x: 858, endPoint y: 444, distance: 132.9
click at [925, 508] on div at bounding box center [762, 776] width 1524 height 1385
click at [166, 66] on span "draw" at bounding box center [175, 68] width 18 height 8
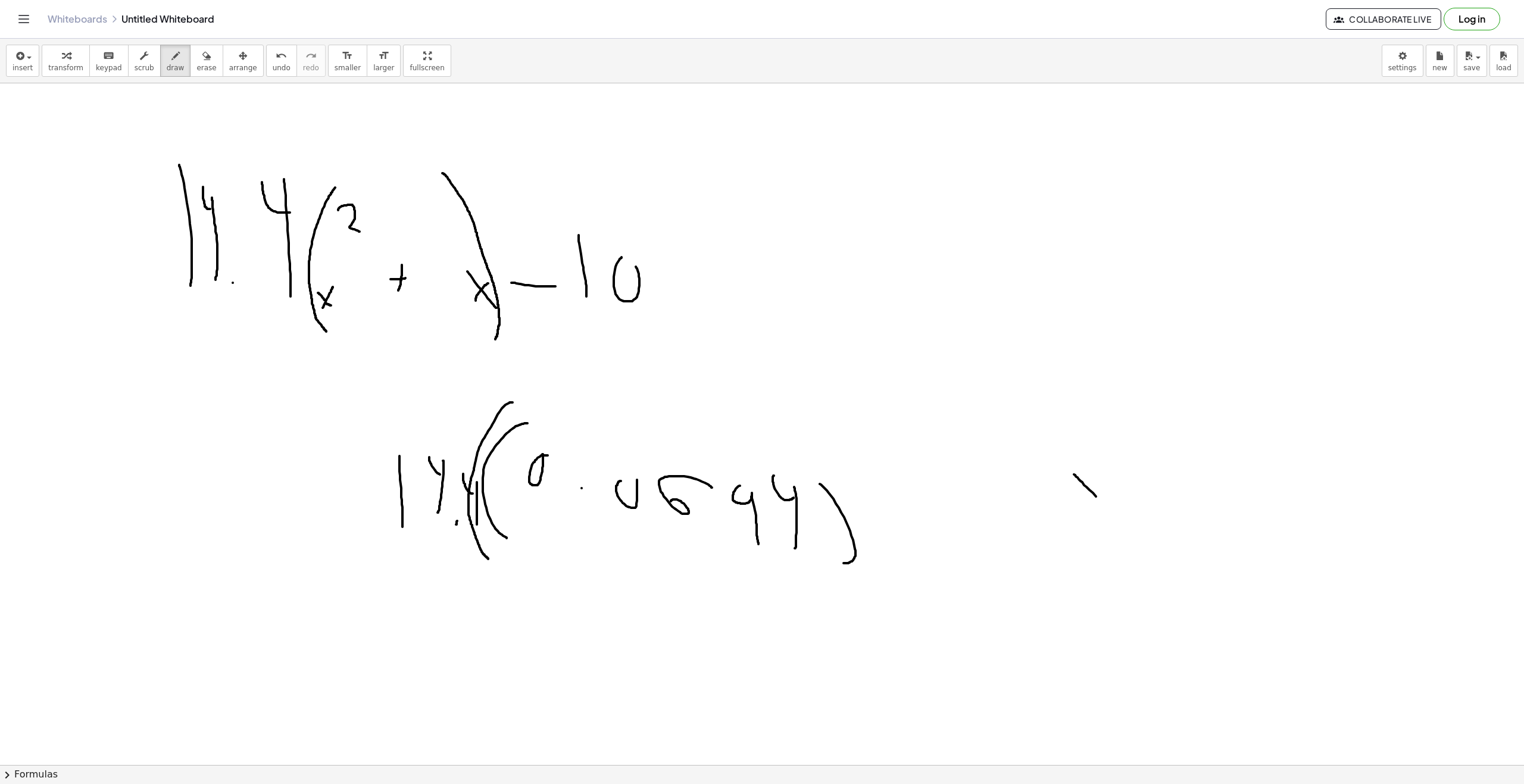
drag, startPoint x: 1074, startPoint y: 474, endPoint x: 1105, endPoint y: 557, distance: 88.6
click at [1105, 557] on div at bounding box center [762, 776] width 1524 height 1385
drag, startPoint x: 478, startPoint y: 469, endPoint x: 499, endPoint y: 480, distance: 23.7
click at [504, 479] on div at bounding box center [762, 776] width 1524 height 1385
drag, startPoint x: 493, startPoint y: 474, endPoint x: 506, endPoint y: 462, distance: 17.7
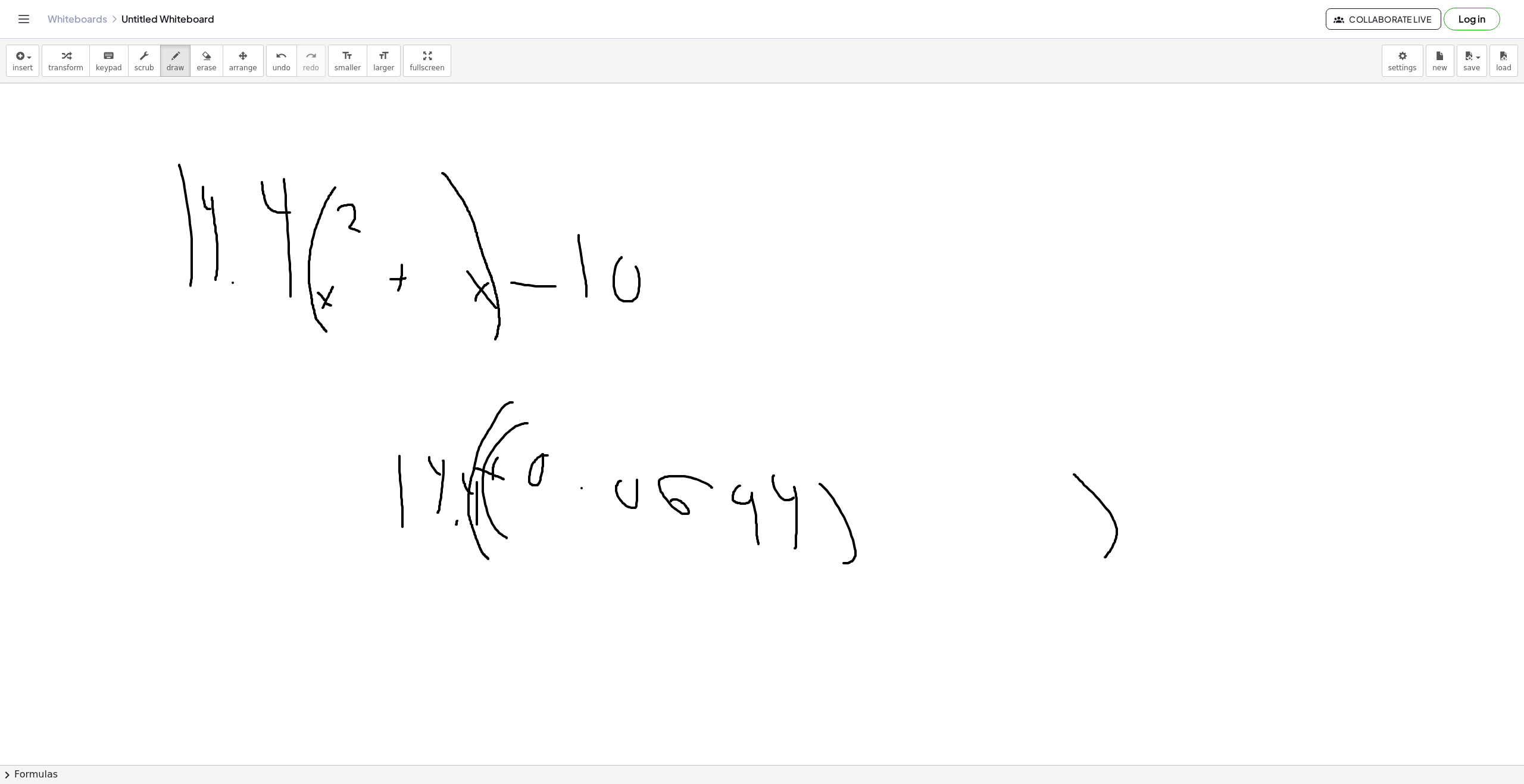
click at [499, 457] on div at bounding box center [762, 776] width 1524 height 1385
drag, startPoint x: 519, startPoint y: 478, endPoint x: 518, endPoint y: 462, distance: 16.0
click at [518, 463] on div at bounding box center [762, 776] width 1524 height 1385
drag, startPoint x: 515, startPoint y: 471, endPoint x: 532, endPoint y: 470, distance: 17.0
click at [527, 470] on div at bounding box center [762, 776] width 1524 height 1385
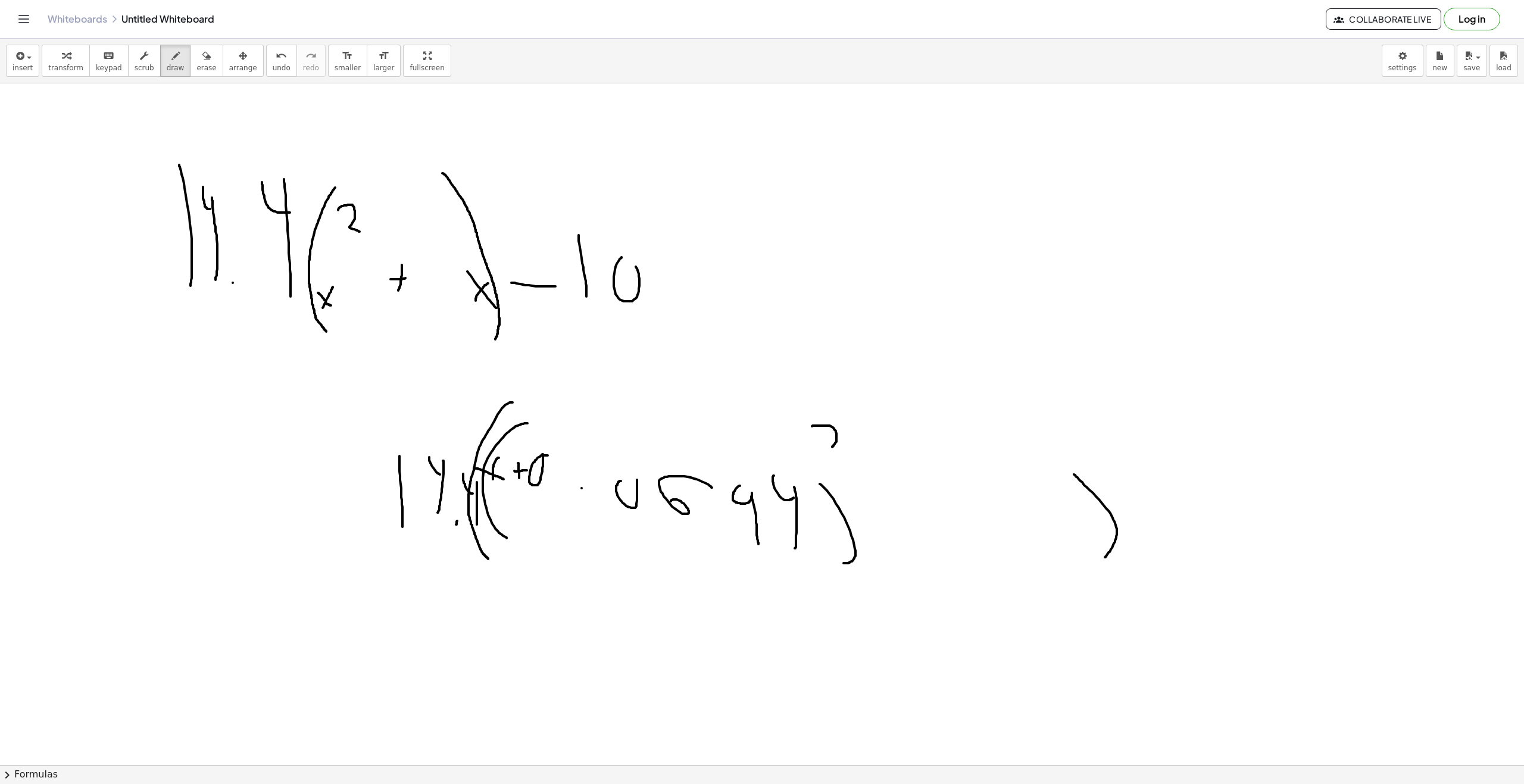
drag, startPoint x: 819, startPoint y: 426, endPoint x: 850, endPoint y: 450, distance: 39.2
click at [850, 450] on div at bounding box center [762, 776] width 1524 height 1385
drag, startPoint x: 509, startPoint y: 693, endPoint x: 533, endPoint y: 716, distance: 33.2
click at [538, 716] on div at bounding box center [762, 776] width 1524 height 1385
click at [529, 686] on div at bounding box center [762, 776] width 1524 height 1385
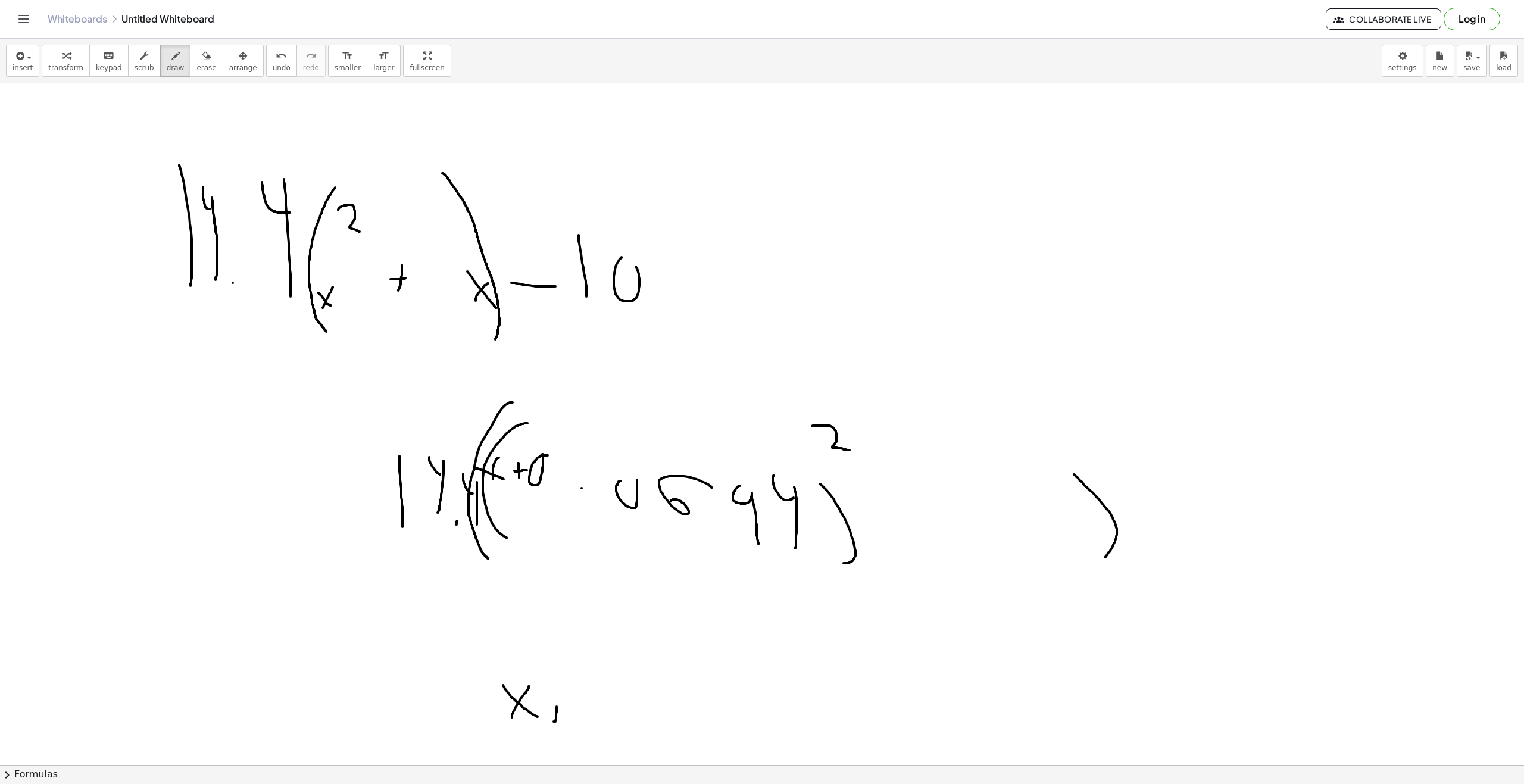
drag, startPoint x: 557, startPoint y: 706, endPoint x: 559, endPoint y: 692, distance: 14.1
click at [559, 688] on div at bounding box center [762, 776] width 1524 height 1385
drag, startPoint x: 549, startPoint y: 705, endPoint x: 584, endPoint y: 711, distance: 35.5
click at [580, 706] on div at bounding box center [762, 776] width 1524 height 1385
drag, startPoint x: 603, startPoint y: 706, endPoint x: 631, endPoint y: 722, distance: 32.2
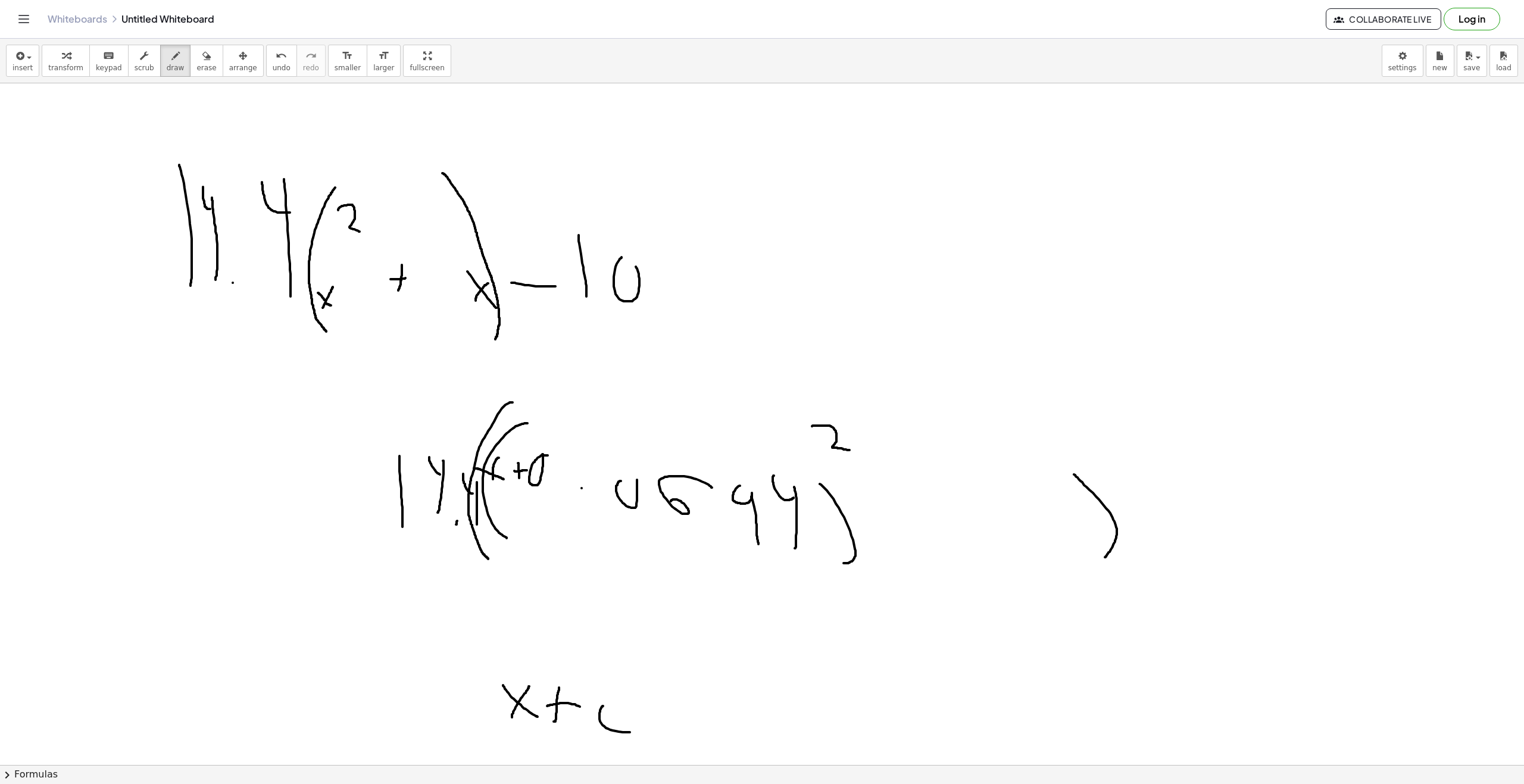
click at [630, 715] on div at bounding box center [762, 776] width 1524 height 1385
drag, startPoint x: 661, startPoint y: 742, endPoint x: 672, endPoint y: 719, distance: 25.5
click at [660, 741] on div at bounding box center [762, 776] width 1524 height 1385
drag, startPoint x: 697, startPoint y: 744, endPoint x: 693, endPoint y: 719, distance: 25.3
click at [696, 719] on div at bounding box center [762, 776] width 1524 height 1385
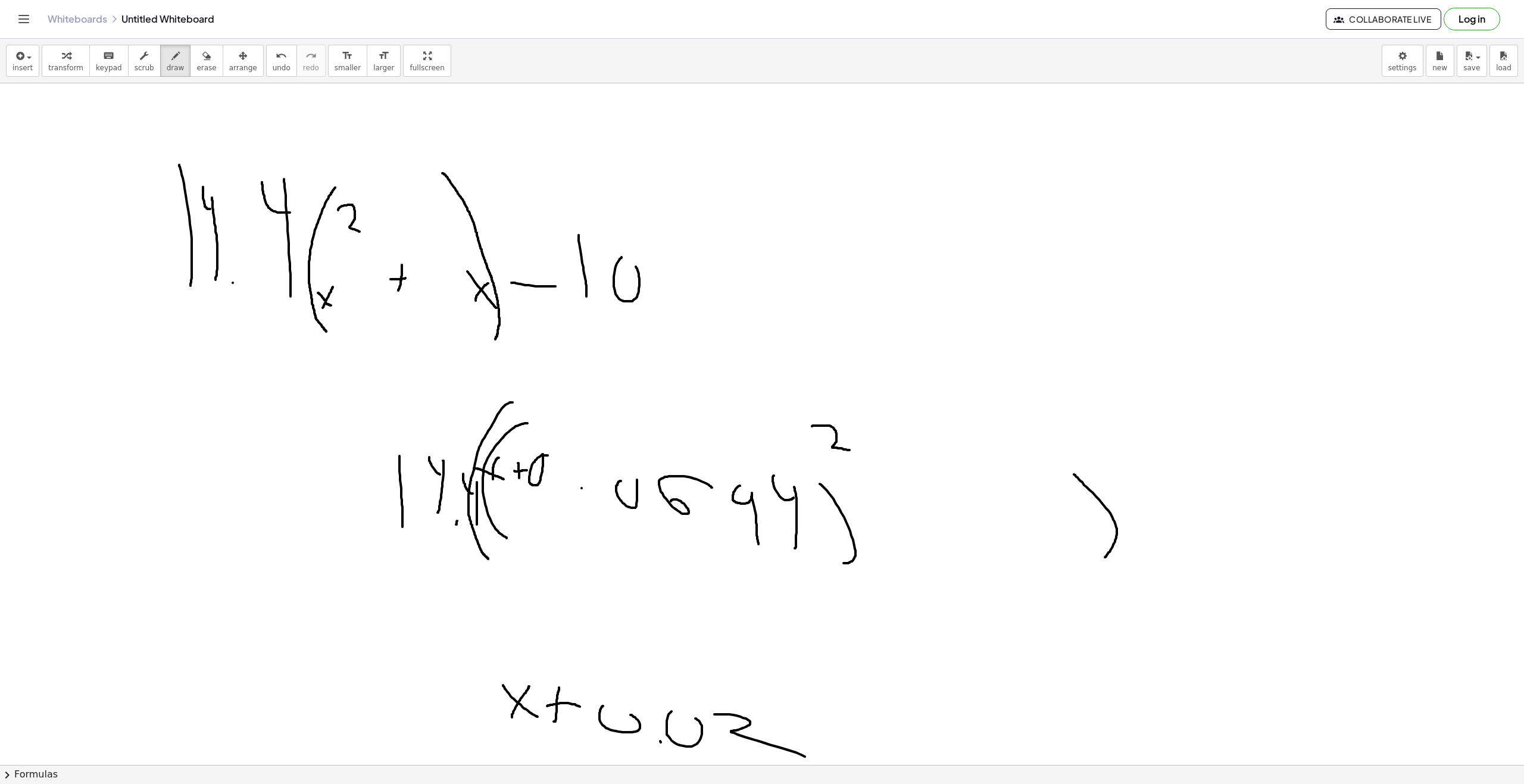
click at [713, 745] on div at bounding box center [762, 776] width 1524 height 1385
click at [806, 699] on div at bounding box center [762, 776] width 1524 height 1385
click at [782, 693] on div at bounding box center [762, 776] width 1524 height 1385
click at [832, 738] on div at bounding box center [762, 776] width 1524 height 1385
click at [864, 740] on div at bounding box center [762, 776] width 1524 height 1385
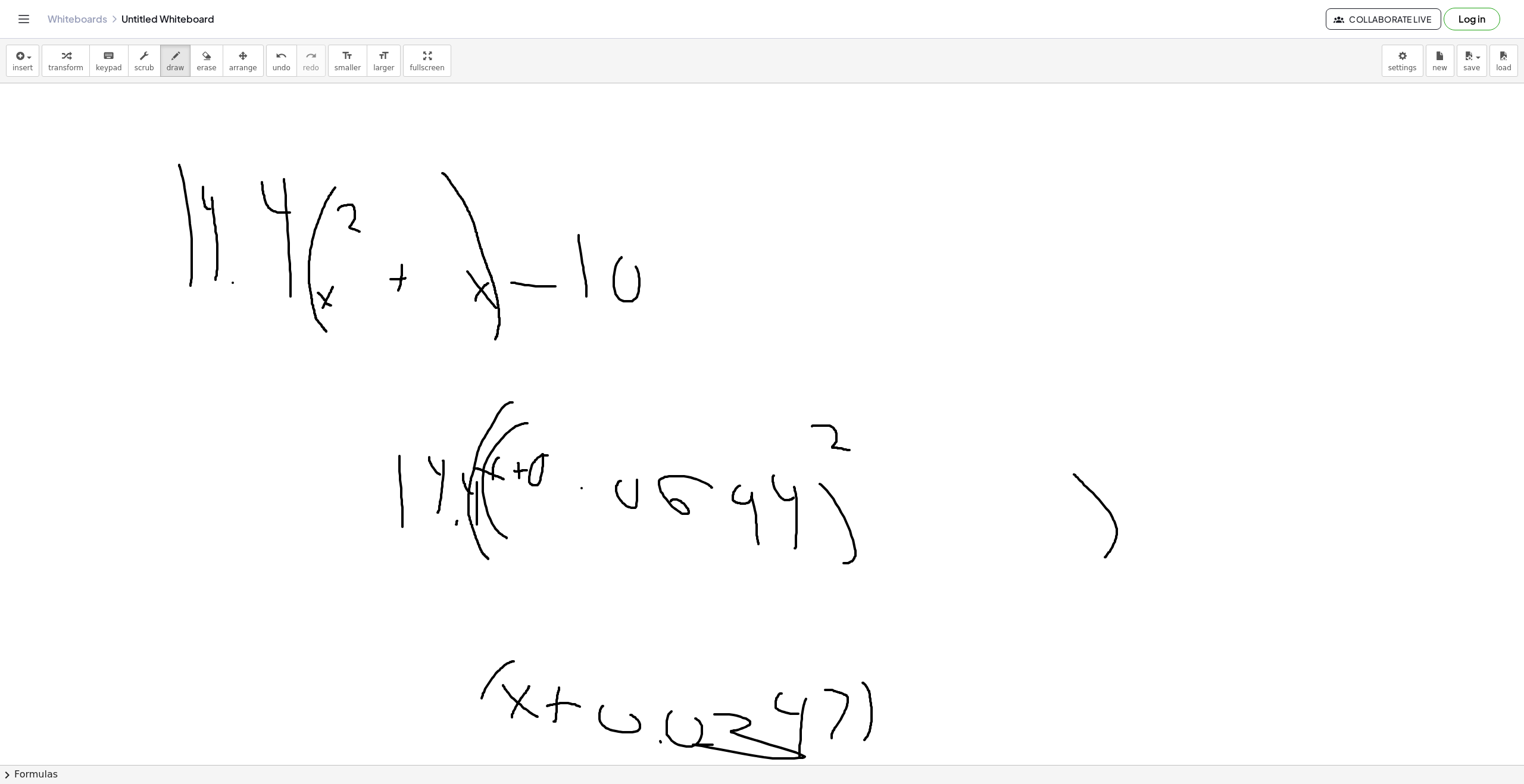
click at [493, 729] on div at bounding box center [762, 776] width 1524 height 1385
click at [889, 680] on div at bounding box center [762, 776] width 1524 height 1385
click at [368, 668] on div at bounding box center [762, 776] width 1524 height 1385
click at [395, 677] on div at bounding box center [762, 776] width 1524 height 1385
click at [389, 672] on div at bounding box center [762, 776] width 1524 height 1385
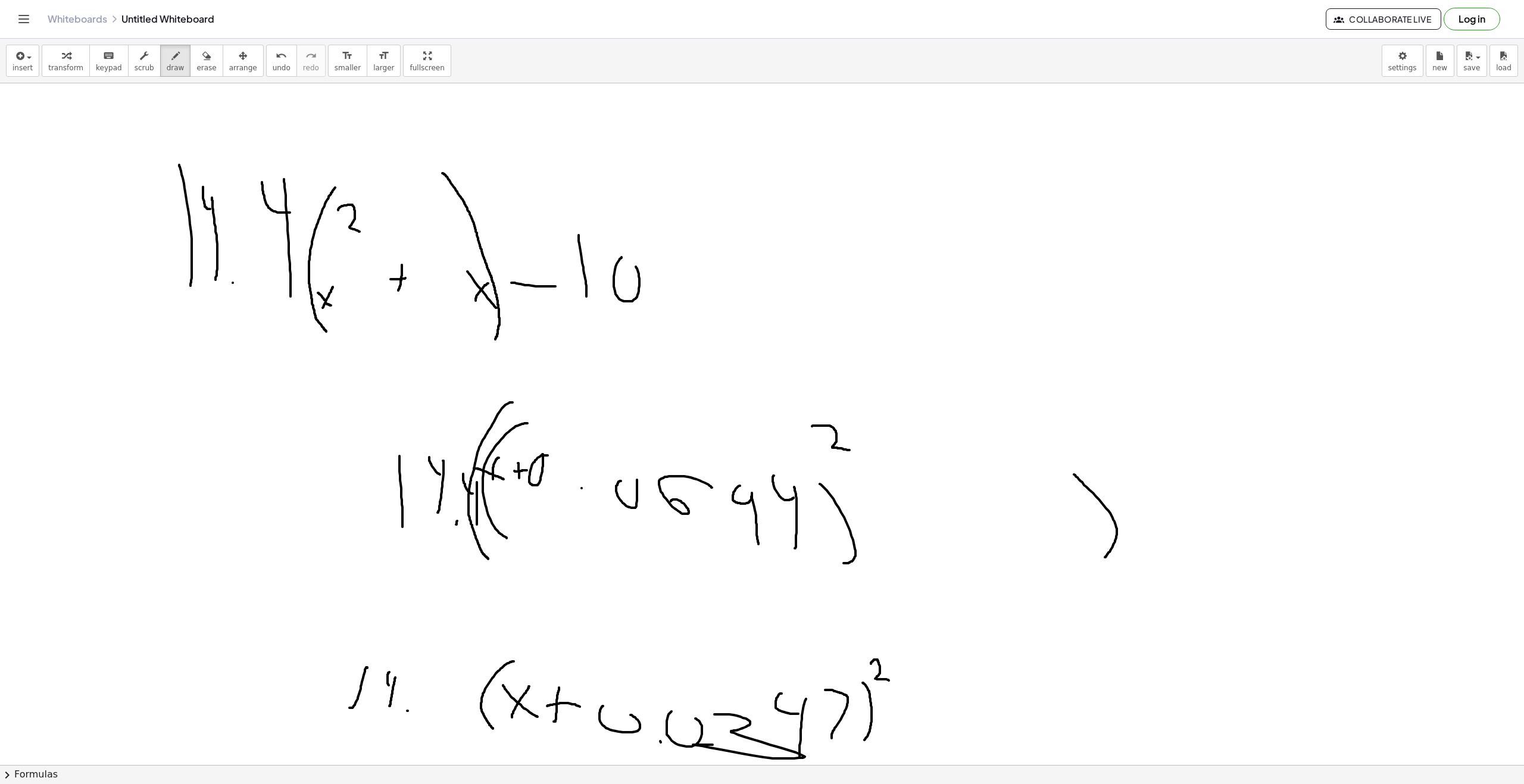
click at [408, 710] on div at bounding box center [762, 776] width 1524 height 1385
click at [438, 682] on div at bounding box center [762, 776] width 1524 height 1385
click at [431, 680] on div at bounding box center [762, 776] width 1524 height 1385
drag, startPoint x: 925, startPoint y: 703, endPoint x: 939, endPoint y: 704, distance: 14.0
click at [939, 704] on div at bounding box center [762, 776] width 1524 height 1385
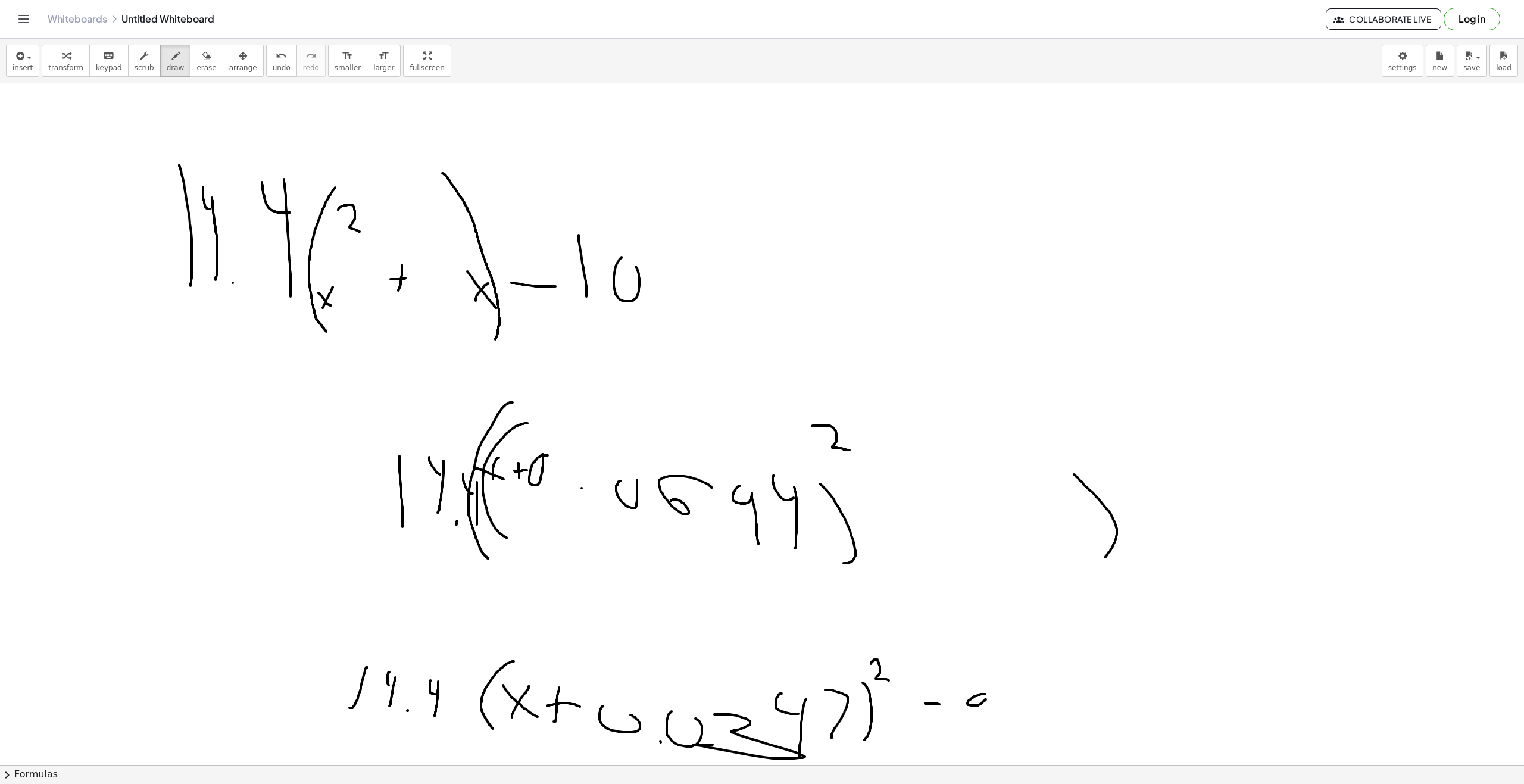
drag, startPoint x: 978, startPoint y: 695, endPoint x: 973, endPoint y: 744, distance: 49.3
click at [973, 743] on div at bounding box center [762, 776] width 1524 height 1385
drag, startPoint x: 1010, startPoint y: 742, endPoint x: 1039, endPoint y: 735, distance: 29.8
click at [1010, 742] on div at bounding box center [762, 776] width 1524 height 1385
drag, startPoint x: 1038, startPoint y: 726, endPoint x: 1052, endPoint y: 756, distance: 33.1
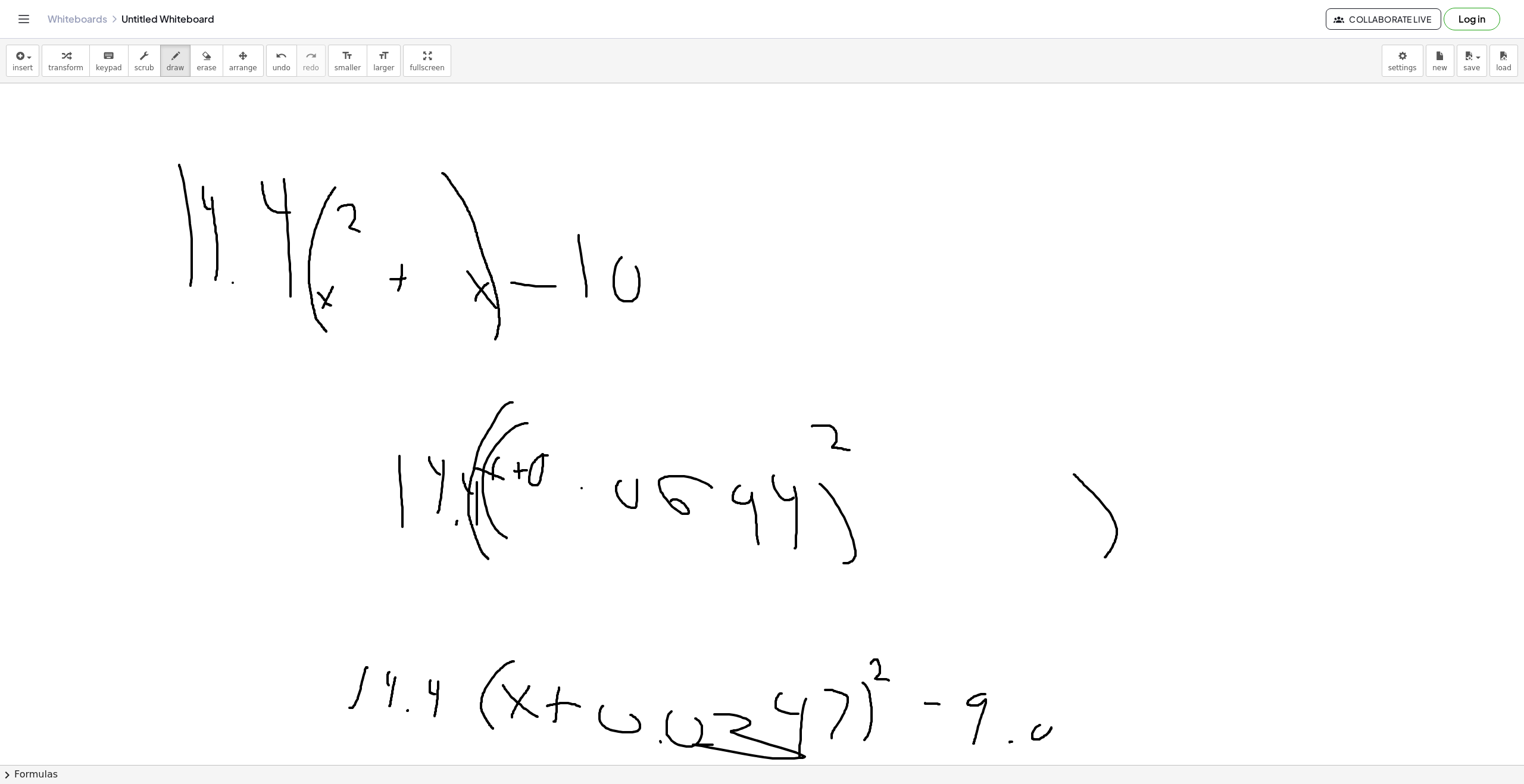
click at [1039, 756] on div at bounding box center [762, 776] width 1524 height 1385
drag, startPoint x: 1079, startPoint y: 750, endPoint x: 1091, endPoint y: 732, distance: 21.6
click at [1086, 727] on div at bounding box center [762, 776] width 1524 height 1385
drag, startPoint x: 1132, startPoint y: 731, endPoint x: 1103, endPoint y: 749, distance: 34.1
click at [1096, 752] on div at bounding box center [762, 776] width 1524 height 1385
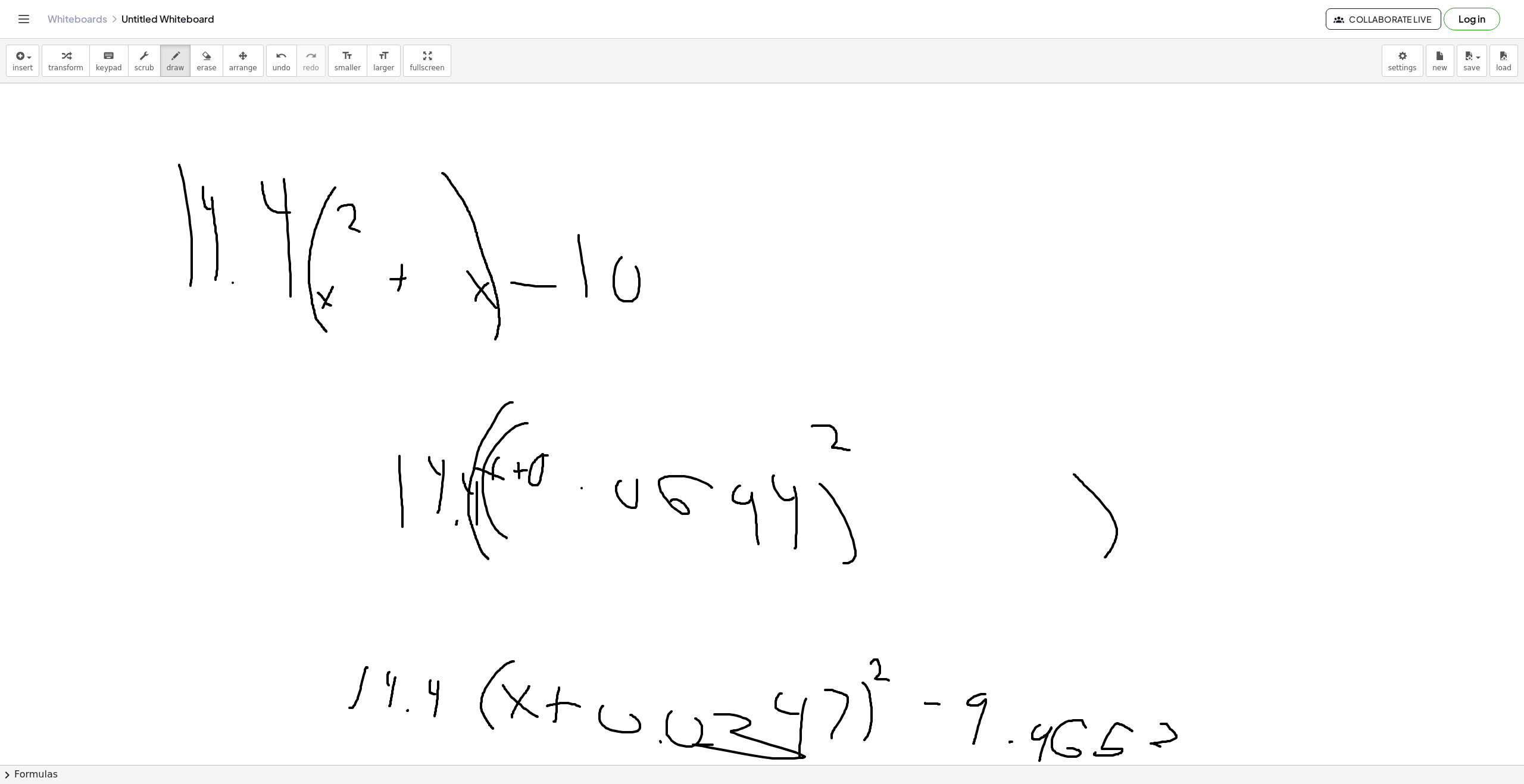
drag, startPoint x: 1165, startPoint y: 724, endPoint x: 1143, endPoint y: 752, distance: 35.6
click at [1144, 752] on div at bounding box center [762, 776] width 1524 height 1385
click at [200, 77] on div "insert select one: Math Expression Function Text Youtube Video Graphing Geometr…" at bounding box center [762, 61] width 1524 height 45
click at [196, 66] on span "erase" at bounding box center [206, 68] width 20 height 8
drag, startPoint x: 967, startPoint y: 726, endPoint x: 1131, endPoint y: 735, distance: 164.2
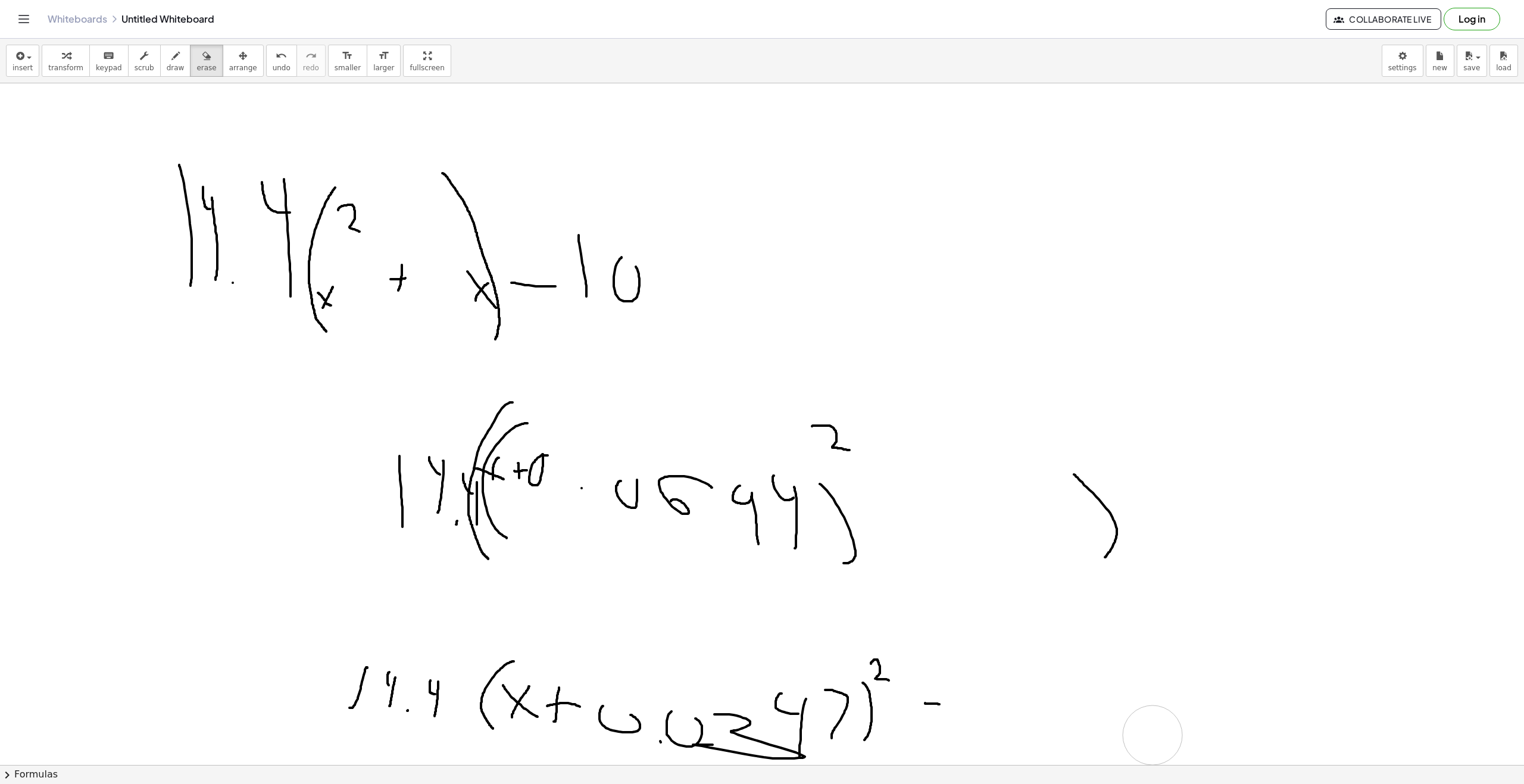
click at [1134, 740] on div at bounding box center [762, 776] width 1524 height 1385
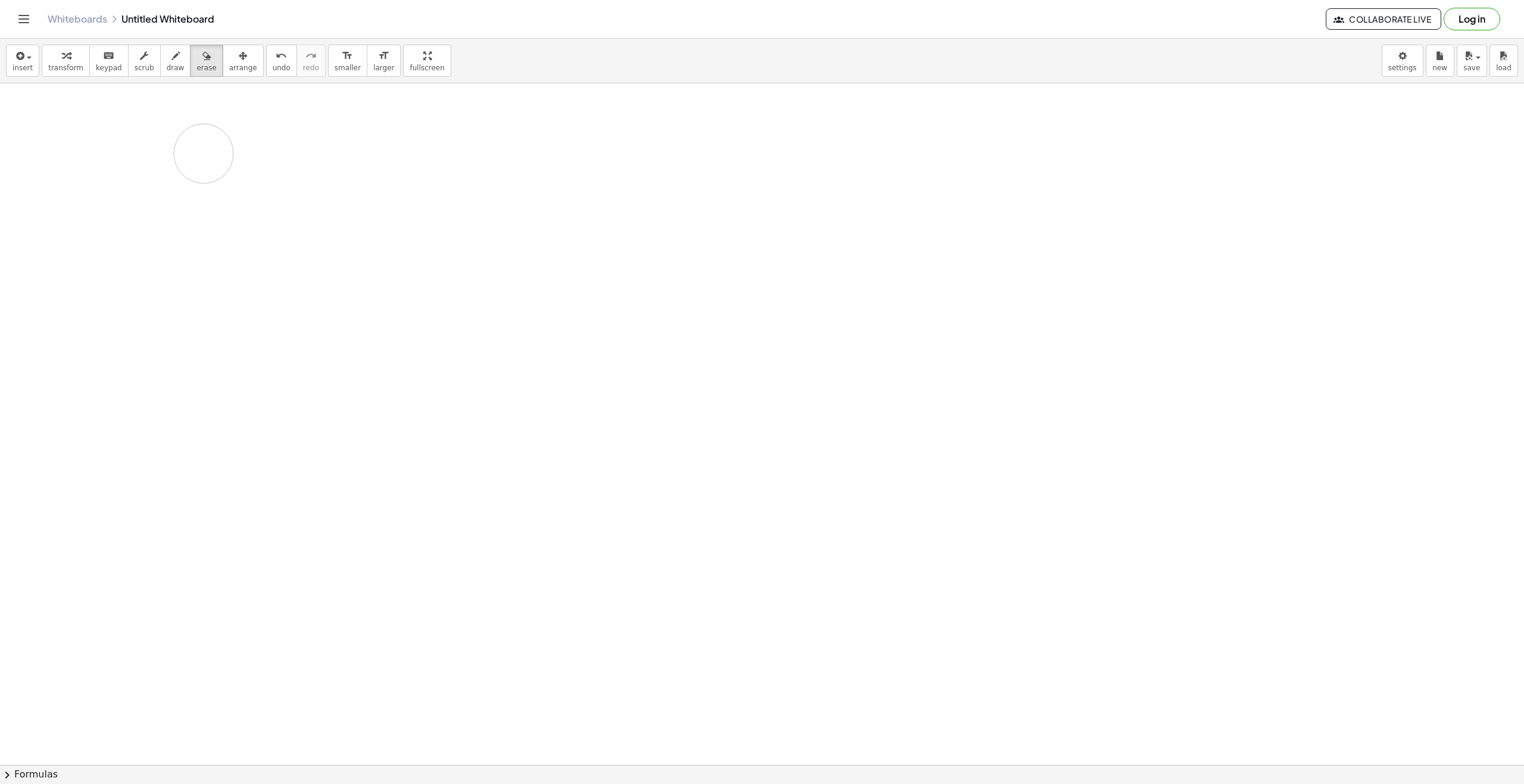
drag, startPoint x: 188, startPoint y: 200, endPoint x: 262, endPoint y: 0, distance: 213.3
click at [234, 115] on div at bounding box center [762, 776] width 1524 height 1385
click at [166, 60] on div "button" at bounding box center [175, 55] width 18 height 15
drag, startPoint x: 200, startPoint y: 246, endPoint x: 203, endPoint y: 201, distance: 45.1
click at [203, 201] on div at bounding box center [762, 776] width 1524 height 1385
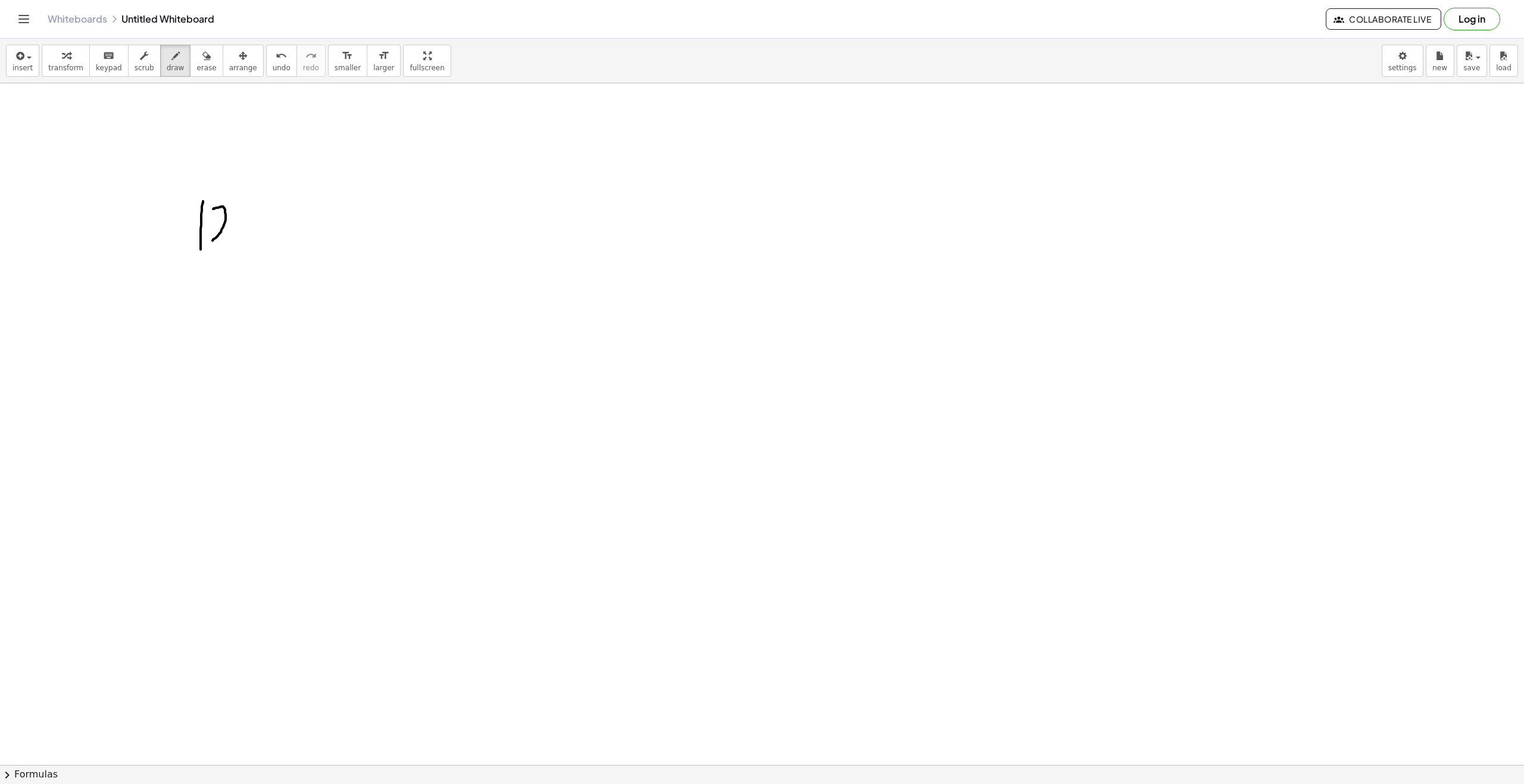
drag, startPoint x: 213, startPoint y: 209, endPoint x: 237, endPoint y: 243, distance: 41.6
click at [224, 240] on div at bounding box center [762, 776] width 1524 height 1385
click at [252, 245] on div at bounding box center [762, 776] width 1524 height 1385
drag, startPoint x: 298, startPoint y: 230, endPoint x: 290, endPoint y: 246, distance: 17.9
click at [287, 246] on div at bounding box center [762, 776] width 1524 height 1385
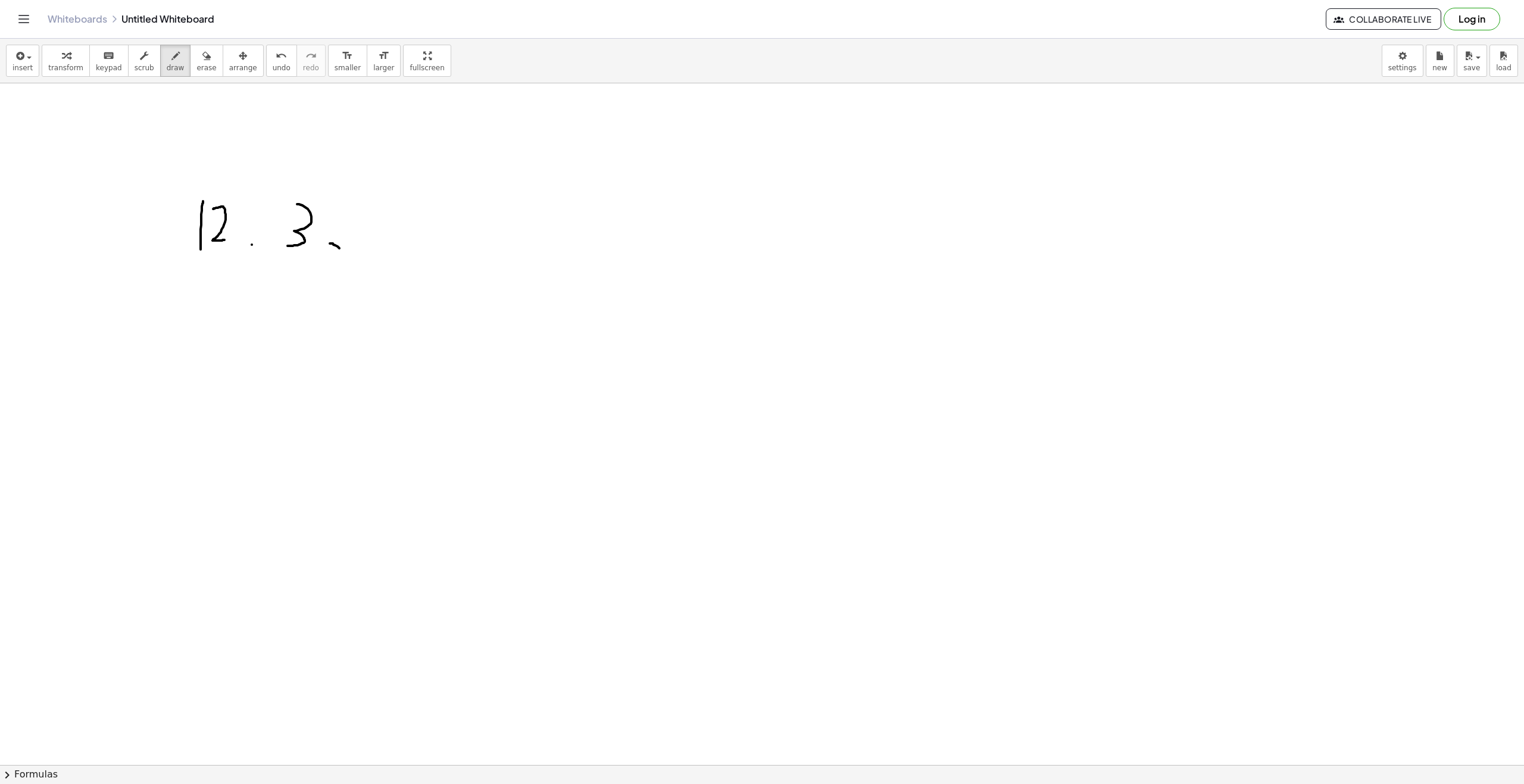
drag, startPoint x: 330, startPoint y: 243, endPoint x: 343, endPoint y: 251, distance: 15.3
click at [343, 251] on div at bounding box center [762, 776] width 1524 height 1385
drag, startPoint x: 329, startPoint y: 256, endPoint x: 341, endPoint y: 240, distance: 20.0
click at [339, 243] on div at bounding box center [762, 776] width 1524 height 1385
drag, startPoint x: 351, startPoint y: 221, endPoint x: 372, endPoint y: 221, distance: 21.0
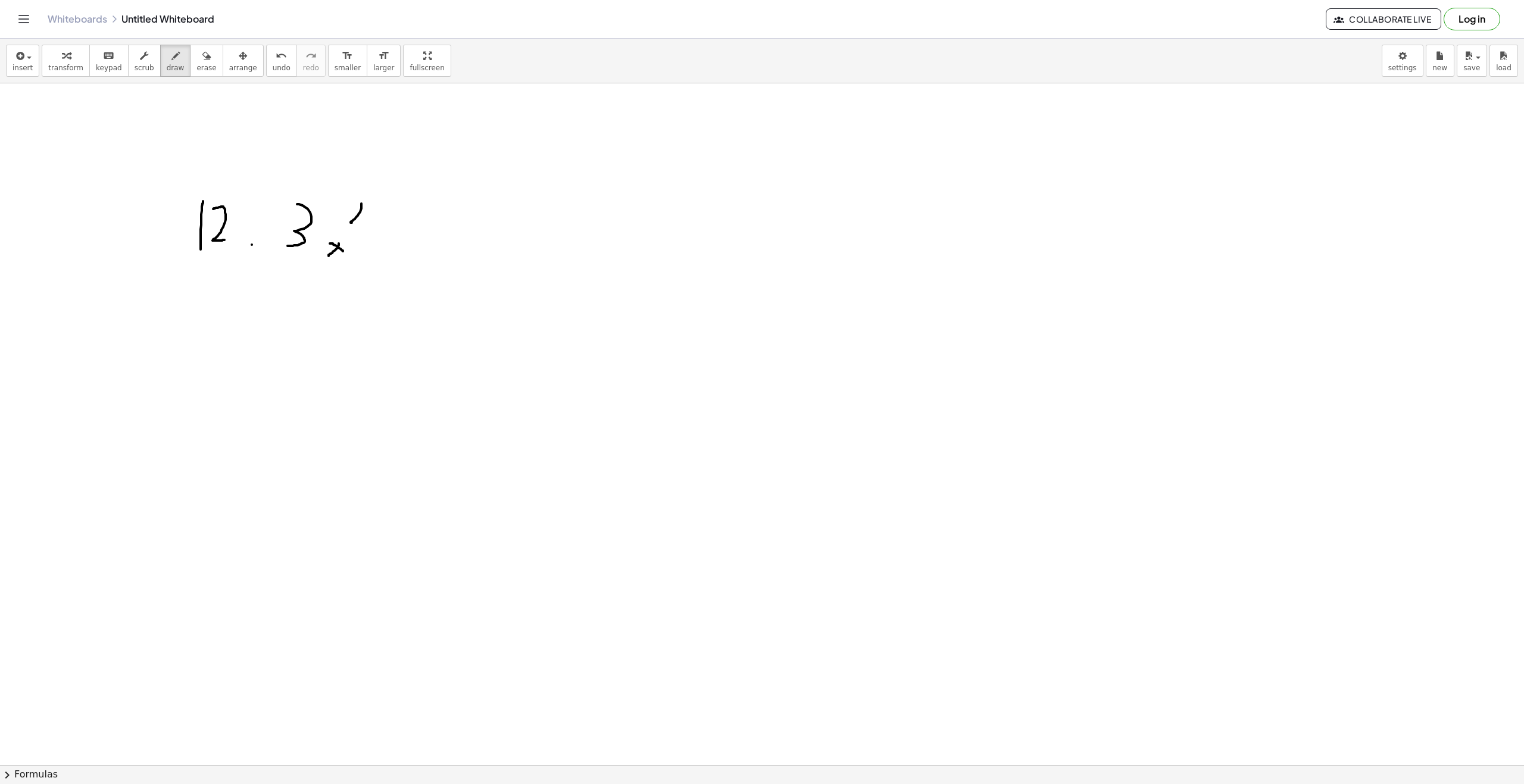
click at [372, 221] on div at bounding box center [762, 776] width 1524 height 1385
click at [391, 228] on div at bounding box center [762, 776] width 1524 height 1385
click at [393, 235] on div at bounding box center [762, 776] width 1524 height 1385
click at [431, 251] on div at bounding box center [762, 776] width 1524 height 1385
drag, startPoint x: 421, startPoint y: 257, endPoint x: 429, endPoint y: 232, distance: 26.2
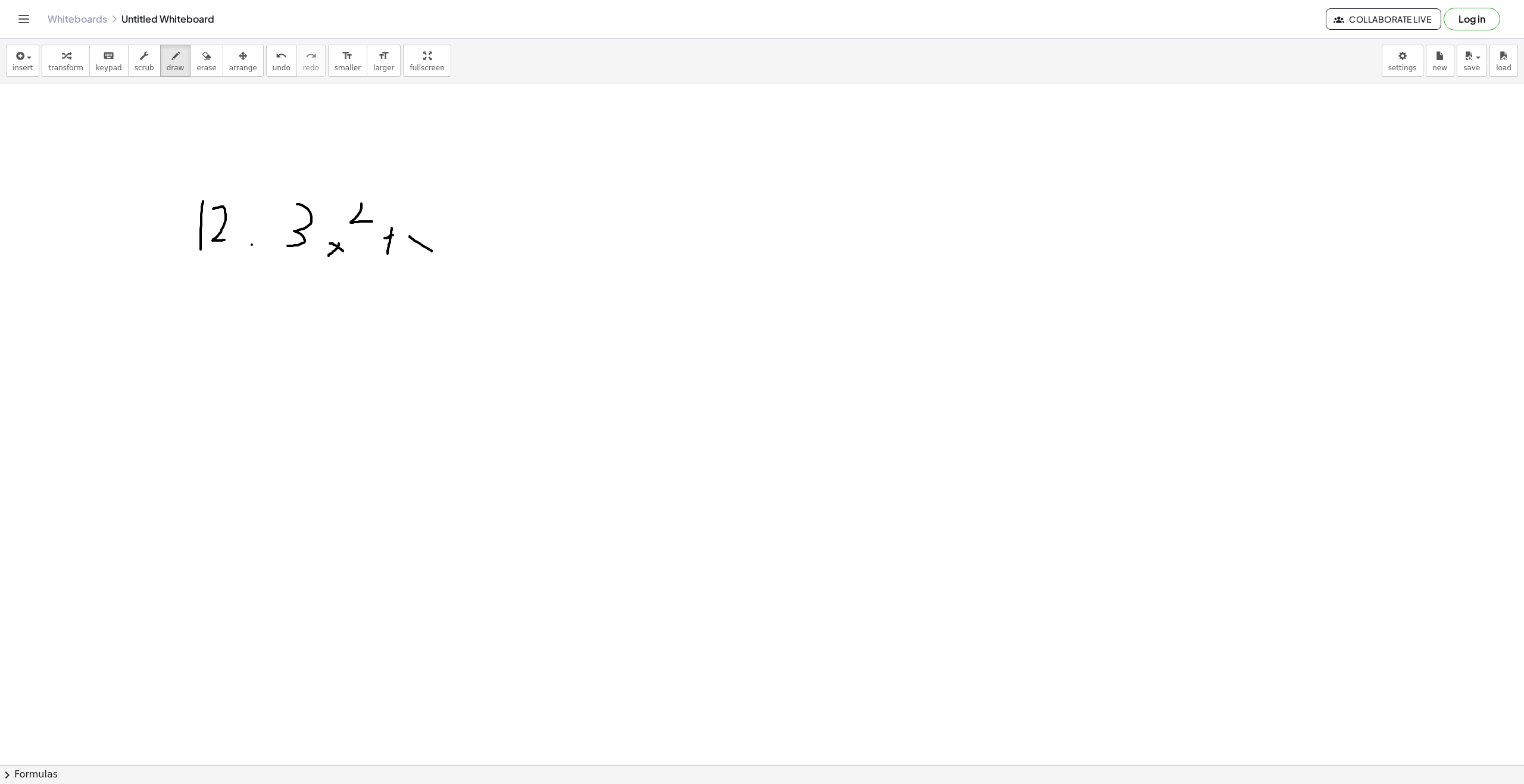
click at [429, 234] on div at bounding box center [762, 776] width 1524 height 1385
drag, startPoint x: 458, startPoint y: 256, endPoint x: 462, endPoint y: 233, distance: 23.3
click at [461, 233] on div at bounding box center [762, 776] width 1524 height 1385
drag, startPoint x: 455, startPoint y: 246, endPoint x: 465, endPoint y: 246, distance: 10.0
click at [459, 246] on div at bounding box center [762, 776] width 1524 height 1385
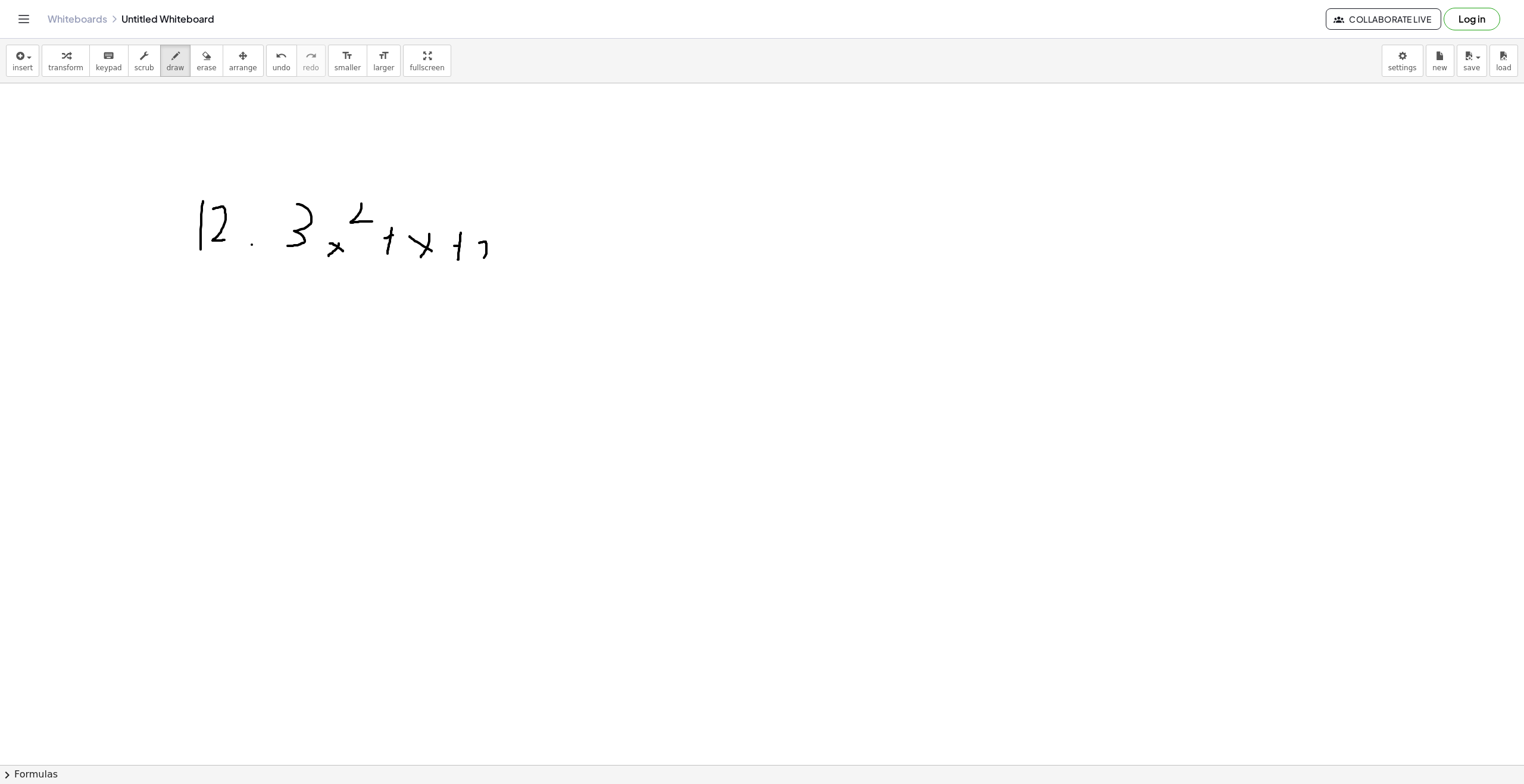
drag, startPoint x: 486, startPoint y: 245, endPoint x: 559, endPoint y: 265, distance: 75.7
click at [508, 265] on div at bounding box center [762, 776] width 1524 height 1385
drag, startPoint x: 331, startPoint y: 189, endPoint x: 337, endPoint y: 300, distance: 111.2
click at [337, 300] on div at bounding box center [762, 776] width 1524 height 1385
drag, startPoint x: 424, startPoint y: 201, endPoint x: 444, endPoint y: 263, distance: 65.1
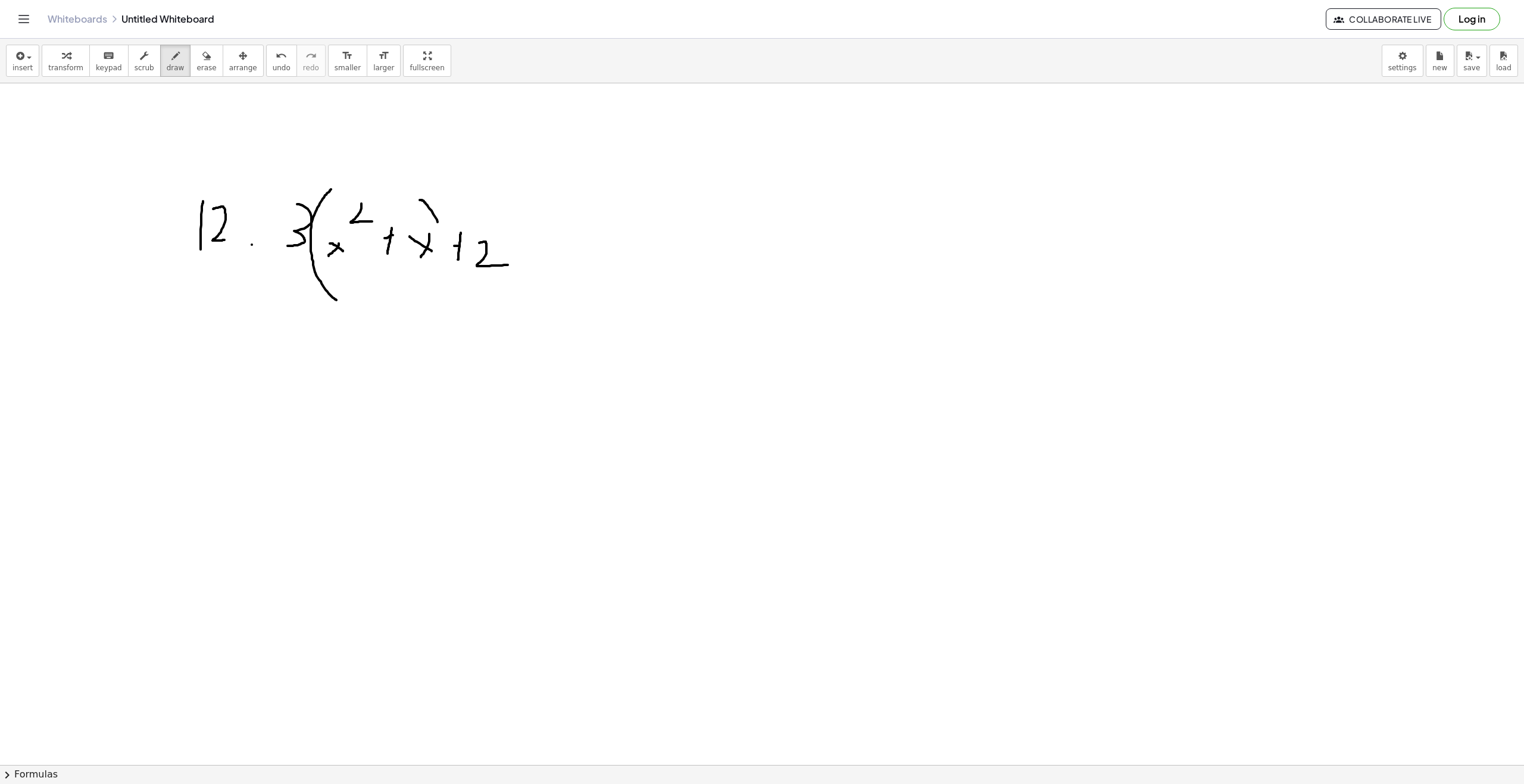
click at [444, 263] on div at bounding box center [762, 776] width 1524 height 1385
drag, startPoint x: 190, startPoint y: 426, endPoint x: 185, endPoint y: 459, distance: 33.4
click at [185, 459] on div at bounding box center [762, 776] width 1524 height 1385
drag, startPoint x: 226, startPoint y: 417, endPoint x: 253, endPoint y: 460, distance: 50.8
click at [253, 459] on div at bounding box center [762, 776] width 1524 height 1385
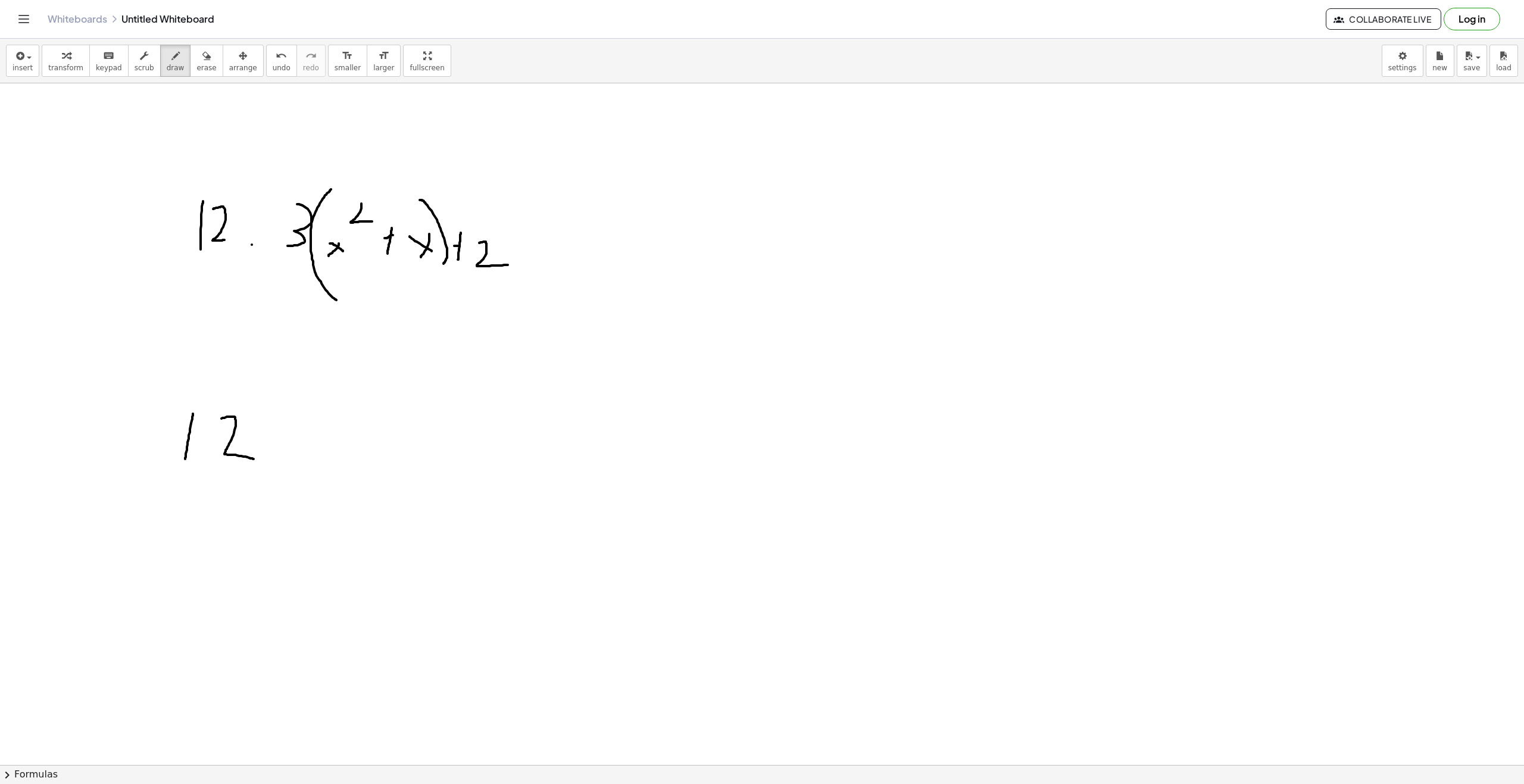
drag, startPoint x: 253, startPoint y: 461, endPoint x: 270, endPoint y: 434, distance: 31.9
click at [256, 461] on div at bounding box center [762, 776] width 1524 height 1385
drag, startPoint x: 292, startPoint y: 425, endPoint x: 293, endPoint y: 454, distance: 29.0
click at [290, 457] on div at bounding box center [762, 776] width 1524 height 1385
click at [274, 459] on div at bounding box center [762, 776] width 1524 height 1385
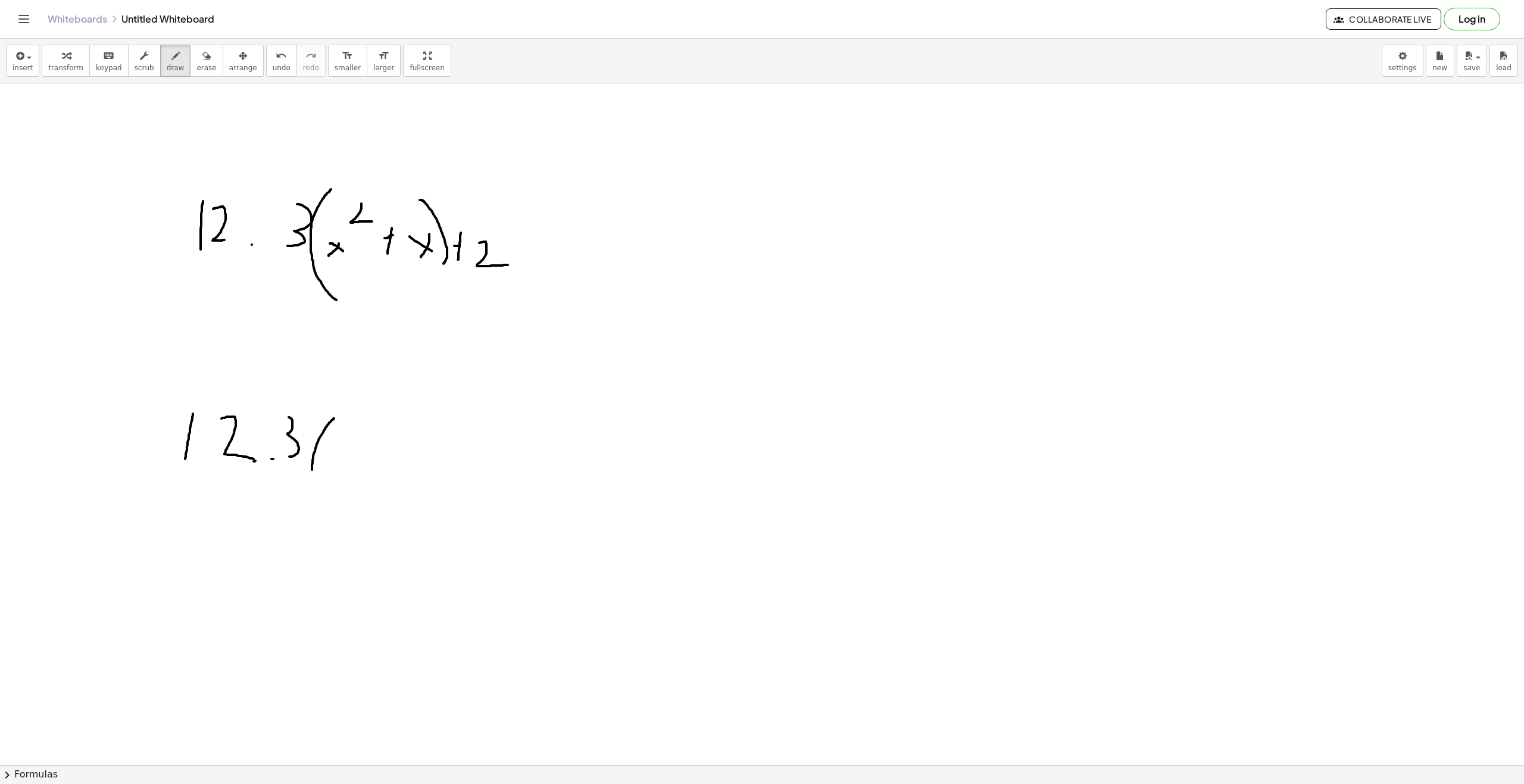
drag, startPoint x: 334, startPoint y: 418, endPoint x: 337, endPoint y: 500, distance: 82.1
click at [337, 500] on div at bounding box center [762, 776] width 1524 height 1385
drag, startPoint x: 354, startPoint y: 443, endPoint x: 382, endPoint y: 467, distance: 36.9
click at [382, 467] on div at bounding box center [762, 776] width 1524 height 1385
drag, startPoint x: 364, startPoint y: 465, endPoint x: 381, endPoint y: 447, distance: 24.8
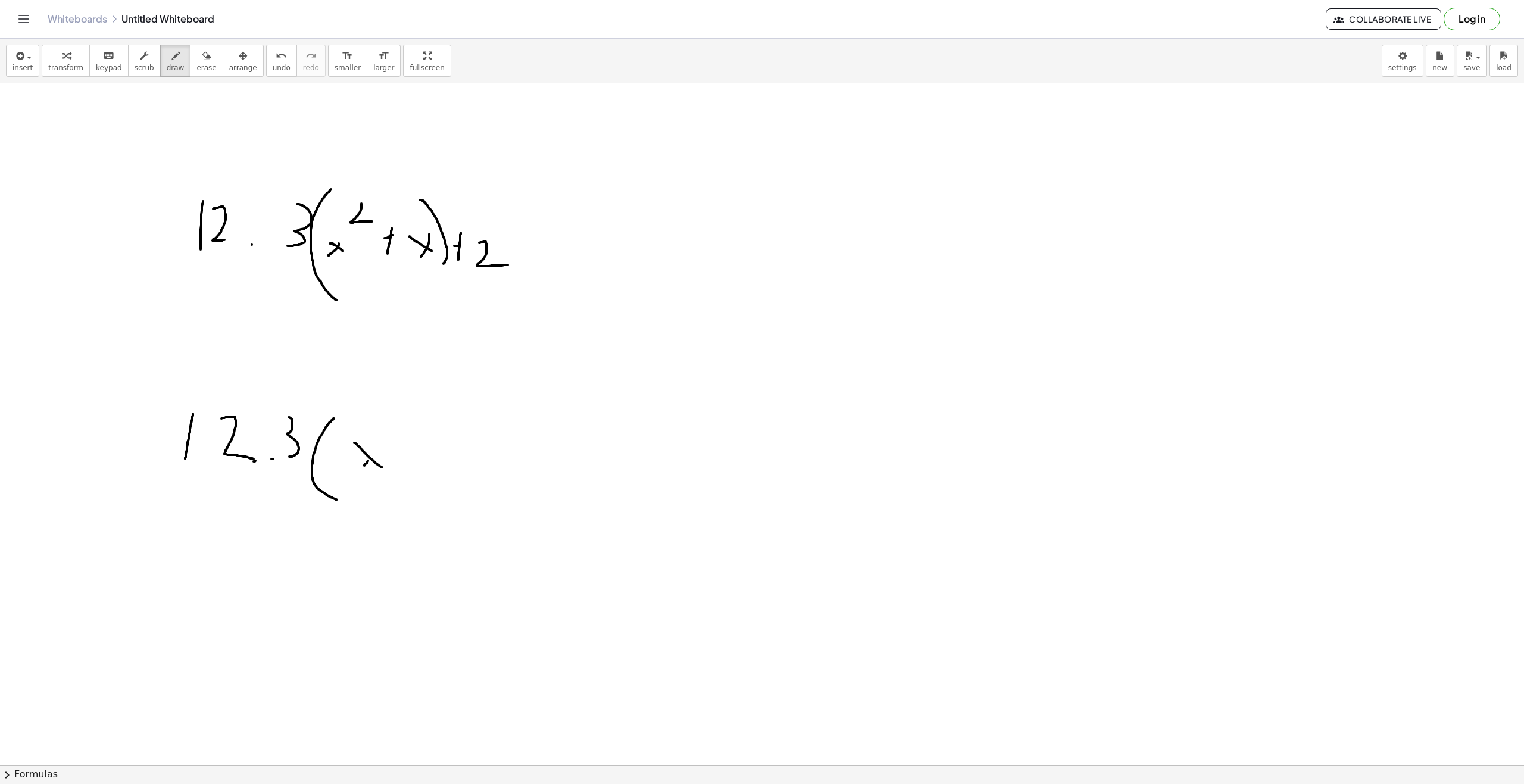
click at [381, 447] on div at bounding box center [762, 776] width 1524 height 1385
click at [411, 451] on div at bounding box center [762, 776] width 1524 height 1385
drag, startPoint x: 402, startPoint y: 459, endPoint x: 423, endPoint y: 462, distance: 21.2
click at [423, 462] on div at bounding box center [762, 776] width 1524 height 1385
drag, startPoint x: 512, startPoint y: 422, endPoint x: 520, endPoint y: 495, distance: 73.4
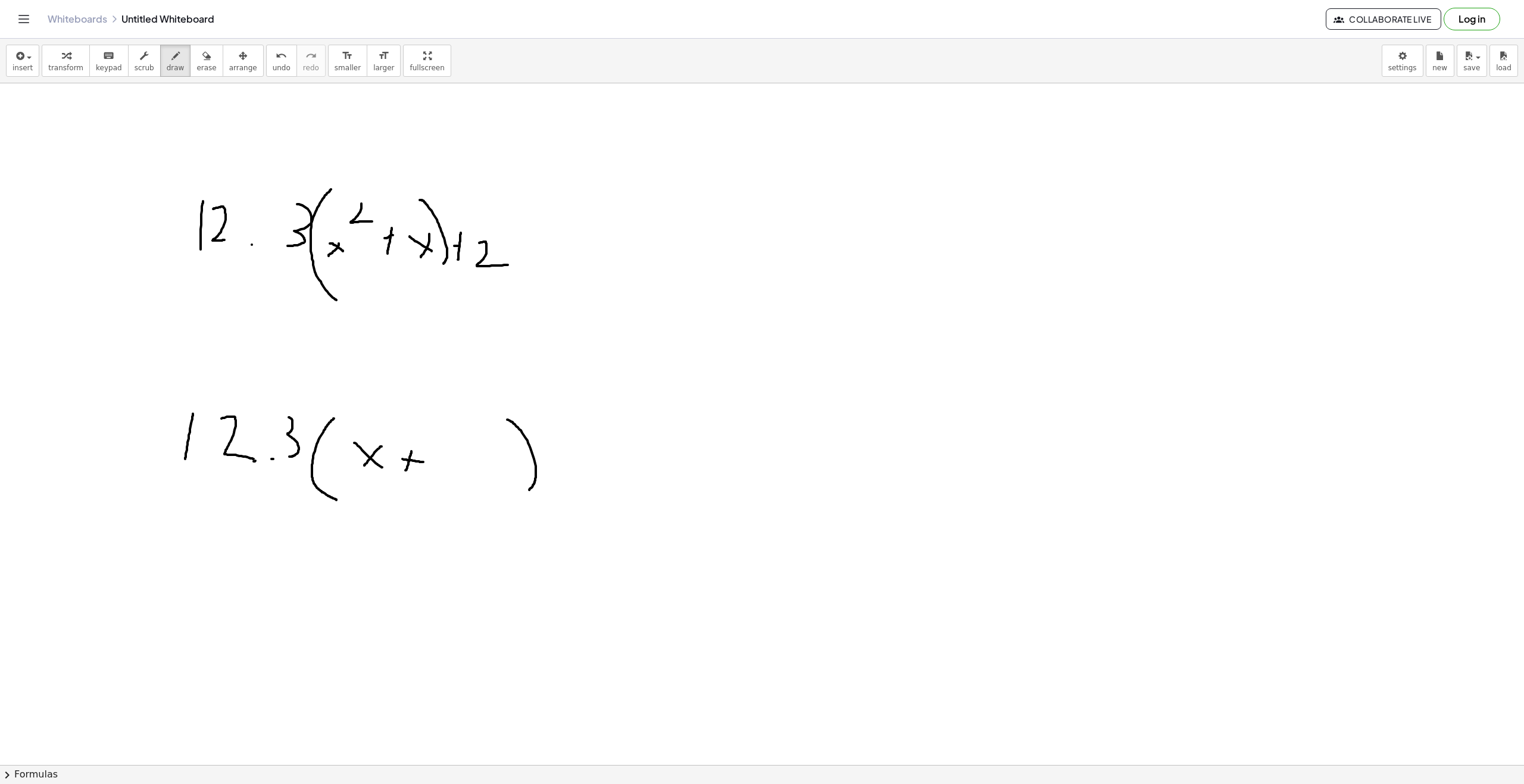
click at [520, 495] on div at bounding box center [762, 776] width 1524 height 1385
drag, startPoint x: 574, startPoint y: 401, endPoint x: 589, endPoint y: 407, distance: 16.2
click at [589, 407] on div at bounding box center [762, 776] width 1524 height 1385
drag, startPoint x: 436, startPoint y: 457, endPoint x: 452, endPoint y: 455, distance: 16.1
click at [452, 455] on div at bounding box center [762, 776] width 1524 height 1385
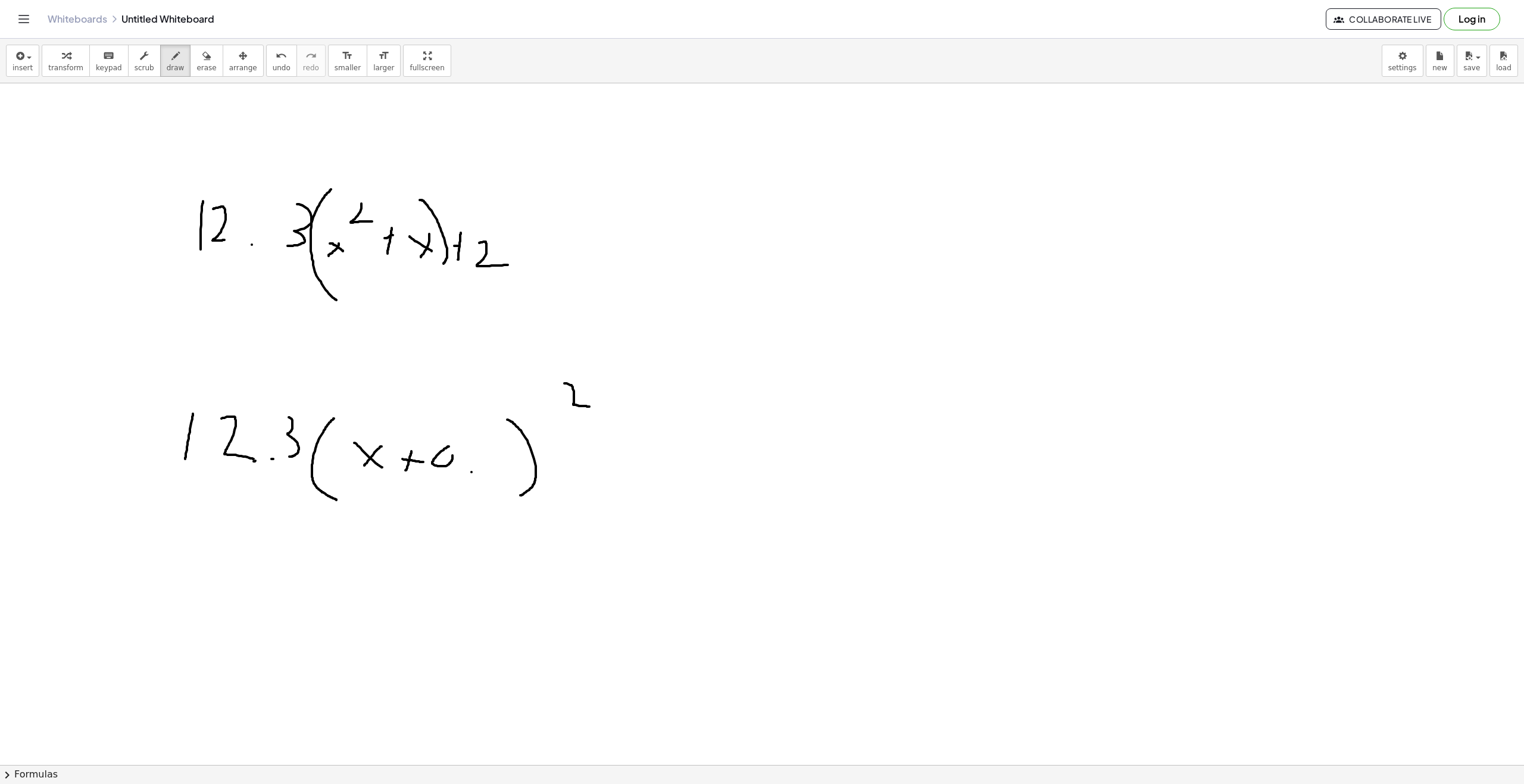
click at [472, 472] on div at bounding box center [762, 776] width 1524 height 1385
drag, startPoint x: 487, startPoint y: 486, endPoint x: 485, endPoint y: 477, distance: 9.2
click at [485, 477] on div at bounding box center [762, 776] width 1524 height 1385
drag, startPoint x: 481, startPoint y: 465, endPoint x: 486, endPoint y: 477, distance: 13.0
click at [486, 477] on div at bounding box center [762, 776] width 1524 height 1385
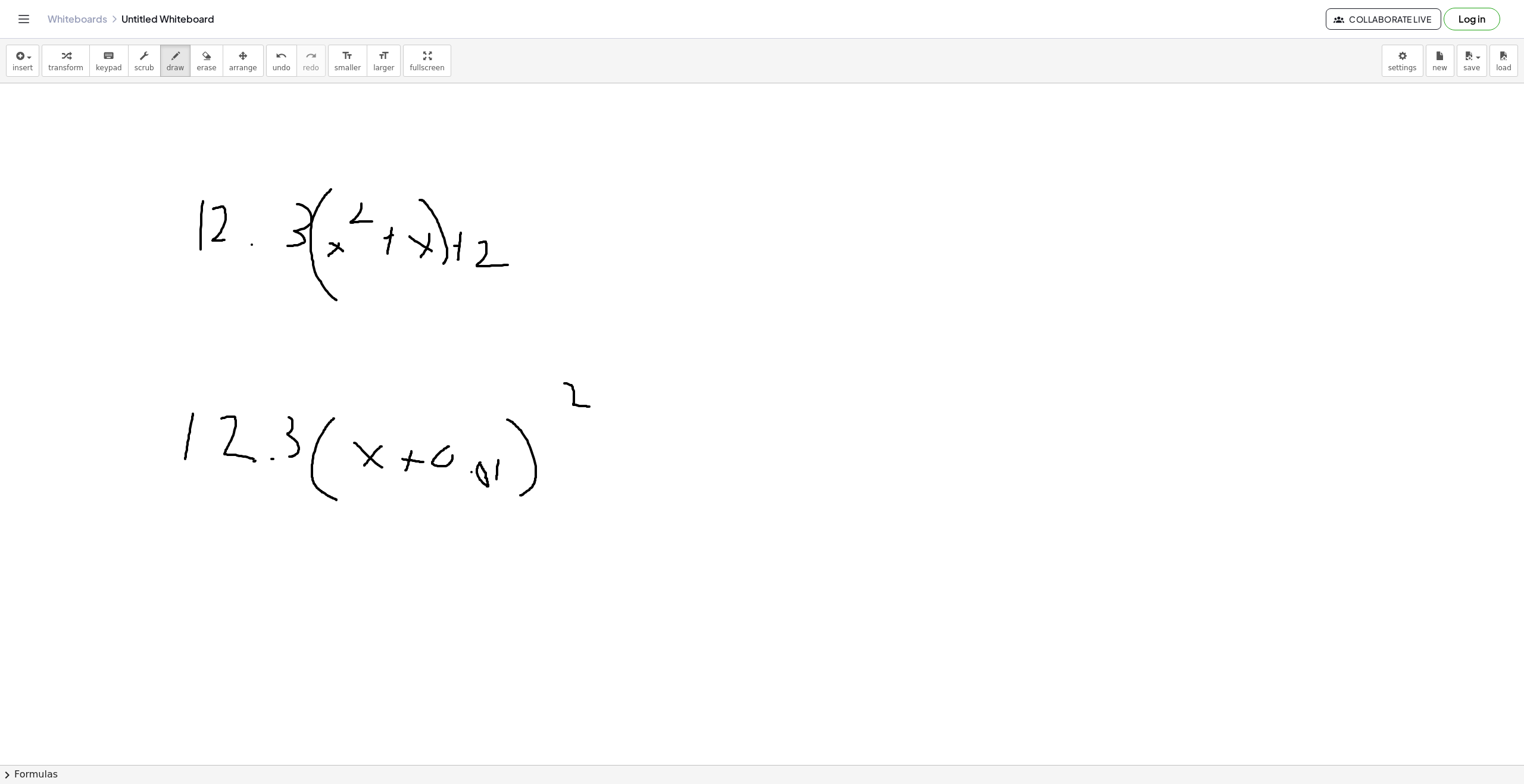
drag, startPoint x: 497, startPoint y: 466, endPoint x: 499, endPoint y: 458, distance: 8.2
click at [499, 458] on div at bounding box center [762, 776] width 1524 height 1385
drag, startPoint x: 492, startPoint y: 467, endPoint x: 494, endPoint y: 459, distance: 8.2
click at [494, 459] on div at bounding box center [762, 776] width 1524 height 1385
click at [507, 474] on div at bounding box center [762, 776] width 1524 height 1385
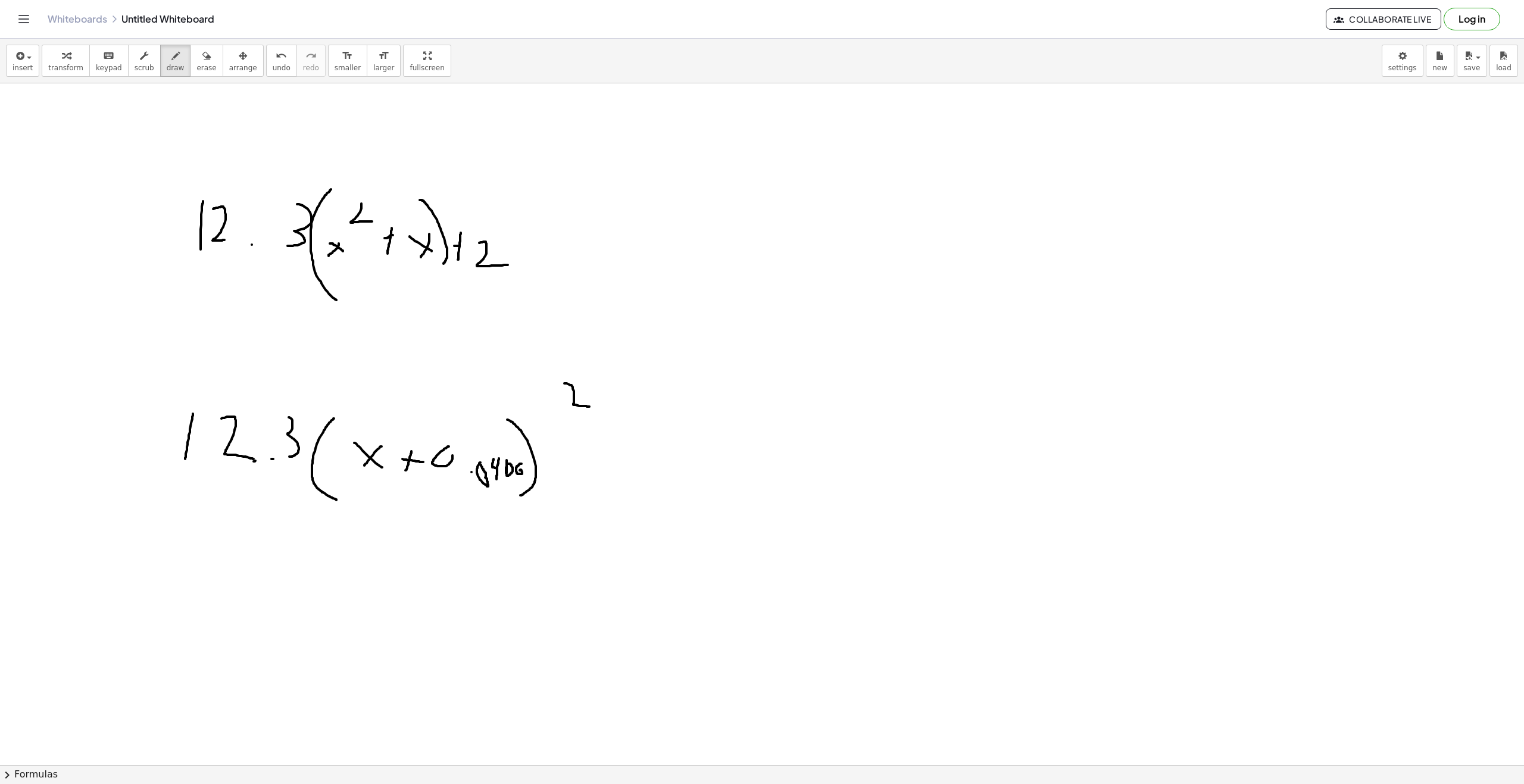
click at [522, 465] on div at bounding box center [762, 776] width 1524 height 1385
drag, startPoint x: 562, startPoint y: 467, endPoint x: 579, endPoint y: 466, distance: 17.0
click at [579, 466] on div at bounding box center [762, 776] width 1524 height 1385
drag, startPoint x: 576, startPoint y: 462, endPoint x: 578, endPoint y: 478, distance: 16.1
click at [575, 480] on div at bounding box center [762, 776] width 1524 height 1385
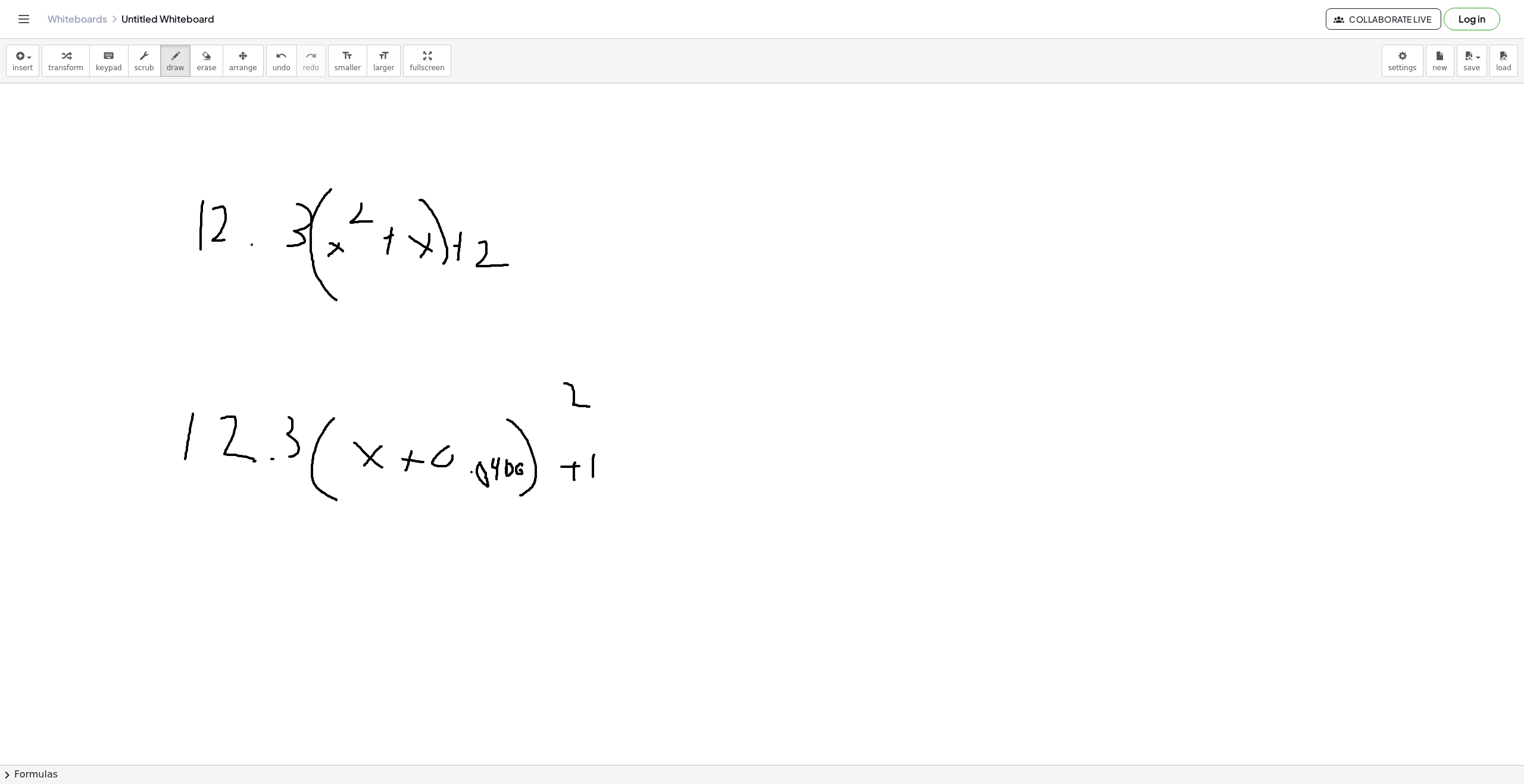
click at [595, 454] on div at bounding box center [762, 776] width 1524 height 1385
click at [609, 471] on div at bounding box center [762, 776] width 1524 height 1385
drag, startPoint x: 641, startPoint y: 454, endPoint x: 650, endPoint y: 482, distance: 29.4
click at [650, 482] on div at bounding box center [762, 776] width 1524 height 1385
drag, startPoint x: 671, startPoint y: 464, endPoint x: 690, endPoint y: 485, distance: 28.3
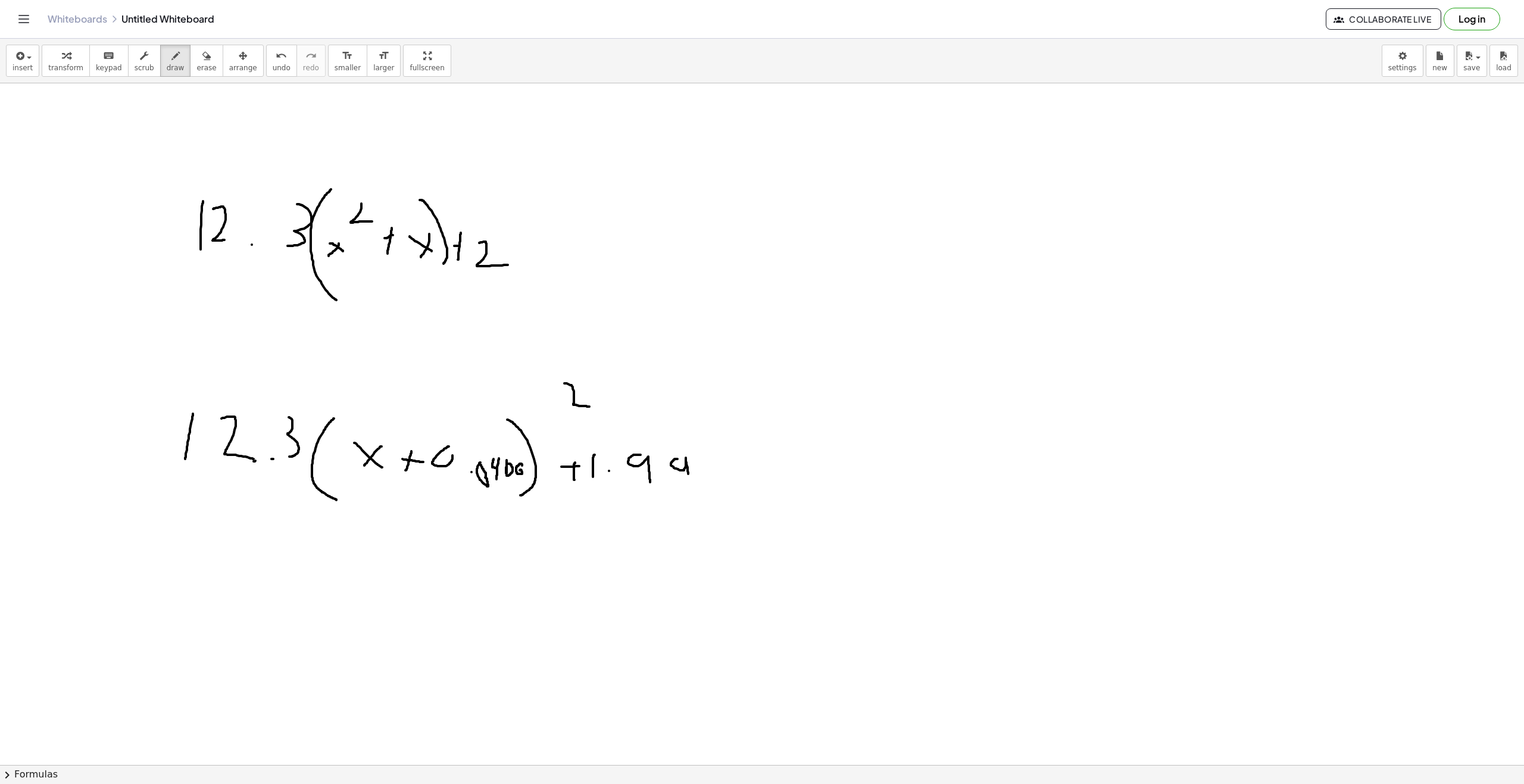
click at [688, 485] on div at bounding box center [762, 776] width 1524 height 1385
drag, startPoint x: 723, startPoint y: 481, endPoint x: 726, endPoint y: 467, distance: 14.3
click at [727, 467] on div at bounding box center [762, 776] width 1524 height 1385
click at [203, 61] on icon "button" at bounding box center [206, 55] width 8 height 15
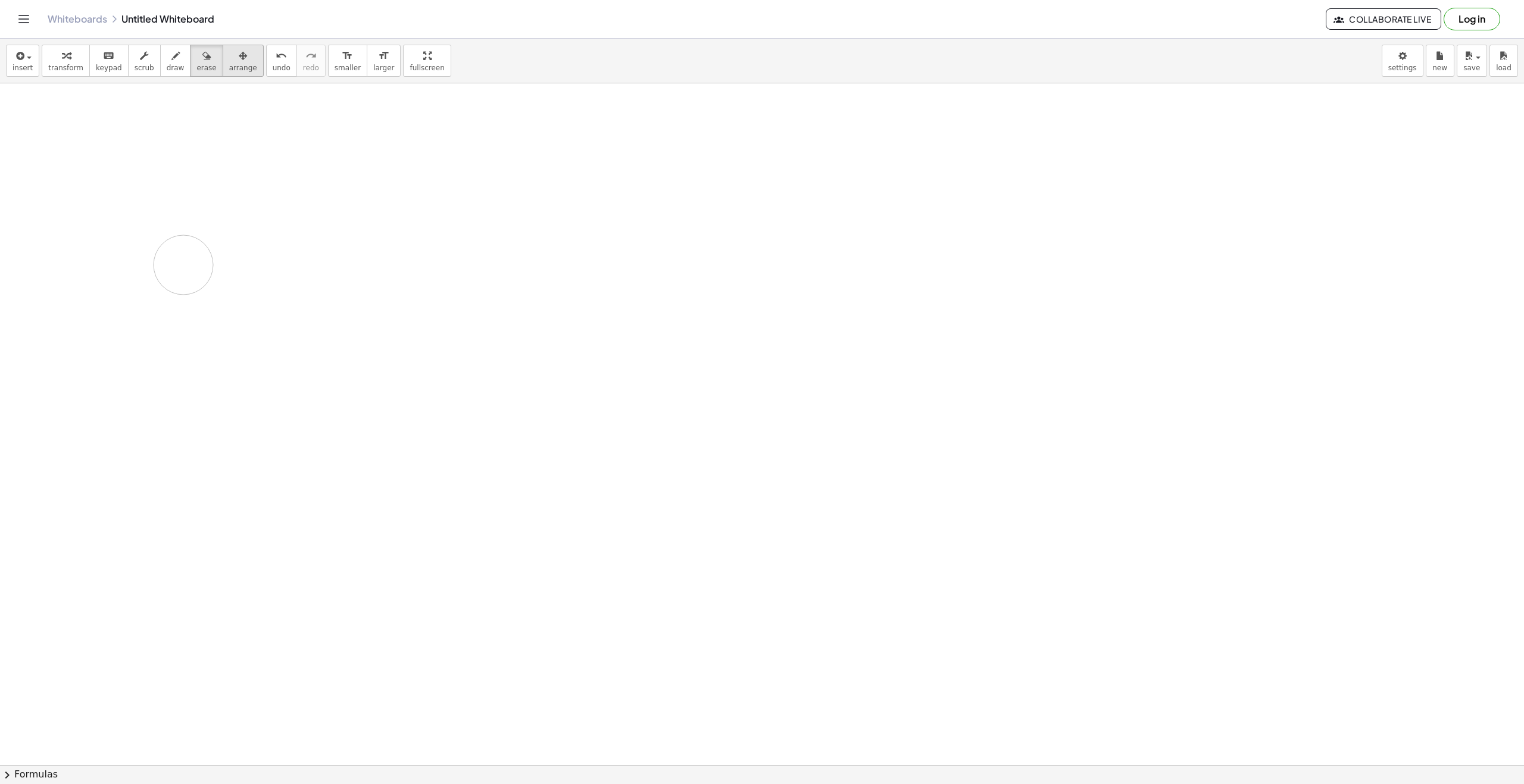
drag, startPoint x: 247, startPoint y: 236, endPoint x: 206, endPoint y: 49, distance: 191.4
click at [260, 239] on div at bounding box center [762, 776] width 1524 height 1385
click at [172, 50] on button "draw" at bounding box center [176, 61] width 31 height 32
click at [172, 54] on icon "button" at bounding box center [176, 55] width 8 height 15
drag, startPoint x: 143, startPoint y: 276, endPoint x: 144, endPoint y: 169, distance: 107.0
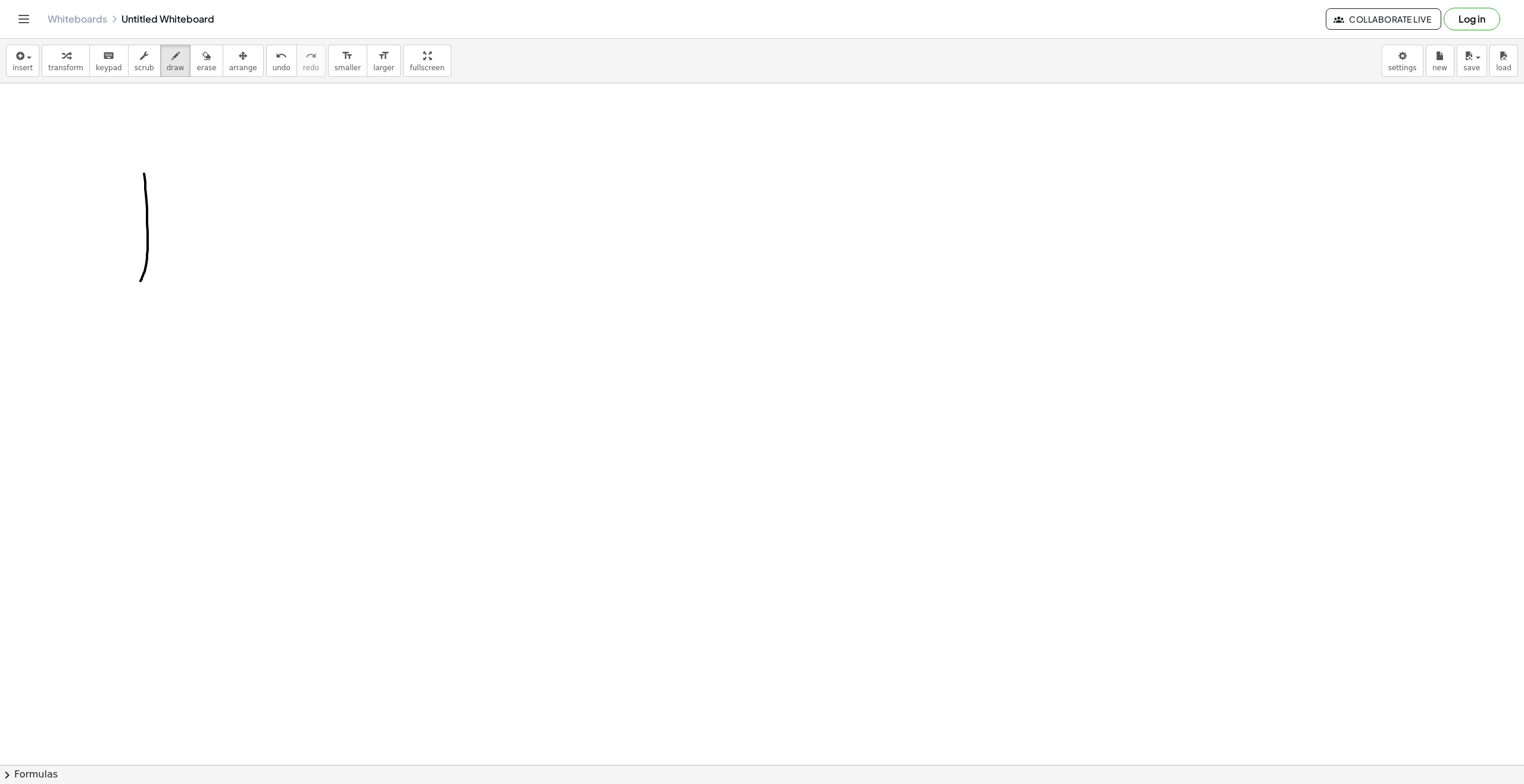
click at [144, 169] on div at bounding box center [762, 776] width 1524 height 1385
drag, startPoint x: 183, startPoint y: 185, endPoint x: 217, endPoint y: 263, distance: 85.1
click at [179, 227] on div at bounding box center [762, 776] width 1524 height 1385
drag, startPoint x: 220, startPoint y: 263, endPoint x: 227, endPoint y: 209, distance: 54.5
click at [220, 260] on div at bounding box center [762, 776] width 1524 height 1385
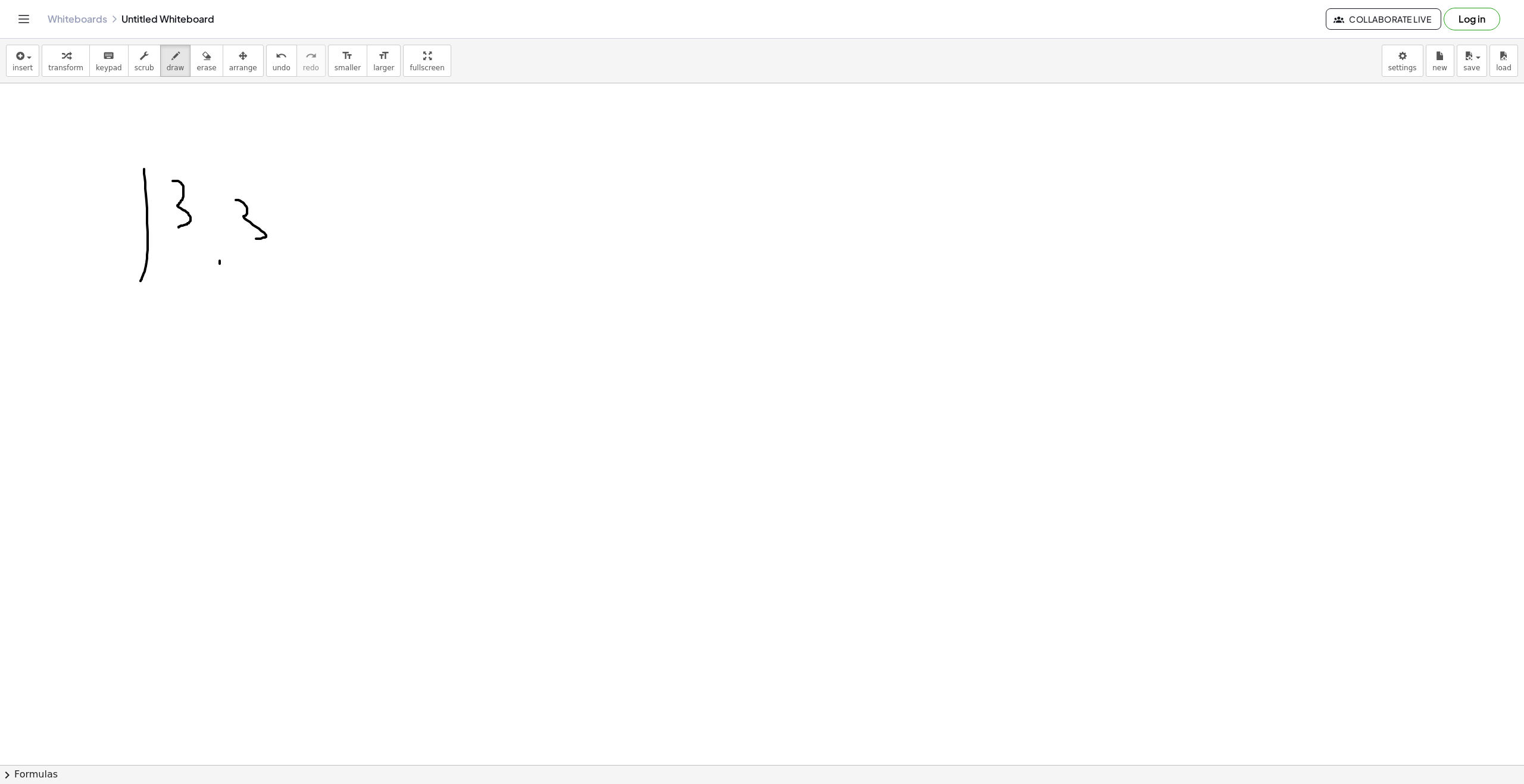
drag, startPoint x: 237, startPoint y: 200, endPoint x: 279, endPoint y: 236, distance: 55.3
click at [245, 240] on div at bounding box center [762, 776] width 1524 height 1385
drag, startPoint x: 304, startPoint y: 245, endPoint x: 281, endPoint y: 257, distance: 25.9
click at [321, 253] on div at bounding box center [762, 776] width 1524 height 1385
drag, startPoint x: 294, startPoint y: 244, endPoint x: 314, endPoint y: 219, distance: 32.0
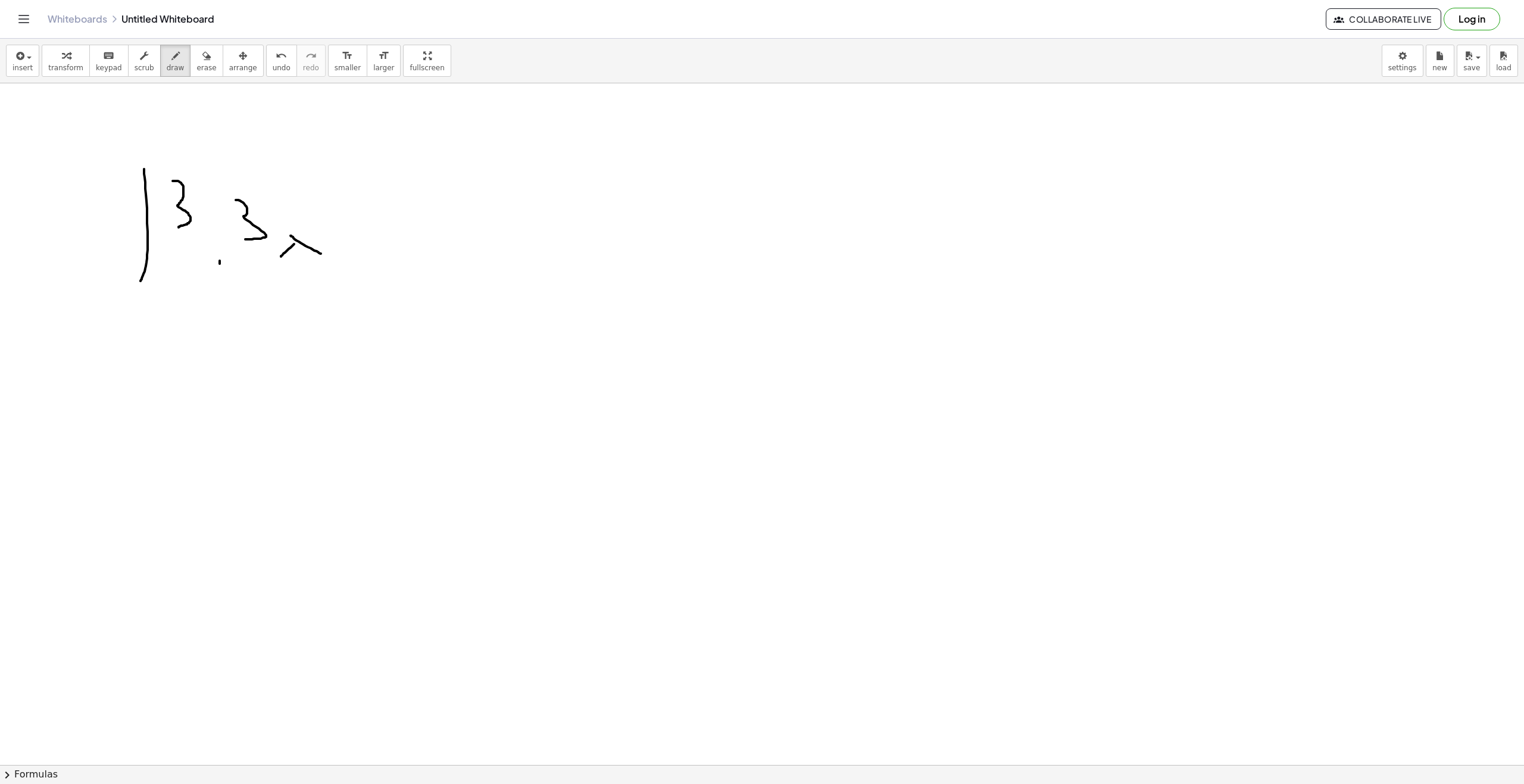
click at [309, 230] on div at bounding box center [762, 776] width 1524 height 1385
drag, startPoint x: 327, startPoint y: 198, endPoint x: 363, endPoint y: 272, distance: 82.3
click at [341, 222] on div at bounding box center [762, 776] width 1524 height 1385
click at [372, 243] on div at bounding box center [762, 776] width 1524 height 1385
drag, startPoint x: 355, startPoint y: 260, endPoint x: 400, endPoint y: 267, distance: 45.5
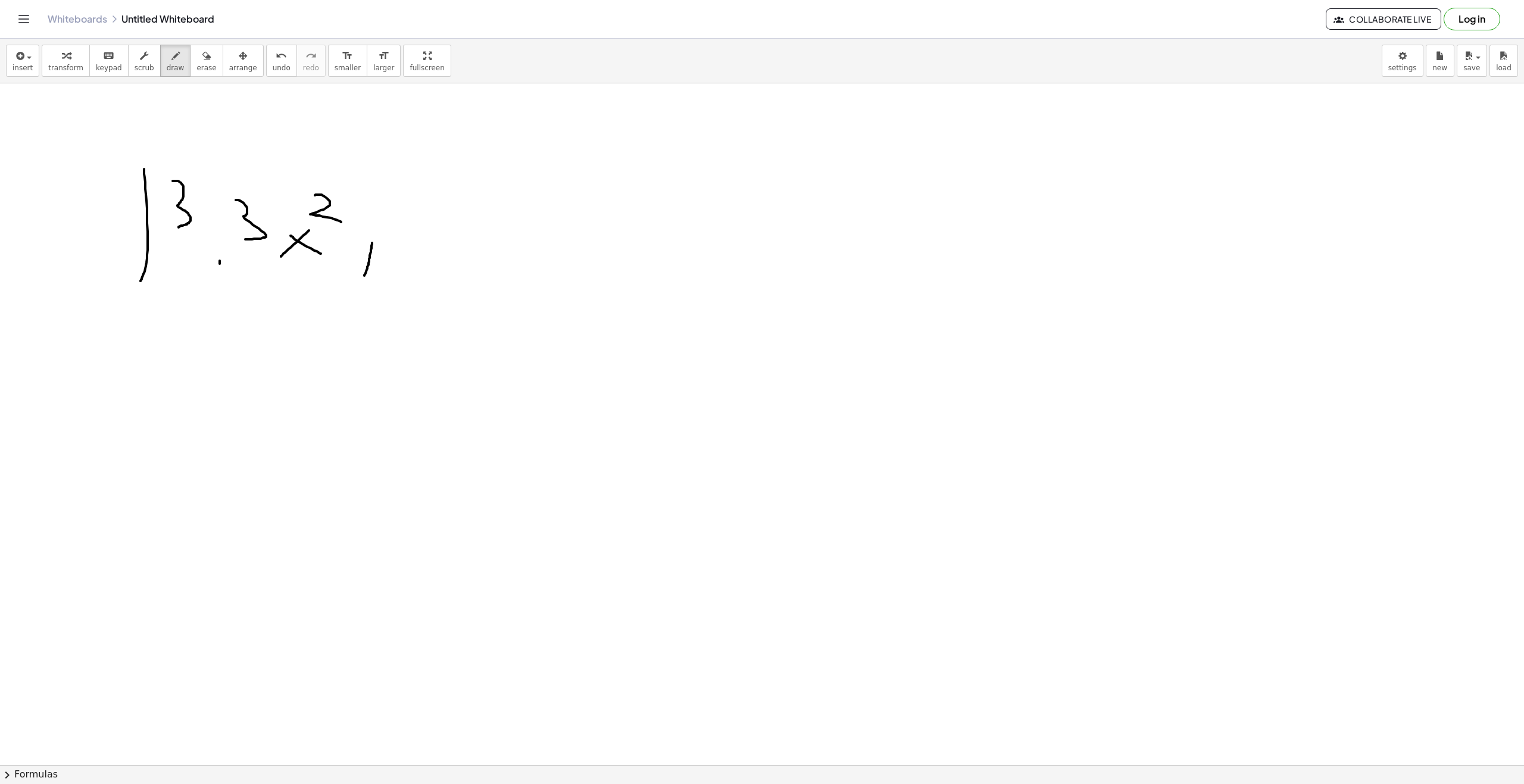
click at [391, 267] on div at bounding box center [762, 776] width 1524 height 1385
drag, startPoint x: 403, startPoint y: 269, endPoint x: 458, endPoint y: 294, distance: 60.4
click at [474, 293] on div at bounding box center [762, 776] width 1524 height 1385
drag, startPoint x: 409, startPoint y: 283, endPoint x: 420, endPoint y: 192, distance: 91.7
click at [431, 258] on div at bounding box center [762, 776] width 1524 height 1385
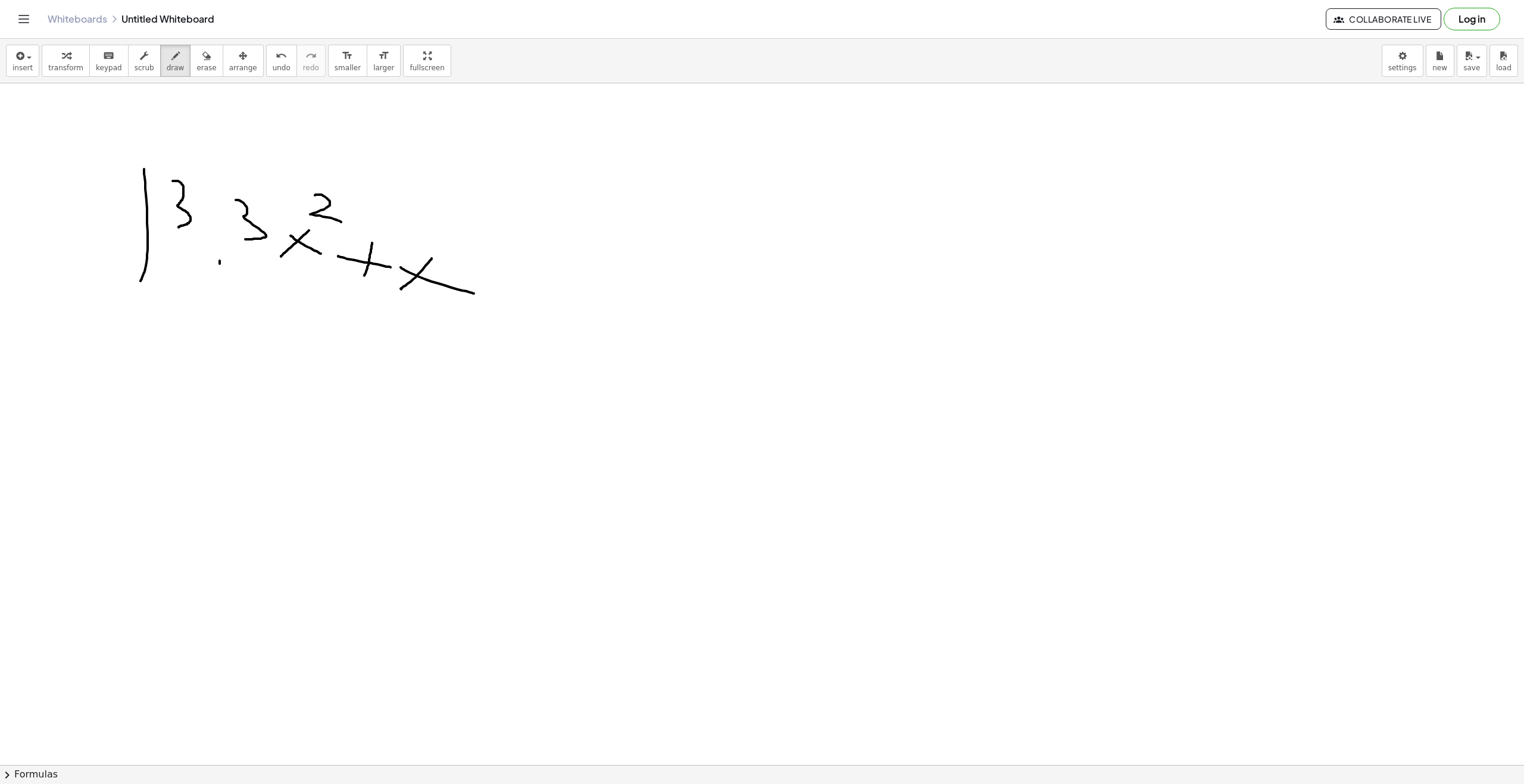
drag, startPoint x: 478, startPoint y: 244, endPoint x: 507, endPoint y: 255, distance: 31.0
click at [498, 249] on div at bounding box center [762, 776] width 1524 height 1385
drag, startPoint x: 529, startPoint y: 266, endPoint x: 529, endPoint y: 245, distance: 21.0
click at [529, 245] on div at bounding box center [762, 776] width 1524 height 1385
drag, startPoint x: 588, startPoint y: 305, endPoint x: 527, endPoint y: 267, distance: 71.9
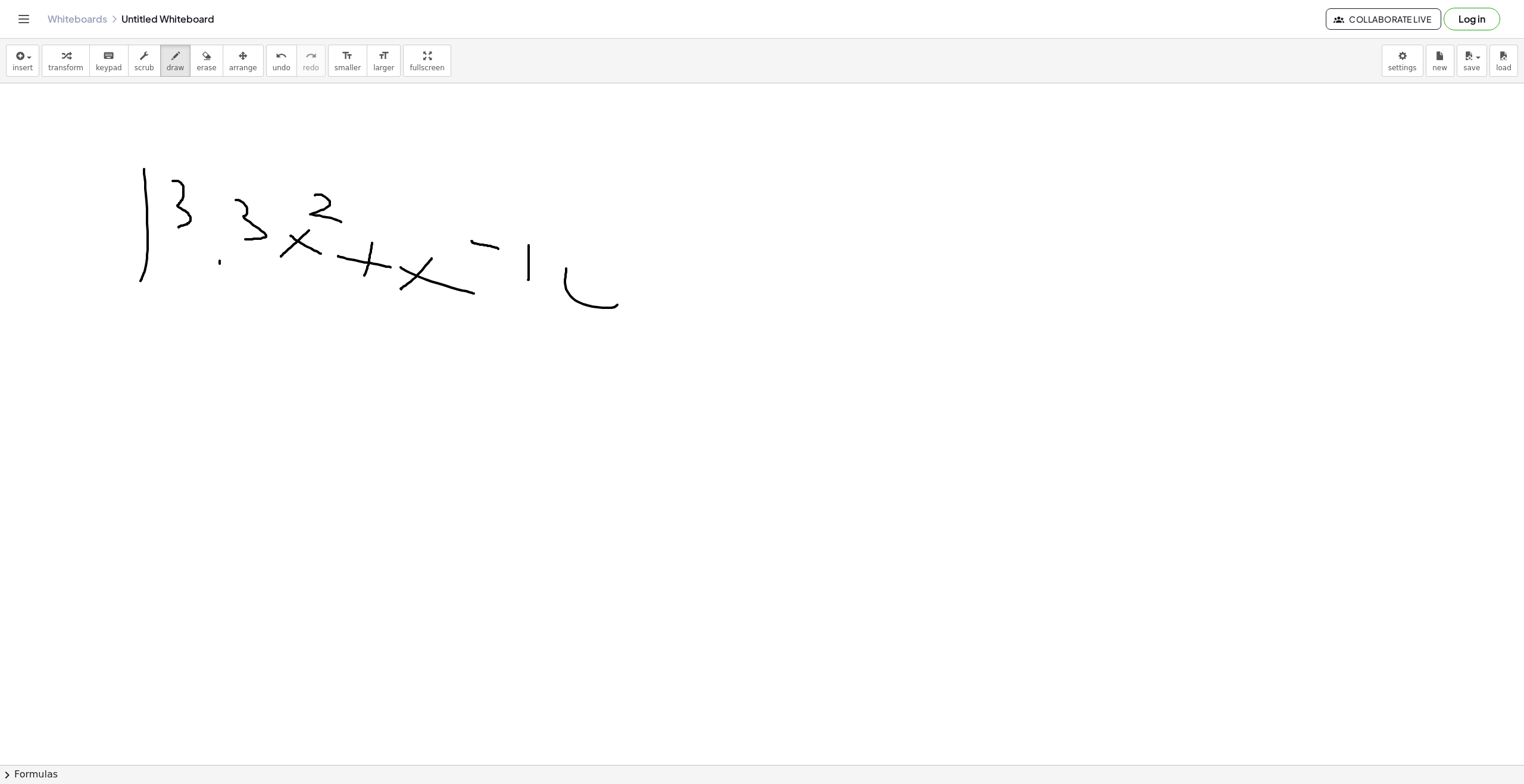
click at [528, 267] on div at bounding box center [762, 776] width 1524 height 1385
drag, startPoint x: 182, startPoint y: 499, endPoint x: 186, endPoint y: 423, distance: 76.1
click at [186, 423] on div at bounding box center [762, 776] width 1524 height 1385
drag, startPoint x: 205, startPoint y: 434, endPoint x: 253, endPoint y: 483, distance: 68.6
click at [224, 484] on div at bounding box center [762, 776] width 1524 height 1385
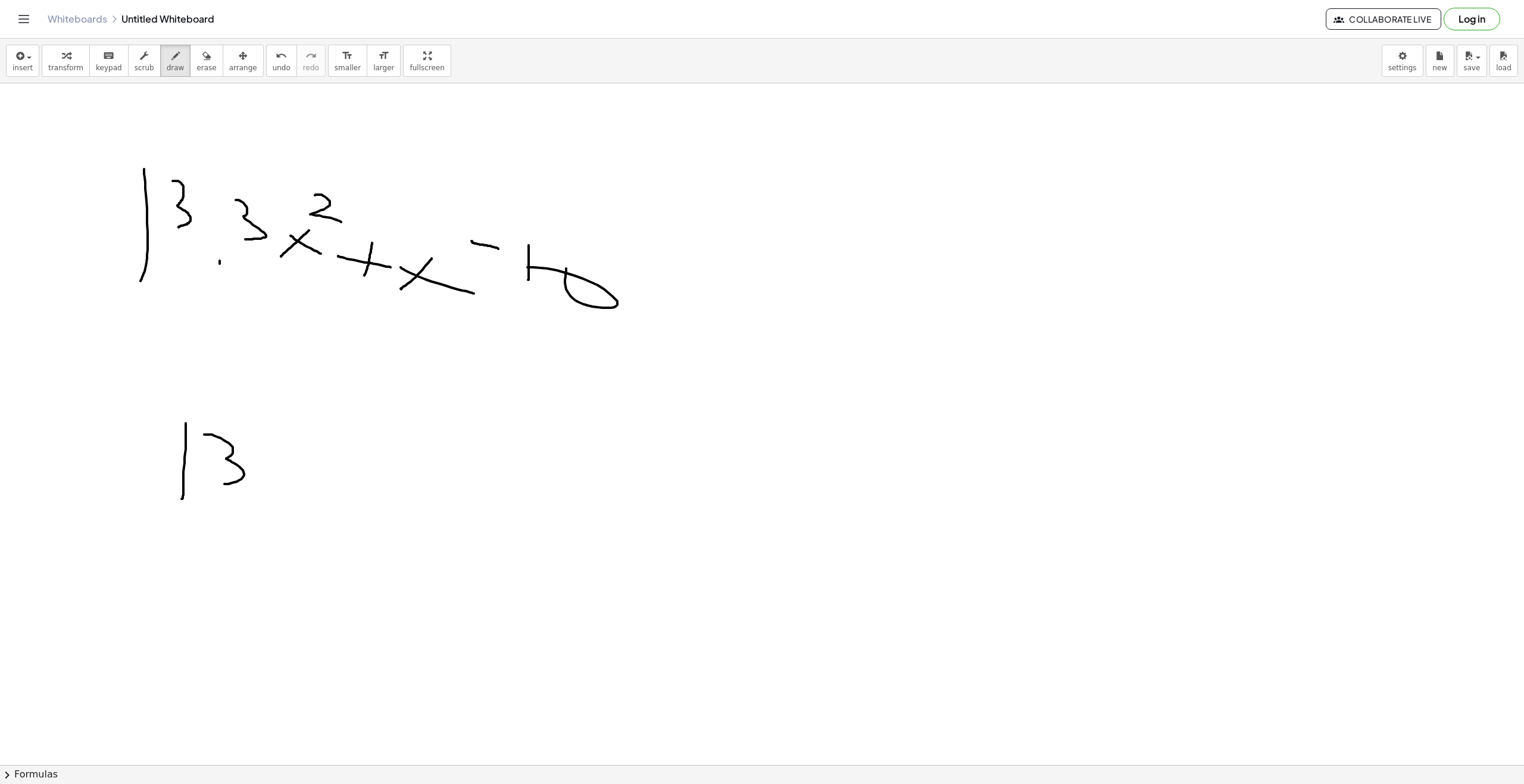
click at [274, 491] on div at bounding box center [762, 776] width 1524 height 1385
drag, startPoint x: 306, startPoint y: 473, endPoint x: 303, endPoint y: 490, distance: 17.3
click at [299, 493] on div at bounding box center [762, 776] width 1524 height 1385
drag, startPoint x: 371, startPoint y: 441, endPoint x: 387, endPoint y: 508, distance: 68.9
click at [382, 514] on div at bounding box center [762, 776] width 1524 height 1385
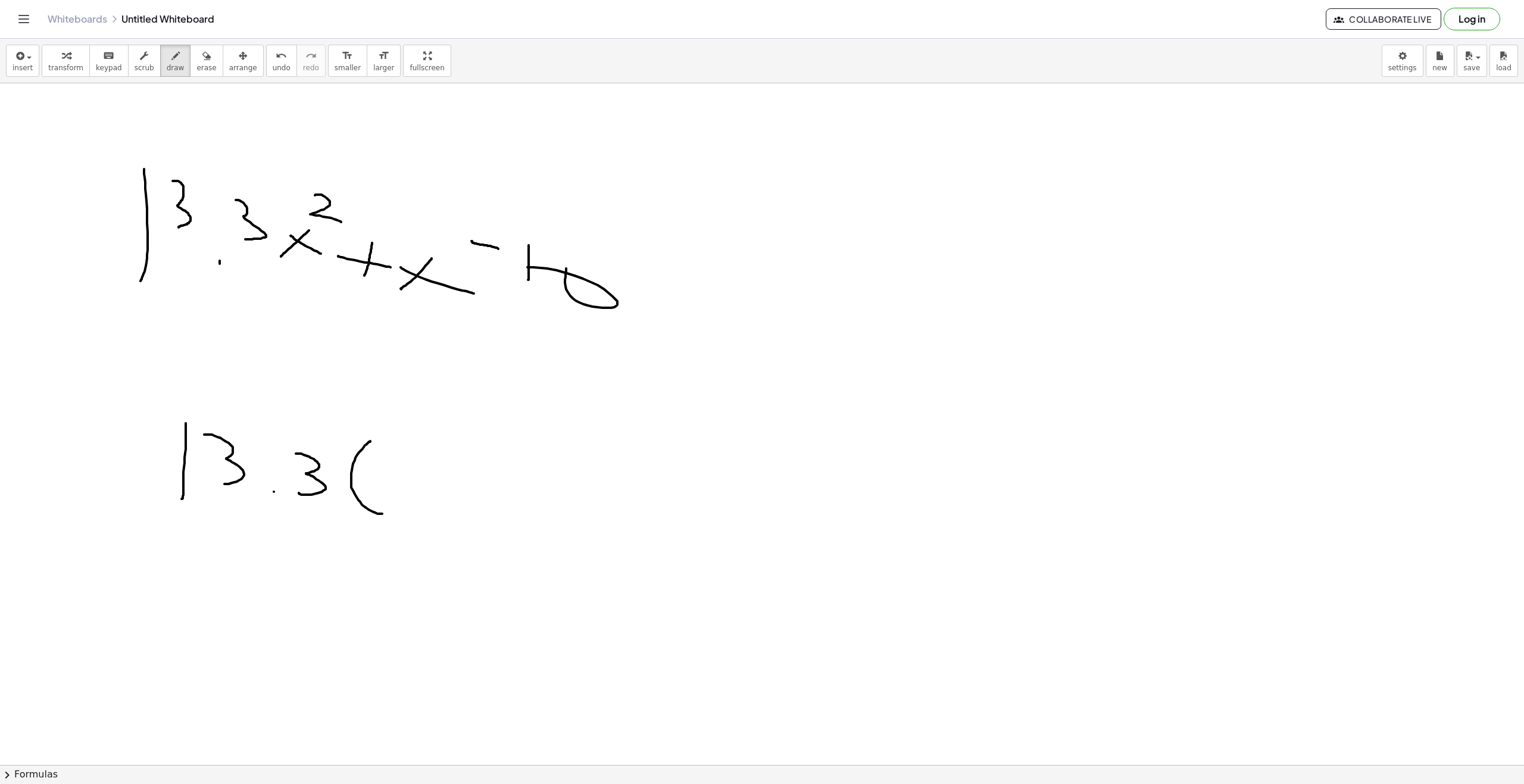
drag, startPoint x: 388, startPoint y: 483, endPoint x: 425, endPoint y: 501, distance: 41.1
click at [426, 501] on div at bounding box center [762, 776] width 1524 height 1385
drag, startPoint x: 411, startPoint y: 488, endPoint x: 421, endPoint y: 486, distance: 10.2
click at [418, 477] on div at bounding box center [762, 776] width 1524 height 1385
drag, startPoint x: 453, startPoint y: 505, endPoint x: 445, endPoint y: 489, distance: 17.9
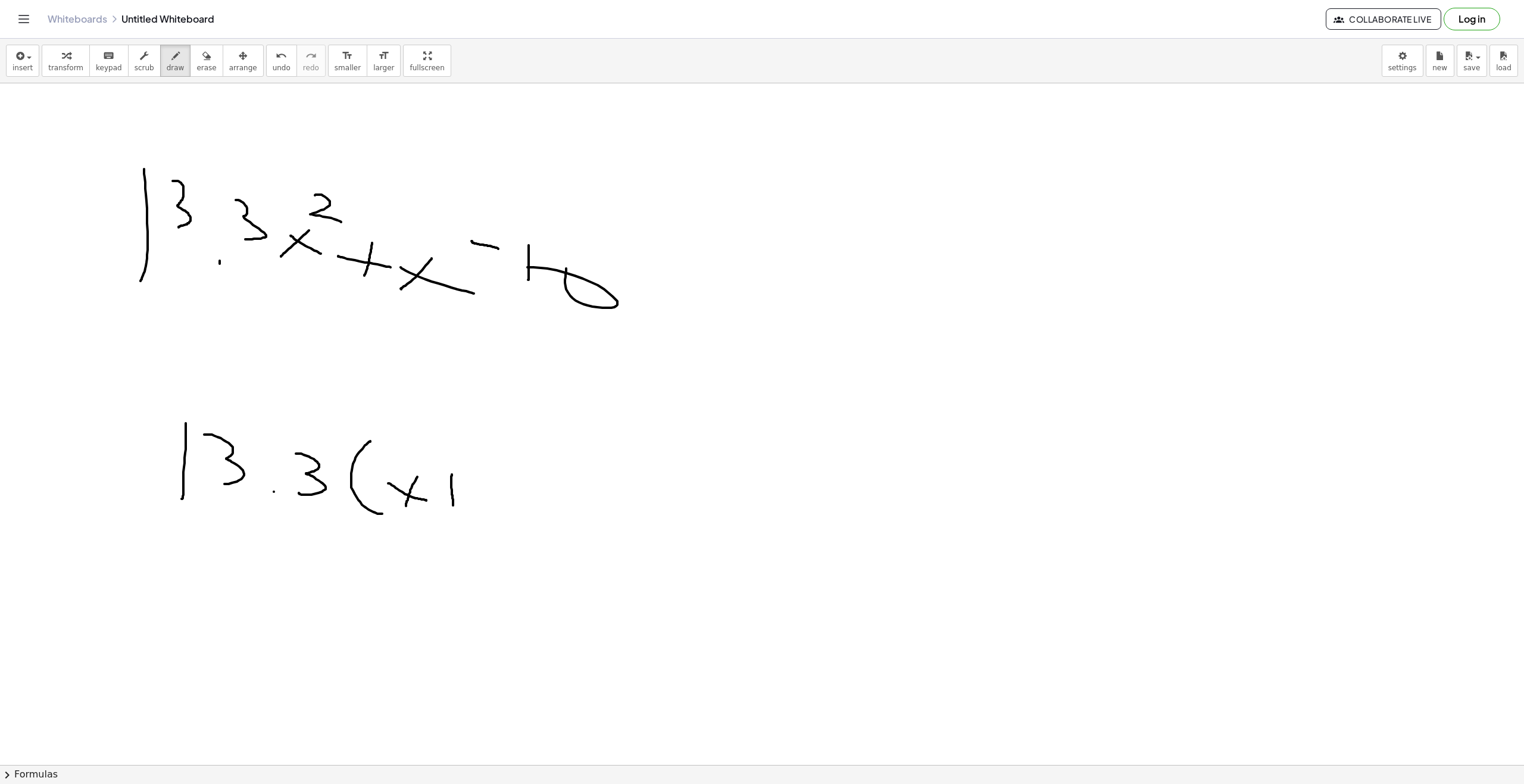
click at [452, 475] on div at bounding box center [762, 776] width 1524 height 1385
drag, startPoint x: 448, startPoint y: 490, endPoint x: 468, endPoint y: 490, distance: 20.0
click at [468, 489] on div at bounding box center [762, 776] width 1524 height 1385
drag, startPoint x: 543, startPoint y: 454, endPoint x: 565, endPoint y: 484, distance: 37.2
click at [557, 508] on div at bounding box center [762, 776] width 1524 height 1385
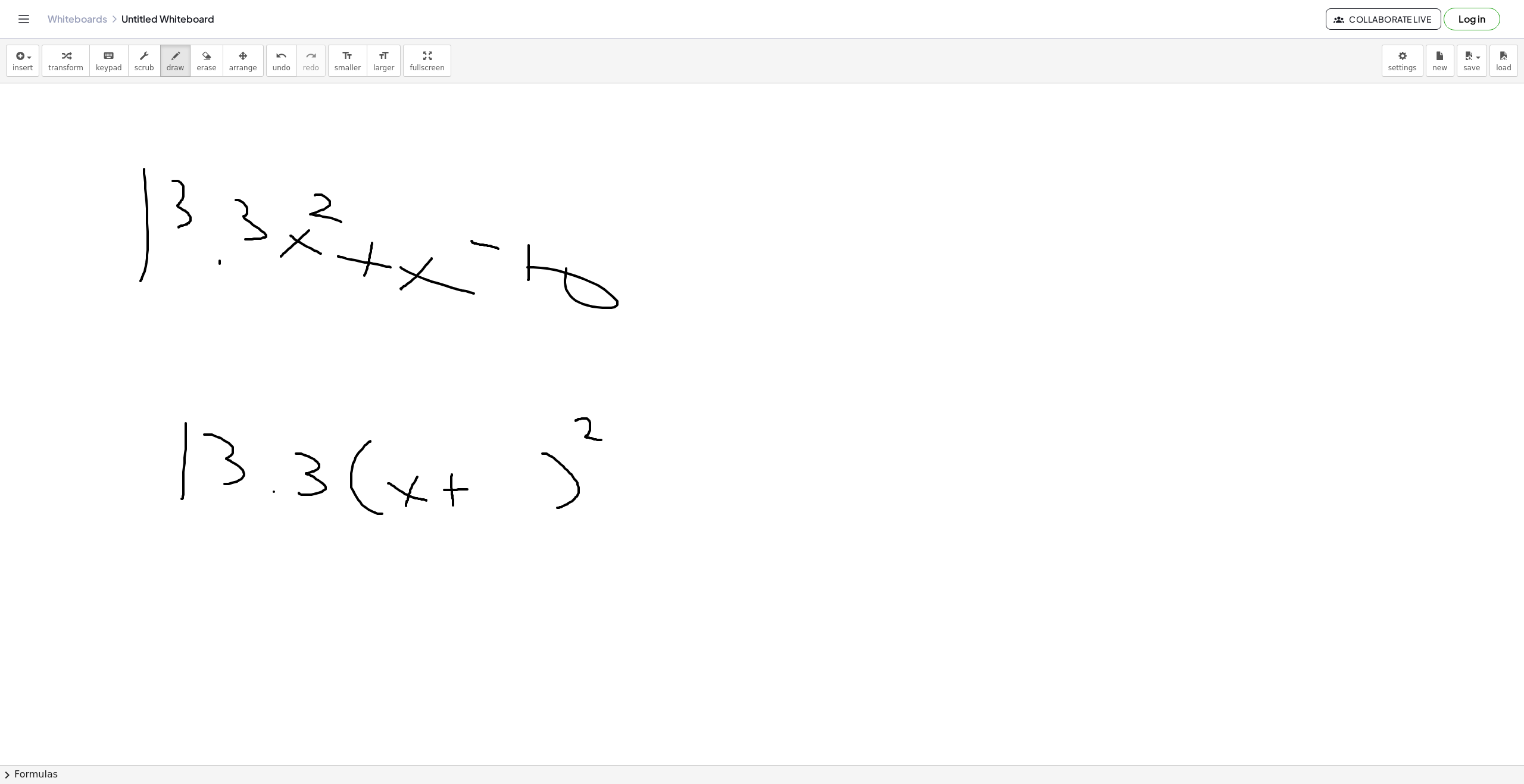
drag, startPoint x: 589, startPoint y: 420, endPoint x: 602, endPoint y: 440, distance: 23.9
click at [602, 440] on div at bounding box center [762, 776] width 1524 height 1385
drag, startPoint x: 488, startPoint y: 475, endPoint x: 509, endPoint y: 490, distance: 25.8
click at [496, 477] on div at bounding box center [762, 776] width 1524 height 1385
click at [509, 490] on div at bounding box center [762, 776] width 1524 height 1385
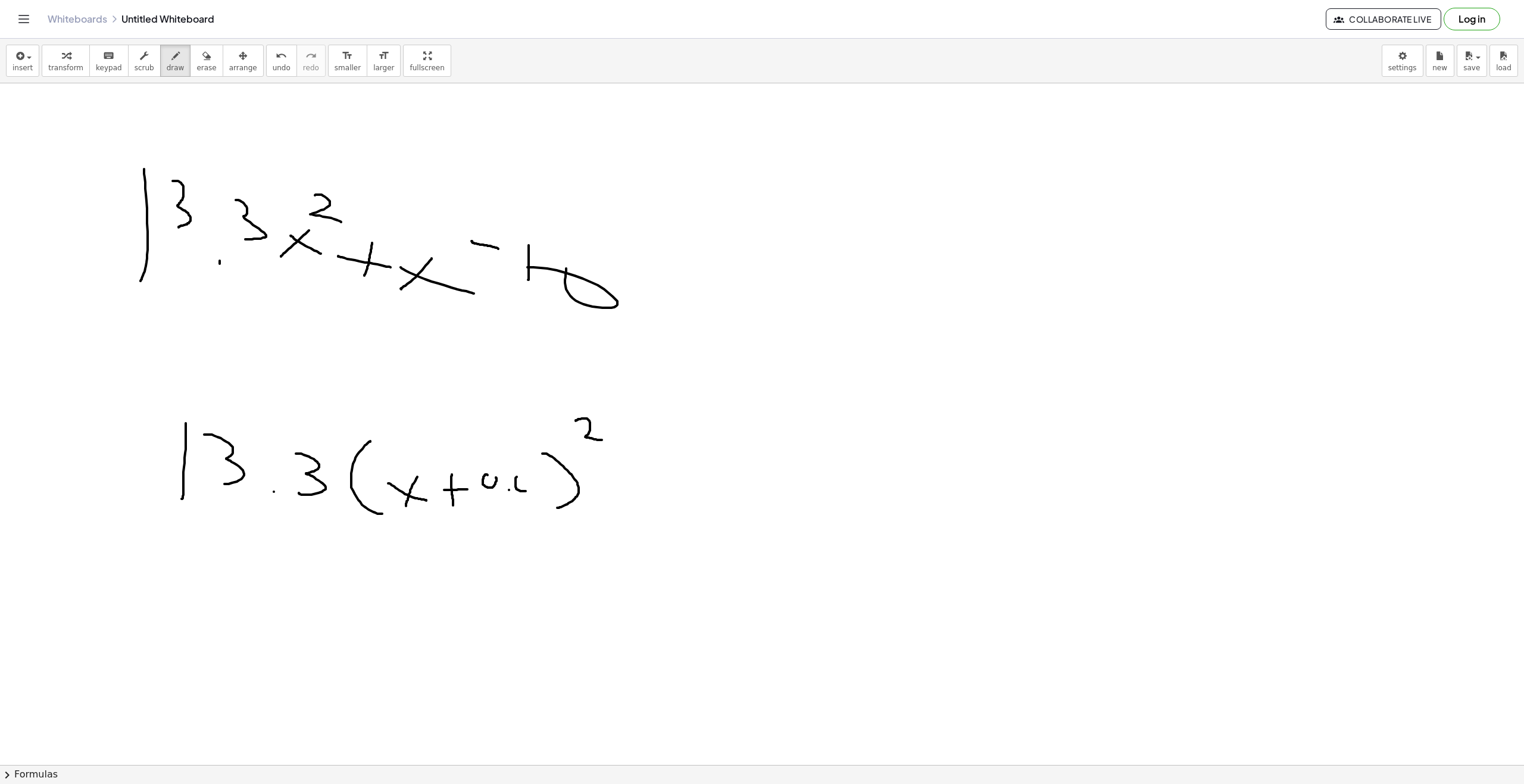
drag, startPoint x: 519, startPoint y: 491, endPoint x: 525, endPoint y: 480, distance: 12.5
click at [525, 480] on div at bounding box center [762, 776] width 1524 height 1385
click at [537, 489] on div at bounding box center [762, 776] width 1524 height 1385
drag, startPoint x: 549, startPoint y: 478, endPoint x: 542, endPoint y: 488, distance: 12.2
click at [542, 488] on div at bounding box center [762, 776] width 1524 height 1385
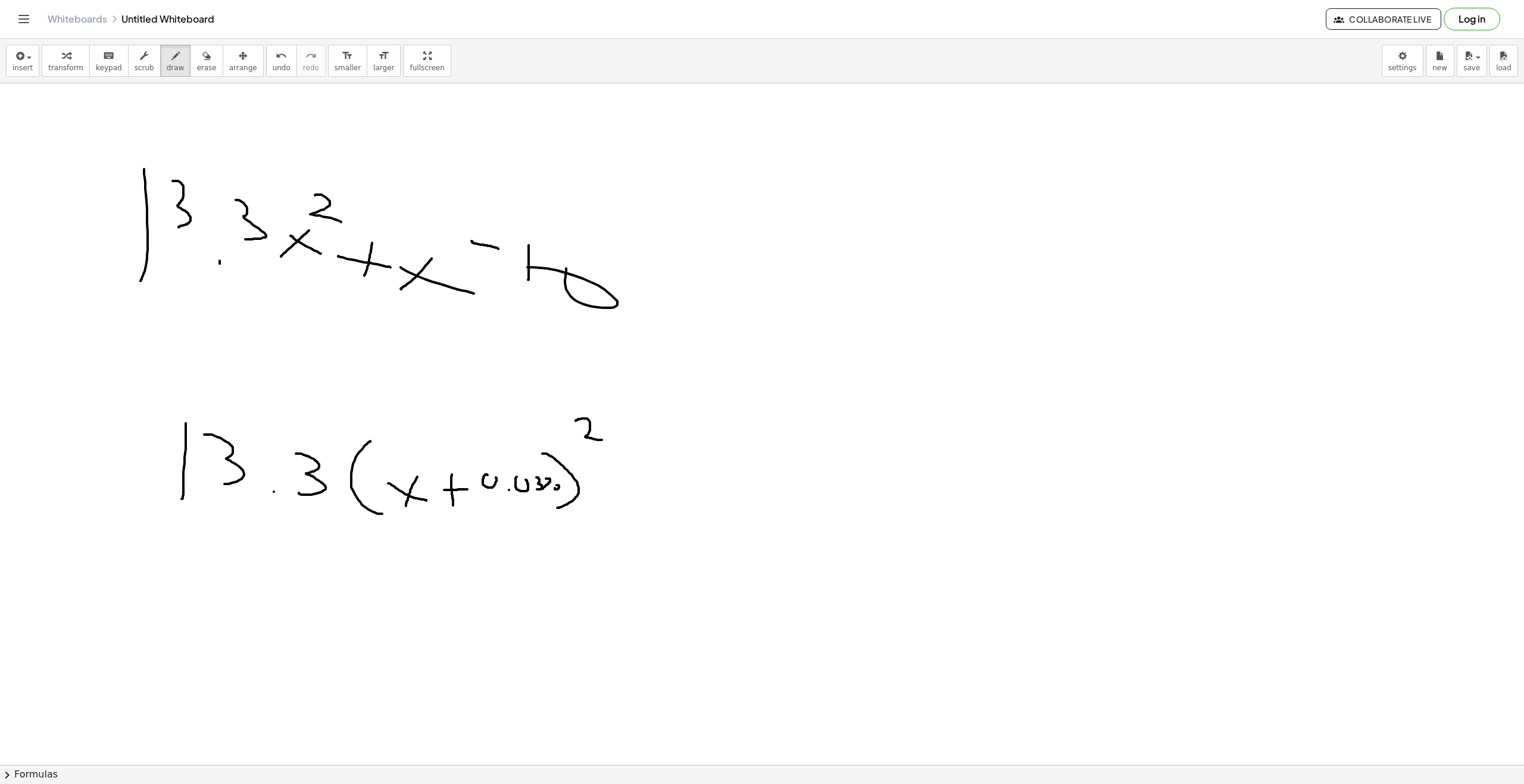
drag, startPoint x: 557, startPoint y: 485, endPoint x: 559, endPoint y: 479, distance: 6.3
click at [559, 478] on div at bounding box center [762, 776] width 1524 height 1385
drag, startPoint x: 619, startPoint y: 498, endPoint x: 620, endPoint y: 472, distance: 26.0
click at [620, 472] on div at bounding box center [762, 776] width 1524 height 1385
drag, startPoint x: 616, startPoint y: 483, endPoint x: 633, endPoint y: 483, distance: 17.0
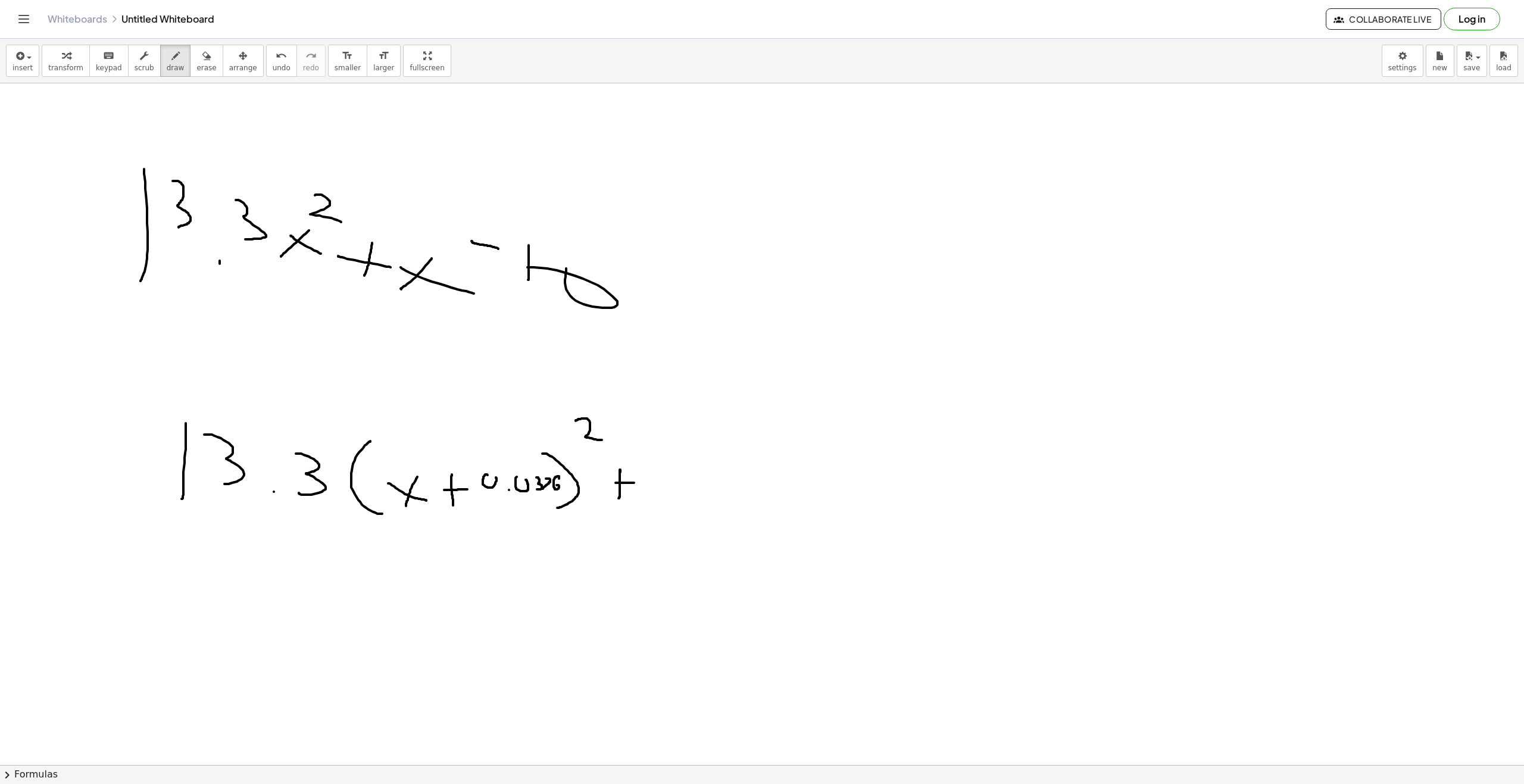
click at [633, 483] on div at bounding box center [762, 776] width 1524 height 1385
click at [196, 59] on div "button" at bounding box center [206, 55] width 20 height 15
click at [619, 483] on div at bounding box center [762, 776] width 1524 height 1385
click at [166, 66] on span "draw" at bounding box center [175, 68] width 18 height 8
click at [630, 487] on div at bounding box center [762, 776] width 1524 height 1385
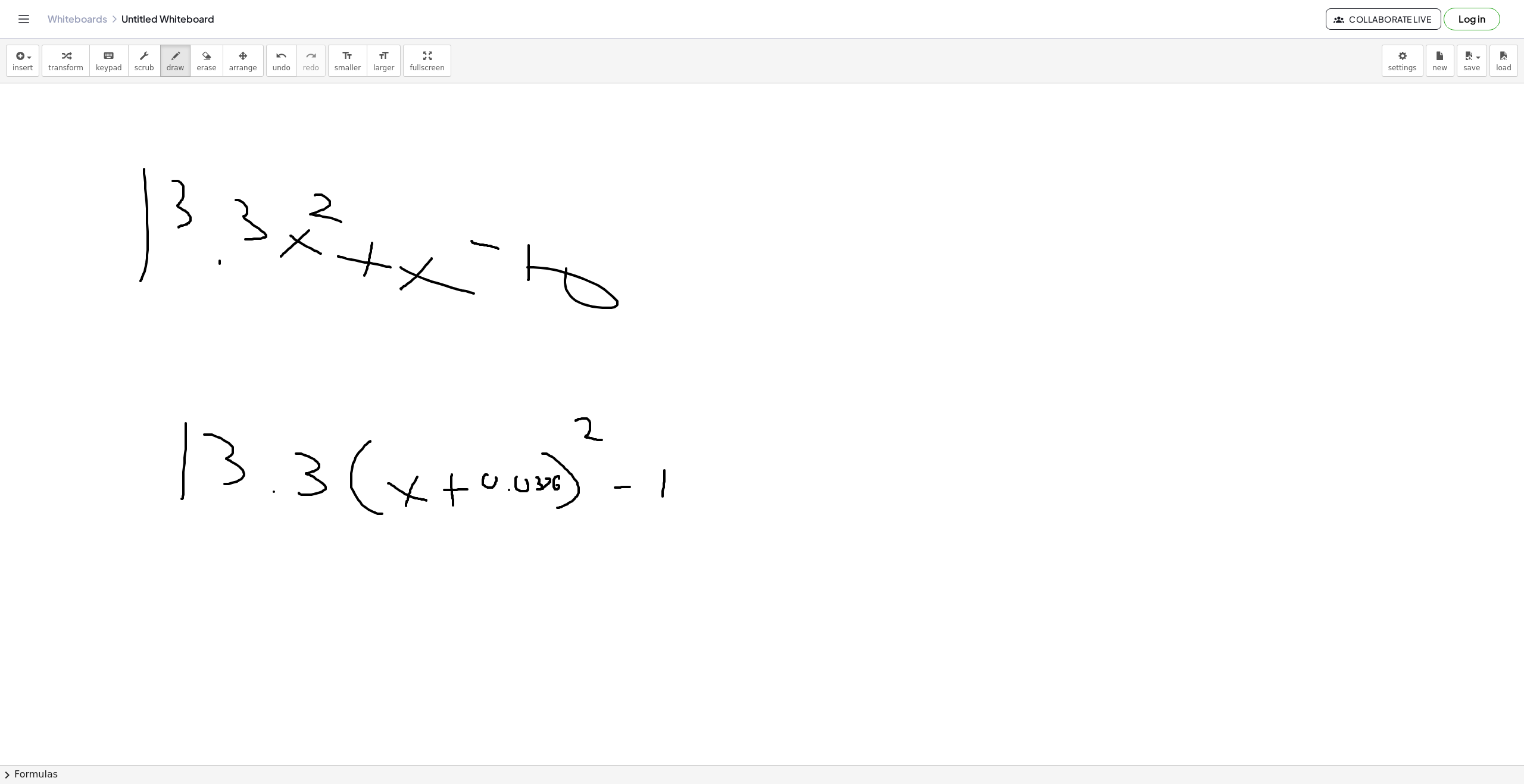
click at [664, 460] on div at bounding box center [762, 776] width 1524 height 1385
click at [706, 471] on div at bounding box center [762, 776] width 1524 height 1385
click at [717, 501] on div at bounding box center [762, 776] width 1524 height 1385
click at [760, 487] on div at bounding box center [762, 776] width 1524 height 1385
click at [784, 491] on div at bounding box center [762, 776] width 1524 height 1385
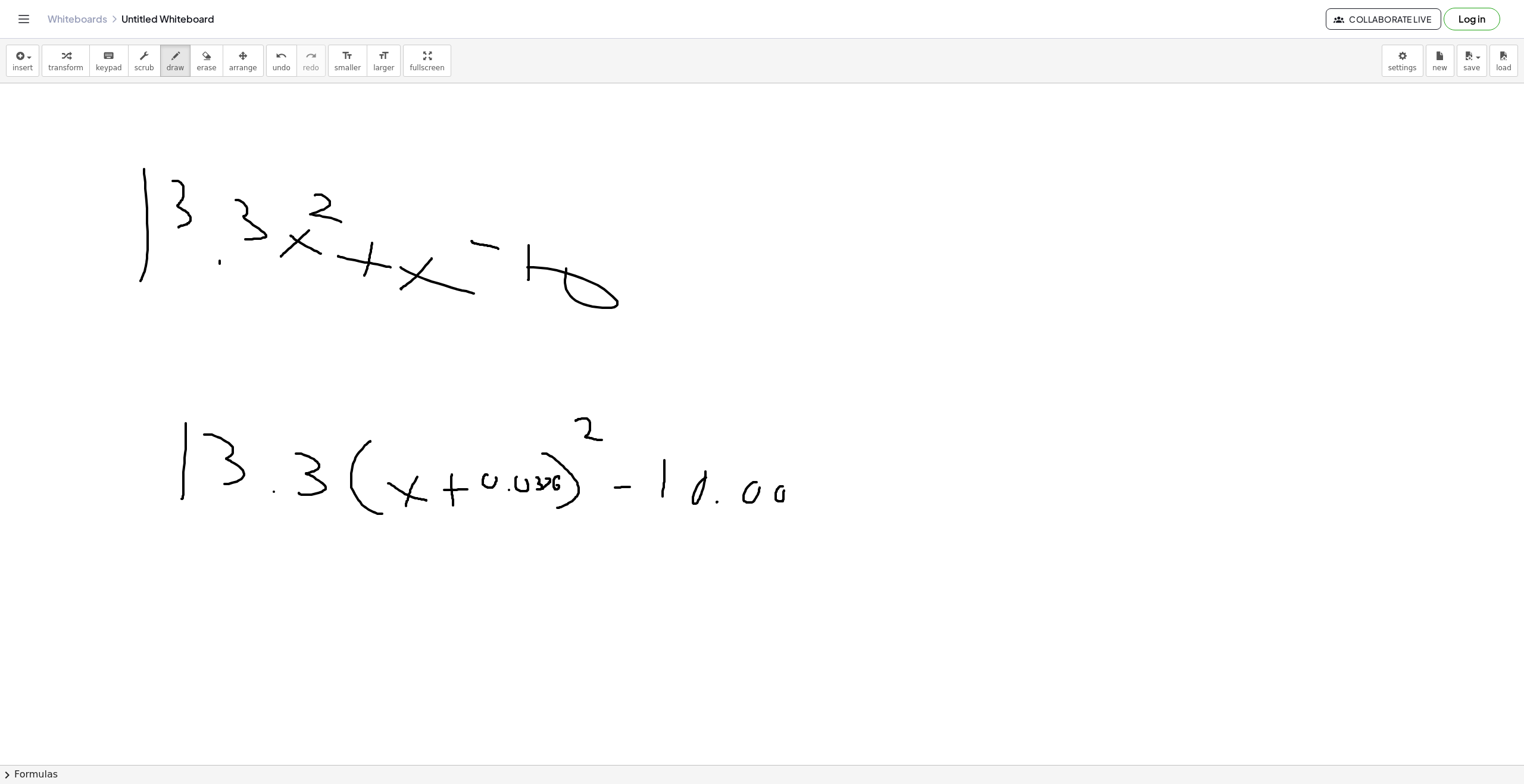
click at [802, 504] on div at bounding box center [762, 776] width 1524 height 1385
drag, startPoint x: 779, startPoint y: 489, endPoint x: 795, endPoint y: 491, distance: 16.1
click at [782, 501] on div at bounding box center [762, 776] width 1524 height 1385
click at [805, 490] on div at bounding box center [762, 776] width 1524 height 1385
click at [223, 52] on button "arrange" at bounding box center [243, 61] width 41 height 32
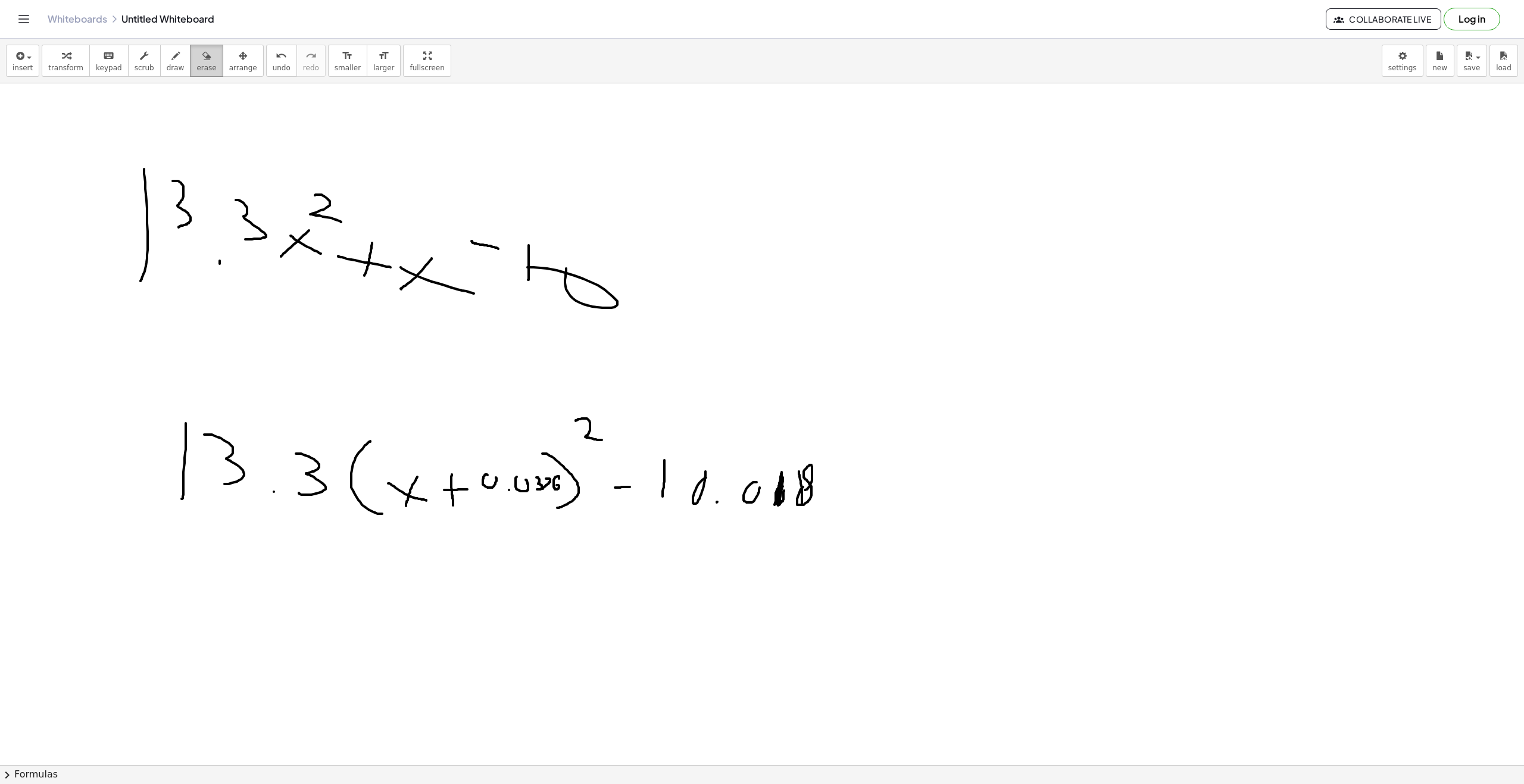
click at [203, 55] on icon "button" at bounding box center [206, 55] width 8 height 15
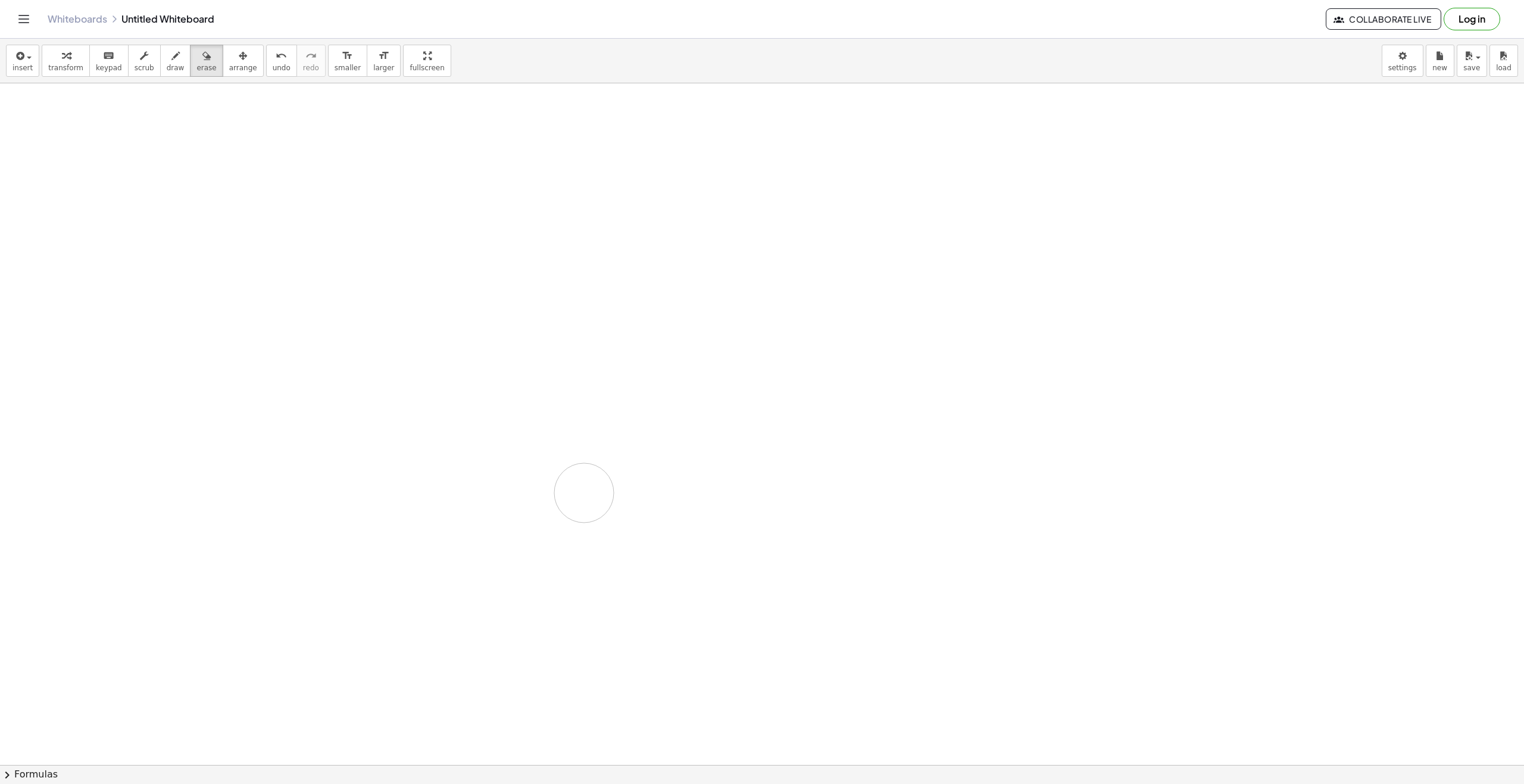
drag, startPoint x: 149, startPoint y: 193, endPoint x: 664, endPoint y: 400, distance: 555.0
click at [589, 493] on div at bounding box center [762, 776] width 1524 height 1385
